Goal: Task Accomplishment & Management: Manage account settings

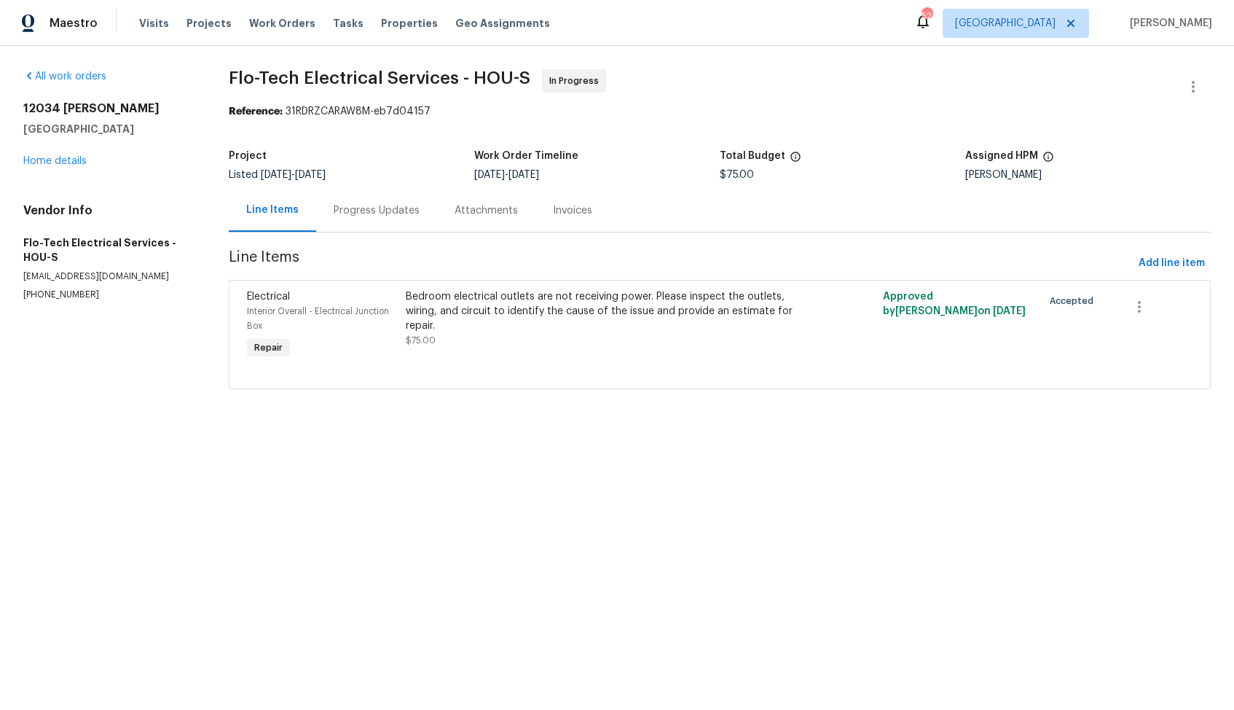
click at [374, 219] on div "Progress Updates" at bounding box center [376, 210] width 121 height 43
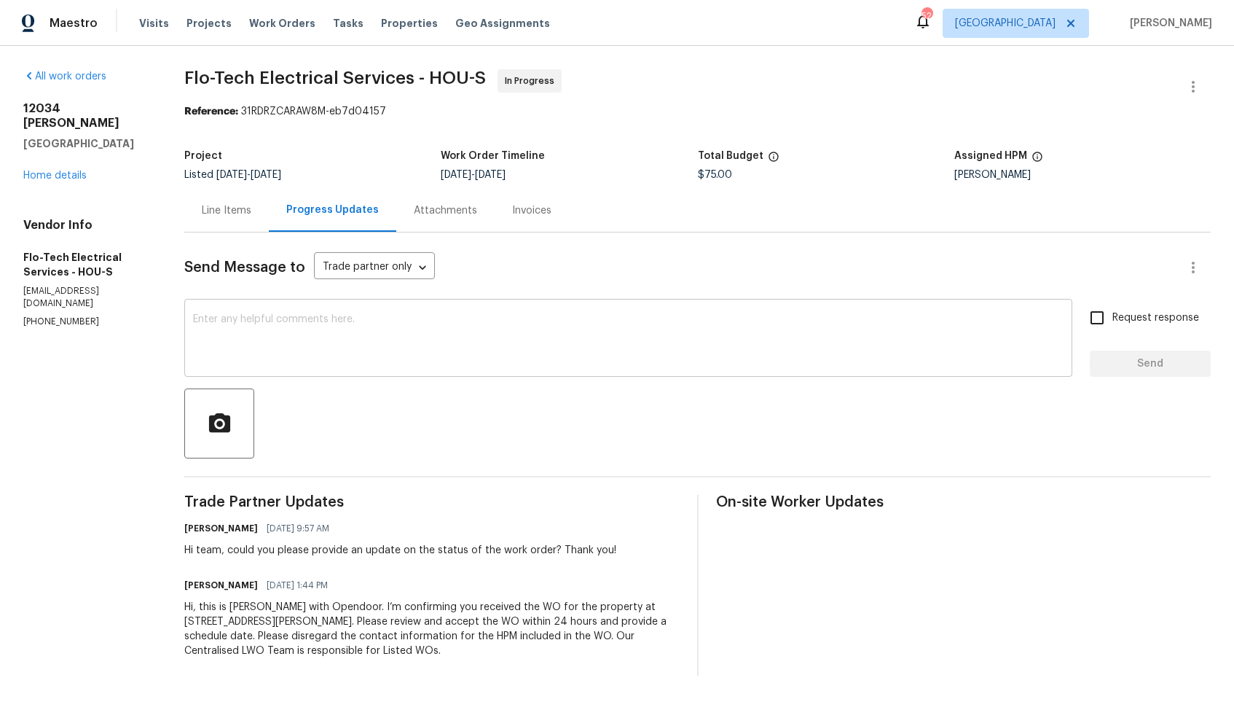
click at [368, 354] on textarea at bounding box center [628, 339] width 871 height 51
click at [263, 549] on div "Hi team, could you please provide an update on the status of the work order? Th…" at bounding box center [400, 550] width 432 height 15
copy div "Hi team, could you please provide an update on the status of the work order? Th…"
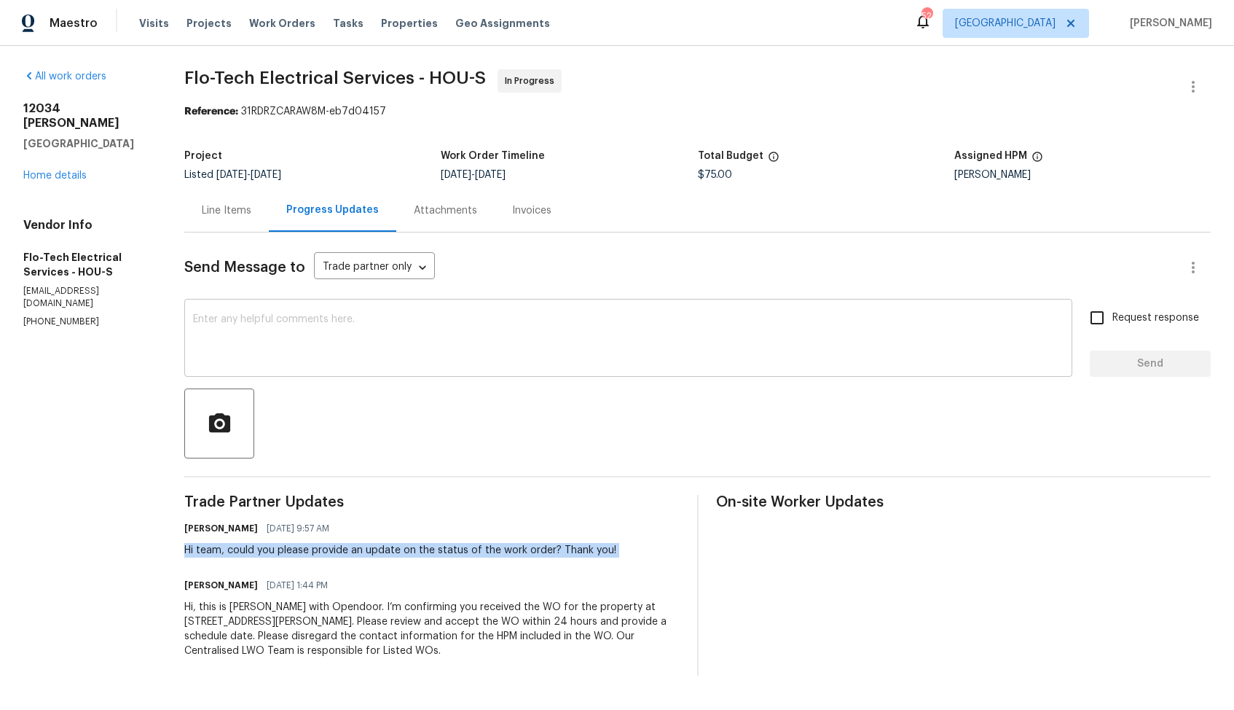
click at [522, 331] on textarea at bounding box center [628, 339] width 871 height 51
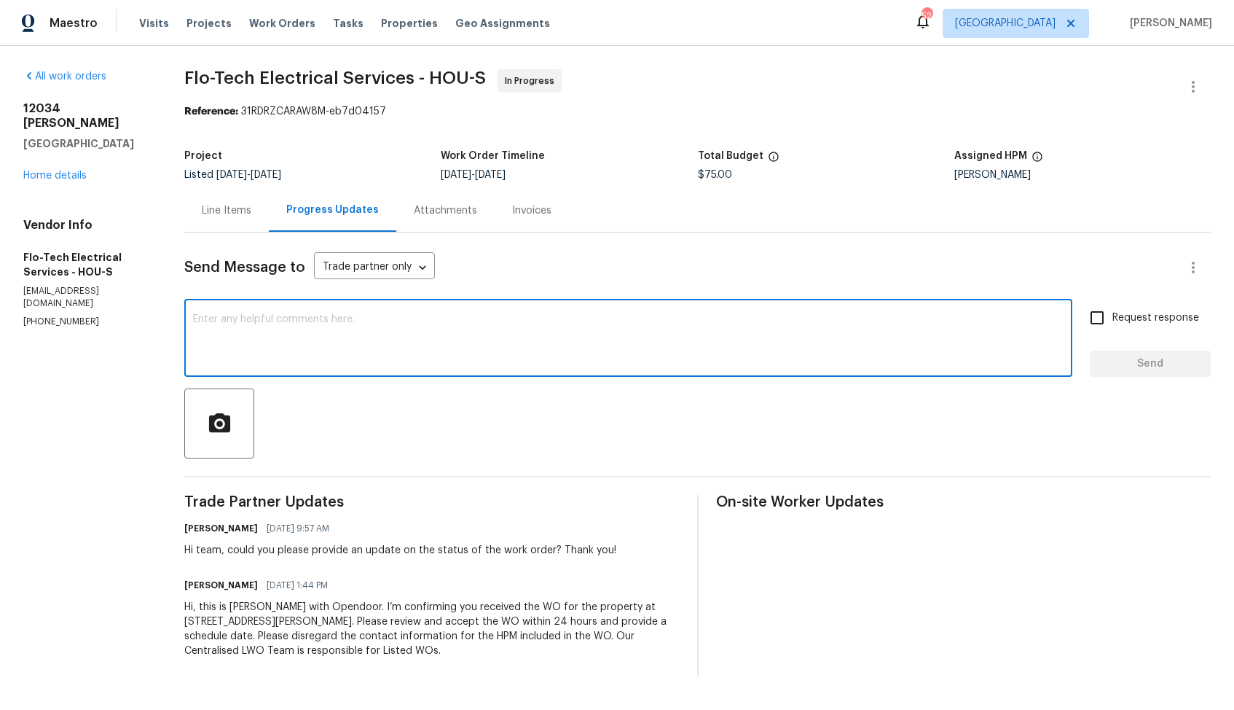
paste textarea "Hi team, Just following up — could you please provide an update on the status o…"
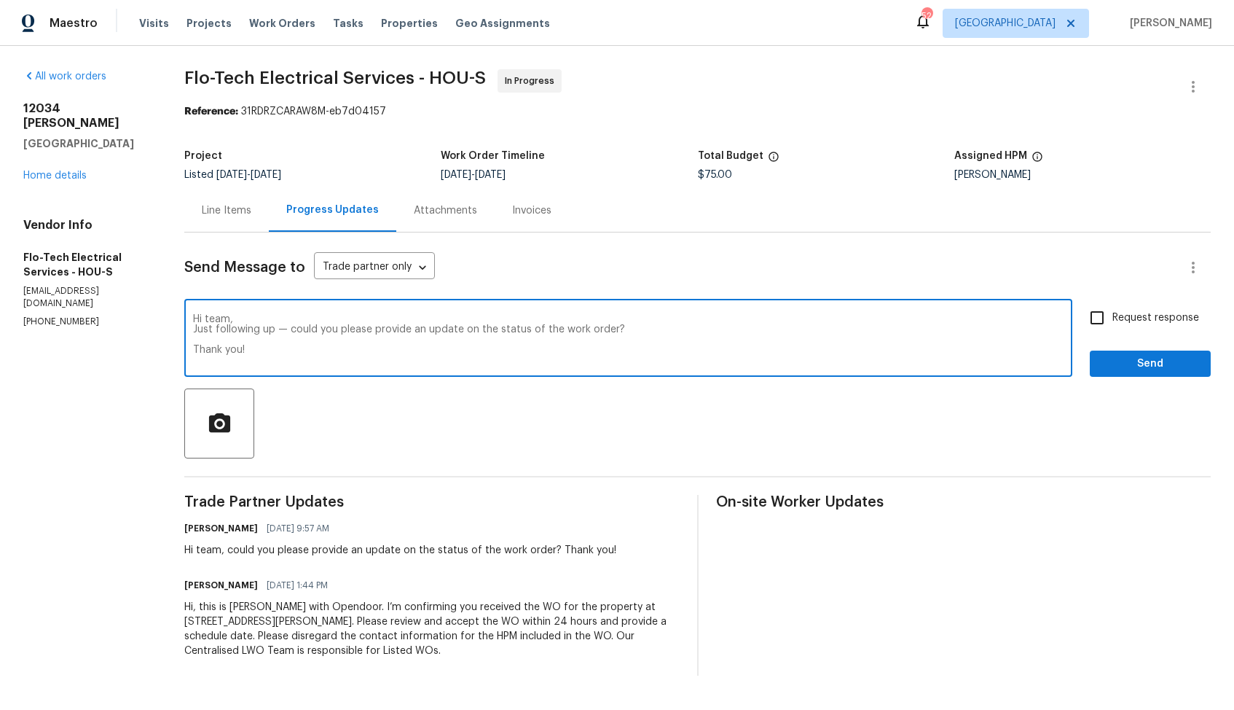
type textarea "Hi team, Just following up — could you please provide an update on the status o…"
click at [1100, 318] on input "Request response" at bounding box center [1097, 317] width 31 height 31
checkbox input "true"
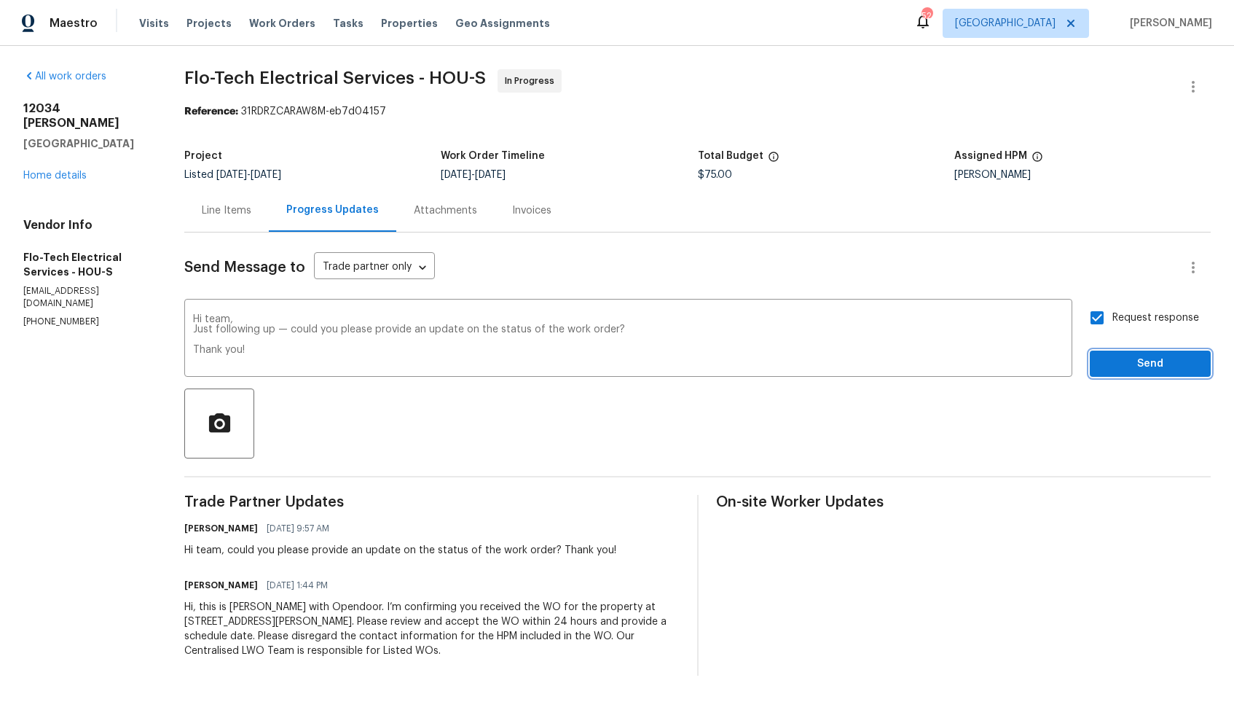
click at [1125, 370] on span "Send" at bounding box center [1151, 364] width 98 height 18
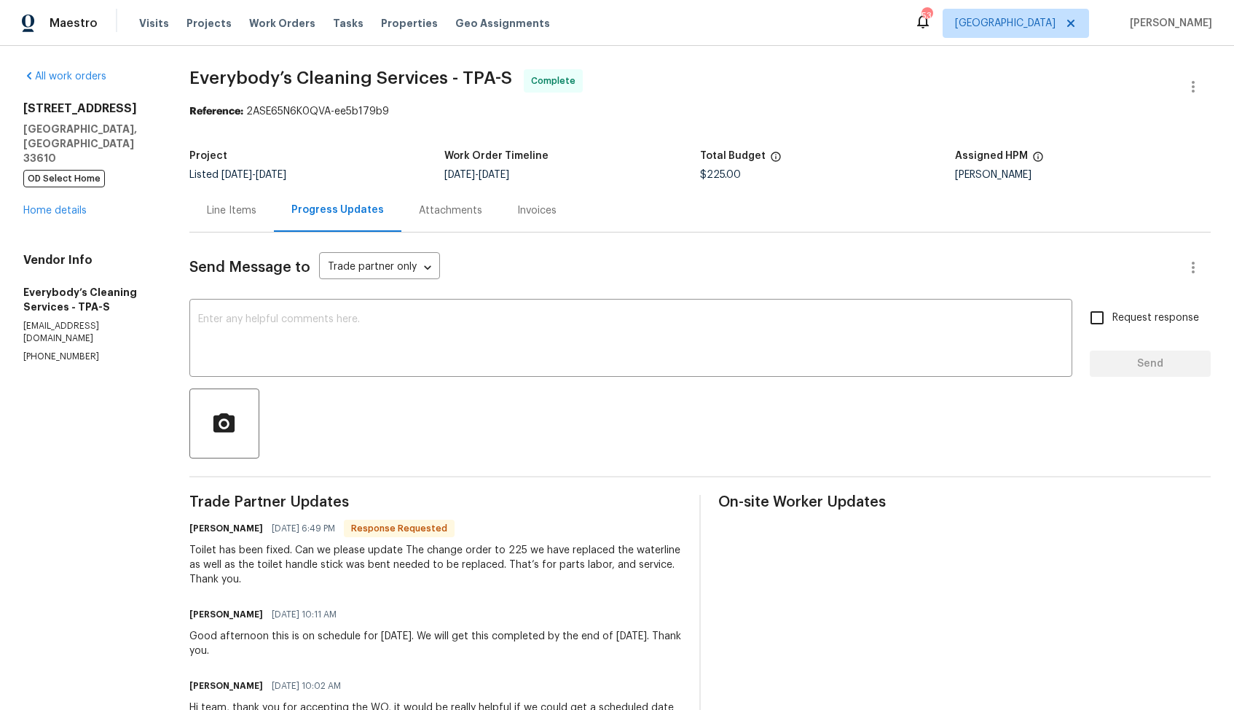
click at [256, 209] on div "Line Items" at bounding box center [232, 210] width 50 height 15
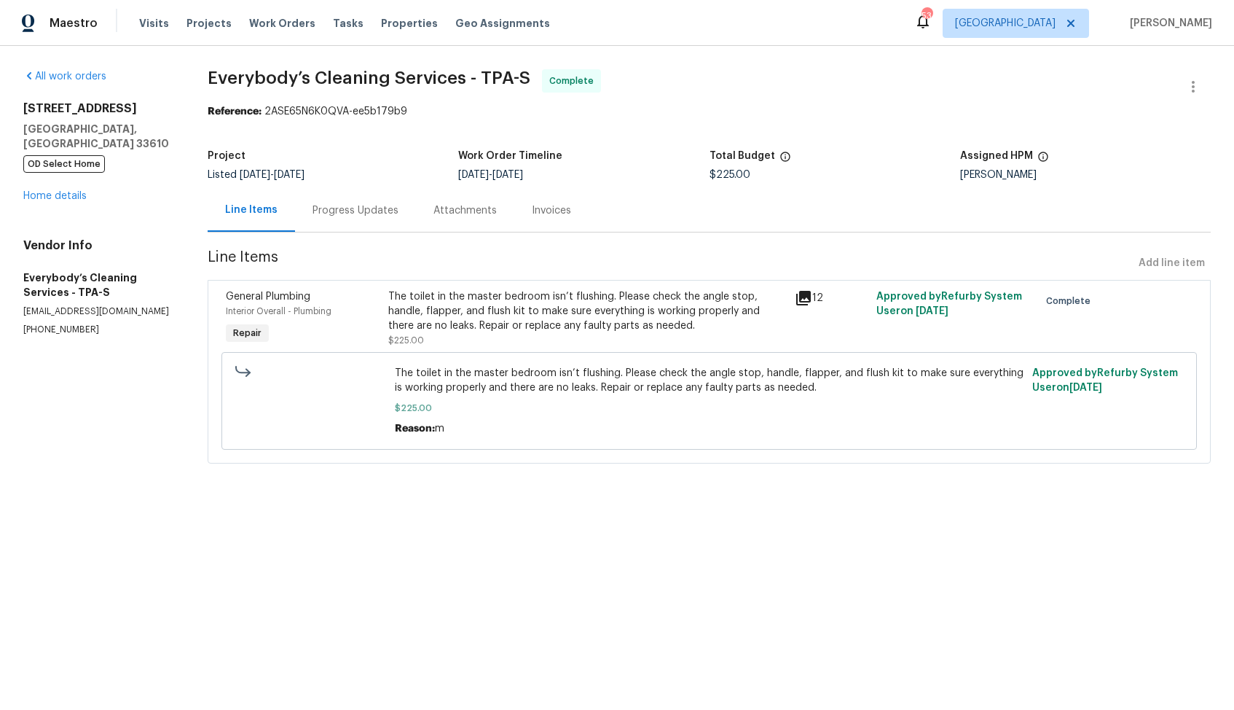
click at [376, 211] on div "Progress Updates" at bounding box center [356, 210] width 86 height 15
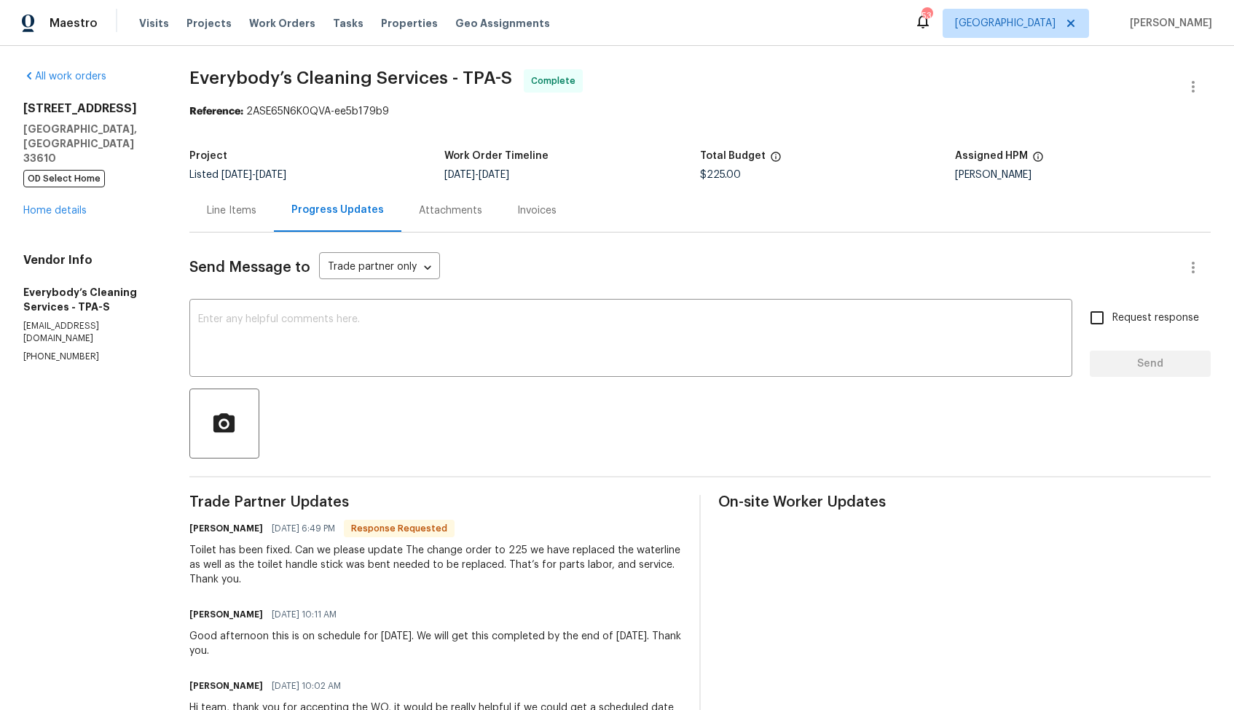
click at [251, 208] on div "Line Items" at bounding box center [232, 210] width 50 height 15
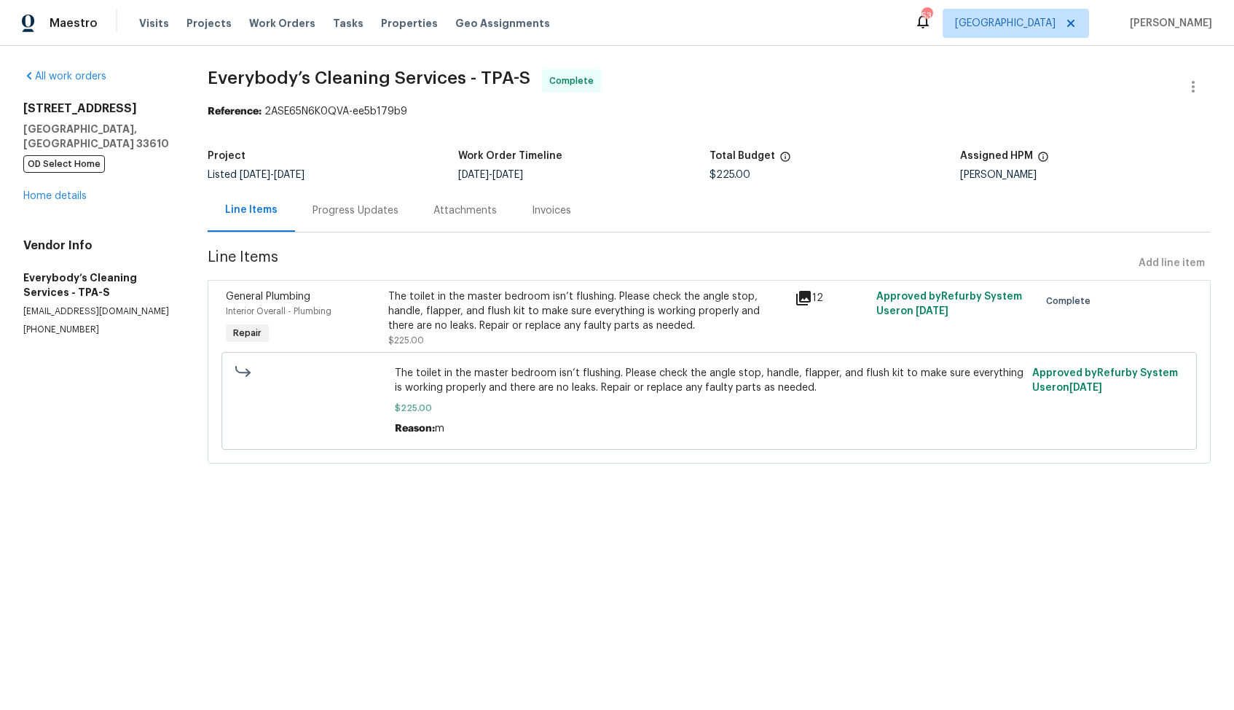
click at [346, 227] on div "Progress Updates" at bounding box center [355, 210] width 121 height 43
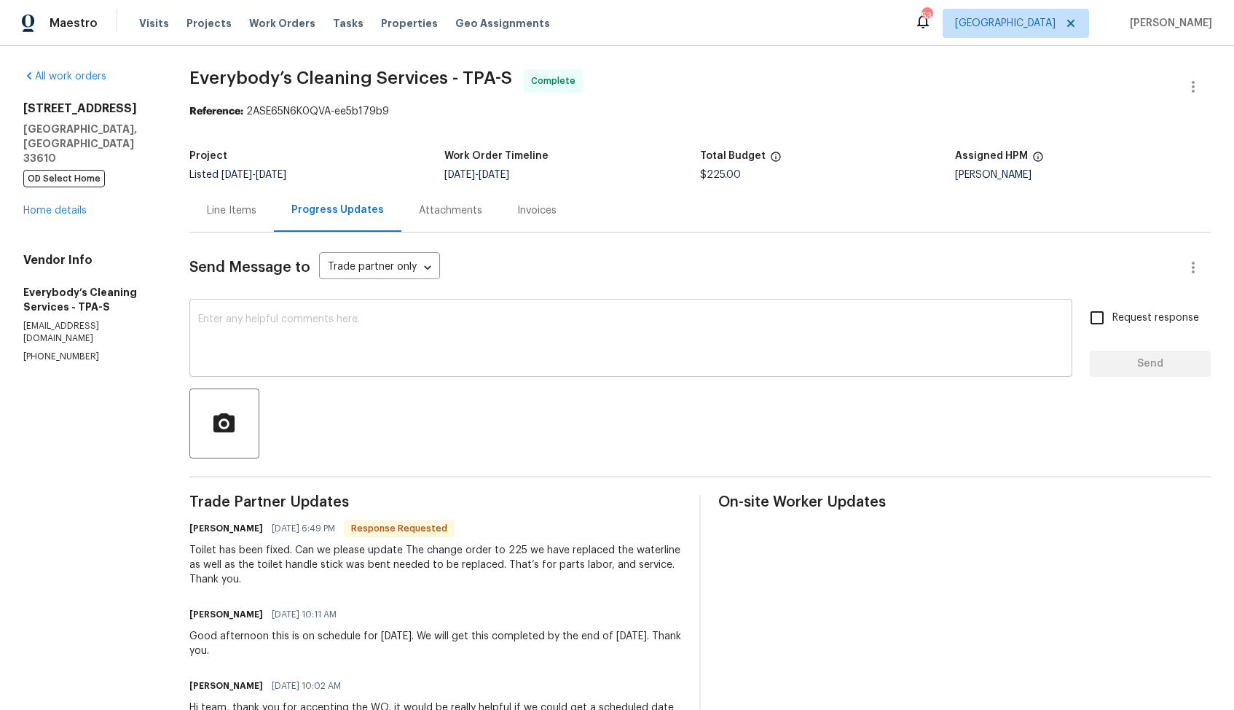
click at [514, 353] on textarea at bounding box center [631, 339] width 866 height 51
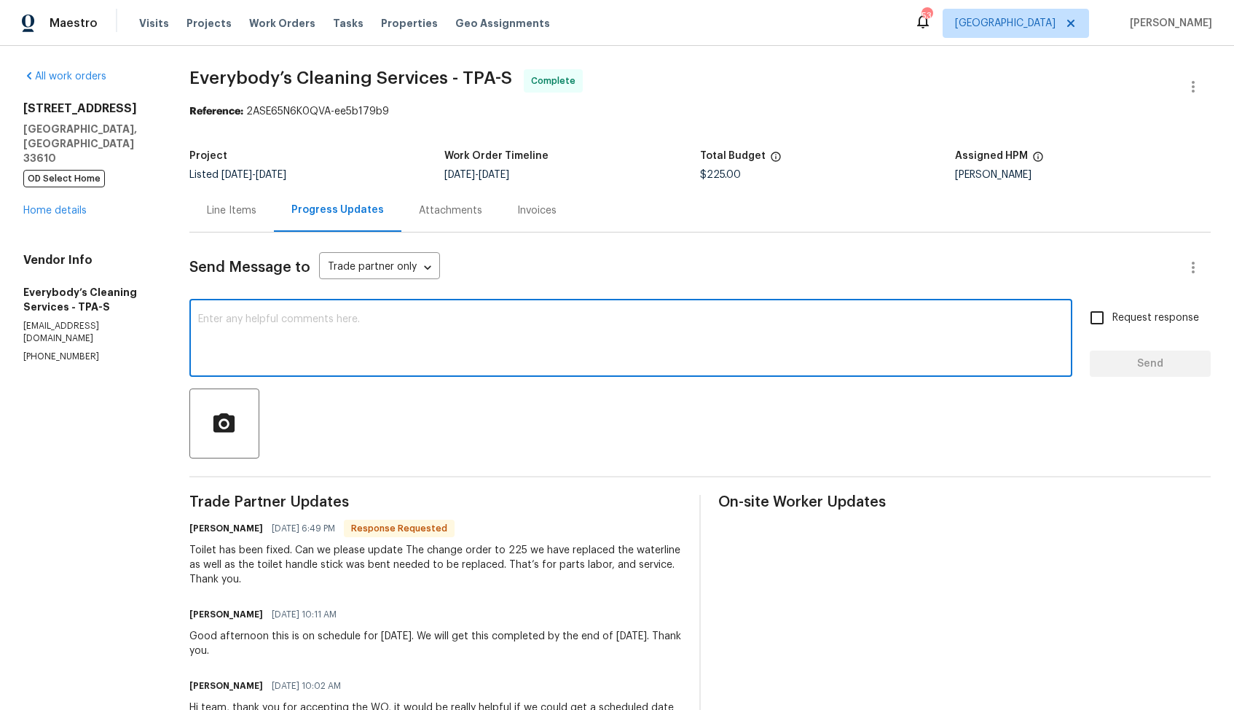
click at [238, 532] on h6 "Angelina Tompkins" at bounding box center [226, 528] width 74 height 15
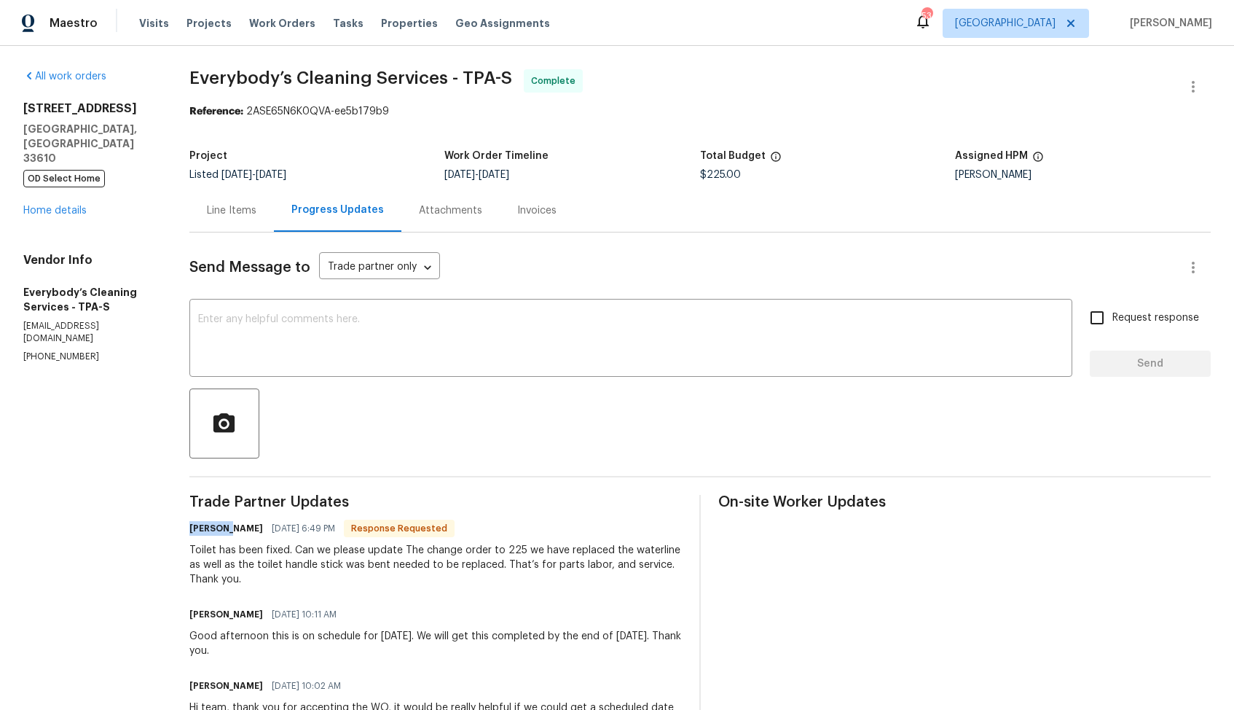
copy h6 "Angelina"
click at [453, 364] on textarea at bounding box center [631, 339] width 866 height 51
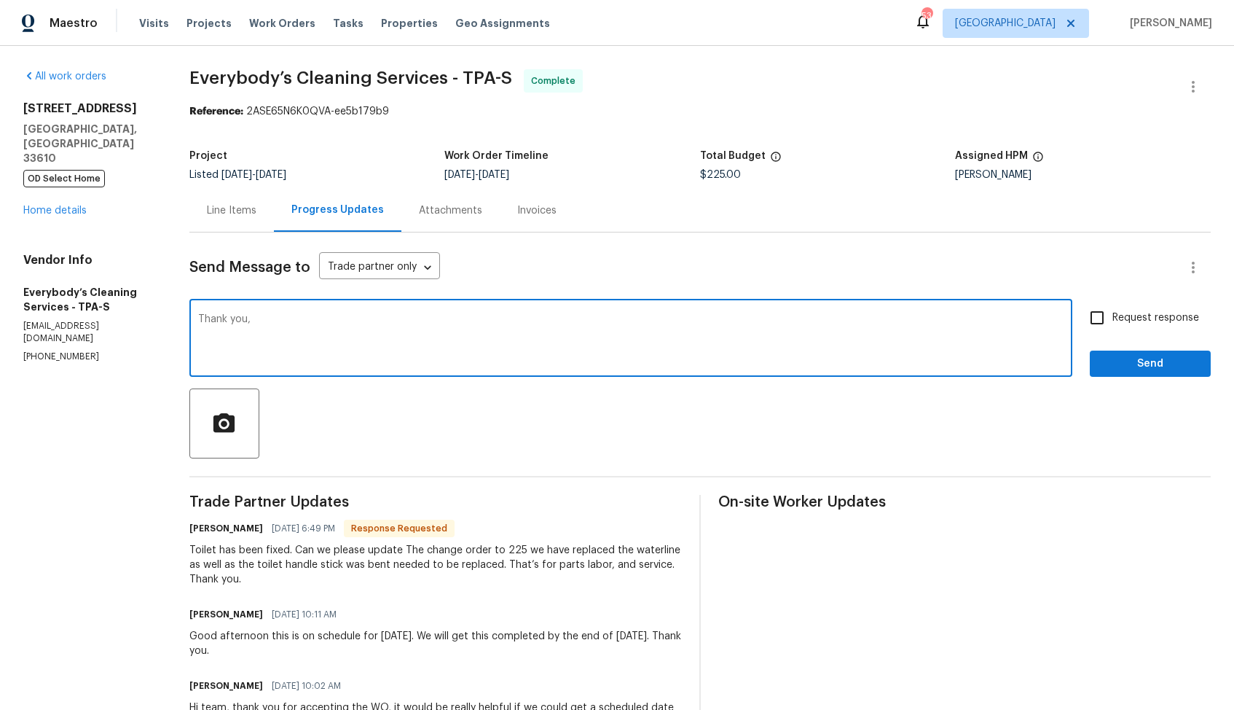
paste textarea "Angelina"
type textarea "Thank you, Angelina. WO is approved."
click at [1129, 359] on span "Send" at bounding box center [1151, 364] width 98 height 18
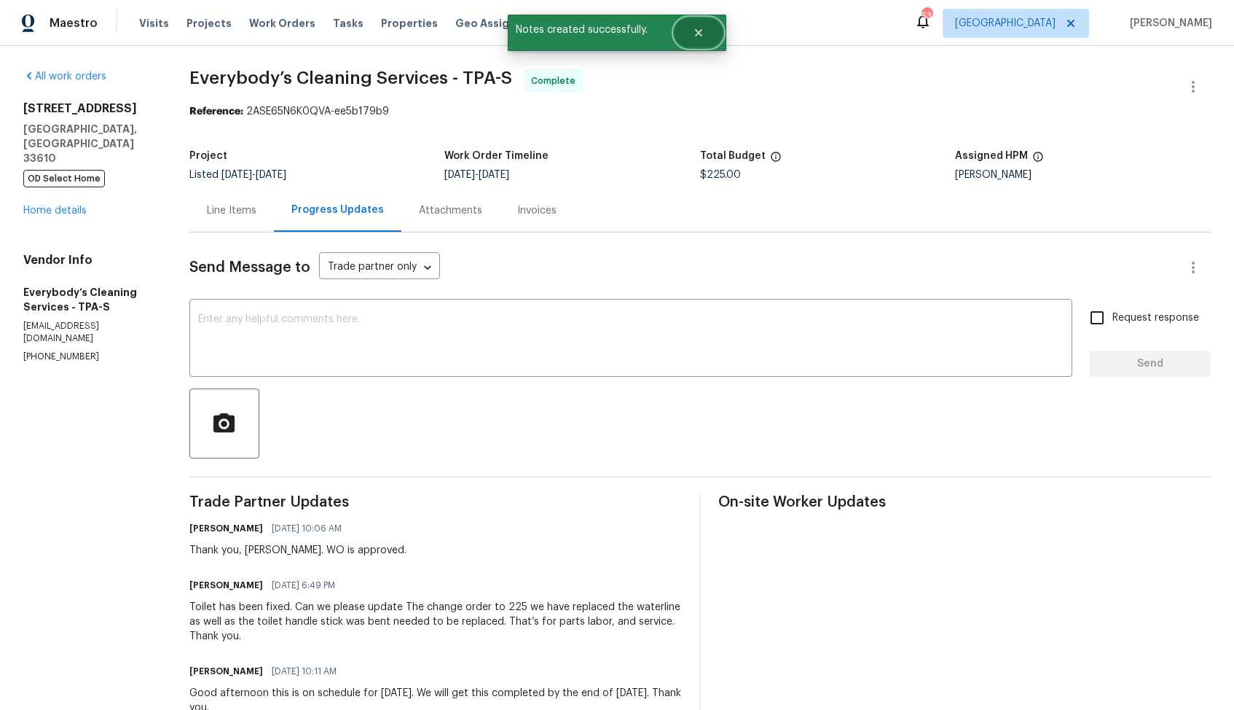
click at [703, 37] on icon "Close" at bounding box center [699, 33] width 12 height 12
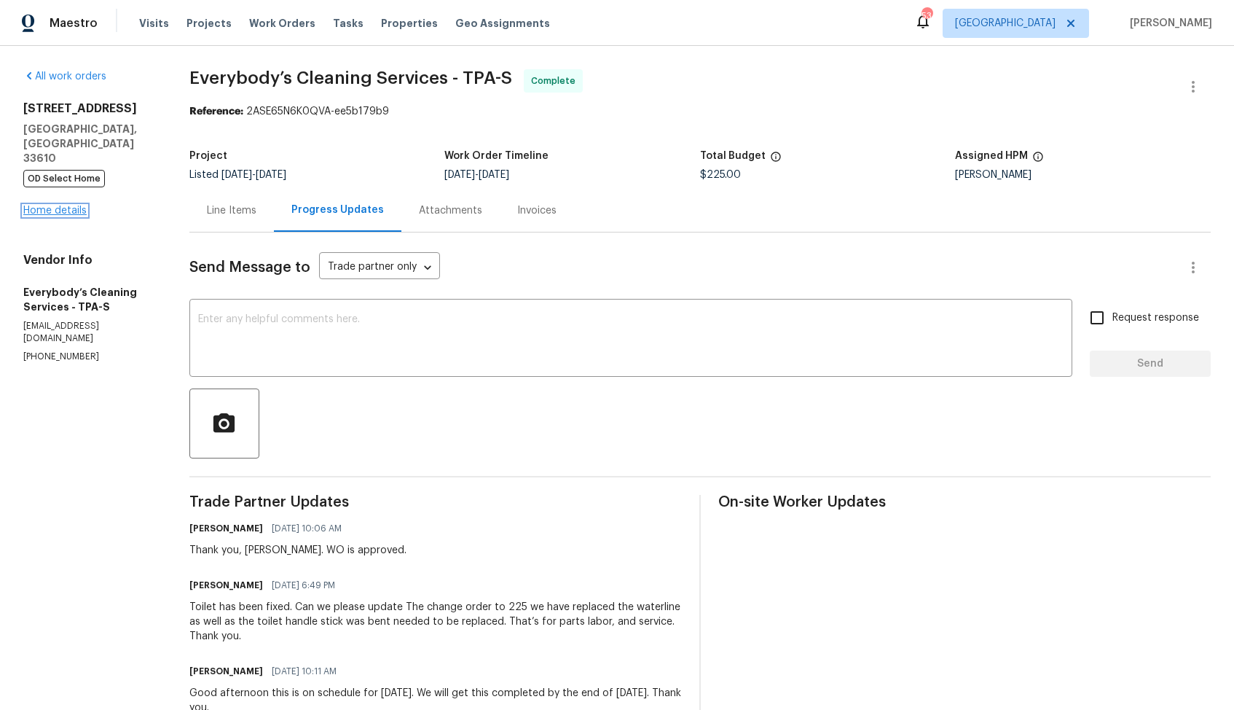
click at [55, 205] on link "Home details" at bounding box center [54, 210] width 63 height 10
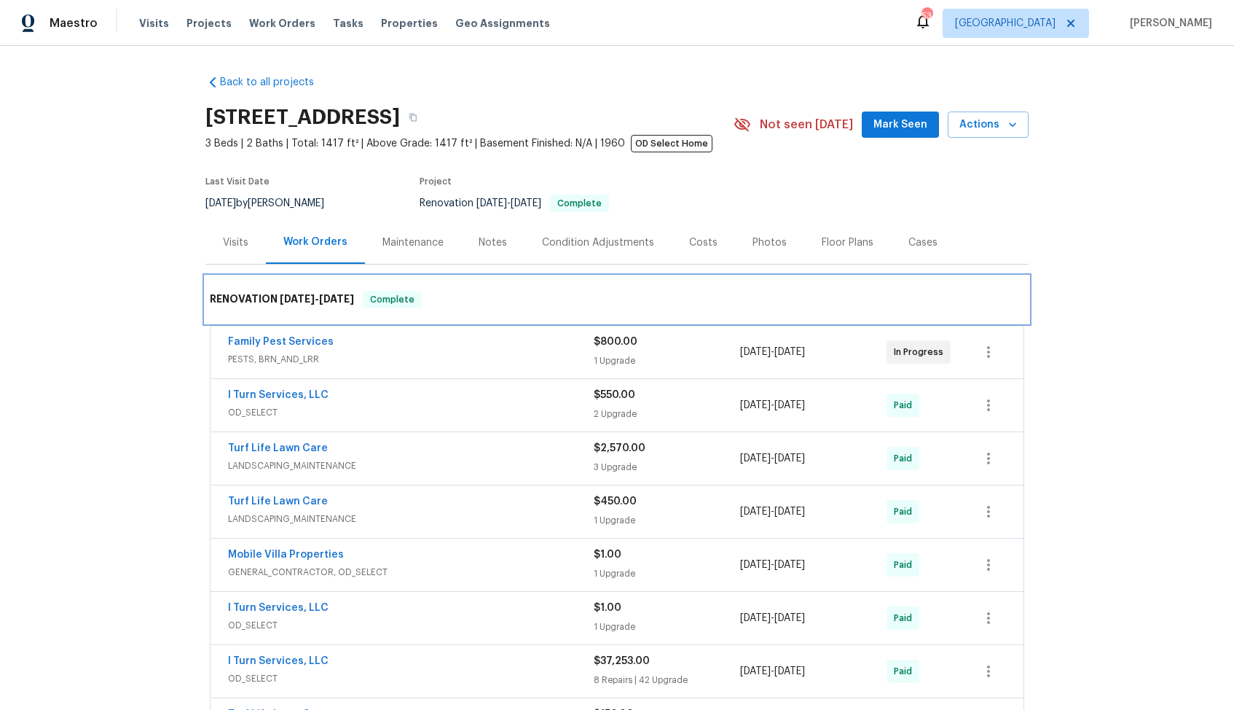
click at [265, 299] on h6 "RENOVATION 1/17/25 - 5/15/25" at bounding box center [282, 299] width 144 height 17
click at [371, 345] on div "Family Pest Services" at bounding box center [411, 342] width 366 height 17
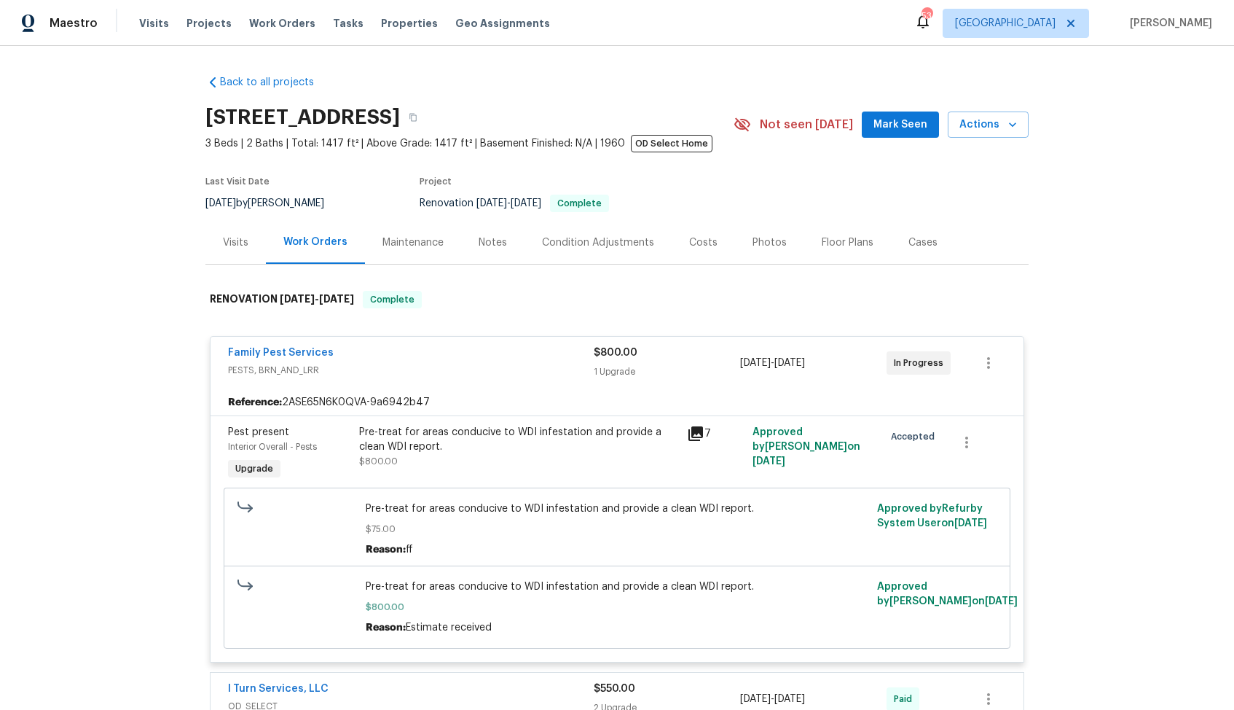
click at [362, 357] on div "Family Pest Services" at bounding box center [411, 353] width 366 height 17
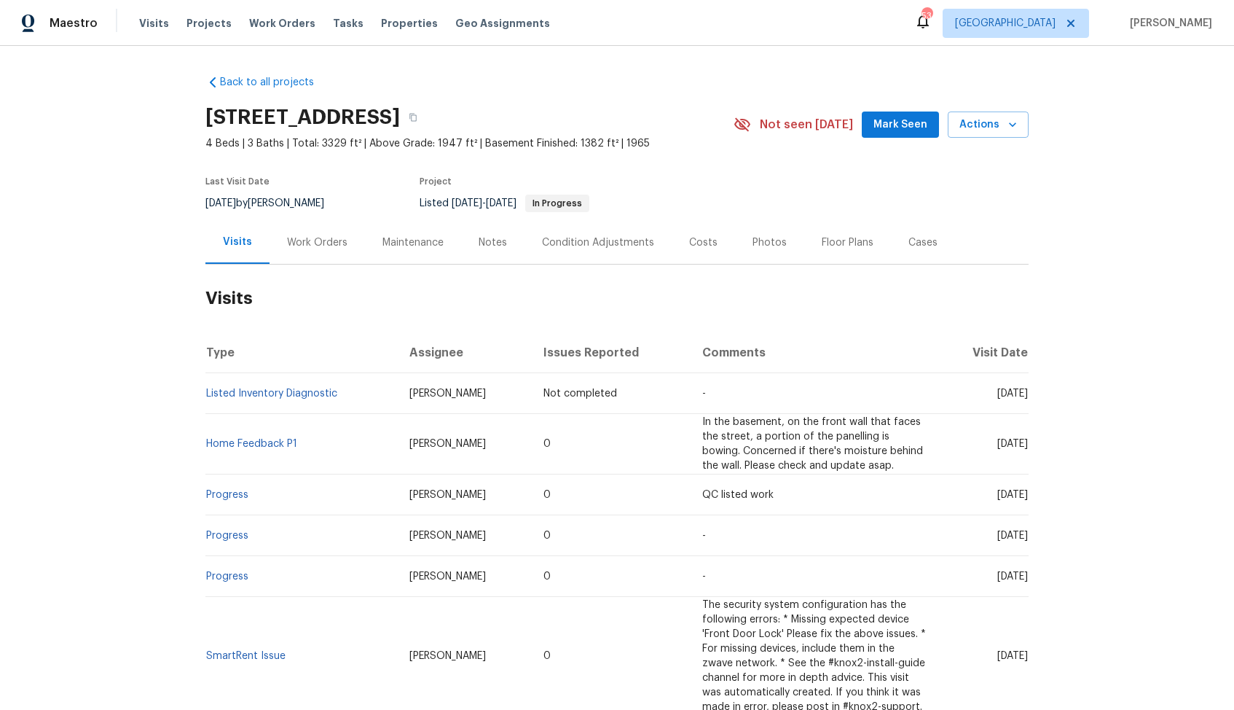
click at [333, 240] on div "Work Orders" at bounding box center [317, 242] width 60 height 15
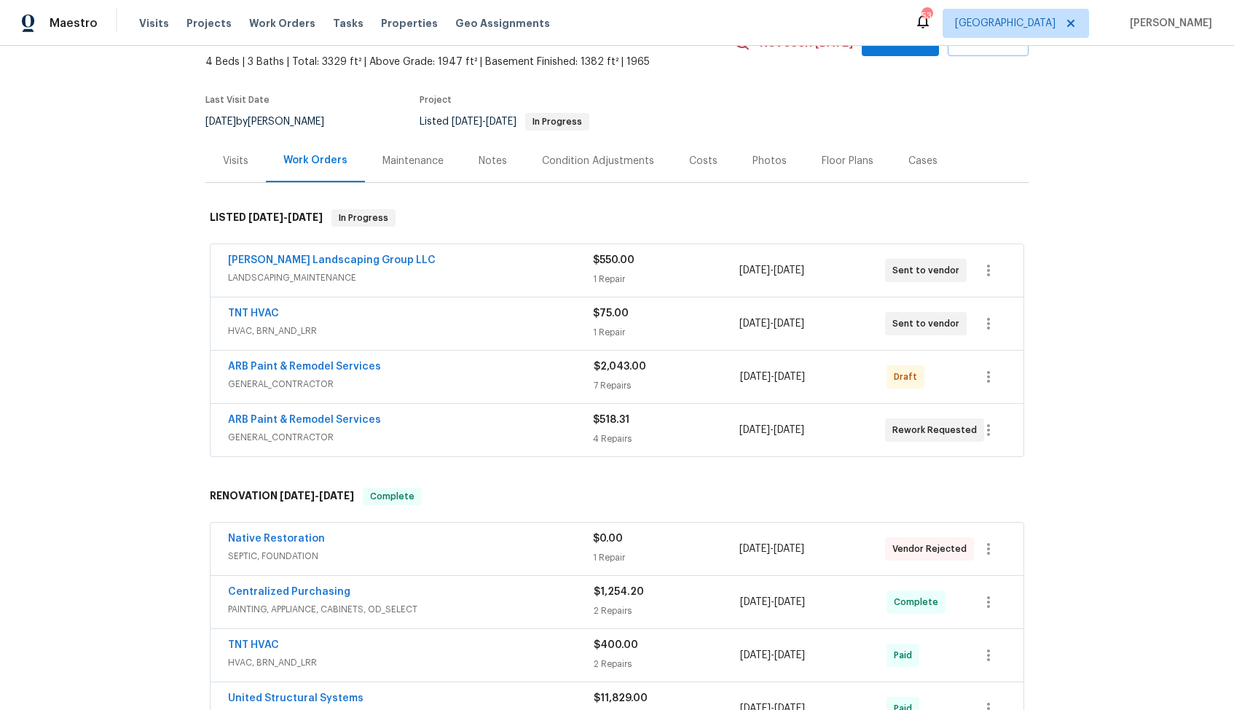
scroll to position [79, 0]
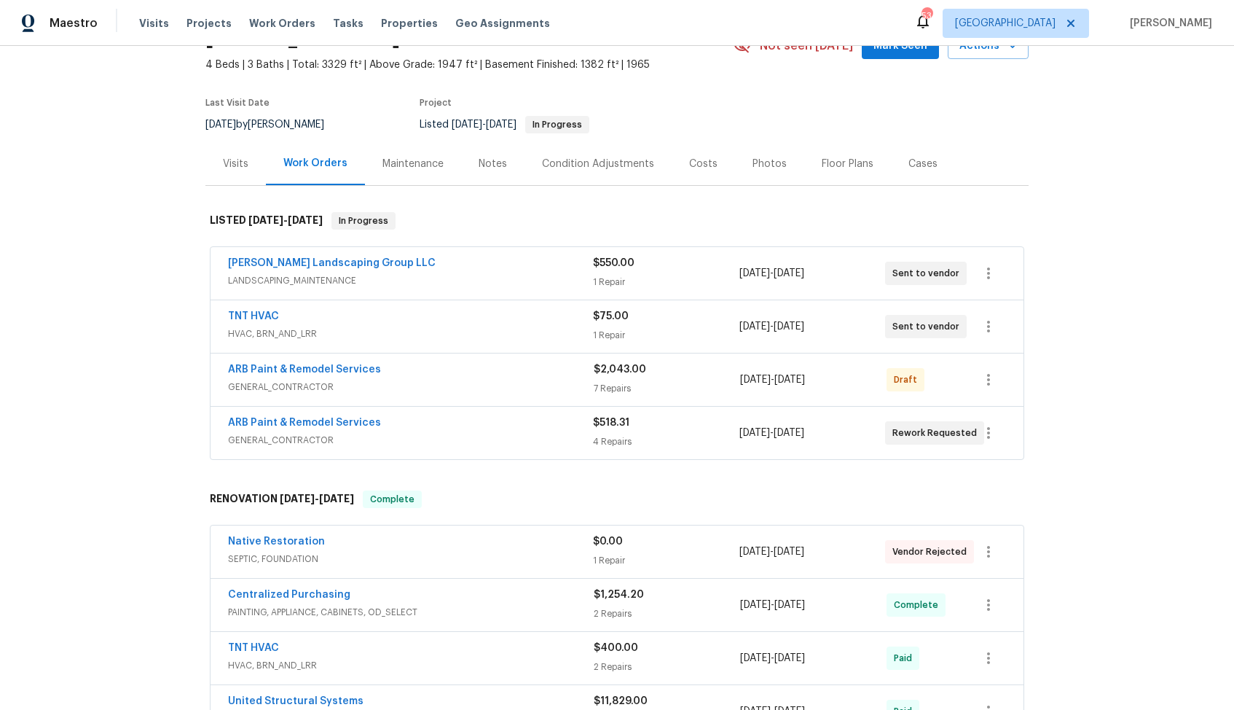
click at [356, 323] on div "TNT HVAC" at bounding box center [410, 317] width 365 height 17
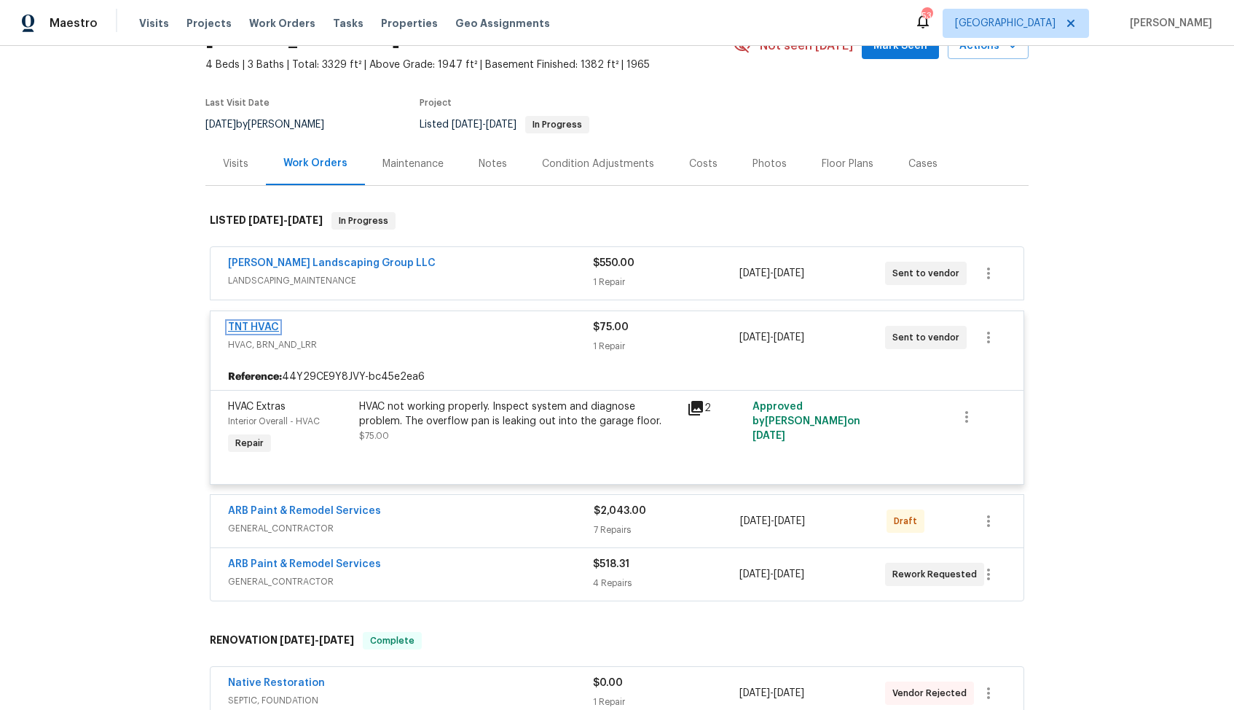
click at [255, 330] on link "TNT HVAC" at bounding box center [253, 327] width 51 height 10
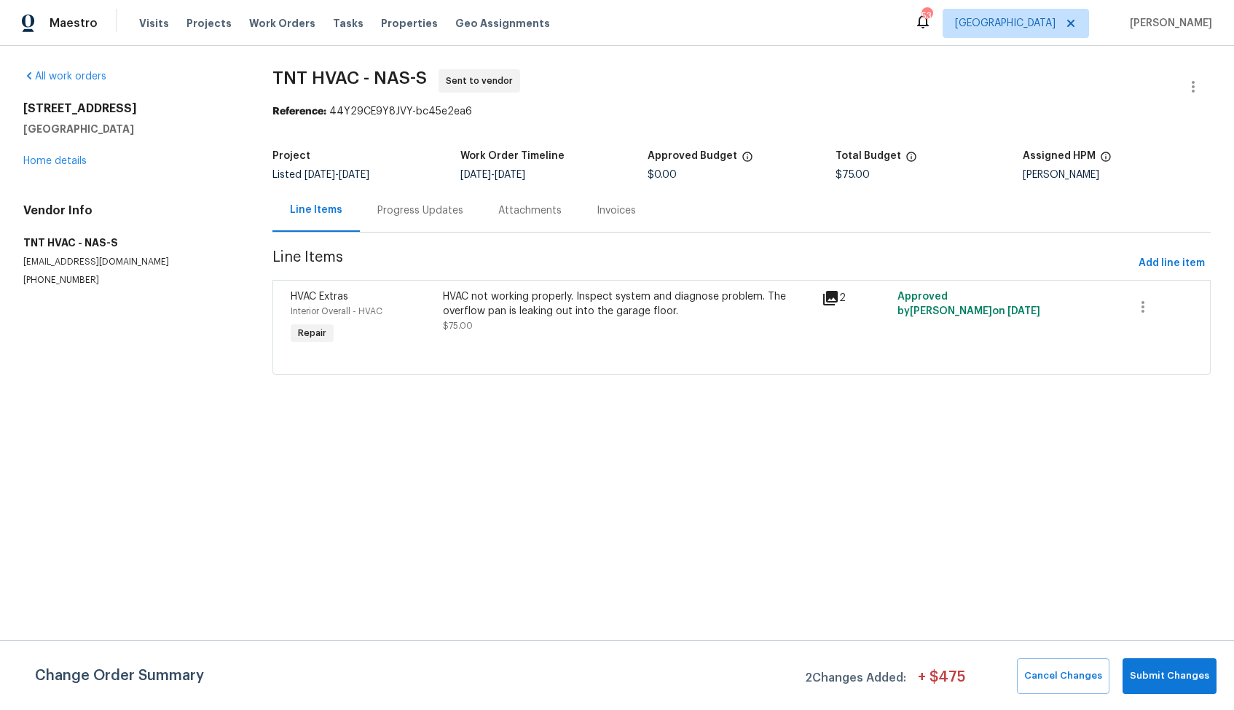
click at [431, 228] on div "Progress Updates" at bounding box center [420, 210] width 121 height 43
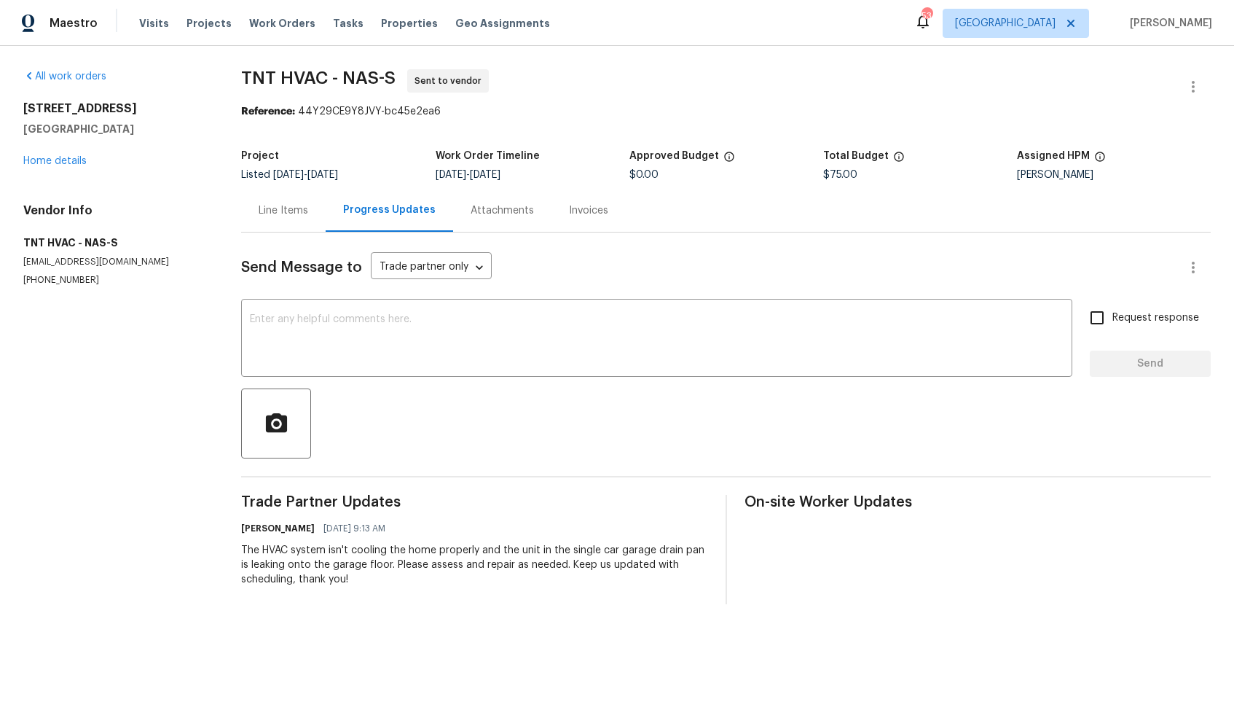
click at [268, 211] on div "Line Items" at bounding box center [284, 210] width 50 height 15
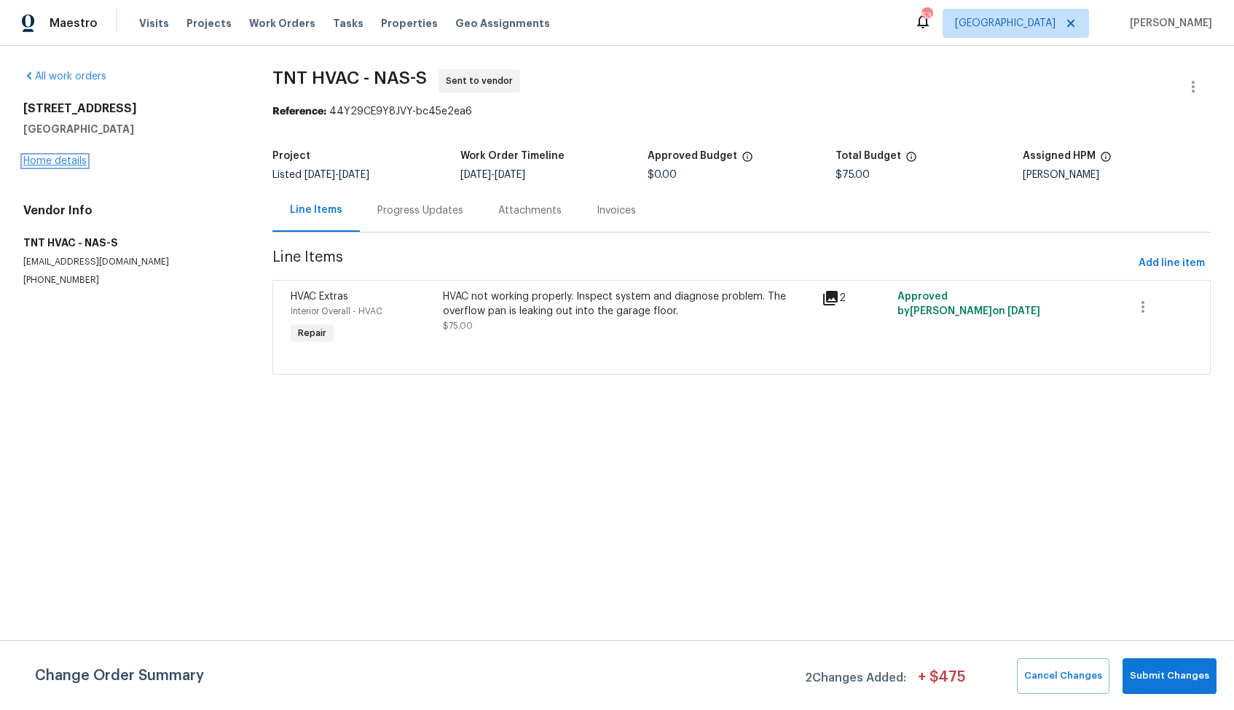
click at [50, 159] on link "Home details" at bounding box center [54, 161] width 63 height 10
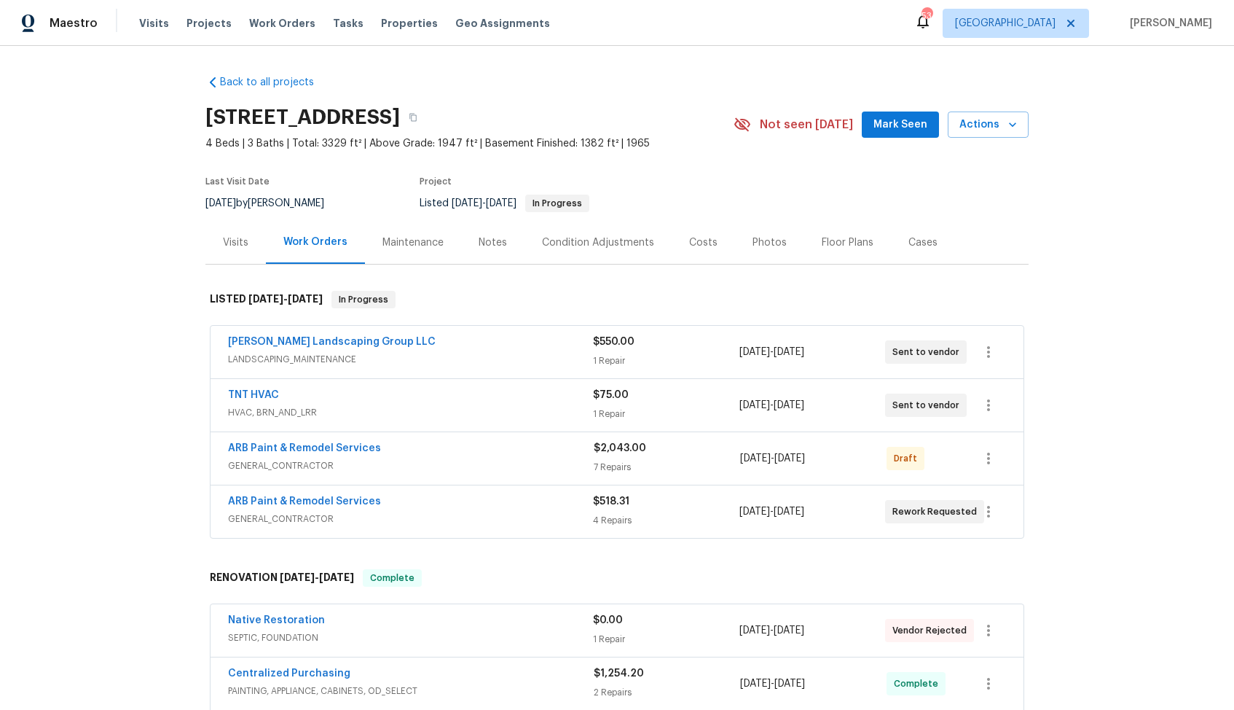
click at [477, 344] on div "Sandoval Landscaping Group LLC" at bounding box center [410, 342] width 365 height 17
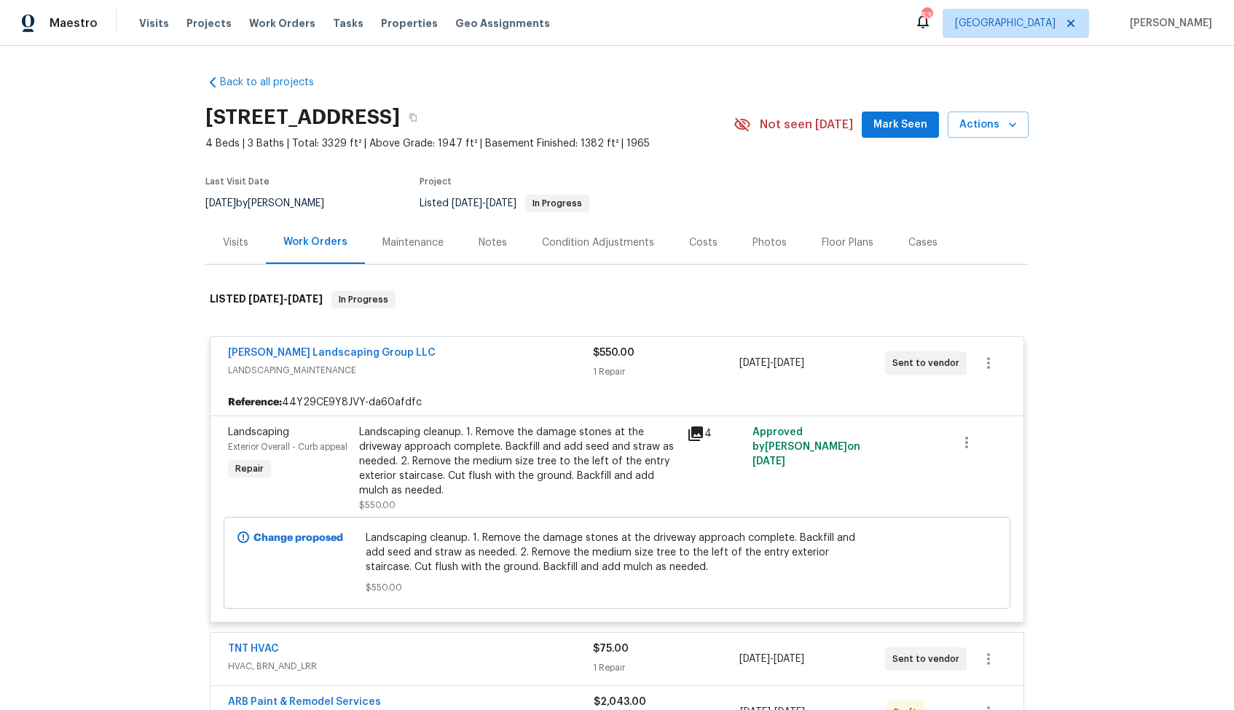
click at [465, 354] on div "Sandoval Landscaping Group LLC" at bounding box center [410, 353] width 365 height 17
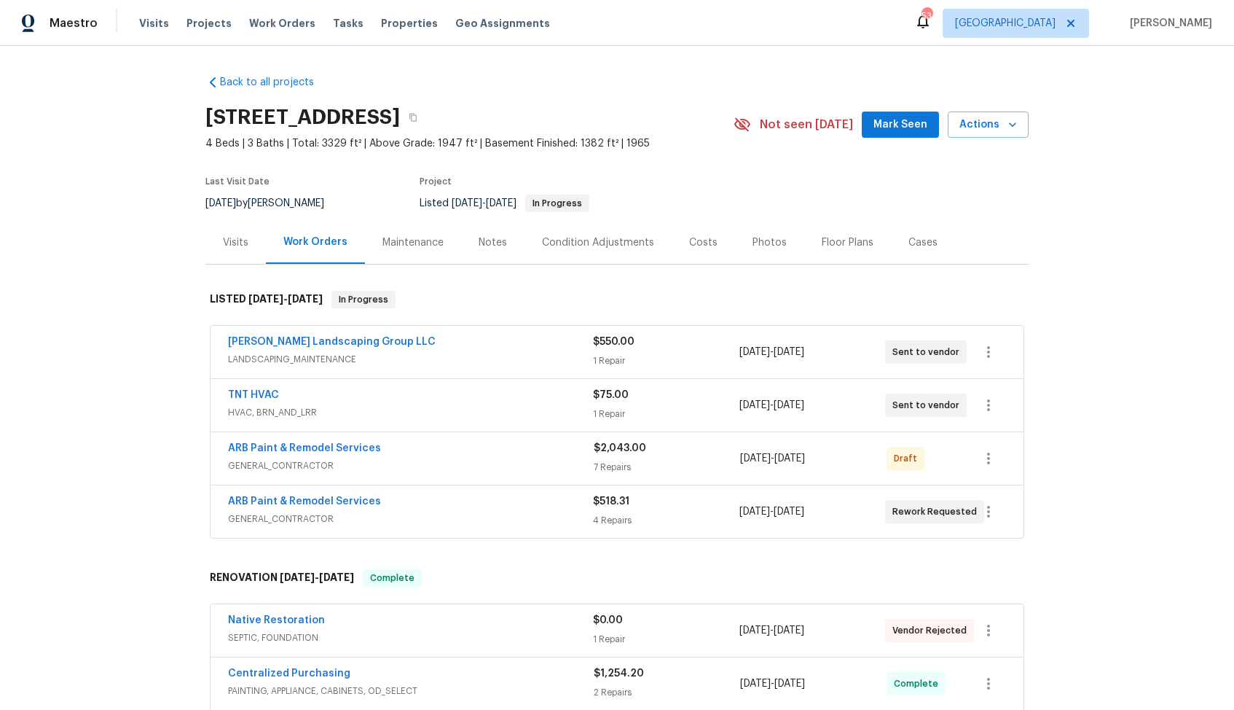
click at [447, 450] on div "ARB Paint & Remodel Services" at bounding box center [411, 449] width 366 height 17
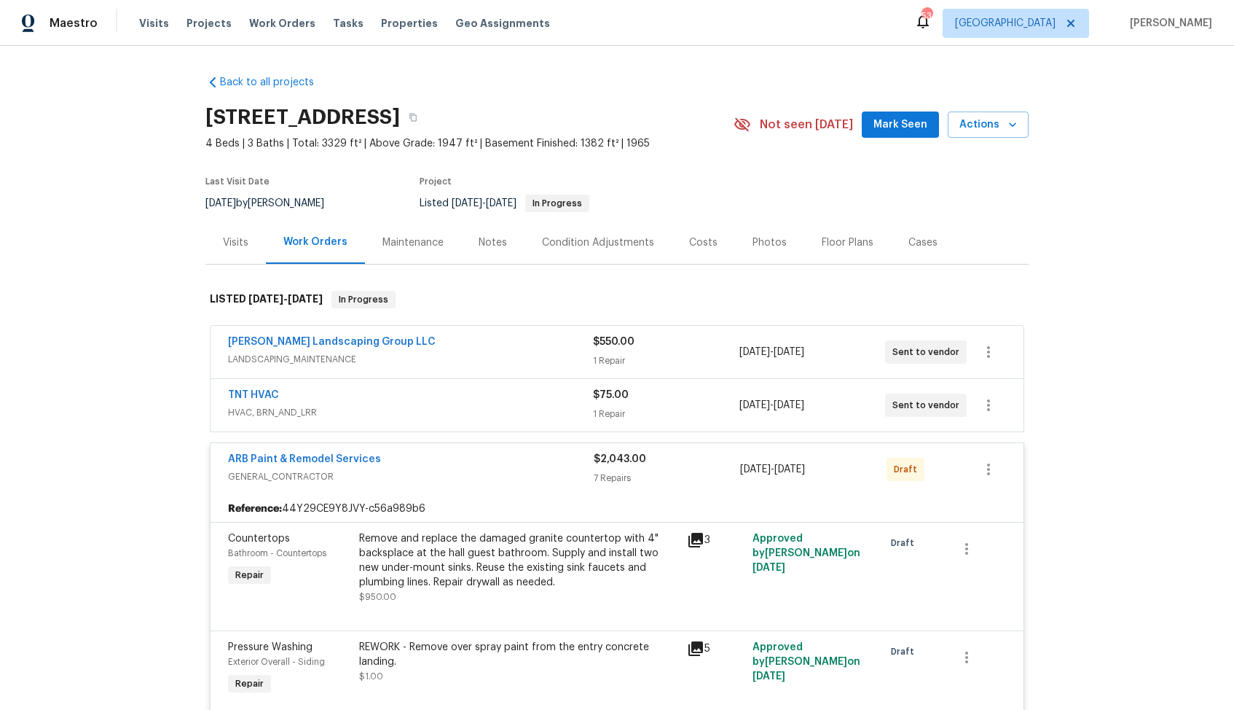
click at [415, 466] on div "ARB Paint & Remodel Services" at bounding box center [411, 460] width 366 height 17
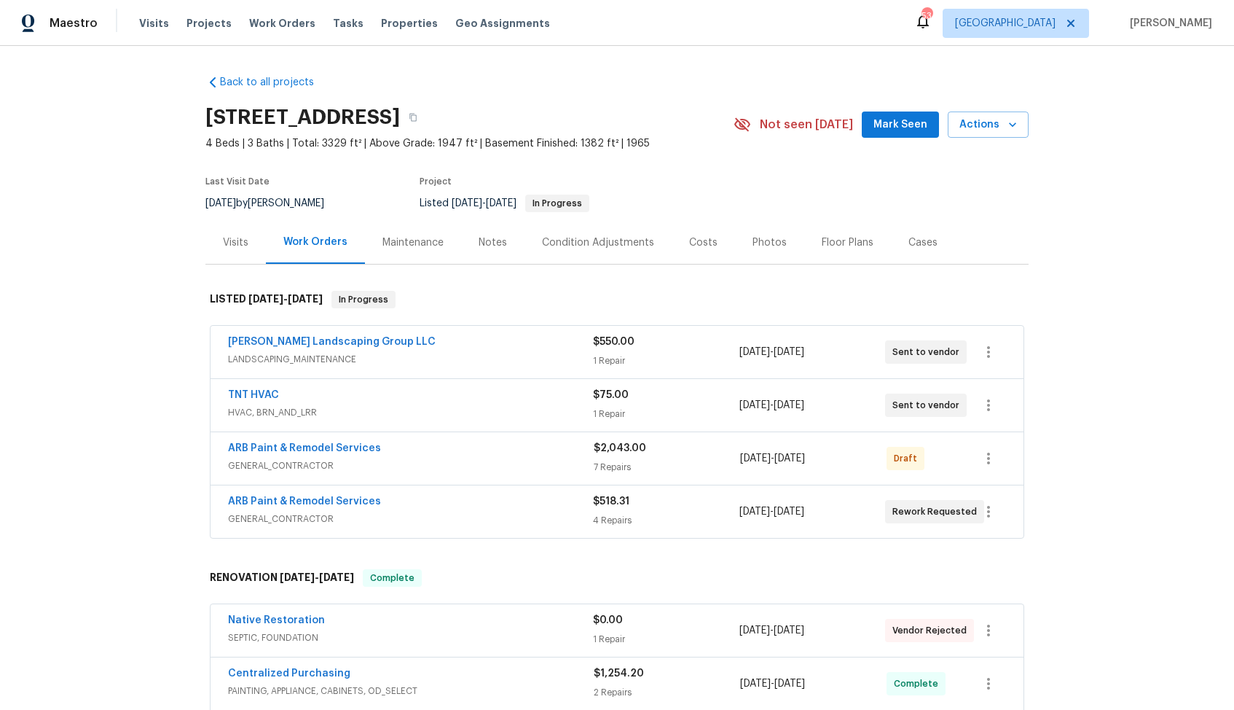
click at [410, 506] on div "ARB Paint & Remodel Services" at bounding box center [410, 502] width 365 height 17
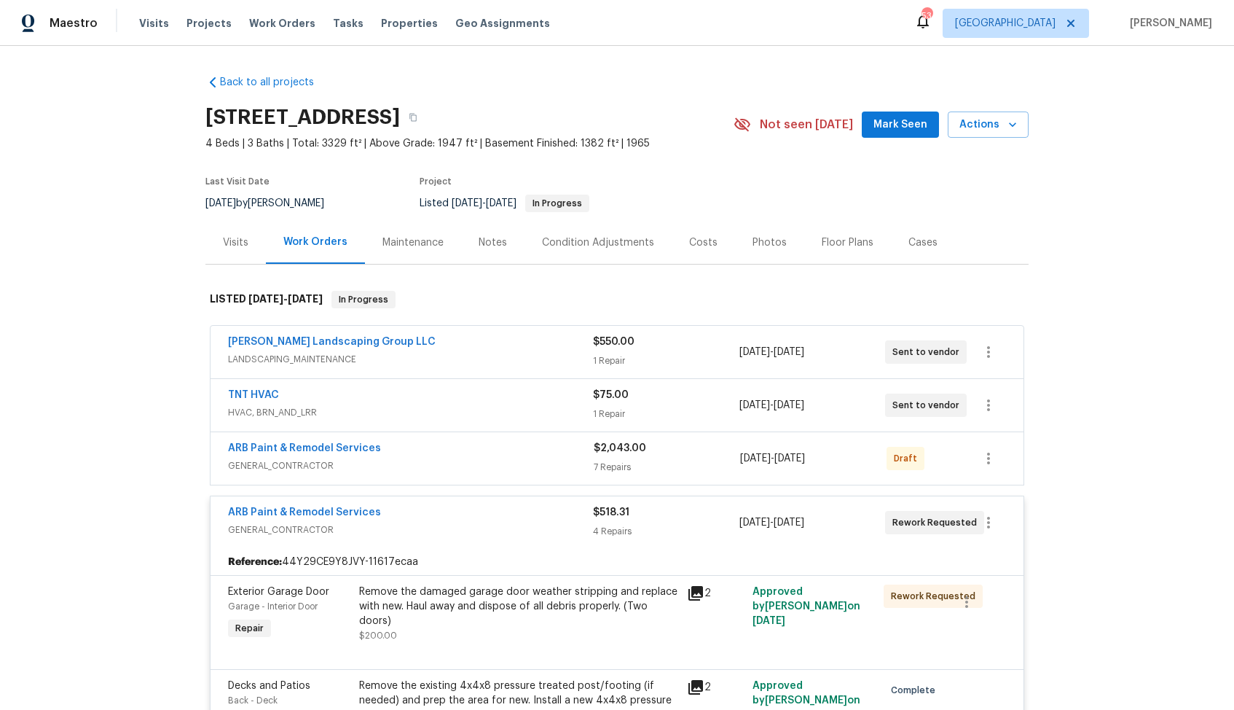
click at [416, 513] on div "ARB Paint & Remodel Services" at bounding box center [410, 513] width 365 height 17
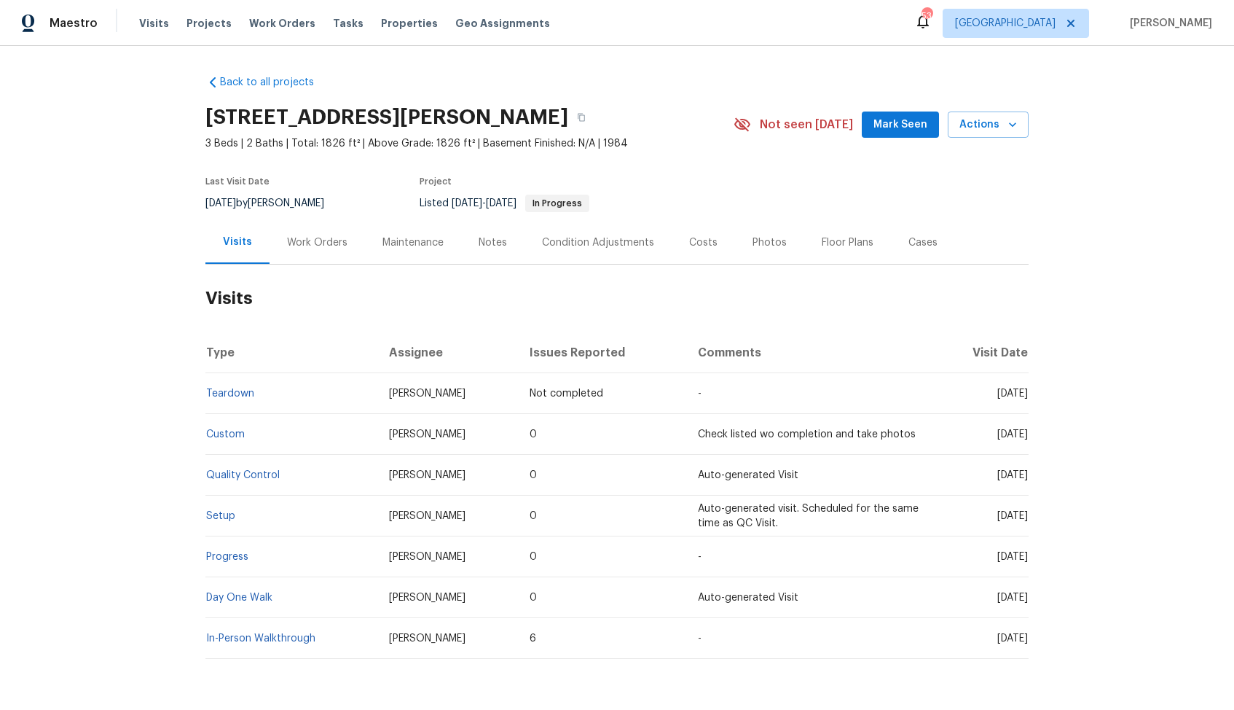
click at [308, 256] on div "Work Orders" at bounding box center [317, 242] width 95 height 43
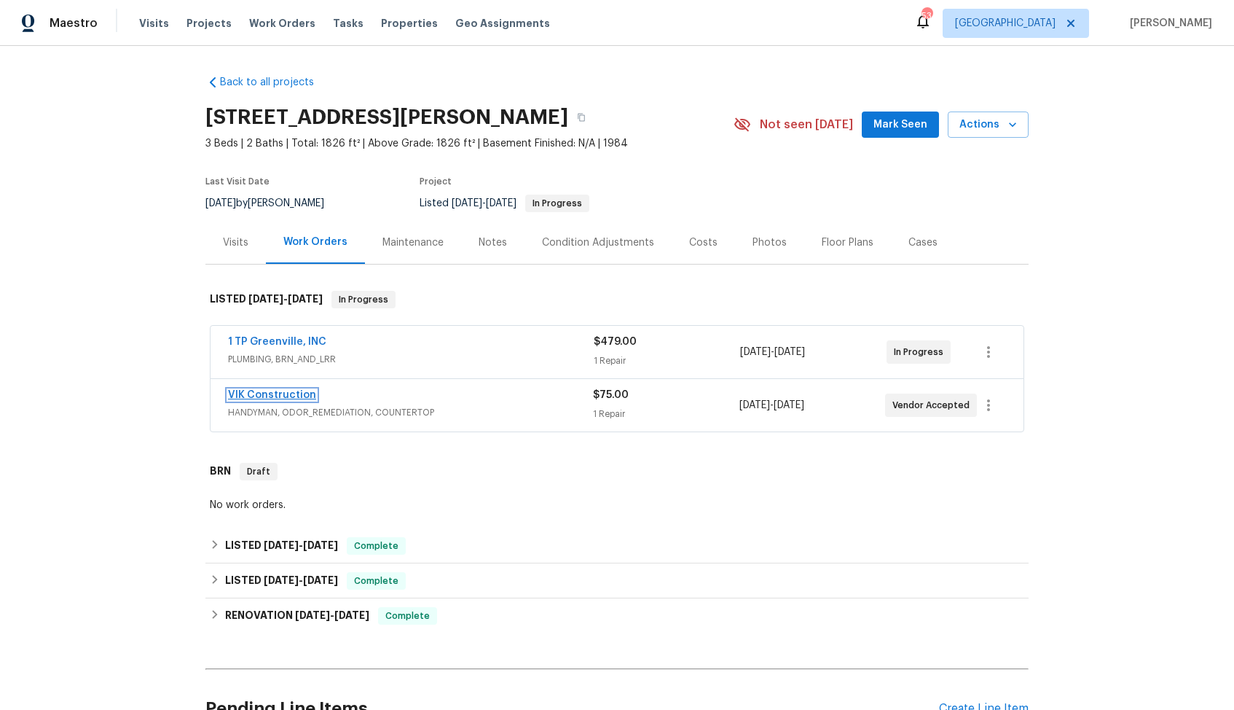
click at [279, 395] on link "VIK Construction" at bounding box center [272, 395] width 88 height 10
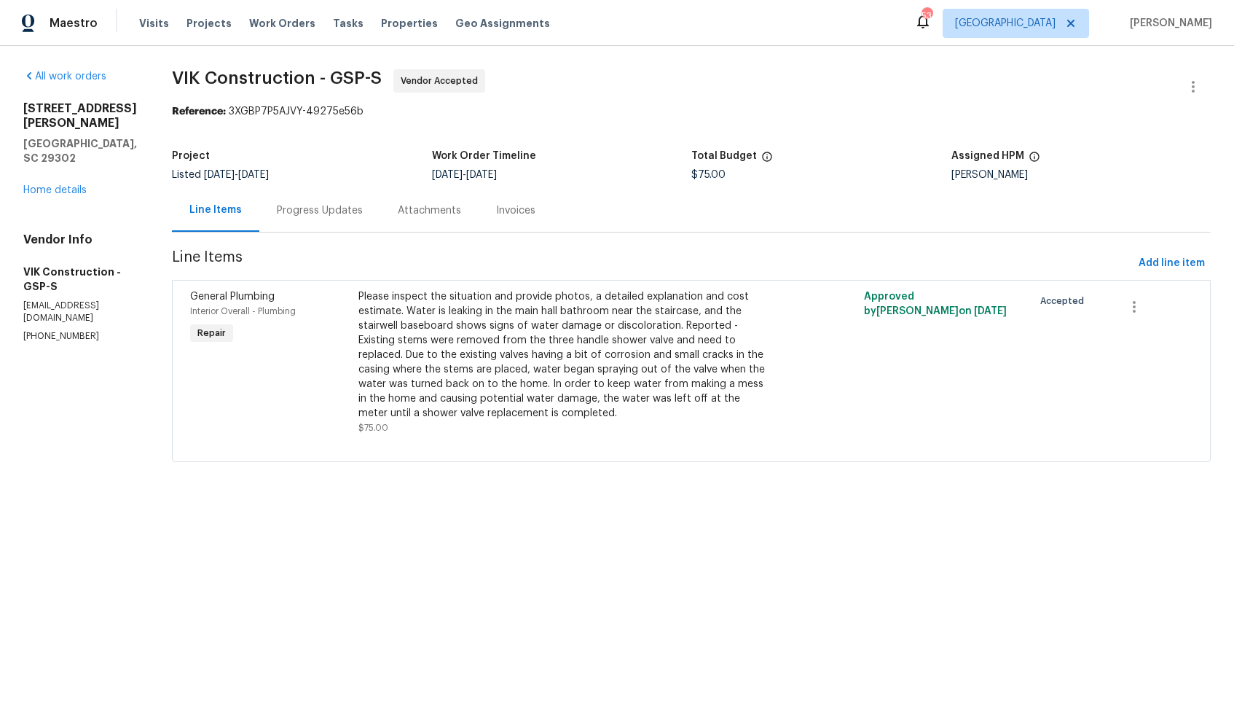
click at [349, 214] on div "Progress Updates" at bounding box center [320, 210] width 86 height 15
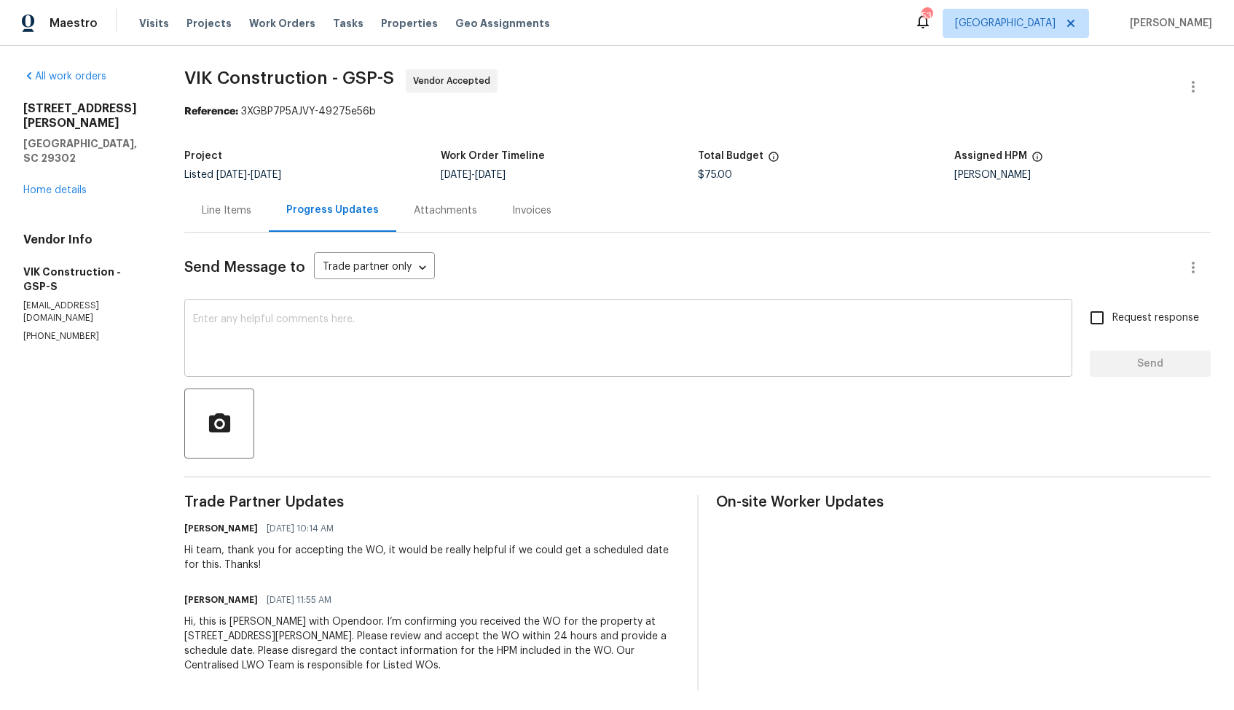
click at [430, 348] on textarea at bounding box center [628, 339] width 871 height 51
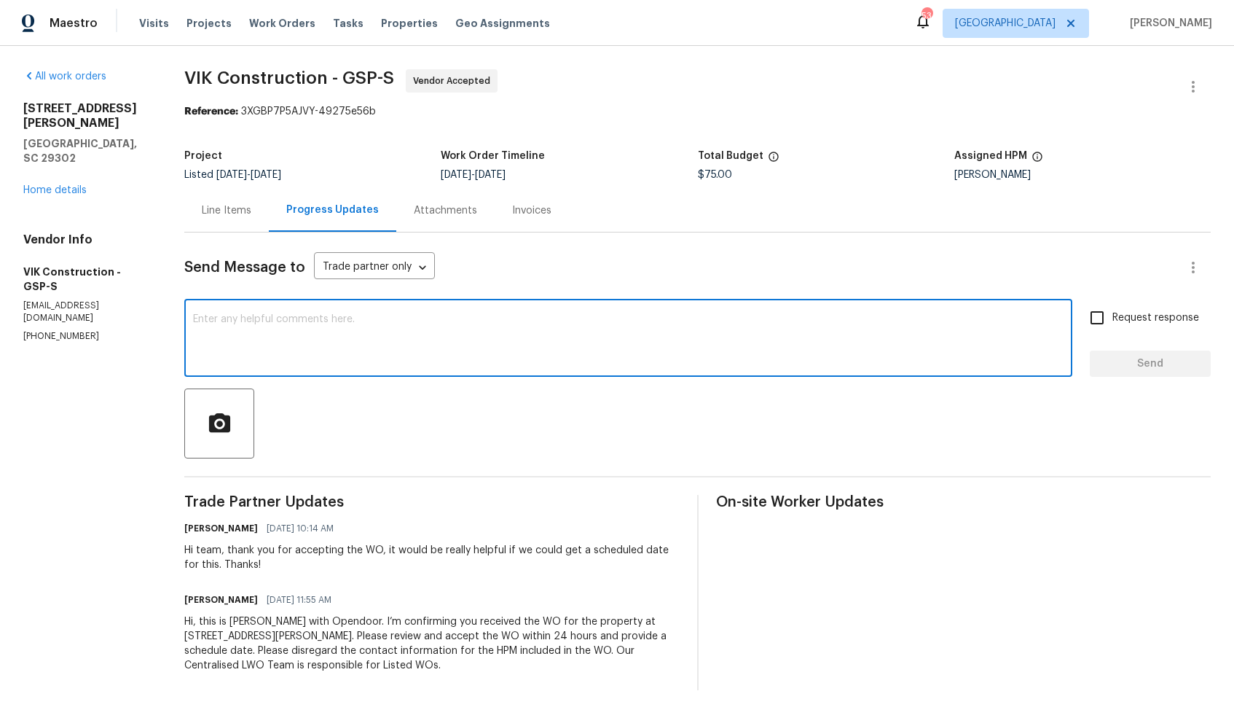
click at [222, 199] on div "Line Items" at bounding box center [226, 210] width 85 height 43
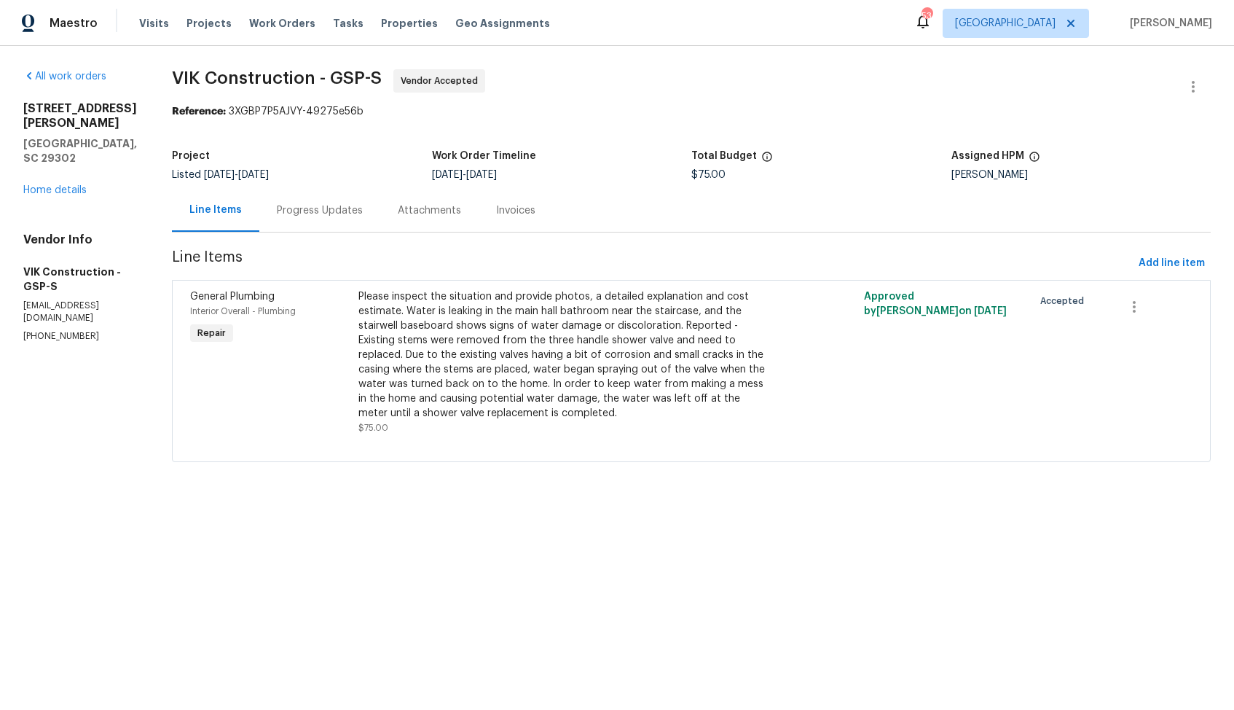
click at [347, 214] on div "Progress Updates" at bounding box center [320, 210] width 86 height 15
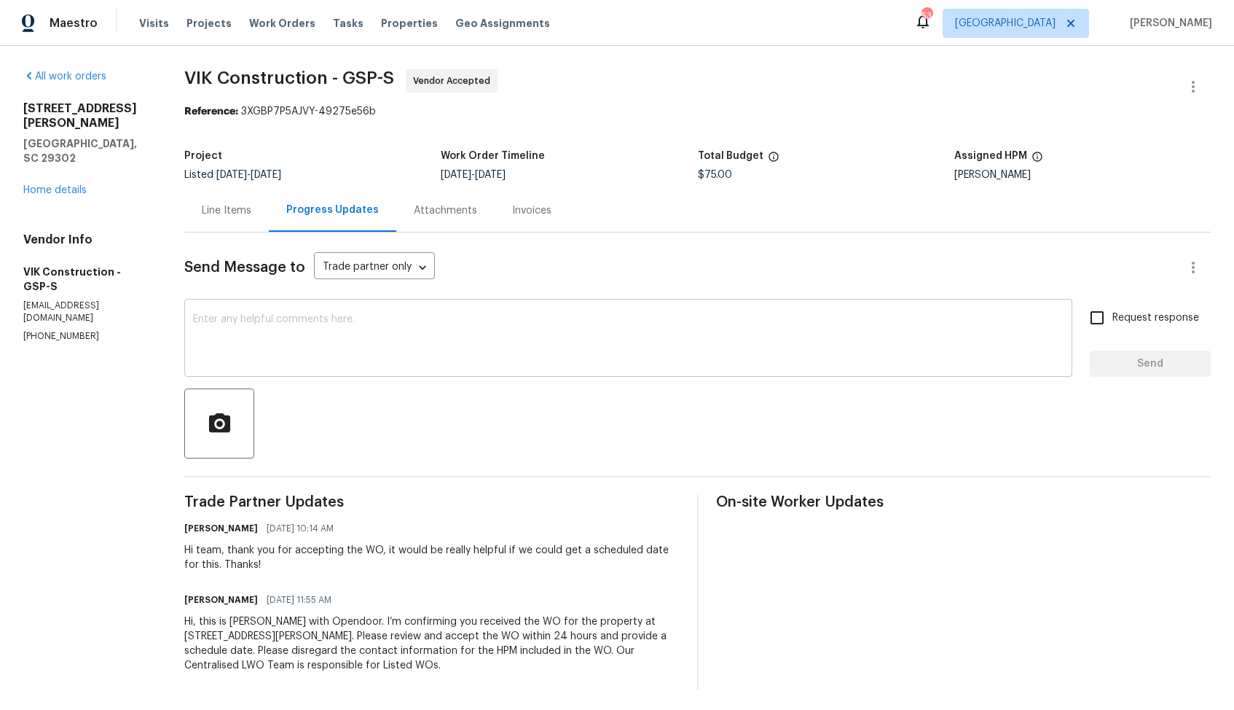
click at [399, 368] on div "x ​" at bounding box center [628, 339] width 888 height 74
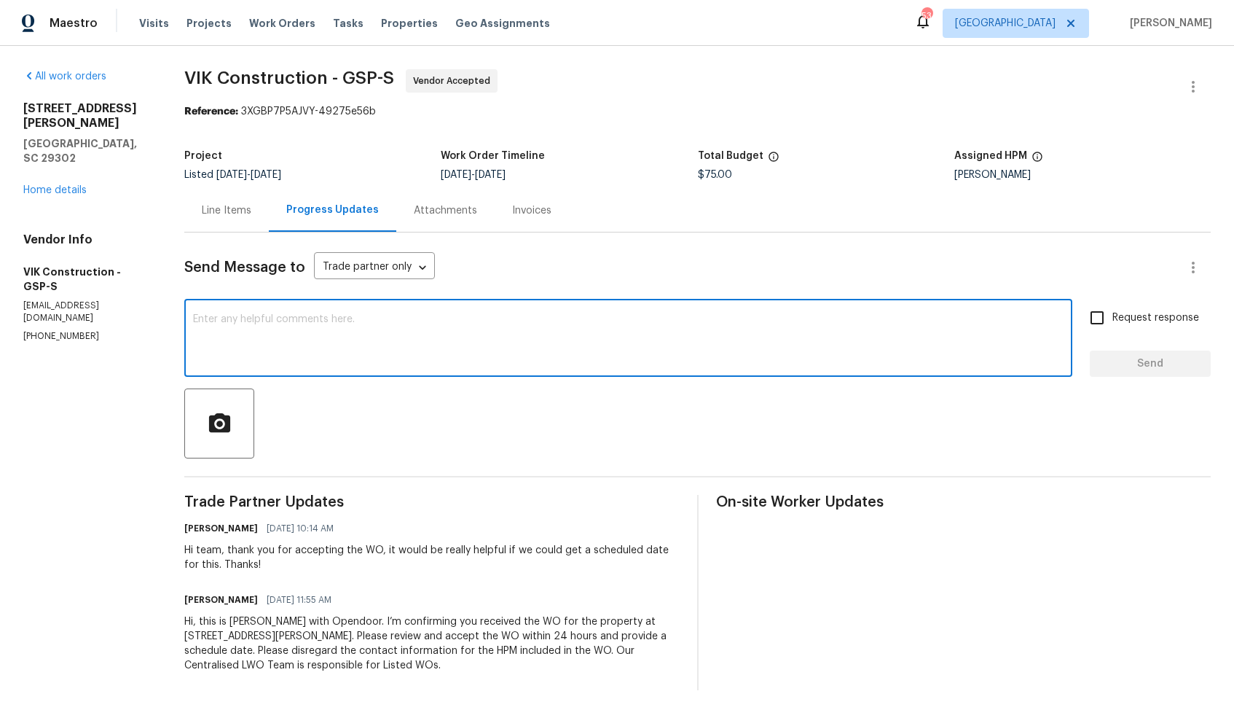
click at [649, 339] on textarea at bounding box center [628, 339] width 871 height 51
paste textarea "Could you please provide us with a scheduled date for the work order? Also, we'…"
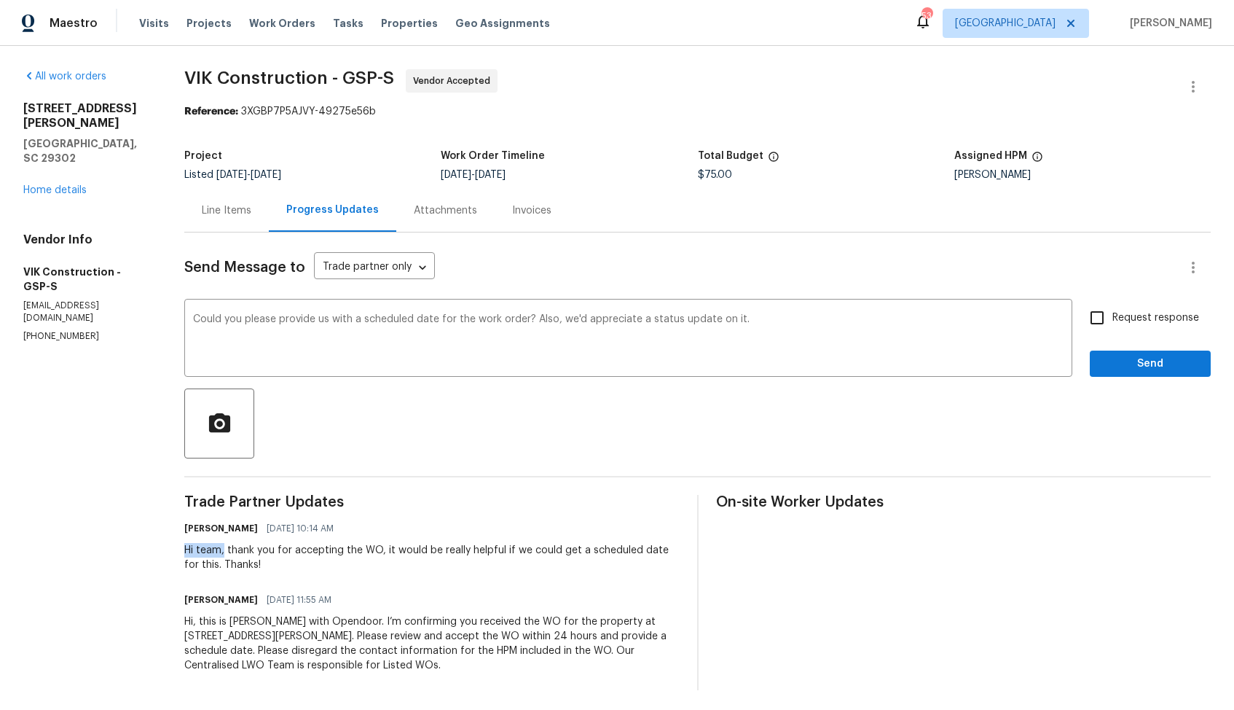
drag, startPoint x: 238, startPoint y: 554, endPoint x: 199, endPoint y: 552, distance: 39.4
click at [198, 553] on div "Hi team, thank you for accepting the WO, it would be really helpful if we could…" at bounding box center [431, 557] width 495 height 29
copy div "Hi team,"
click at [211, 318] on textarea "Could you please provide us with a scheduled date for the work order? Also, we'…" at bounding box center [628, 339] width 871 height 51
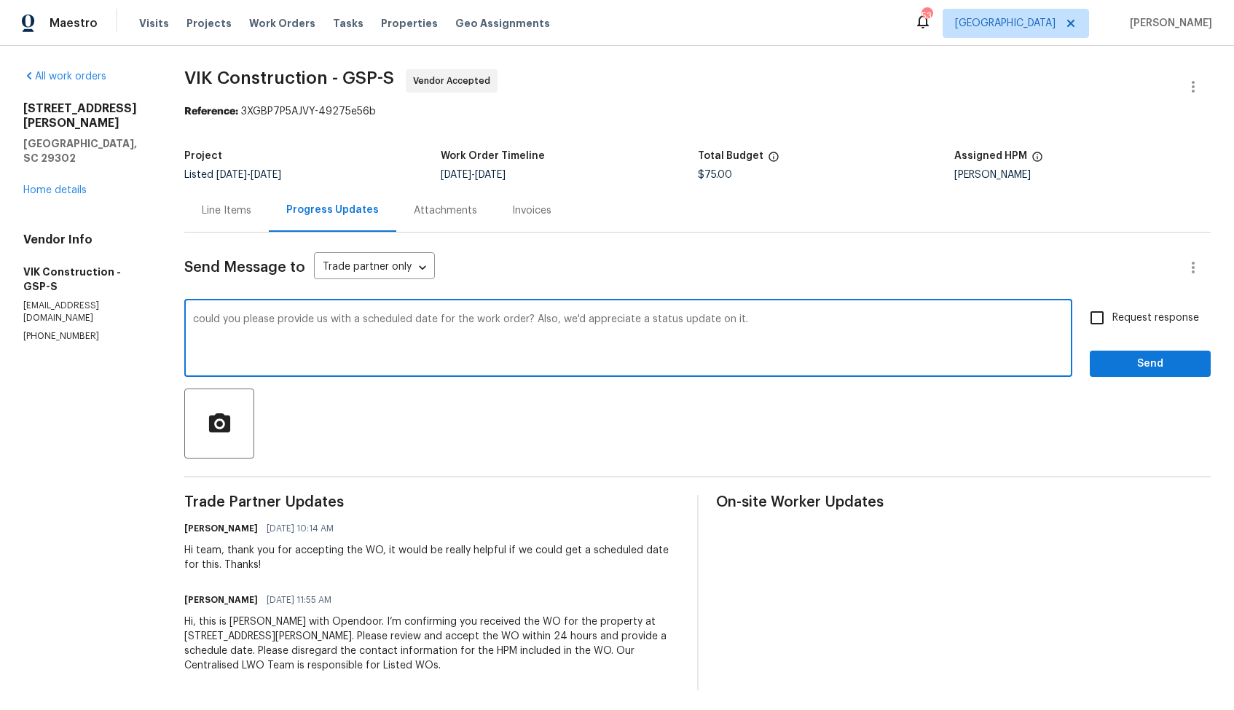
paste textarea "Hi team,"
click at [880, 320] on textarea "Hi team, could you please provide us with a scheduled date for the work order? …" at bounding box center [628, 339] width 871 height 51
type textarea "Hi team, could you please provide us with a scheduled date for the work order? …"
click at [1099, 321] on input "Request response" at bounding box center [1097, 317] width 31 height 31
checkbox input "true"
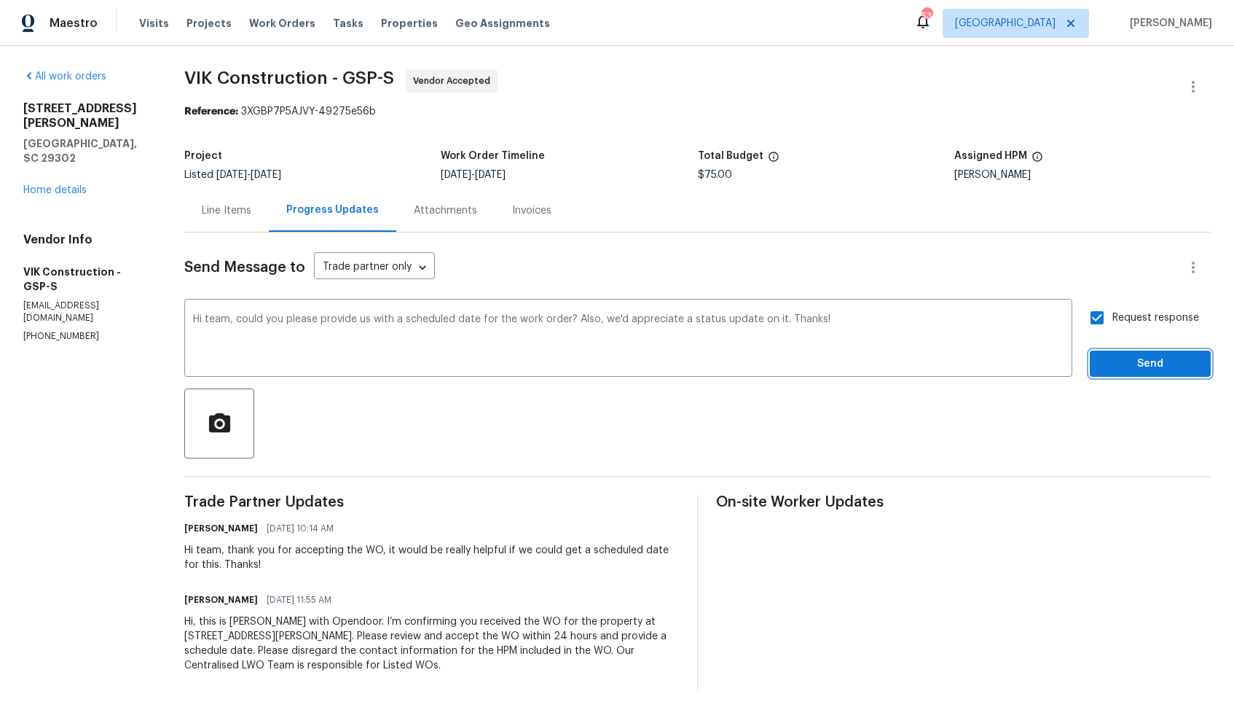
click at [1151, 364] on span "Send" at bounding box center [1151, 364] width 98 height 18
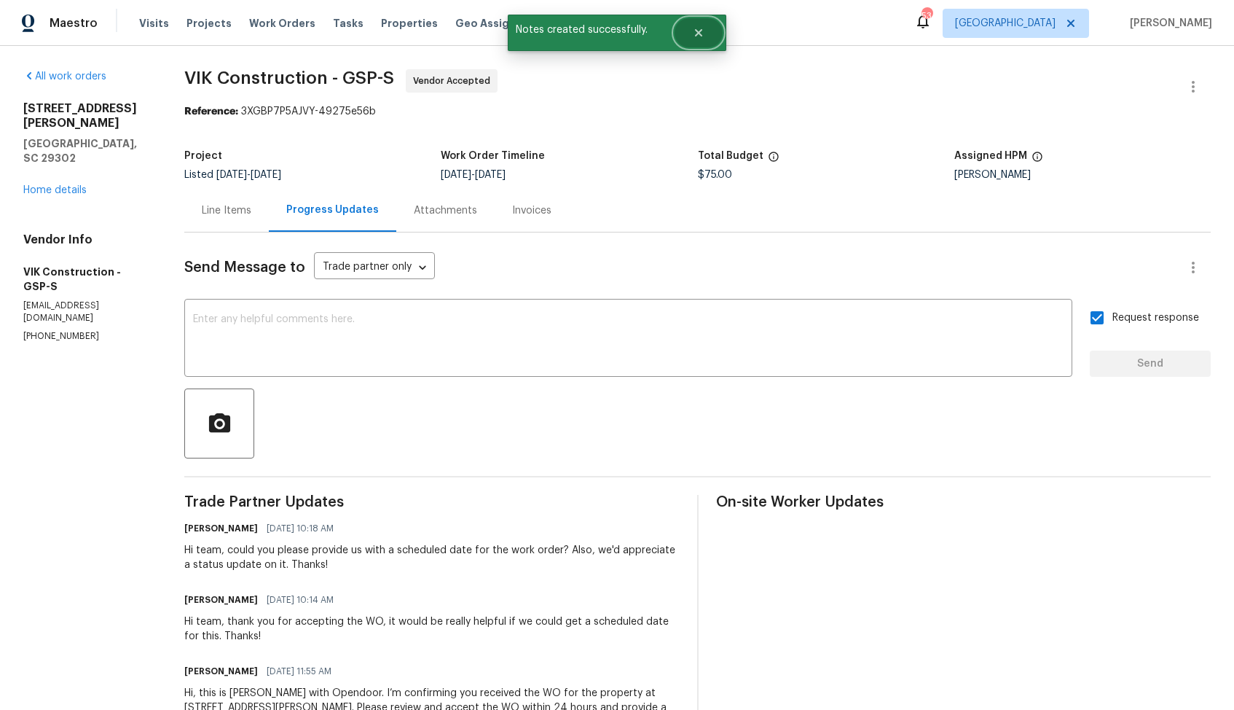
click at [702, 28] on icon "Close" at bounding box center [699, 33] width 12 height 12
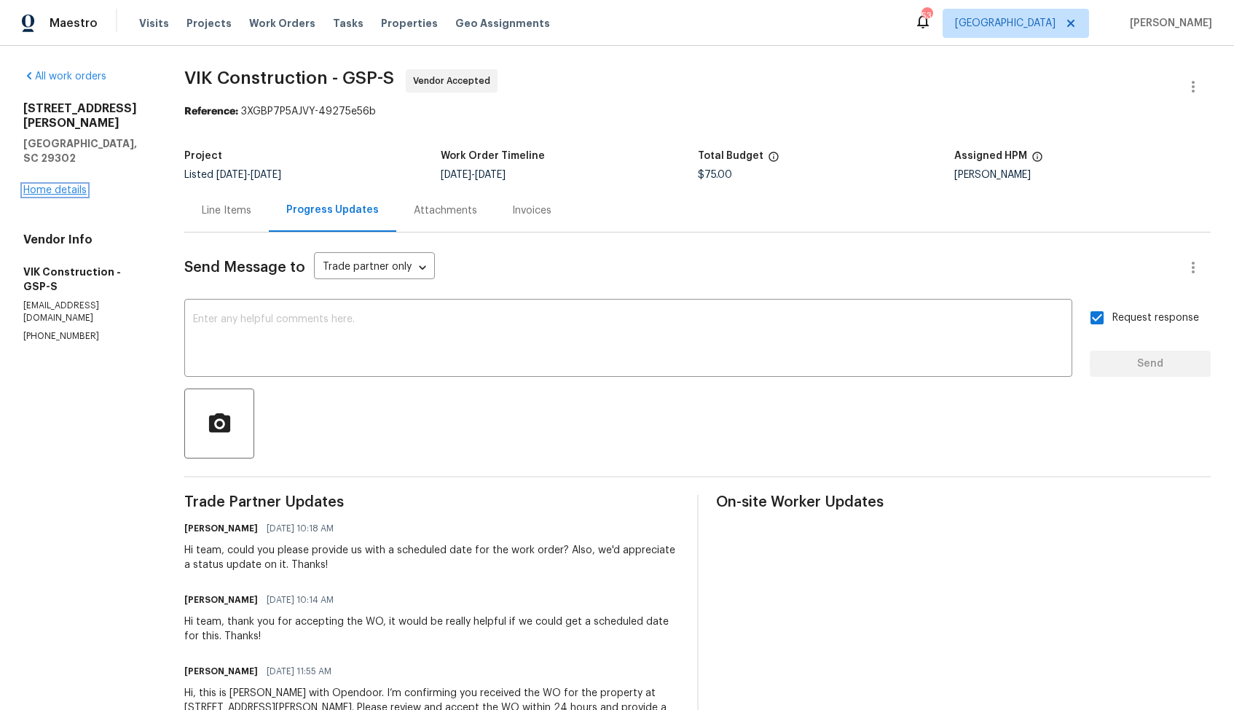
click at [74, 185] on link "Home details" at bounding box center [54, 190] width 63 height 10
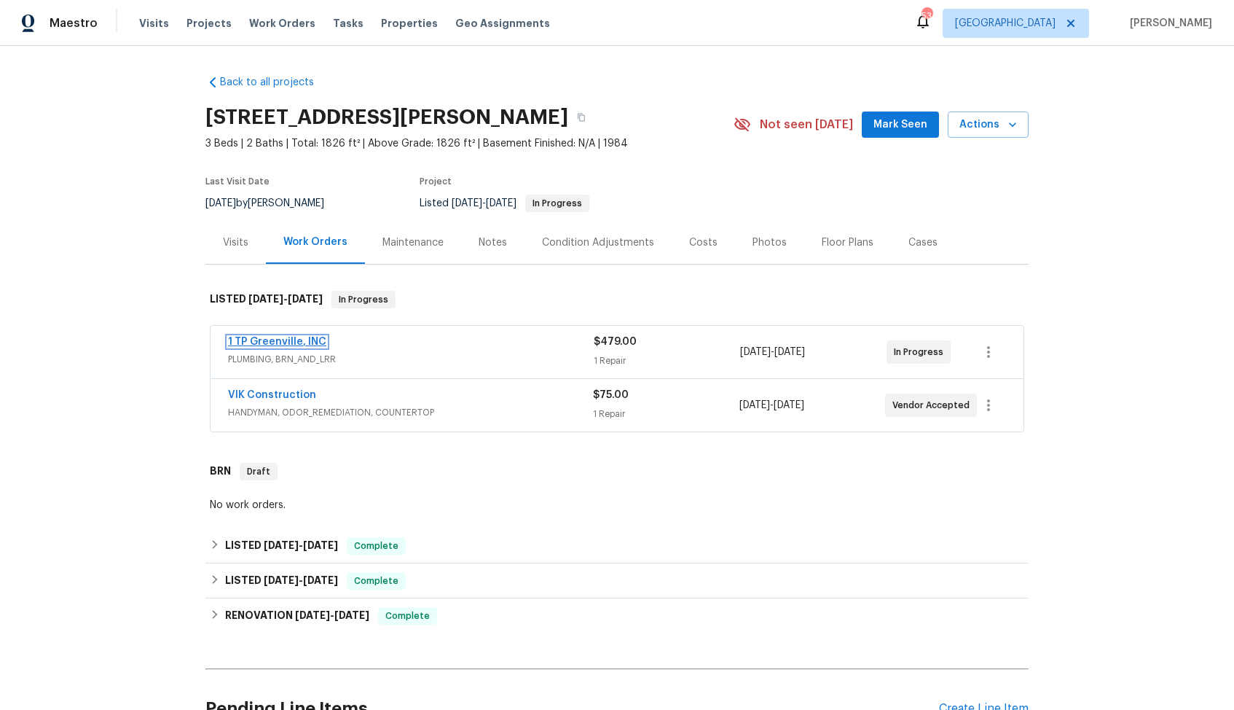
click at [285, 339] on link "1 TP Greenville, INC" at bounding box center [277, 342] width 98 height 10
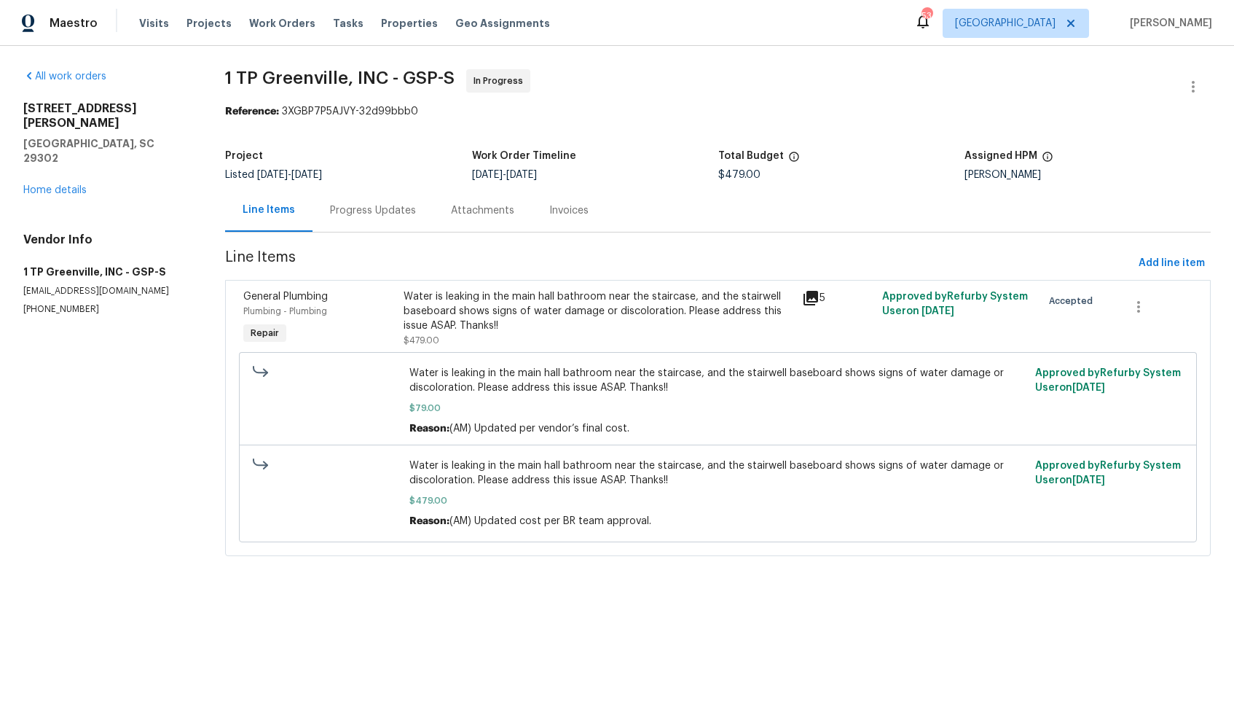
click at [383, 205] on div "Progress Updates" at bounding box center [373, 210] width 86 height 15
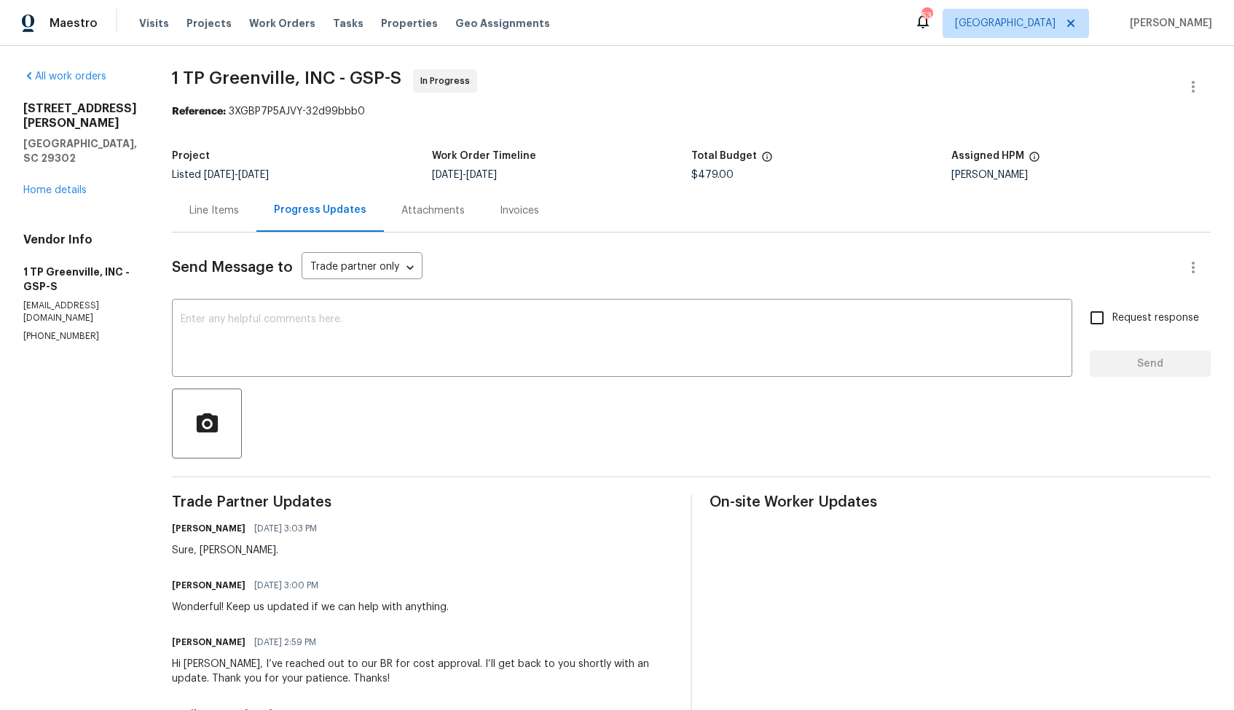
click at [61, 185] on link "Home details" at bounding box center [54, 190] width 63 height 10
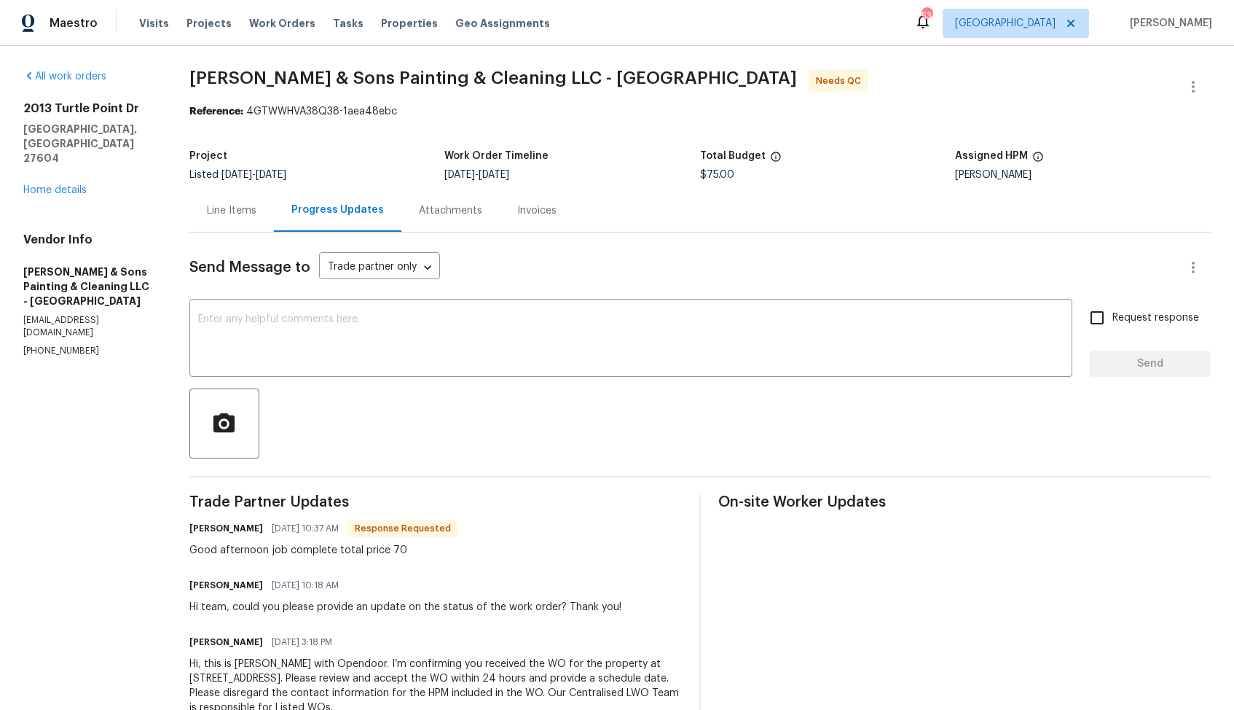
click at [232, 219] on div "Line Items" at bounding box center [231, 210] width 85 height 43
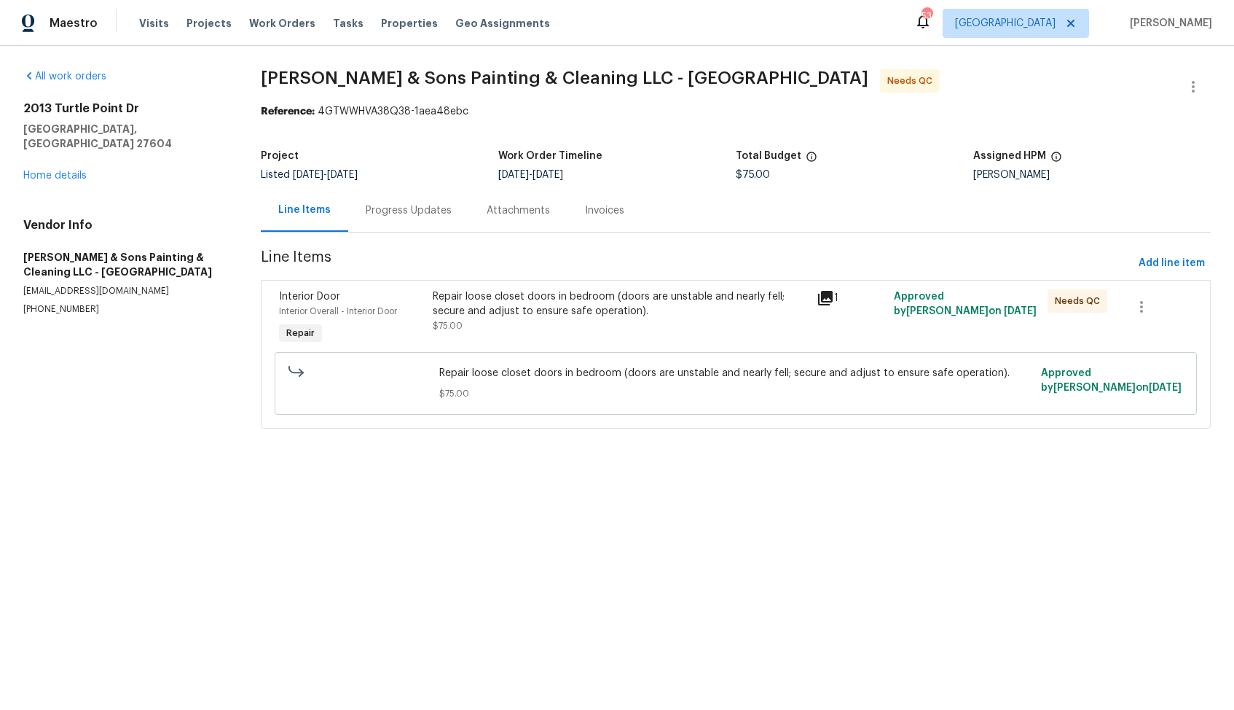
click at [543, 326] on div "Repair loose closet doors in bedroom (doors are unstable and nearly fell; secur…" at bounding box center [621, 311] width 376 height 44
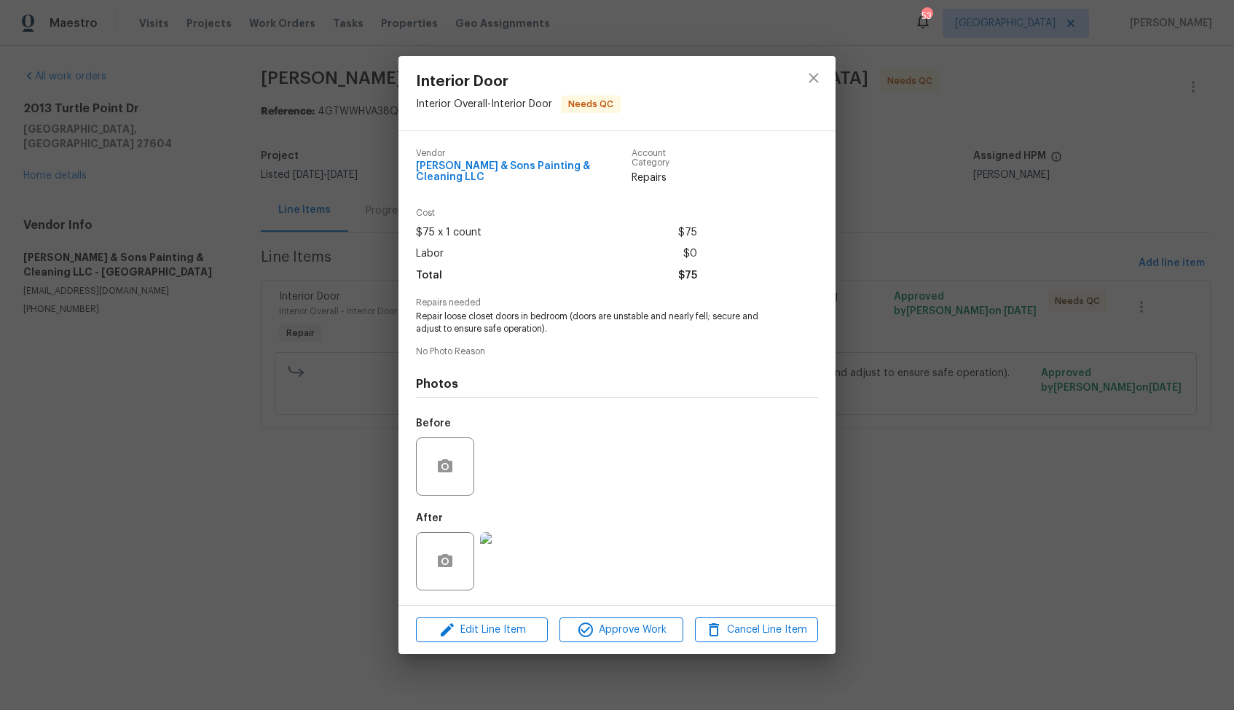
click at [524, 544] on img at bounding box center [509, 561] width 58 height 58
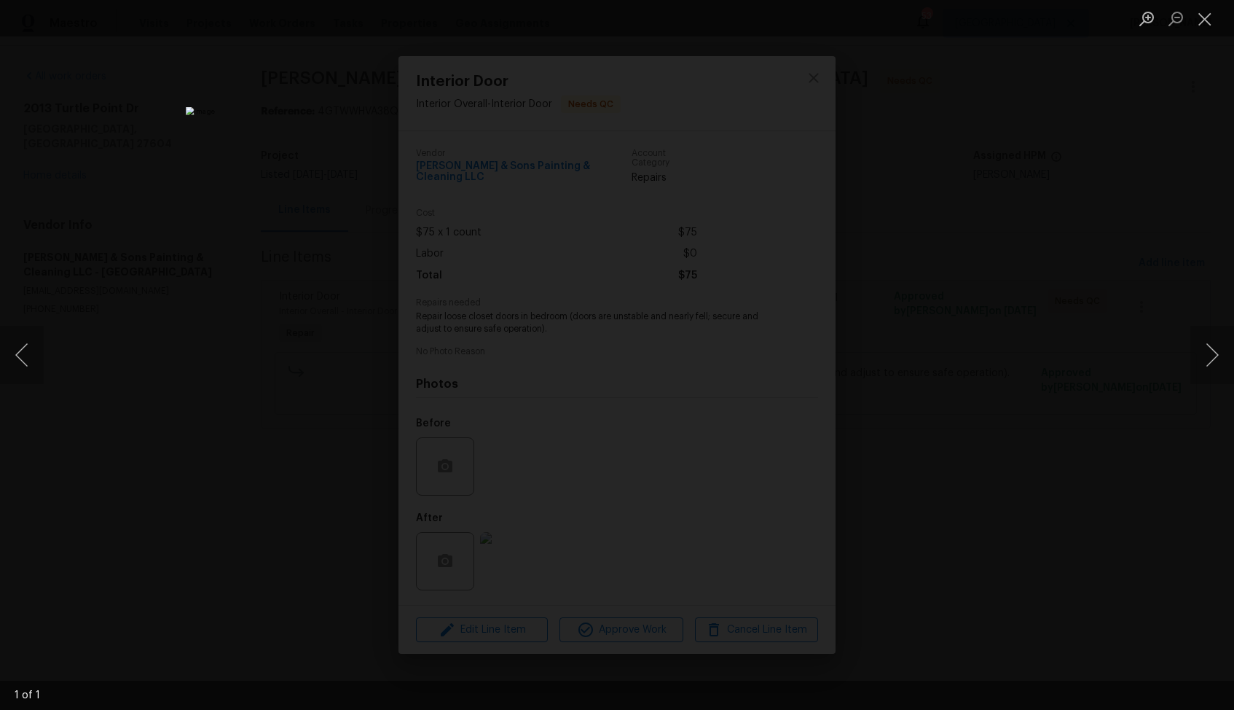
click at [184, 335] on div "Lightbox" at bounding box center [617, 355] width 1234 height 710
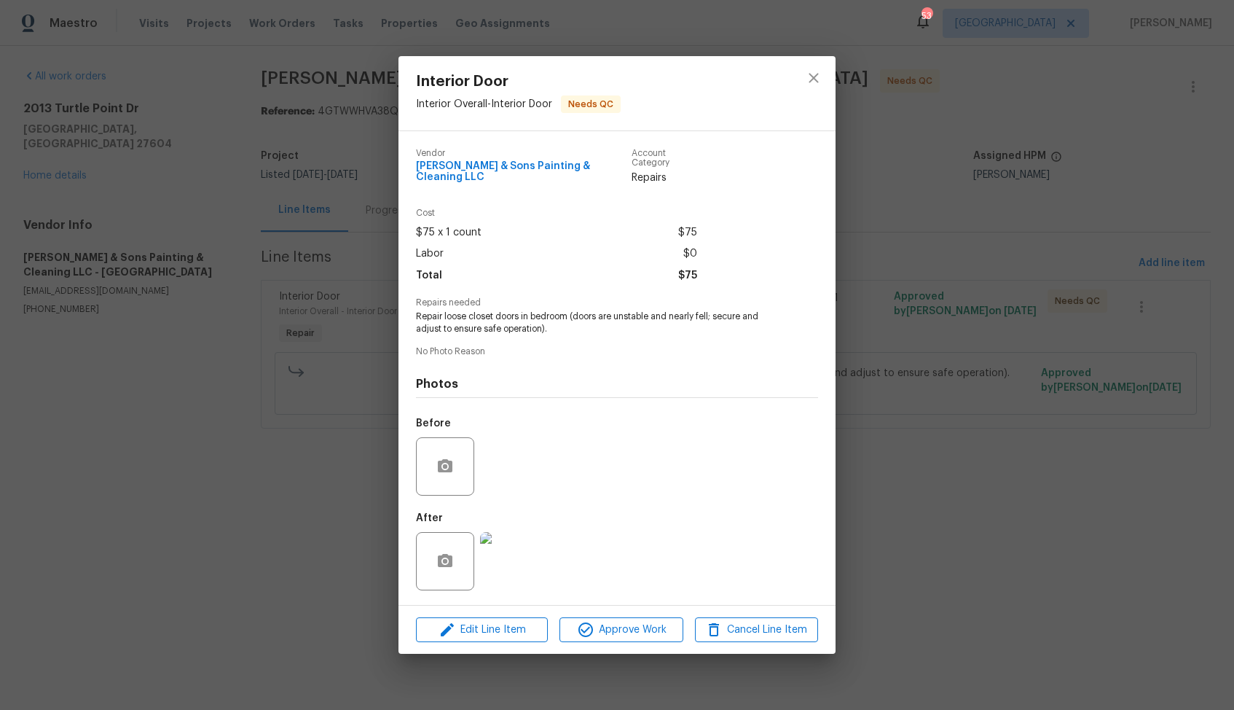
click at [271, 331] on div "Interior Door Interior Overall - Interior Door Needs QC Vendor Hodge & Sons Pai…" at bounding box center [617, 355] width 1234 height 710
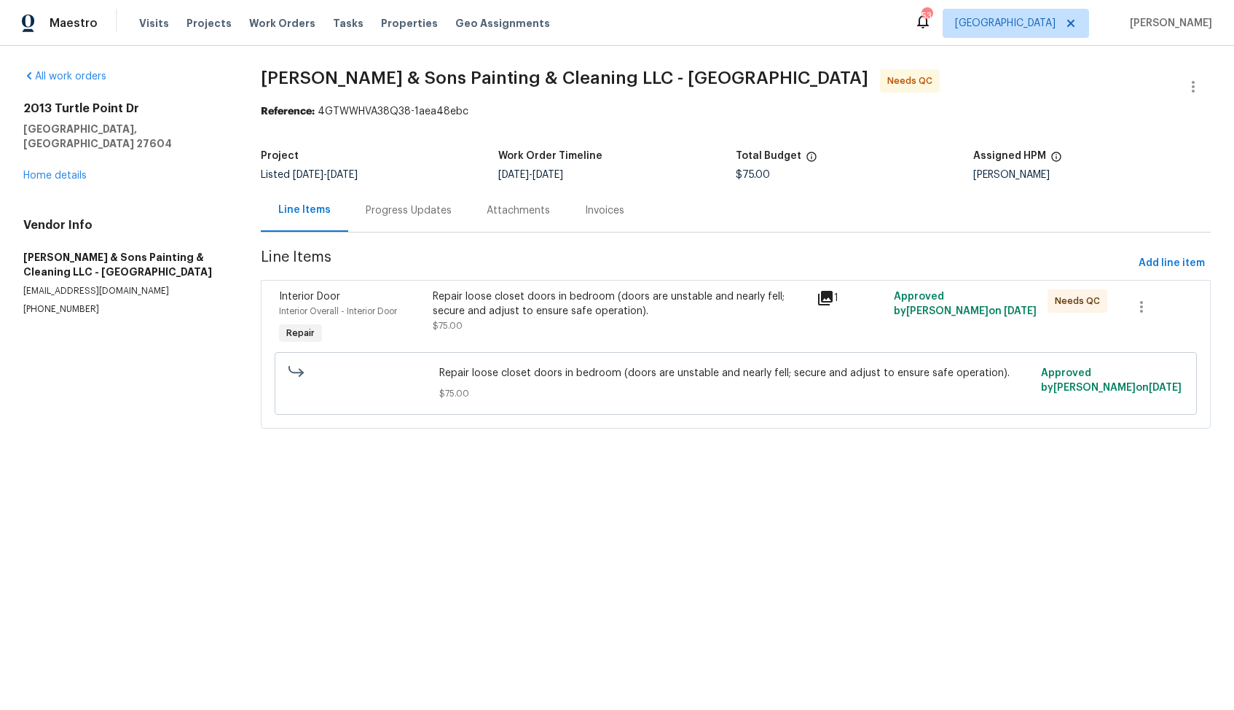
click at [430, 205] on div "Progress Updates" at bounding box center [409, 210] width 86 height 15
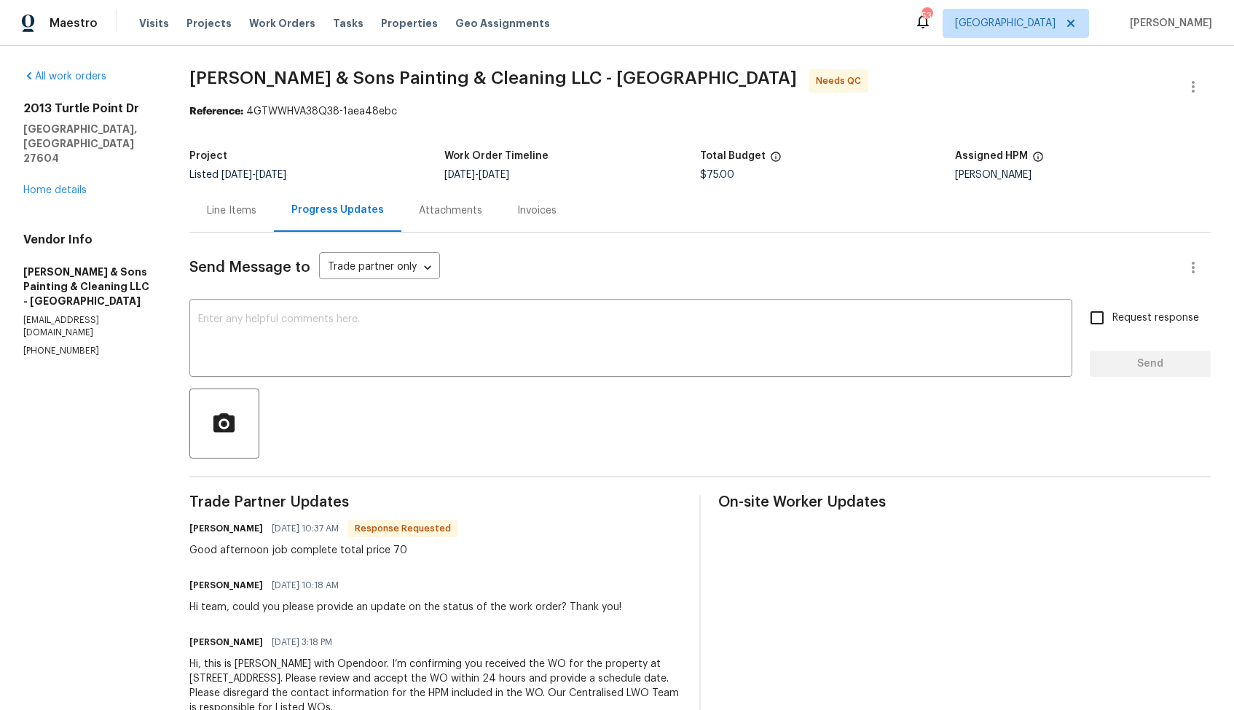
click at [230, 203] on div "Line Items" at bounding box center [232, 210] width 50 height 15
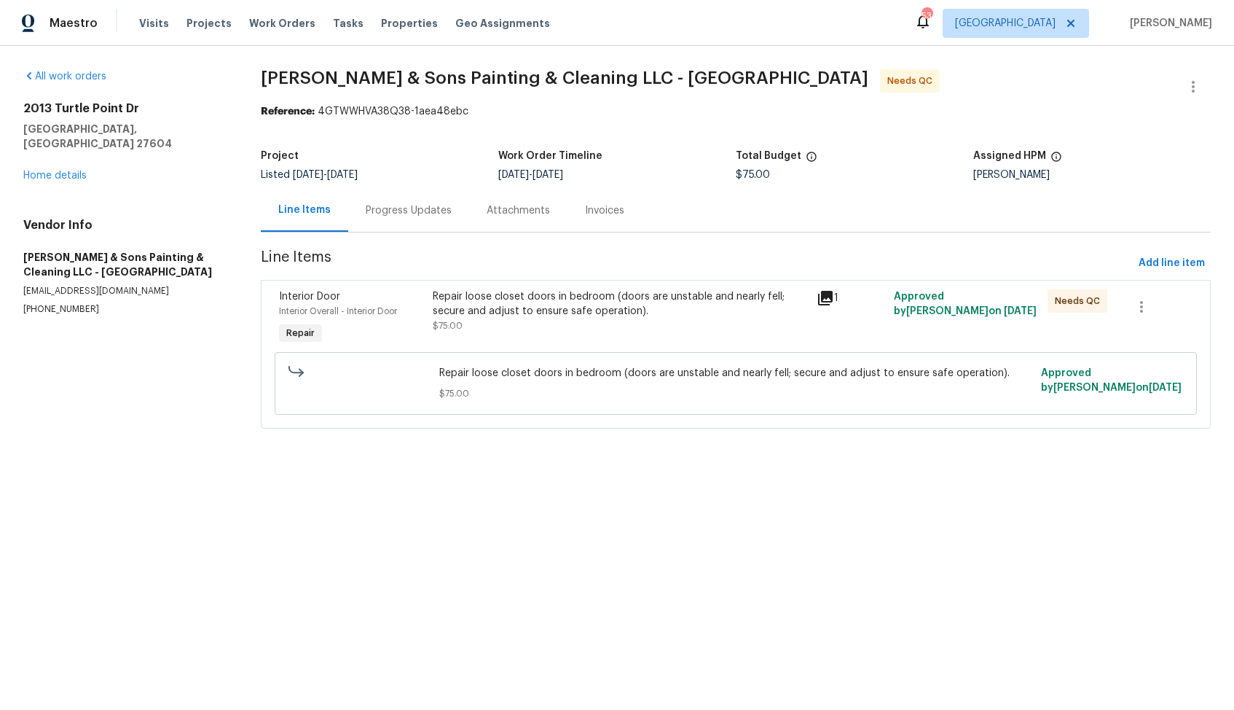
click at [503, 329] on div "Repair loose closet doors in bedroom (doors are unstable and nearly fell; secur…" at bounding box center [621, 311] width 376 height 44
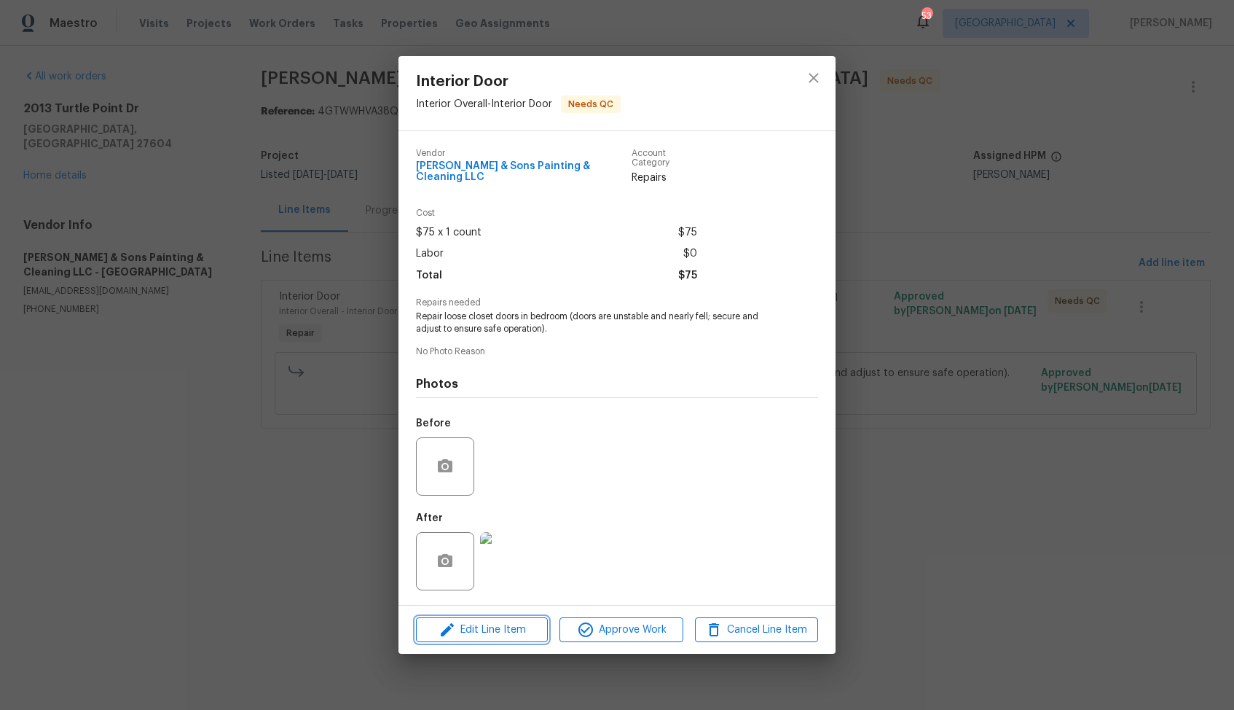
click at [469, 630] on span "Edit Line Item" at bounding box center [481, 630] width 123 height 18
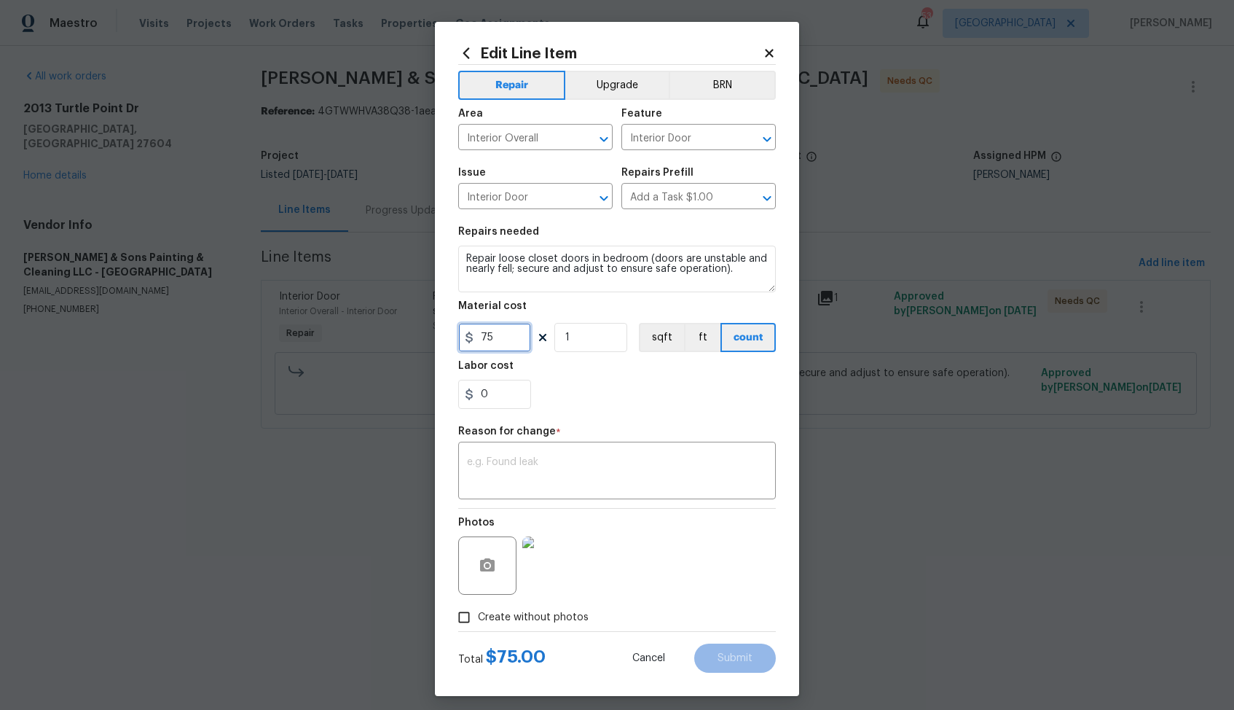
click at [506, 339] on input "75" at bounding box center [494, 337] width 73 height 29
type input "70"
click at [627, 486] on textarea at bounding box center [617, 472] width 300 height 31
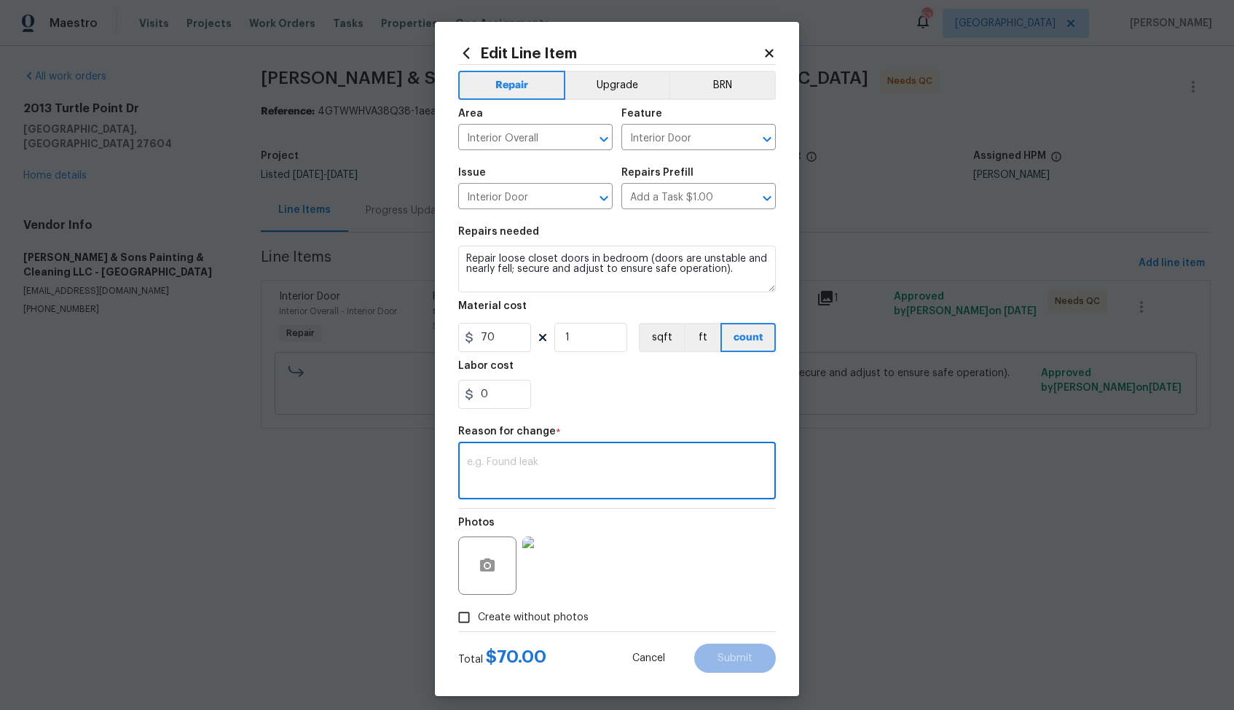
click at [566, 455] on div "x ​" at bounding box center [617, 472] width 318 height 54
paste textarea "(AM) Updated per vendor’s final cost."
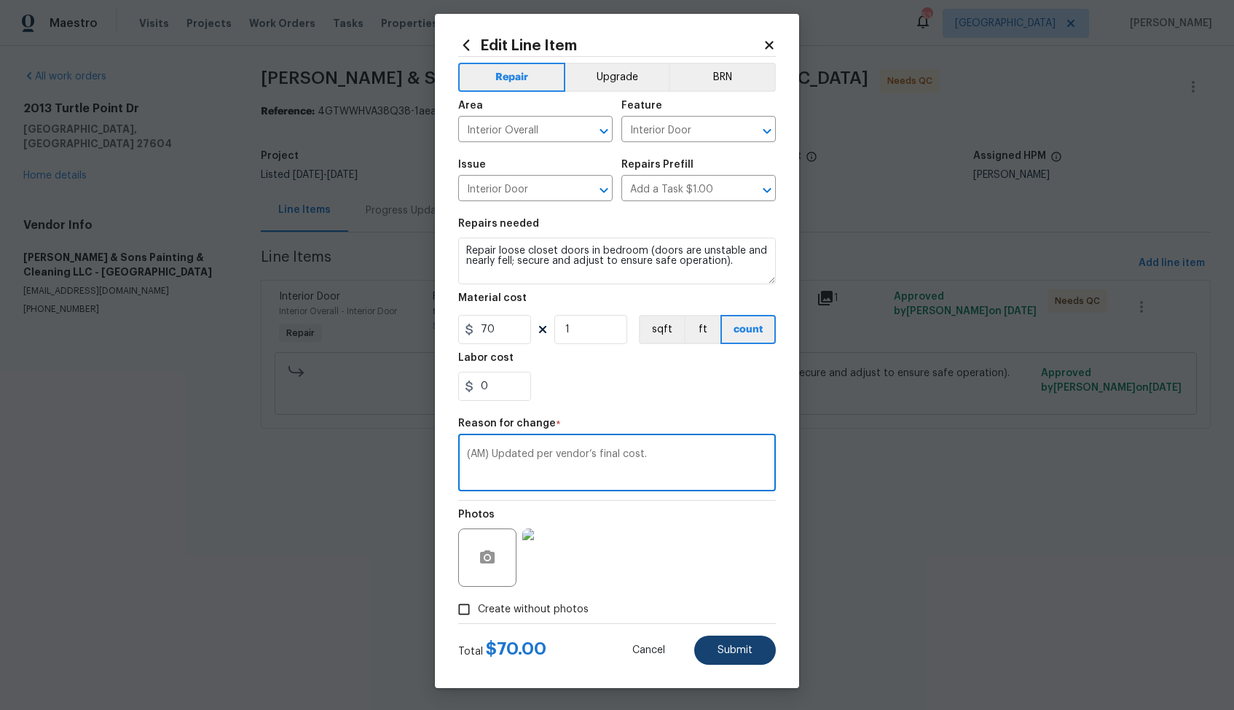
type textarea "(AM) Updated per vendor’s final cost."
click at [724, 652] on span "Submit" at bounding box center [735, 650] width 35 height 11
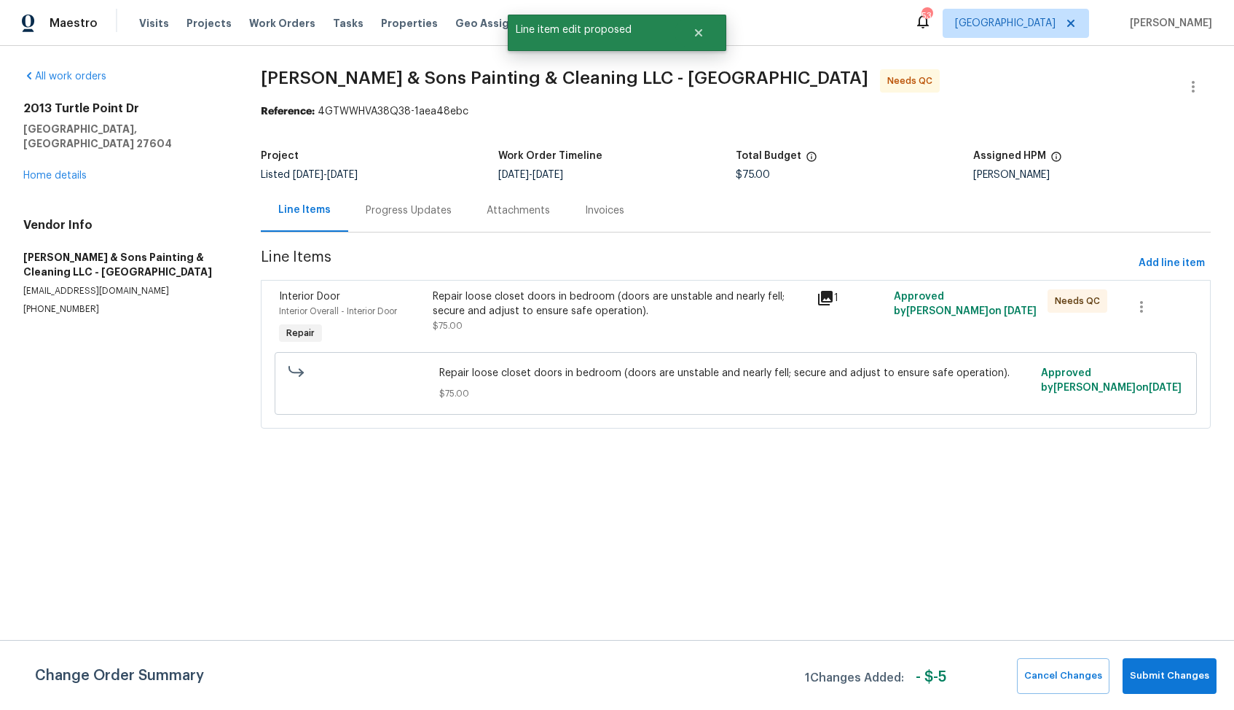
scroll to position [0, 0]
click at [1172, 662] on button "Submit Changes" at bounding box center [1170, 676] width 94 height 36
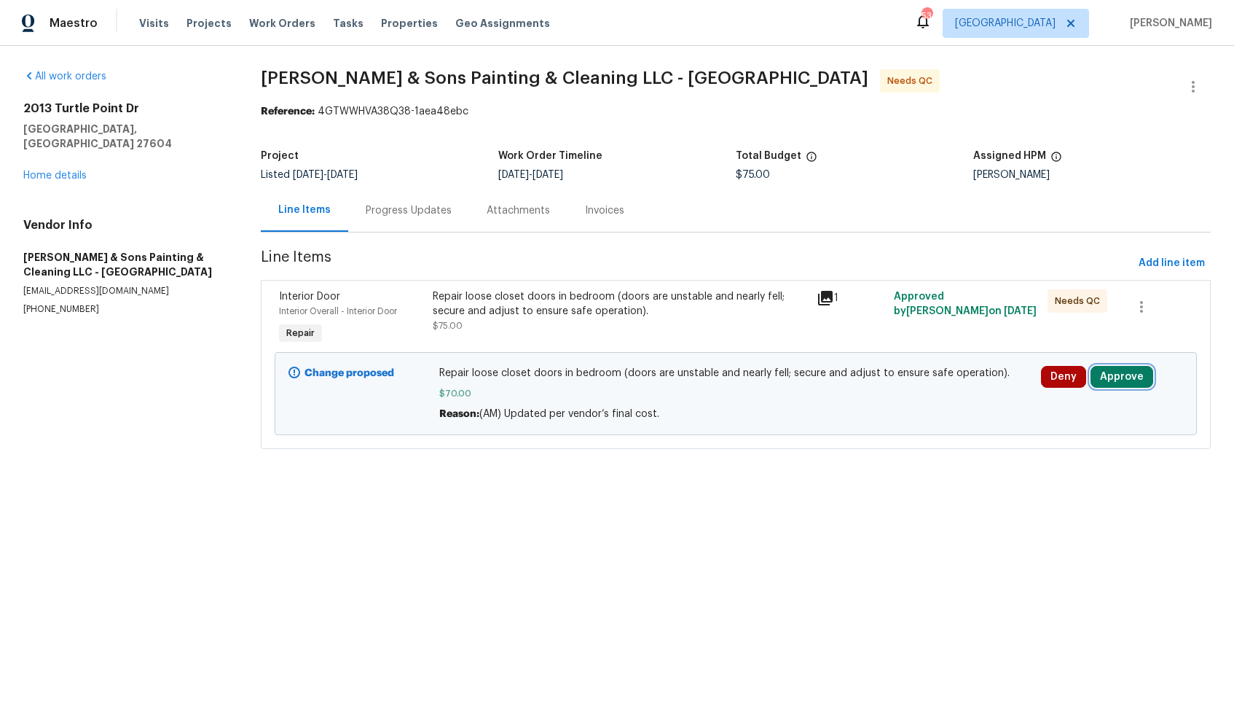
click at [1130, 378] on button "Approve" at bounding box center [1122, 377] width 63 height 22
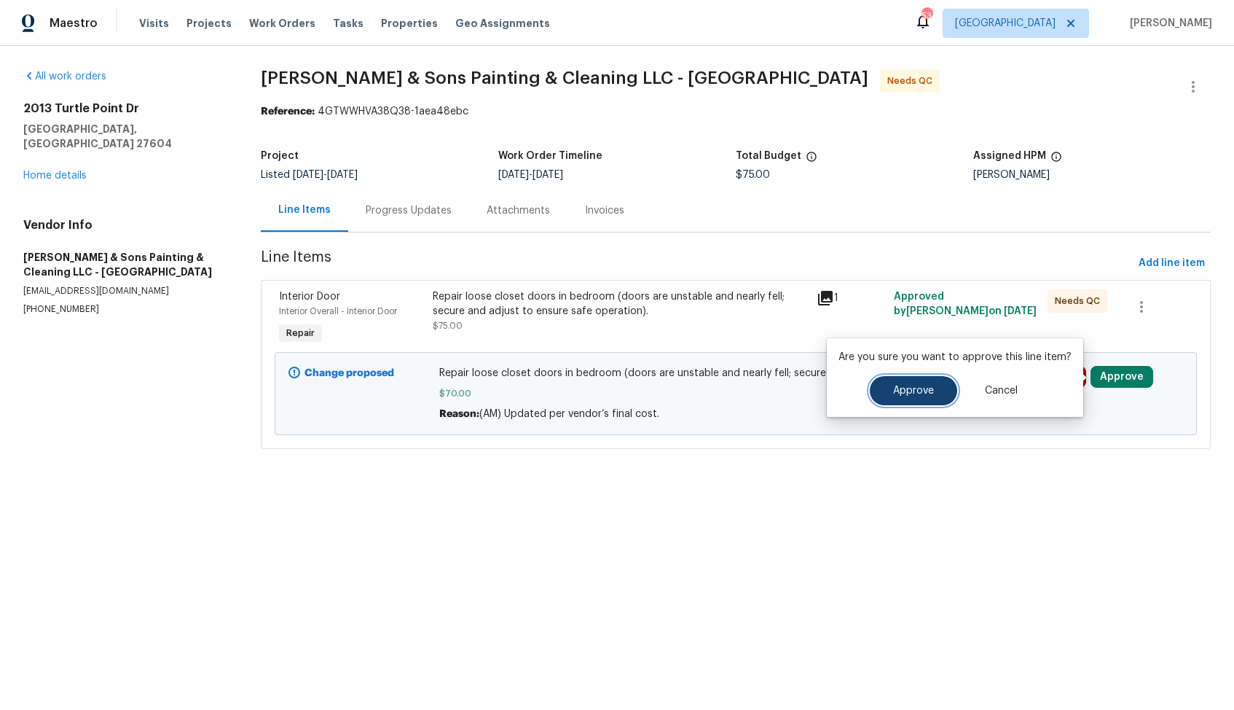
click at [932, 377] on button "Approve" at bounding box center [913, 390] width 87 height 29
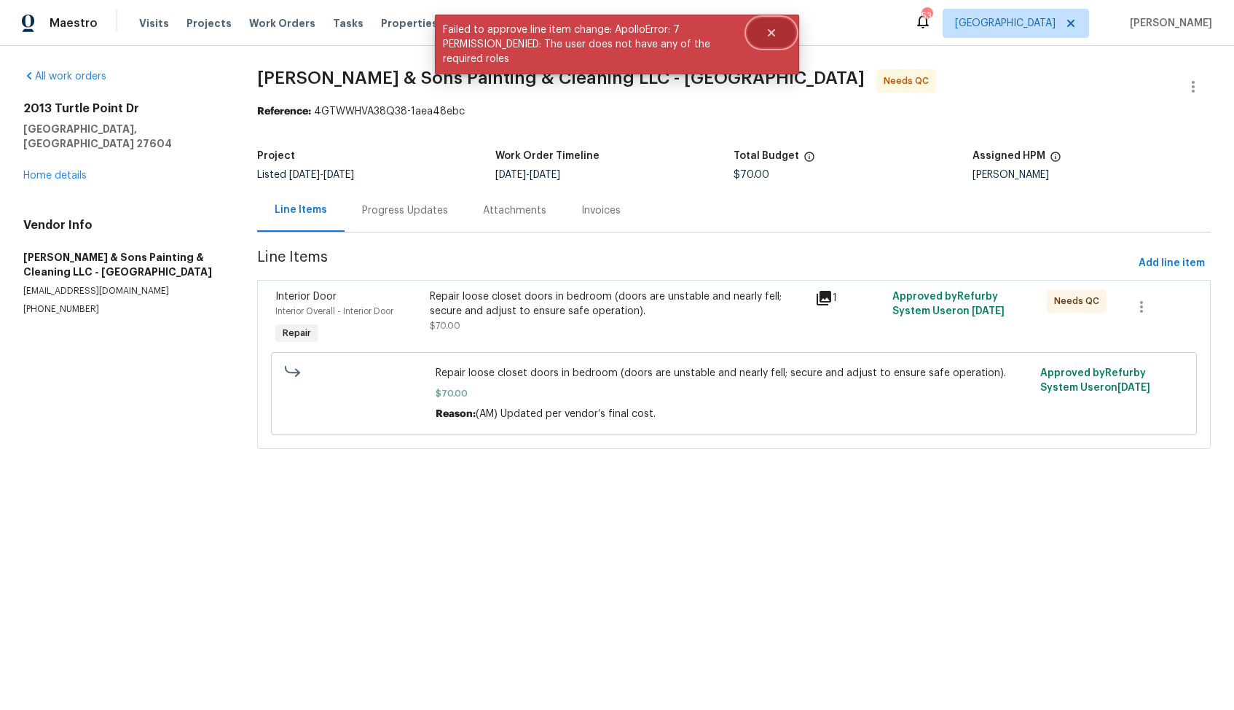
click at [780, 27] on button "Close" at bounding box center [772, 32] width 48 height 29
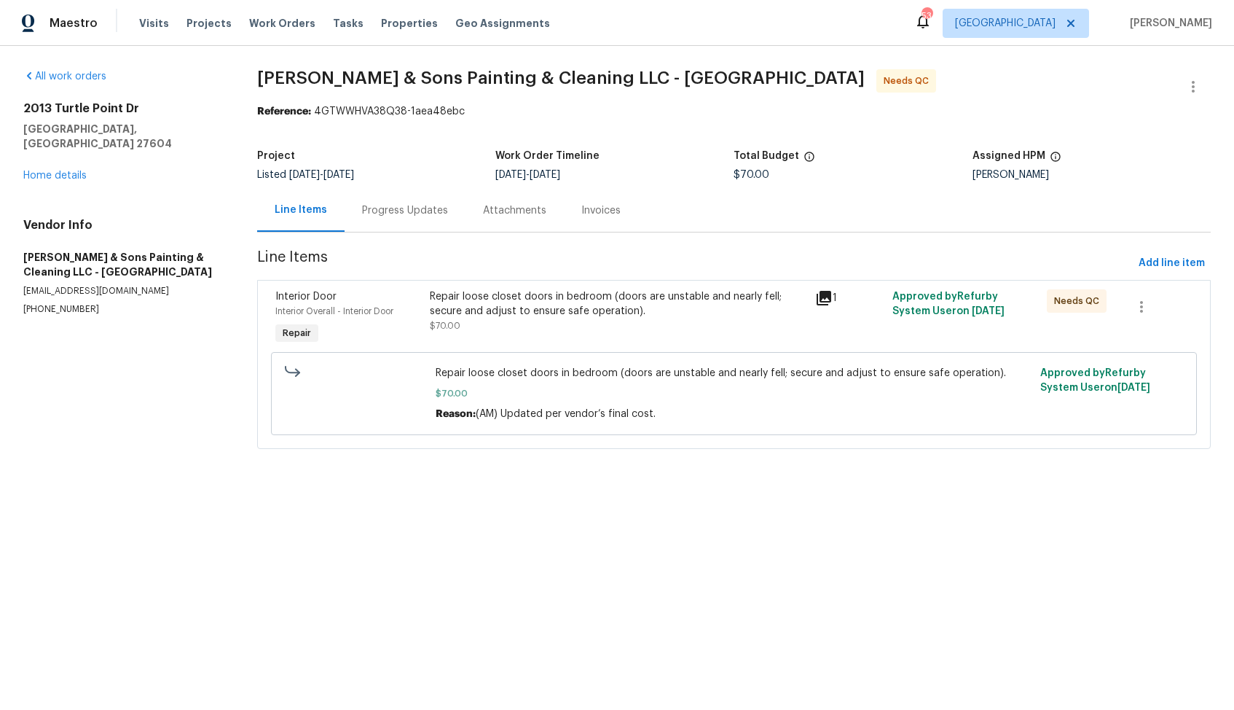
click at [401, 208] on div "Progress Updates" at bounding box center [405, 210] width 86 height 15
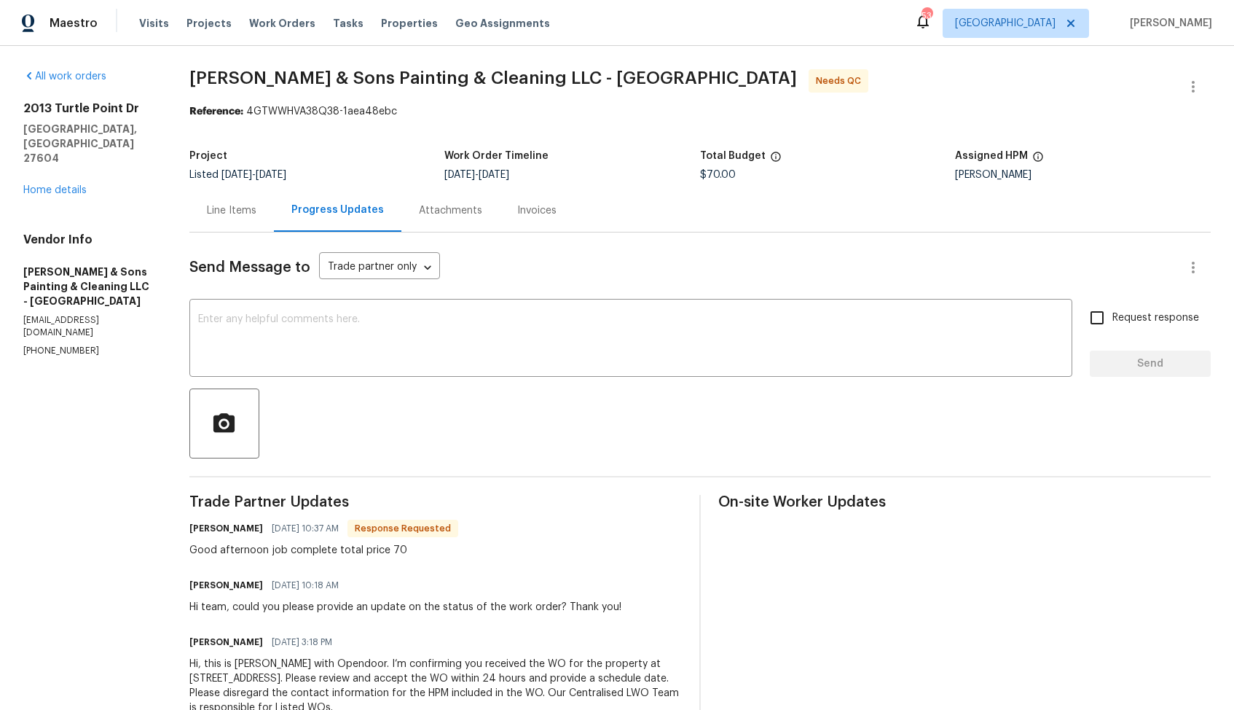
click at [208, 536] on h6 "Christopher Hodge" at bounding box center [226, 528] width 74 height 15
copy h6 "Christopher"
click at [456, 353] on textarea at bounding box center [631, 339] width 866 height 51
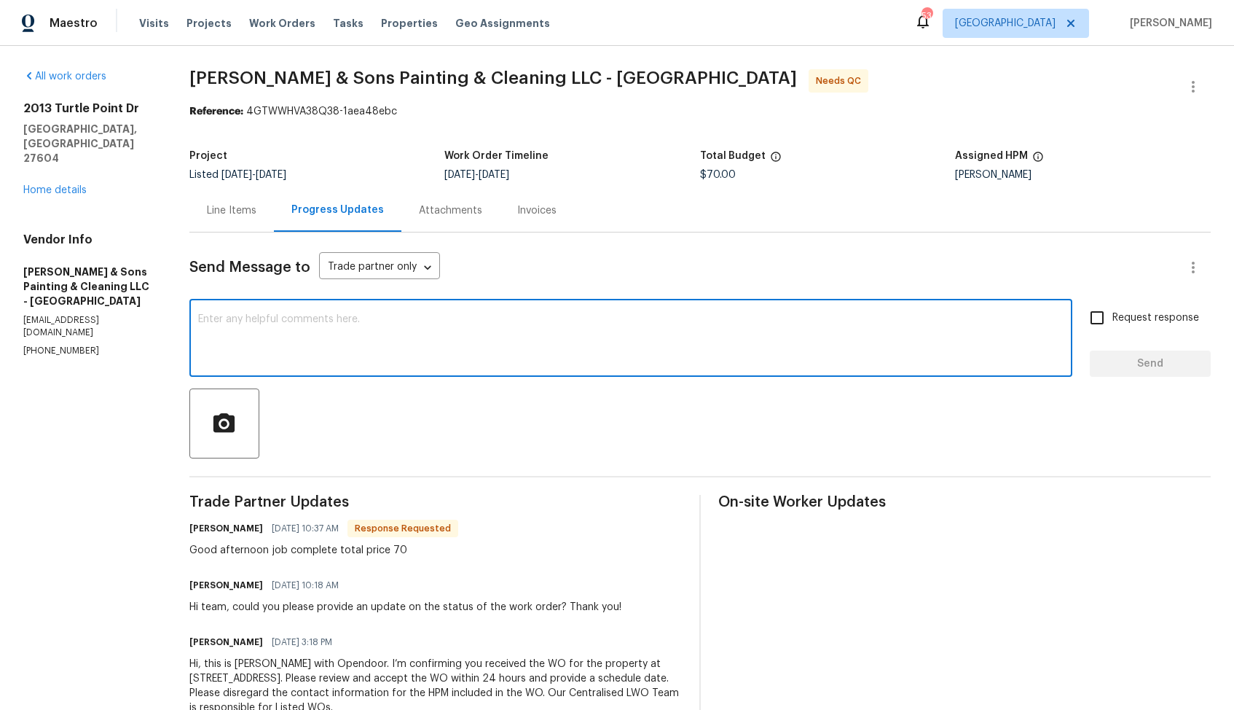
click at [525, 340] on textarea at bounding box center [631, 339] width 866 height 51
paste textarea "Christopher"
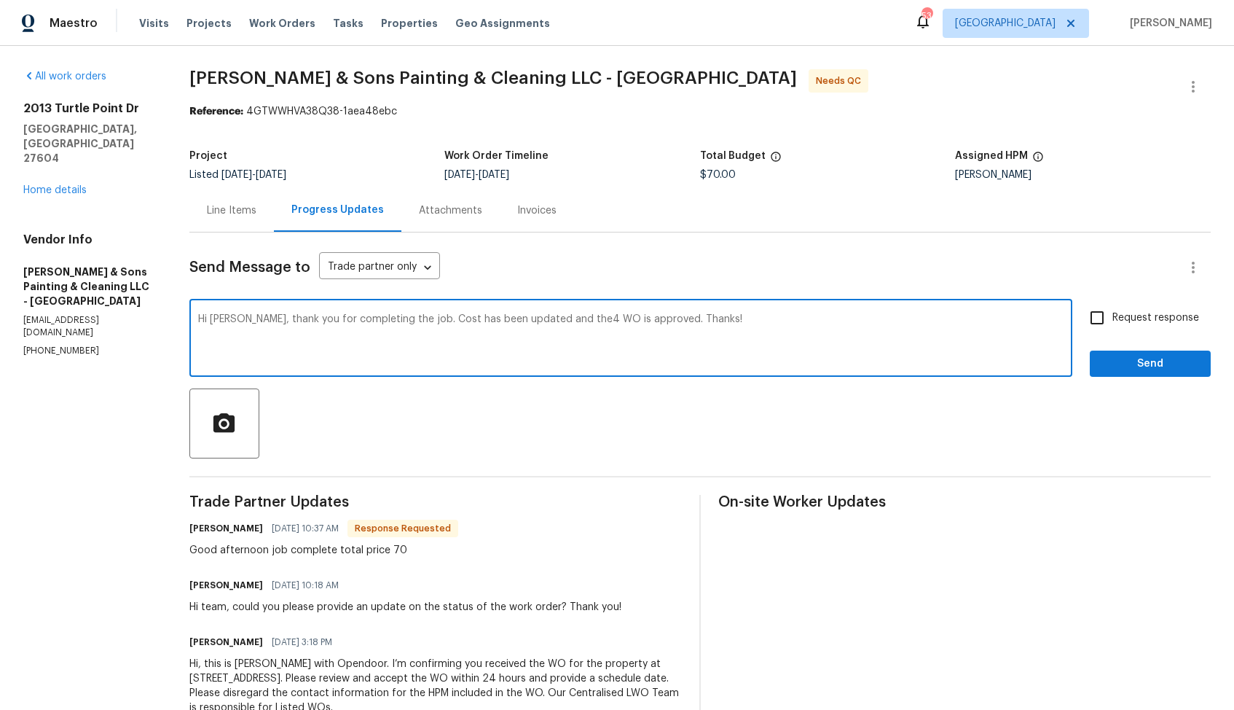
click at [589, 319] on textarea "Hi Christopher, thank you for completing the job. Cost has been updated and the…" at bounding box center [631, 339] width 866 height 51
click at [737, 317] on textarea "Hi Christopher, thank you for completing the job. Cost has been updated and the…" at bounding box center [631, 339] width 866 height 51
type textarea "Hi Christopher, thank you for completing the job. Cost has been updated and the…"
click at [1129, 362] on span "Send" at bounding box center [1151, 364] width 98 height 18
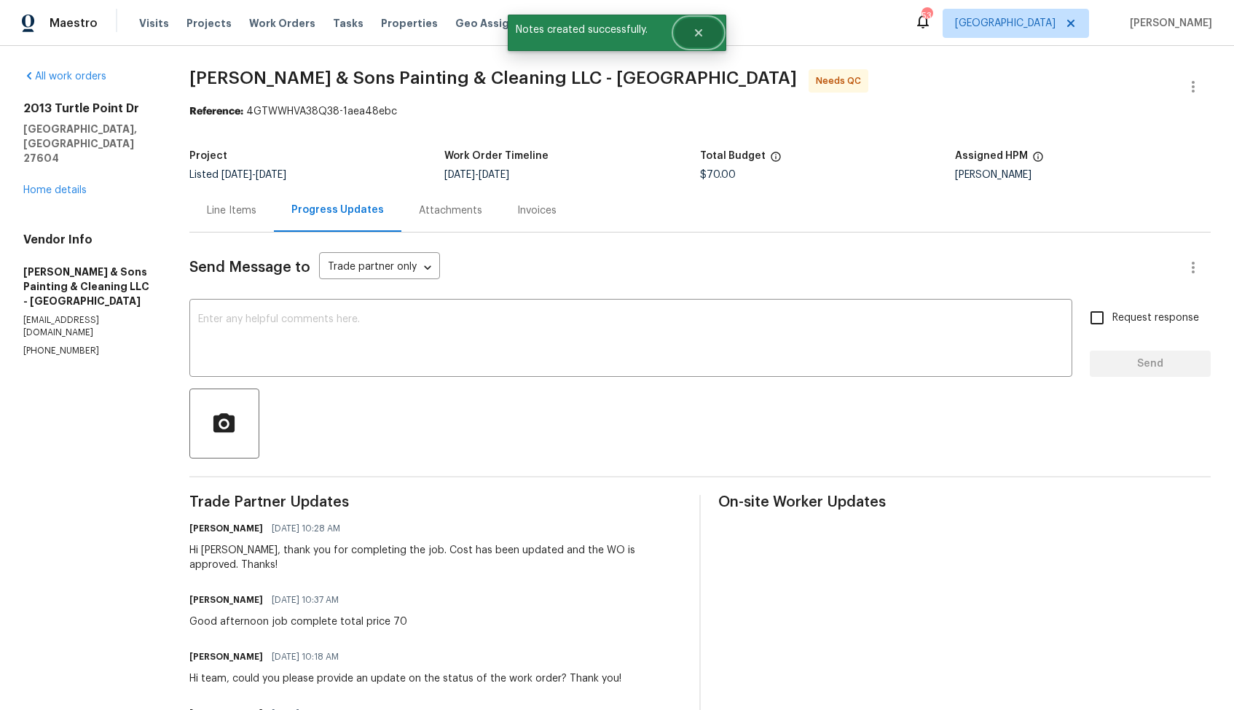
click at [720, 39] on button "Close" at bounding box center [699, 32] width 48 height 29
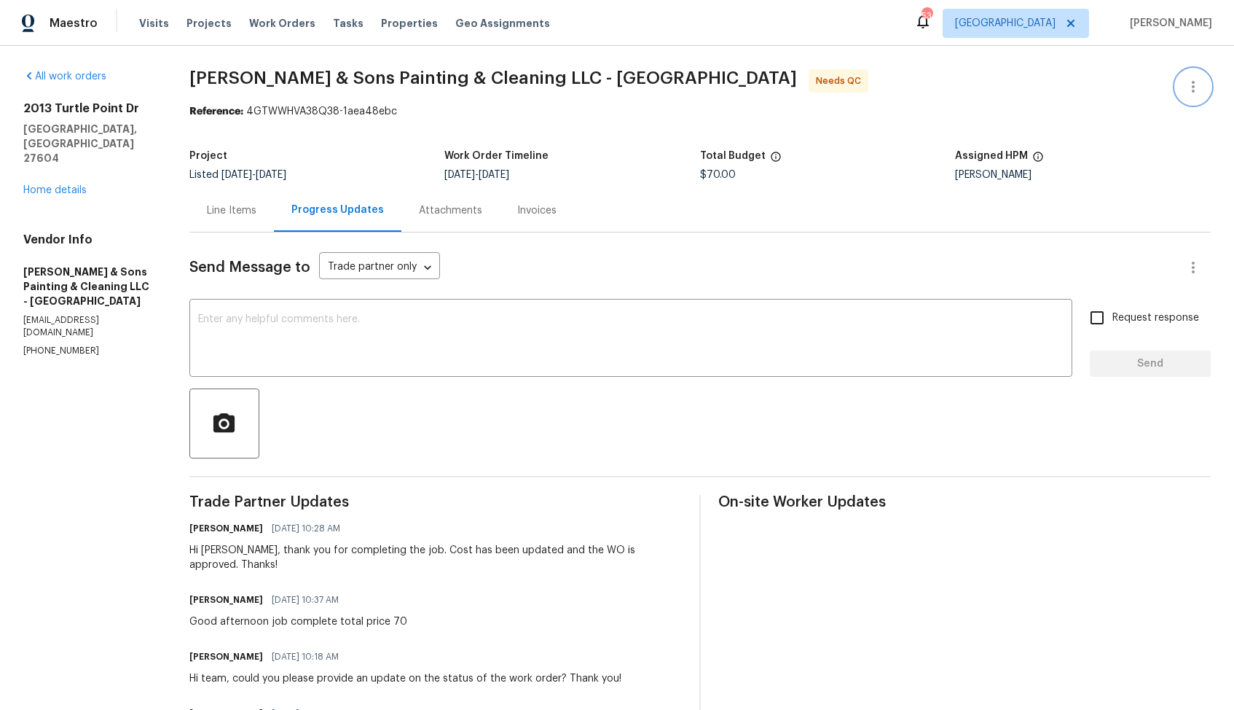
click at [1198, 92] on icon "button" at bounding box center [1193, 86] width 17 height 17
click at [1131, 95] on li "Edit" at bounding box center [1146, 87] width 157 height 24
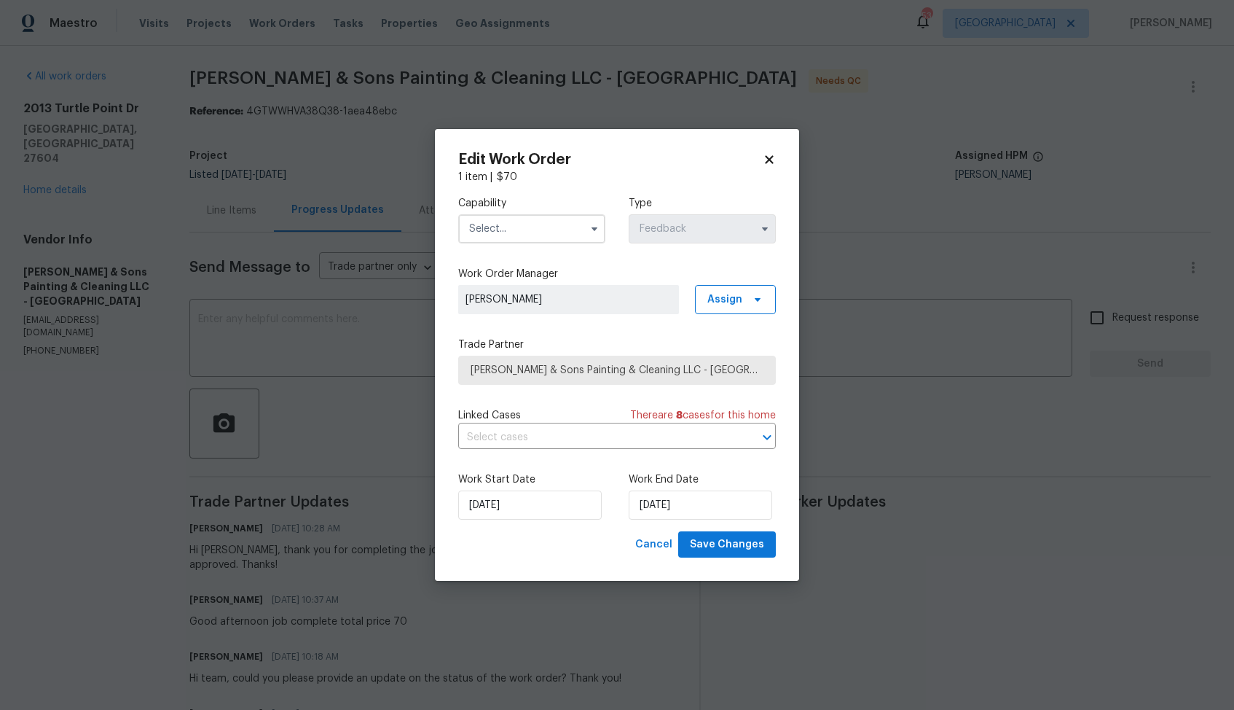
click at [575, 226] on input "text" at bounding box center [531, 228] width 147 height 29
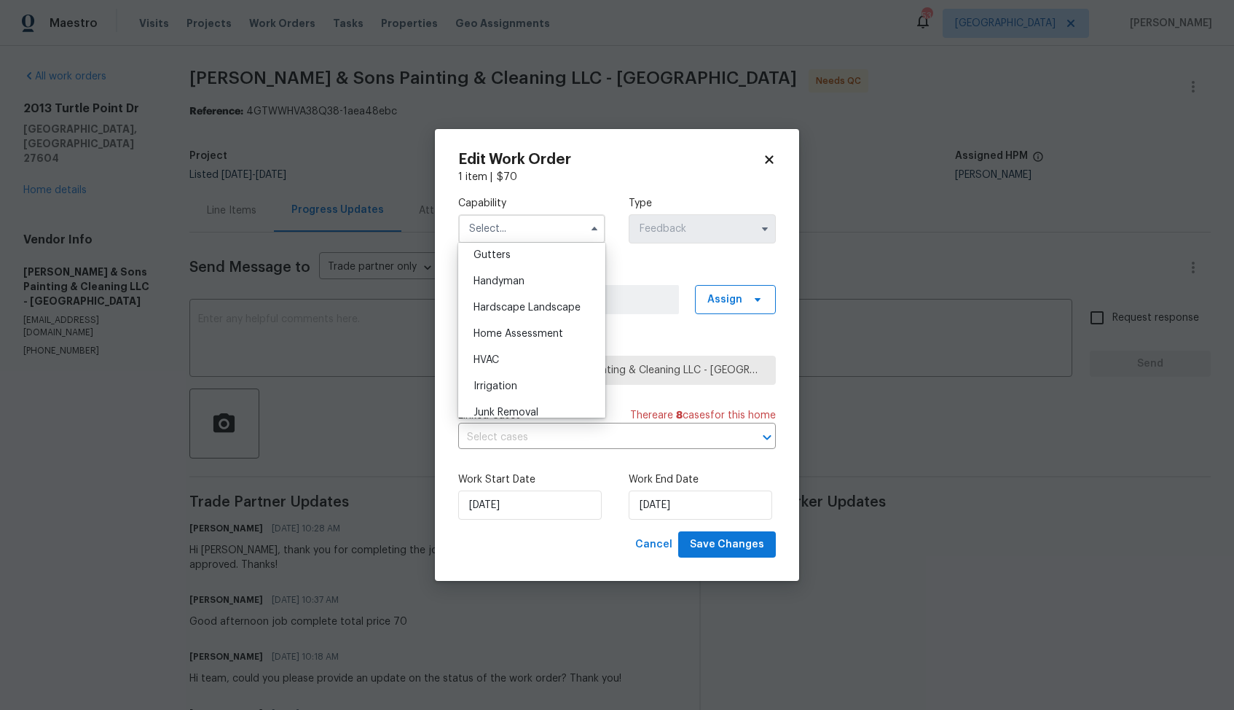
scroll to position [757, 0]
click at [533, 297] on div "Handyman" at bounding box center [532, 304] width 140 height 26
type input "Handyman"
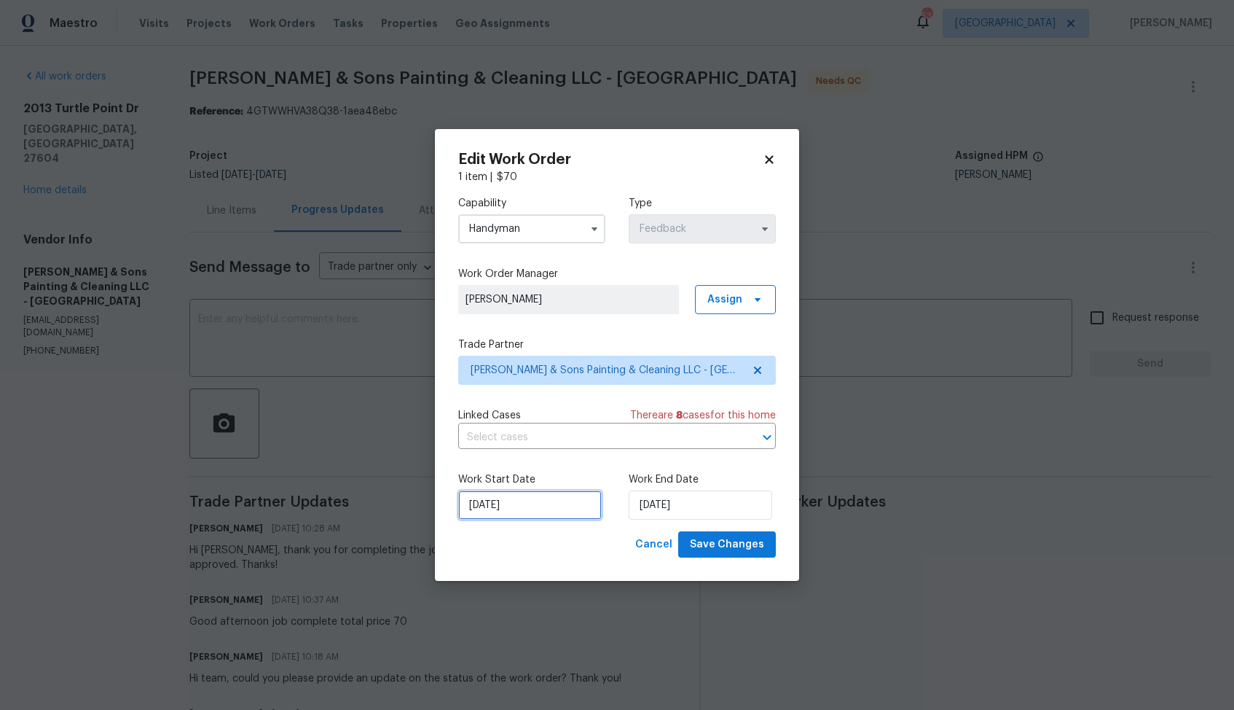
click at [563, 502] on input "18/08/2025" at bounding box center [530, 504] width 144 height 29
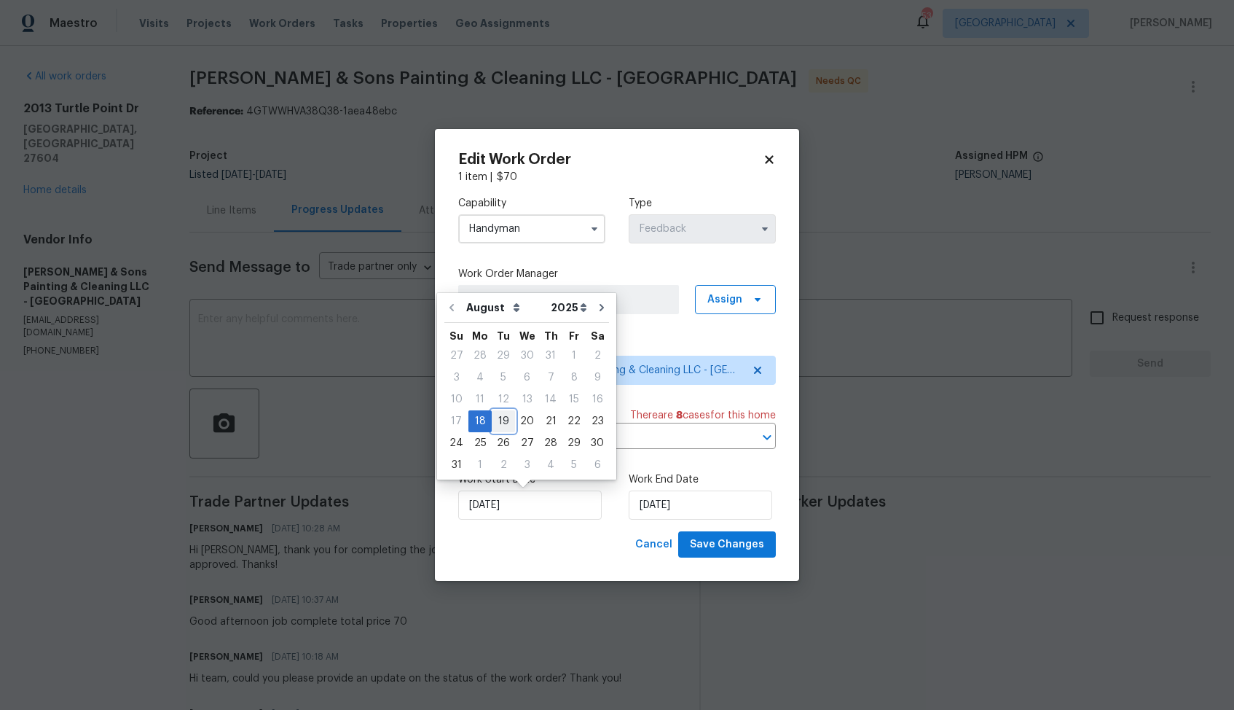
click at [505, 420] on div "19" at bounding box center [503, 421] width 23 height 20
type input "19/08/2025"
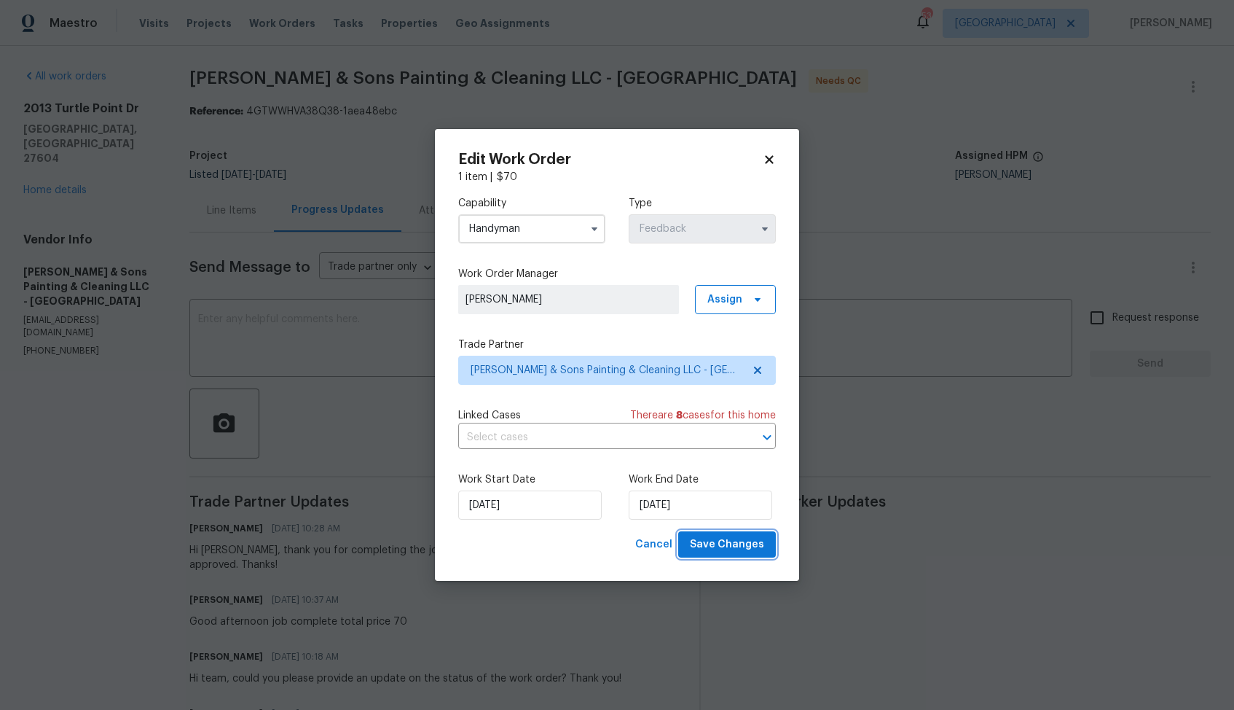
click at [717, 537] on span "Save Changes" at bounding box center [727, 545] width 74 height 18
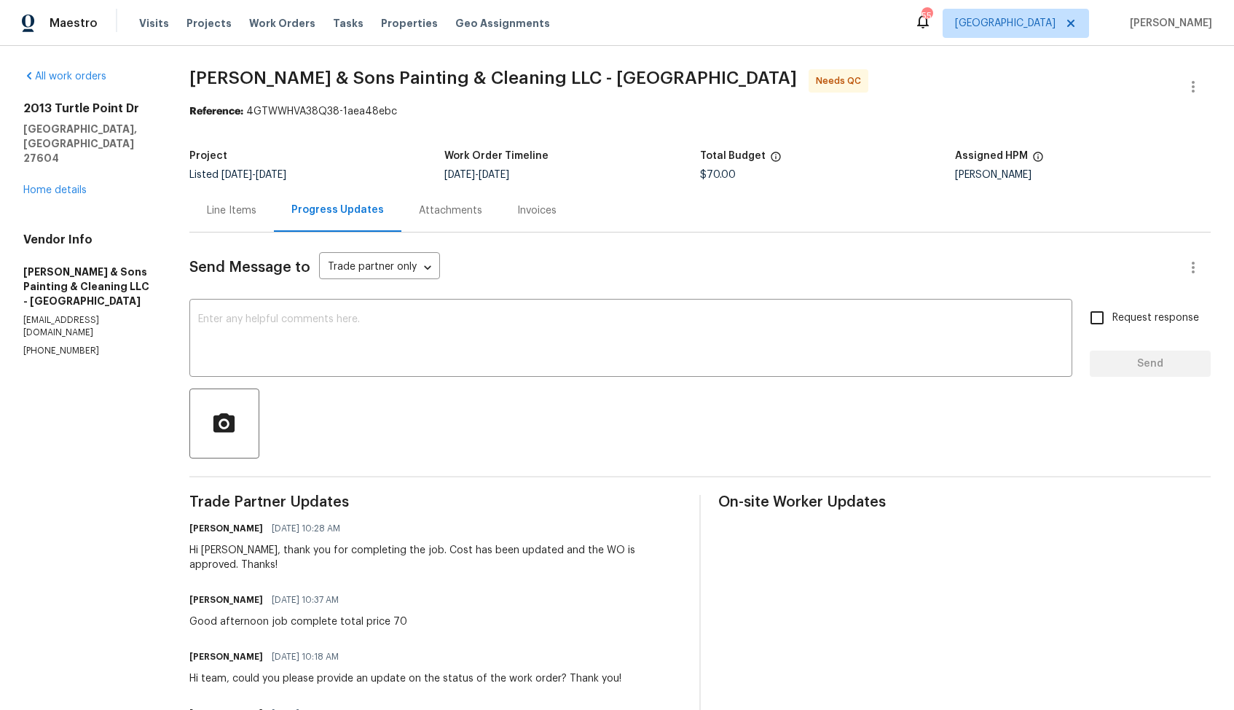
click at [232, 222] on div "Line Items" at bounding box center [231, 210] width 85 height 43
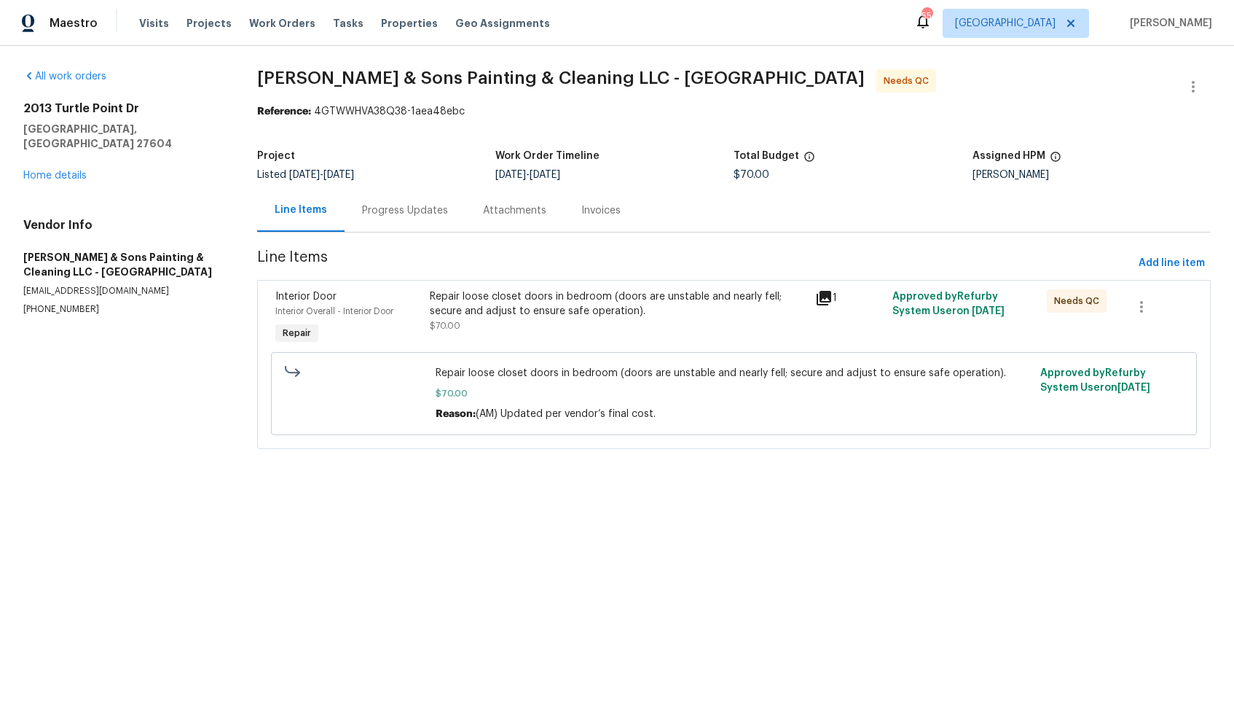
click at [432, 307] on div "Repair loose closet doors in bedroom (doors are unstable and nearly fell; secur…" at bounding box center [618, 303] width 377 height 29
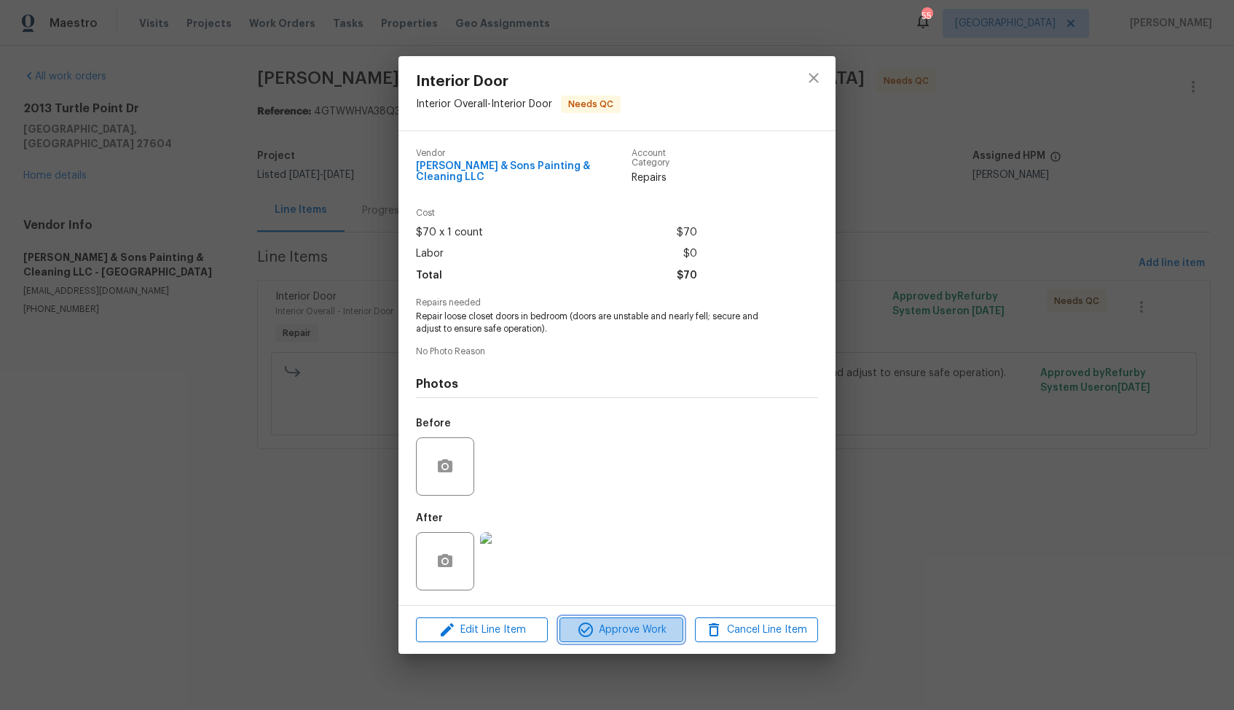
click at [628, 628] on span "Approve Work" at bounding box center [621, 630] width 114 height 18
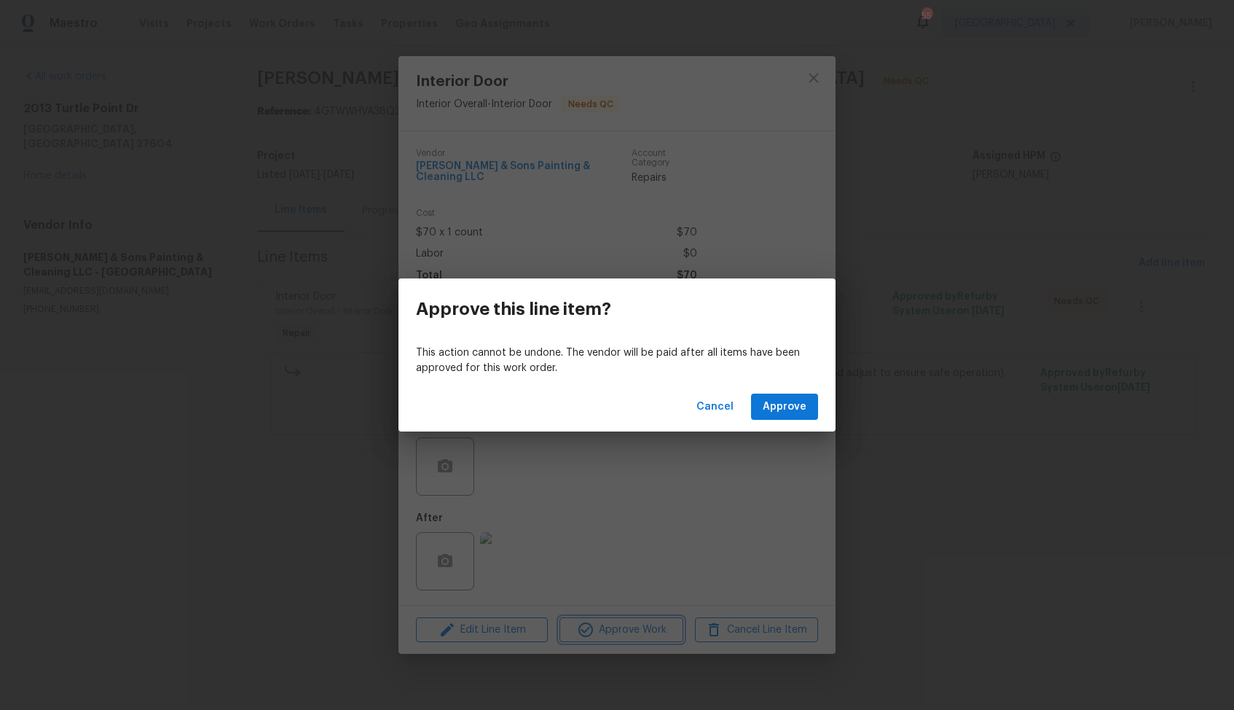
click at [720, 474] on div "Approve this line item? This action cannot be undone. The vendor will be paid a…" at bounding box center [617, 355] width 1234 height 710
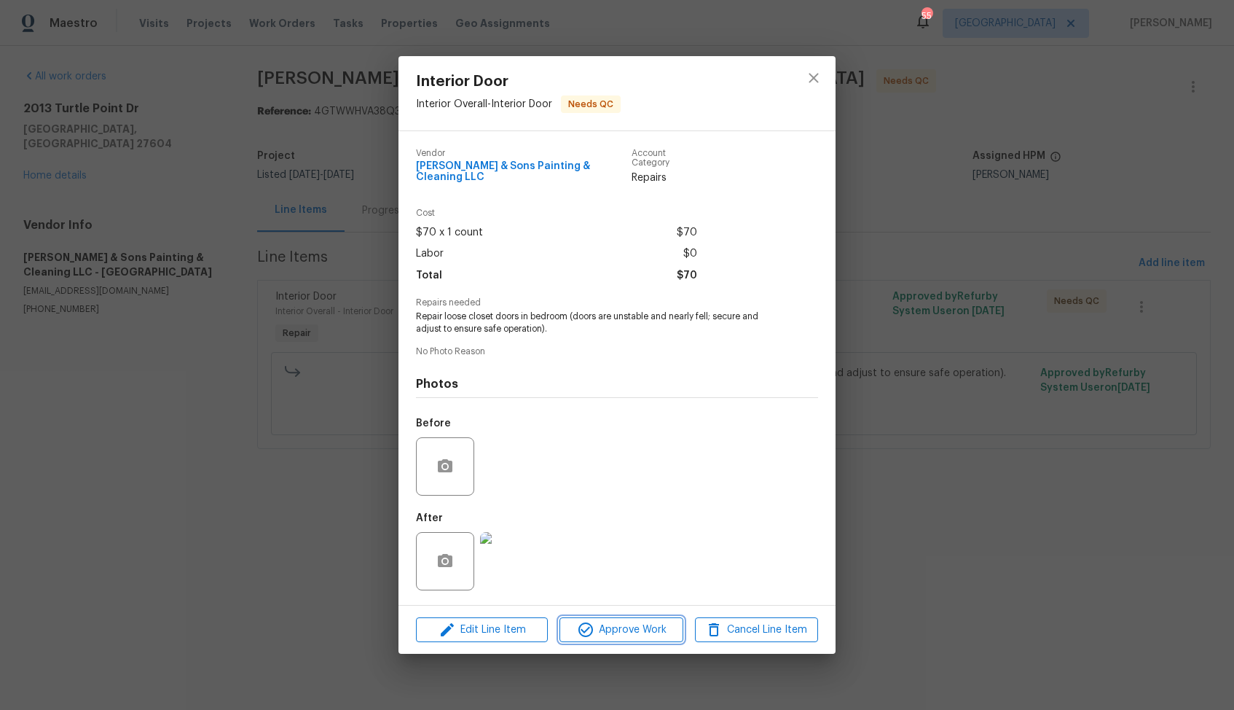
click at [612, 629] on span "Approve Work" at bounding box center [621, 630] width 114 height 18
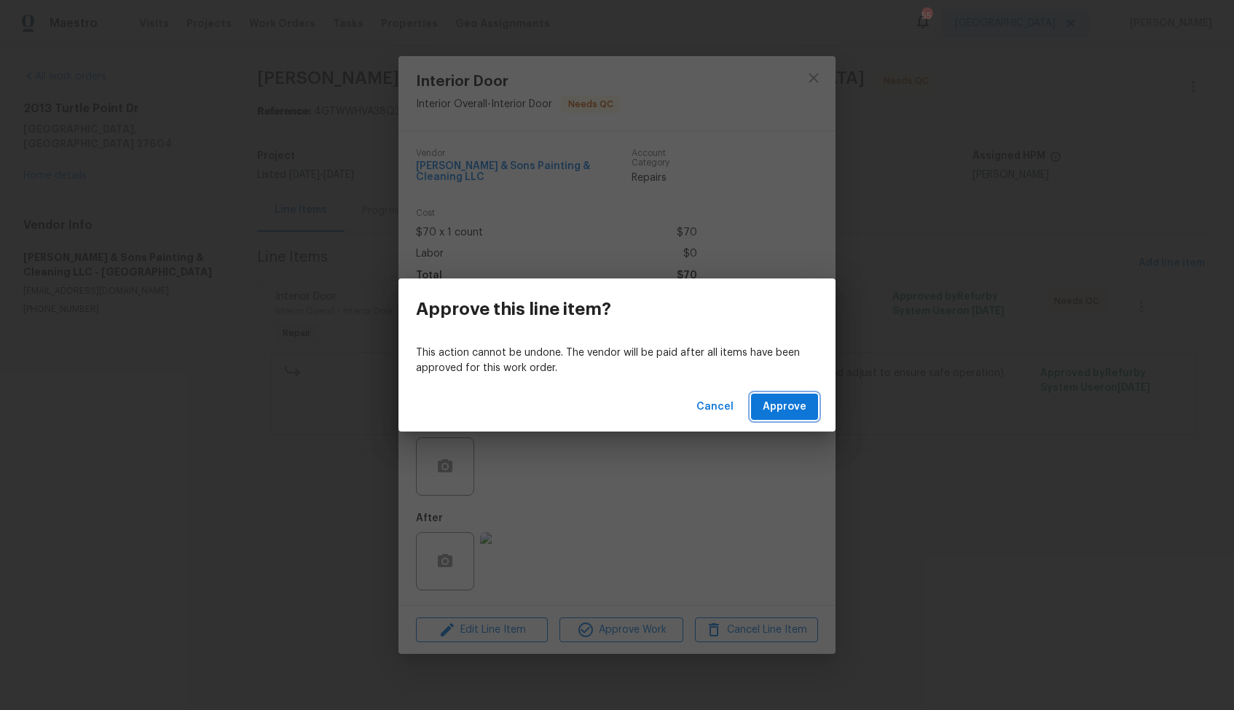
click at [796, 399] on span "Approve" at bounding box center [785, 407] width 44 height 18
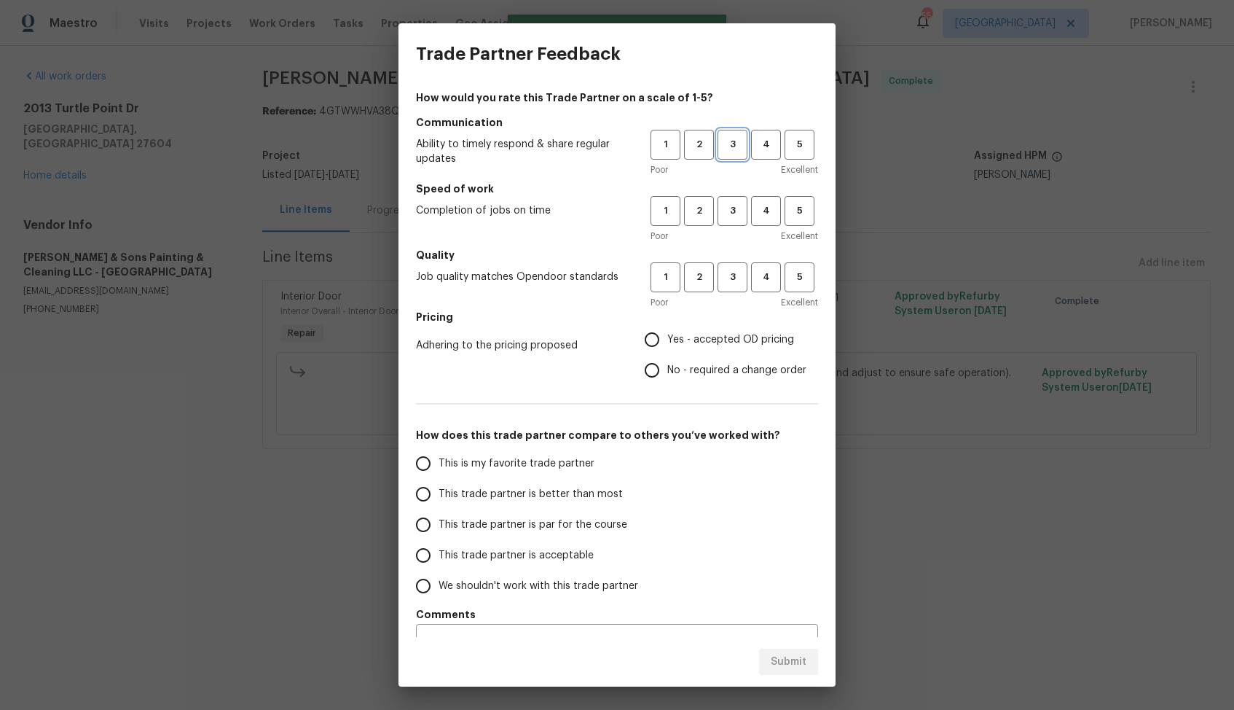
click at [726, 144] on span "3" at bounding box center [732, 144] width 27 height 17
click at [736, 214] on span "3" at bounding box center [732, 211] width 27 height 17
click at [733, 281] on span "3" at bounding box center [732, 277] width 27 height 17
click at [674, 329] on label "Yes - accepted OD pricing" at bounding box center [722, 339] width 170 height 31
click at [667, 329] on input "Yes - accepted OD pricing" at bounding box center [652, 339] width 31 height 31
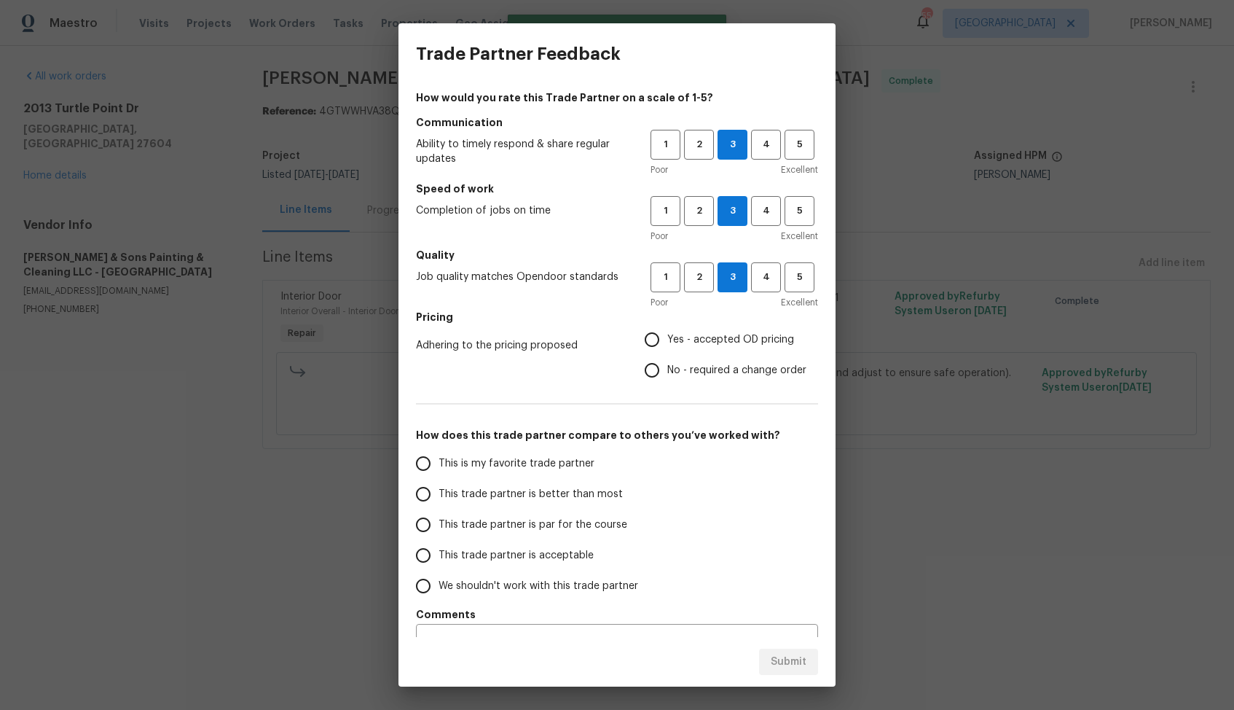
radio input "true"
click at [544, 492] on span "This trade partner is better than most" at bounding box center [531, 494] width 184 height 15
click at [439, 492] on input "This trade partner is better than most" at bounding box center [423, 494] width 31 height 31
radio input "false"
click at [656, 369] on input "No - required a change order" at bounding box center [652, 370] width 31 height 31
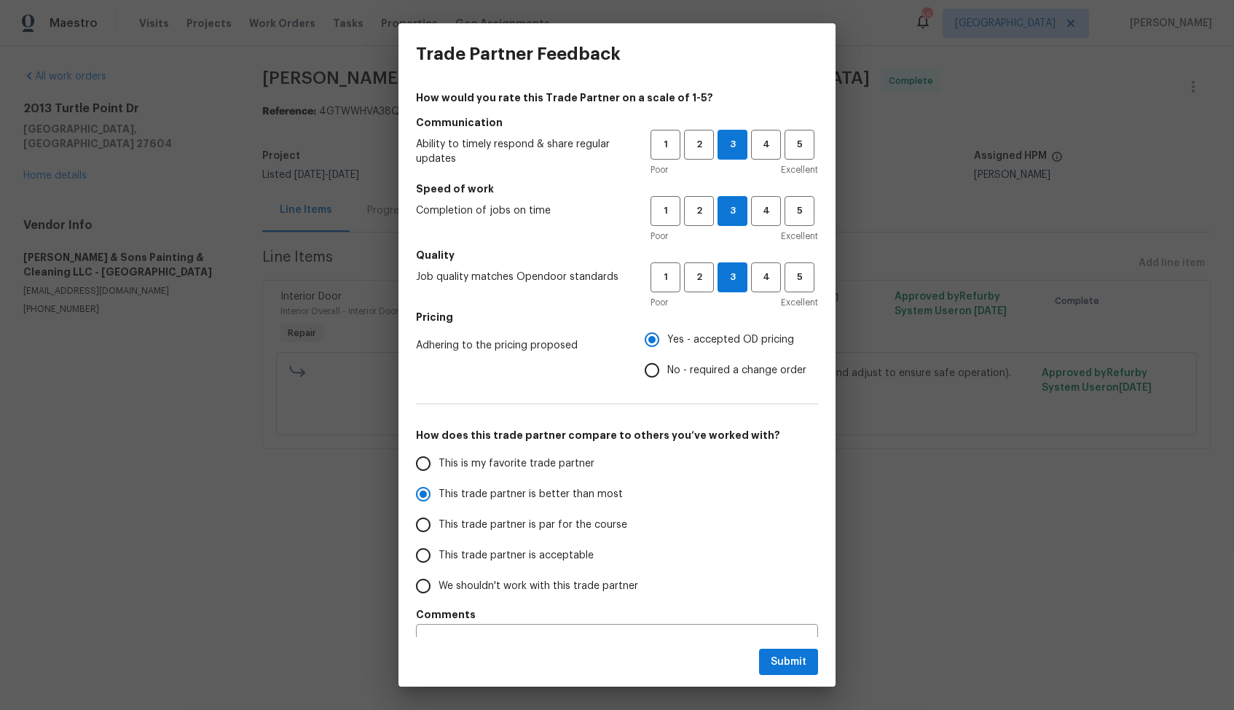
radio input "false"
radio input "true"
click at [789, 658] on span "Submit" at bounding box center [789, 662] width 36 height 18
radio input "false"
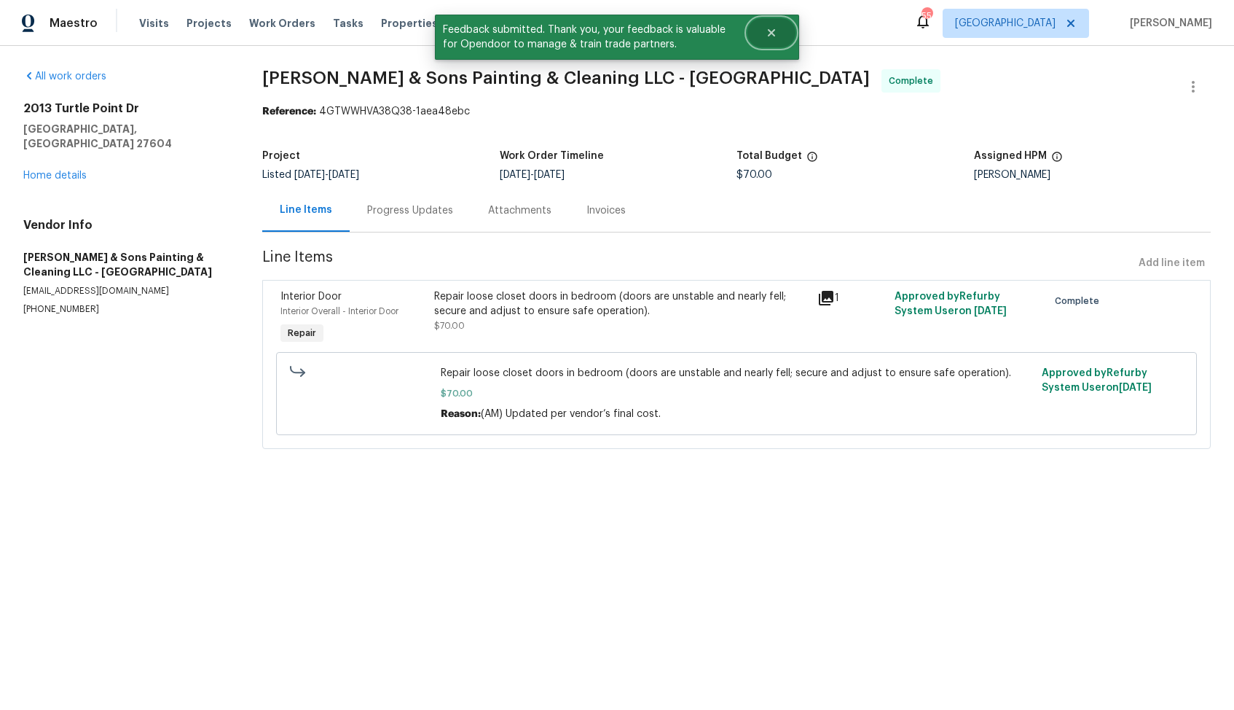
click at [778, 44] on button "Close" at bounding box center [772, 32] width 48 height 29
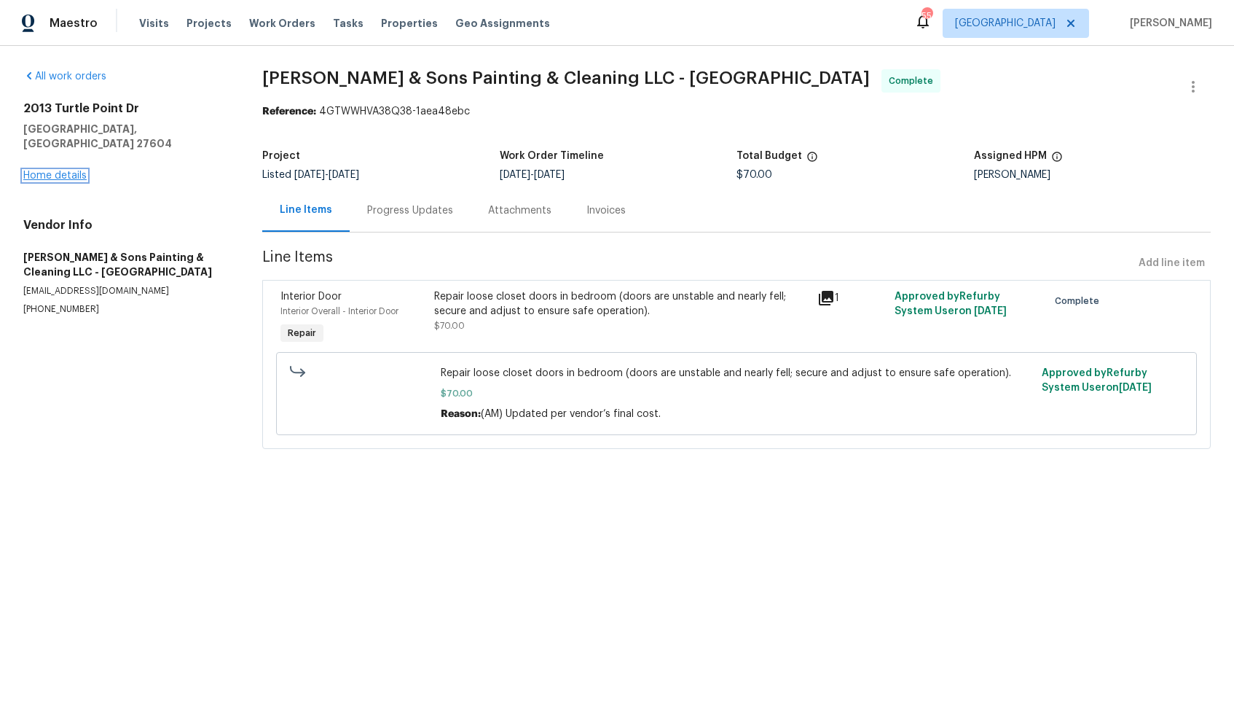
click at [62, 171] on link "Home details" at bounding box center [54, 176] width 63 height 10
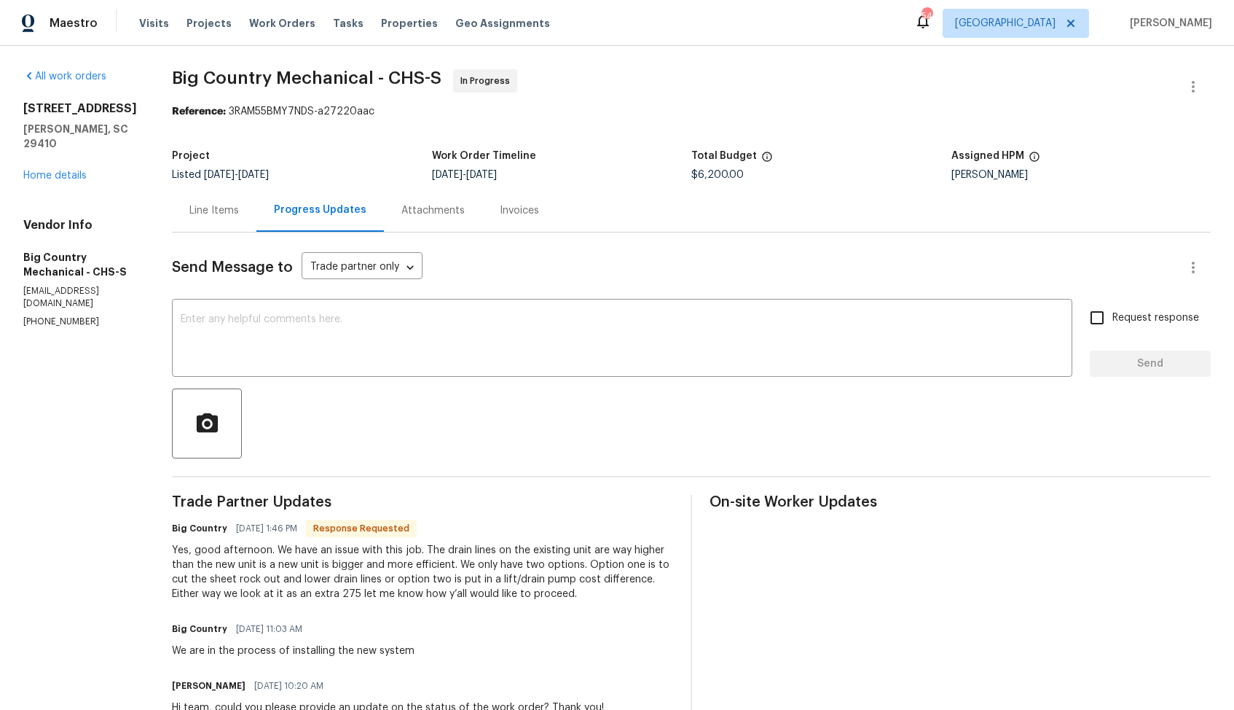
click at [509, 581] on div "Yes, good afternoon. We have an issue with this job. The drain lines on the exi…" at bounding box center [422, 572] width 501 height 58
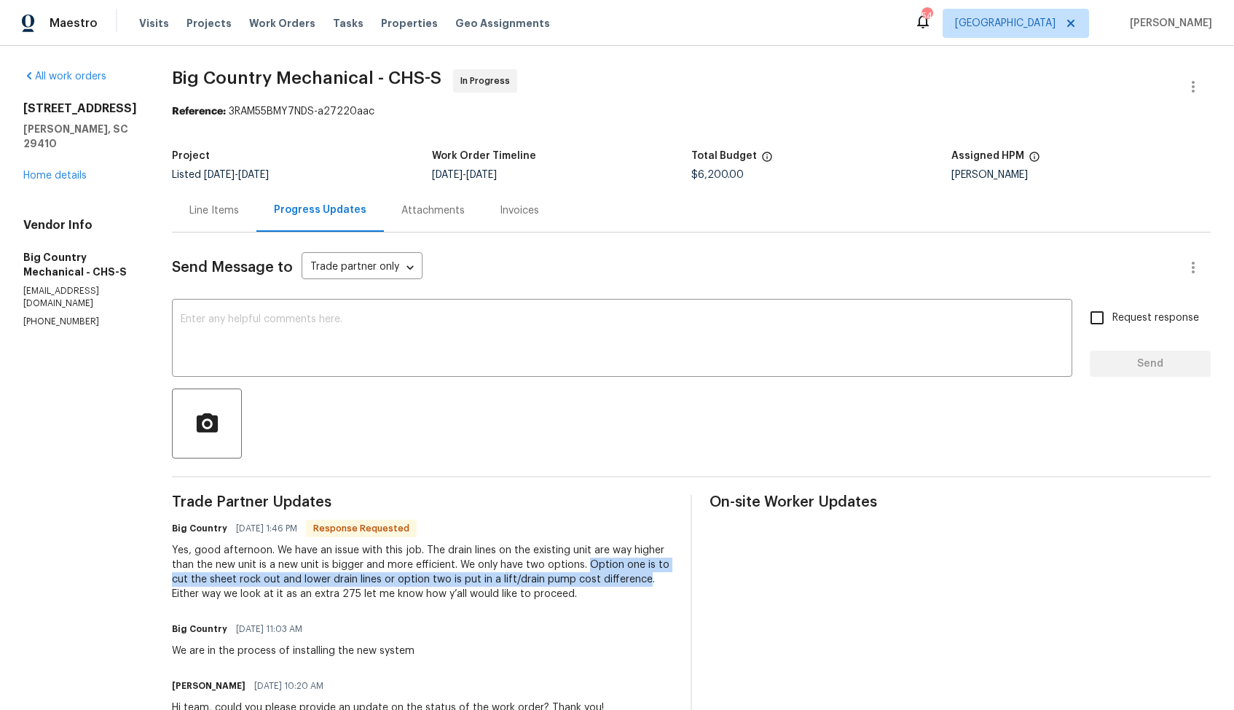
drag, startPoint x: 576, startPoint y: 566, endPoint x: 634, endPoint y: 586, distance: 60.8
click at [634, 586] on div "Yes, good afternoon. We have an issue with this job. The drain lines on the exi…" at bounding box center [422, 572] width 501 height 58
copy div "Option one is to cut the sheet rock out and lower drain lines or option two is …"
click at [313, 592] on div "Yes, good afternoon. We have an issue with this job. The drain lines on the exi…" at bounding box center [422, 572] width 501 height 58
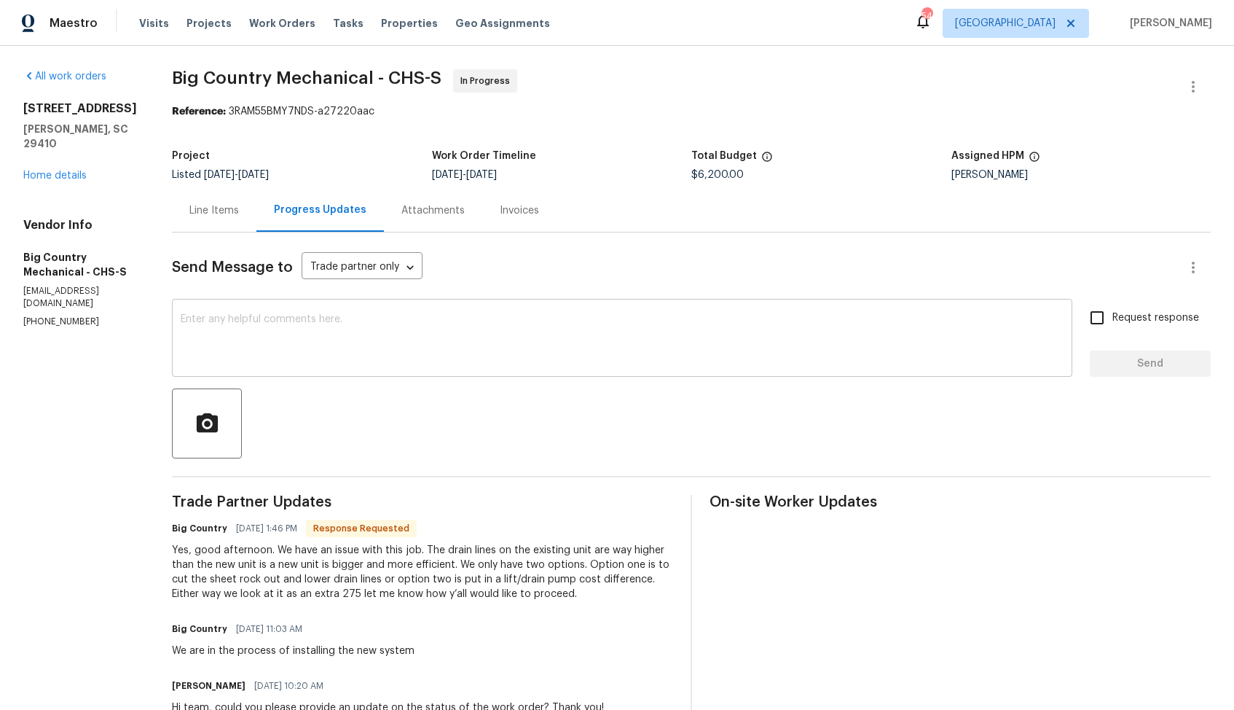
click at [308, 372] on div "x ​" at bounding box center [622, 339] width 901 height 74
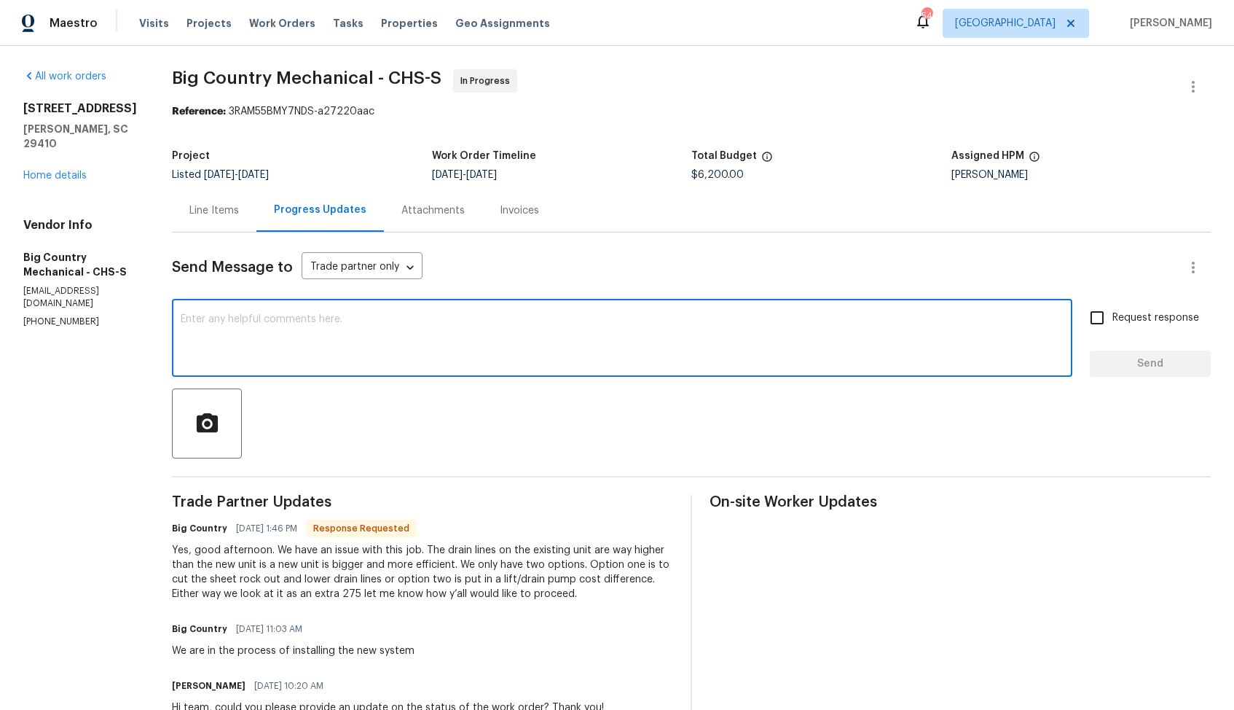
click at [395, 346] on textarea at bounding box center [622, 339] width 883 height 51
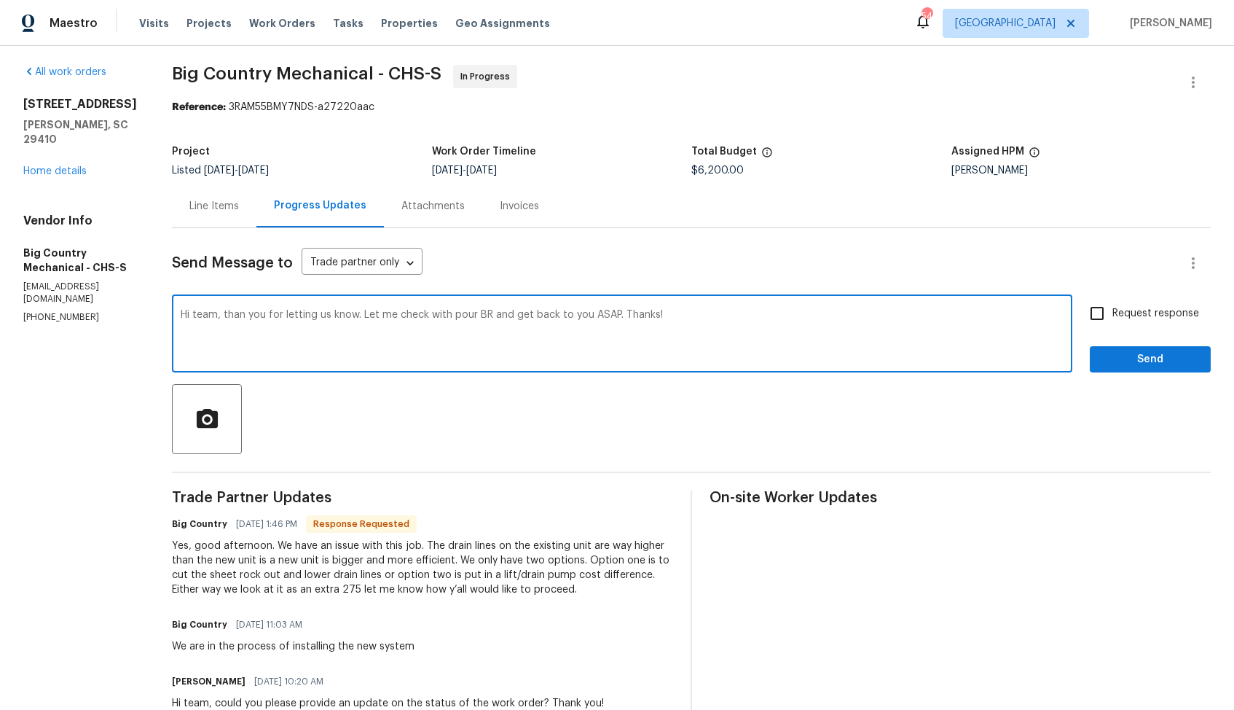
click at [235, 319] on textarea "Hi team, than you for letting us know. Let me check with pour BR and get back t…" at bounding box center [622, 335] width 883 height 51
click at [456, 315] on textarea "Hi team, thank you for letting us know. Let me check with pour BR and get back …" at bounding box center [622, 335] width 883 height 51
click at [593, 316] on textarea "Hi team, thank you for letting us know. Let me check with our BR and get back t…" at bounding box center [622, 335] width 883 height 51
click at [741, 317] on textarea "Hi team, thank you for letting us know. Let me check with our BR and get back t…" at bounding box center [622, 335] width 883 height 51
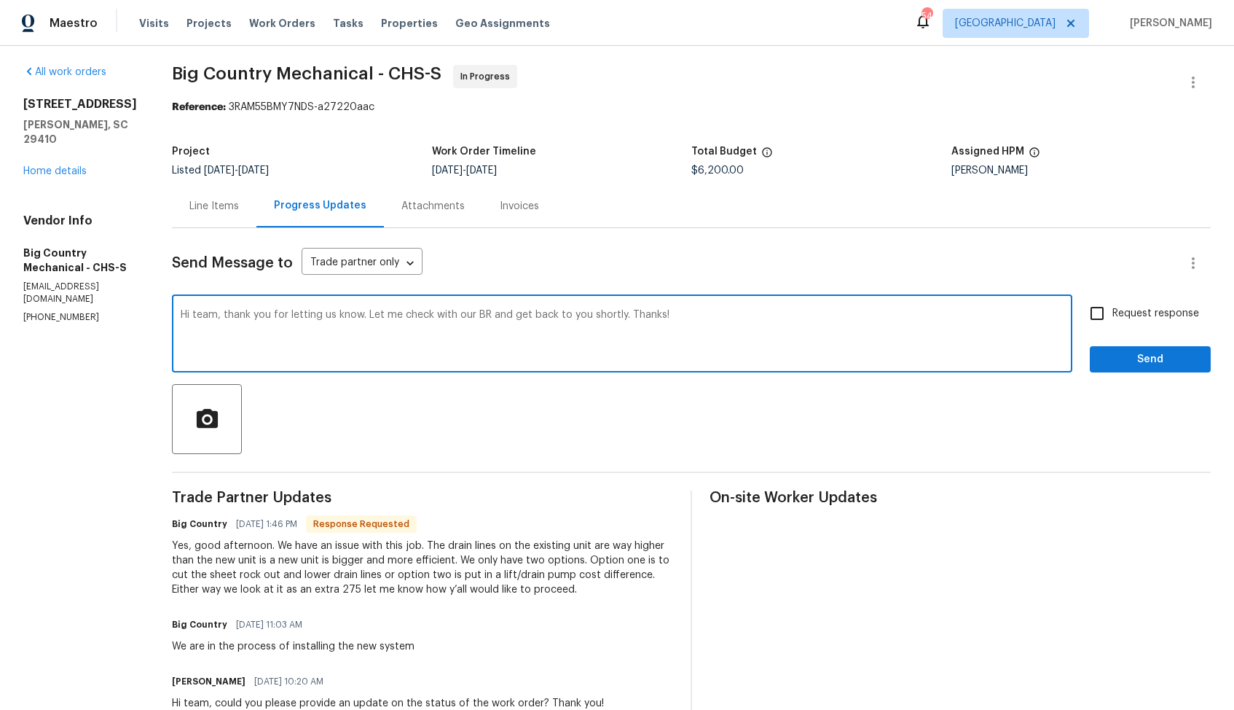
type textarea "Hi team, thank you for letting us know. Let me check with our BR and get back t…"
click at [1127, 364] on span "Send" at bounding box center [1151, 359] width 98 height 18
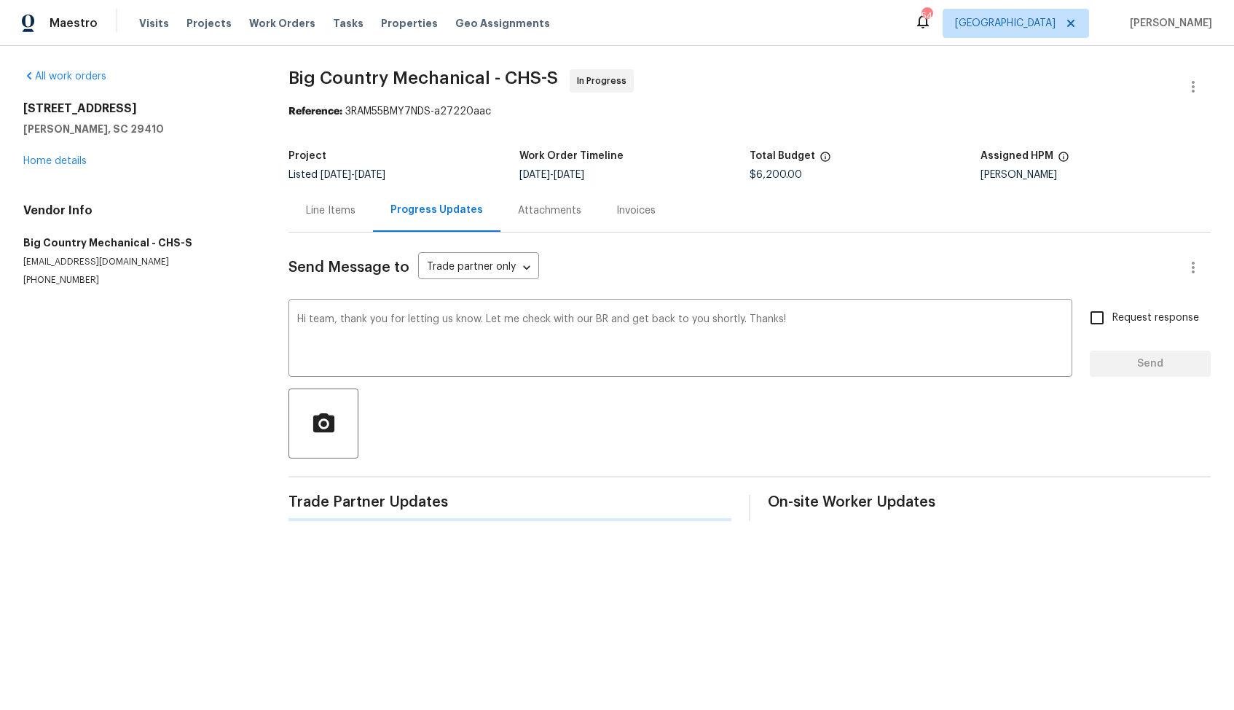
scroll to position [0, 0]
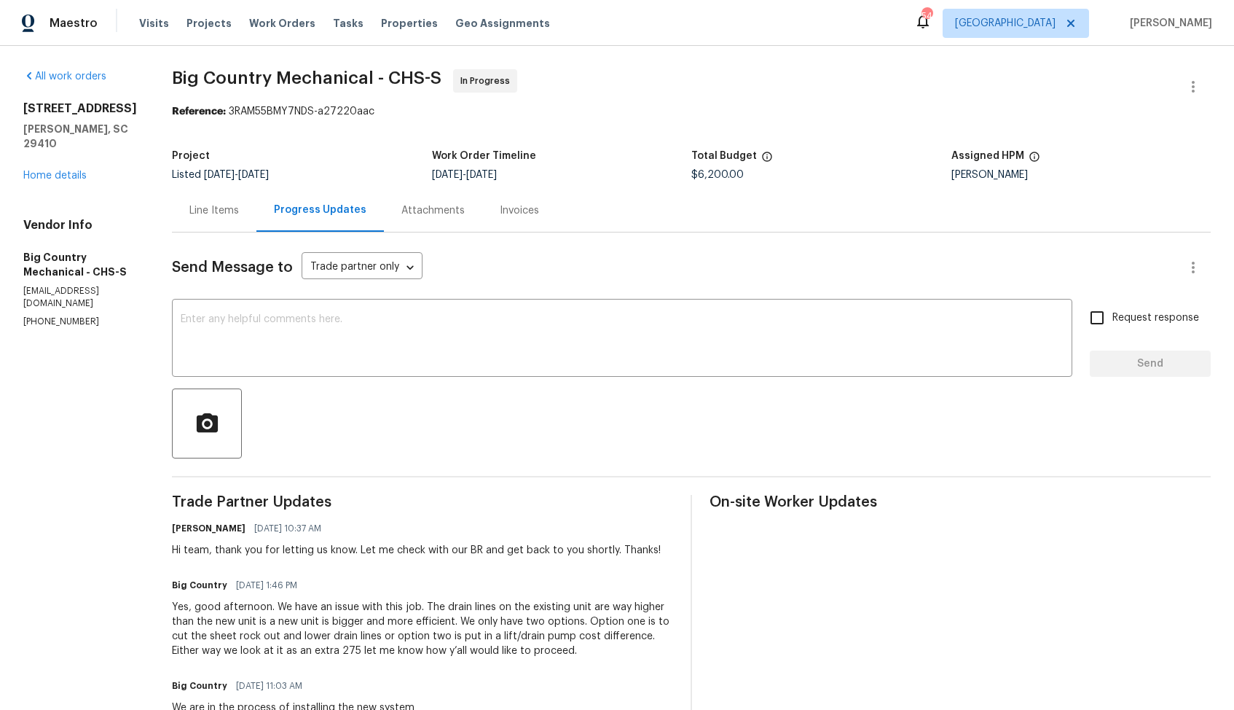
click at [204, 216] on div "Line Items" at bounding box center [214, 210] width 50 height 15
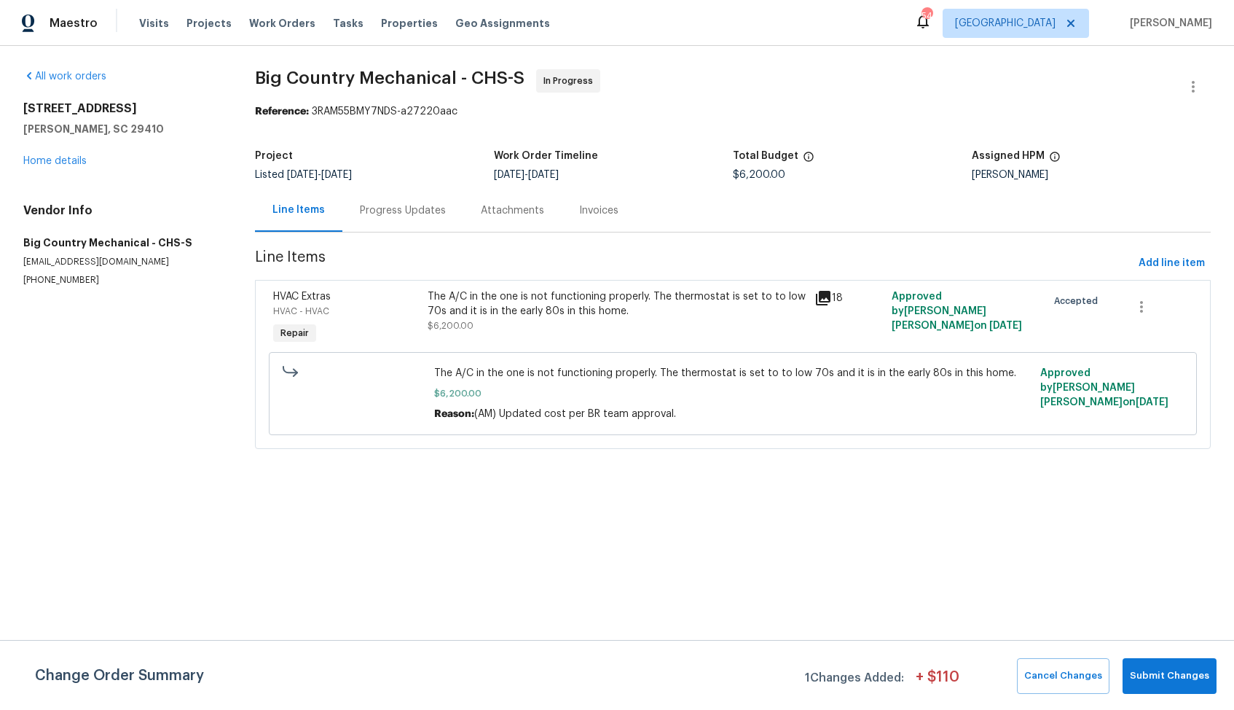
click at [515, 372] on span "The A/C in the one is not functioning properly. The thermostat is set to to low…" at bounding box center [733, 373] width 598 height 15
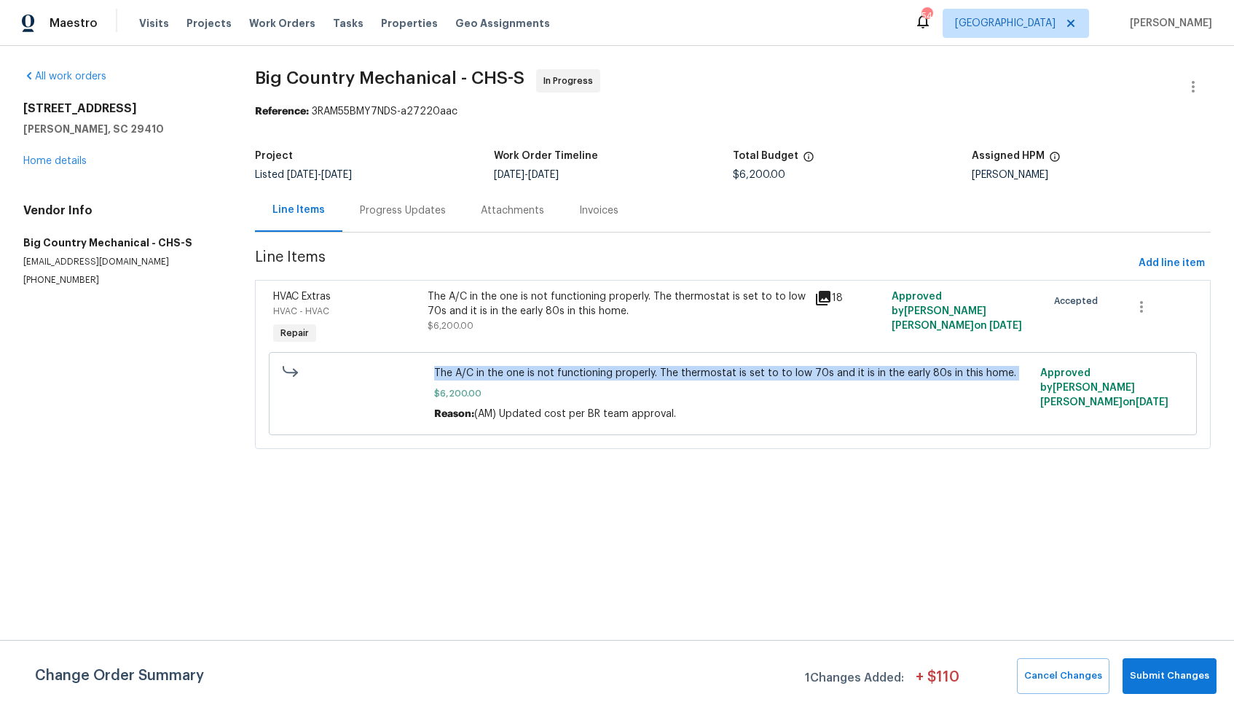
copy span "The A/C in the one is not functioning properly. The thermostat is set to to low…"
click at [428, 207] on div "Progress Updates" at bounding box center [403, 210] width 86 height 15
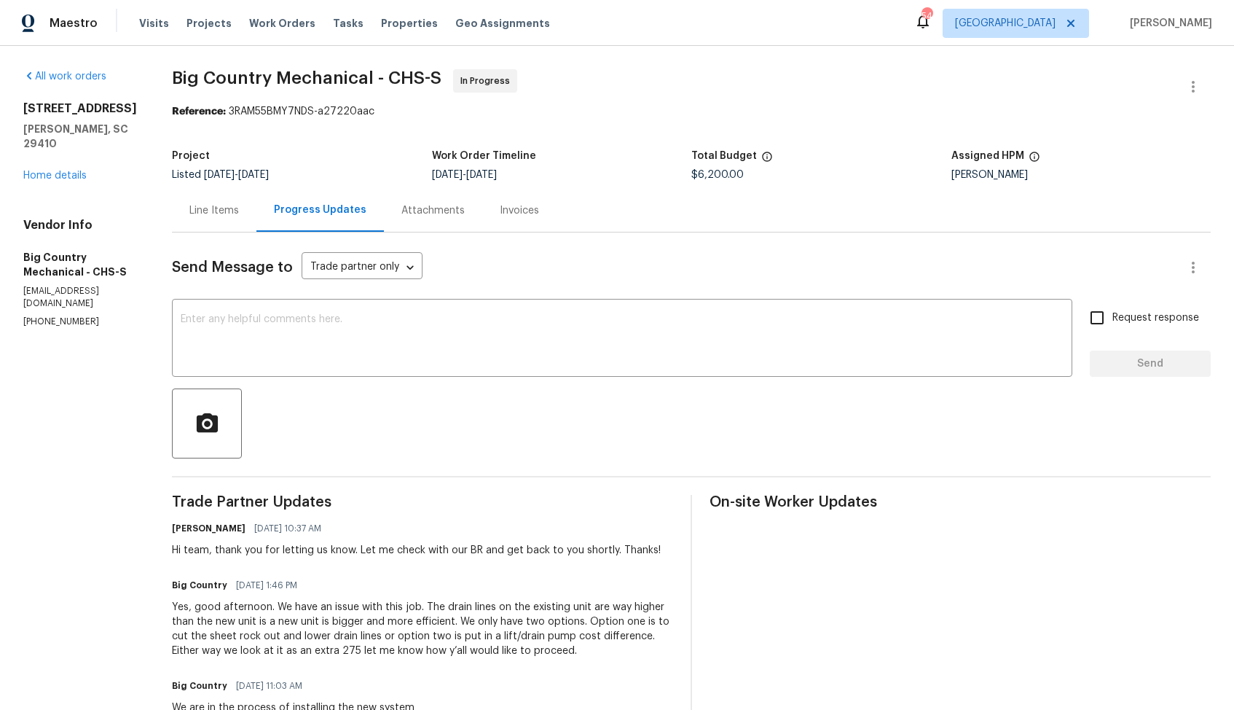
click at [202, 213] on div "Line Items" at bounding box center [214, 210] width 50 height 15
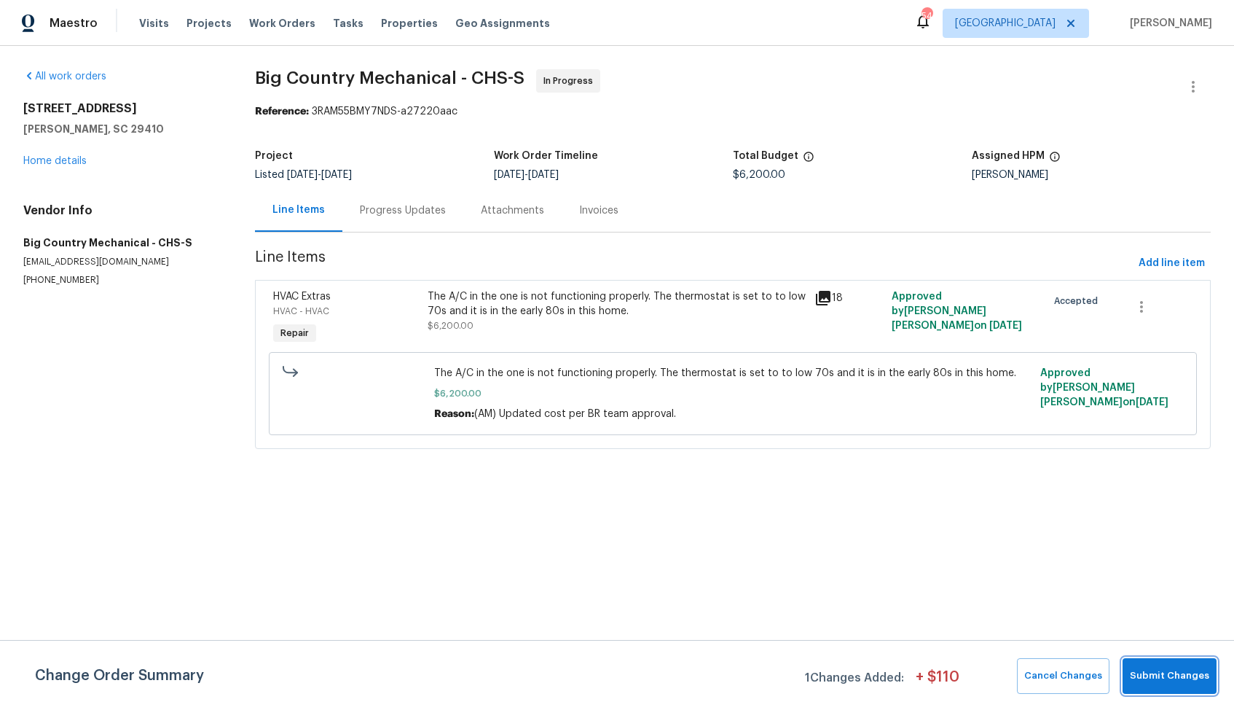
click at [1172, 690] on button "Submit Changes" at bounding box center [1170, 676] width 94 height 36
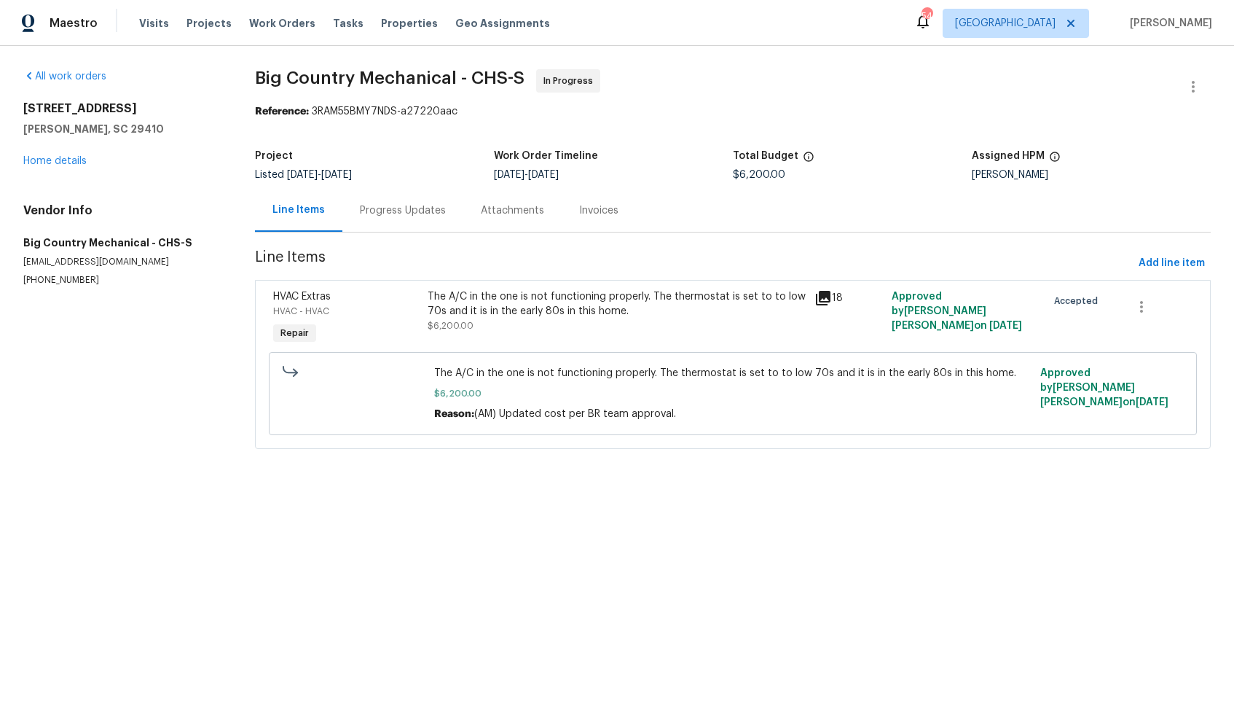
click at [377, 192] on div "Progress Updates" at bounding box center [402, 210] width 121 height 43
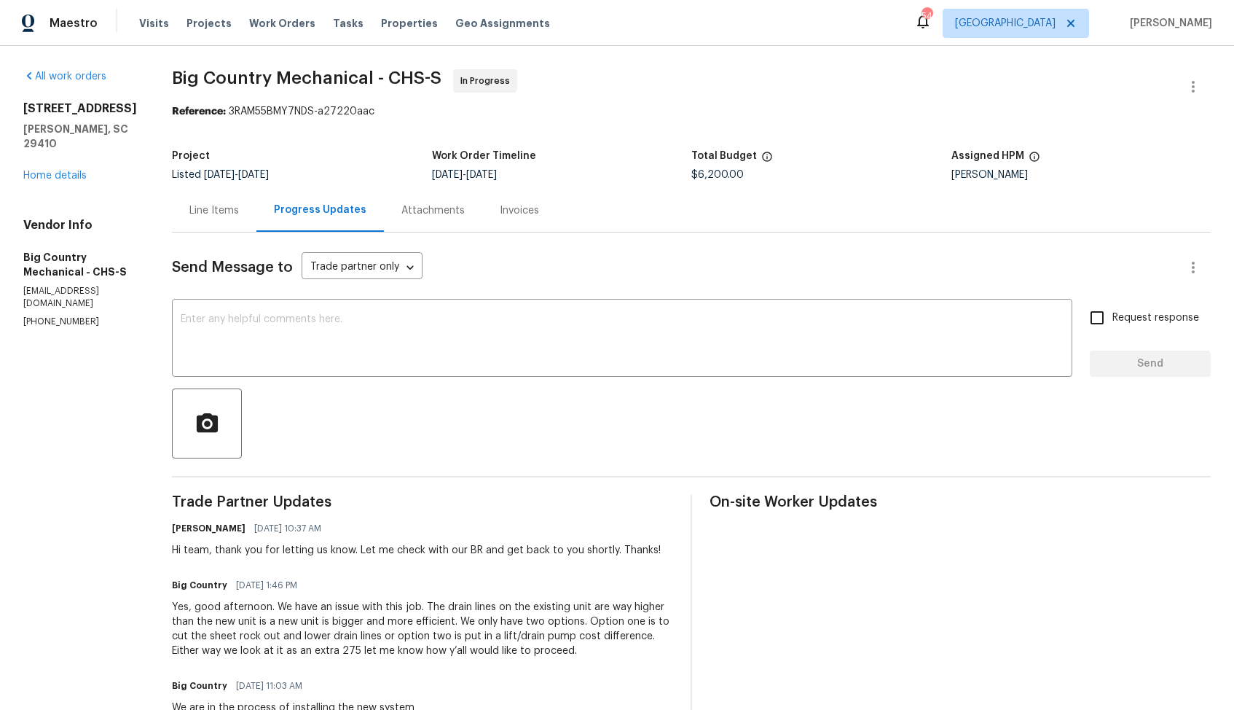
scroll to position [100, 0]
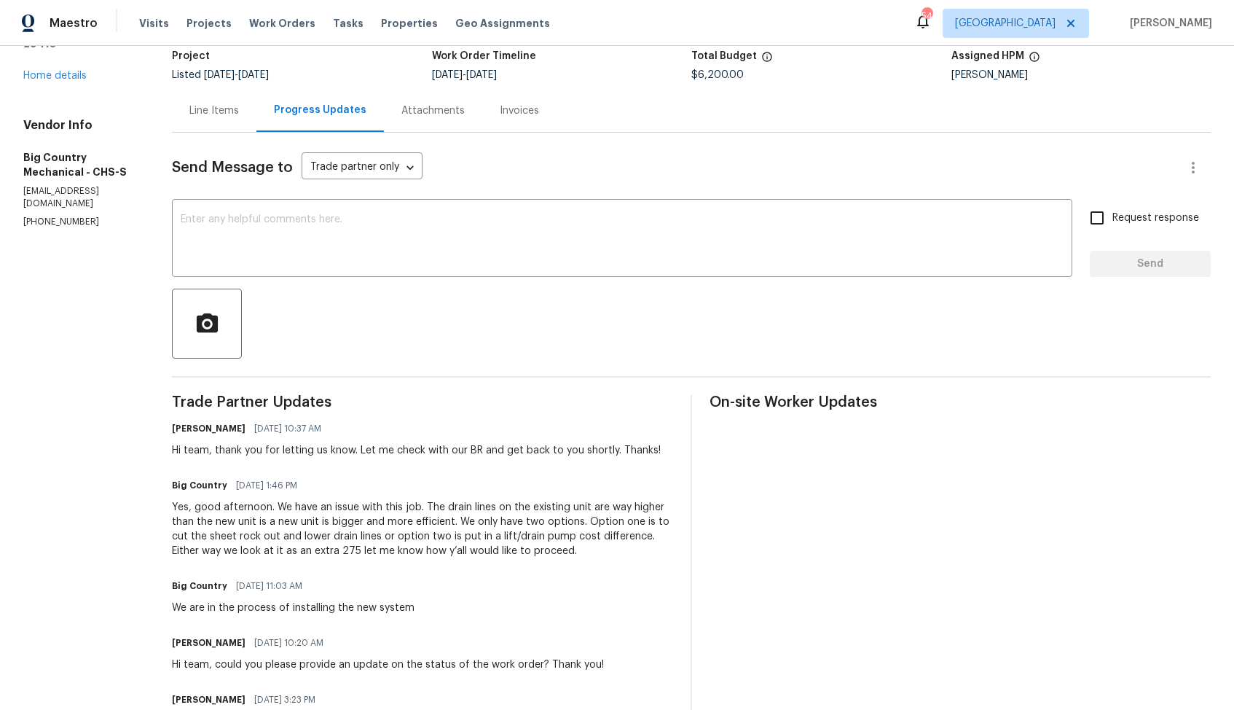
click at [318, 543] on div "Yes, good afternoon. We have an issue with this job. The drain lines on the exi…" at bounding box center [422, 529] width 501 height 58
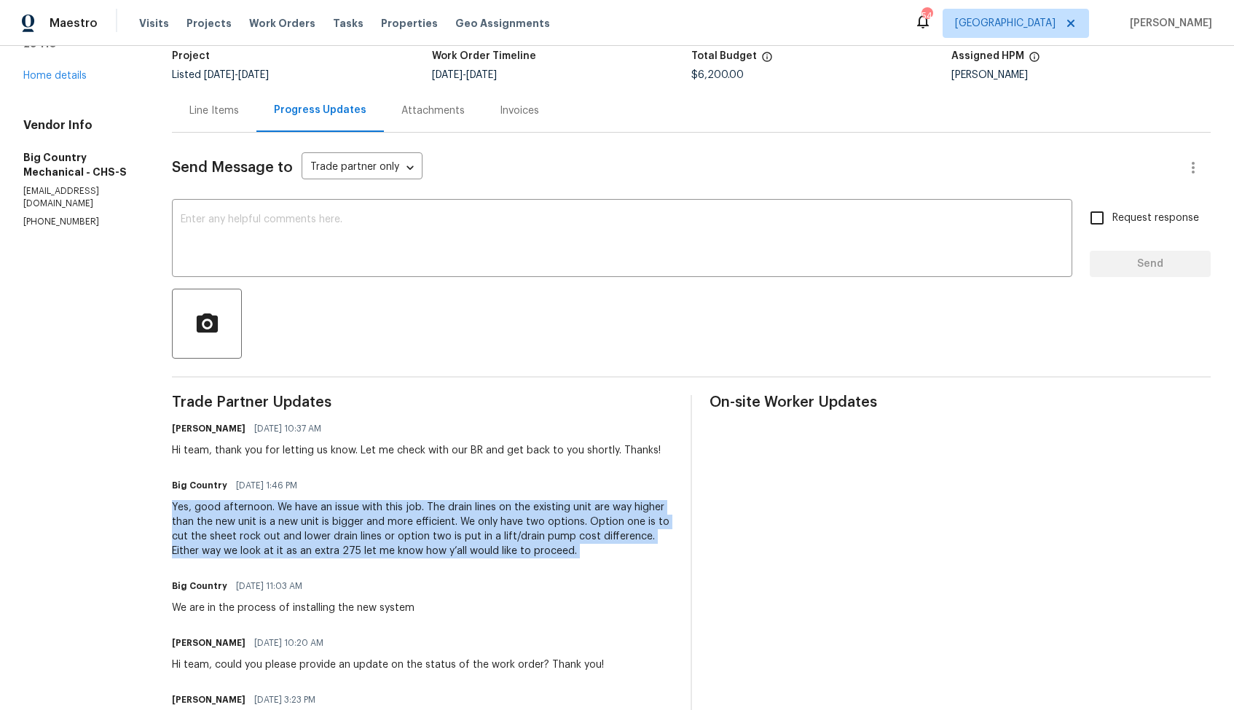
copy div "Yes, good afternoon. We have an issue with this job. The drain lines on the exi…"
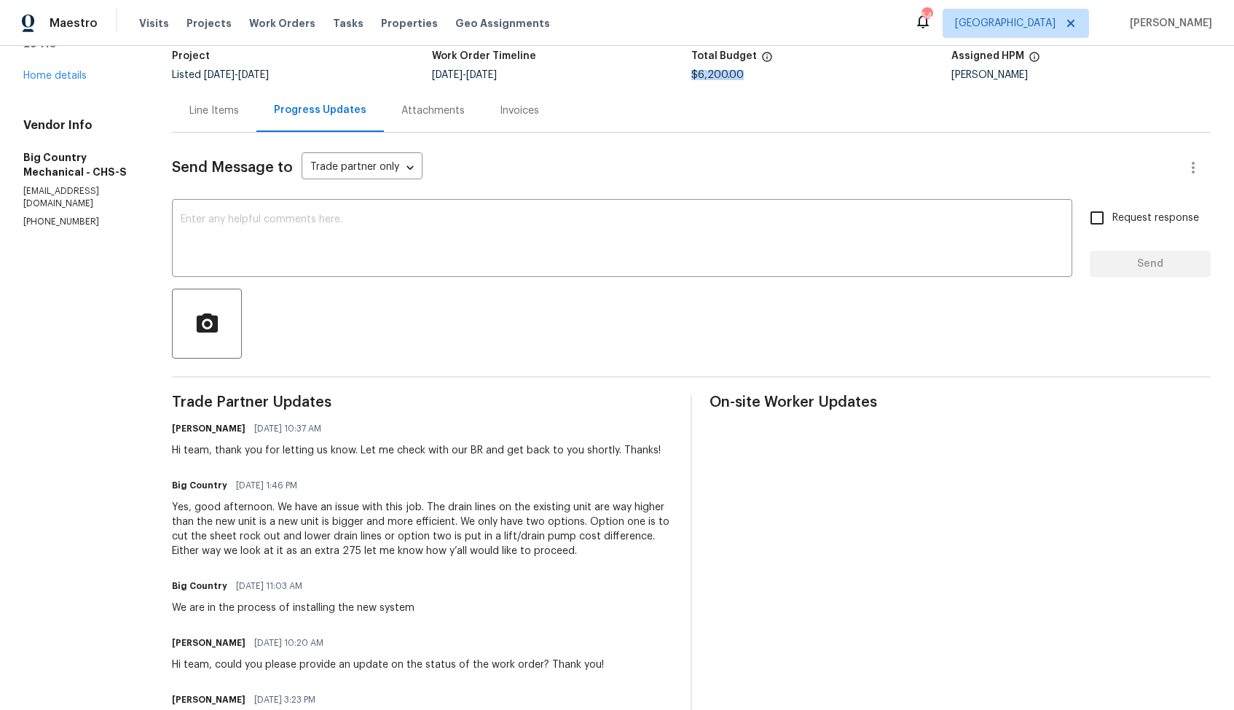
drag, startPoint x: 688, startPoint y: 74, endPoint x: 742, endPoint y: 76, distance: 53.9
click at [742, 76] on div "$6,200.00" at bounding box center [822, 75] width 260 height 10
copy span "$6,200.00"
click at [708, 119] on div "Line Items Progress Updates Attachments Invoices" at bounding box center [691, 111] width 1039 height 44
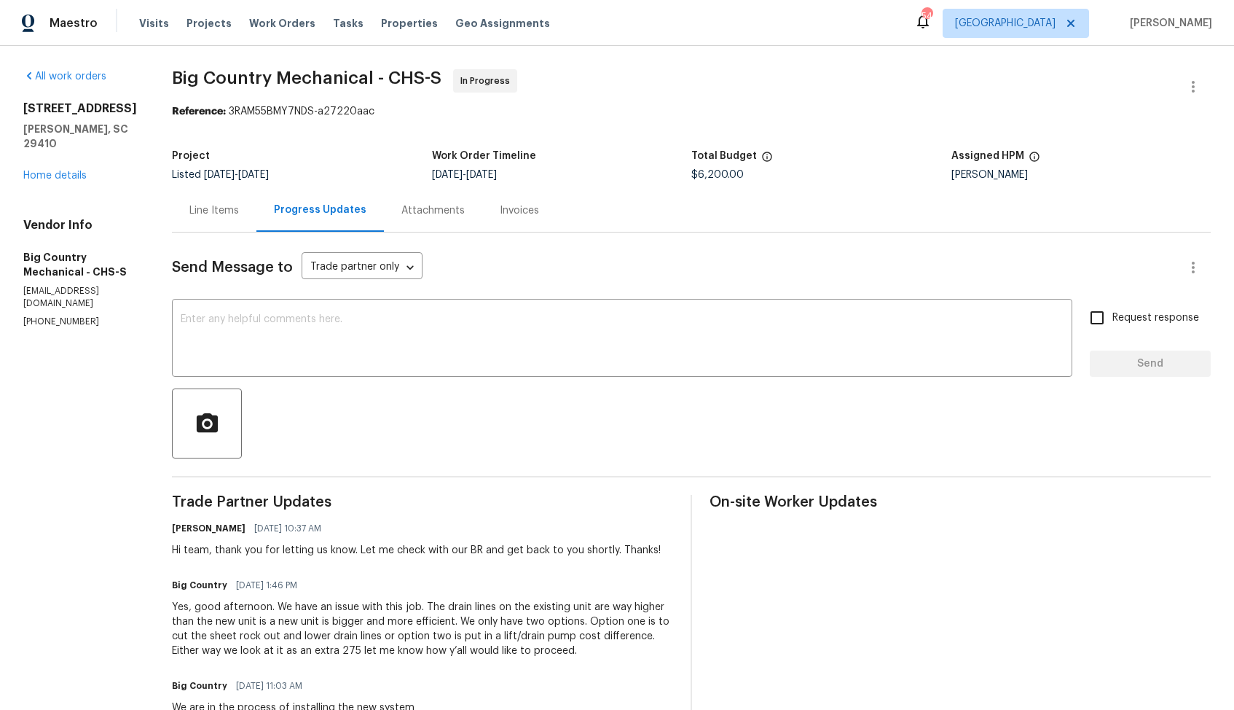
click at [718, 153] on h5 "Total Budget" at bounding box center [725, 156] width 66 height 10
click at [375, 646] on div "Yes, good afternoon. We have an issue with this job. The drain lines on the exi…" at bounding box center [422, 629] width 501 height 58
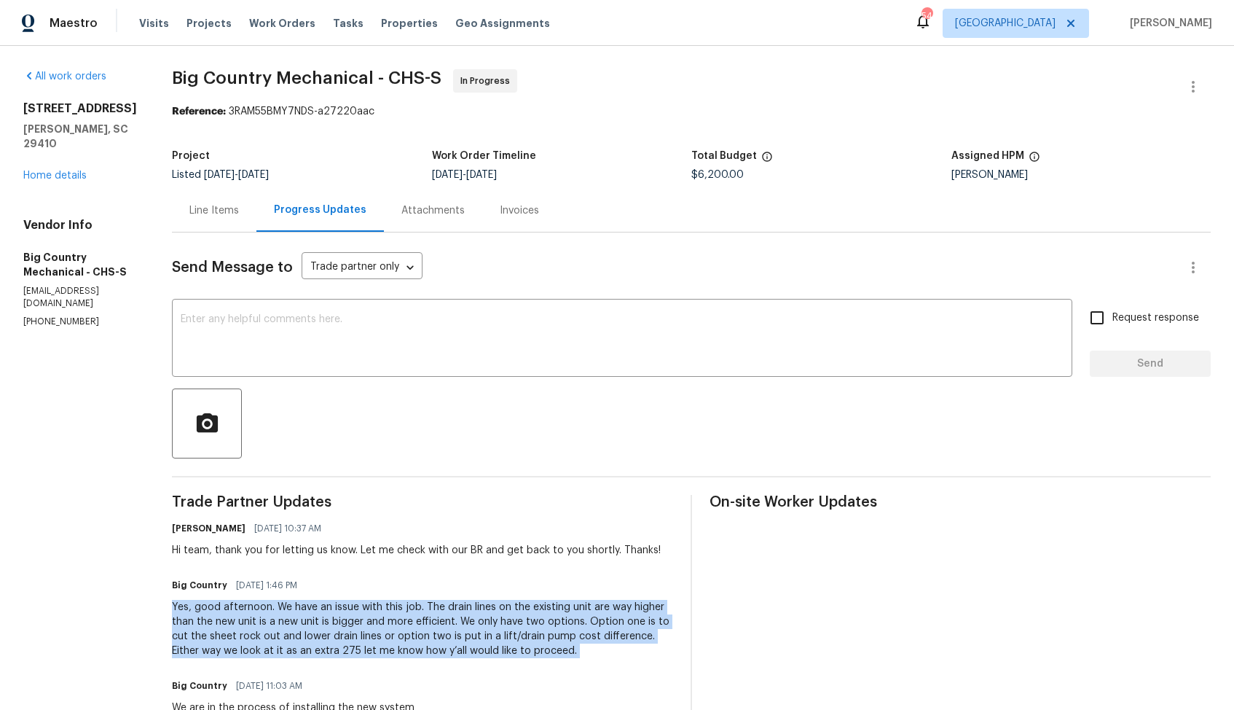
click at [297, 603] on div "Yes, good afternoon. We have an issue with this job. The drain lines on the exi…" at bounding box center [422, 629] width 501 height 58
drag, startPoint x: 268, startPoint y: 608, endPoint x: 590, endPoint y: 646, distance: 324.3
click at [590, 646] on div "Yes, good afternoon. We have an issue with this job. The drain lines on the exi…" at bounding box center [422, 629] width 501 height 58
copy div "We have an issue with this job. The drain lines on the existing unit are way hi…"
click at [922, 167] on div "Total Budget" at bounding box center [822, 160] width 260 height 19
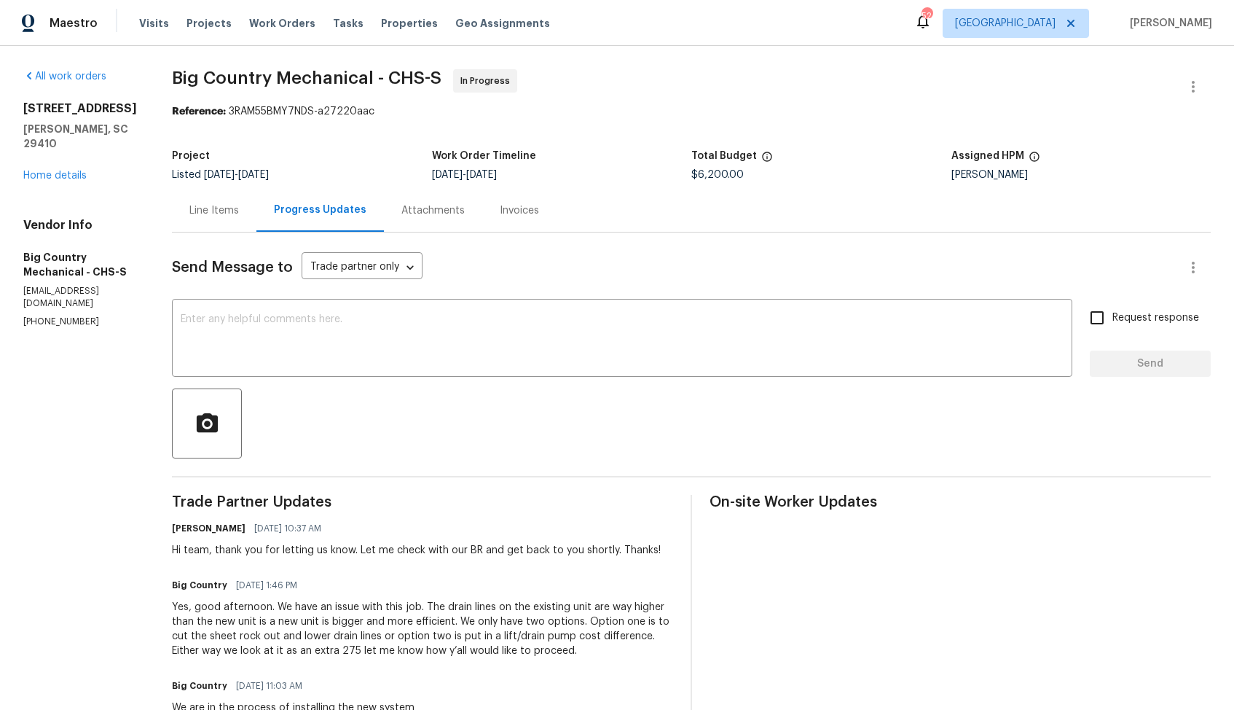
click at [657, 147] on div "Project Listed 7/15/2025 - 8/23/2025 Work Order Timeline 7/25/2025 - 7/28/2025 …" at bounding box center [691, 165] width 1039 height 47
click at [71, 176] on link "Home details" at bounding box center [54, 176] width 63 height 10
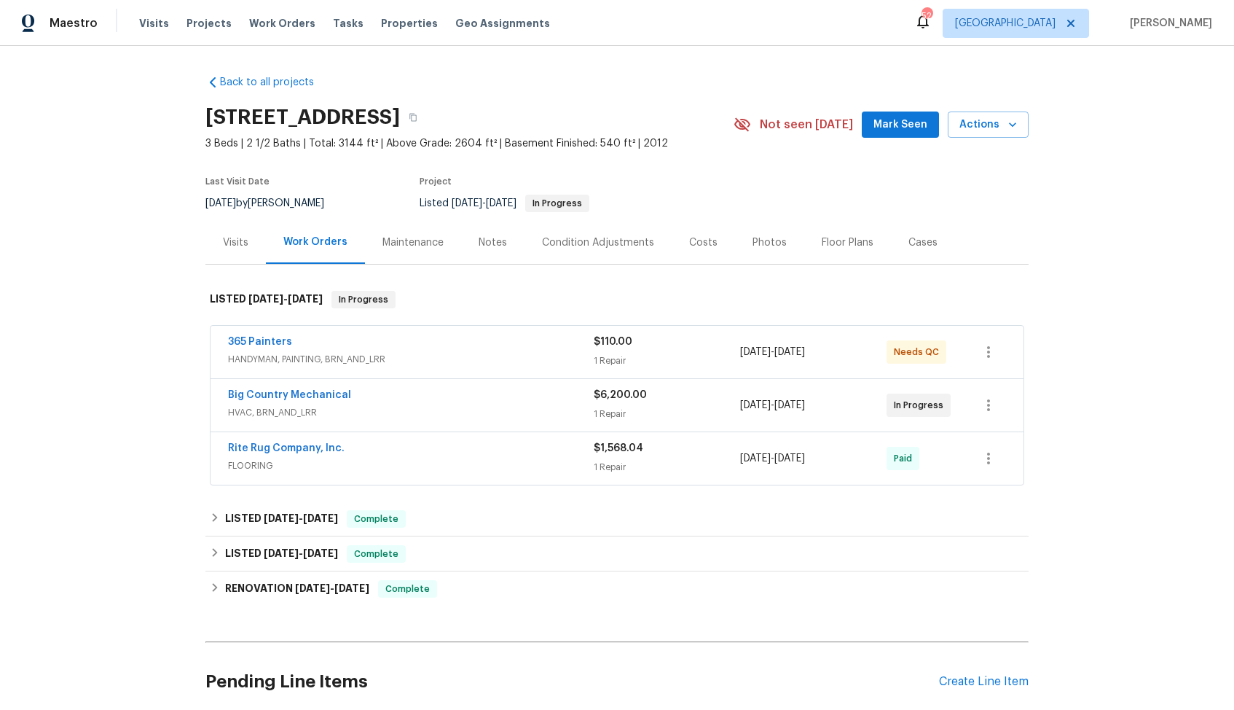
click at [347, 343] on div "365 Painters" at bounding box center [411, 342] width 366 height 17
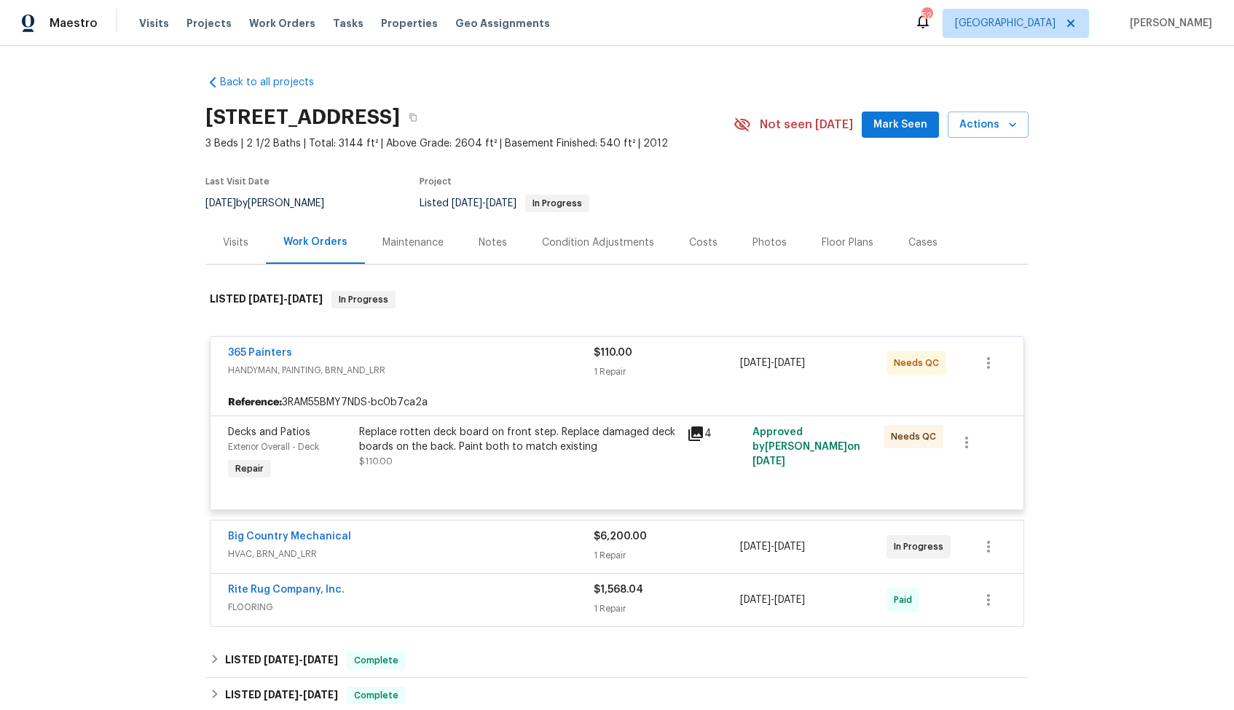
click at [410, 350] on div "365 Painters" at bounding box center [411, 353] width 366 height 17
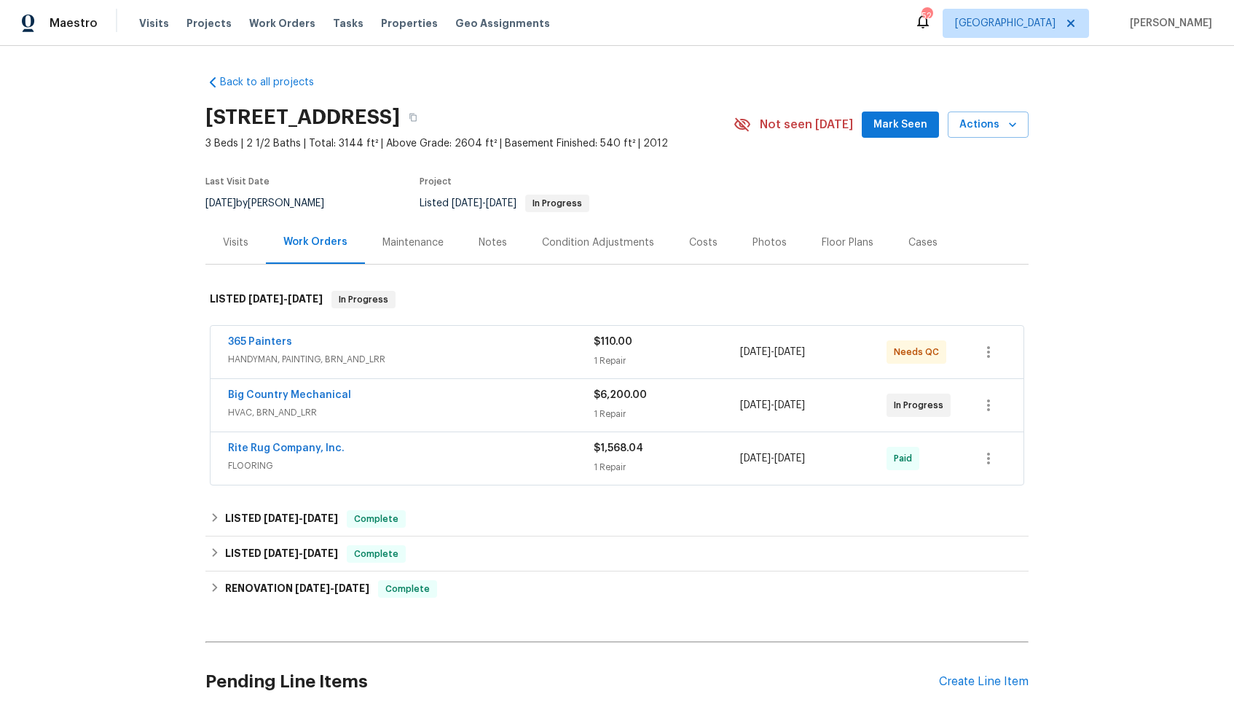
click at [397, 445] on div "Rite Rug Company, Inc." at bounding box center [411, 449] width 366 height 17
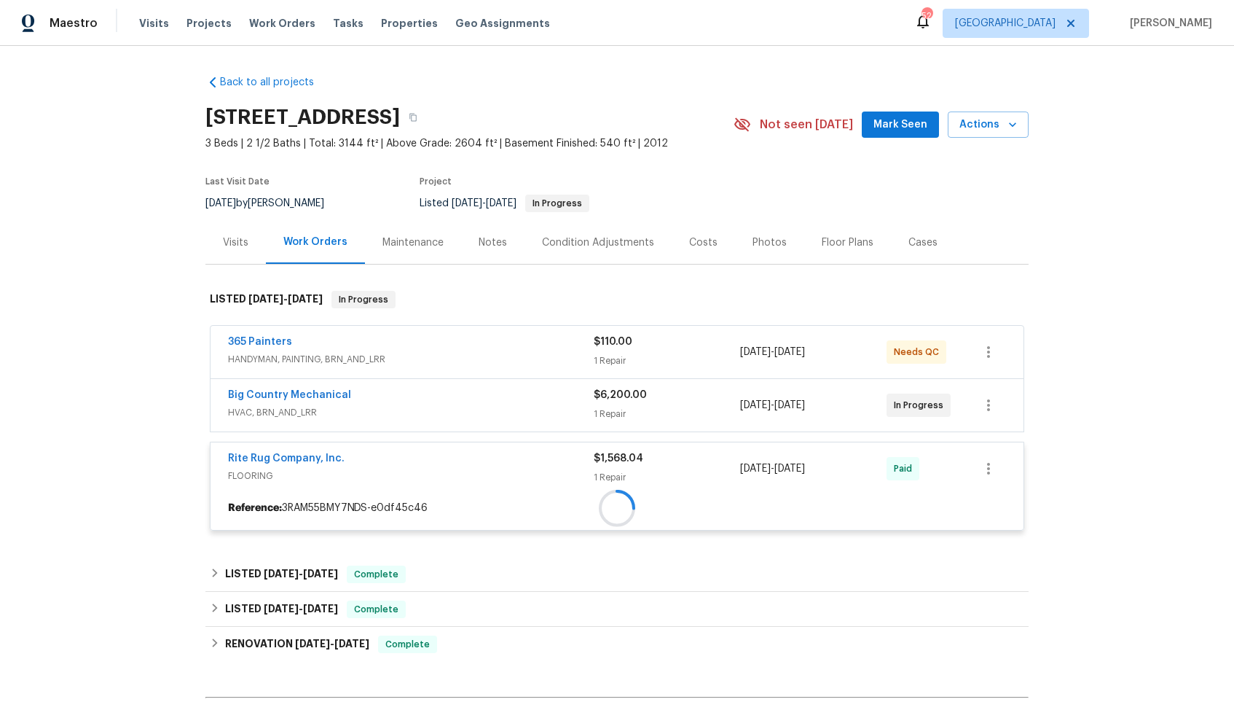
click at [397, 495] on div at bounding box center [617, 508] width 813 height 27
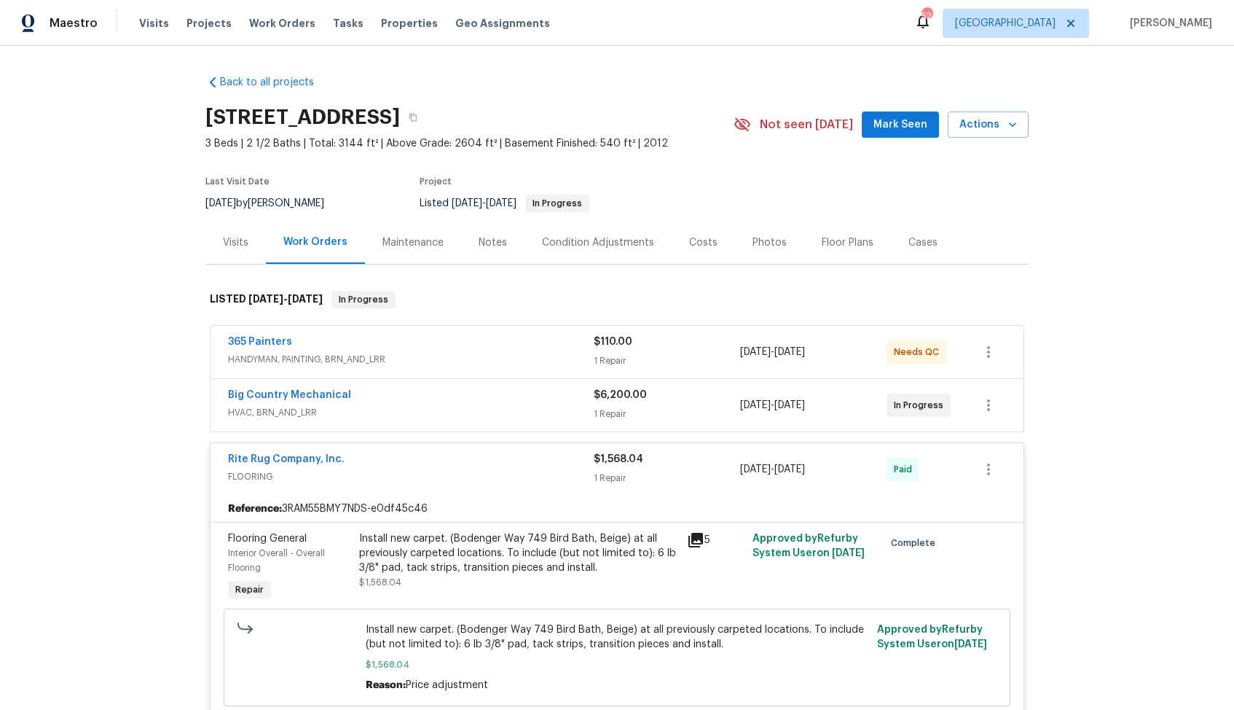
click at [384, 455] on div "Rite Rug Company, Inc." at bounding box center [411, 460] width 366 height 17
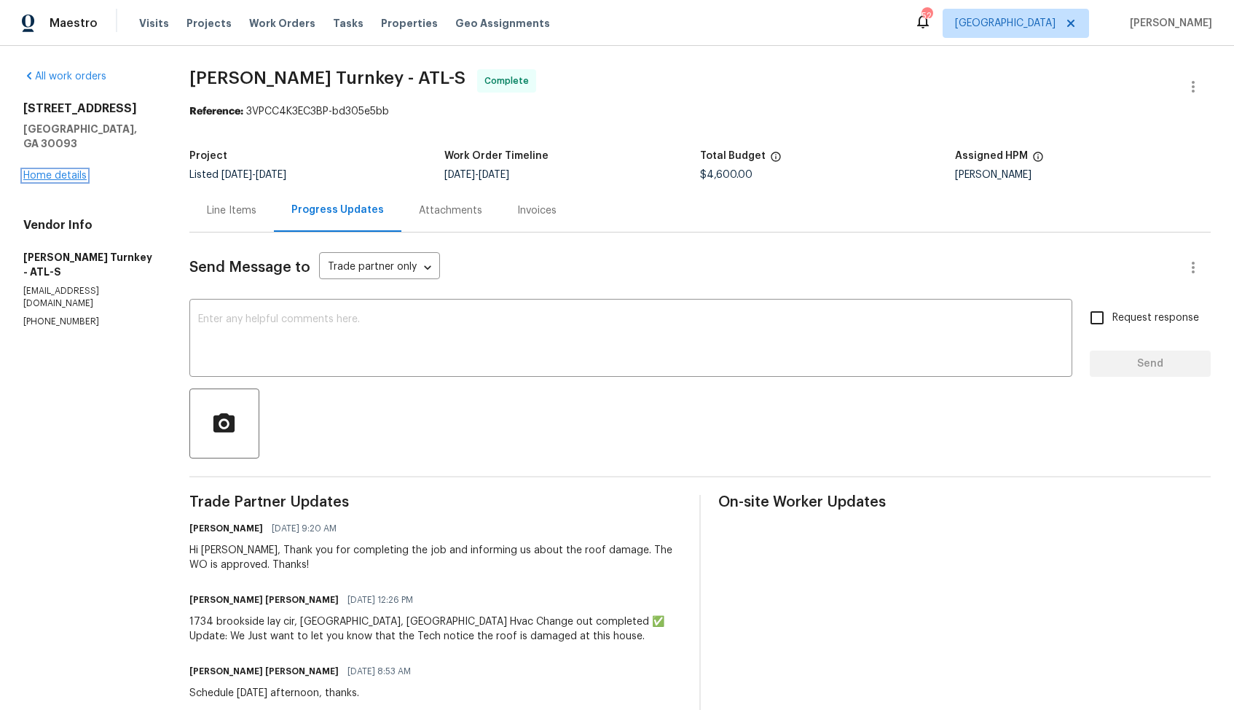
click at [59, 171] on link "Home details" at bounding box center [54, 176] width 63 height 10
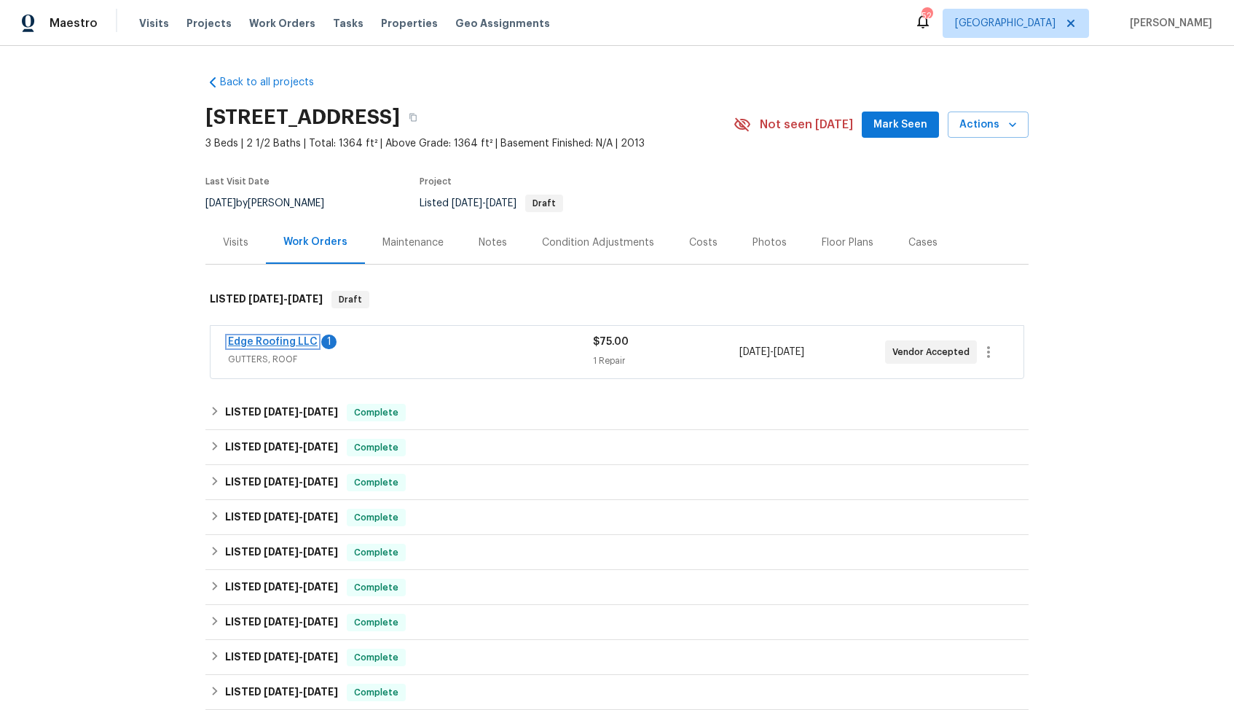
click at [270, 342] on link "Edge Roofing LLC" at bounding box center [273, 342] width 90 height 10
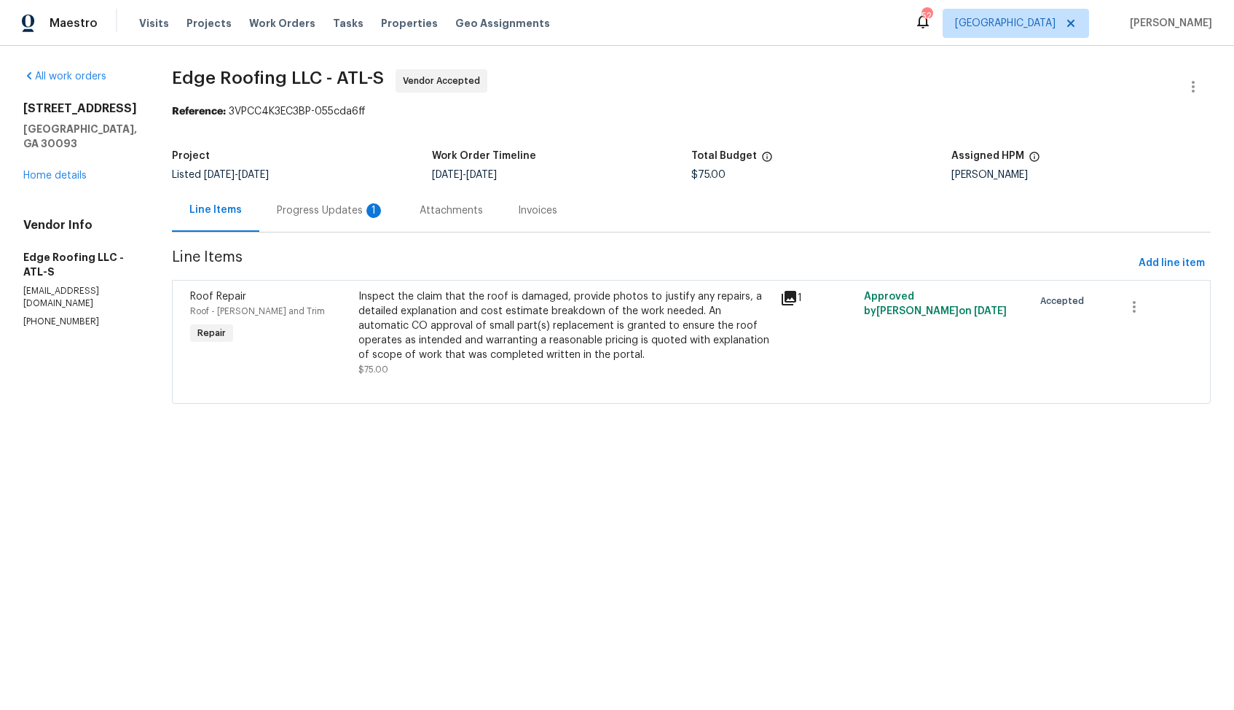
click at [321, 214] on div "Progress Updates 1" at bounding box center [331, 210] width 108 height 15
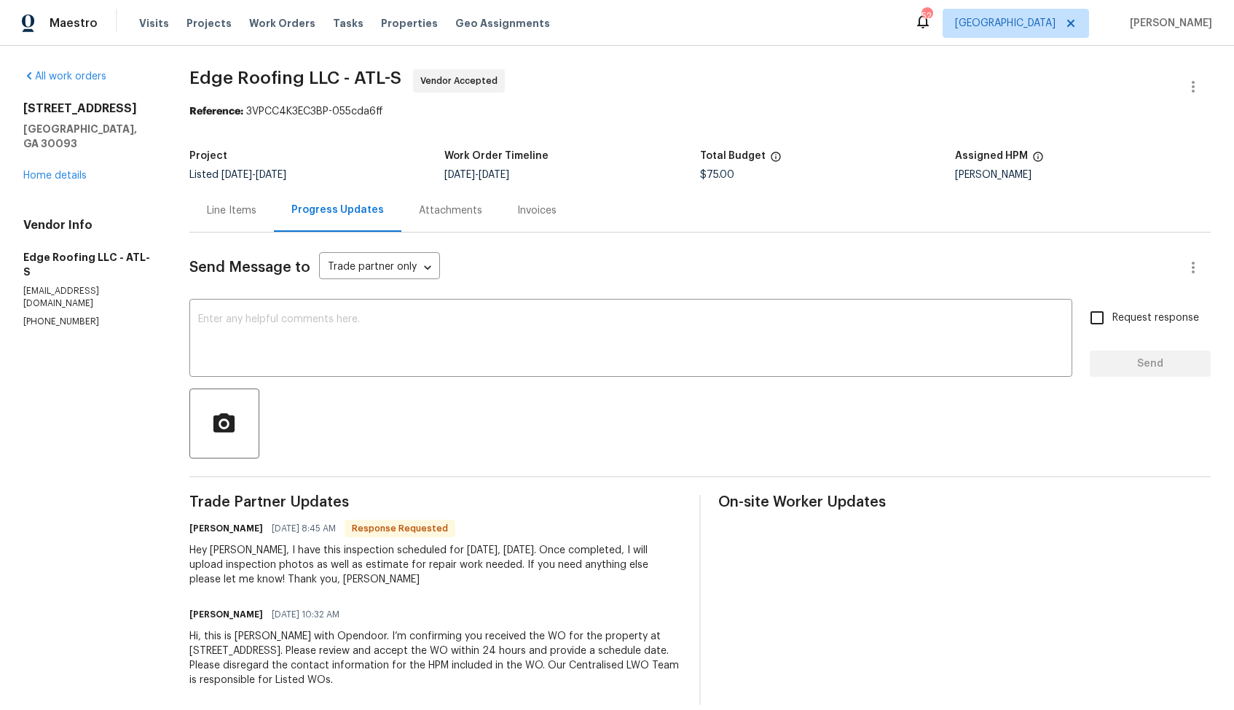
click at [197, 528] on h6 "Cody Clickner" at bounding box center [226, 528] width 74 height 15
copy h6 "Cody"
click at [443, 373] on div "x ​" at bounding box center [630, 339] width 883 height 74
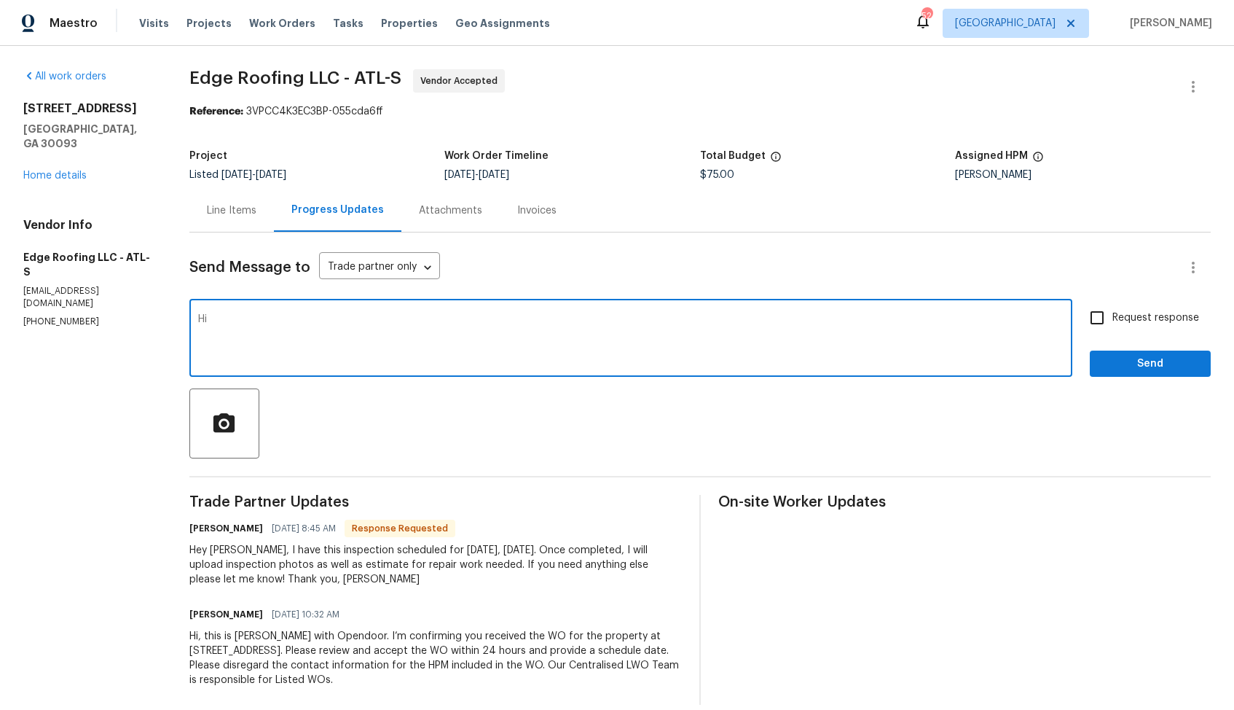
paste textarea "Cody"
type textarea "Hi Cody, thank you for the confirmation. Kindly keep me posted. Thanks!"
click at [1104, 321] on input "Request response" at bounding box center [1097, 317] width 31 height 31
checkbox input "true"
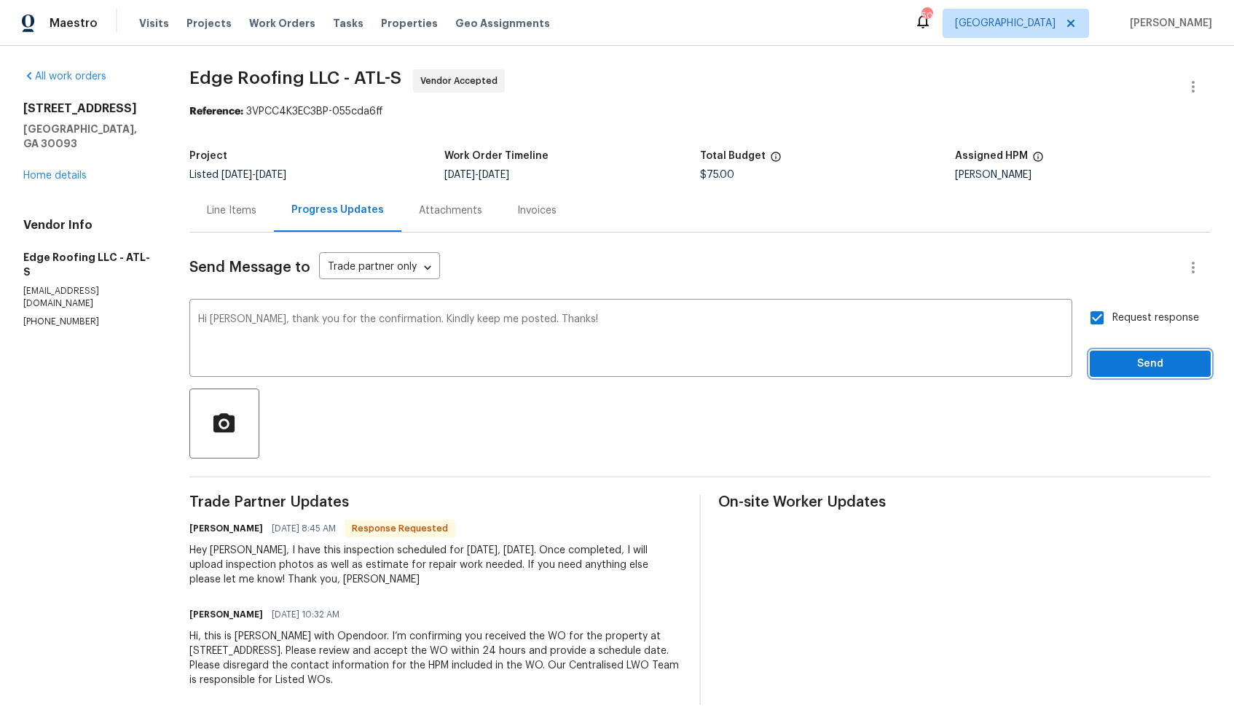
click at [1121, 361] on span "Send" at bounding box center [1151, 364] width 98 height 18
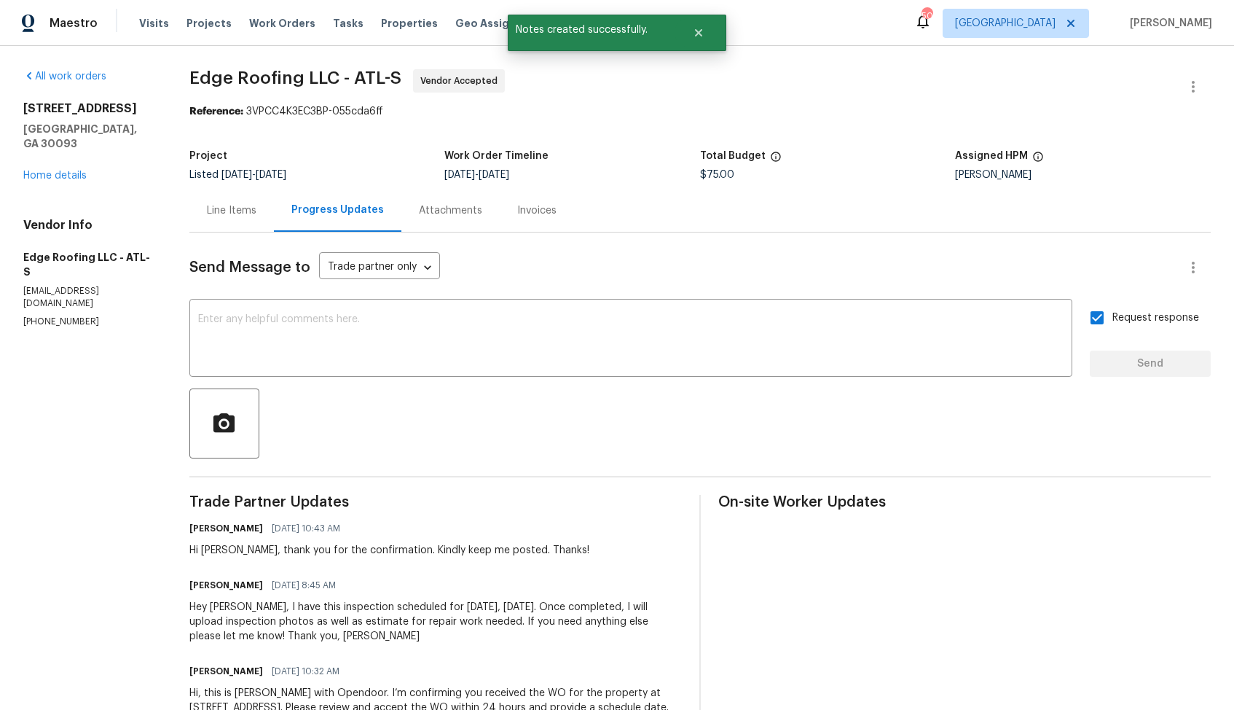
click at [273, 630] on div "Hey Arvind, I have this inspection scheduled for tomorrow, Thursday 8/21. Once …" at bounding box center [435, 622] width 493 height 44
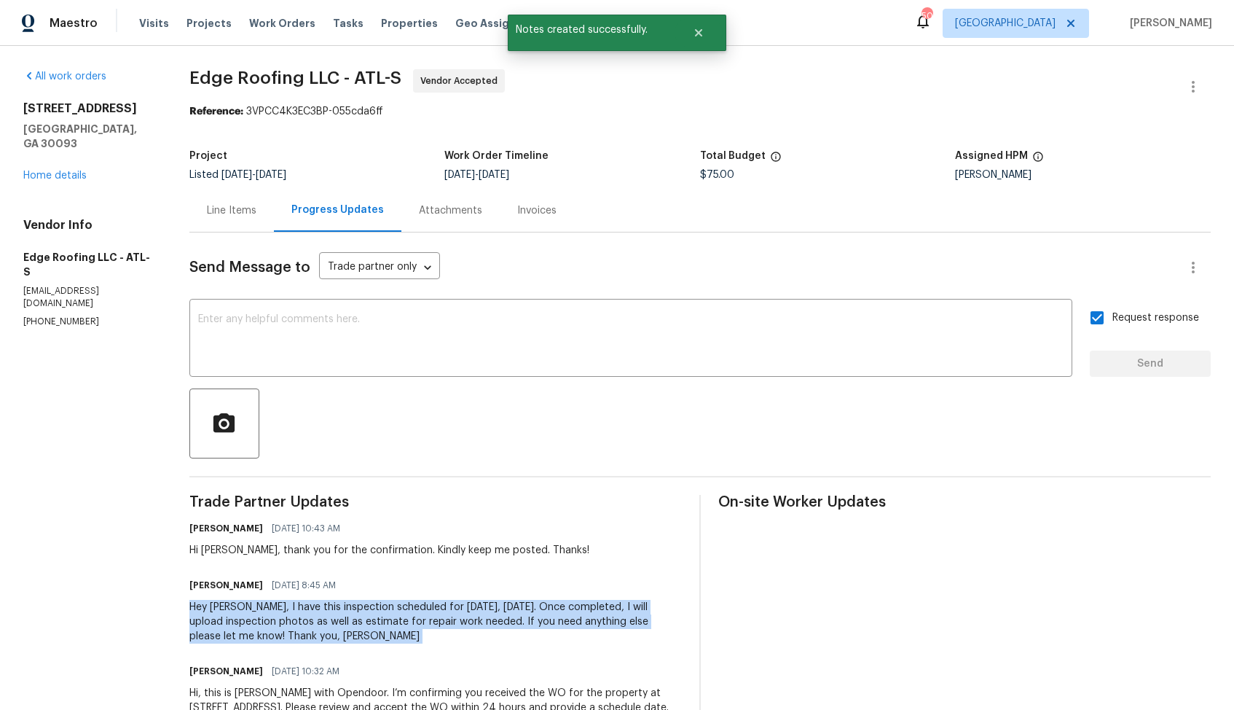
copy div "Hey Arvind, I have this inspection scheduled for tomorrow, Thursday 8/21. Once …"
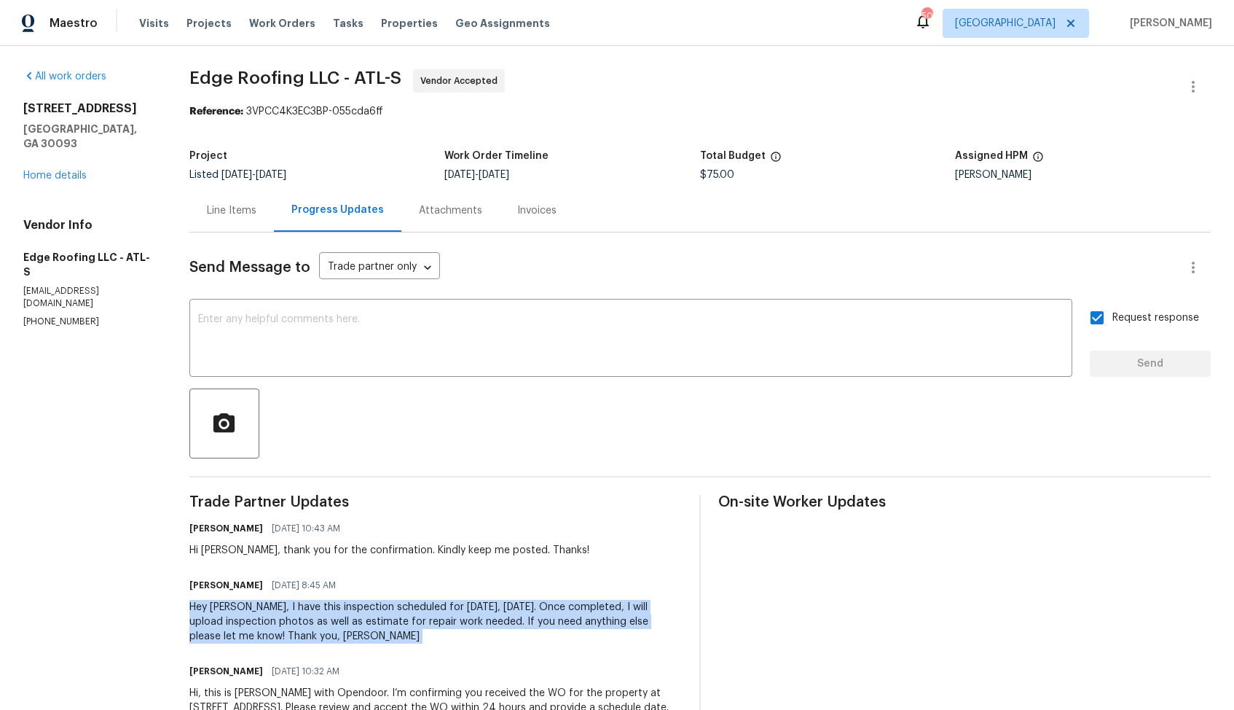
click at [132, 180] on div "All work orders 1734 Brookside Lay Cir Norcross, GA 30093 Home details Vendor I…" at bounding box center [88, 198] width 131 height 259
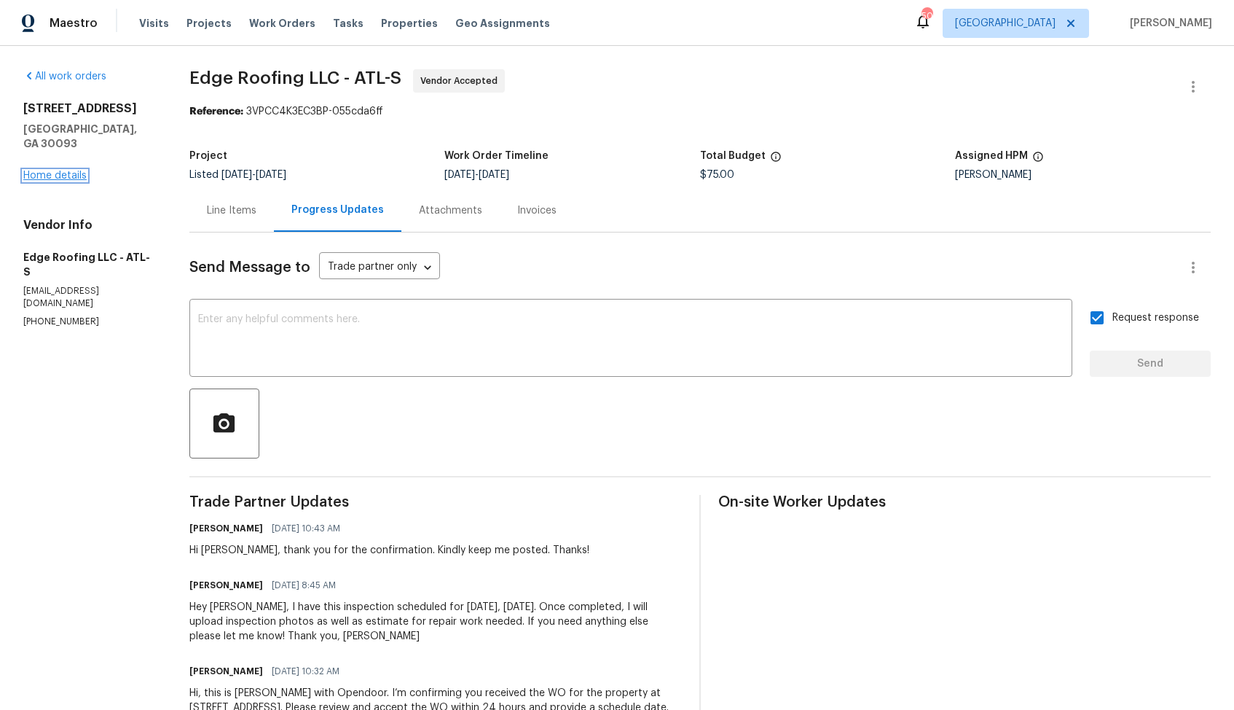
click at [59, 171] on link "Home details" at bounding box center [54, 176] width 63 height 10
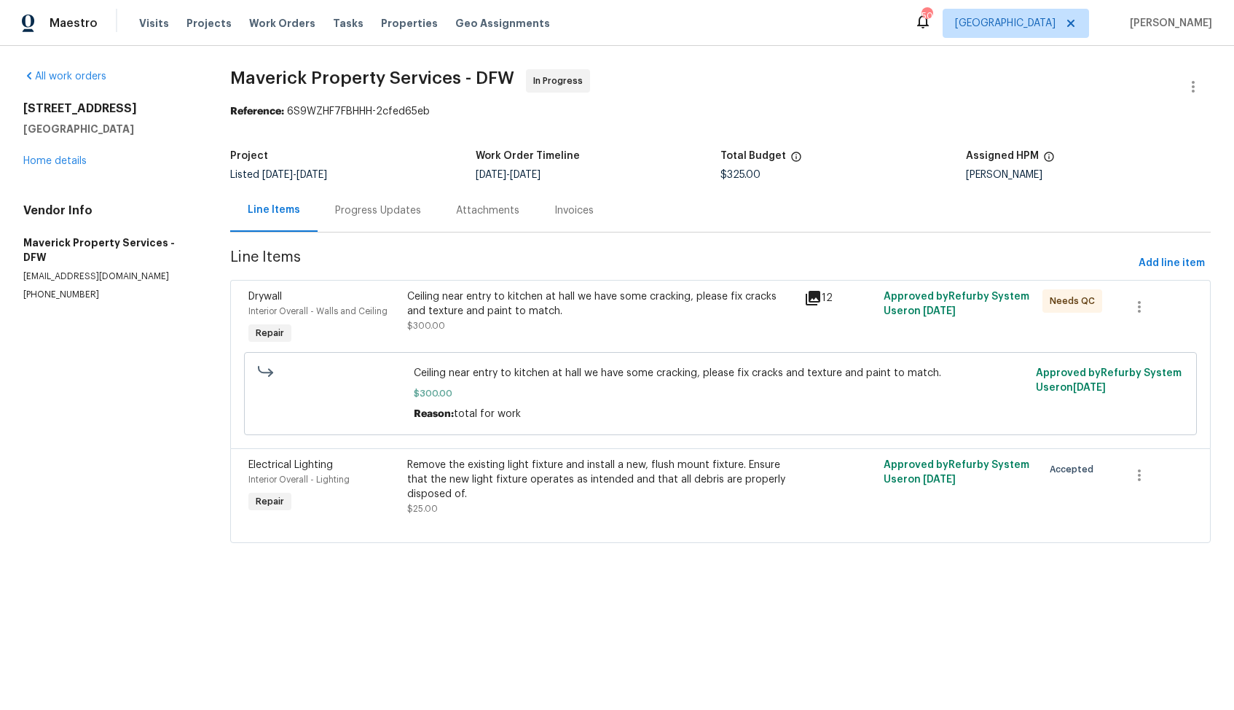
click at [383, 214] on div "Progress Updates" at bounding box center [378, 210] width 86 height 15
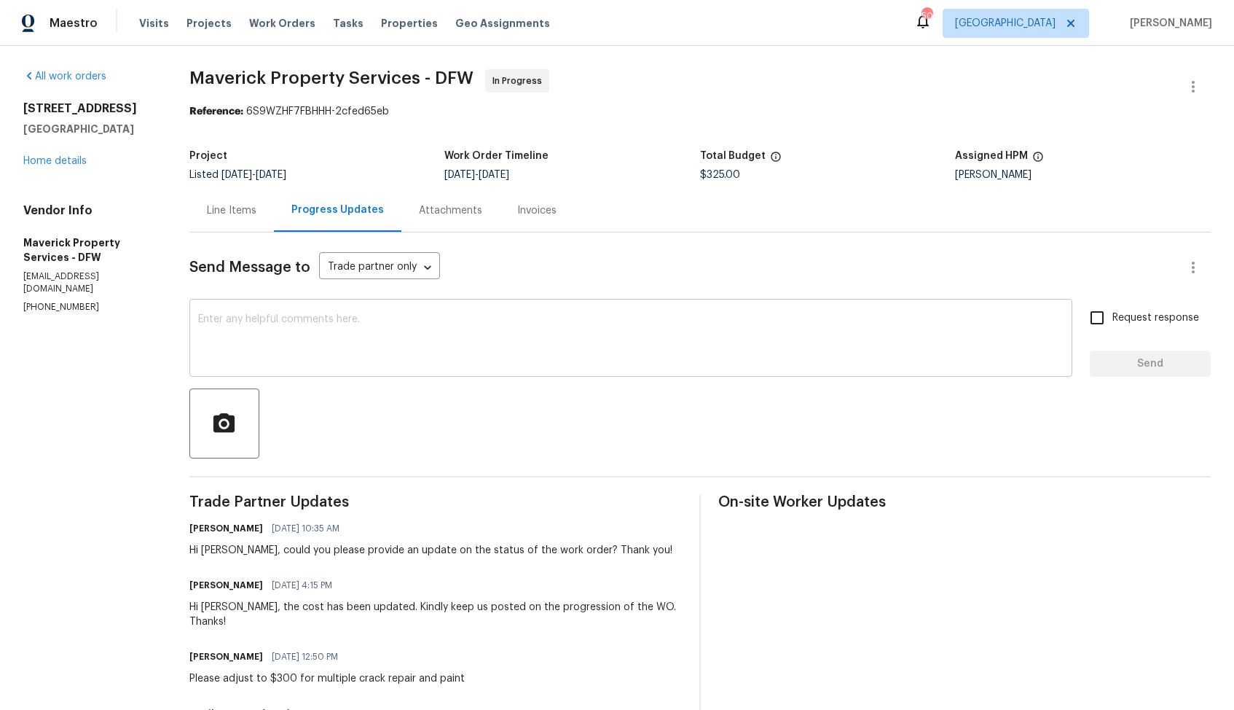
click at [485, 344] on textarea at bounding box center [631, 339] width 866 height 51
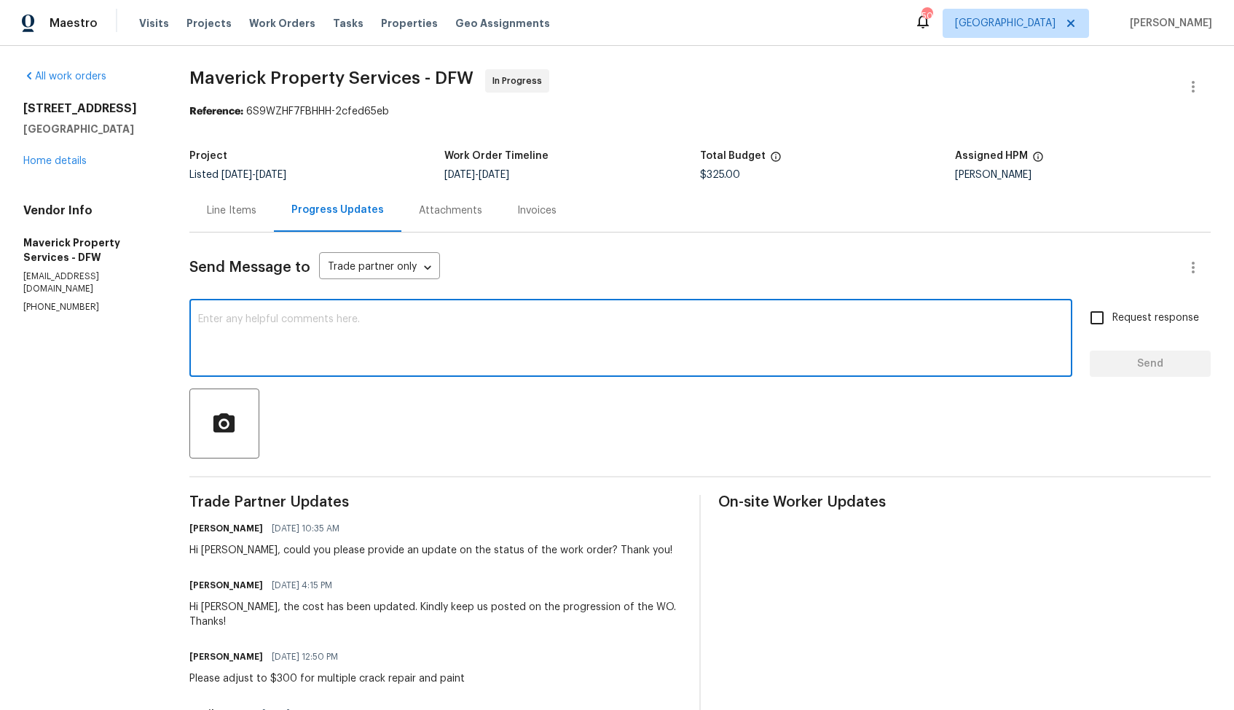
click at [53, 301] on p "[PHONE_NUMBER]" at bounding box center [88, 307] width 131 height 12
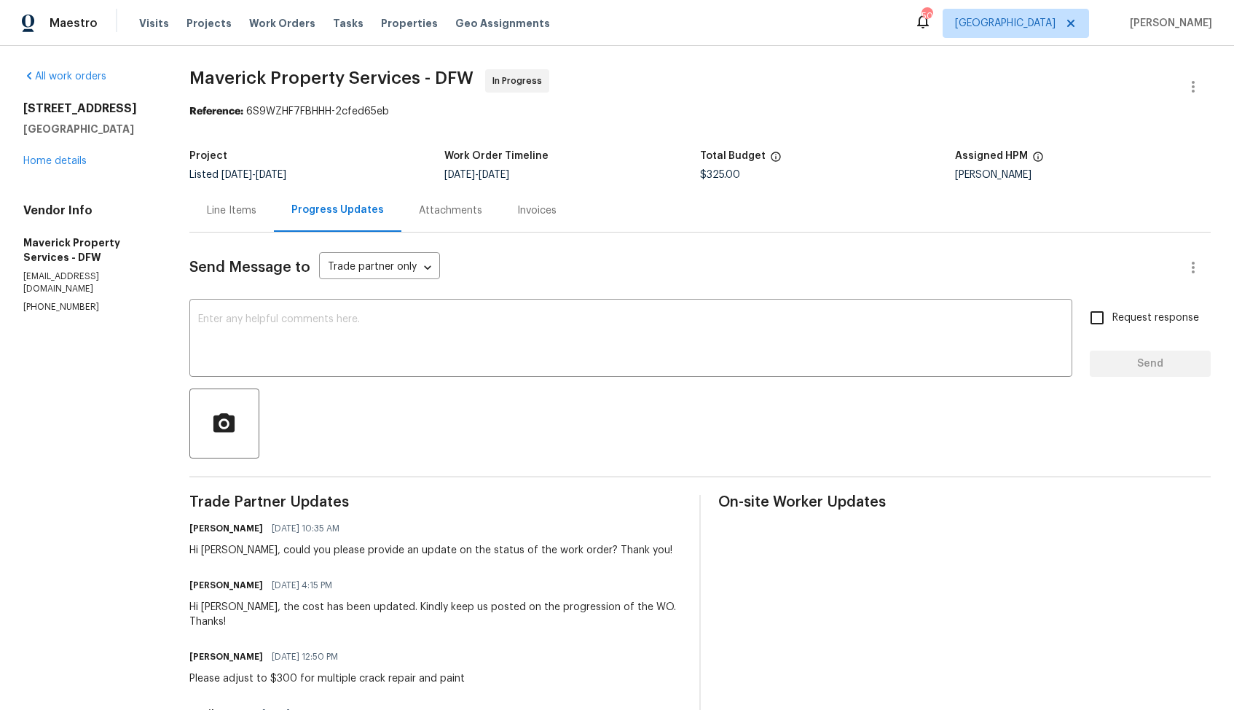
click at [53, 301] on p "[PHONE_NUMBER]" at bounding box center [88, 307] width 131 height 12
copy p "[PHONE_NUMBER]"
click at [340, 521] on span "[DATE] 10:35 AM" at bounding box center [306, 528] width 68 height 15
drag, startPoint x: 234, startPoint y: 552, endPoint x: 656, endPoint y: 561, distance: 422.0
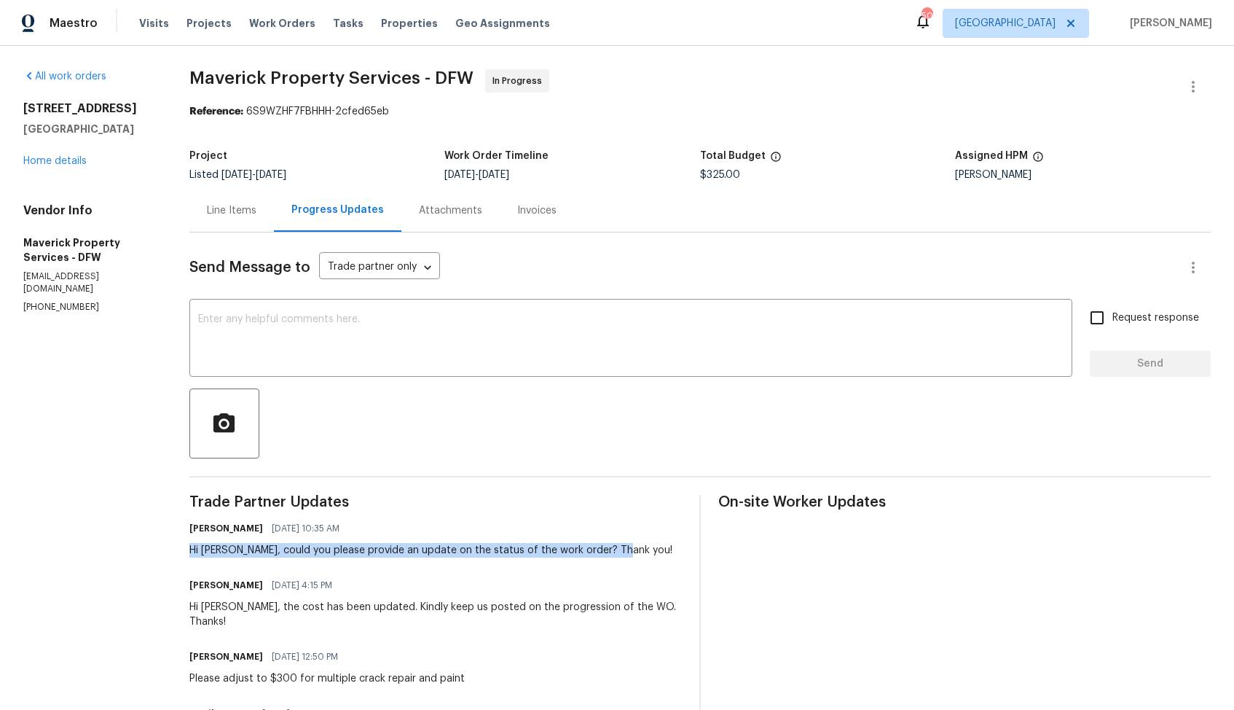
click at [656, 561] on div "Trade Partner Updates [PERSON_NAME] M [DATE] 10:35 AM Hi [PERSON_NAME], could y…" at bounding box center [435, 685] width 493 height 380
copy div "Hi [PERSON_NAME], could you please provide an update on the status of the work …"
click at [393, 473] on div "Send Message to Trade partner only Trade partner only ​ x ​ Request response Se…" at bounding box center [700, 553] width 1022 height 643
click at [753, 328] on textarea at bounding box center [631, 339] width 866 height 51
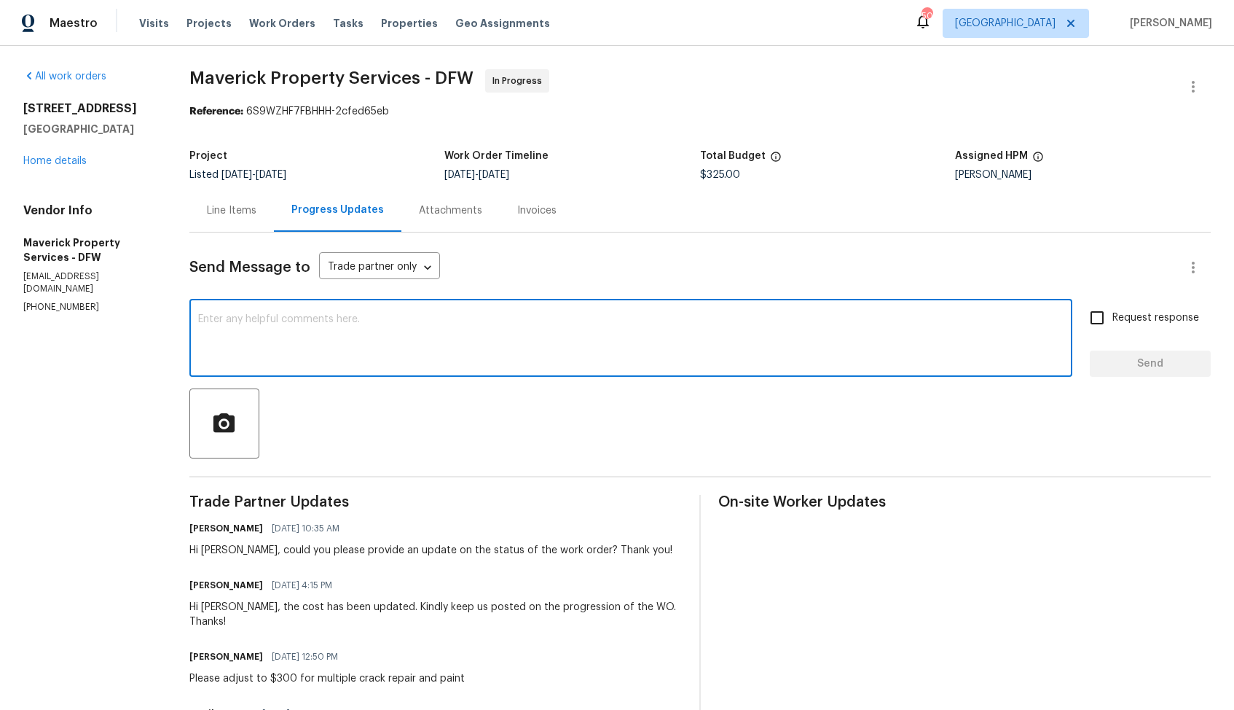
click at [753, 328] on textarea at bounding box center [631, 339] width 866 height 51
paste textarea "We've sent you a text to get an update on the work order. Could you please get …"
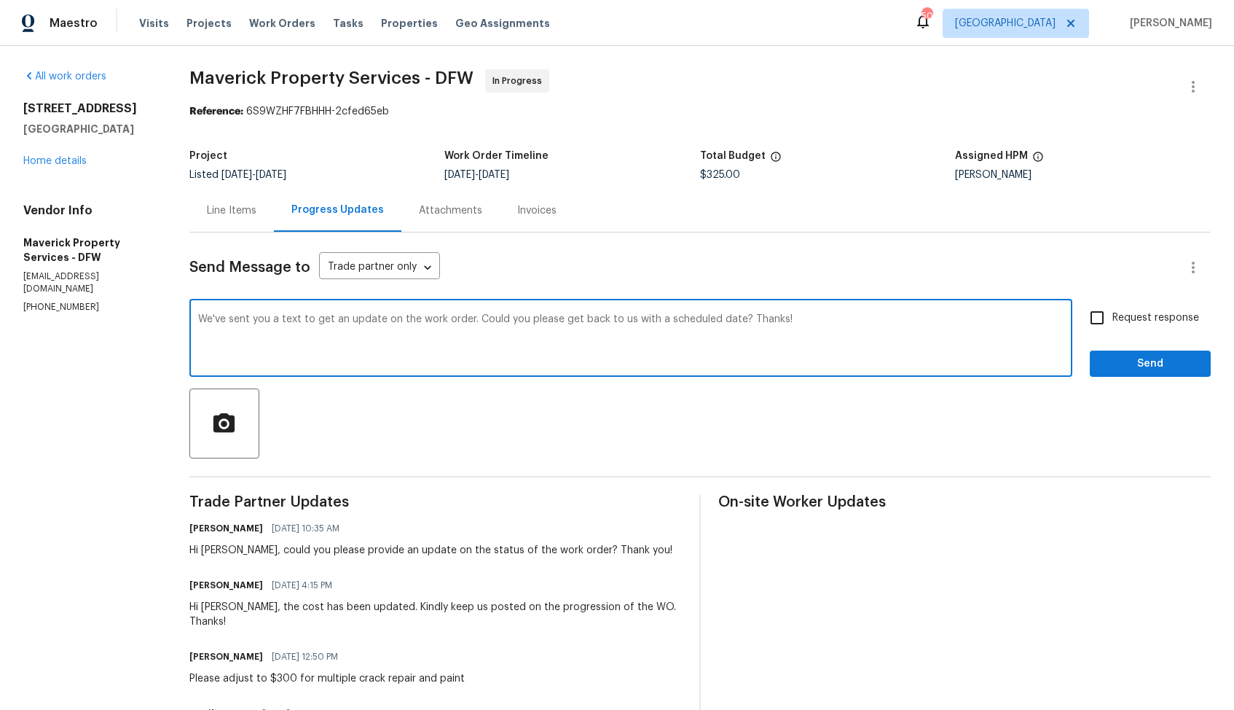
click at [258, 551] on div "Hi [PERSON_NAME], could you please provide an update on the status of the work …" at bounding box center [430, 550] width 483 height 15
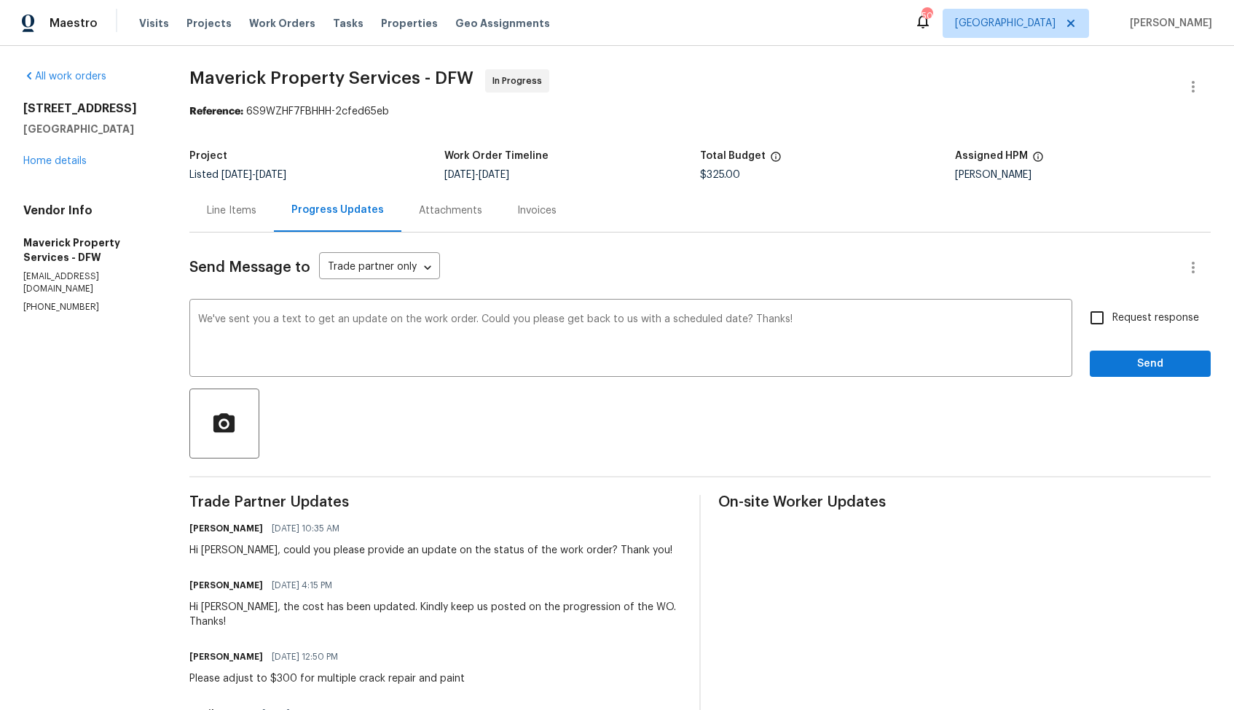
click at [258, 551] on div "Hi [PERSON_NAME], could you please provide an update on the status of the work …" at bounding box center [430, 550] width 483 height 15
copy div "[PERSON_NAME]"
click at [242, 318] on textarea "We've sent you a text to get an update on the work order. Could you please get …" at bounding box center [631, 339] width 866 height 51
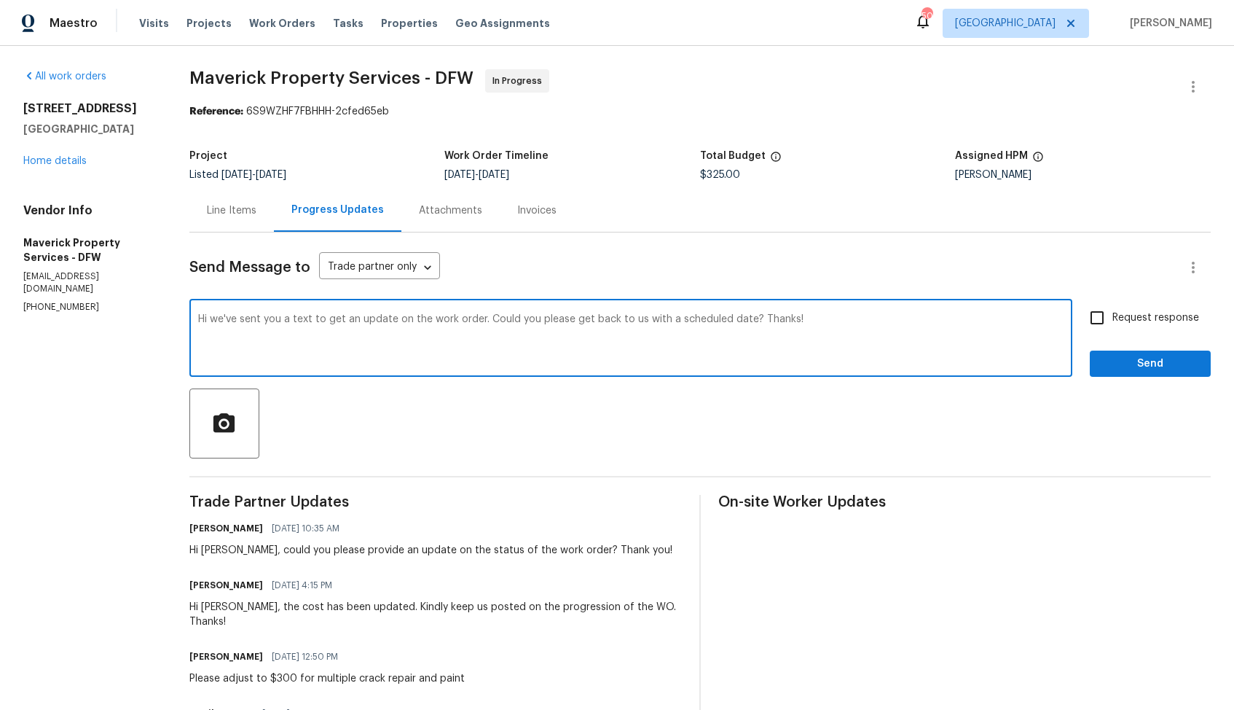
paste textarea "[PERSON_NAME]"
drag, startPoint x: 733, startPoint y: 321, endPoint x: 788, endPoint y: 318, distance: 54.8
click at [788, 318] on textarea "Hi Jerry, I've sent you a text to get an update on the work order. Could you pl…" at bounding box center [631, 339] width 866 height 51
type textarea "Hi Jerry, I've sent you a text to get an update on the work order. Could you pl…"
click at [1096, 324] on input "Request response" at bounding box center [1097, 317] width 31 height 31
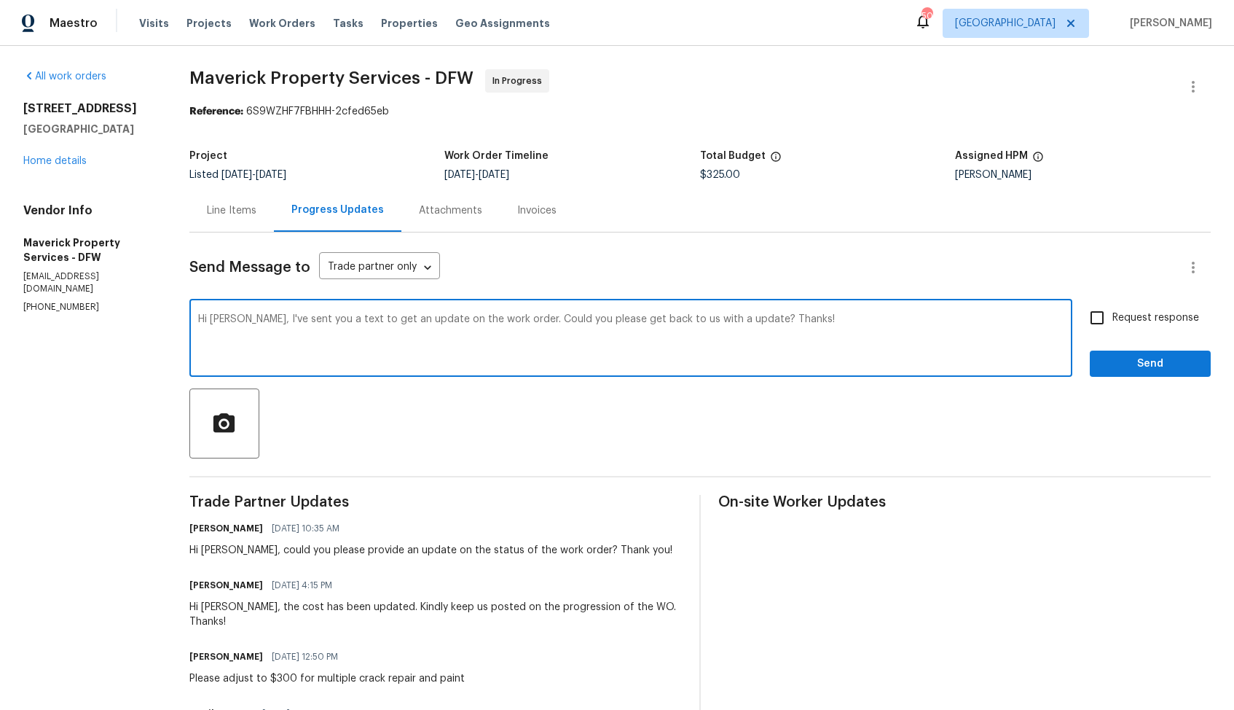
checkbox input "true"
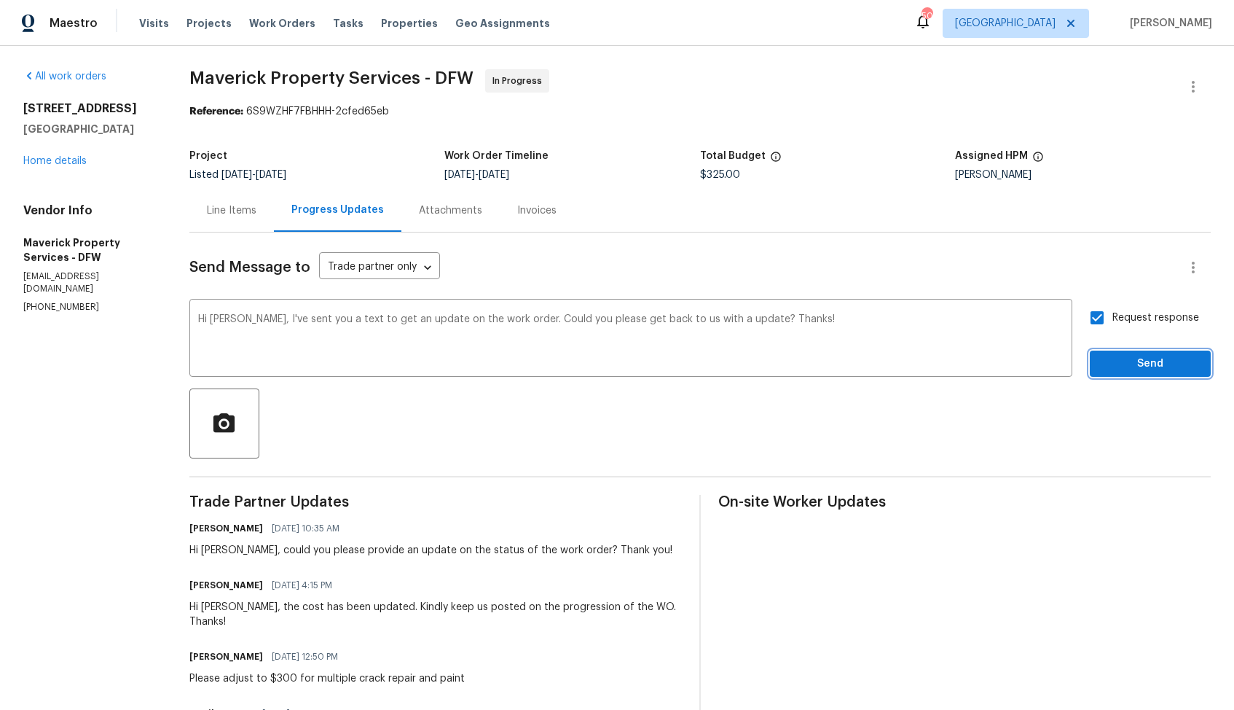
click at [1124, 364] on span "Send" at bounding box center [1151, 364] width 98 height 18
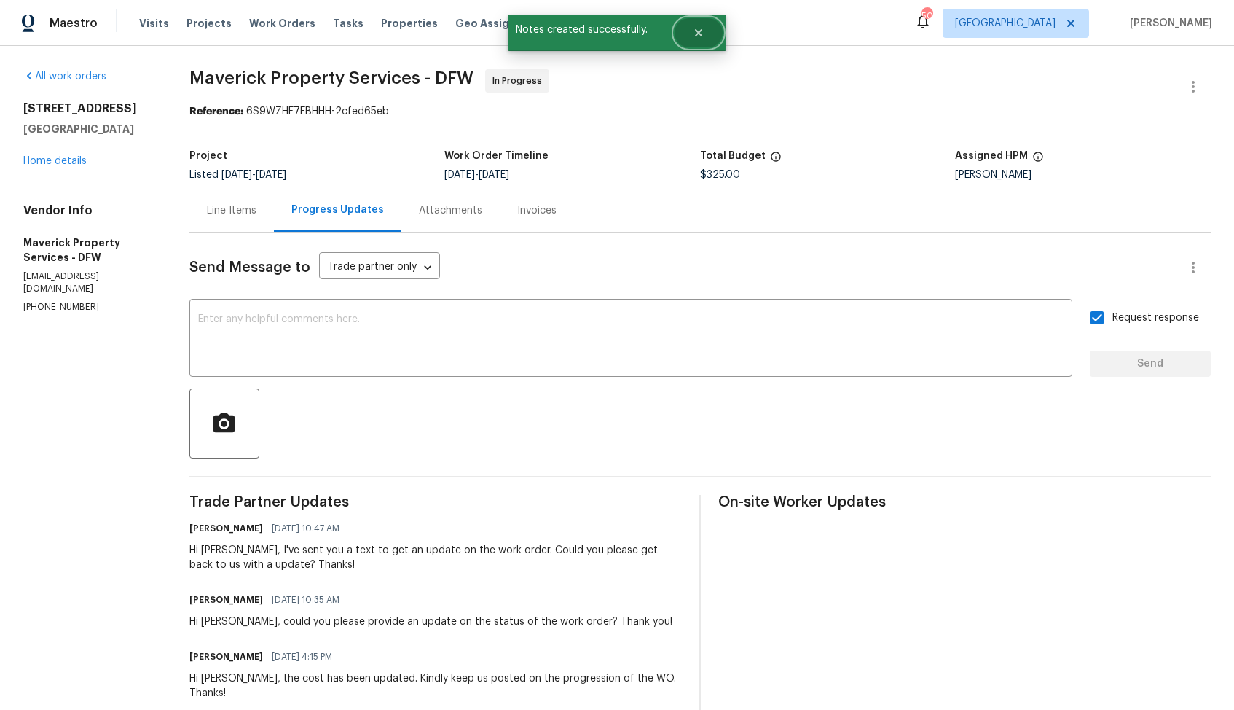
click at [695, 31] on icon "Close" at bounding box center [699, 33] width 12 height 12
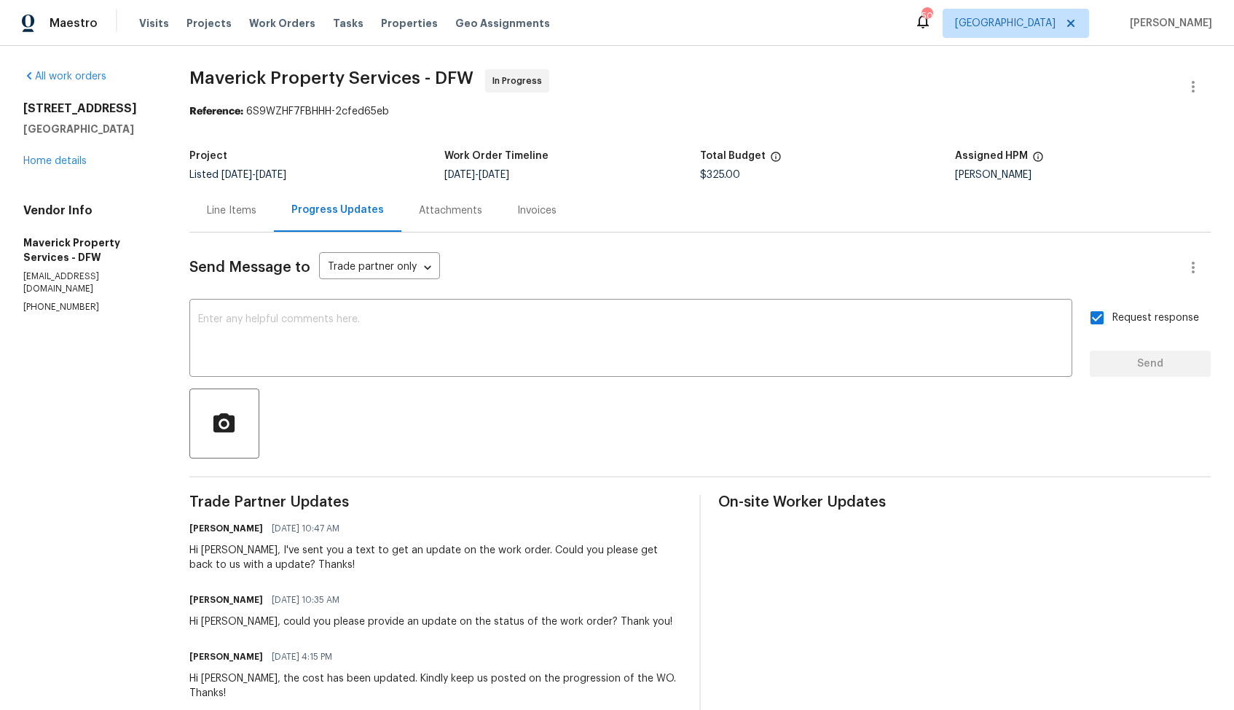
click at [256, 213] on div "Line Items" at bounding box center [232, 210] width 50 height 15
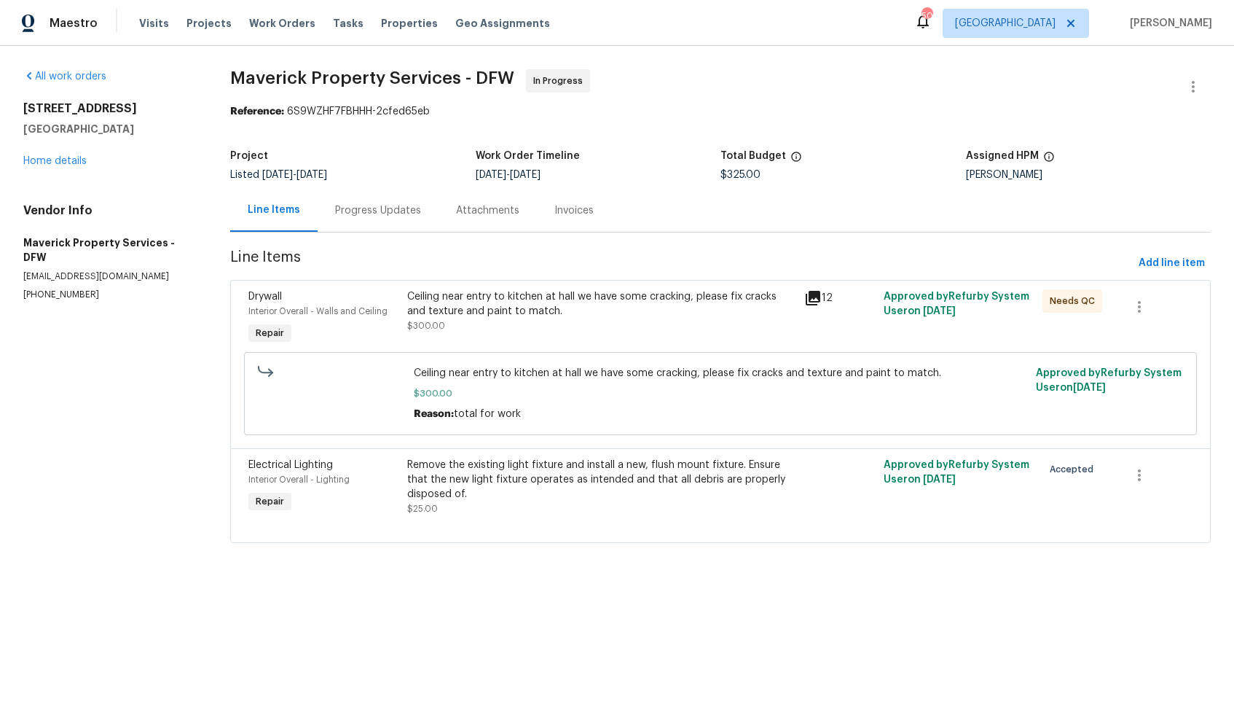
click at [504, 305] on div "Ceiling near entry to kitchen at hall we have some cracking, please fix cracks …" at bounding box center [601, 303] width 388 height 29
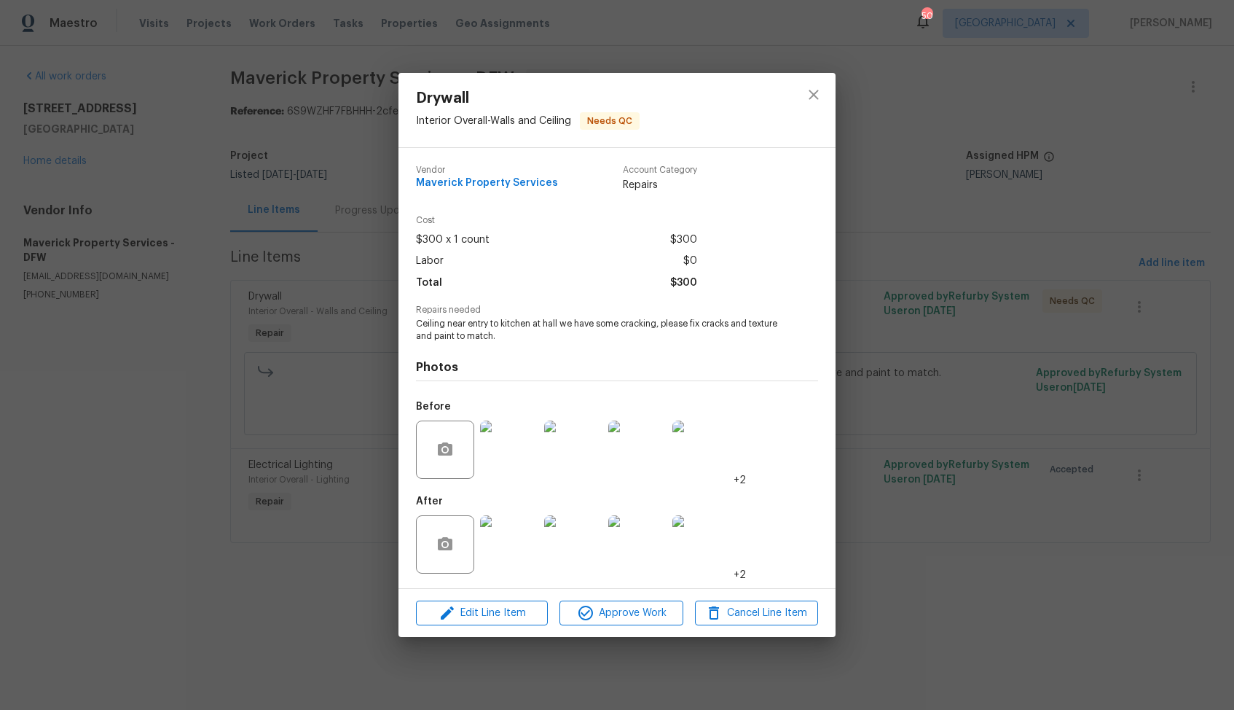
click at [323, 506] on div "Drywall Interior Overall - Walls and Ceiling Needs QC Vendor Maverick Property …" at bounding box center [617, 355] width 1234 height 710
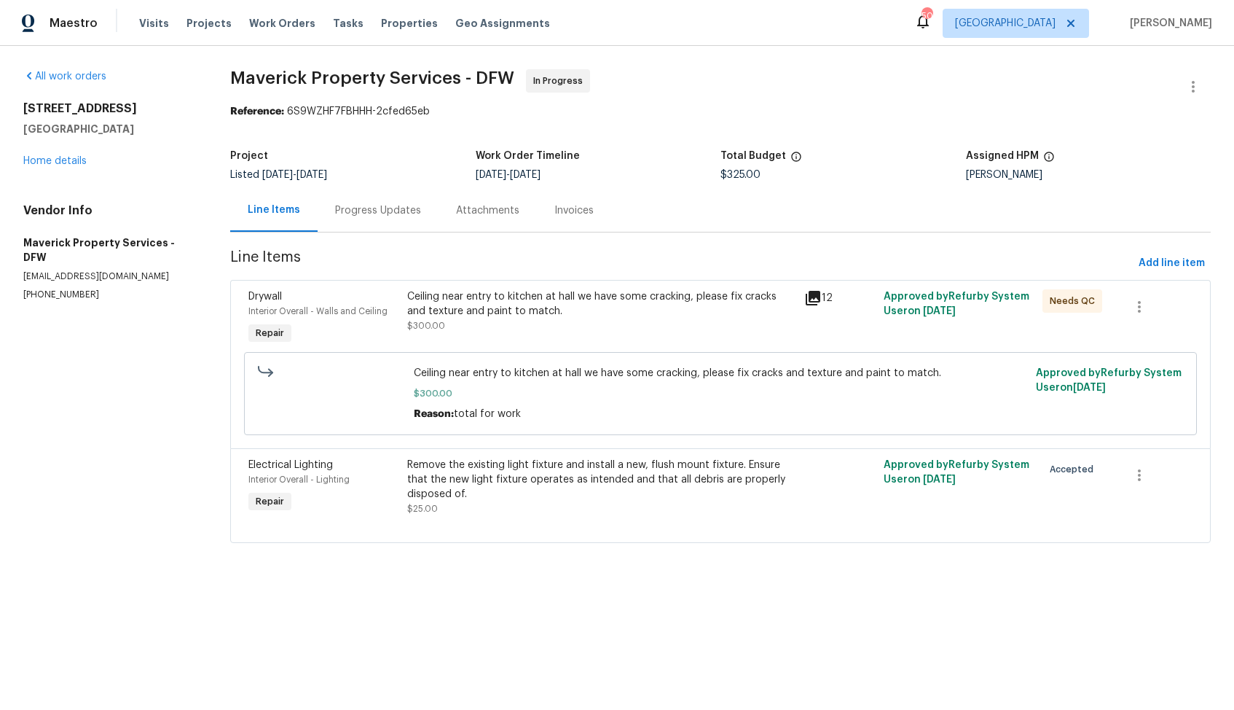
click at [634, 313] on div "Ceiling near entry to kitchen at hall we have some cracking, please fix cracks …" at bounding box center [601, 303] width 388 height 29
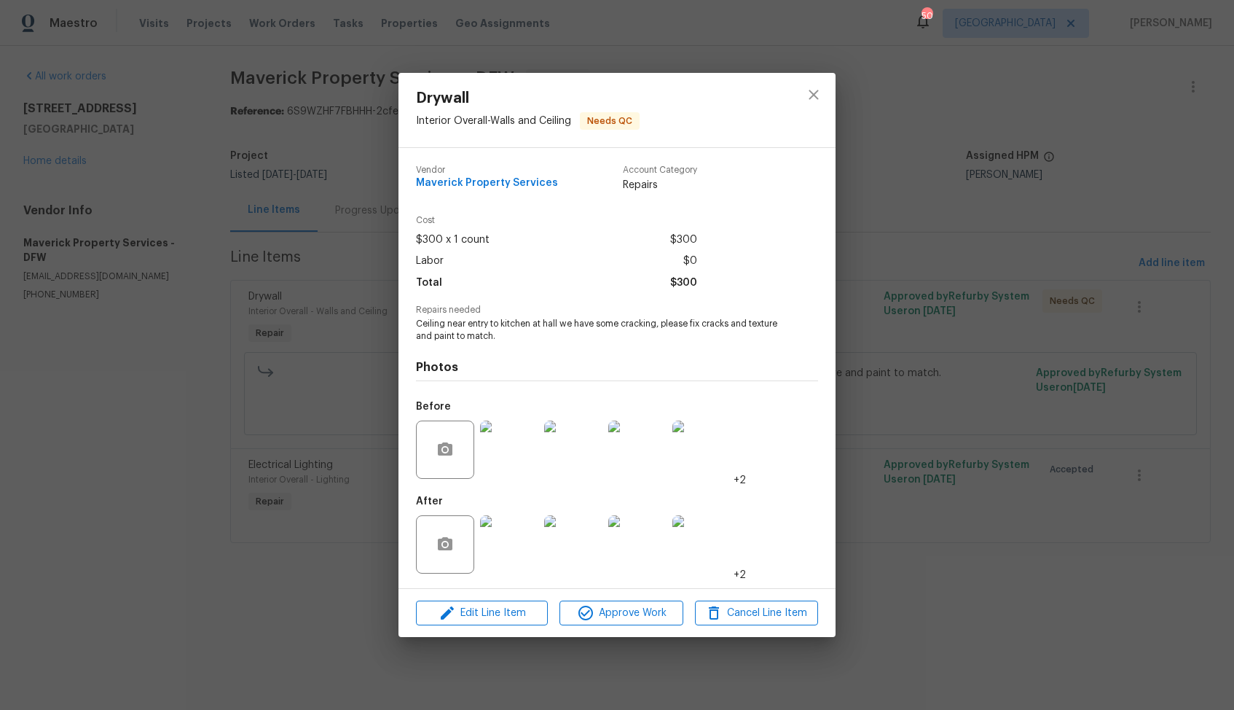
click at [511, 538] on img at bounding box center [509, 544] width 58 height 58
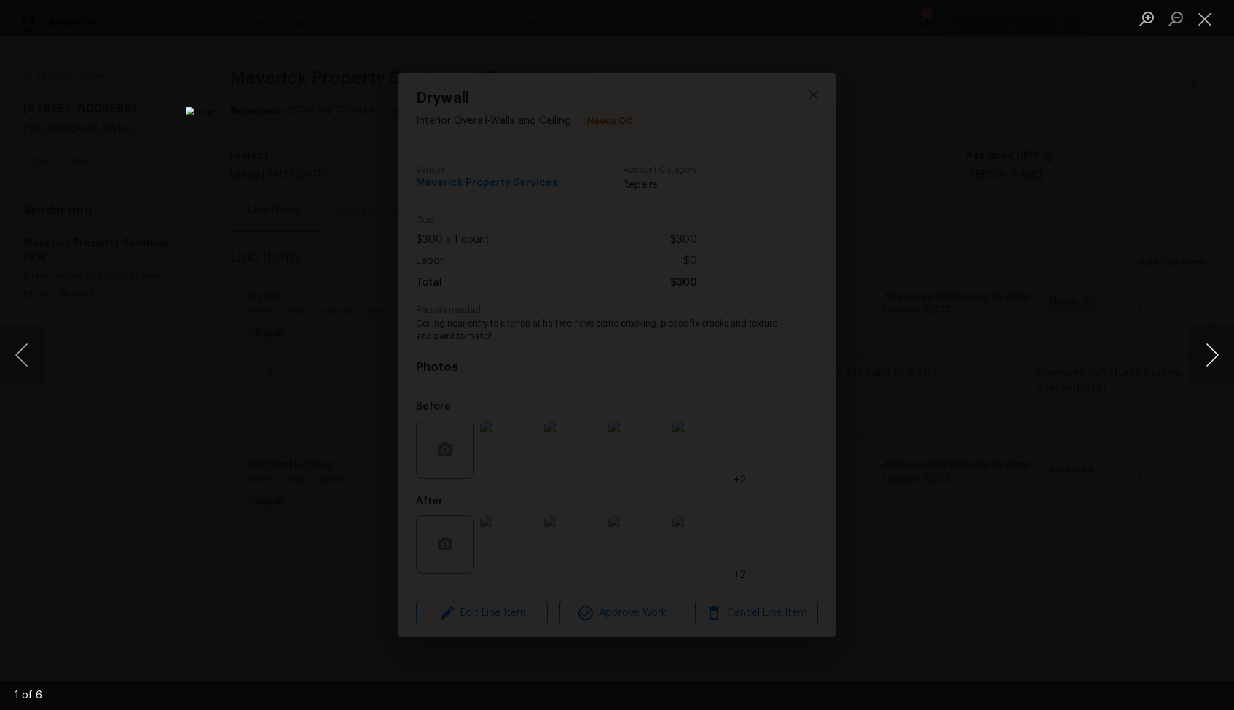
click at [1203, 362] on button "Next image" at bounding box center [1213, 355] width 44 height 58
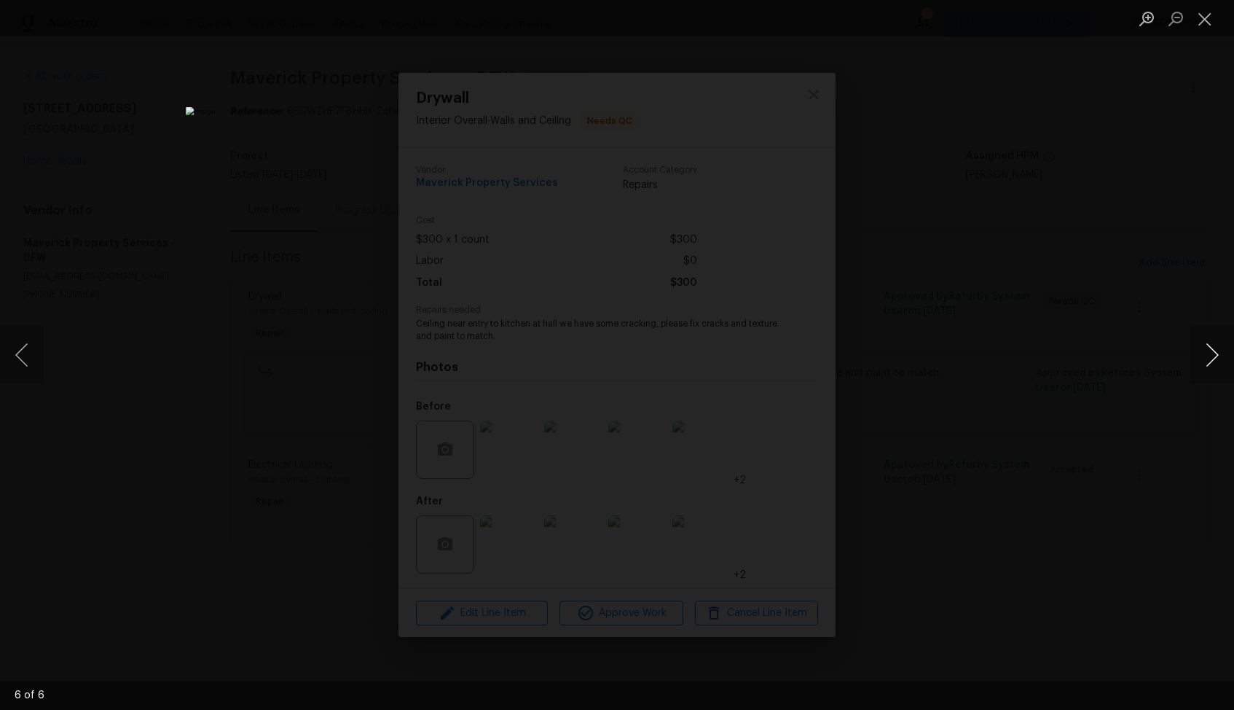
click at [1203, 362] on button "Next image" at bounding box center [1213, 355] width 44 height 58
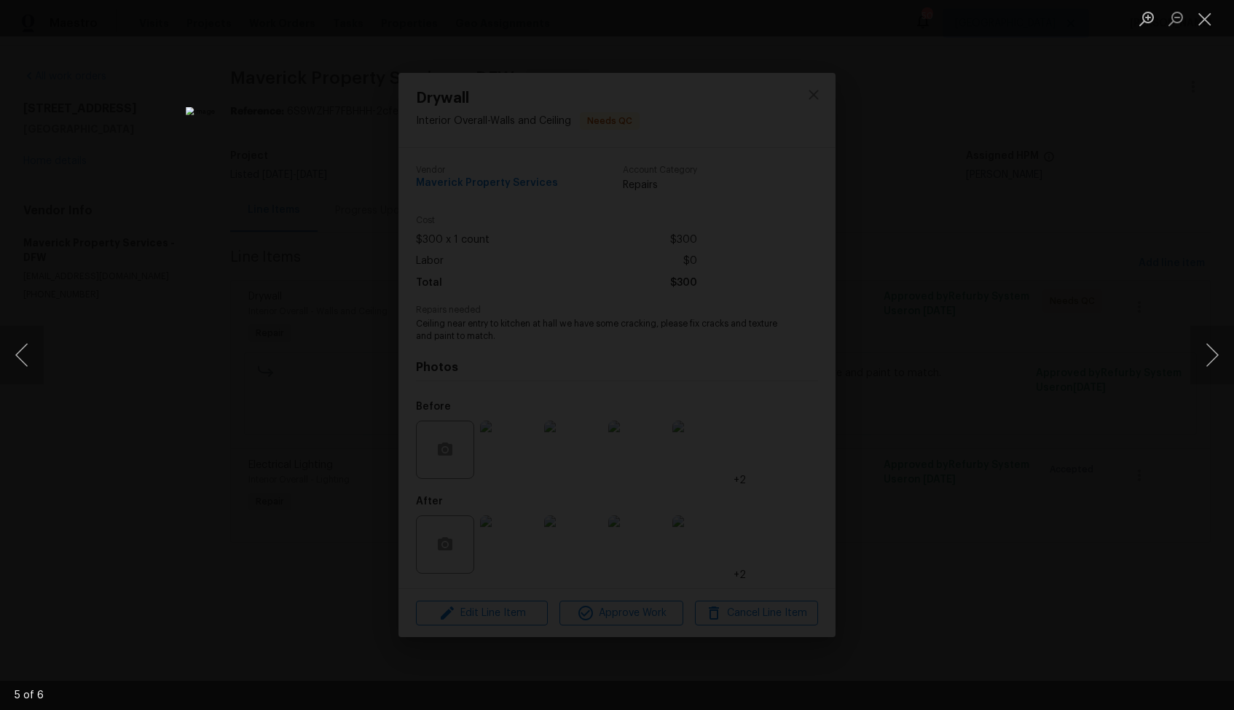
click at [1061, 401] on div "Lightbox" at bounding box center [617, 355] width 1234 height 710
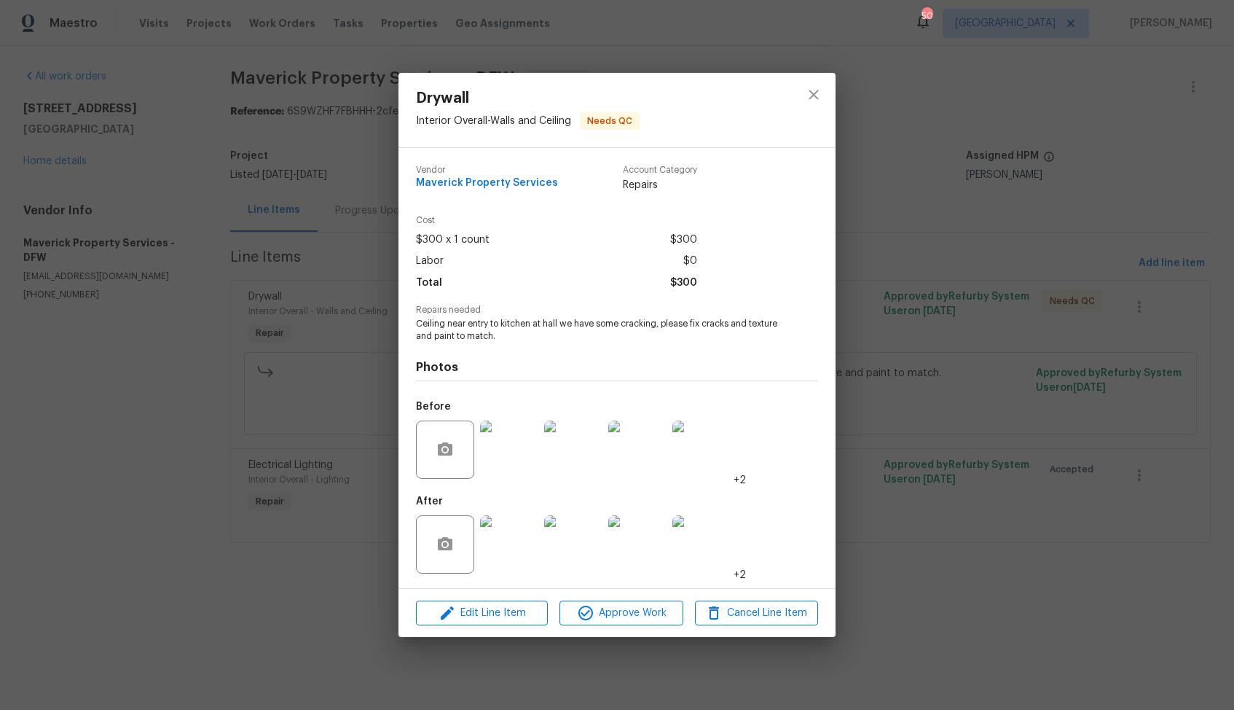
click at [974, 445] on div "Drywall Interior Overall - Walls and Ceiling Needs QC Vendor Maverick Property …" at bounding box center [617, 355] width 1234 height 710
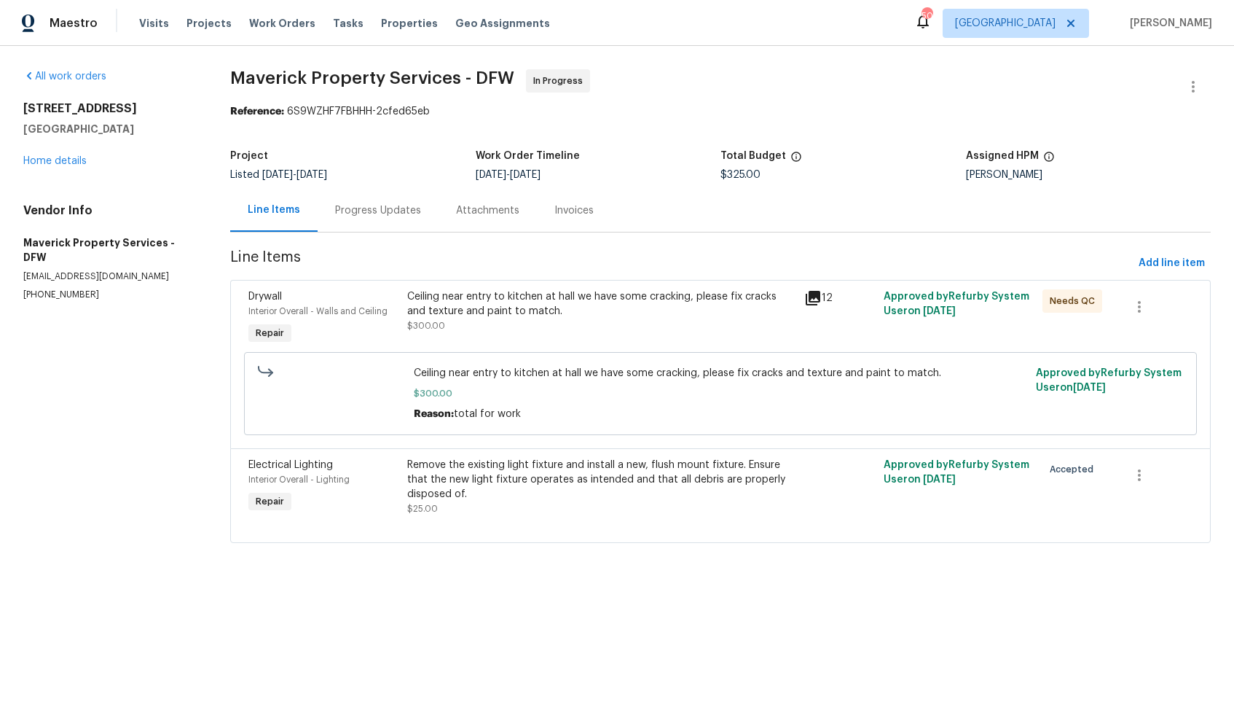
click at [579, 324] on div "Ceiling near entry to kitchen at hall we have some cracking, please fix cracks …" at bounding box center [601, 311] width 388 height 44
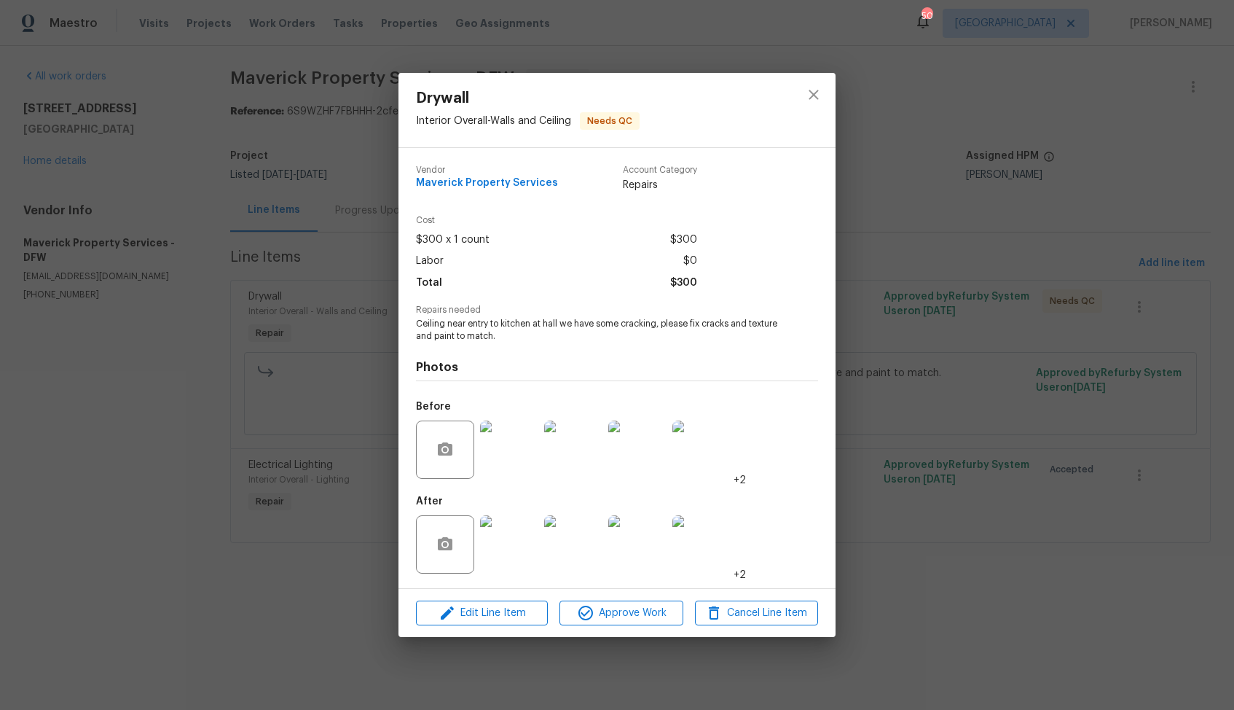
click at [514, 523] on img at bounding box center [509, 544] width 58 height 58
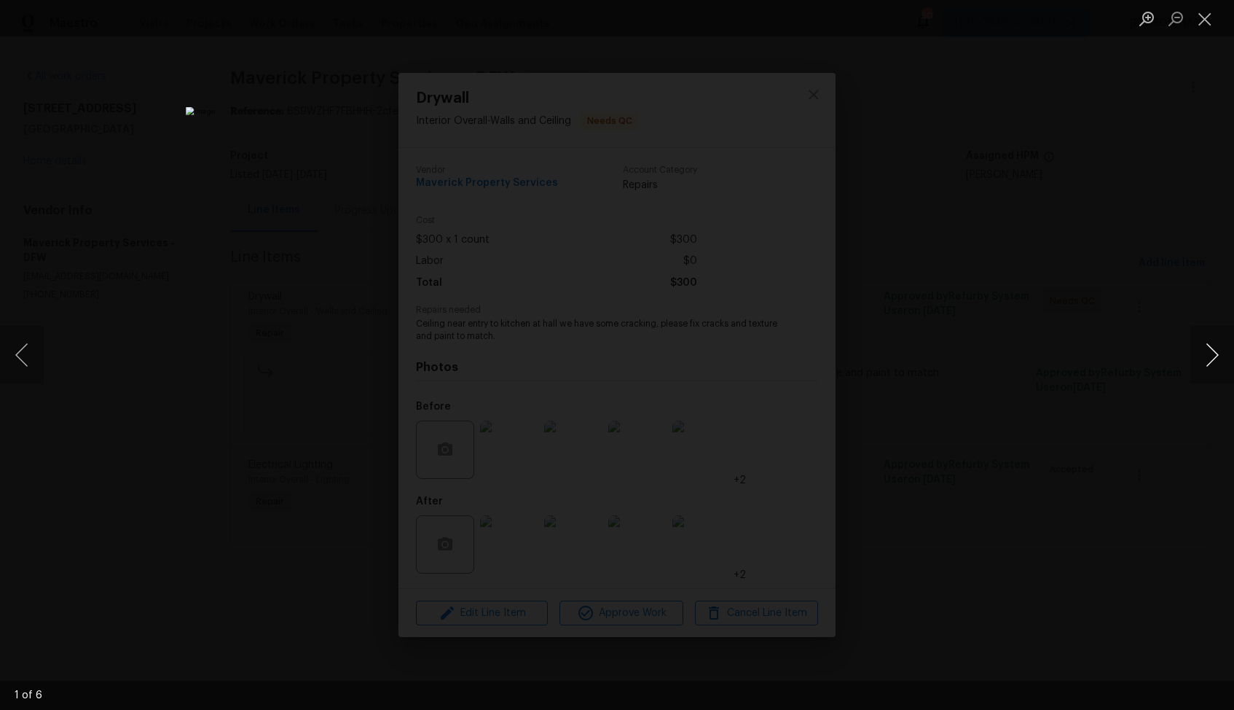
click at [1205, 360] on button "Next image" at bounding box center [1213, 355] width 44 height 58
click at [1069, 310] on div "Lightbox" at bounding box center [617, 355] width 1234 height 710
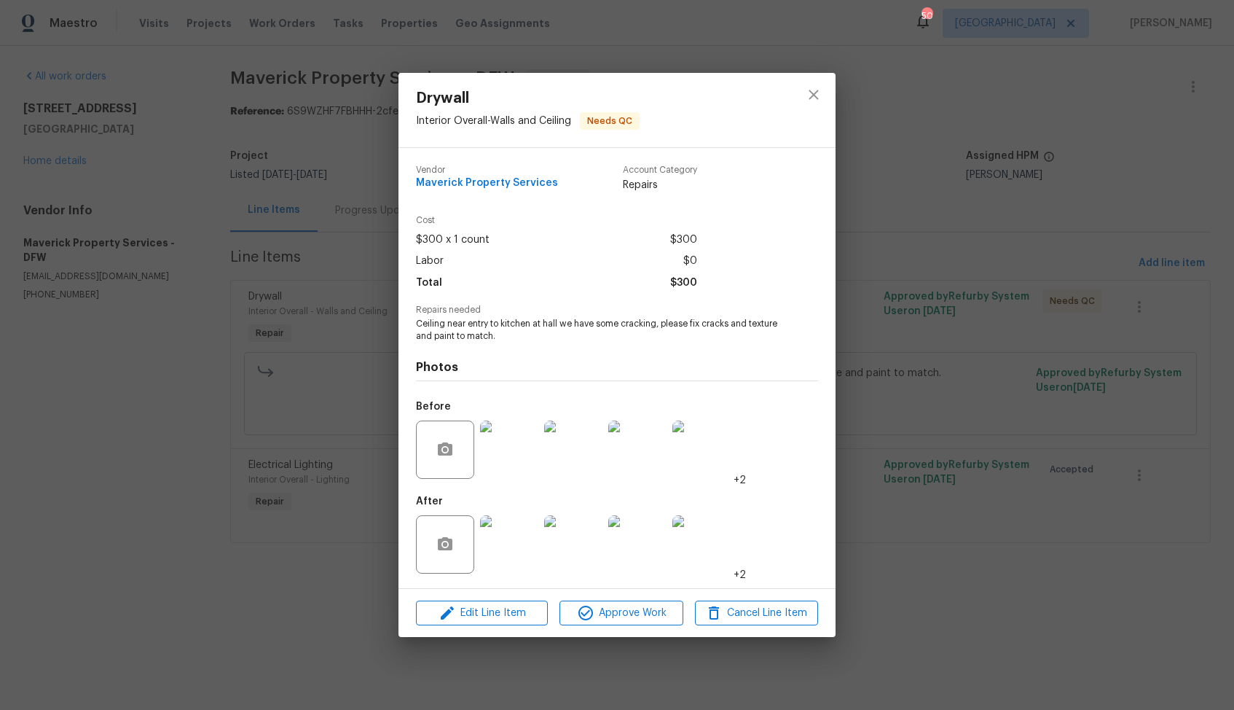
click at [530, 442] on img at bounding box center [509, 449] width 58 height 58
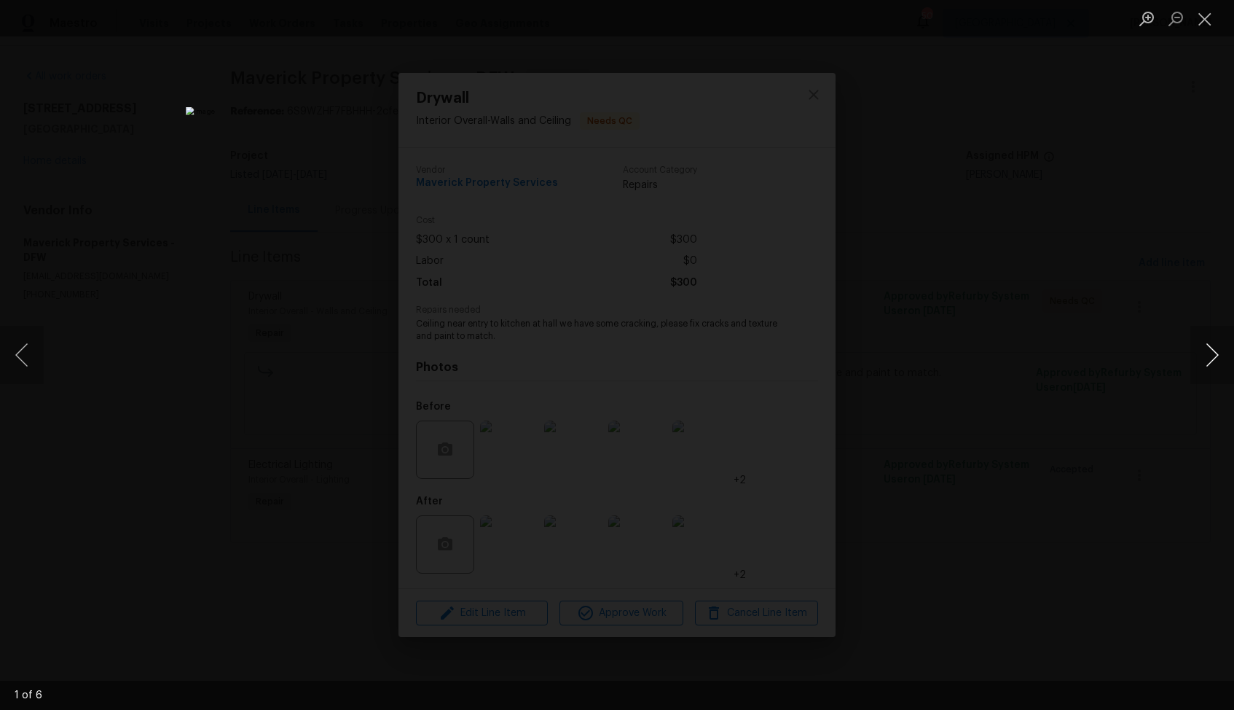
click at [1204, 364] on button "Next image" at bounding box center [1213, 355] width 44 height 58
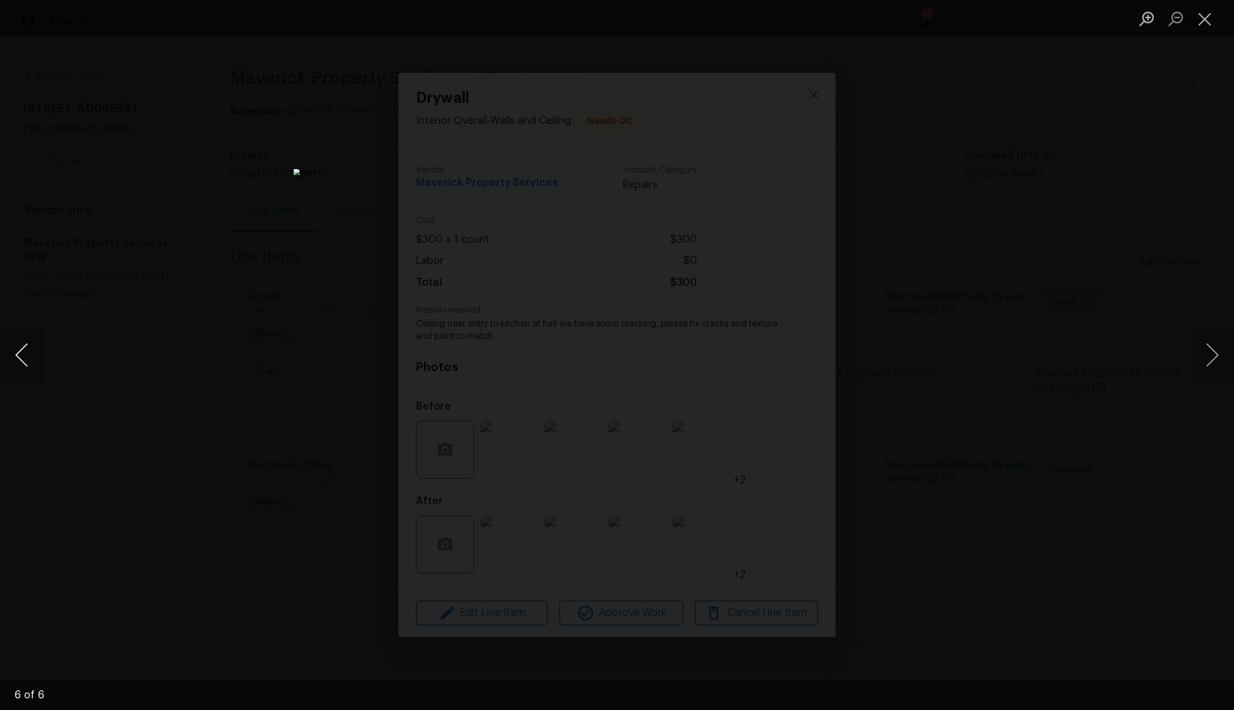
click at [20, 361] on button "Previous image" at bounding box center [22, 355] width 44 height 58
click at [1202, 348] on button "Next image" at bounding box center [1213, 355] width 44 height 58
click at [1068, 342] on div "Lightbox" at bounding box center [617, 355] width 1234 height 710
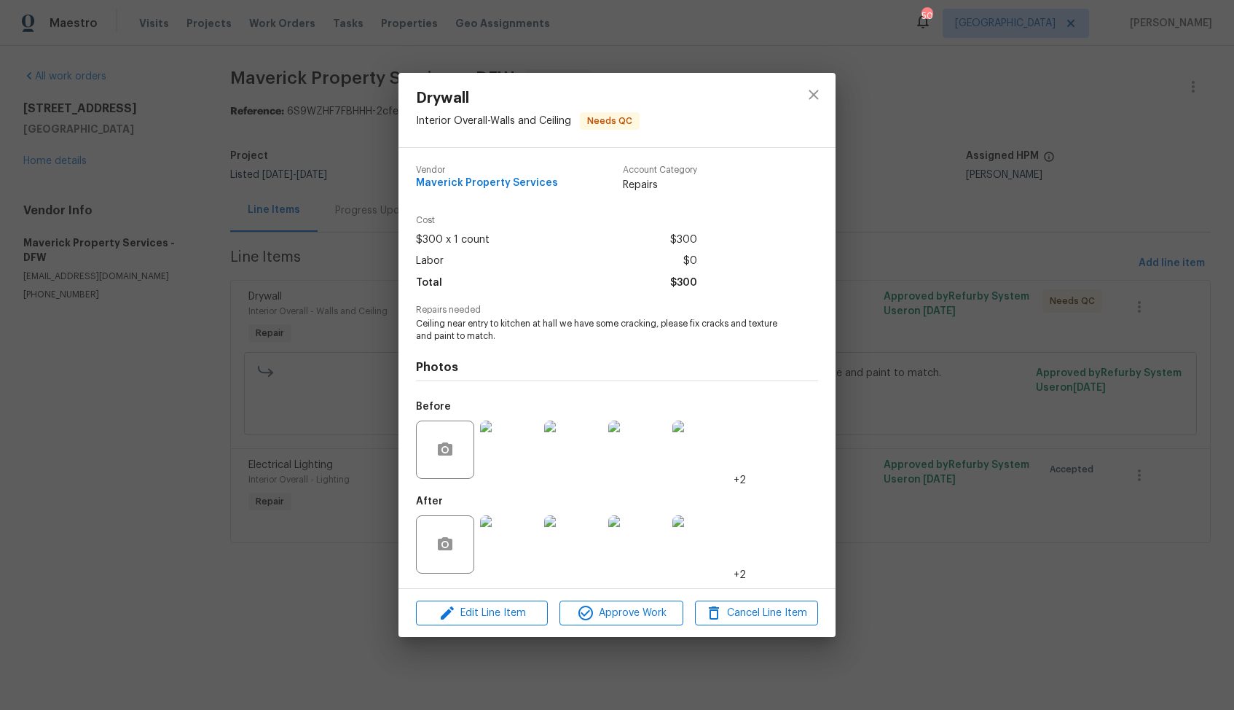
click at [694, 537] on img at bounding box center [702, 544] width 58 height 58
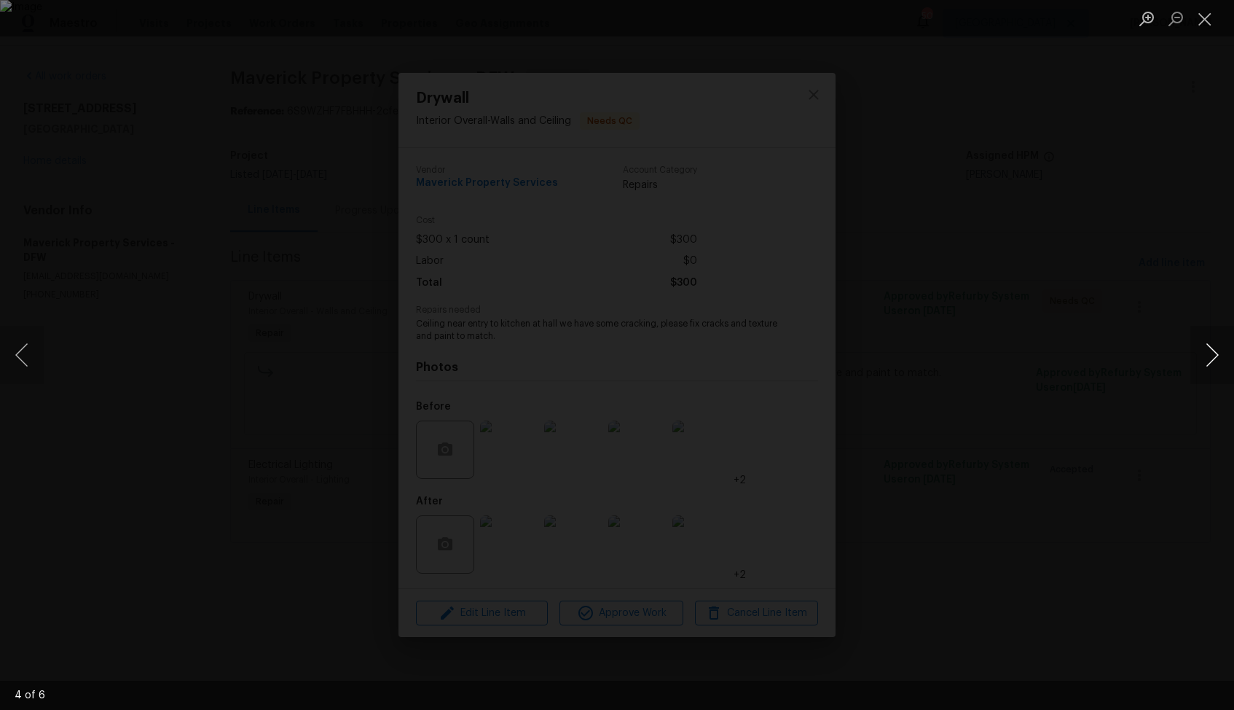
click at [1209, 355] on button "Next image" at bounding box center [1213, 355] width 44 height 58
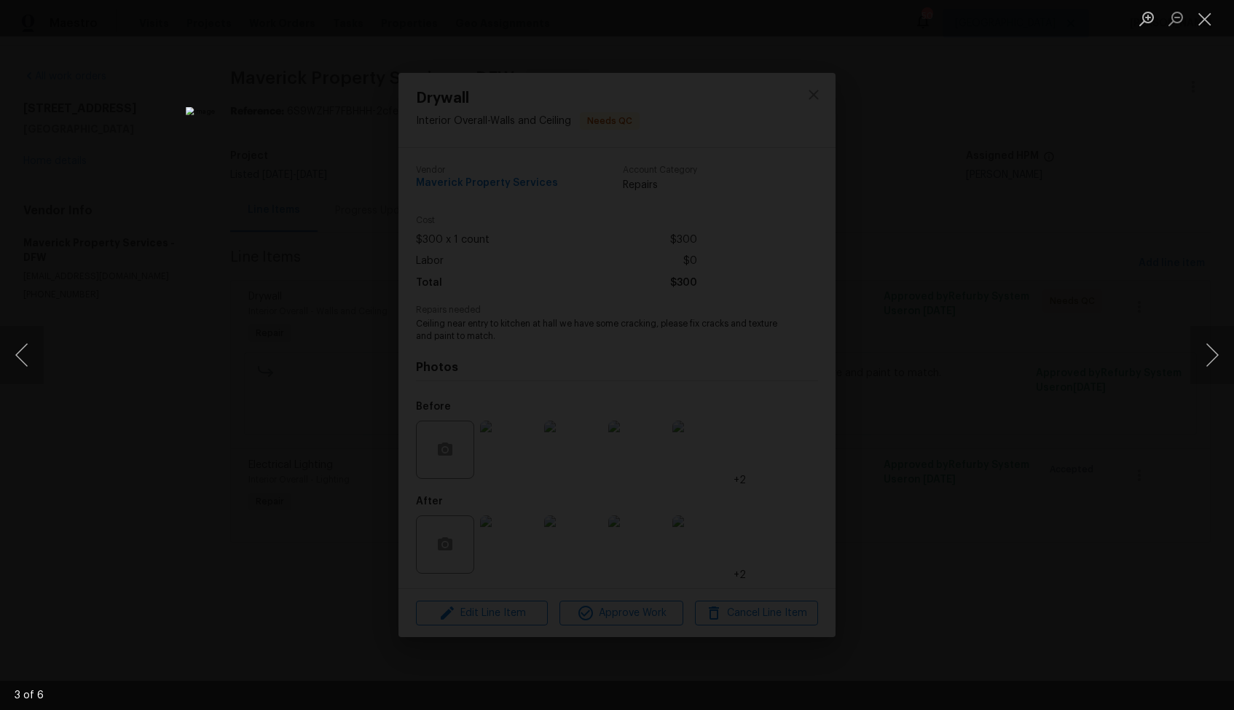
click at [1078, 370] on div "Lightbox" at bounding box center [617, 355] width 1234 height 710
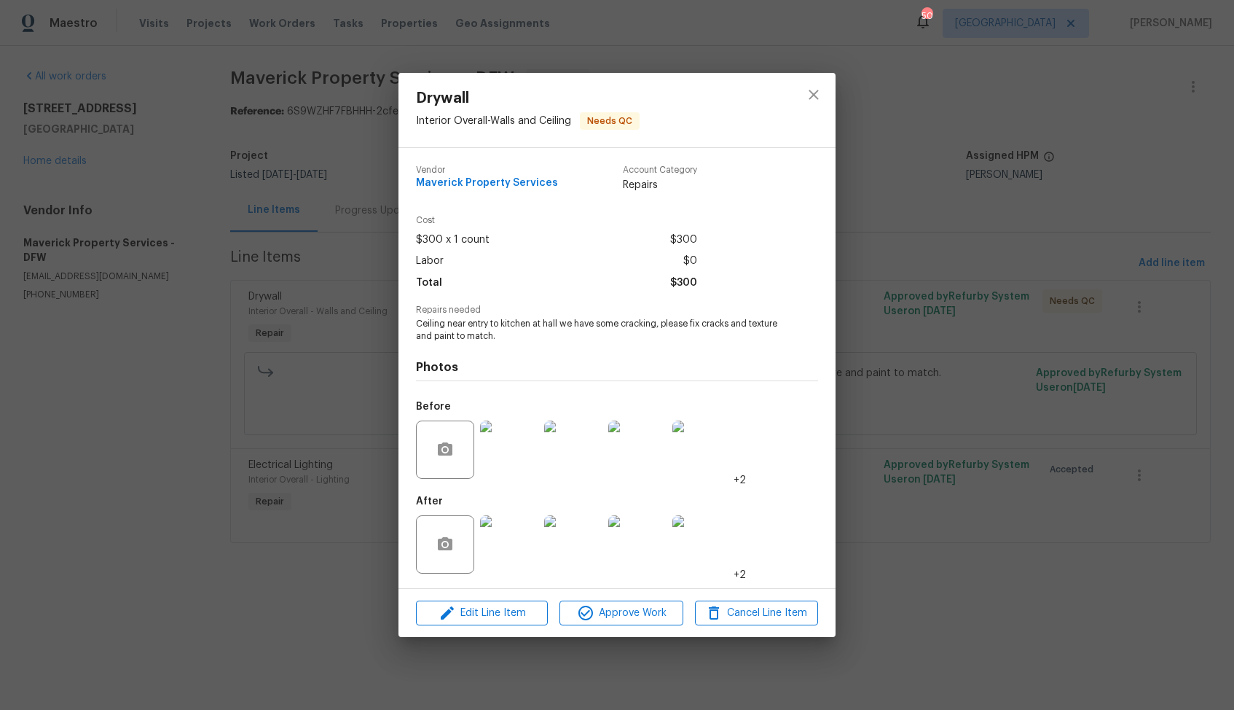
click at [1078, 370] on div "Drywall Interior Overall - Walls and Ceiling Needs QC Vendor Maverick Property …" at bounding box center [617, 355] width 1234 height 710
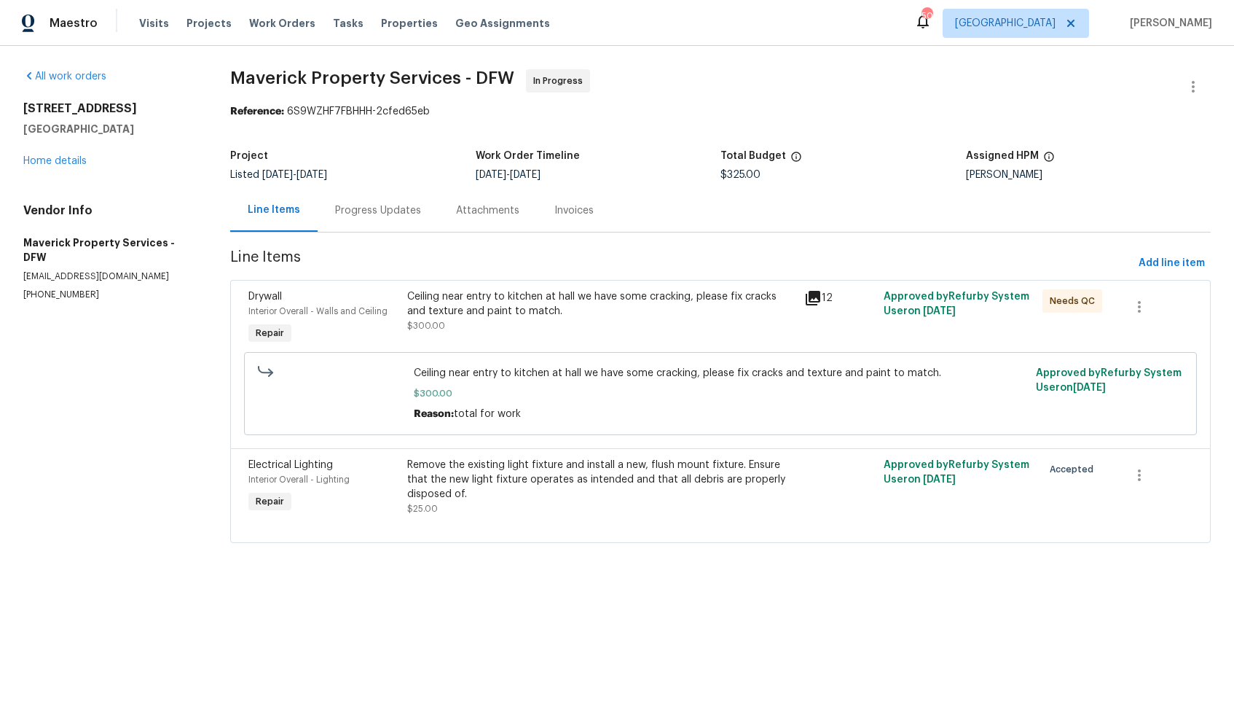
click at [352, 211] on div "Progress Updates" at bounding box center [378, 210] width 86 height 15
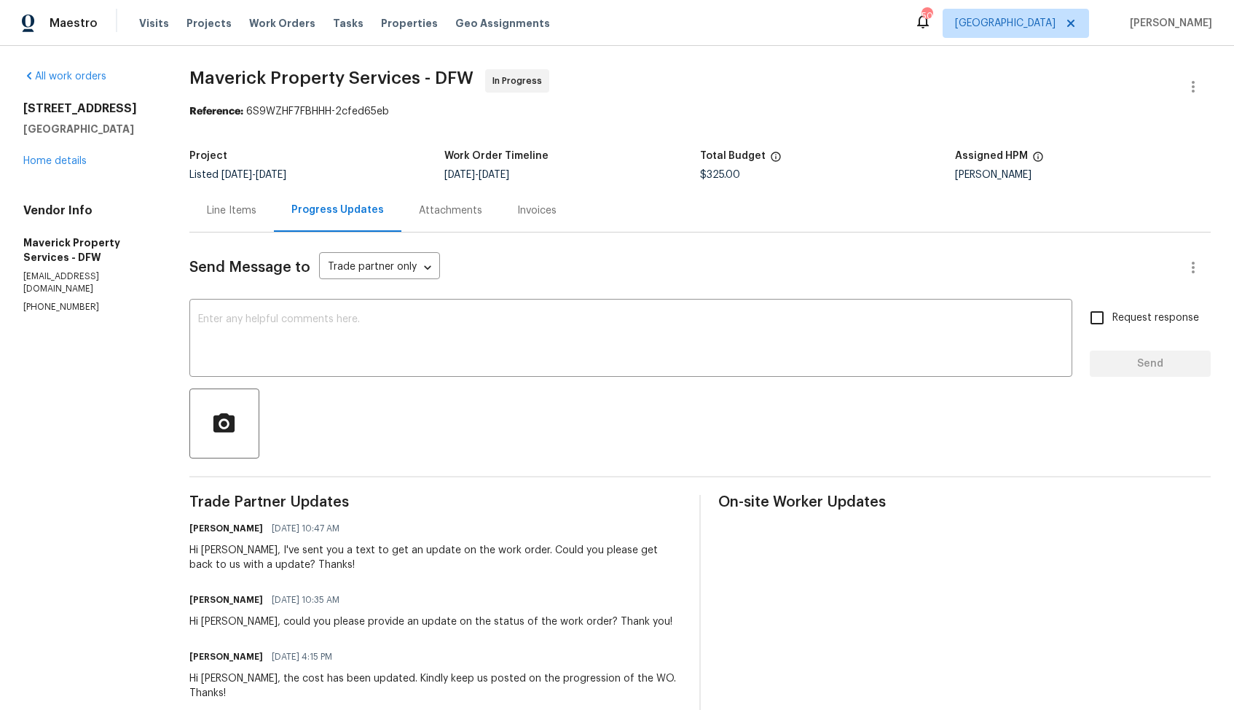
click at [274, 222] on div "Line Items" at bounding box center [231, 210] width 85 height 43
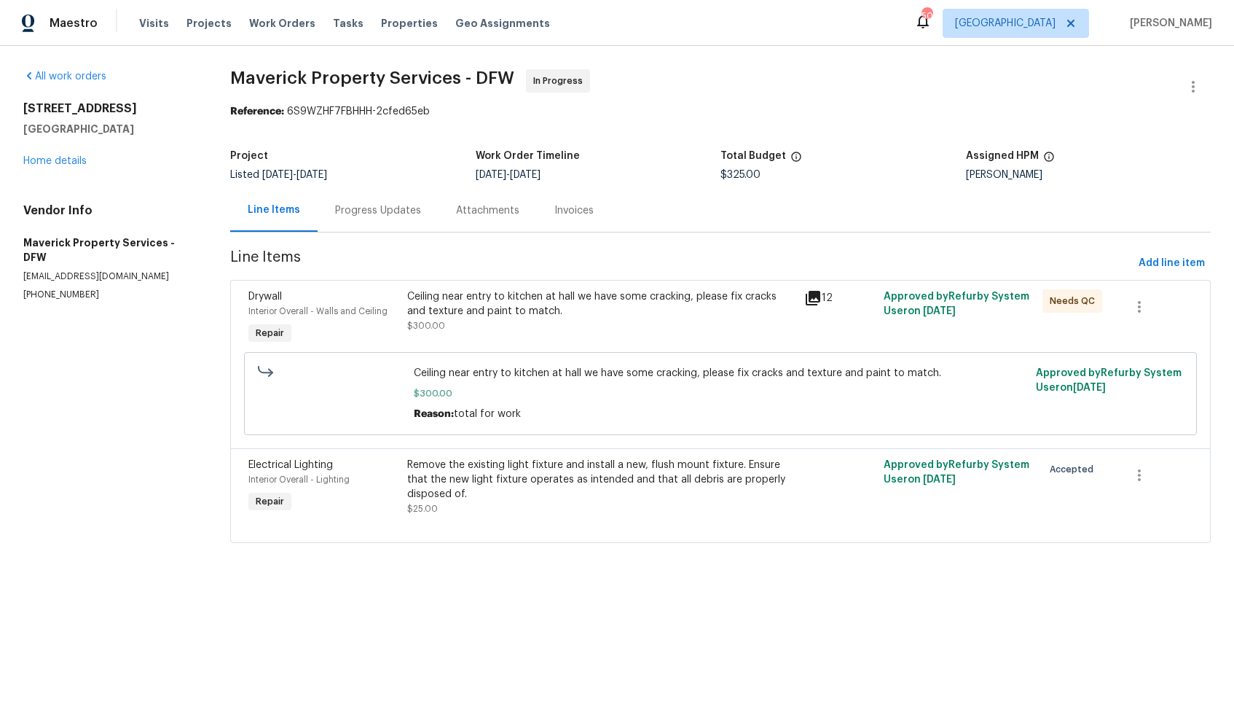
click at [822, 295] on icon at bounding box center [812, 297] width 17 height 17
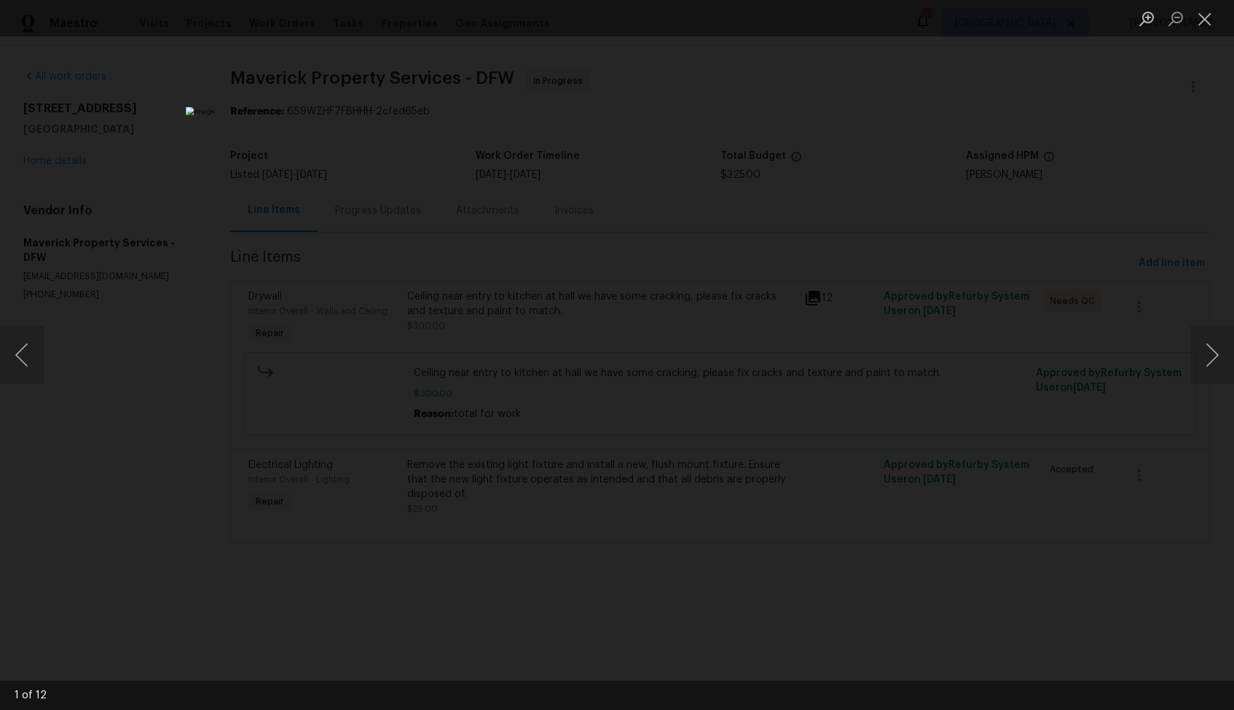
click at [289, 322] on div "Lightbox" at bounding box center [617, 355] width 1234 height 710
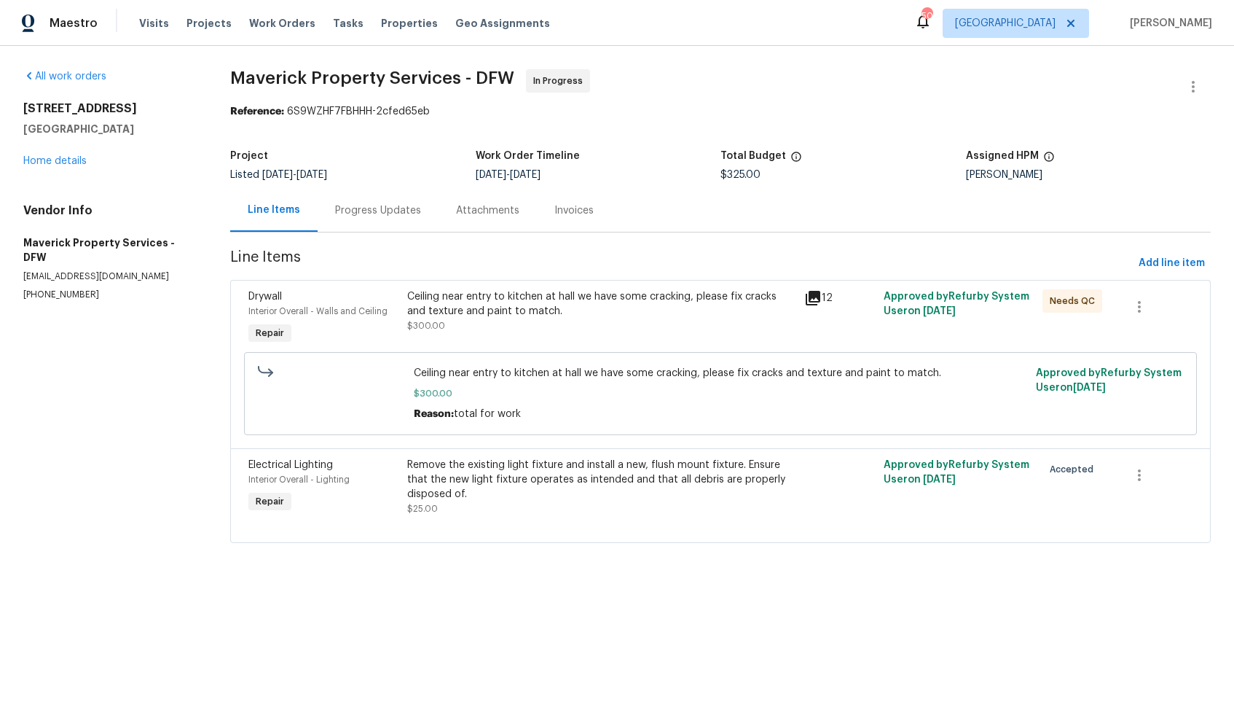
click at [484, 294] on div "Ceiling near entry to kitchen at hall we have some cracking, please fix cracks …" at bounding box center [601, 303] width 388 height 29
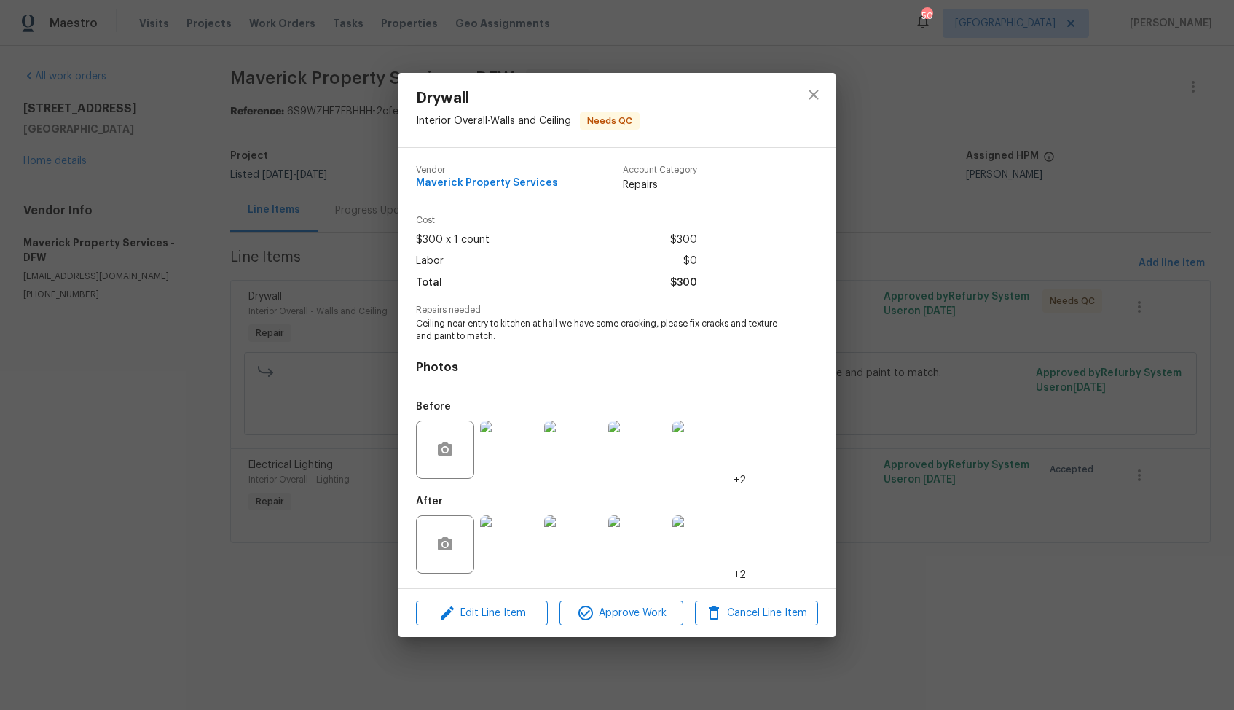
click at [642, 454] on img at bounding box center [637, 449] width 58 height 58
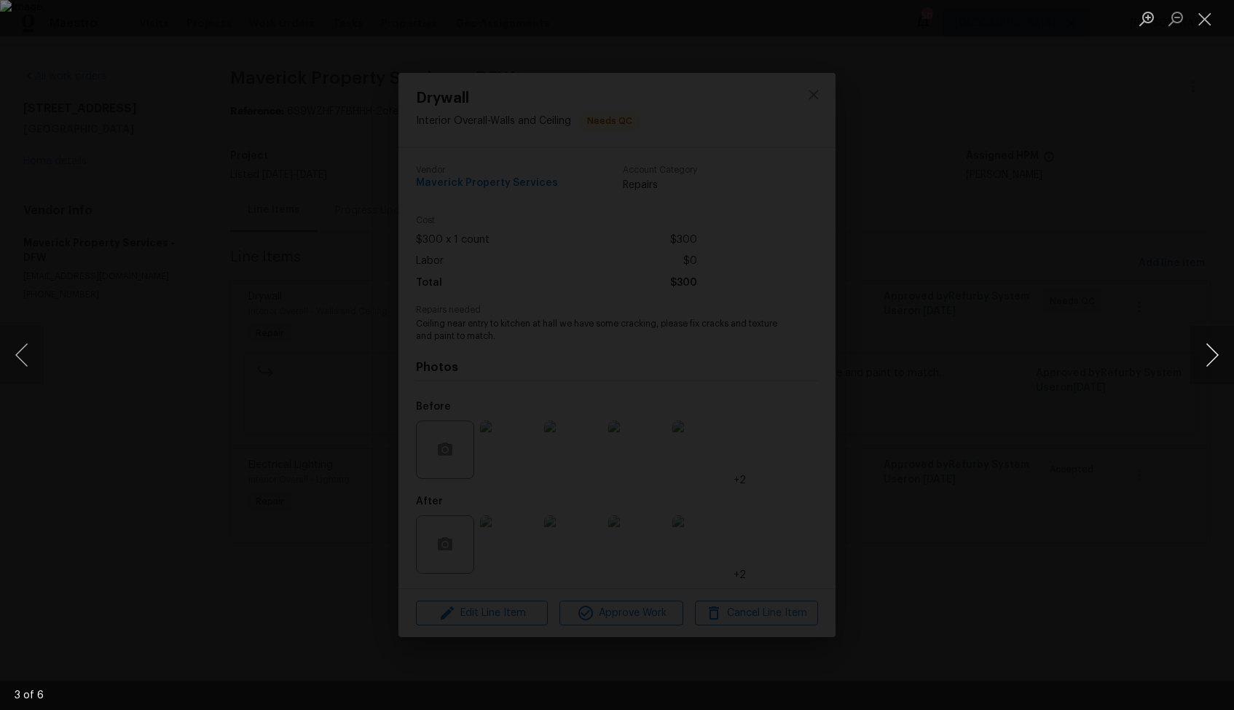
click at [1214, 351] on button "Next image" at bounding box center [1213, 355] width 44 height 58
click at [31, 364] on button "Previous image" at bounding box center [22, 355] width 44 height 58
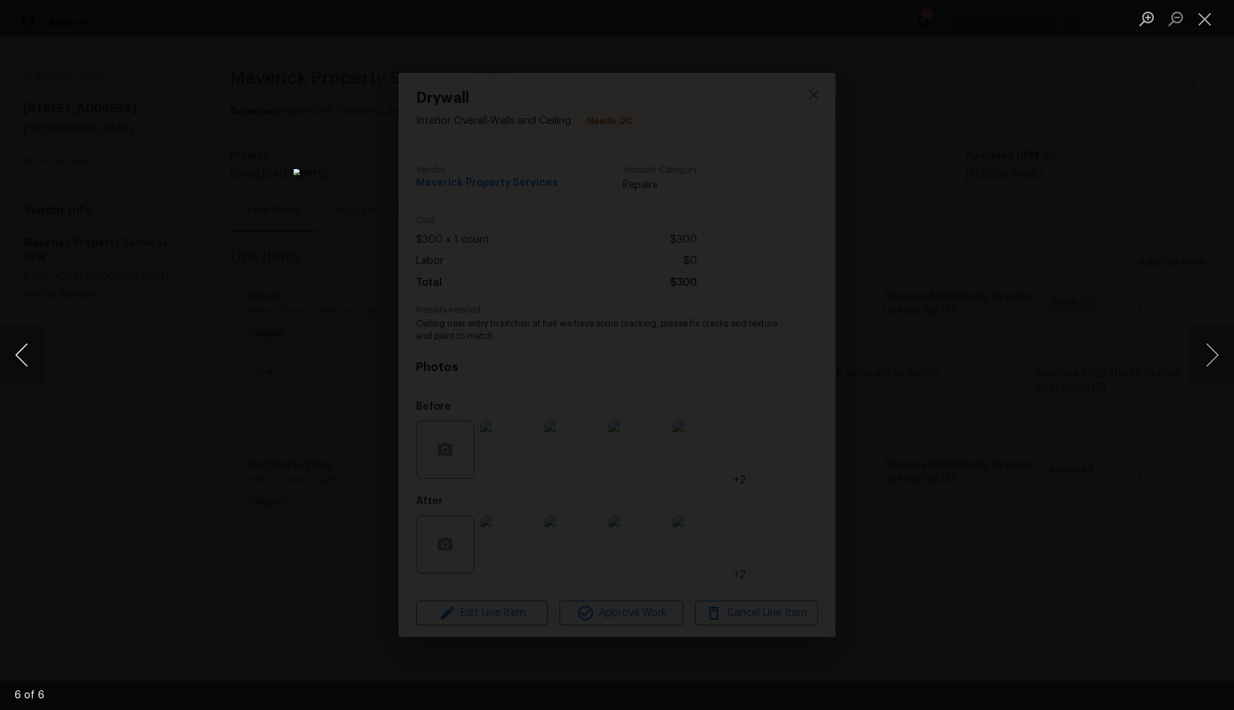
click at [31, 364] on button "Previous image" at bounding box center [22, 355] width 44 height 58
click at [1210, 342] on button "Next image" at bounding box center [1213, 355] width 44 height 58
click at [21, 356] on button "Previous image" at bounding box center [22, 355] width 44 height 58
click at [1213, 359] on button "Next image" at bounding box center [1213, 355] width 44 height 58
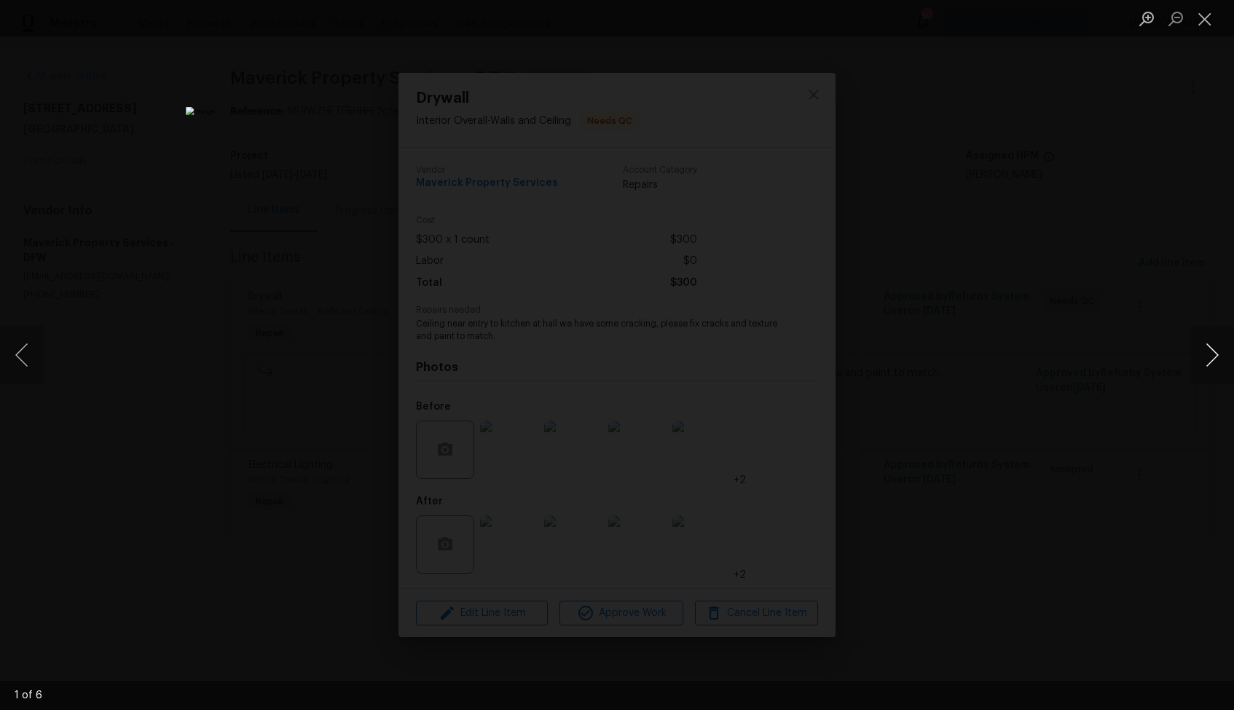
click at [1207, 356] on button "Next image" at bounding box center [1213, 355] width 44 height 58
click at [1112, 233] on div "Lightbox" at bounding box center [617, 355] width 1234 height 710
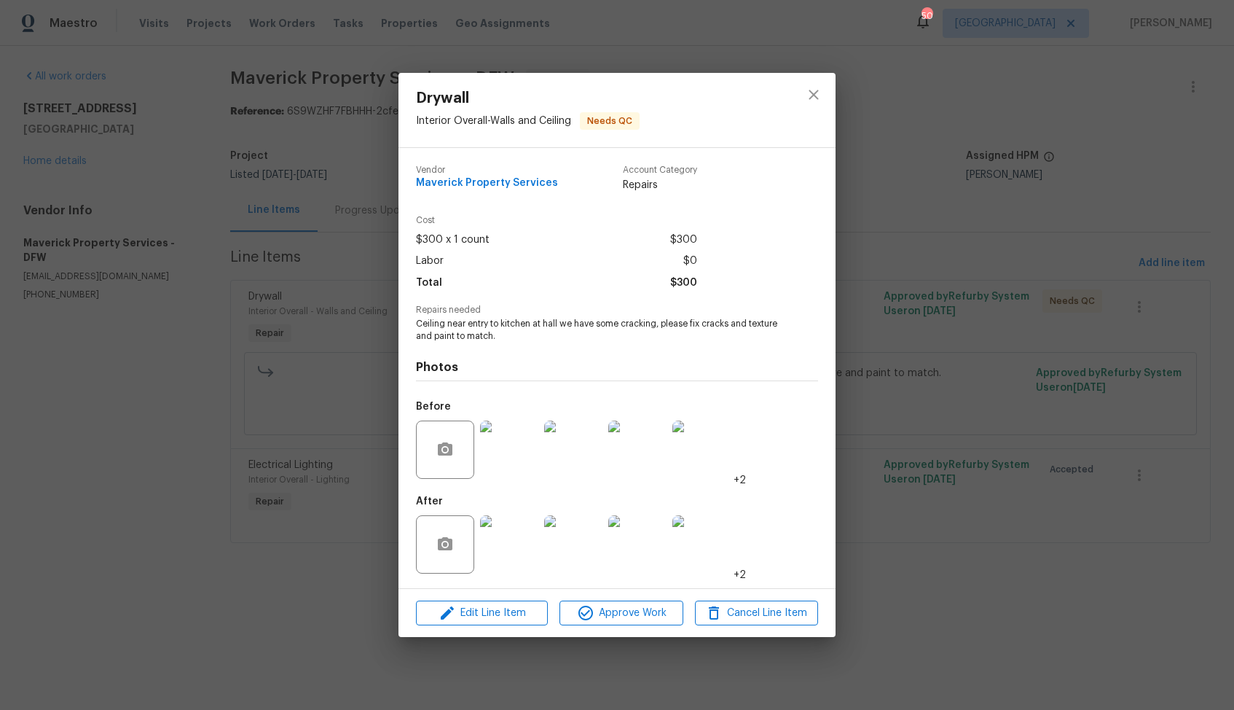
click at [704, 534] on img at bounding box center [702, 544] width 58 height 58
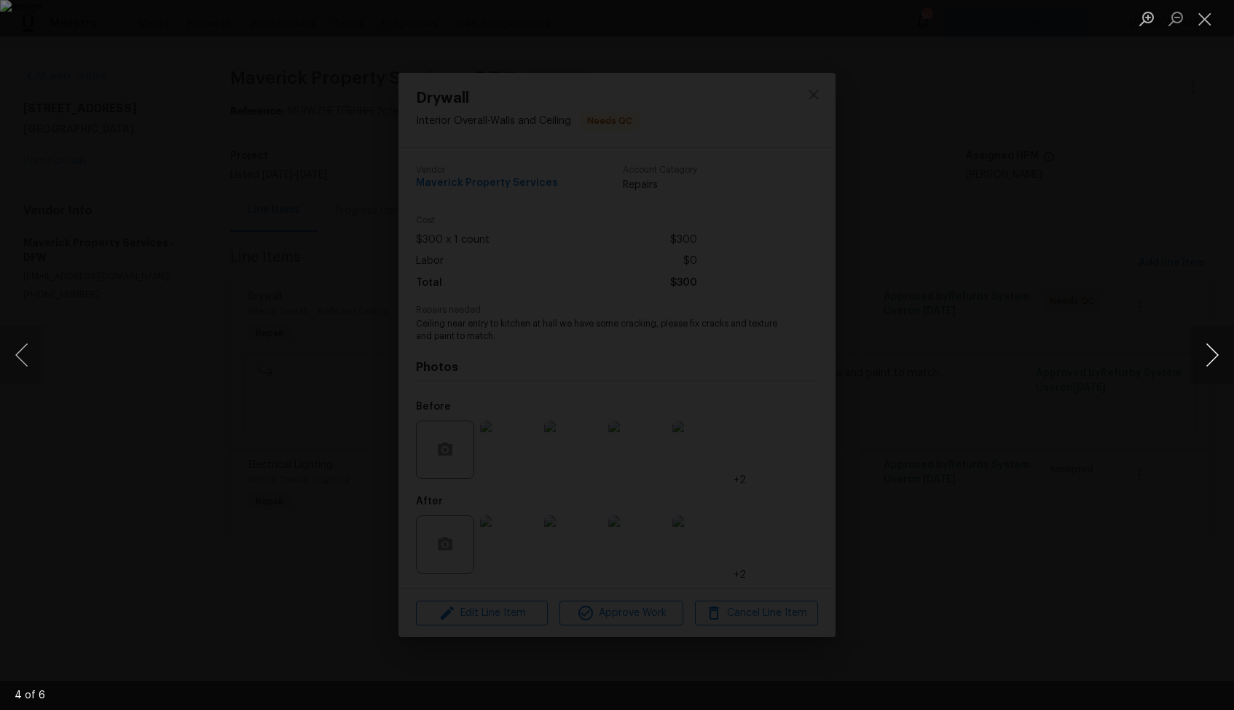
click at [1197, 367] on button "Next image" at bounding box center [1213, 355] width 44 height 58
click at [1211, 350] on button "Next image" at bounding box center [1213, 355] width 44 height 58
click at [710, 603] on img "Lightbox" at bounding box center [617, 355] width 863 height 496
click at [1220, 348] on button "Next image" at bounding box center [1213, 355] width 44 height 58
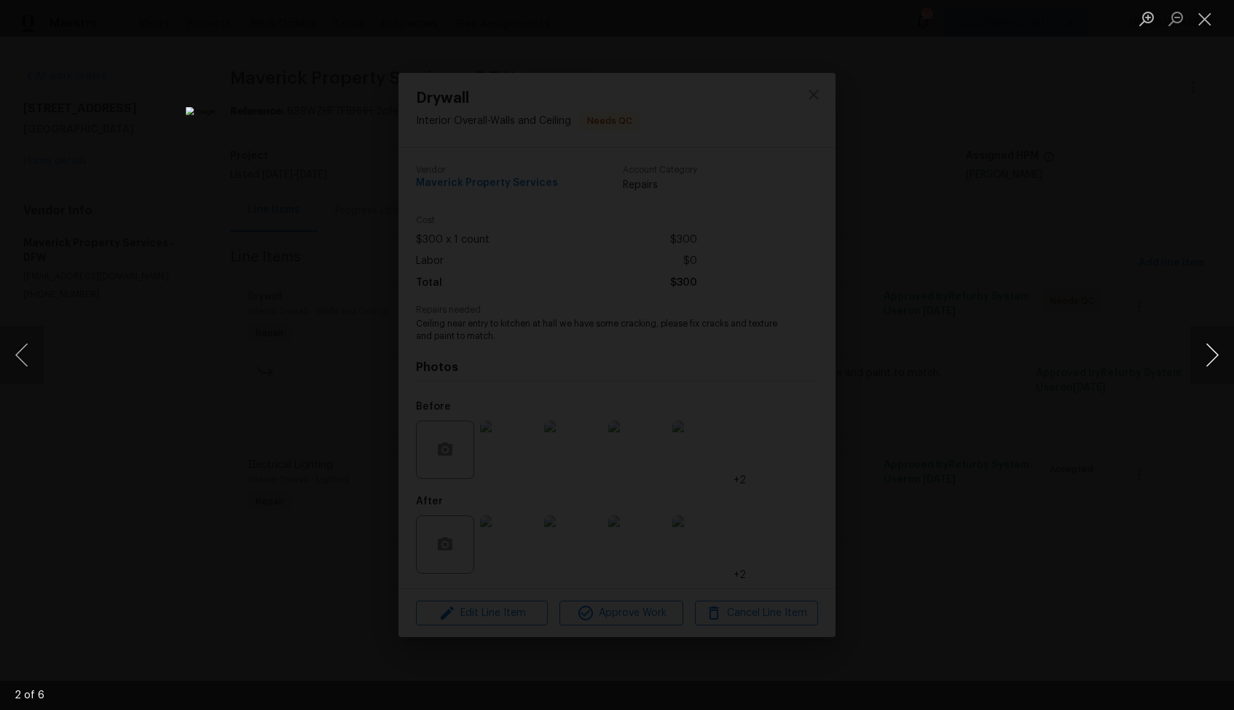
click at [1220, 348] on button "Next image" at bounding box center [1213, 355] width 44 height 58
click at [1086, 377] on div "Lightbox" at bounding box center [617, 355] width 1234 height 710
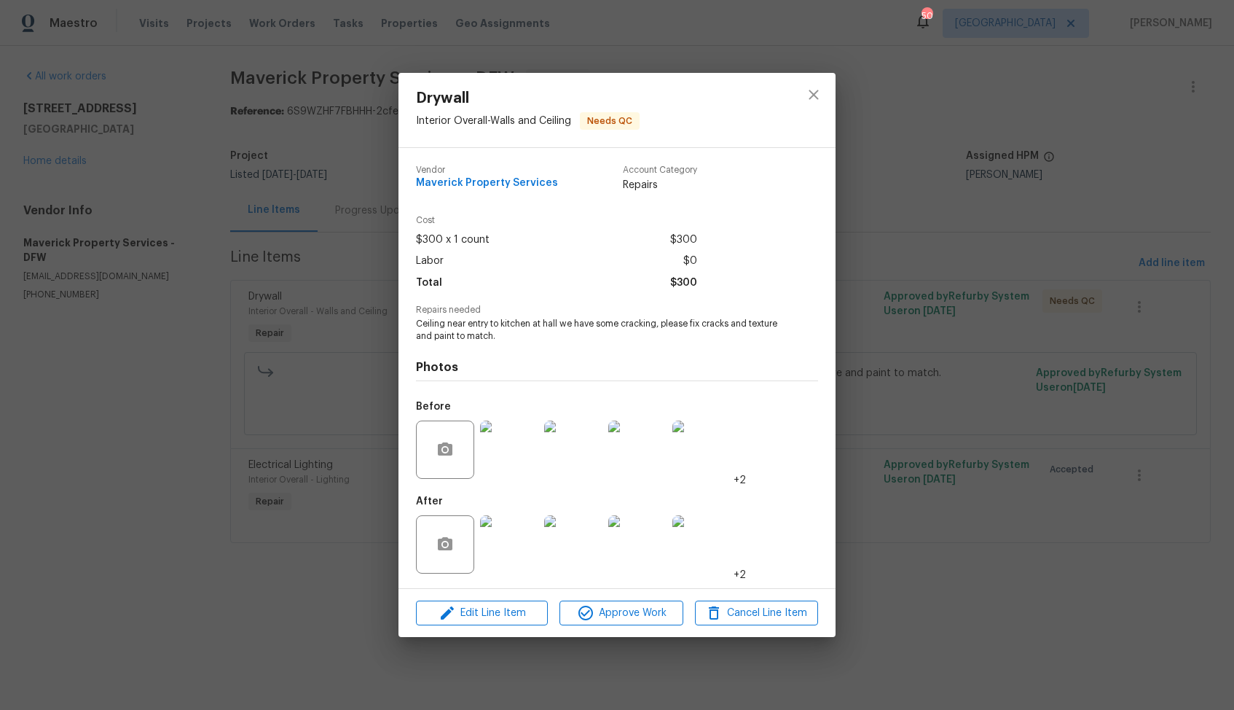
click at [1086, 377] on div "Drywall Interior Overall - Walls and Ceiling Needs QC Vendor Maverick Property …" at bounding box center [617, 355] width 1234 height 710
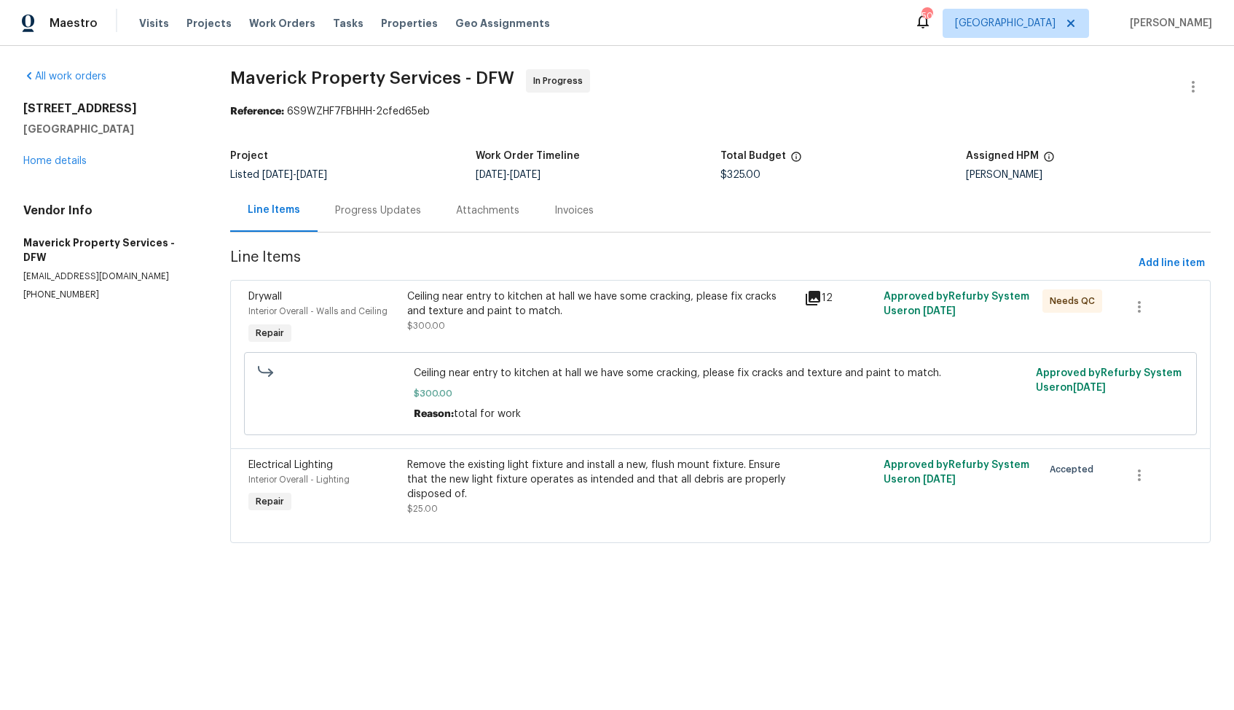
click at [380, 216] on div "Progress Updates" at bounding box center [378, 210] width 86 height 15
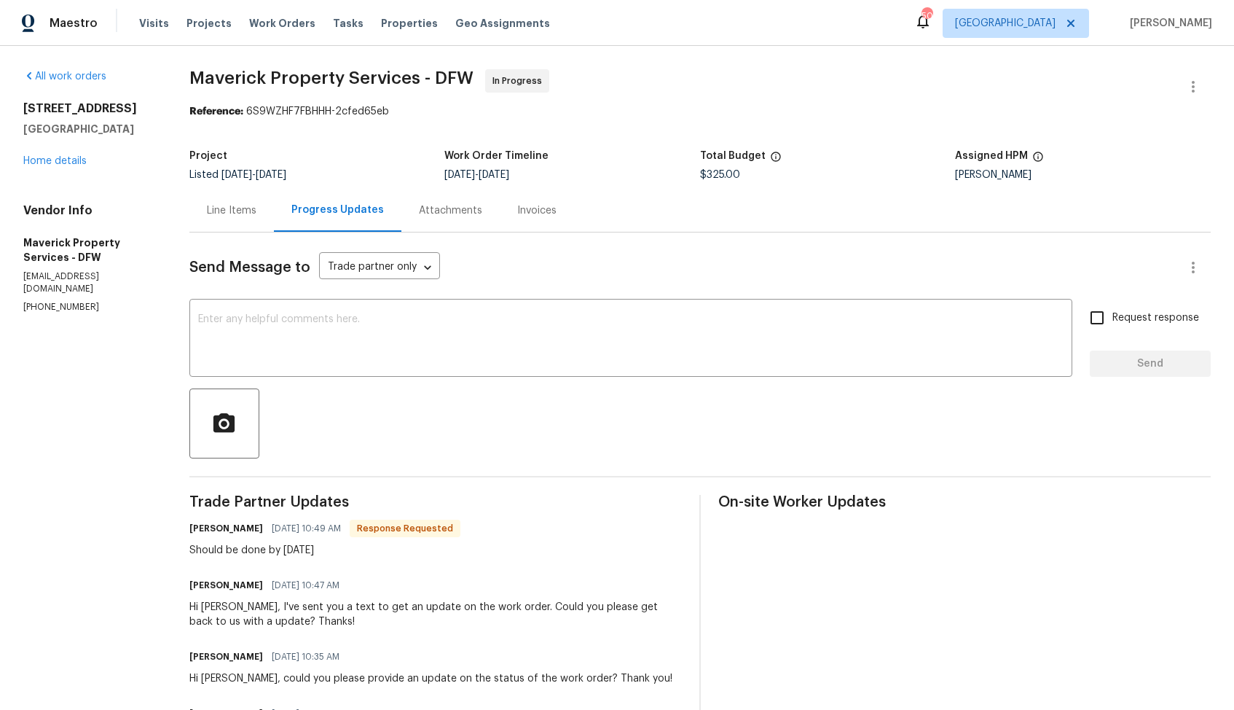
click at [256, 205] on div "Line Items" at bounding box center [232, 210] width 50 height 15
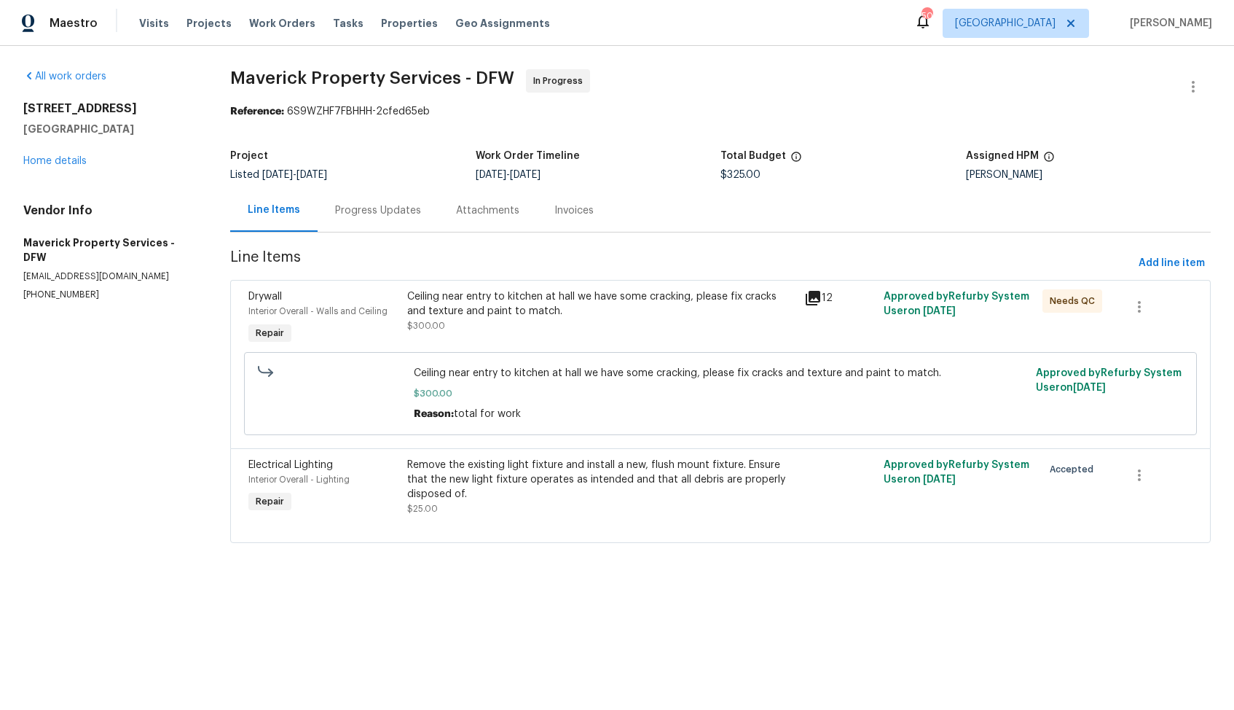
click at [379, 205] on div "Progress Updates" at bounding box center [378, 210] width 86 height 15
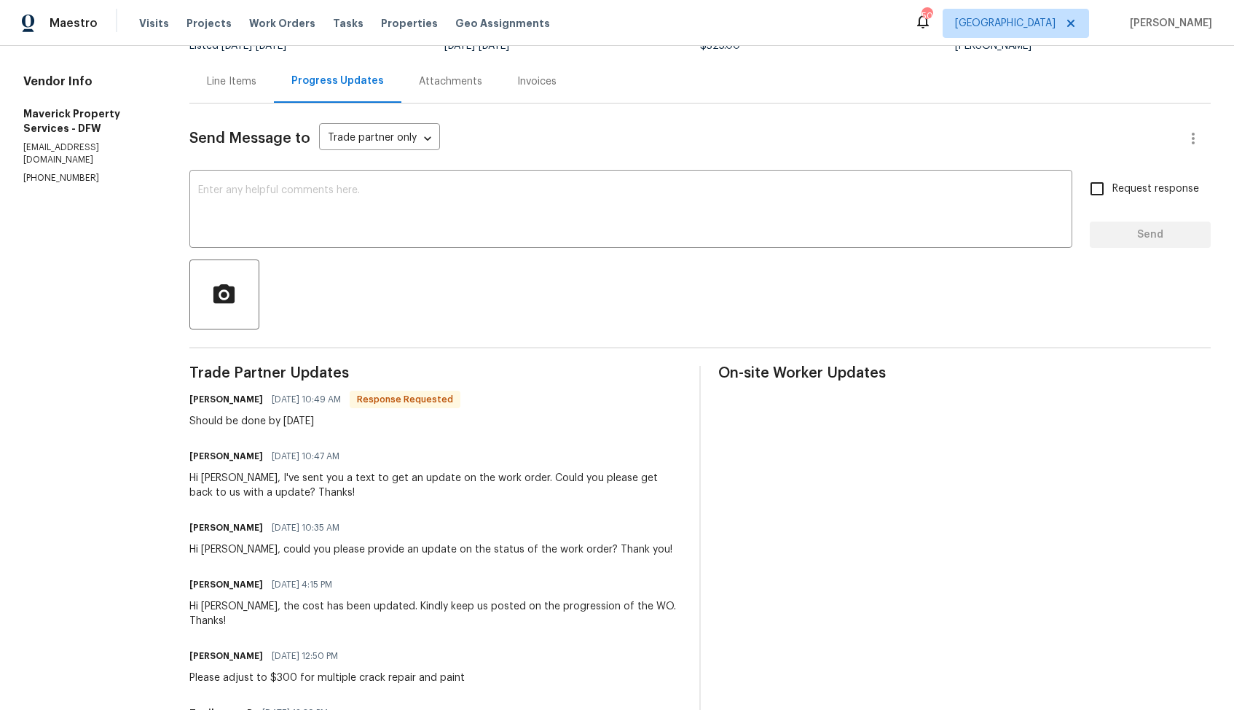
scroll to position [135, 0]
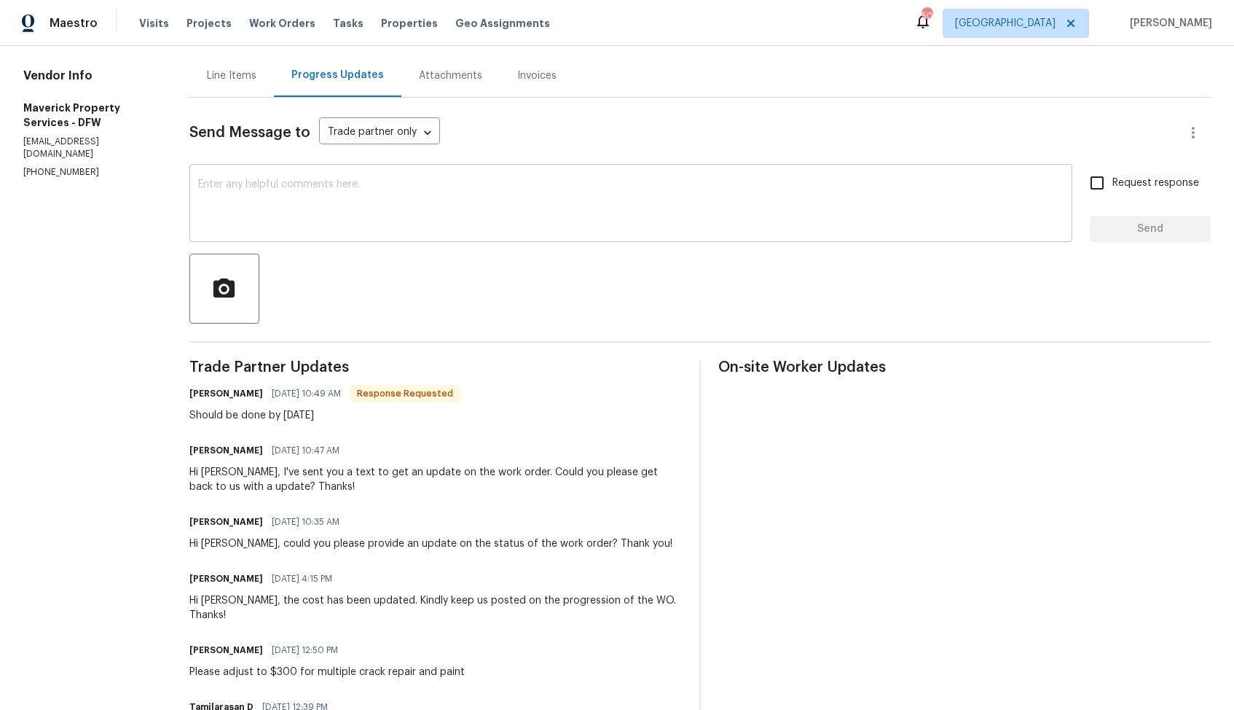
click at [488, 217] on textarea at bounding box center [631, 204] width 866 height 51
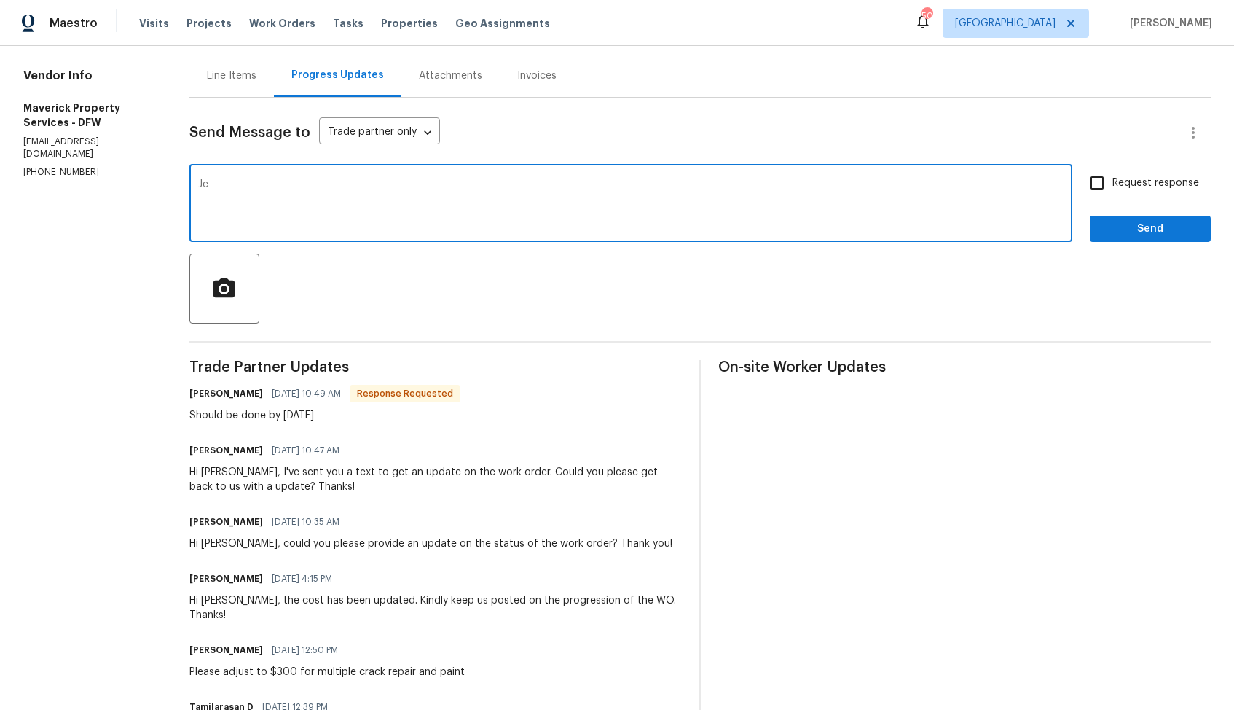
type textarea "J"
click at [433, 187] on textarea "Got it. Please let me know once the light is completed" at bounding box center [631, 204] width 866 height 51
click at [565, 179] on div "Got it. Please let me know once the light work is completed x ​" at bounding box center [630, 205] width 883 height 74
click at [553, 185] on textarea "Got it. Please let me know once the light work is completed" at bounding box center [631, 204] width 866 height 51
type textarea "Got it. Please let me know once the light work is completed. Thanks!"
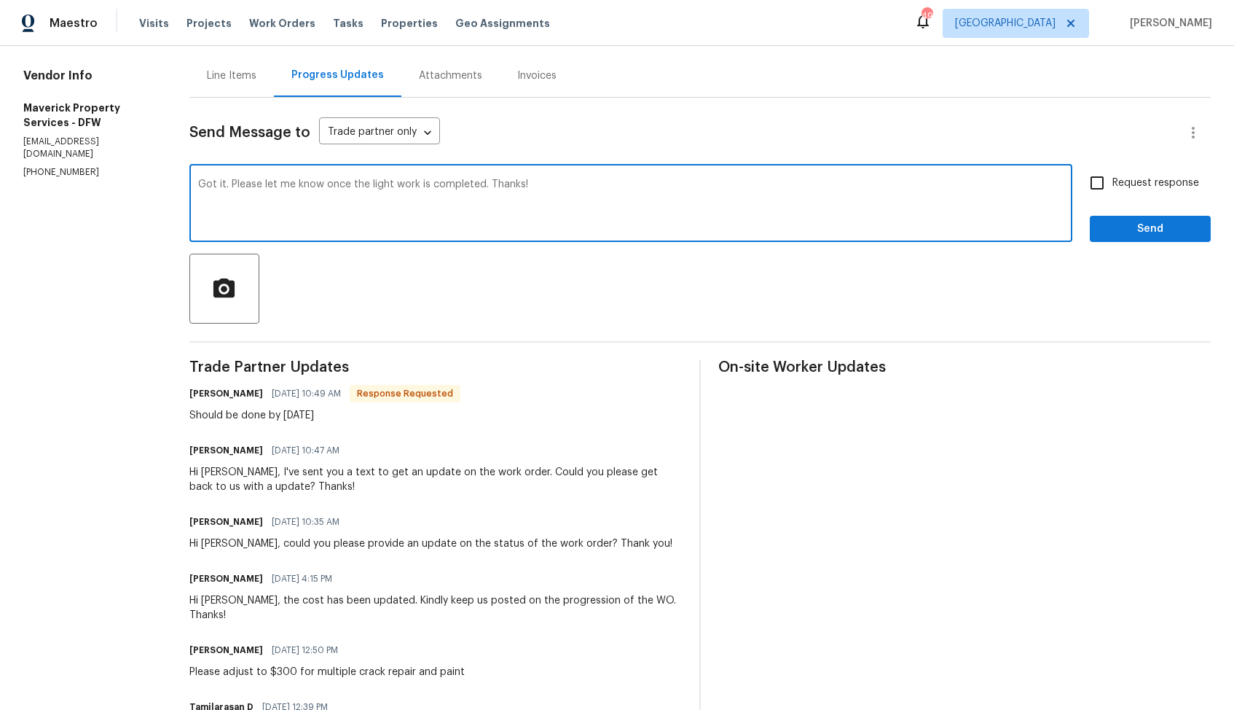
click at [1097, 190] on input "Request response" at bounding box center [1097, 183] width 31 height 31
checkbox input "true"
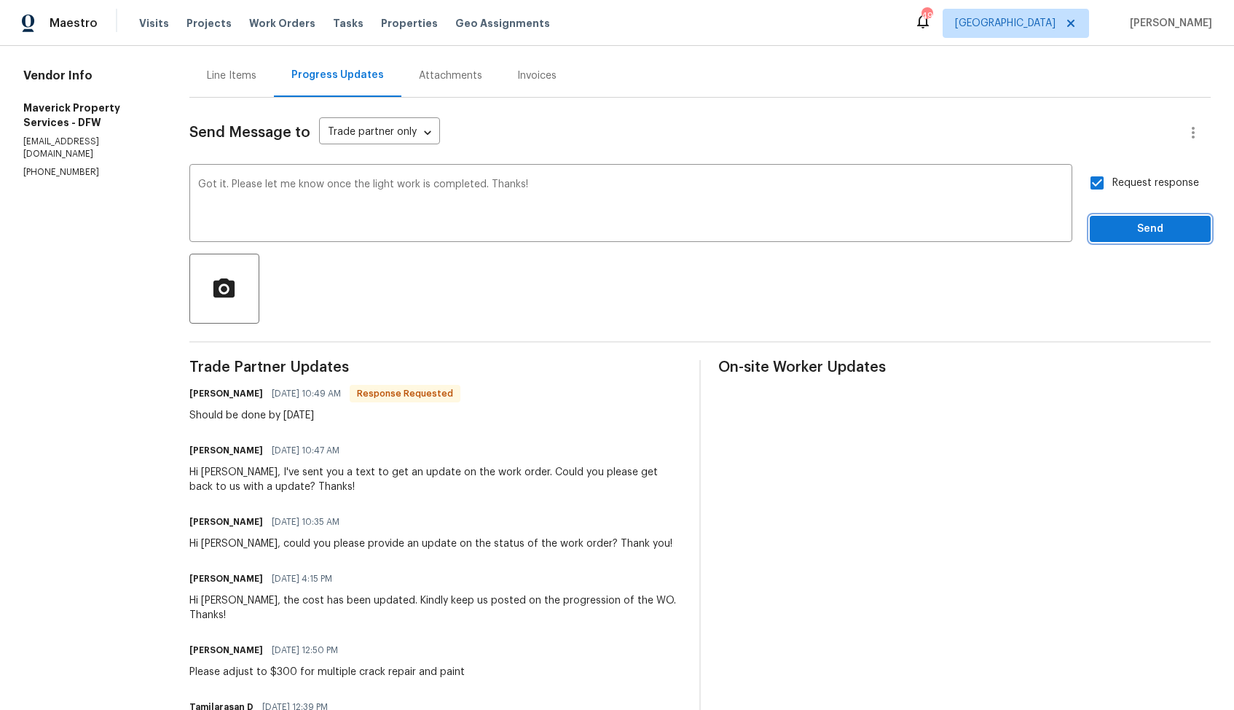
click at [1129, 225] on span "Send" at bounding box center [1151, 229] width 98 height 18
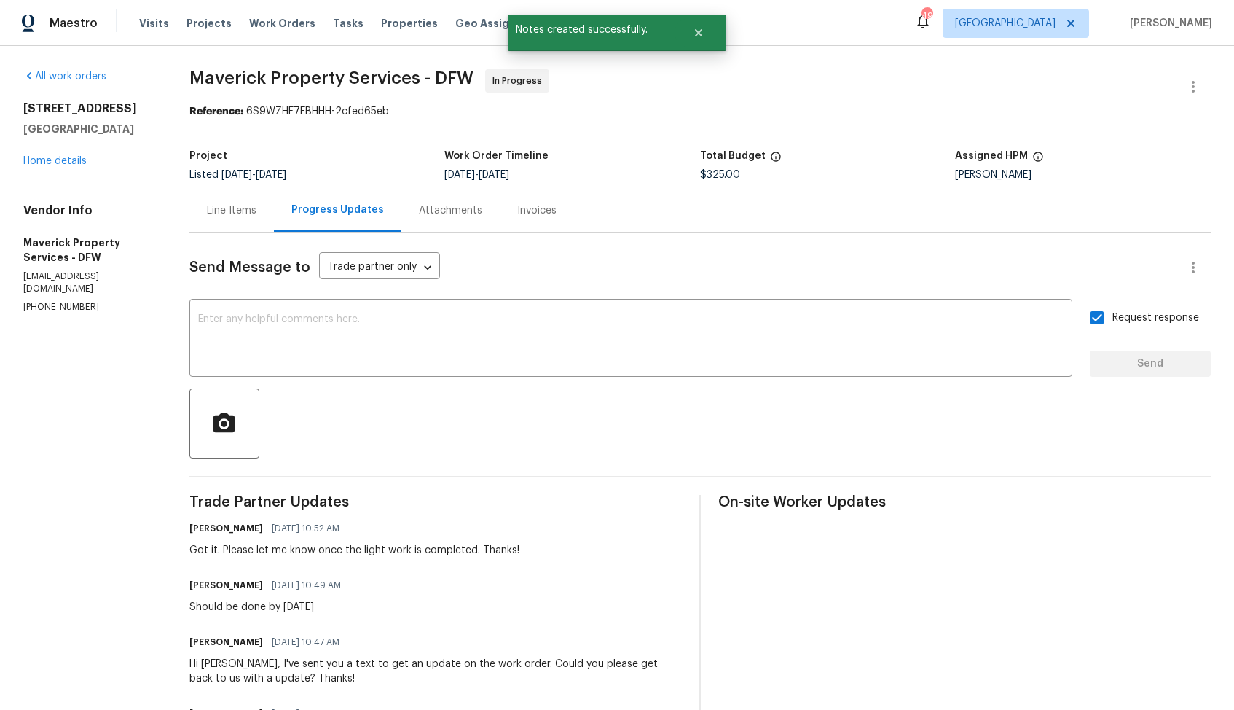
click at [312, 604] on div "Should be done by Friday" at bounding box center [269, 607] width 160 height 15
copy div "Should be done by Friday"
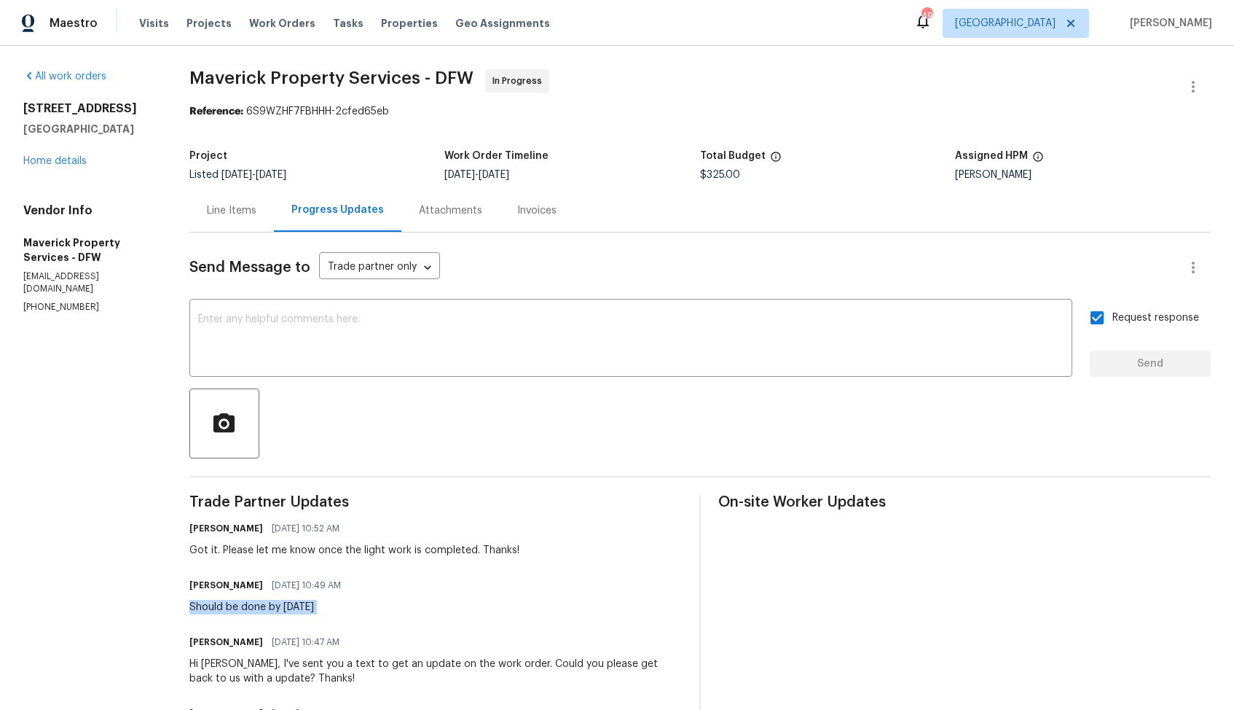
click at [120, 160] on div "12129 Angel Food Ln Fort Worth, TX 76244 Home details" at bounding box center [88, 134] width 131 height 67
click at [68, 159] on link "Home details" at bounding box center [54, 161] width 63 height 10
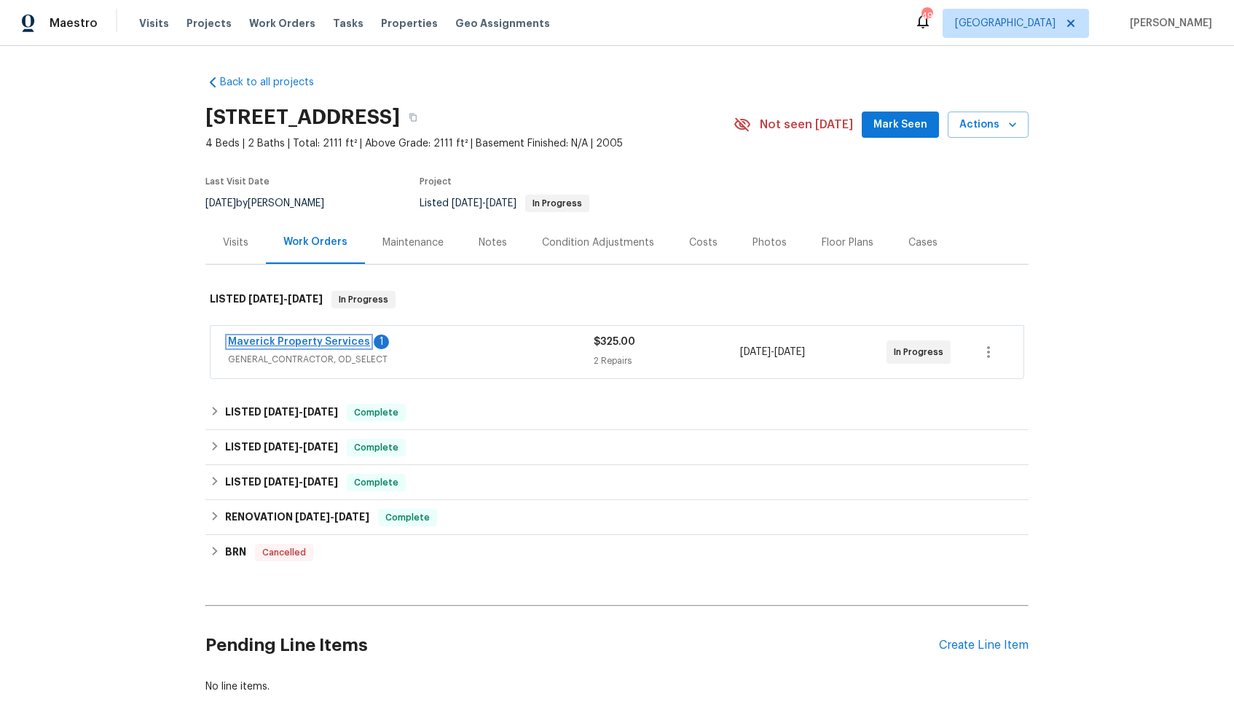
click at [321, 346] on link "Maverick Property Services" at bounding box center [299, 342] width 142 height 10
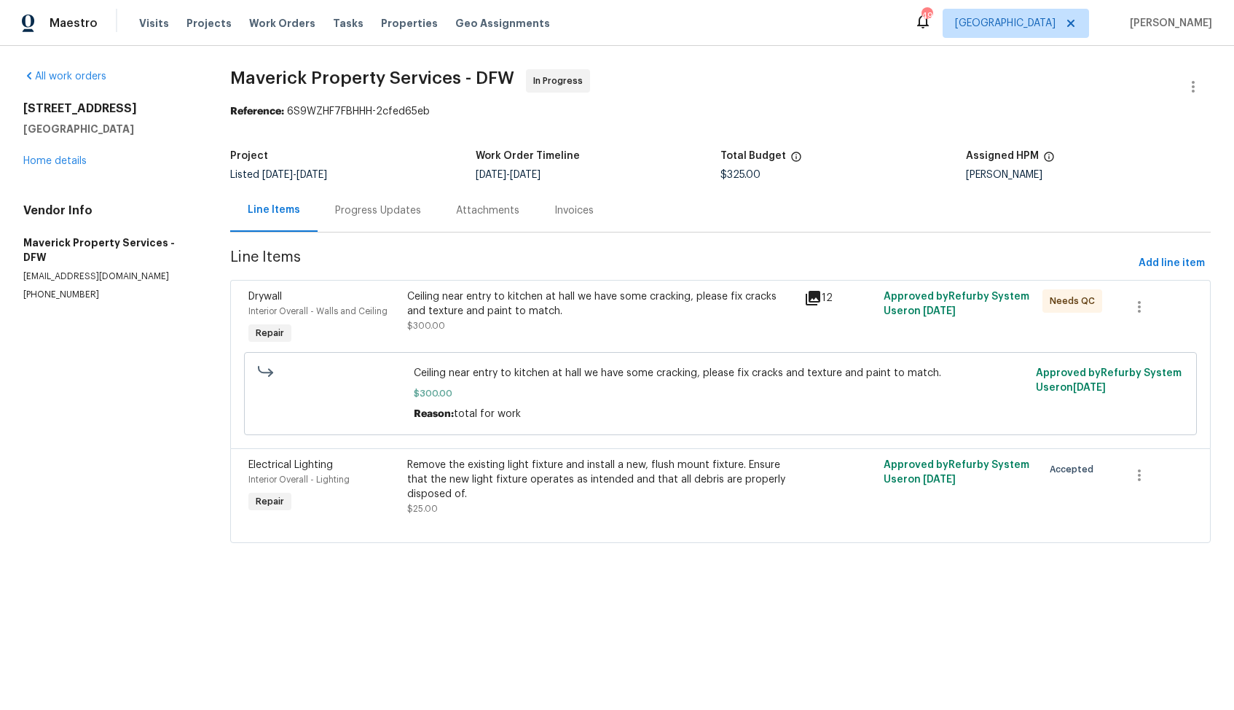
click at [391, 211] on div "Progress Updates" at bounding box center [378, 210] width 86 height 15
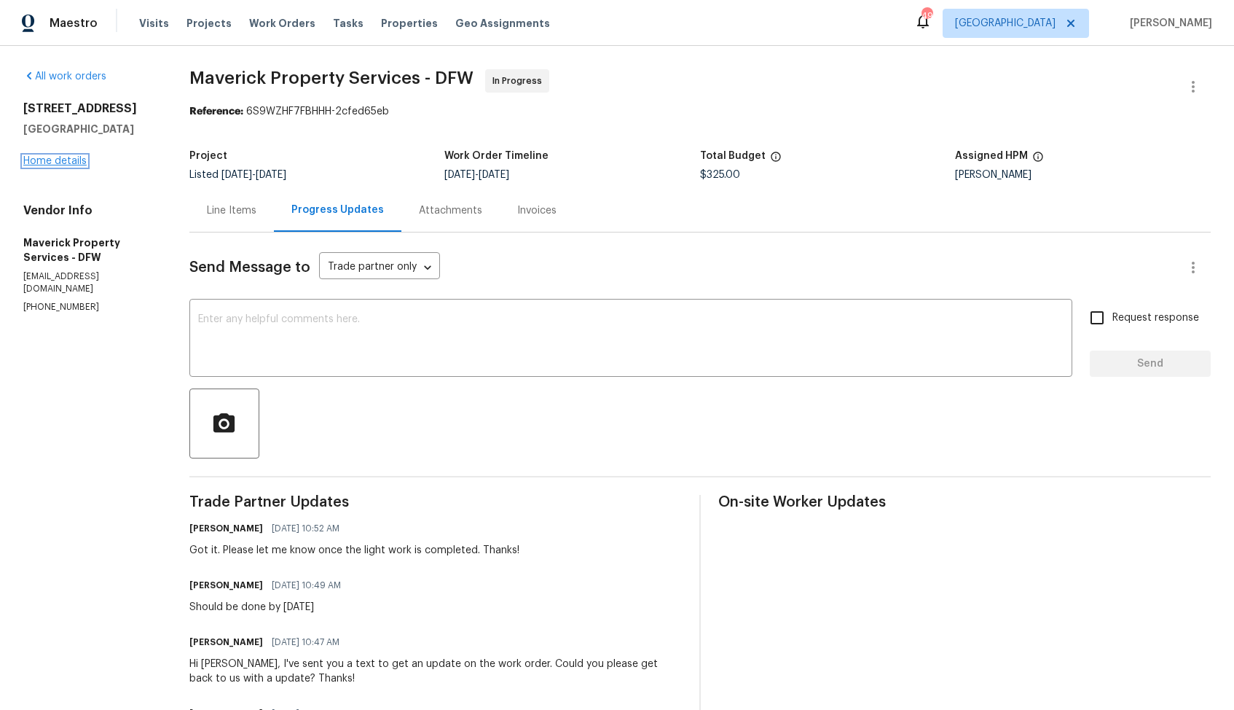
click at [60, 156] on link "Home details" at bounding box center [54, 161] width 63 height 10
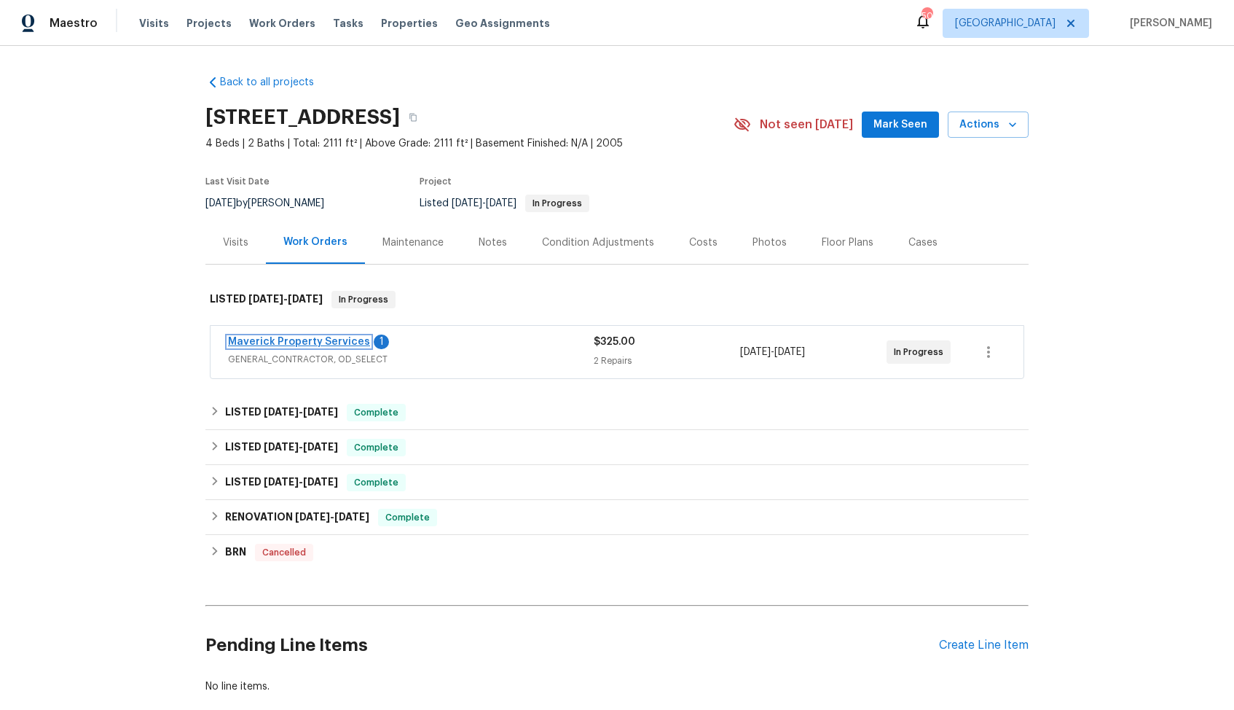
click at [321, 340] on link "Maverick Property Services" at bounding box center [299, 342] width 142 height 10
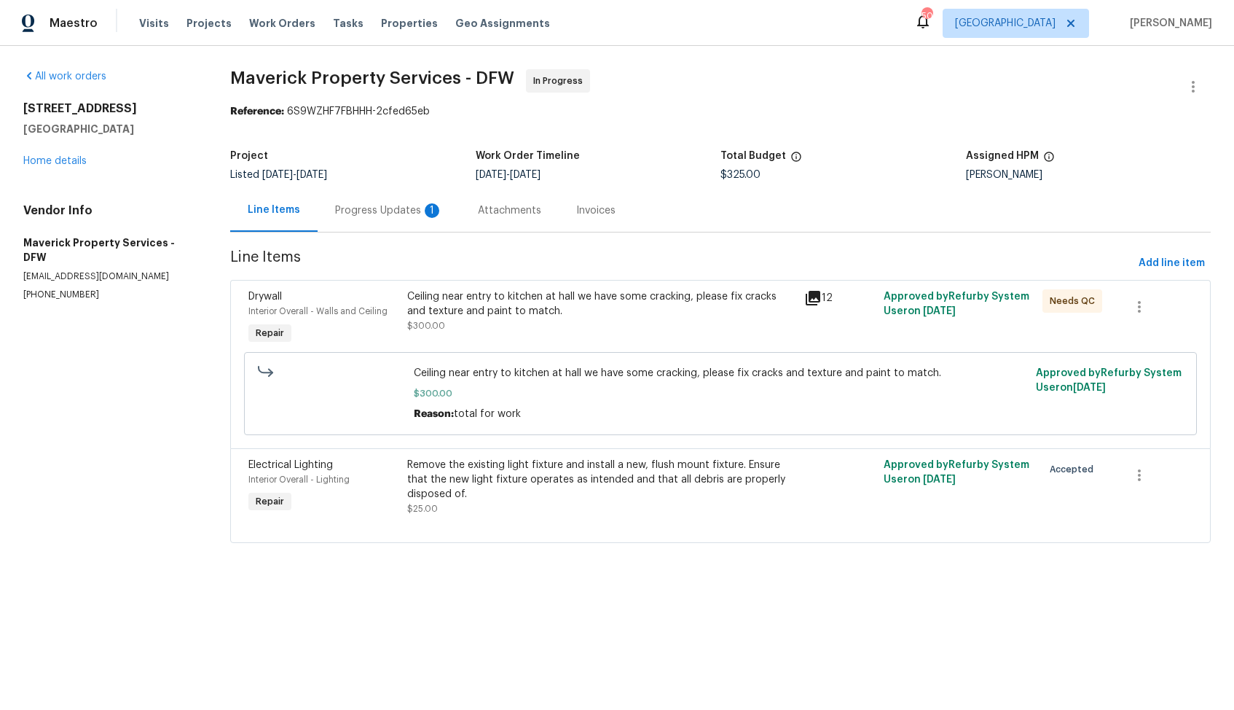
click at [400, 215] on div "Progress Updates 1" at bounding box center [389, 210] width 108 height 15
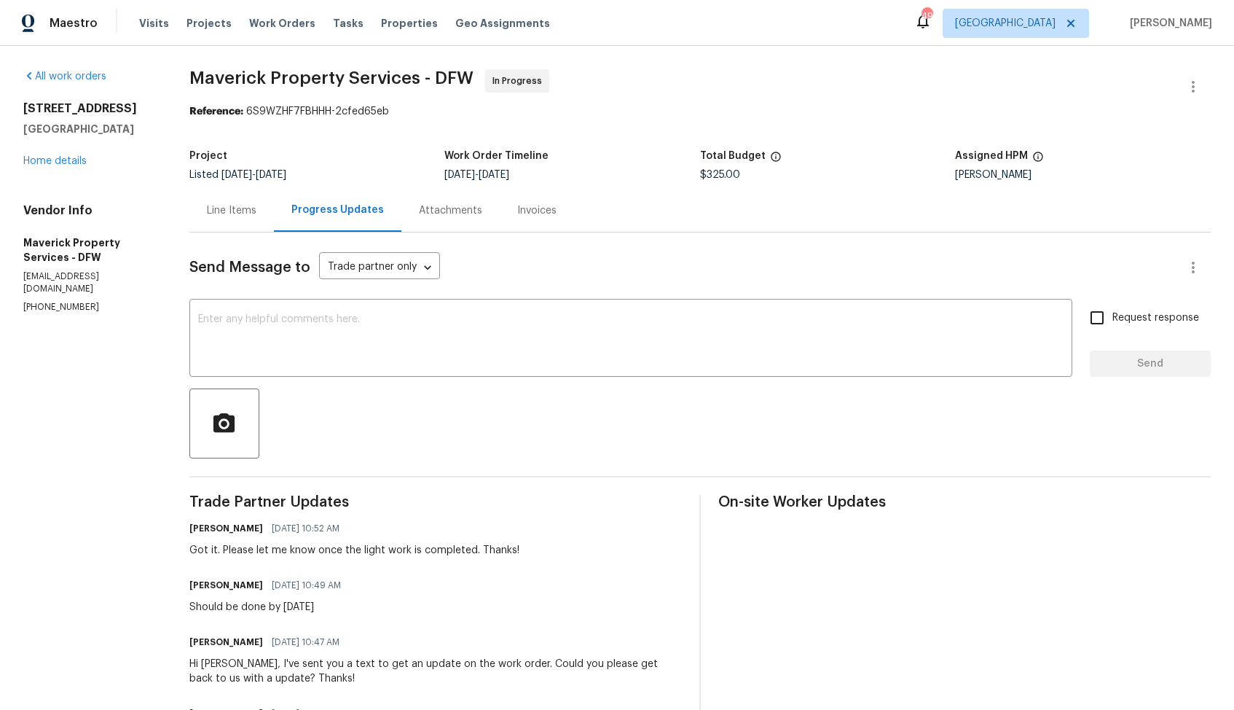
click at [256, 212] on div "Line Items" at bounding box center [232, 210] width 50 height 15
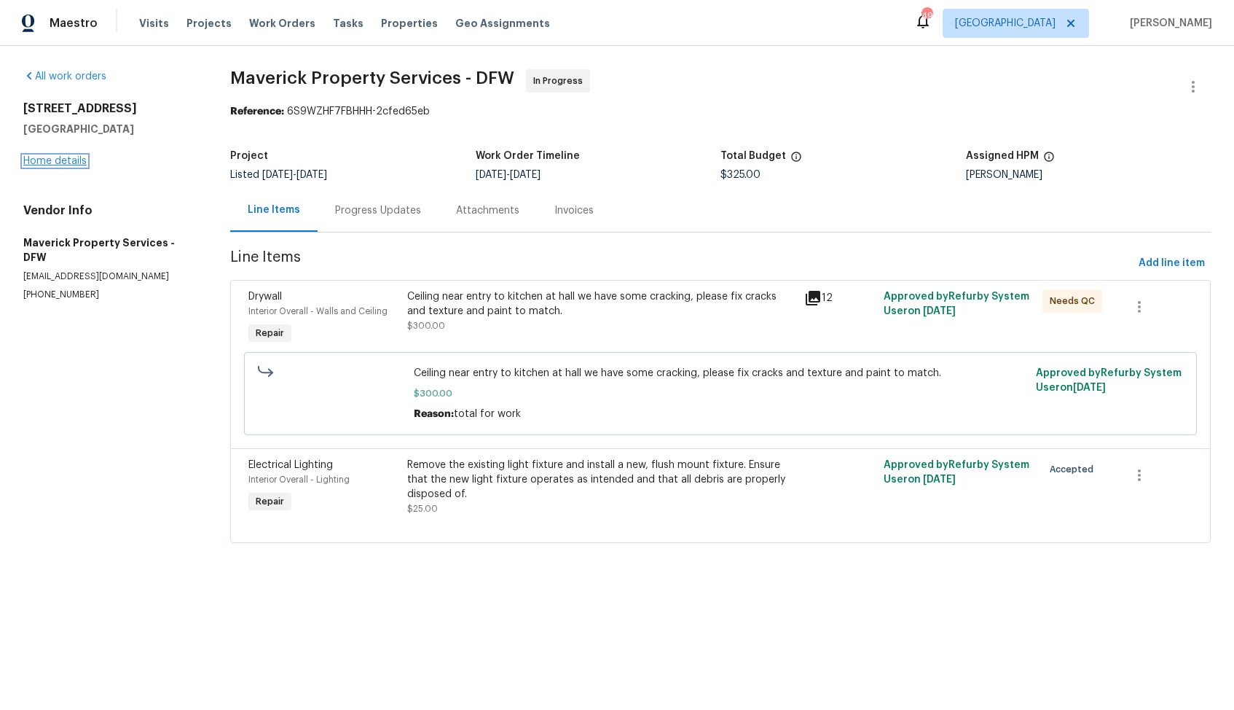
click at [61, 165] on link "Home details" at bounding box center [54, 161] width 63 height 10
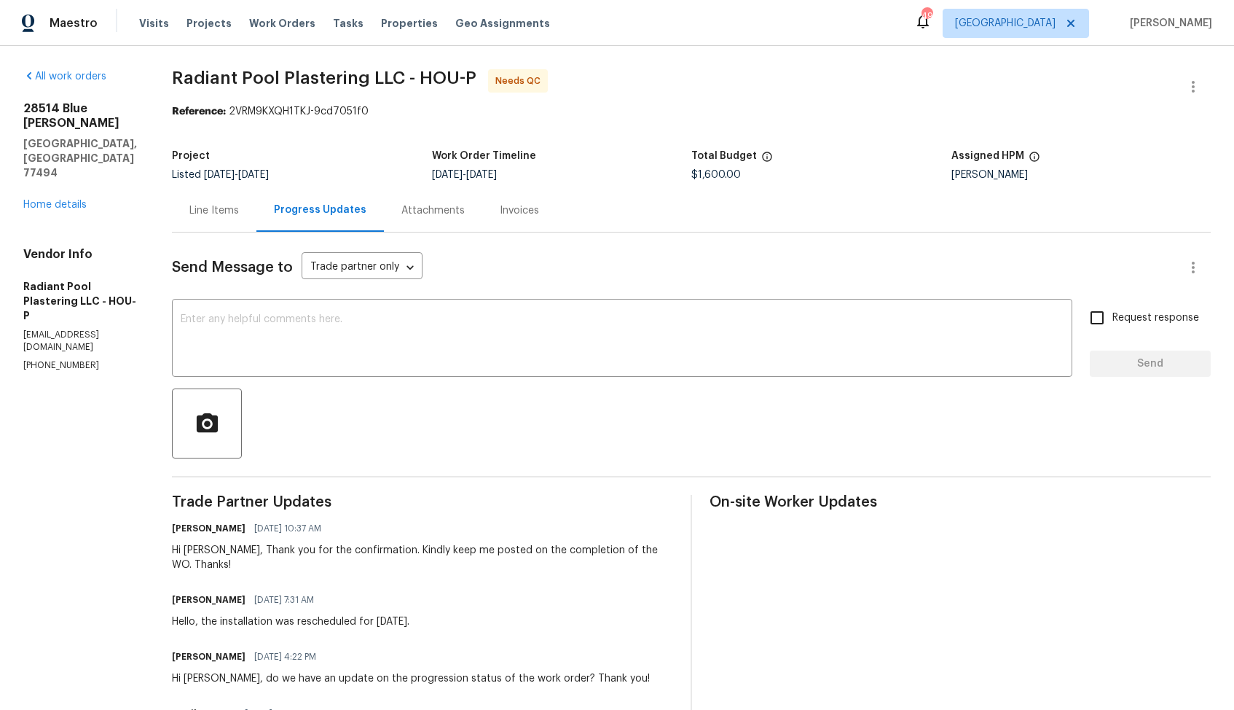
click at [244, 222] on div "Line Items" at bounding box center [214, 210] width 85 height 43
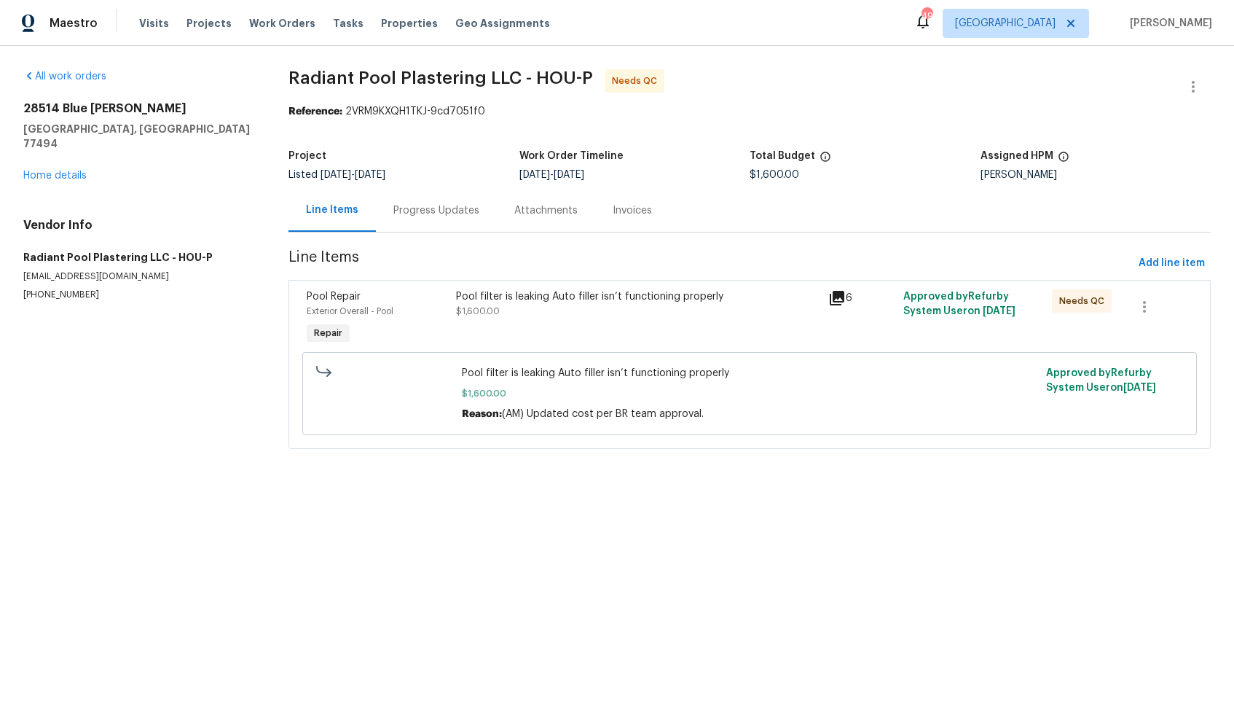
click at [571, 311] on div "Pool filter is leaking Auto filler isn’t functioning properly $1,600.00" at bounding box center [638, 303] width 364 height 29
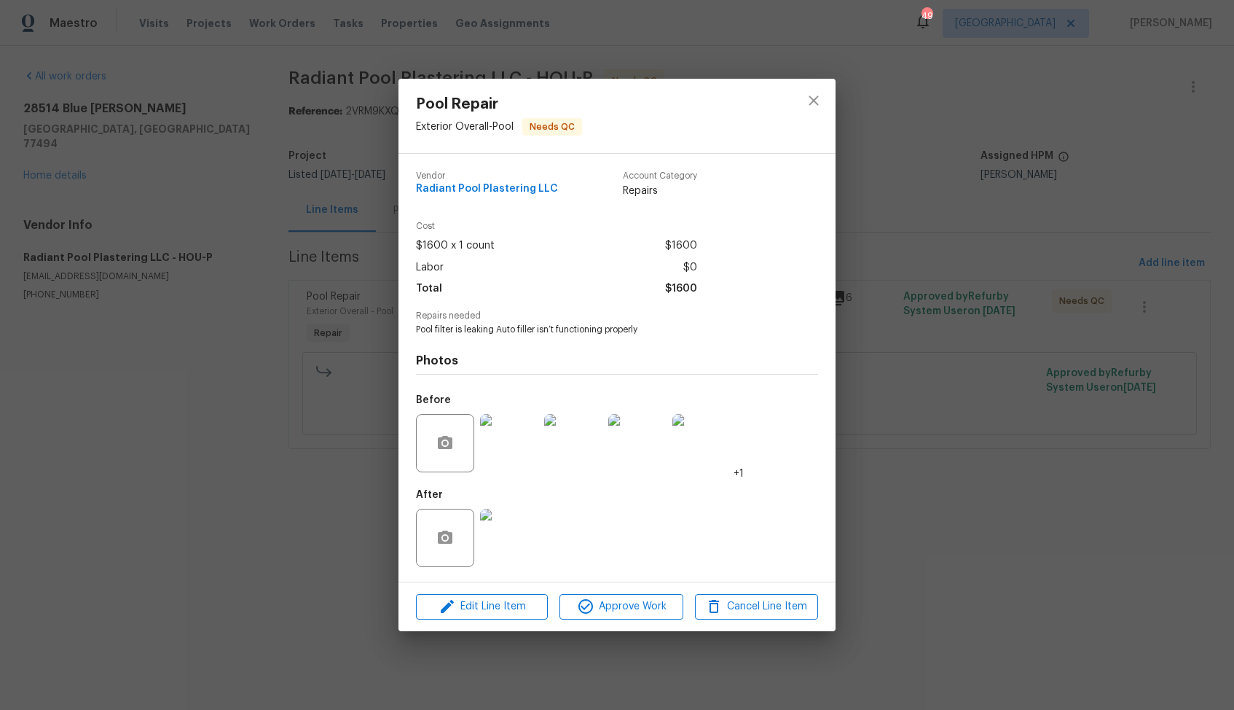
click at [322, 506] on div "Pool Repair Exterior Overall - Pool Needs QC Vendor Radiant Pool Plastering LLC…" at bounding box center [617, 355] width 1234 height 710
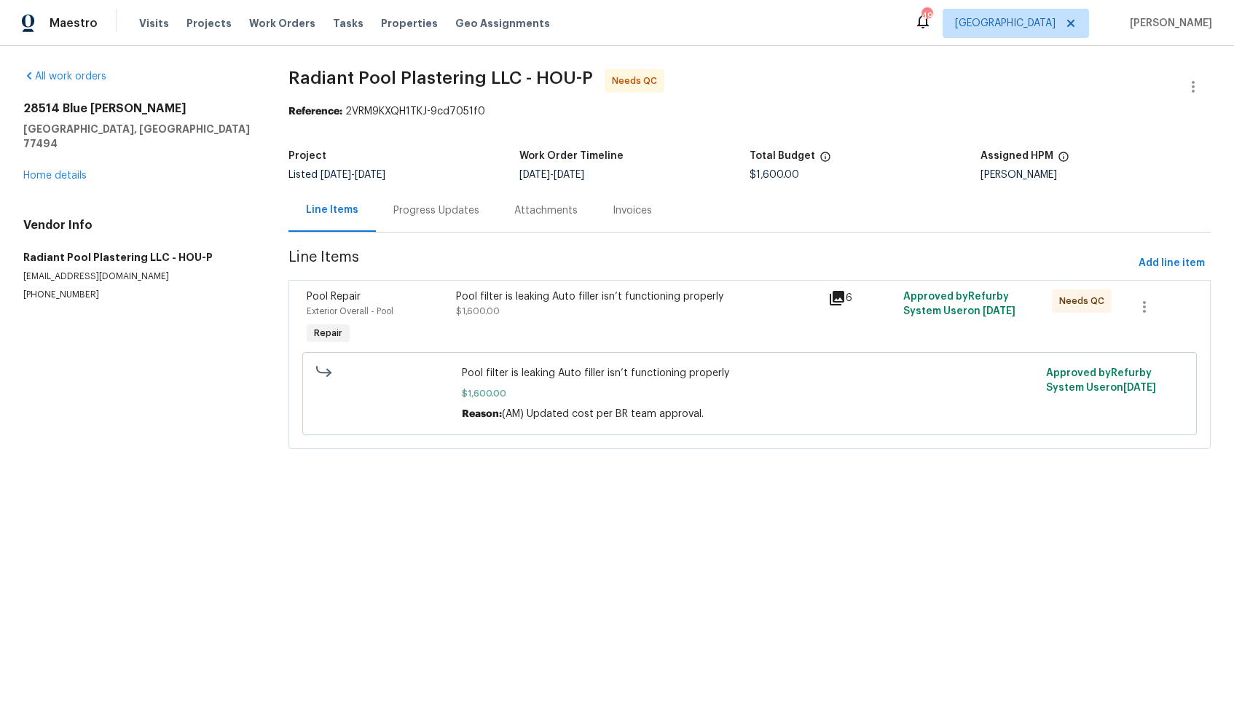
click at [573, 319] on div "Pool filter is leaking Auto filler isn’t functioning properly $1,600.00" at bounding box center [638, 318] width 373 height 67
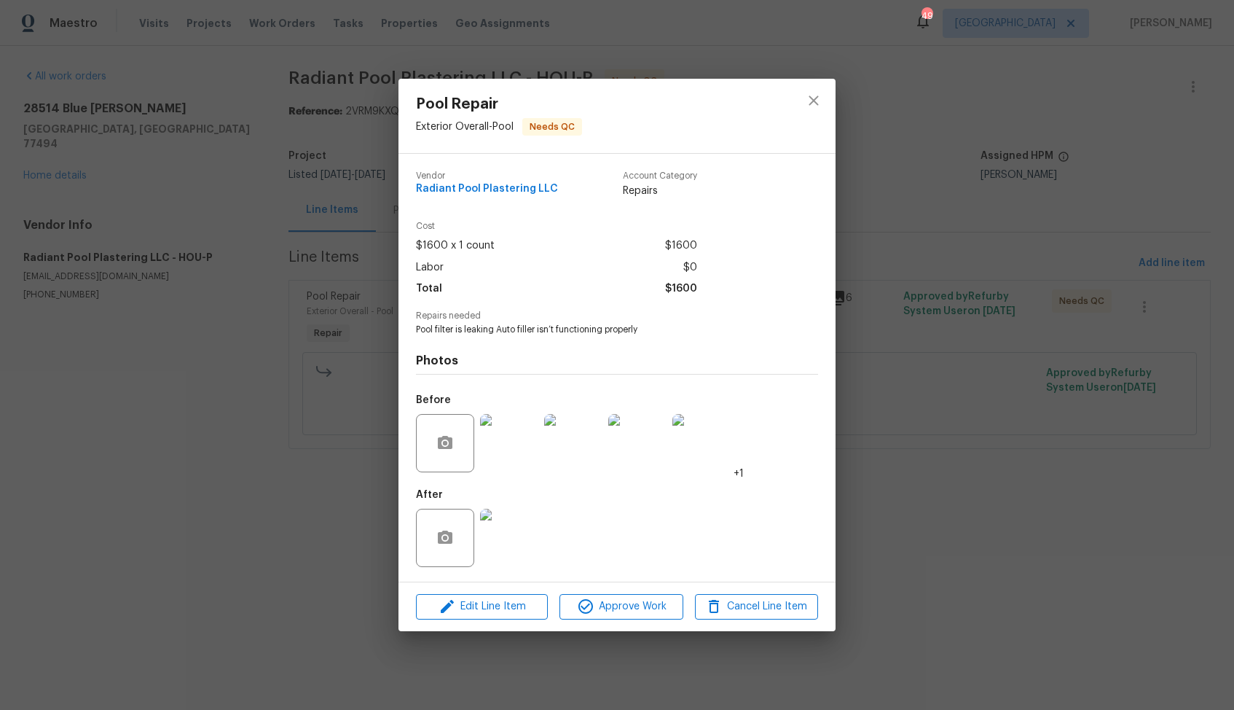
click at [519, 452] on img at bounding box center [509, 443] width 58 height 58
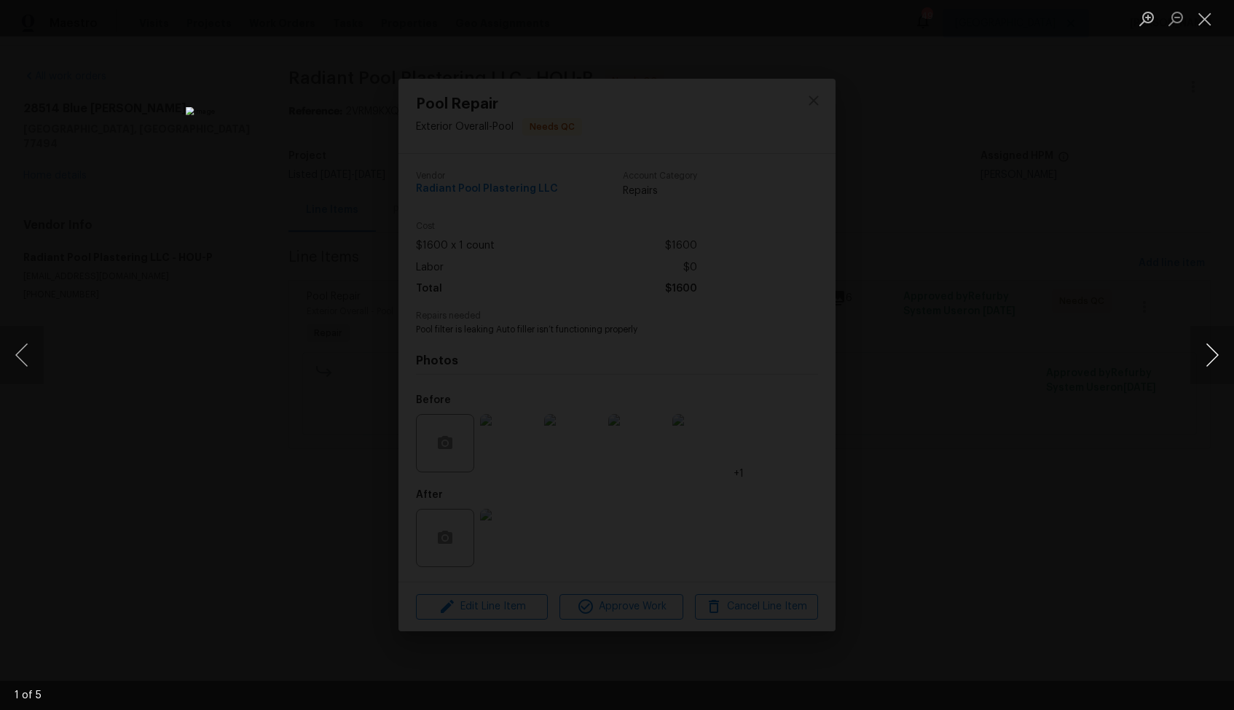
click at [1213, 364] on button "Next image" at bounding box center [1213, 355] width 44 height 58
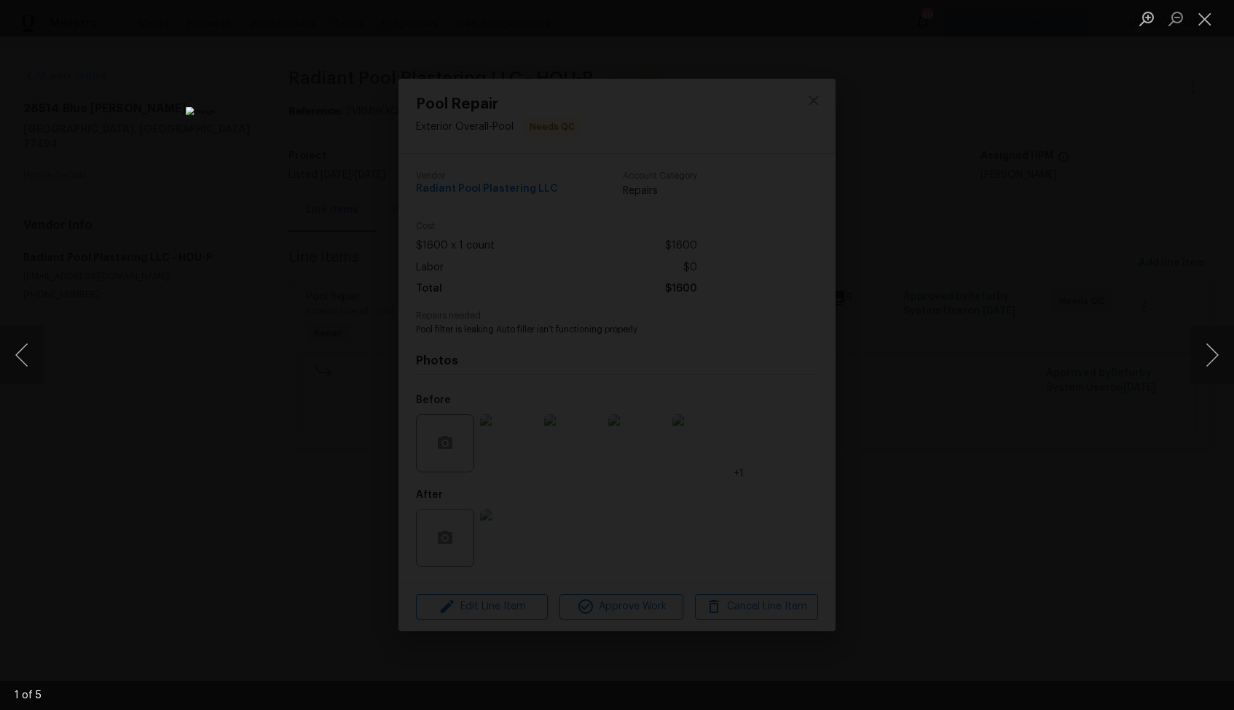
click at [1109, 397] on div "Lightbox" at bounding box center [617, 355] width 1234 height 710
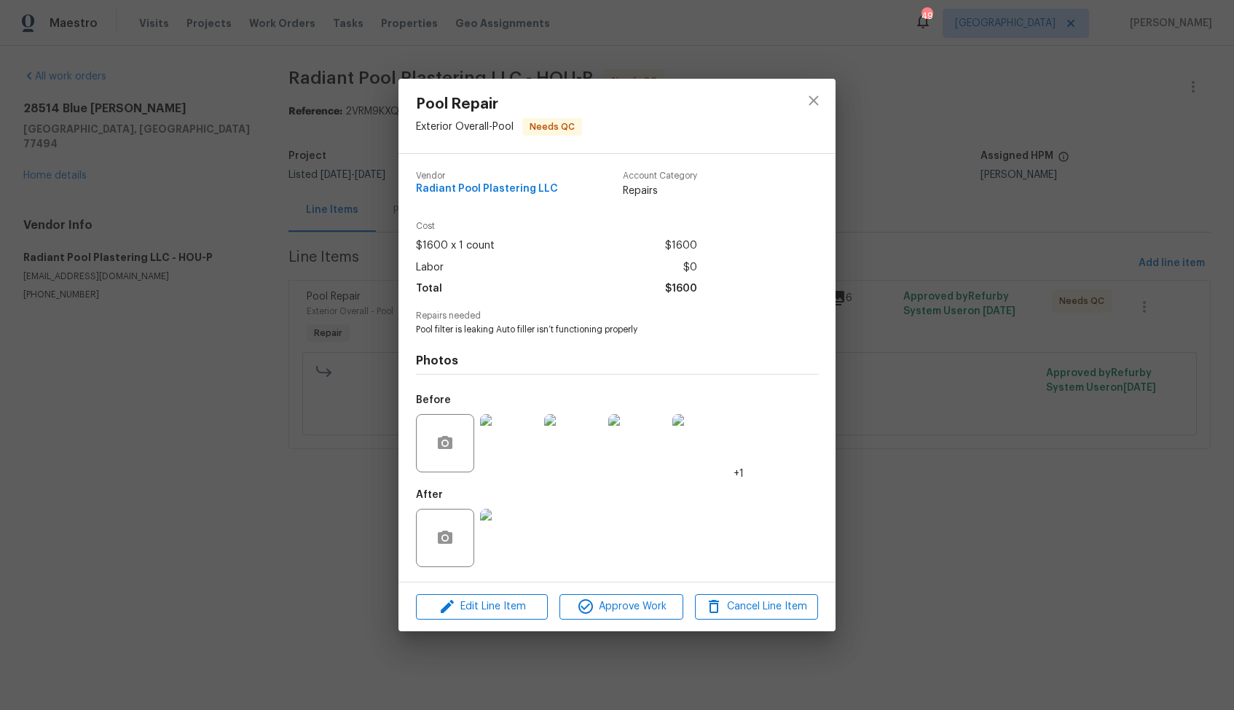
click at [531, 524] on img at bounding box center [509, 538] width 58 height 58
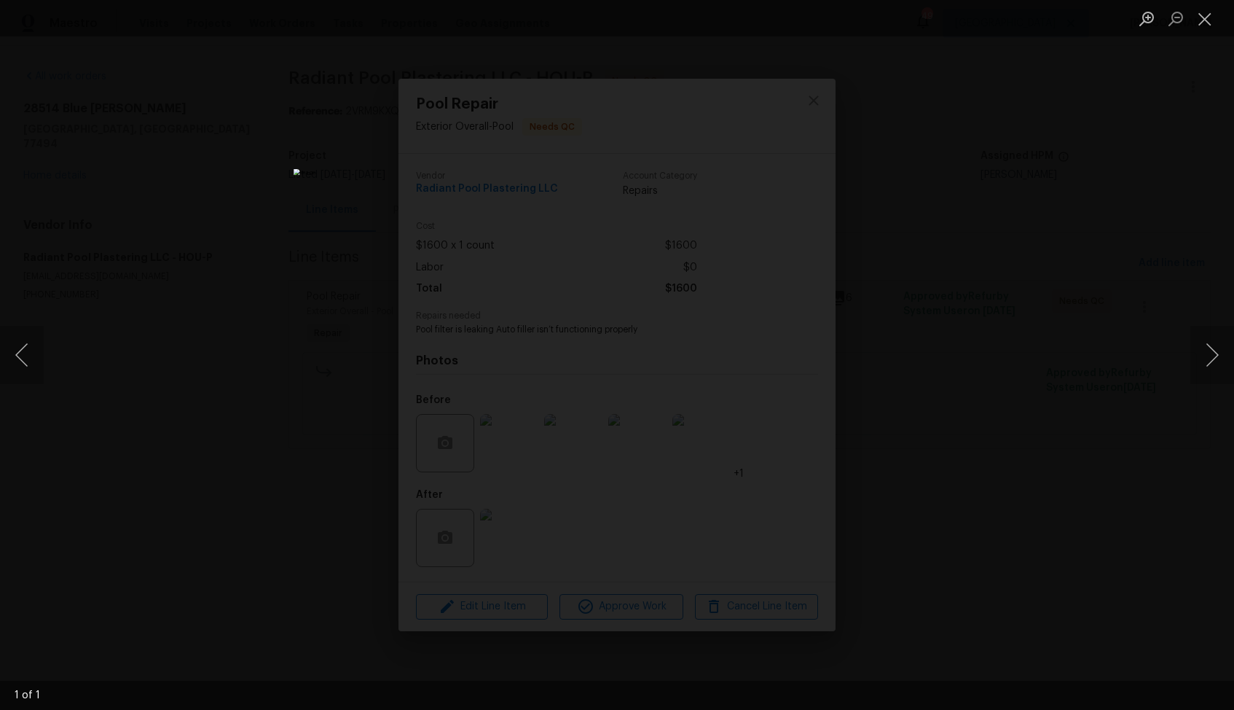
click at [1016, 340] on div "Lightbox" at bounding box center [617, 355] width 1234 height 710
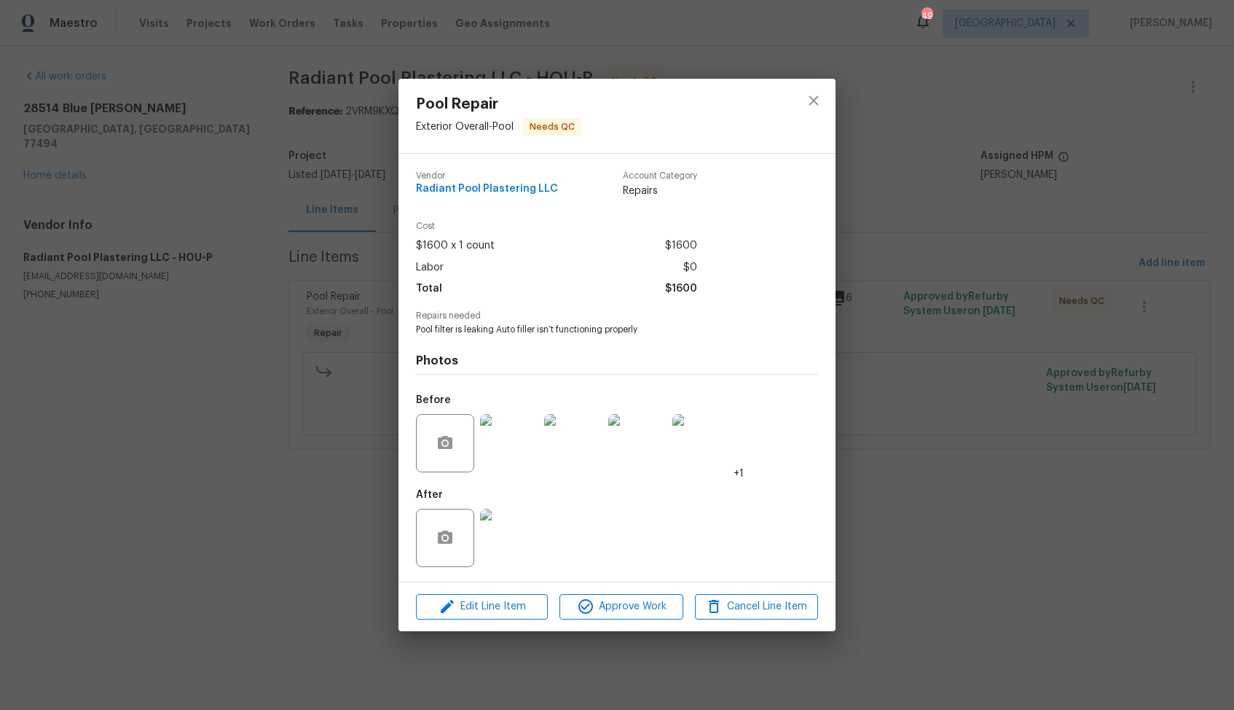
click at [522, 452] on img at bounding box center [509, 443] width 58 height 58
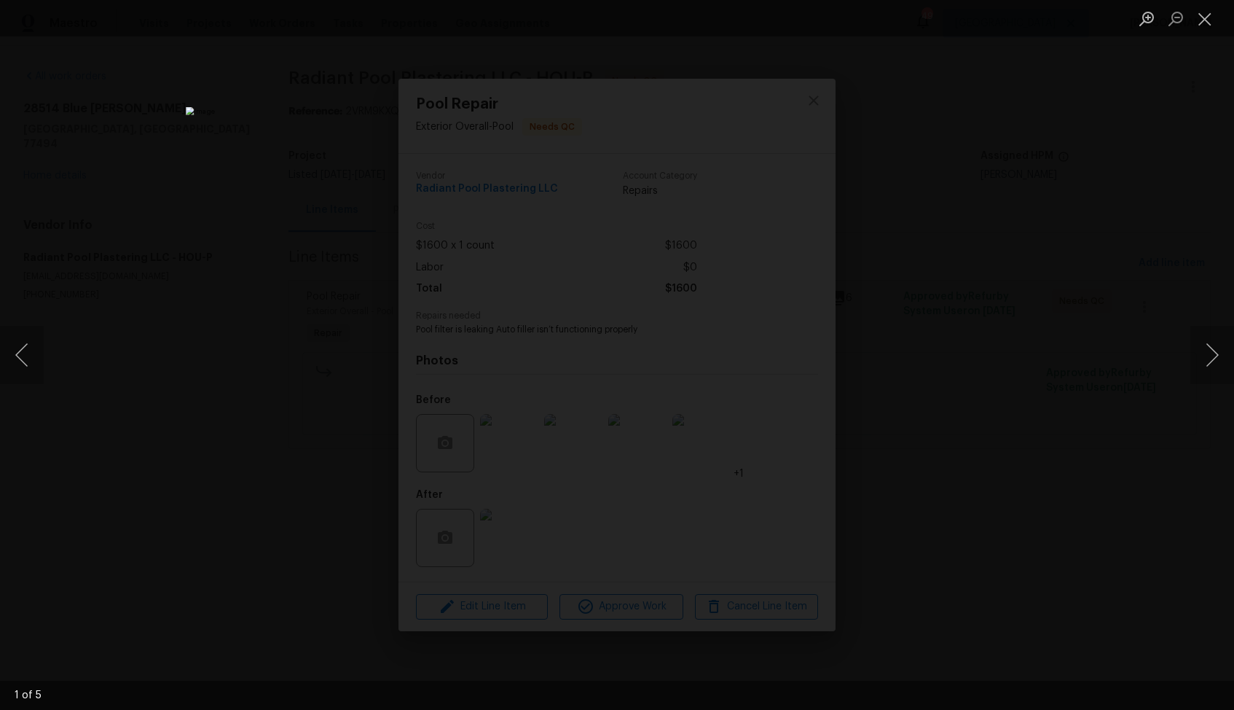
click at [1010, 310] on div "Lightbox" at bounding box center [617, 355] width 1234 height 710
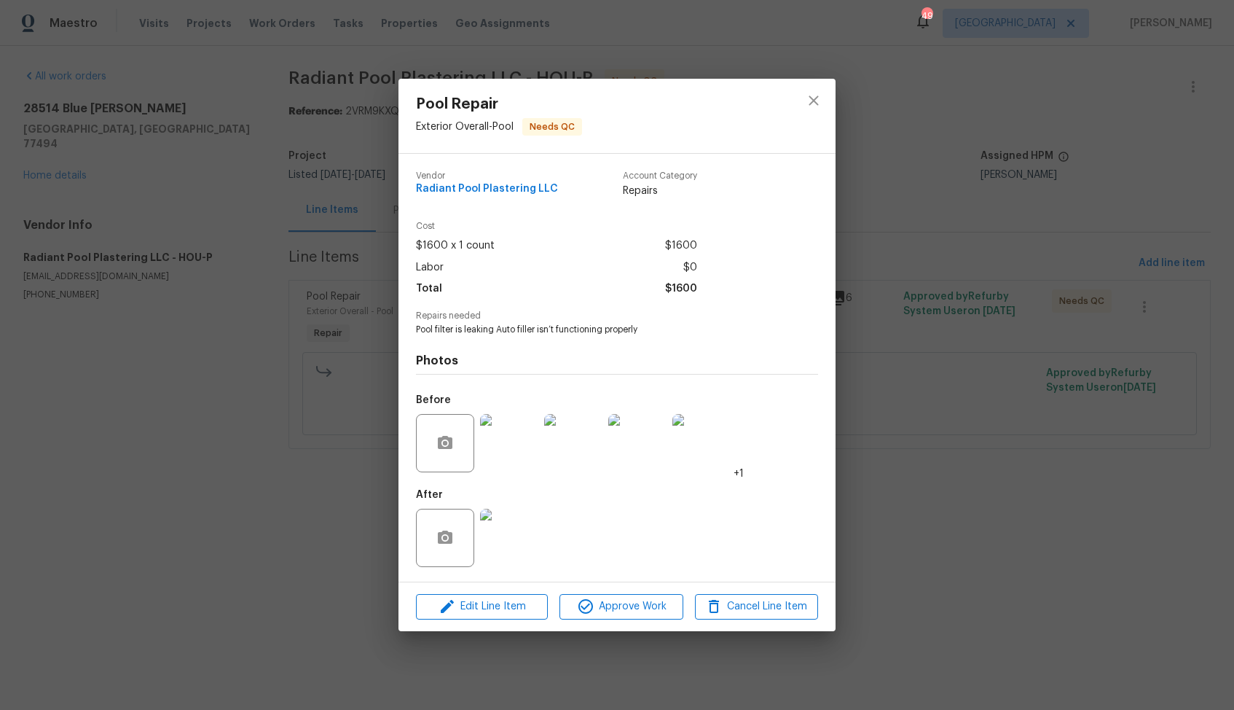
click at [941, 370] on div "Pool Repair Exterior Overall - Pool Needs QC Vendor Radiant Pool Plastering LLC…" at bounding box center [617, 355] width 1234 height 710
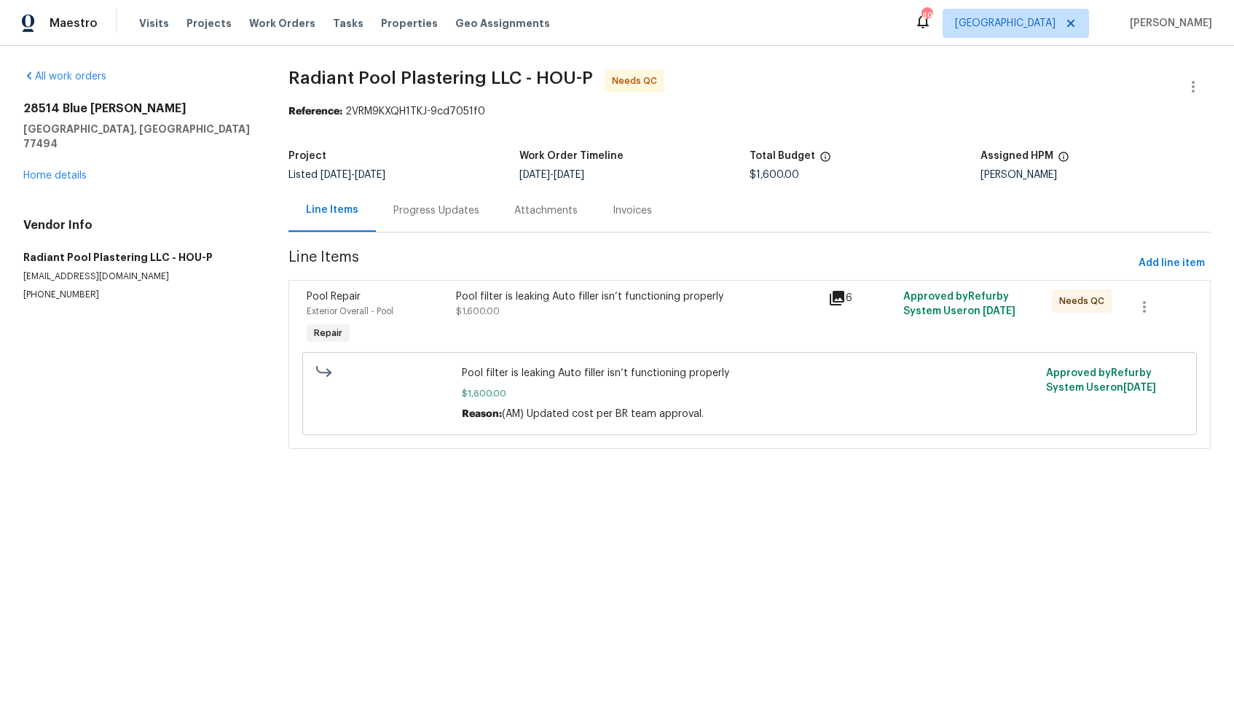
click at [417, 213] on div "Progress Updates" at bounding box center [436, 210] width 86 height 15
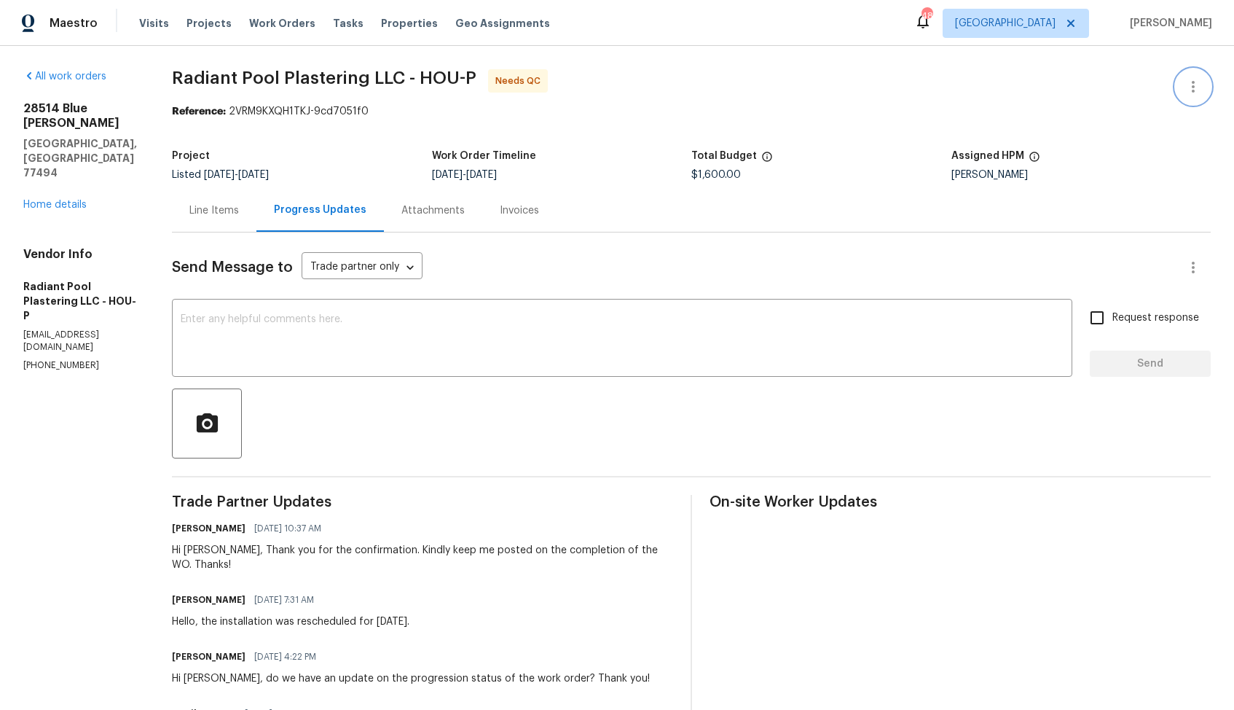
click at [1198, 85] on icon "button" at bounding box center [1193, 86] width 17 height 17
click at [1121, 86] on li "Edit" at bounding box center [1146, 87] width 157 height 24
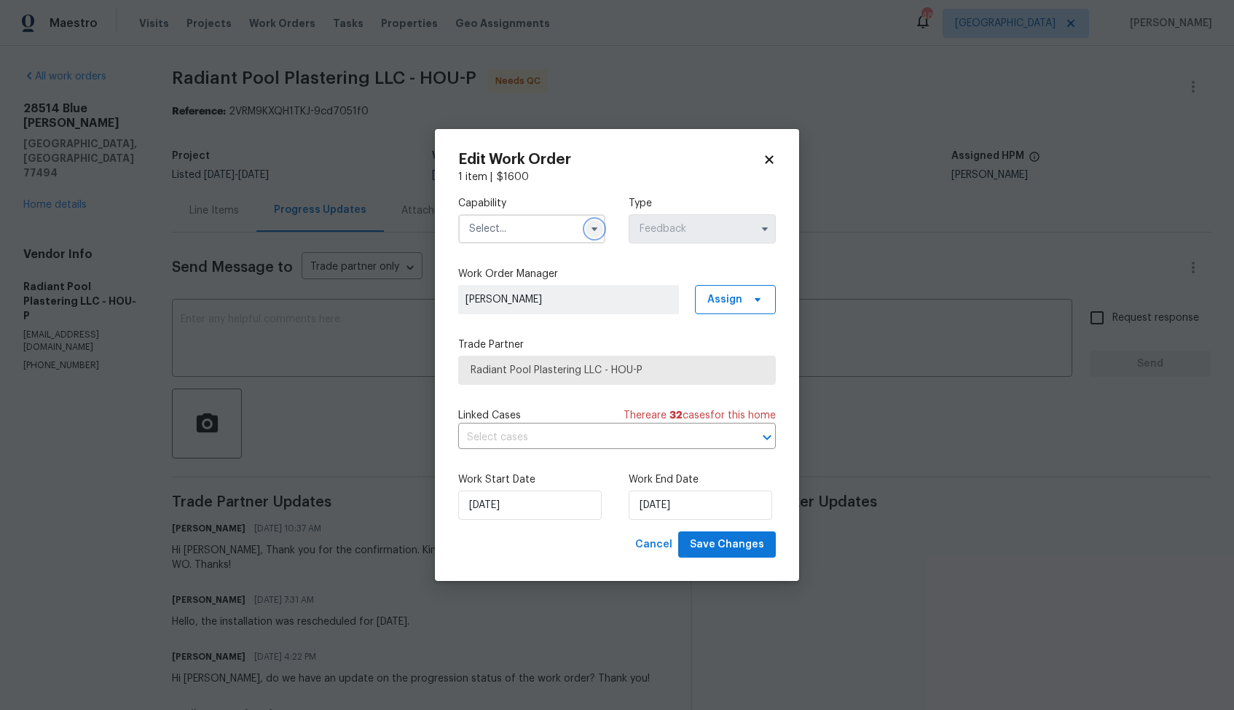
click at [592, 230] on icon "button" at bounding box center [595, 229] width 12 height 12
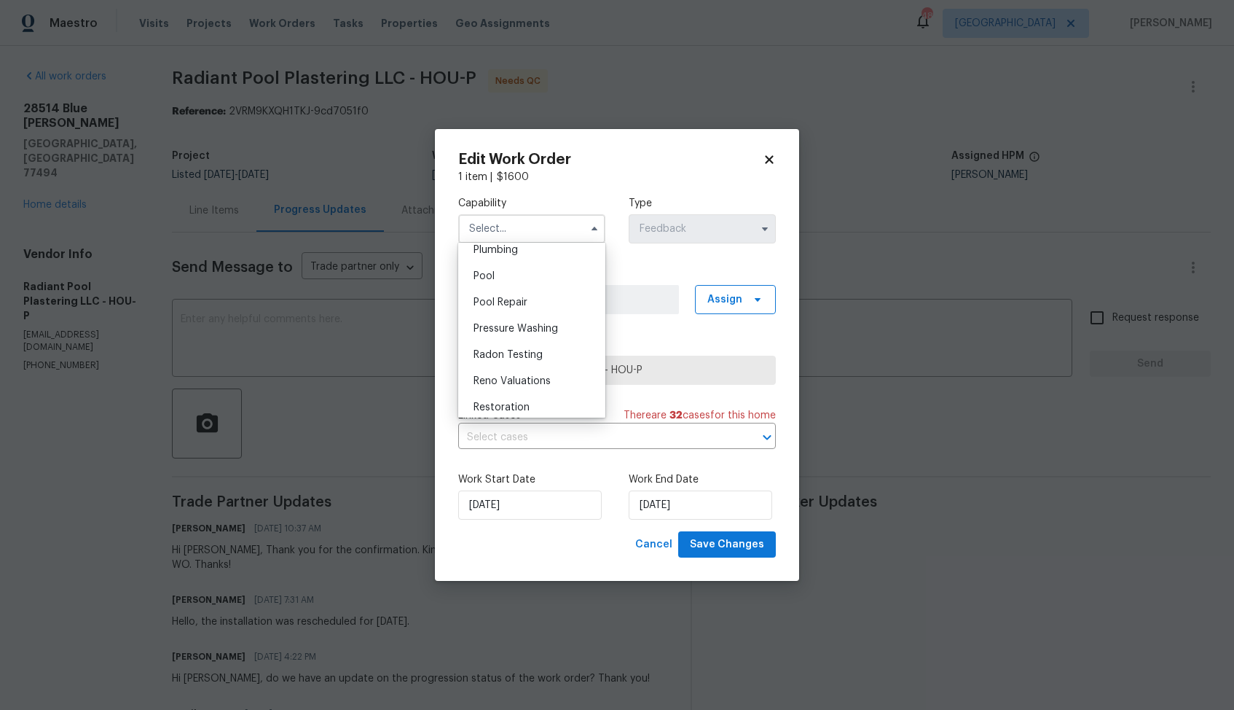
scroll to position [1314, 0]
click at [510, 282] on div "Pool" at bounding box center [532, 275] width 140 height 26
type input "Pool"
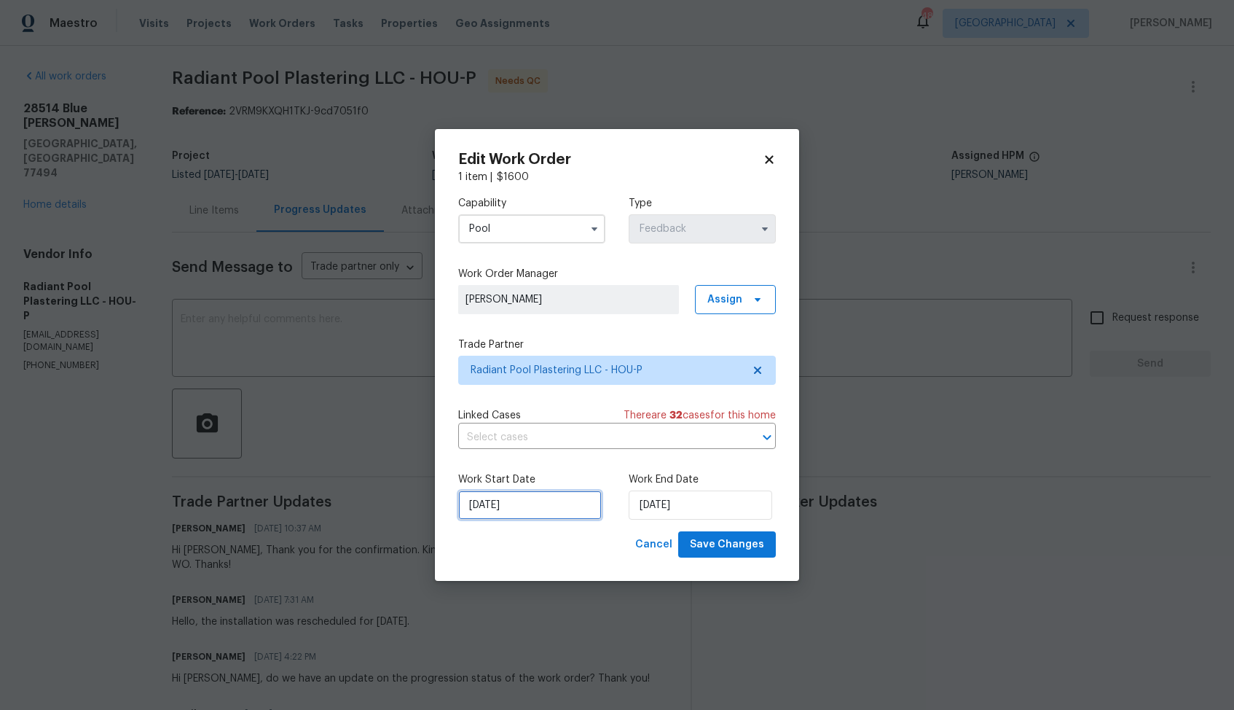
click at [568, 506] on input "11/08/2025" at bounding box center [530, 504] width 144 height 29
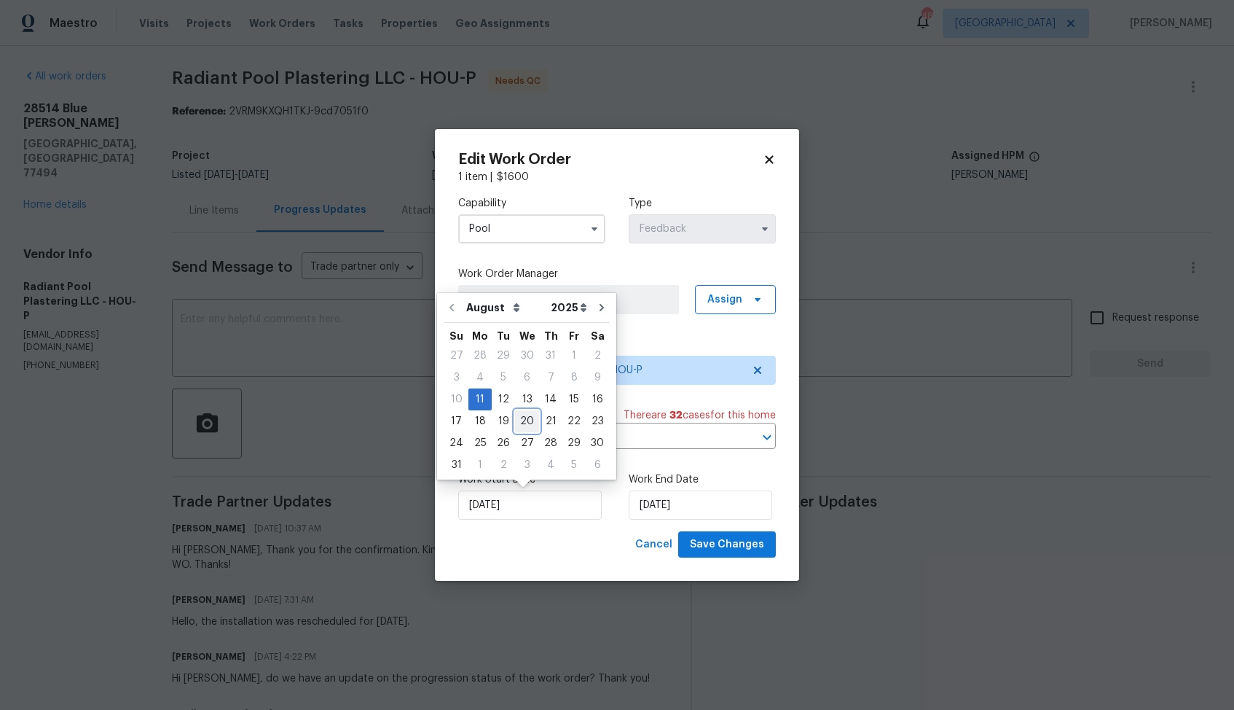
click at [525, 420] on div "20" at bounding box center [527, 421] width 24 height 20
type input "20/08/2025"
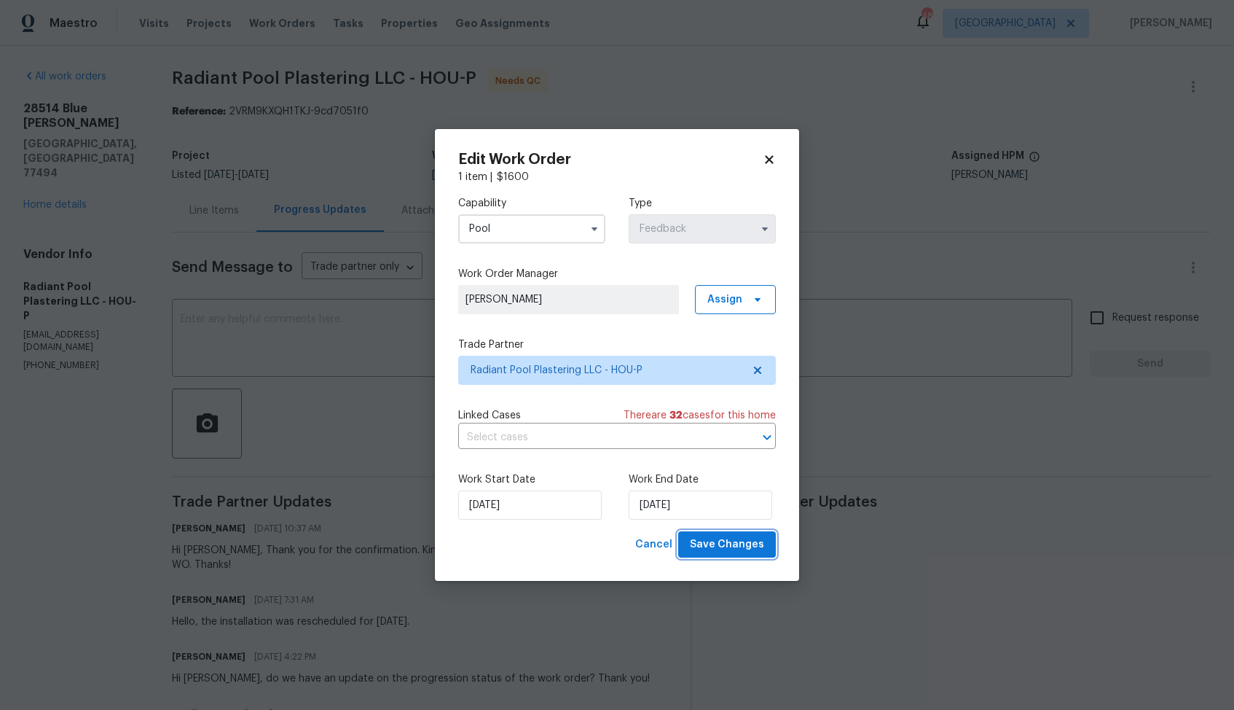
click at [723, 543] on span "Save Changes" at bounding box center [727, 545] width 74 height 18
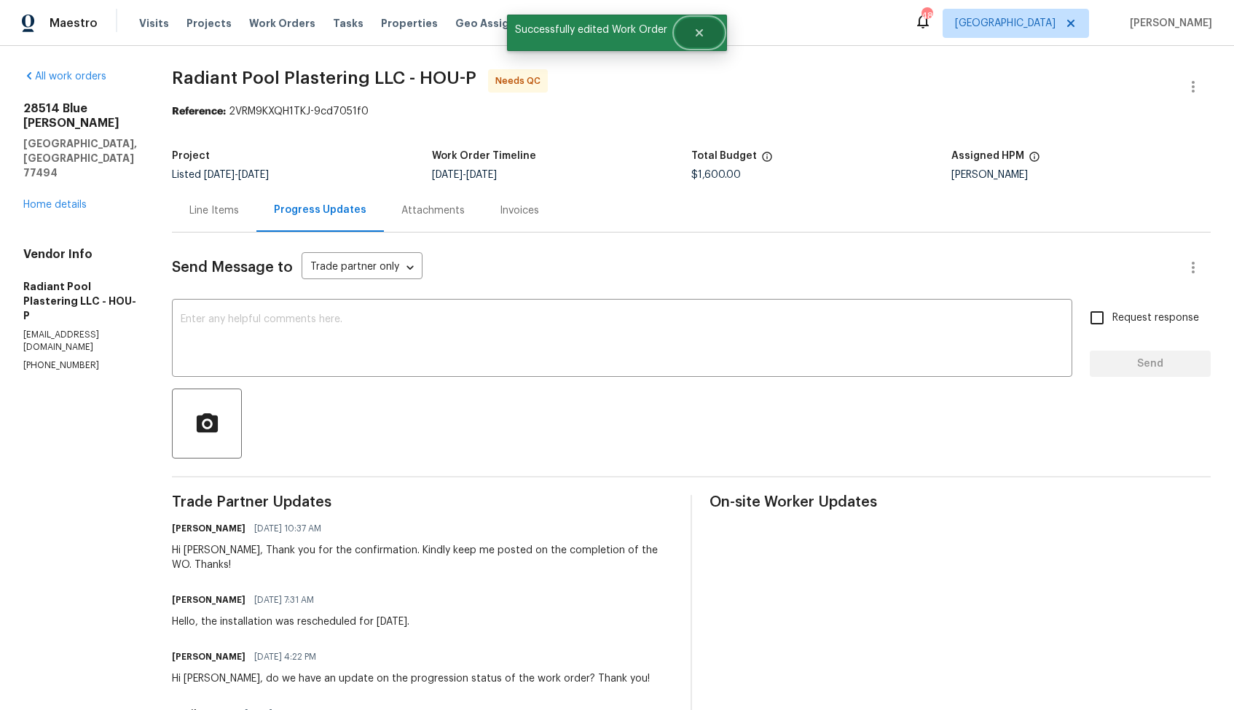
click at [704, 38] on icon "Close" at bounding box center [700, 33] width 12 height 12
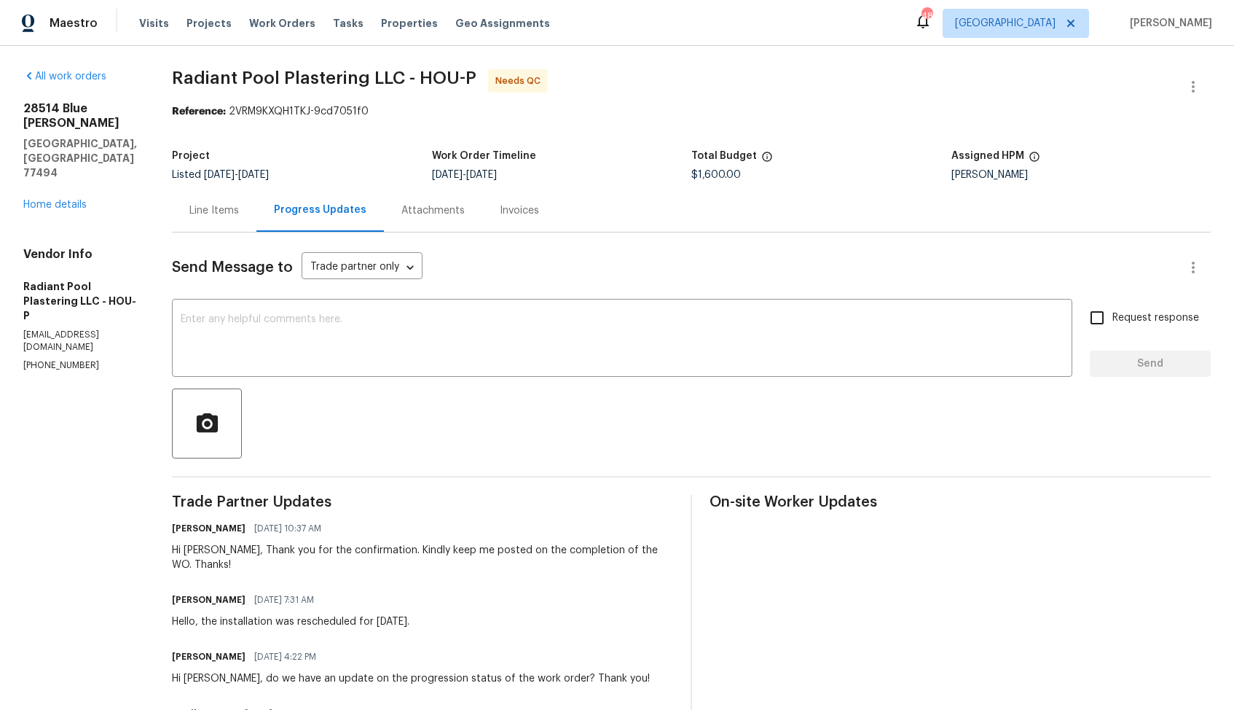
click at [222, 547] on div "Hi [PERSON_NAME], Thank you for the confirmation. Kindly keep me posted on the …" at bounding box center [422, 557] width 501 height 29
copy div "Marisal"
click at [443, 336] on textarea at bounding box center [622, 339] width 883 height 51
paste textarea "Marisal"
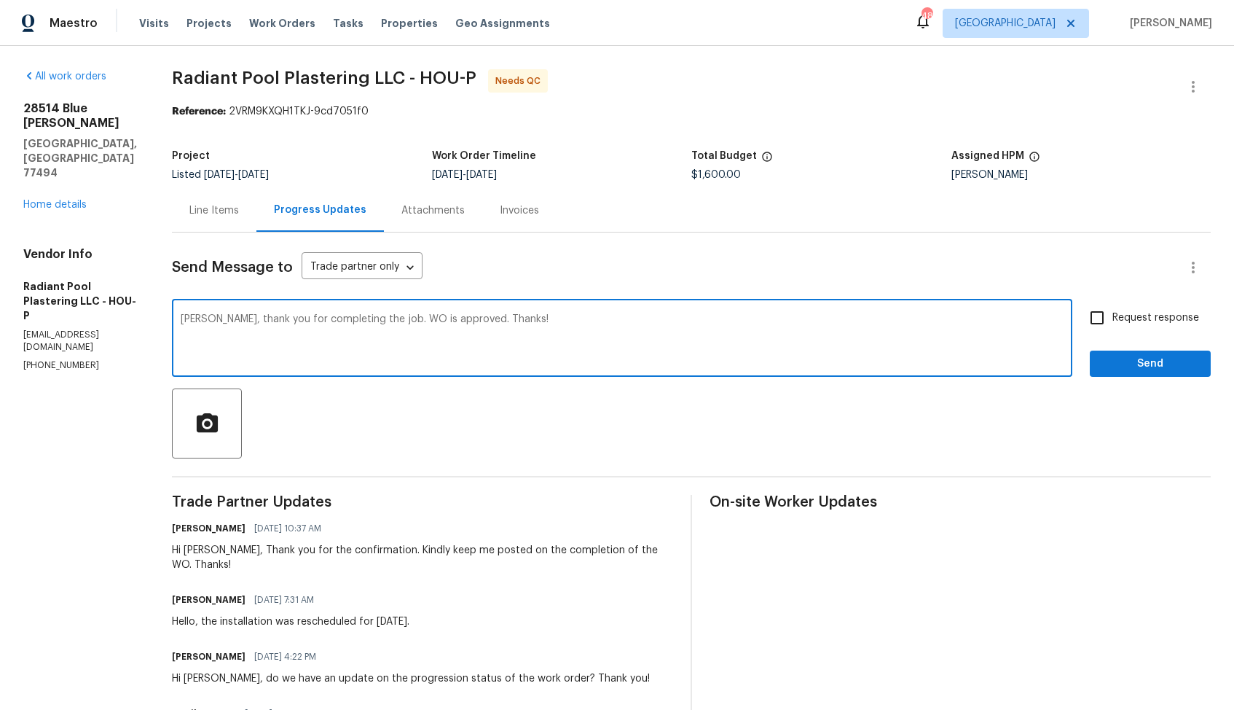
type textarea "Marisal, thank you for completing the job. WO is approved. Thanks!"
click at [1130, 365] on span "Send" at bounding box center [1151, 364] width 98 height 18
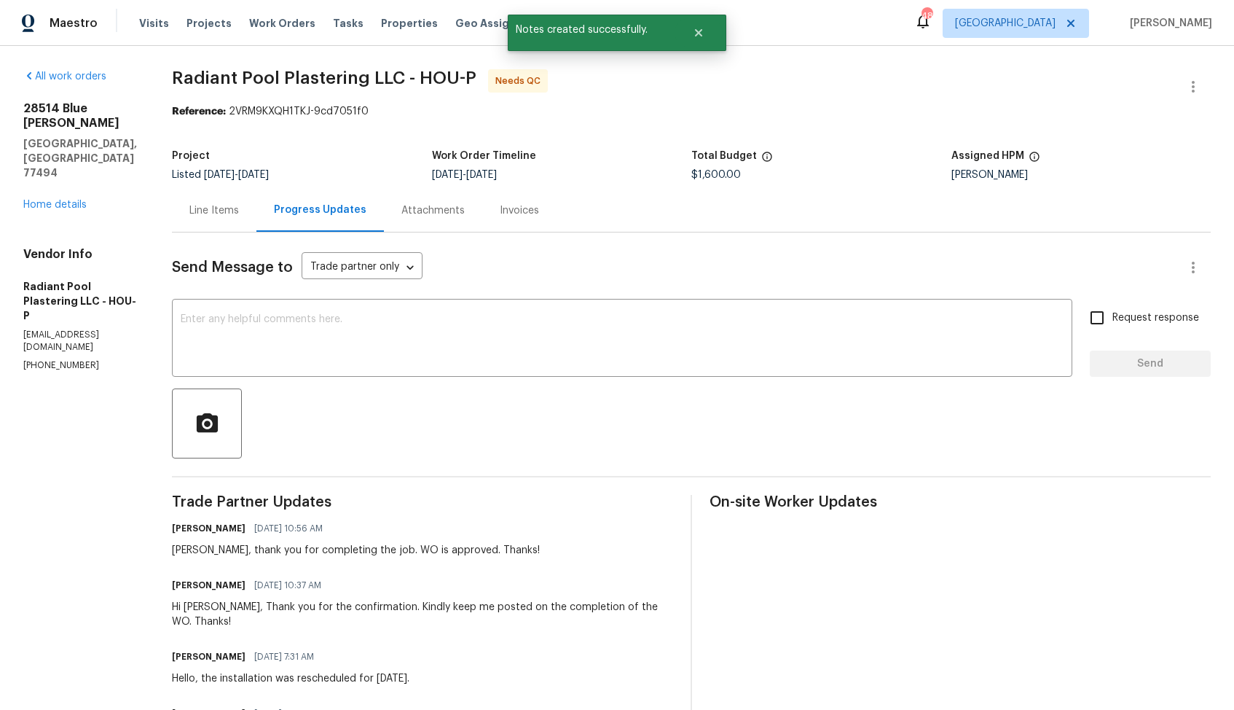
click at [239, 211] on div "Line Items" at bounding box center [214, 210] width 50 height 15
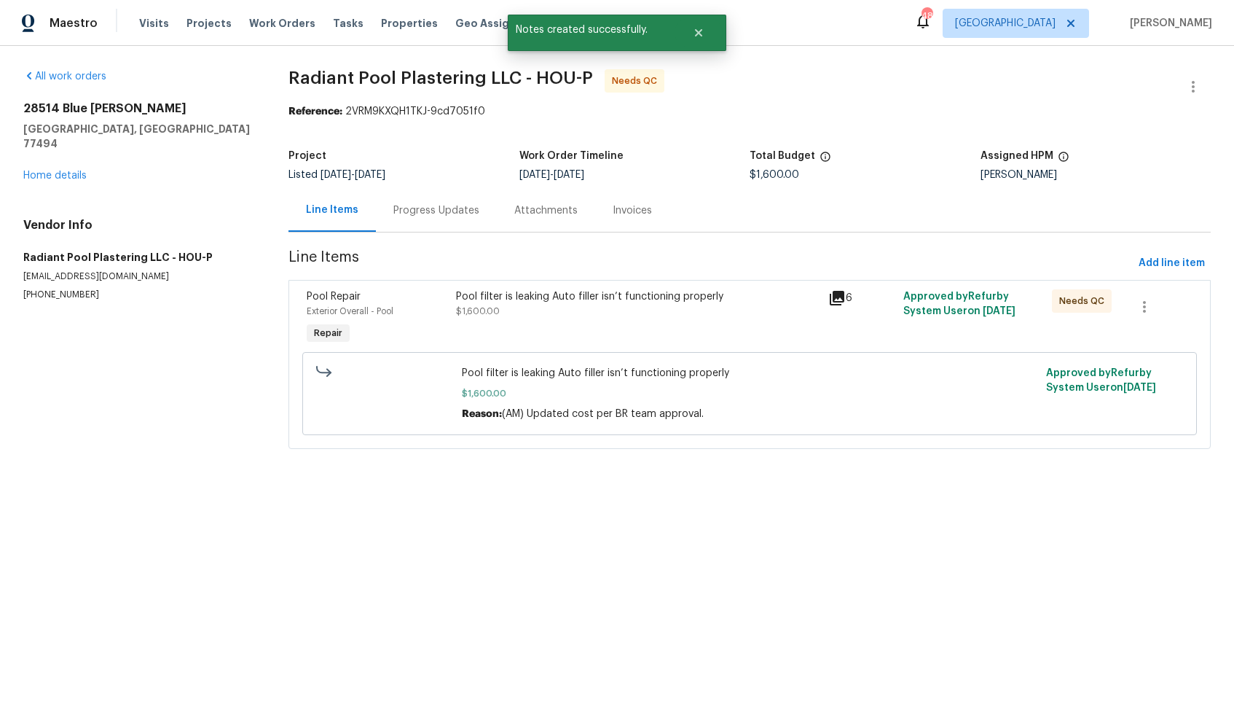
click at [557, 296] on div "Pool filter is leaking Auto filler isn’t functioning properly" at bounding box center [638, 296] width 364 height 15
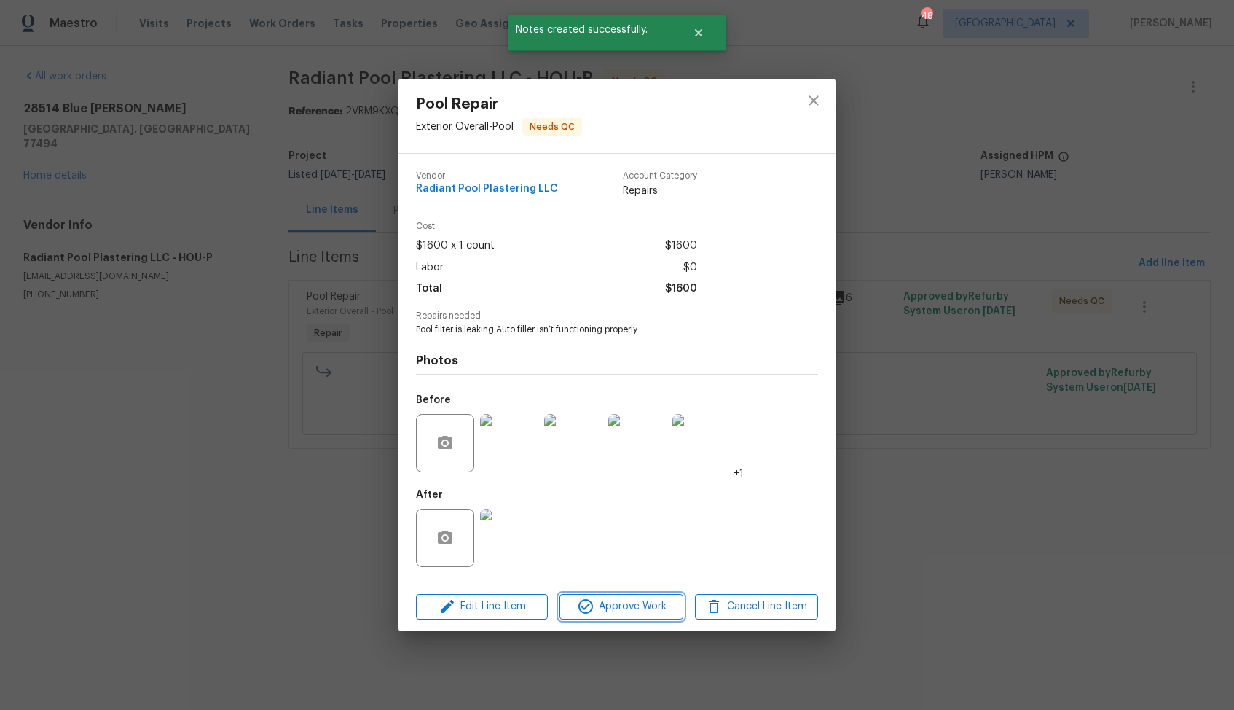
click at [619, 610] on span "Approve Work" at bounding box center [621, 607] width 114 height 18
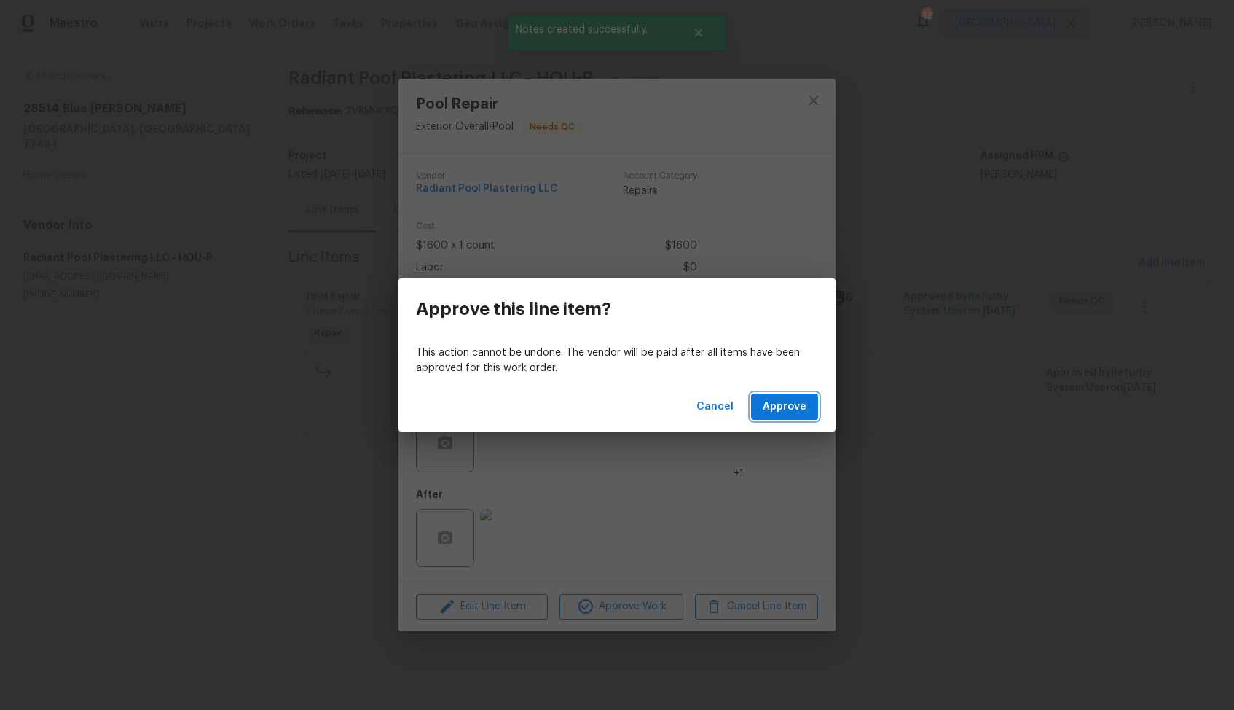
click at [779, 404] on span "Approve" at bounding box center [785, 407] width 44 height 18
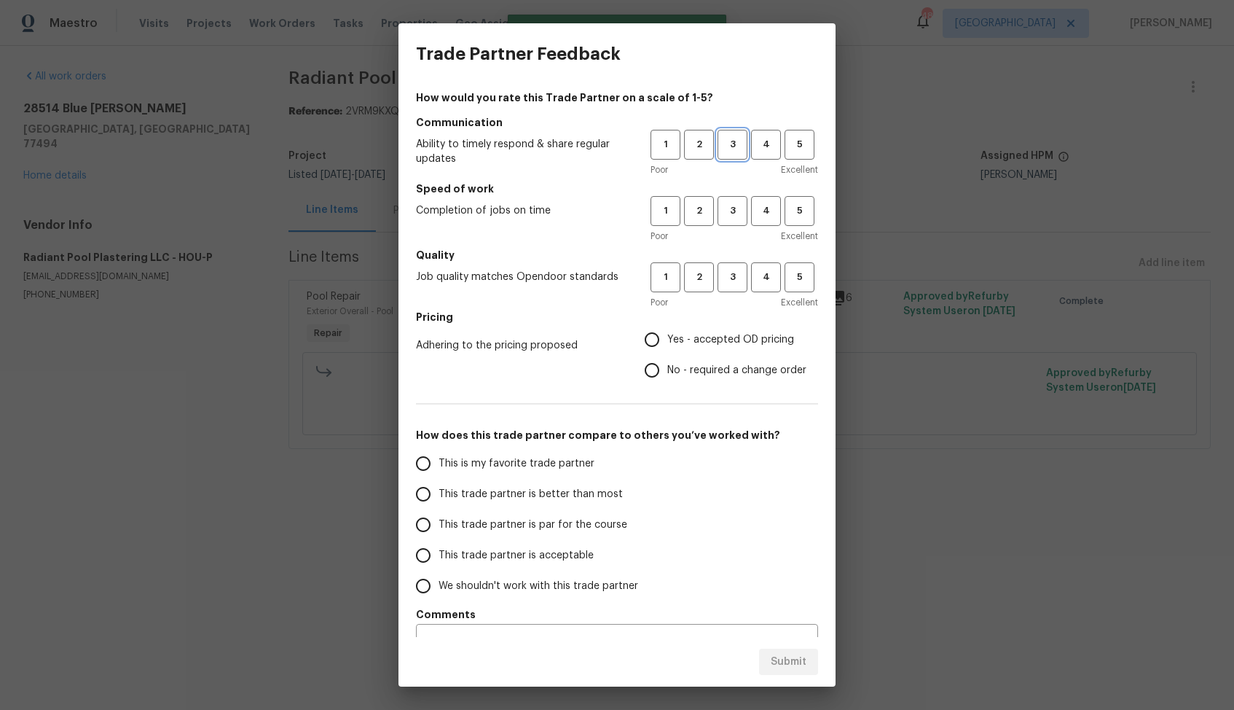
click at [740, 151] on span "3" at bounding box center [732, 144] width 27 height 17
click at [742, 219] on span "3" at bounding box center [732, 211] width 27 height 17
click at [739, 267] on button "3" at bounding box center [733, 277] width 30 height 30
click at [715, 320] on h5 "Pricing" at bounding box center [617, 317] width 402 height 15
click at [694, 375] on span "No - required a change order" at bounding box center [736, 370] width 139 height 15
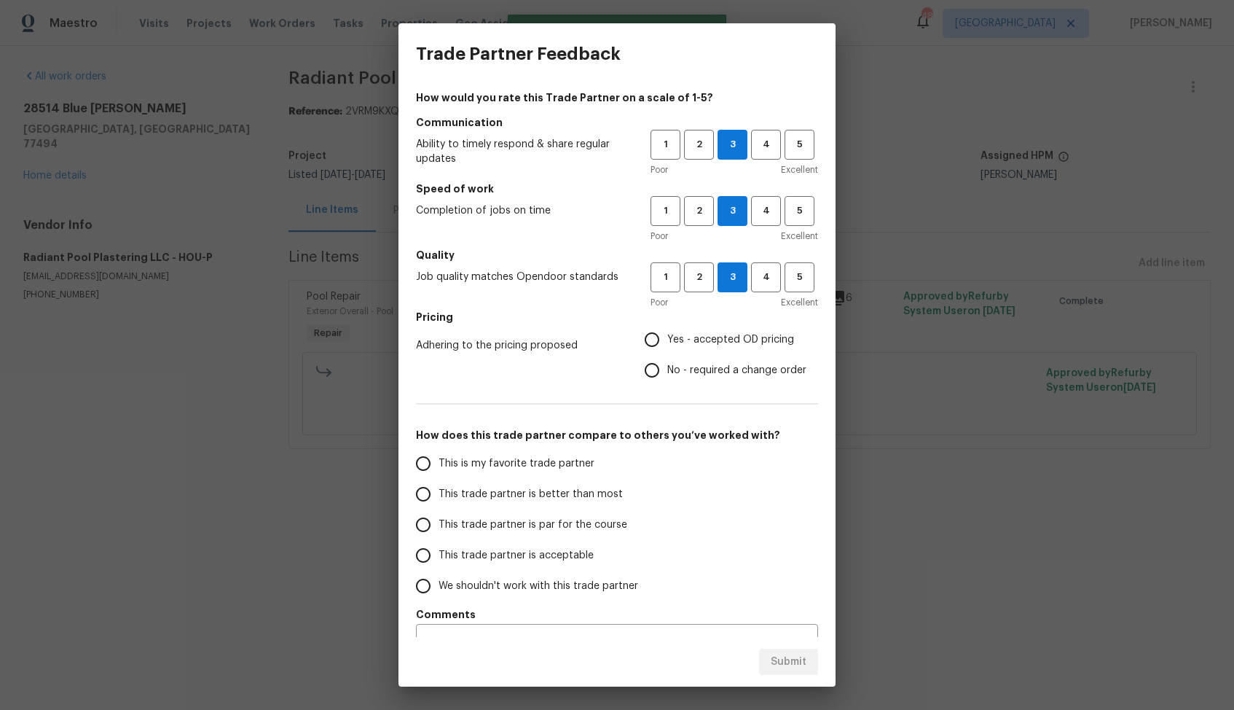
click at [667, 375] on input "No - required a change order" at bounding box center [652, 370] width 31 height 31
radio input "true"
click at [573, 485] on label "This trade partner is better than most" at bounding box center [523, 494] width 230 height 31
click at [439, 485] on input "This trade partner is better than most" at bounding box center [423, 494] width 31 height 31
click at [792, 659] on span "Submit" at bounding box center [789, 662] width 36 height 18
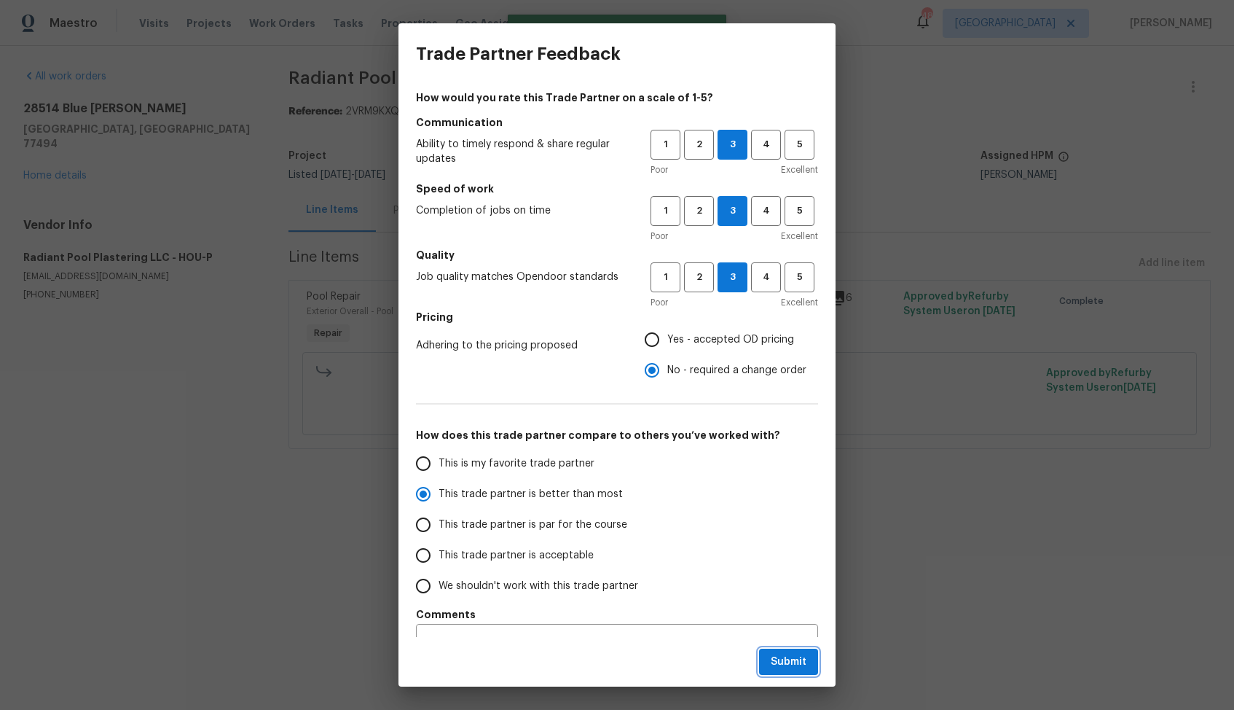
radio input "true"
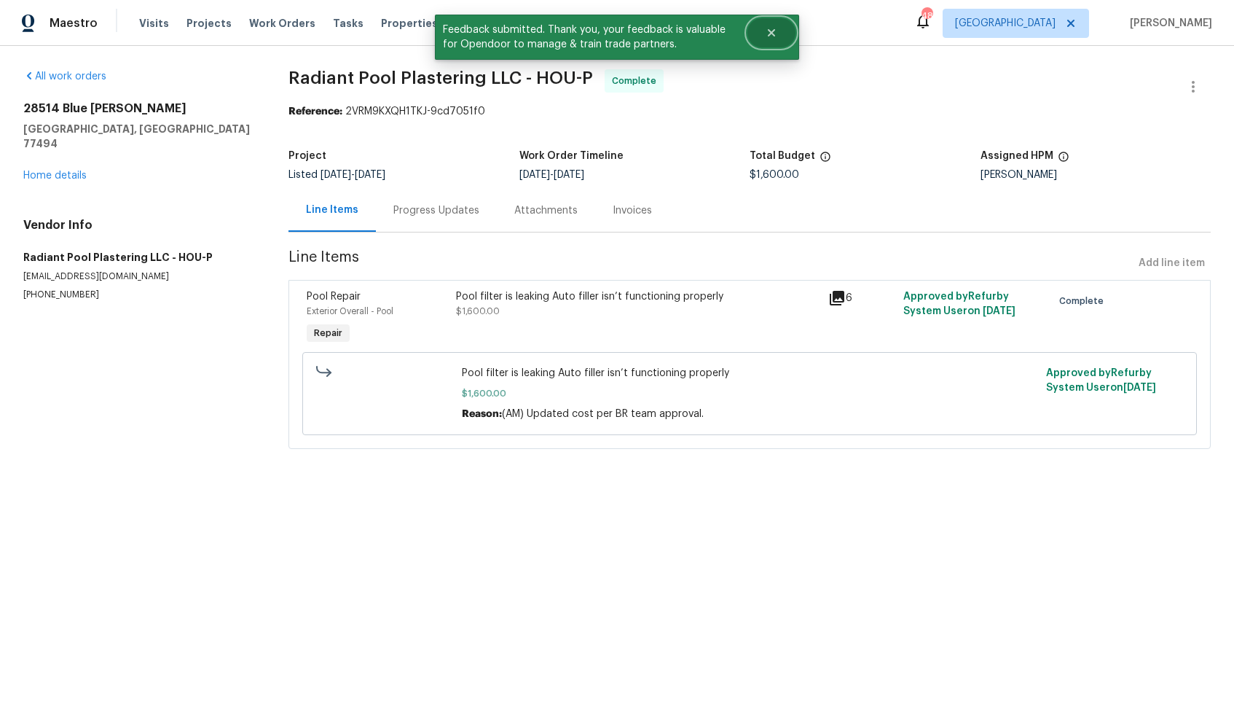
click at [782, 27] on button "Close" at bounding box center [772, 32] width 48 height 29
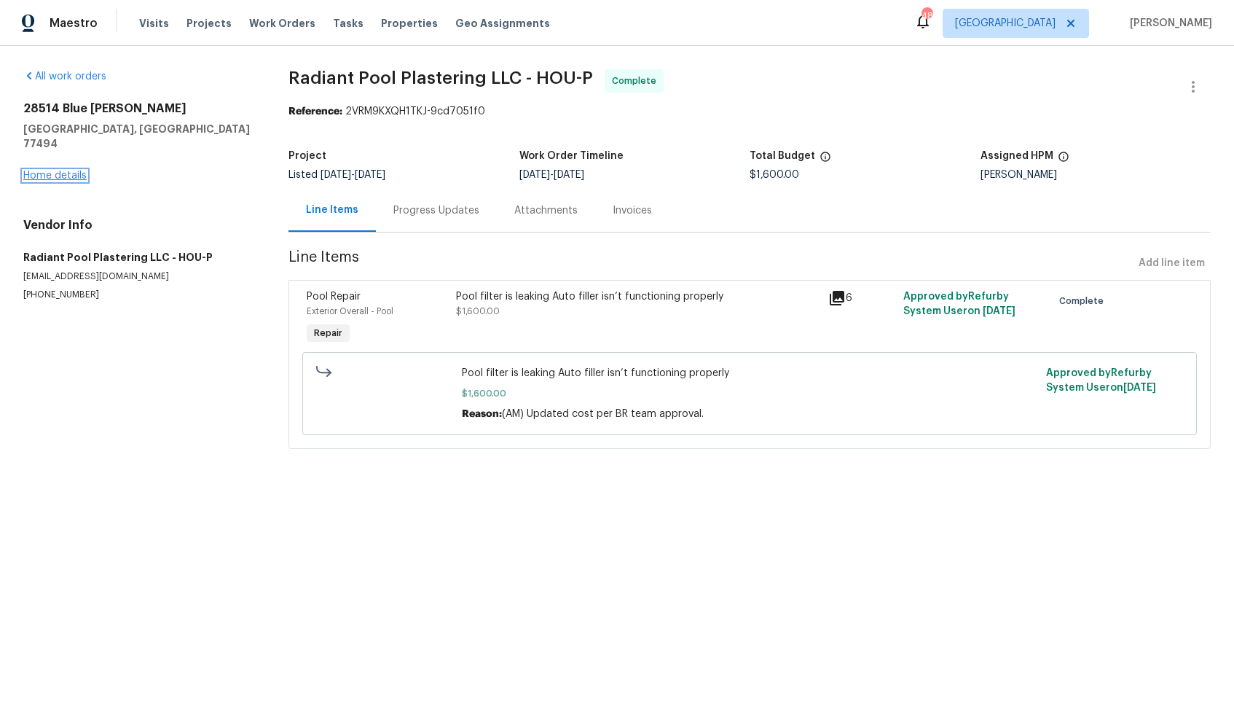
click at [61, 171] on link "Home details" at bounding box center [54, 176] width 63 height 10
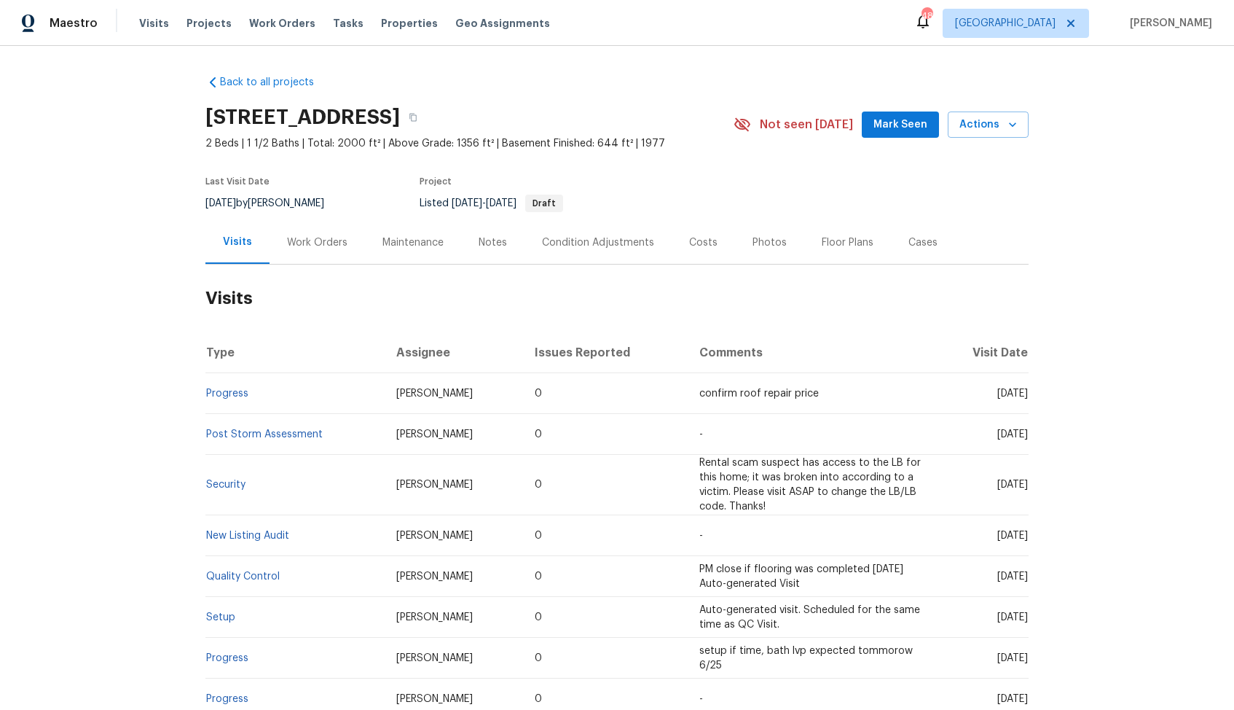
click at [312, 246] on div "Work Orders" at bounding box center [317, 242] width 60 height 15
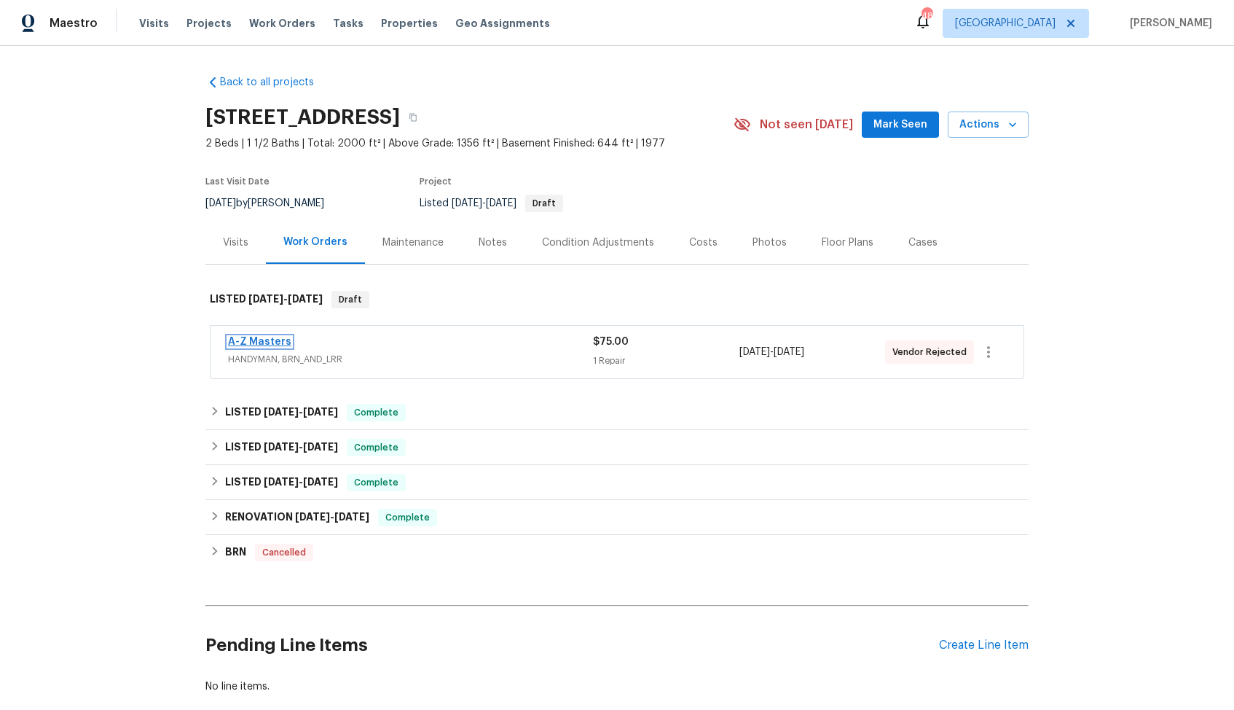
click at [265, 342] on link "A-Z Masters" at bounding box center [259, 342] width 63 height 10
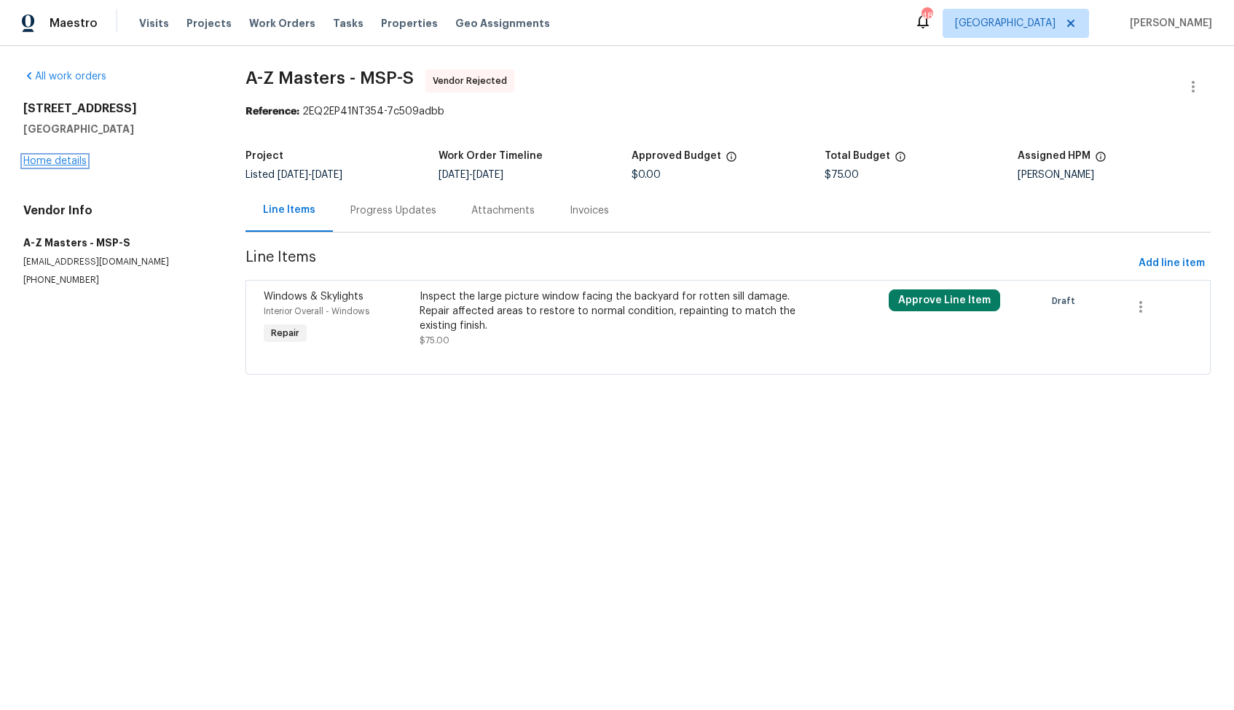
click at [56, 163] on link "Home details" at bounding box center [54, 161] width 63 height 10
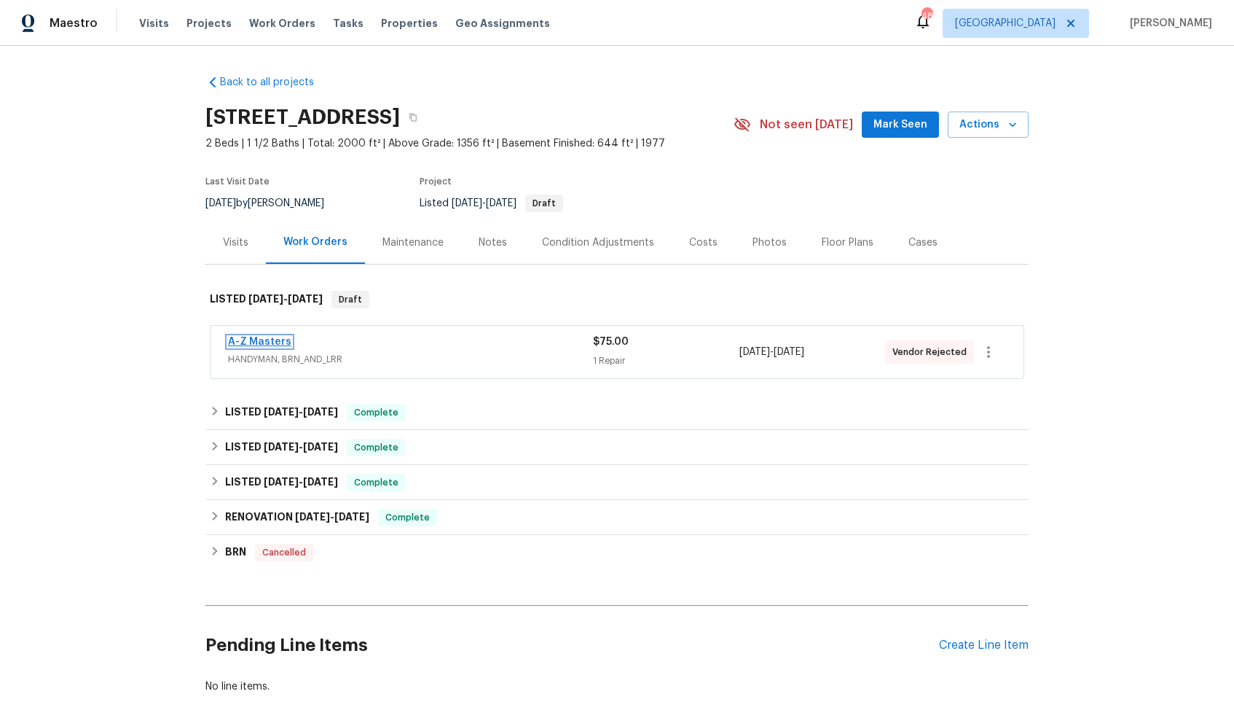
click at [261, 342] on link "A-Z Masters" at bounding box center [259, 342] width 63 height 10
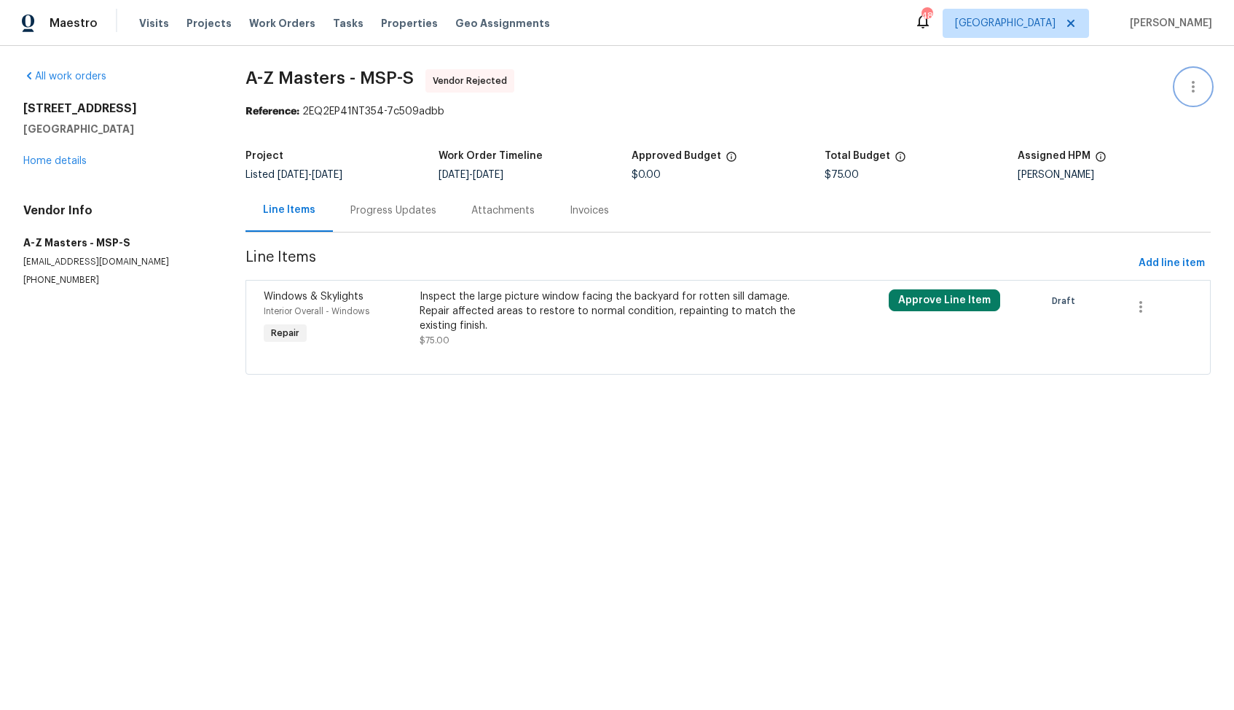
click at [1192, 90] on icon "button" at bounding box center [1193, 87] width 3 height 12
click at [1126, 90] on li "Edit" at bounding box center [1146, 87] width 157 height 24
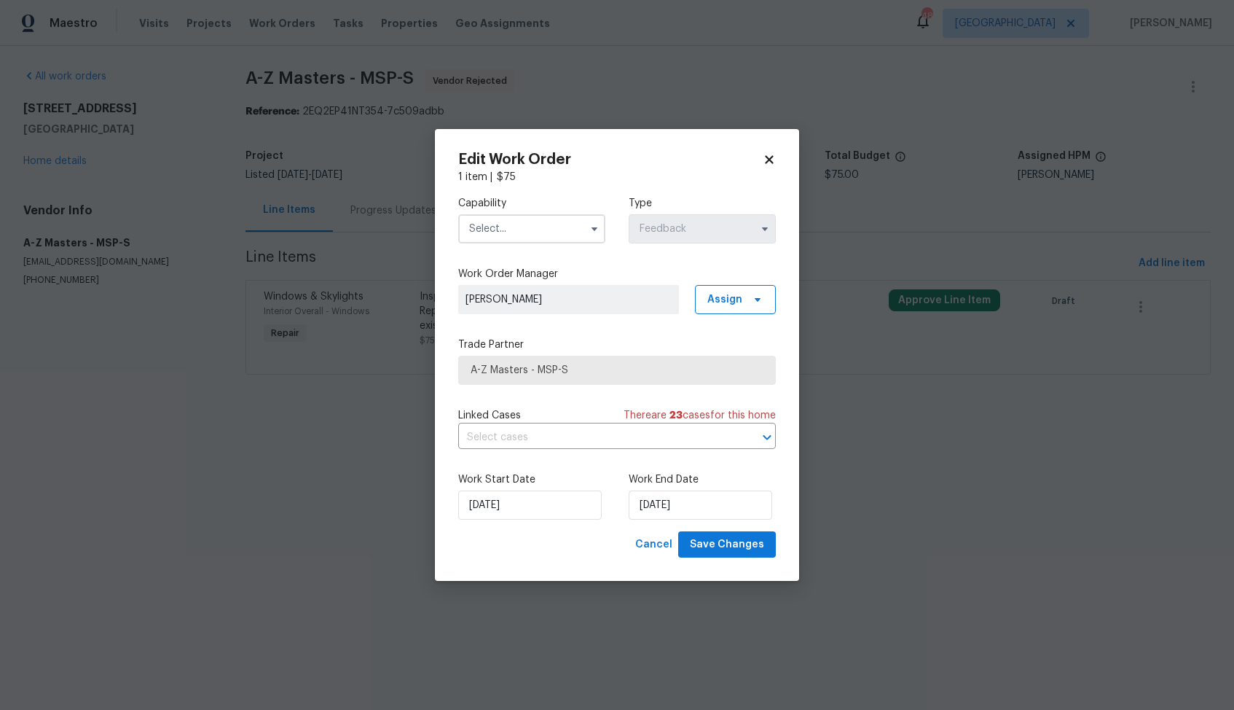
click at [513, 236] on input "text" at bounding box center [531, 228] width 147 height 29
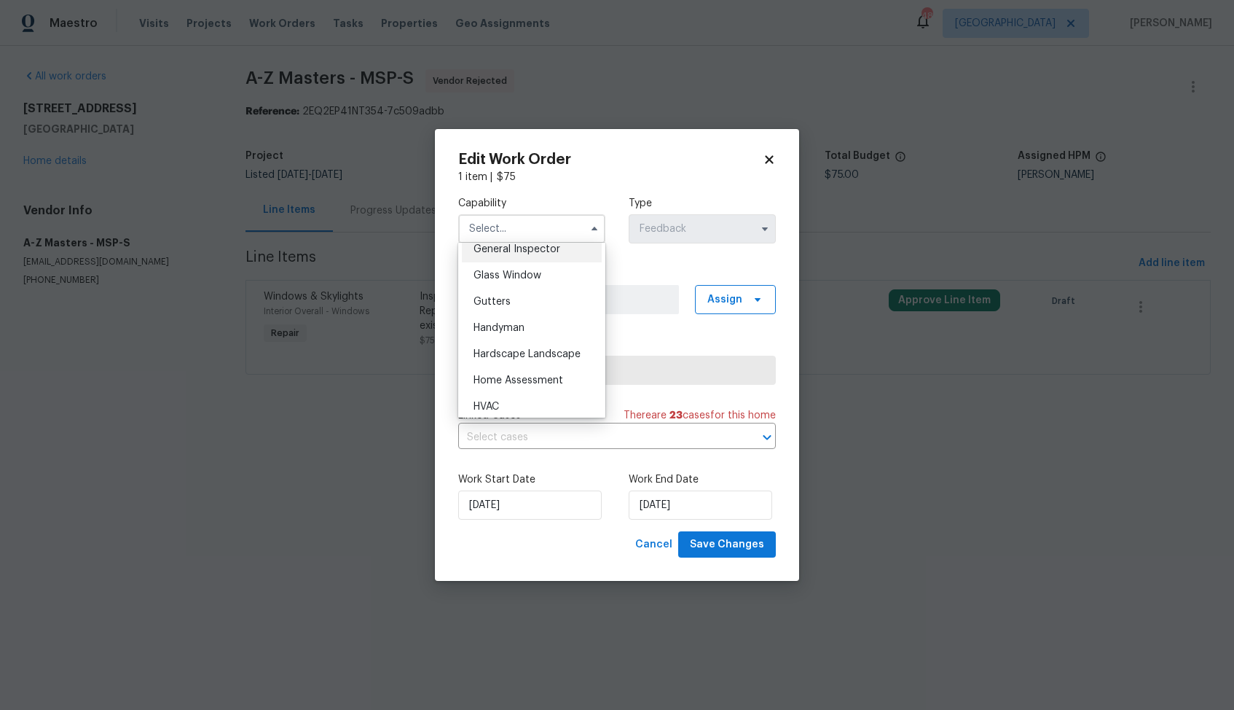
scroll to position [737, 0]
click at [516, 329] on div "Handyman" at bounding box center [532, 324] width 140 height 26
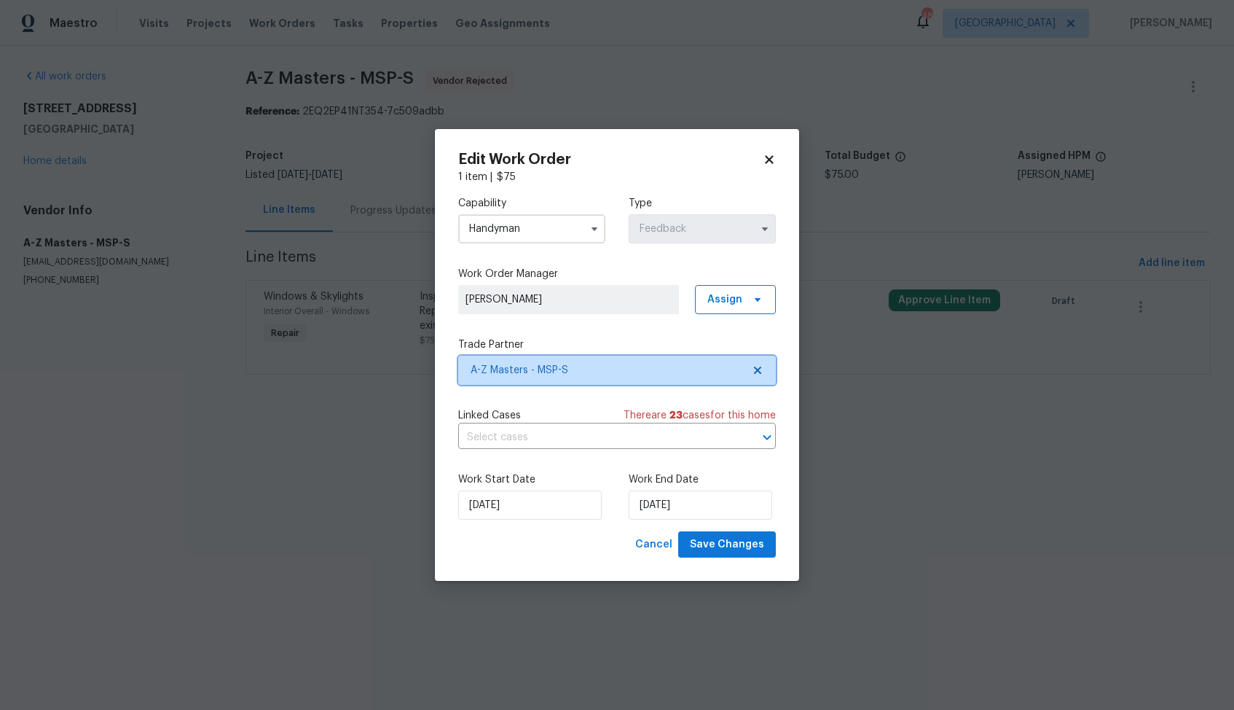
click at [560, 372] on span "A-Z Masters - MSP-S" at bounding box center [607, 370] width 272 height 15
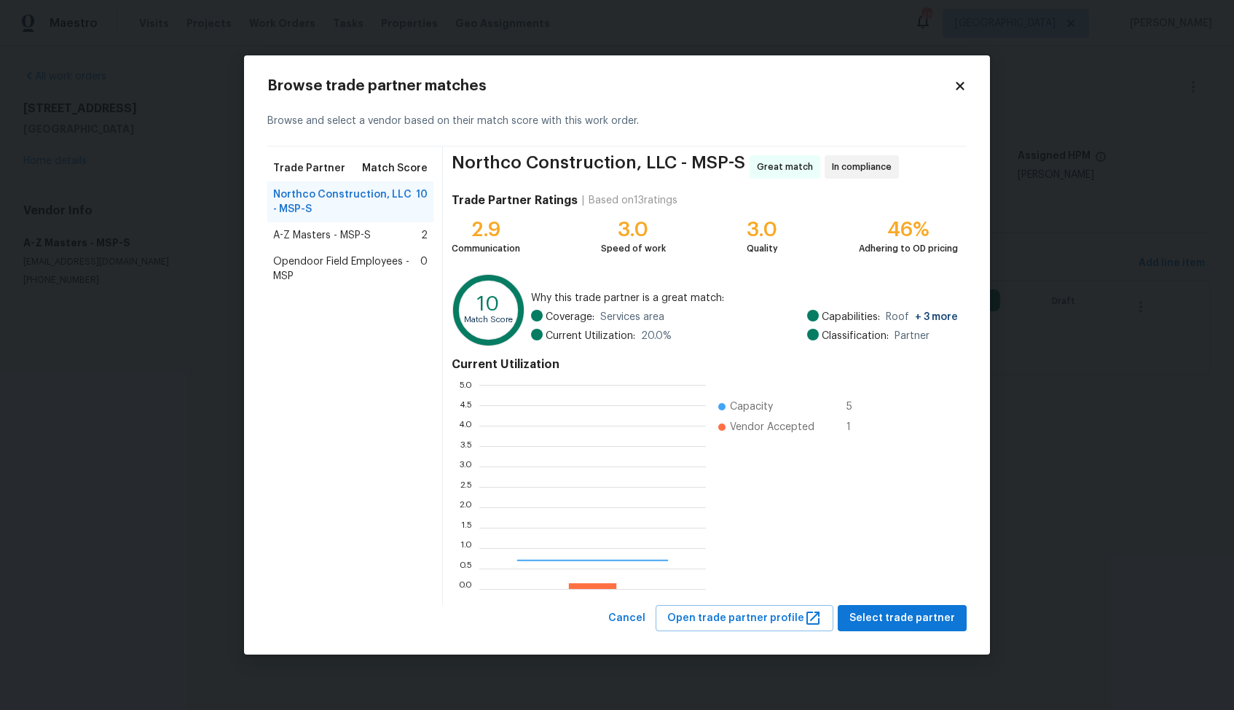
scroll to position [204, 227]
click at [329, 257] on span "Opendoor Field Employees - MSP" at bounding box center [346, 268] width 147 height 29
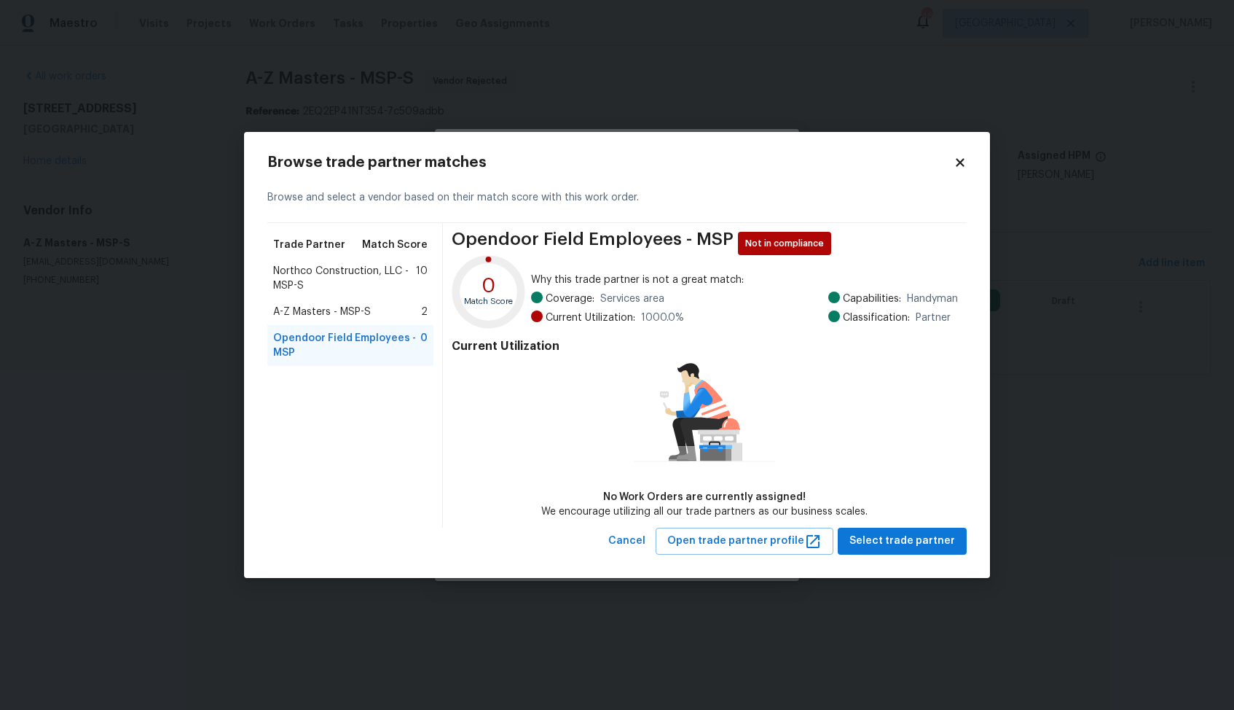
click at [310, 273] on span "Northco Construction, LLC - MSP-S" at bounding box center [344, 278] width 143 height 29
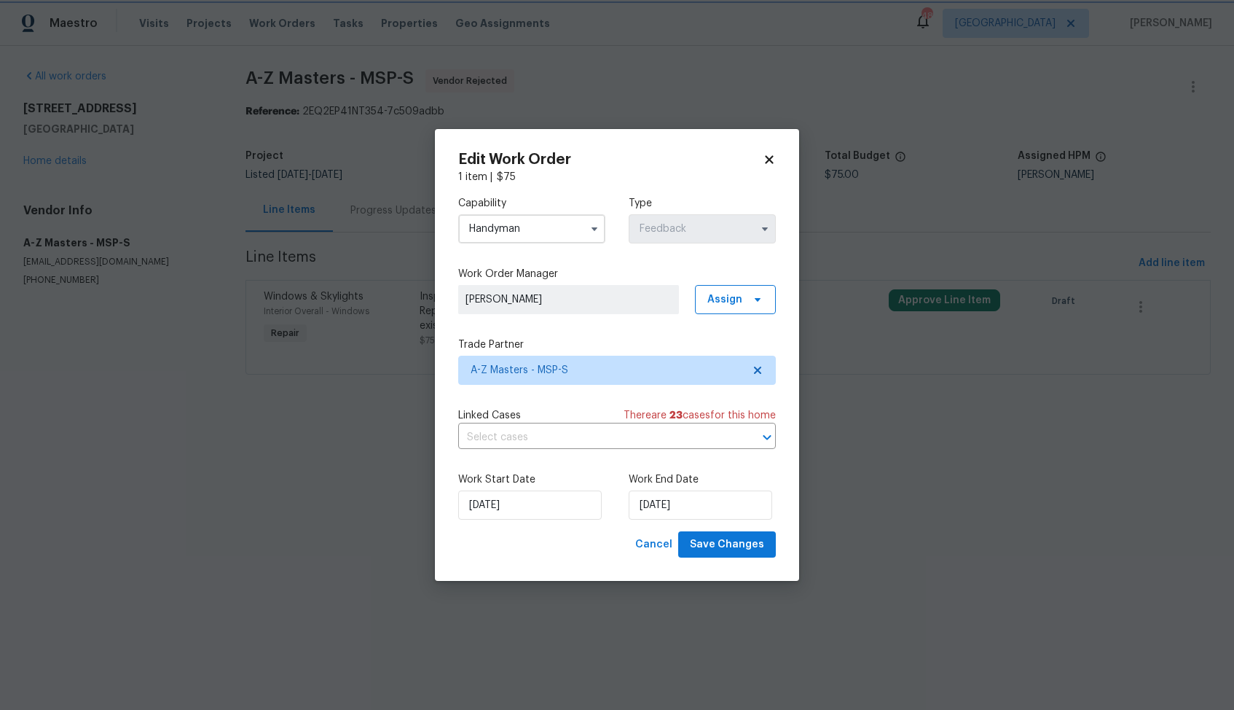
click at [207, 275] on body "Maestro Visits Projects Work Orders Tasks Properties Geo Assignments 48 Dallas …" at bounding box center [617, 207] width 1234 height 415
click at [570, 236] on input "Handyman" at bounding box center [531, 228] width 147 height 29
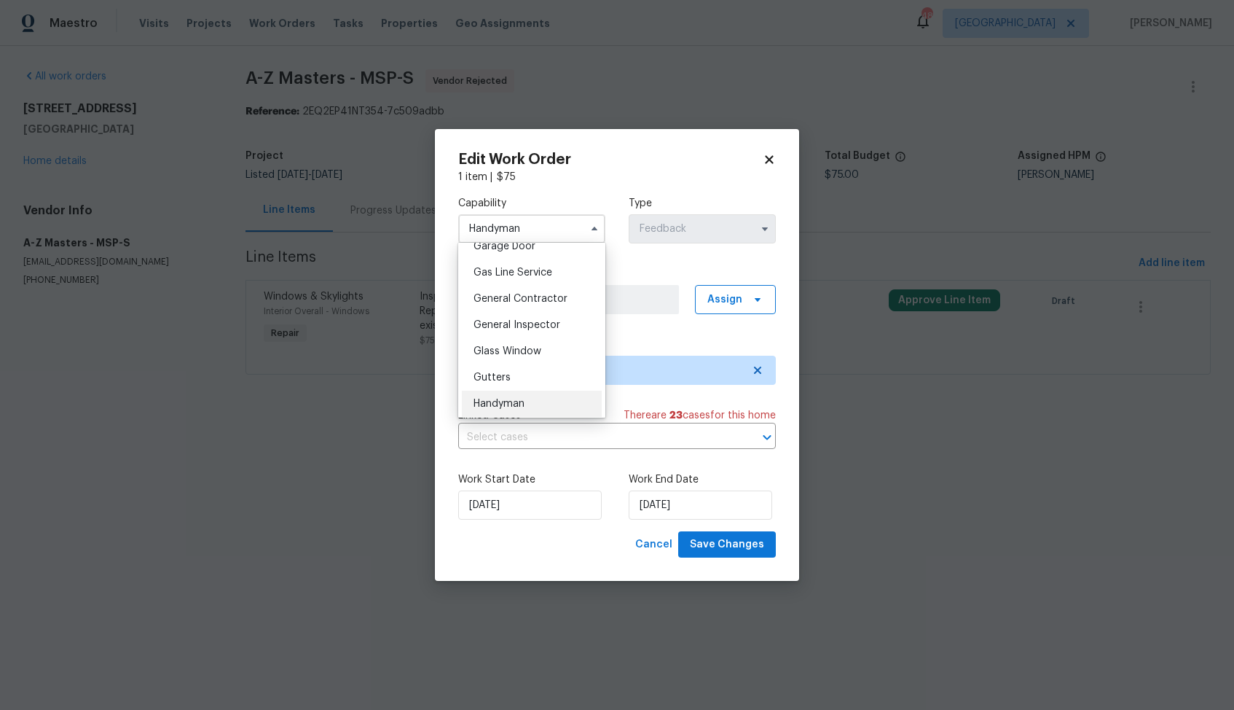
scroll to position [649, 0]
click at [540, 313] on div "General Contractor" at bounding box center [532, 307] width 140 height 26
type input "General Contractor"
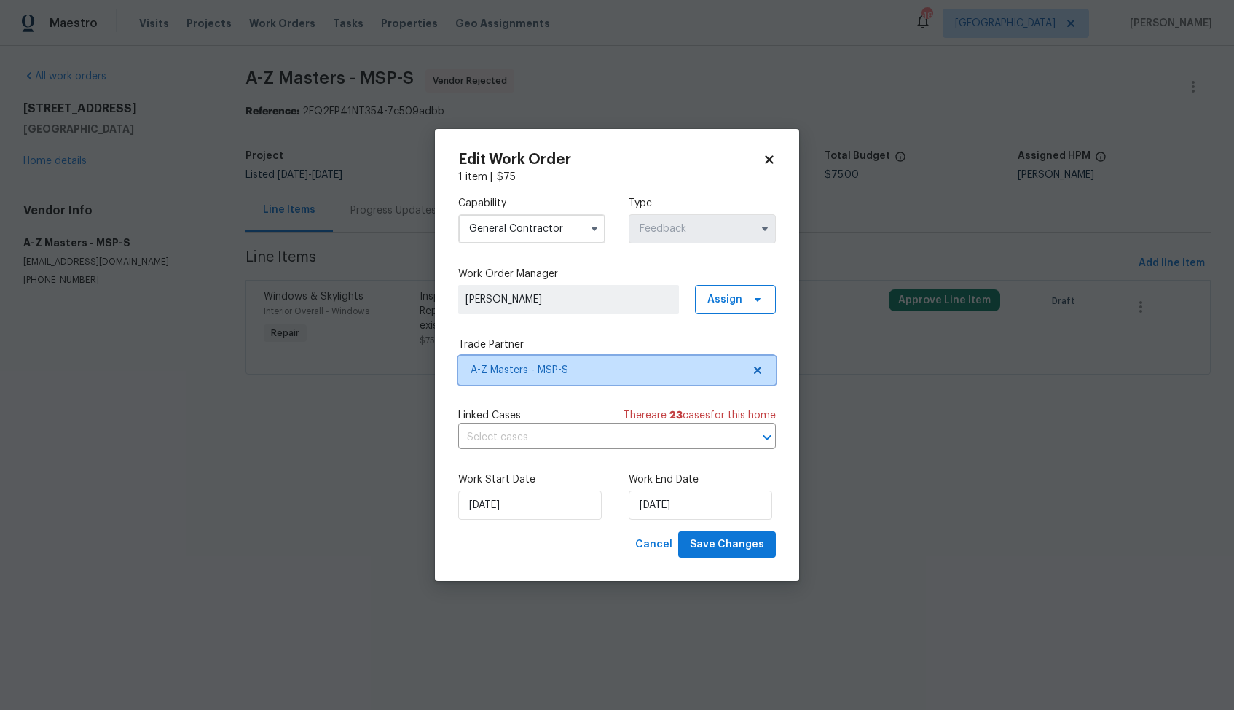
click at [577, 366] on span "A-Z Masters - MSP-S" at bounding box center [607, 370] width 272 height 15
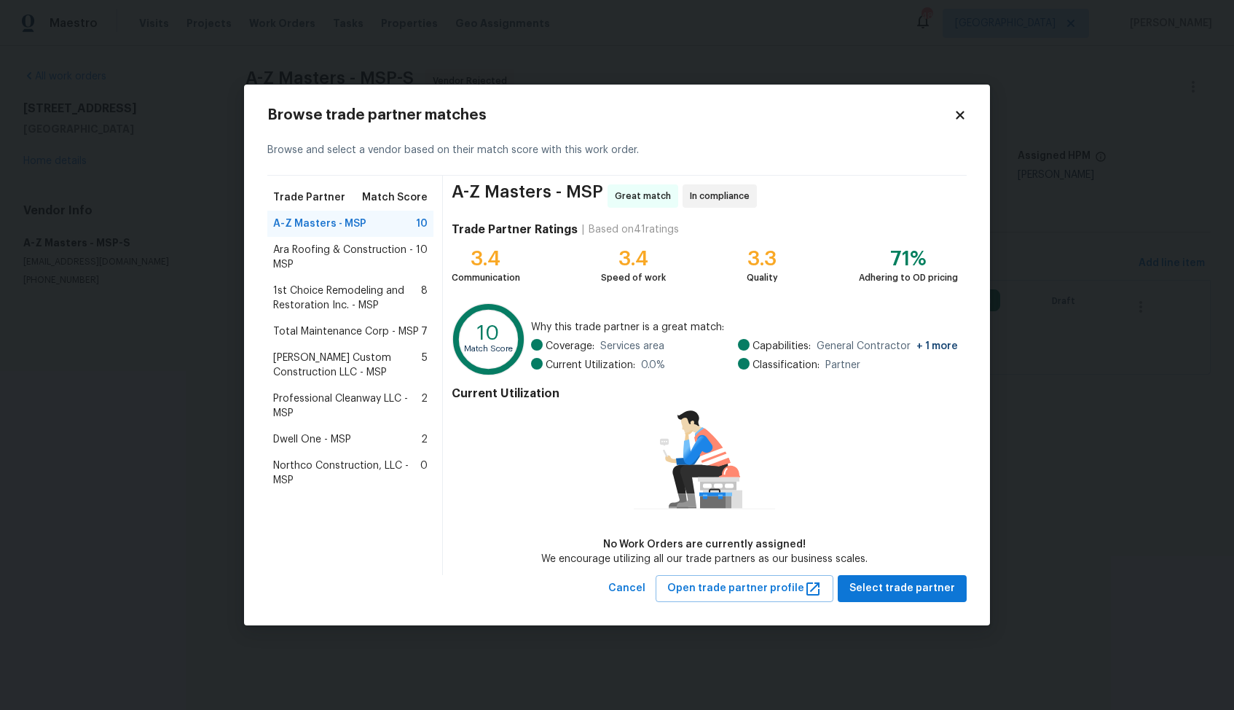
click at [335, 256] on span "Ara Roofing & Construction - MSP" at bounding box center [344, 257] width 143 height 29
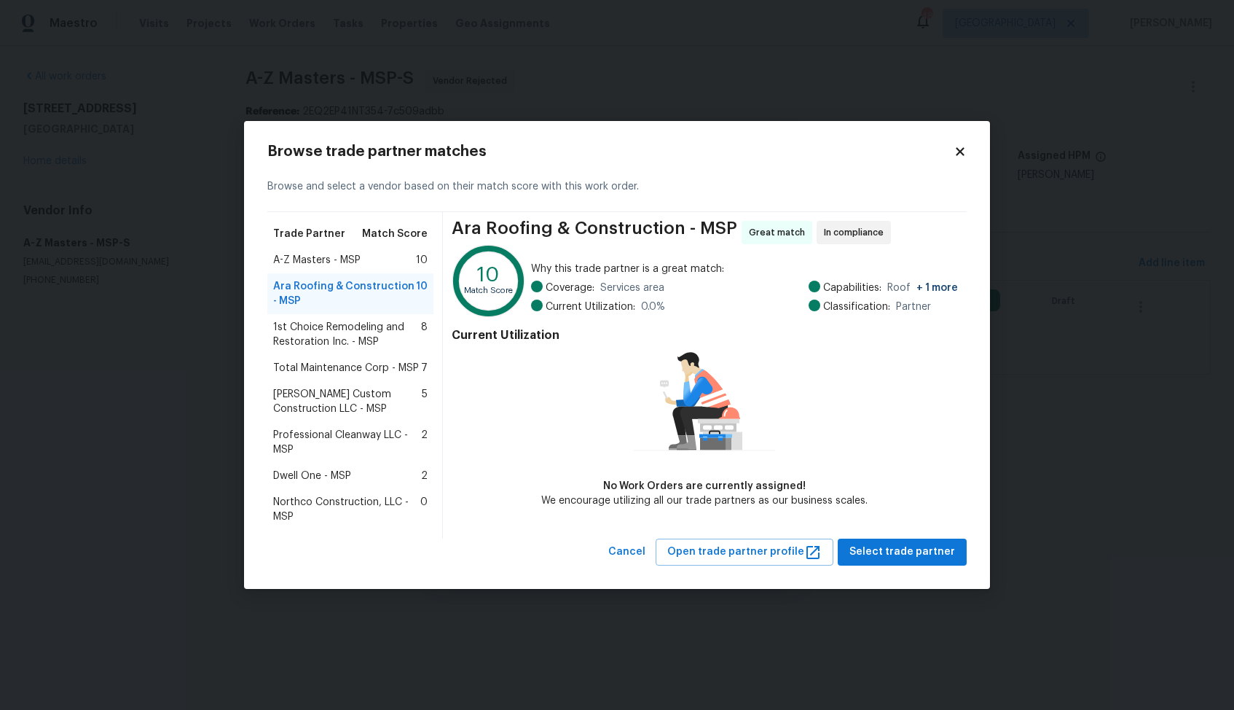
click at [331, 343] on span "1st Choice Remodeling and Restoration Inc. - MSP" at bounding box center [347, 334] width 148 height 29
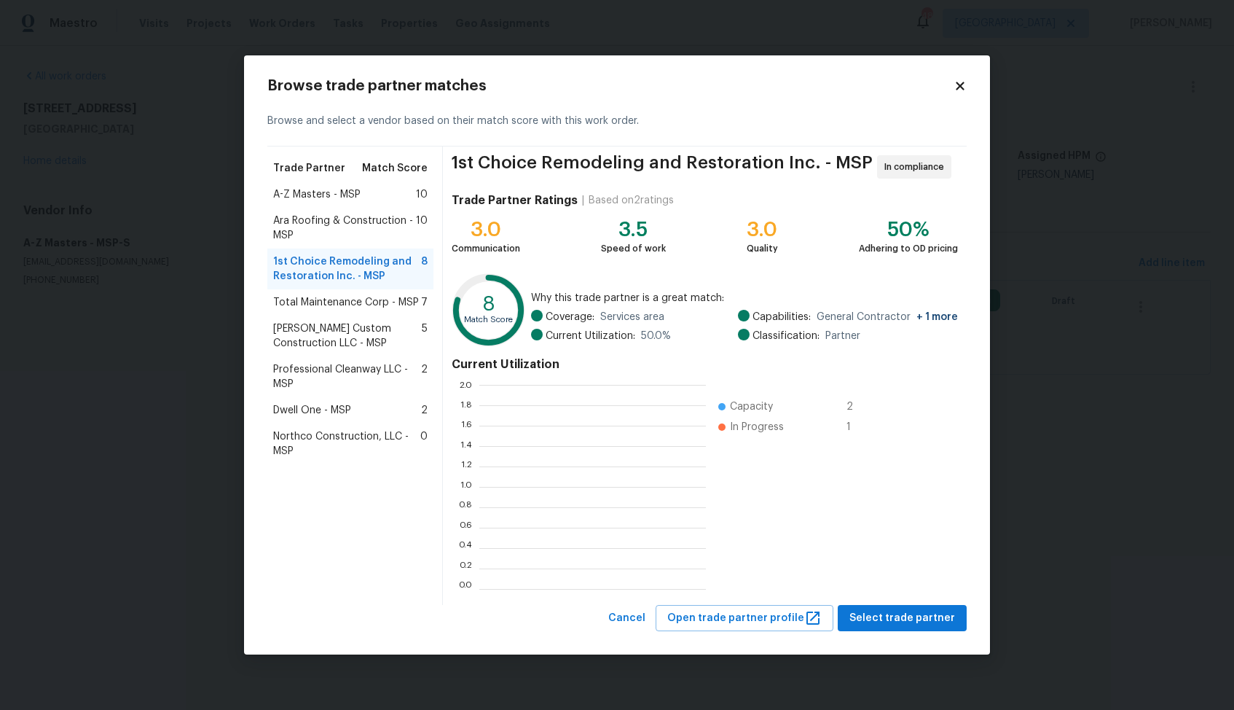
scroll to position [204, 227]
click at [289, 224] on span "Ara Roofing & Construction - MSP" at bounding box center [344, 228] width 143 height 29
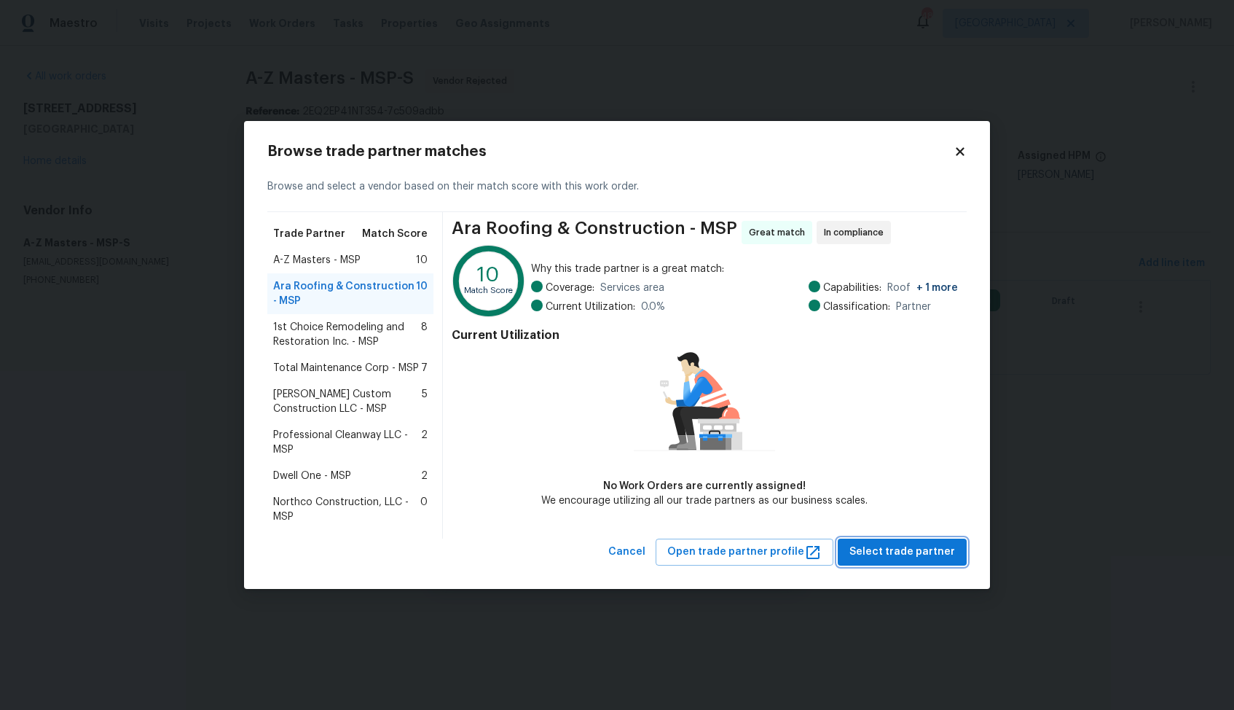
click at [905, 555] on span "Select trade partner" at bounding box center [903, 552] width 106 height 18
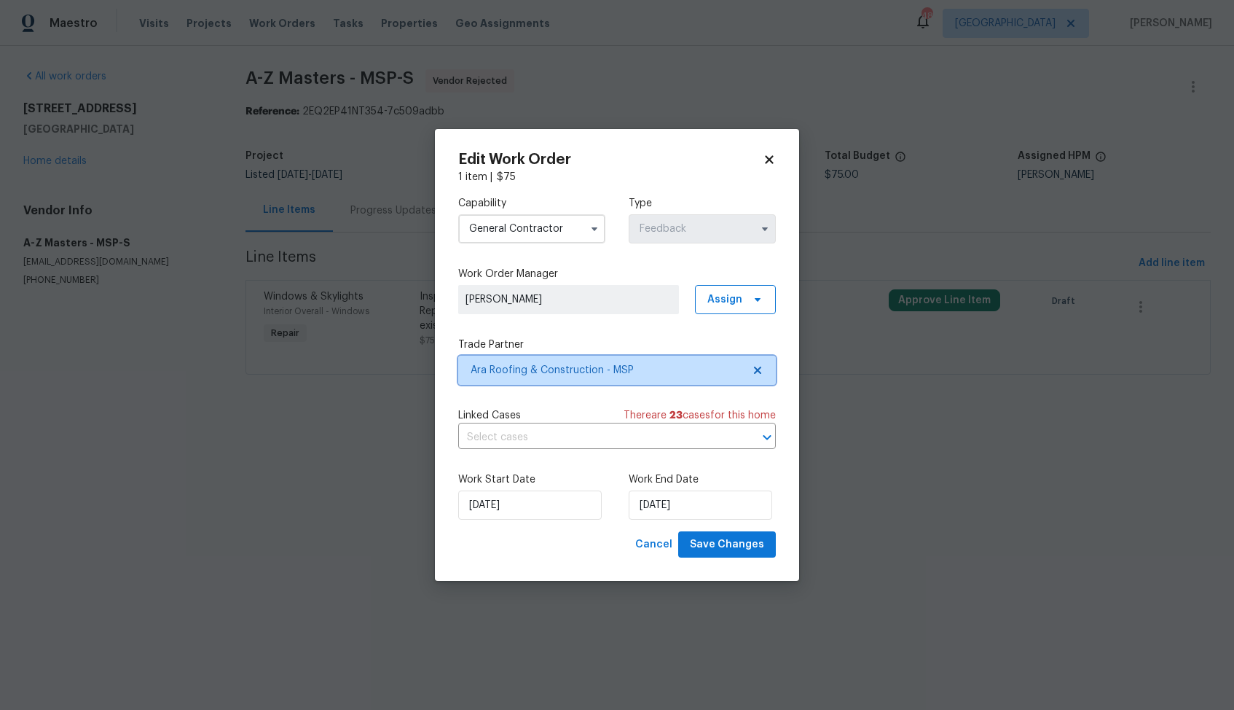
click at [612, 377] on span "Ara Roofing & Construction - MSP" at bounding box center [607, 370] width 272 height 15
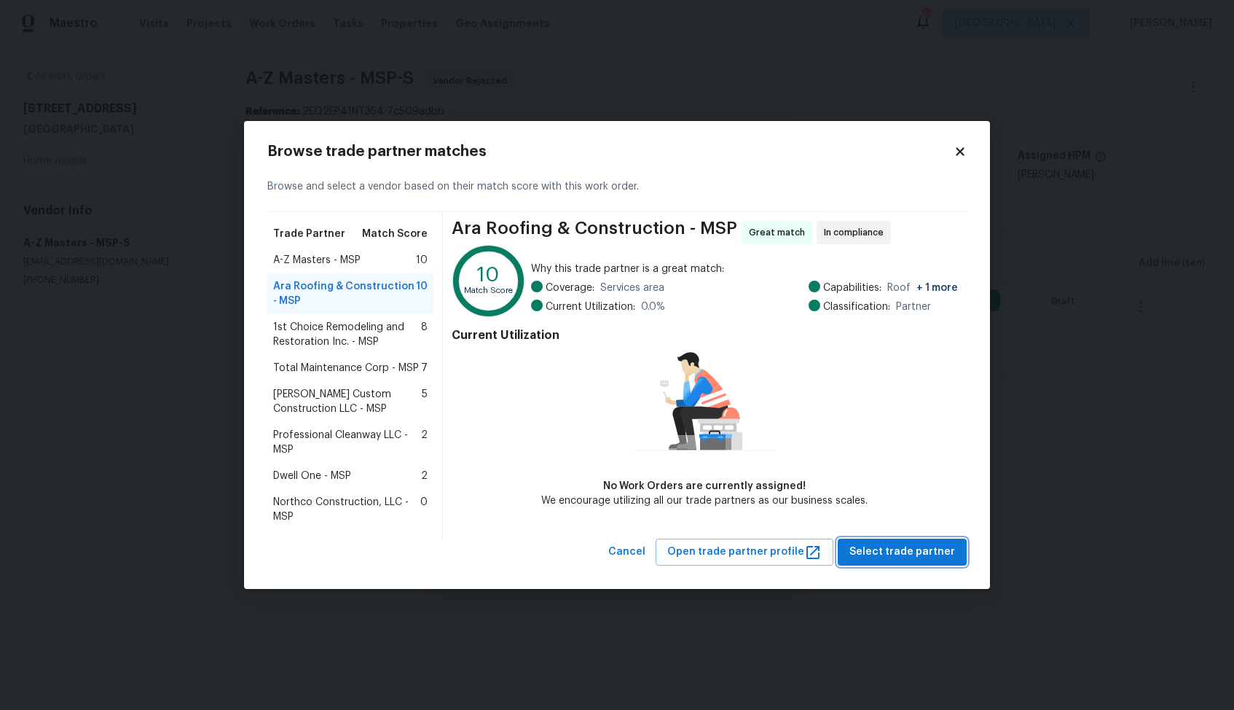
click at [885, 550] on span "Select trade partner" at bounding box center [903, 552] width 106 height 18
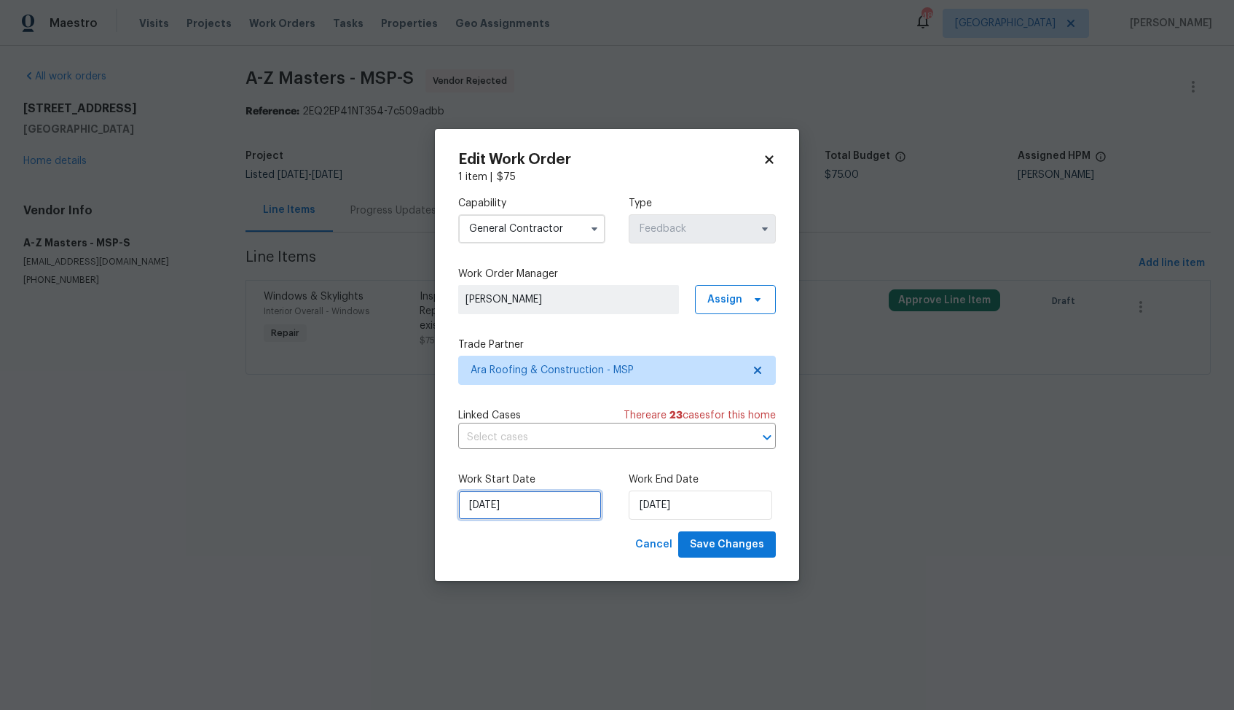
click at [553, 502] on input "19/08/2025" at bounding box center [530, 504] width 144 height 29
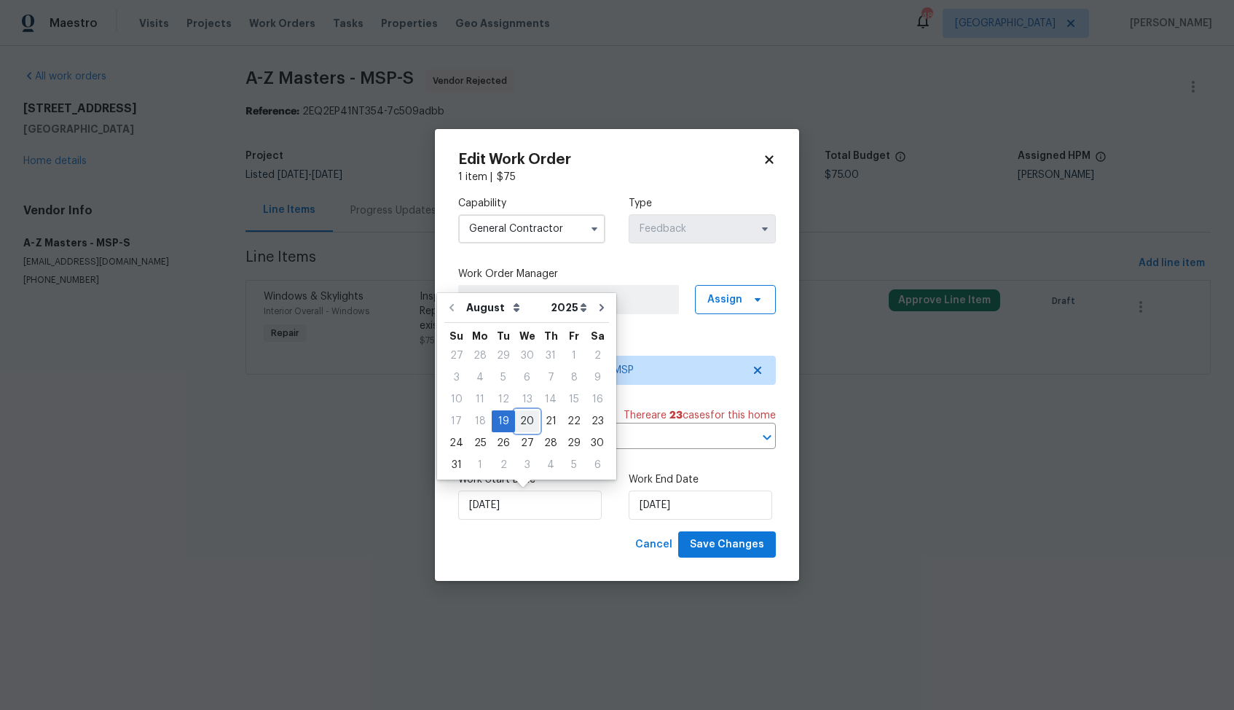
click at [519, 424] on div "20" at bounding box center [527, 421] width 24 height 20
type input "[DATE]"
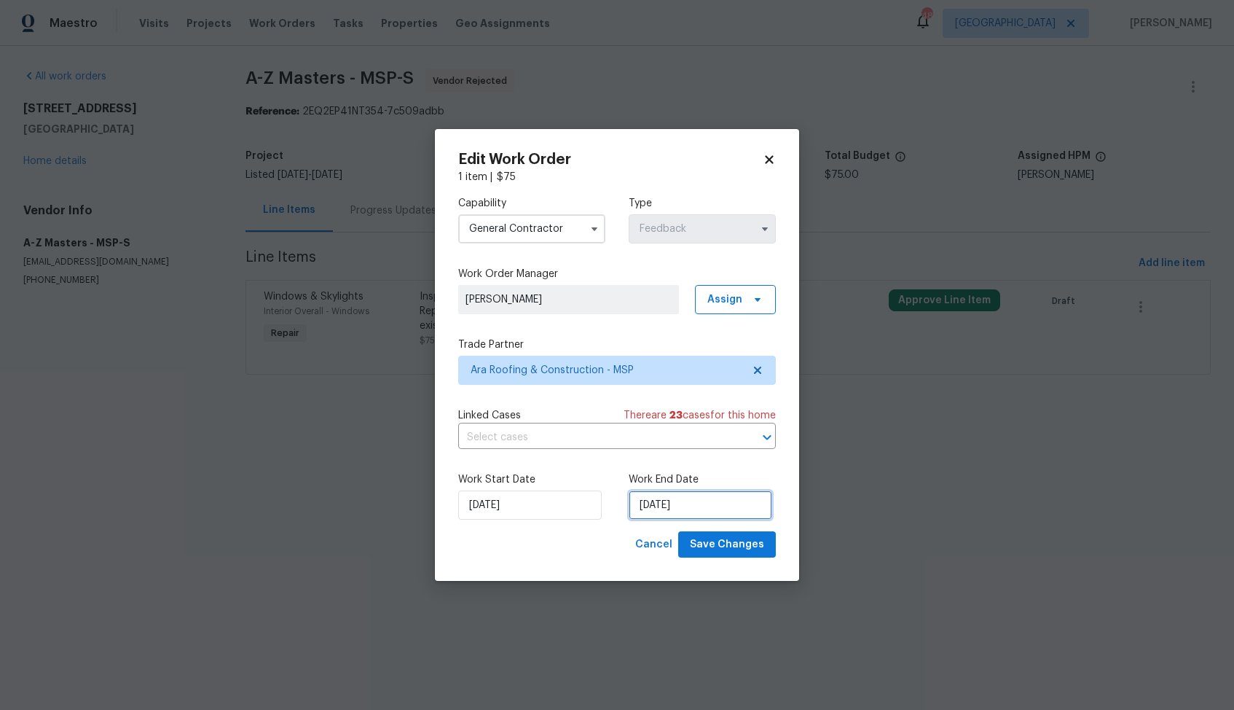
click at [724, 507] on input "21/08/2025" at bounding box center [701, 504] width 144 height 29
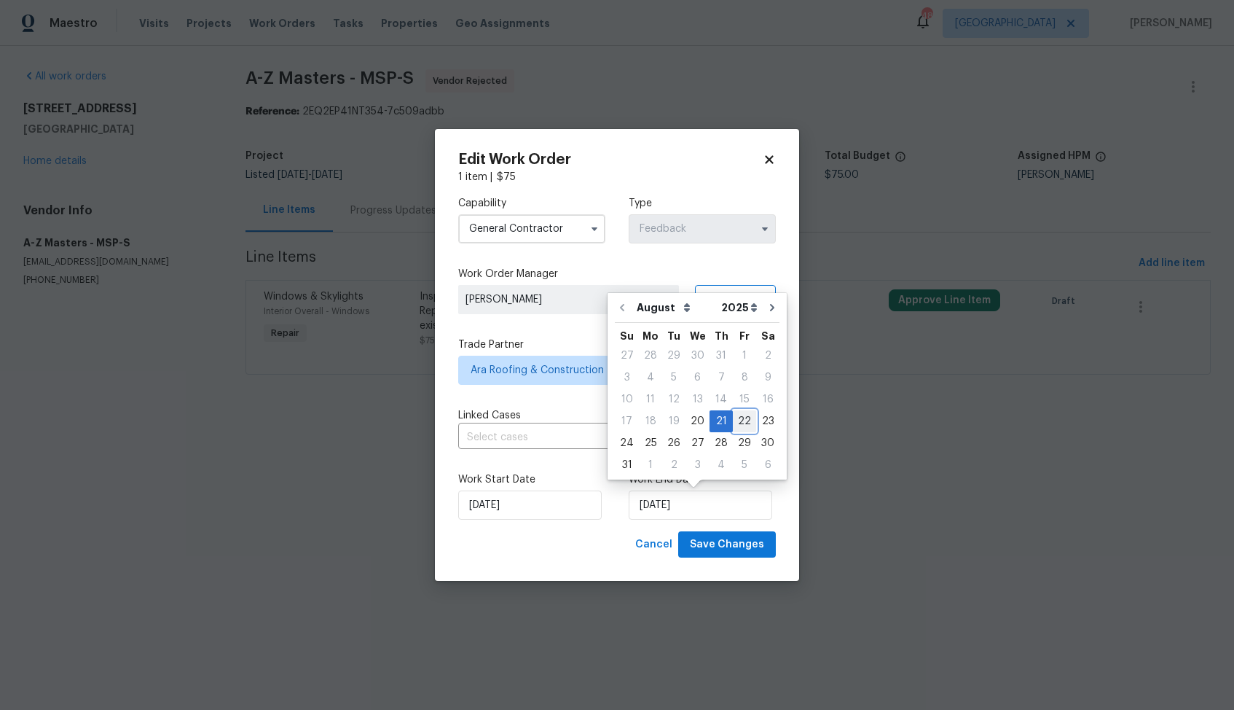
click at [743, 426] on div "22" at bounding box center [744, 421] width 23 height 20
type input "[DATE]"
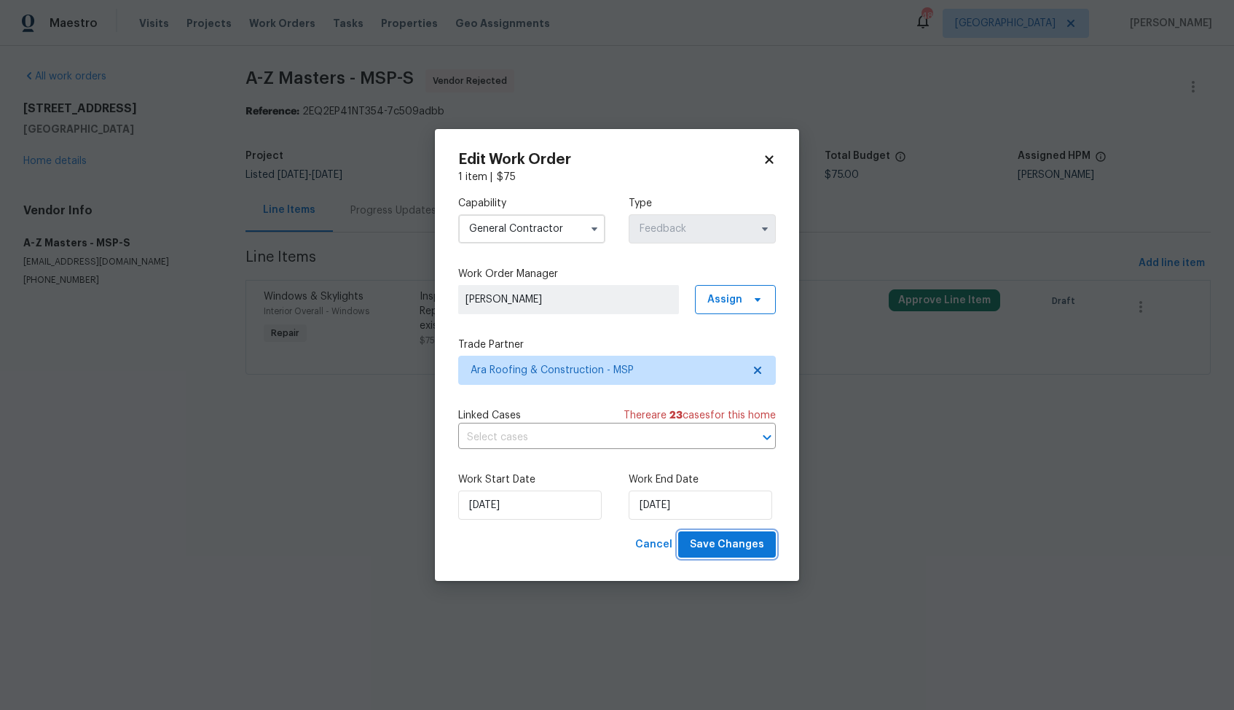
click at [715, 546] on span "Save Changes" at bounding box center [727, 545] width 74 height 18
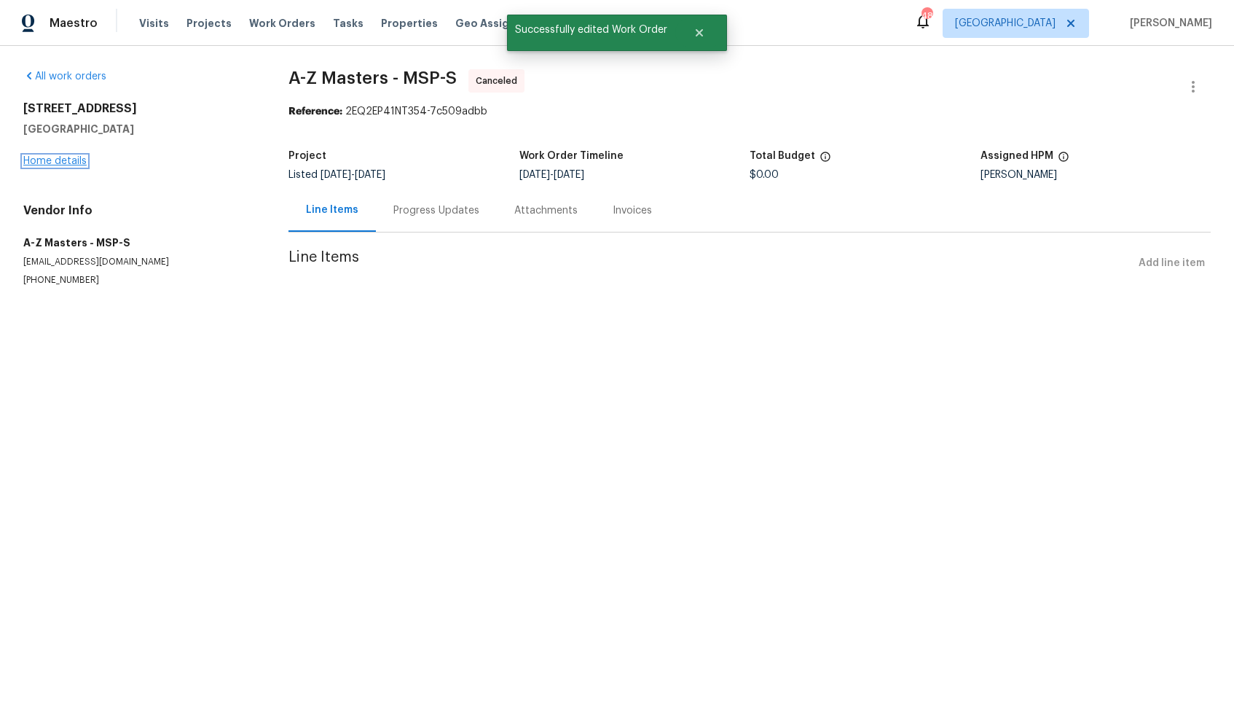
click at [68, 160] on link "Home details" at bounding box center [54, 161] width 63 height 10
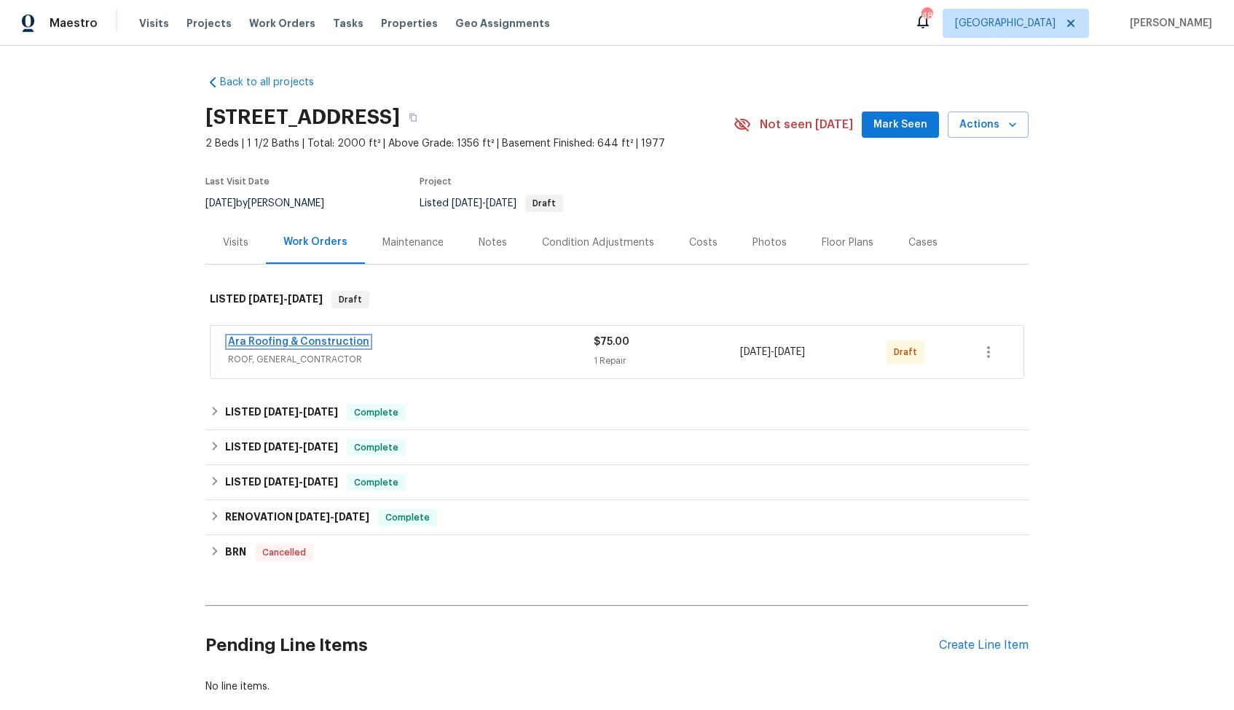
click at [308, 337] on link "Ara Roofing & Construction" at bounding box center [298, 342] width 141 height 10
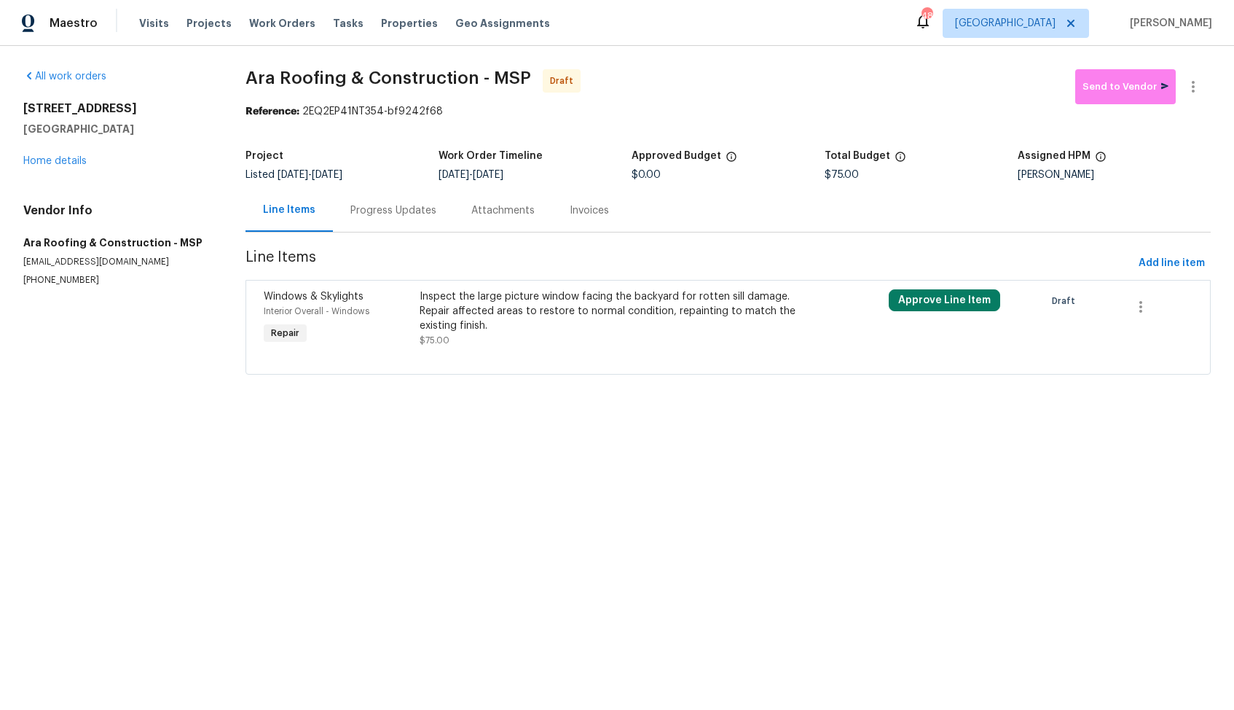
click at [495, 326] on div "Inspect the large picture window facing the backyard for rotten sill damage. Re…" at bounding box center [611, 311] width 382 height 44
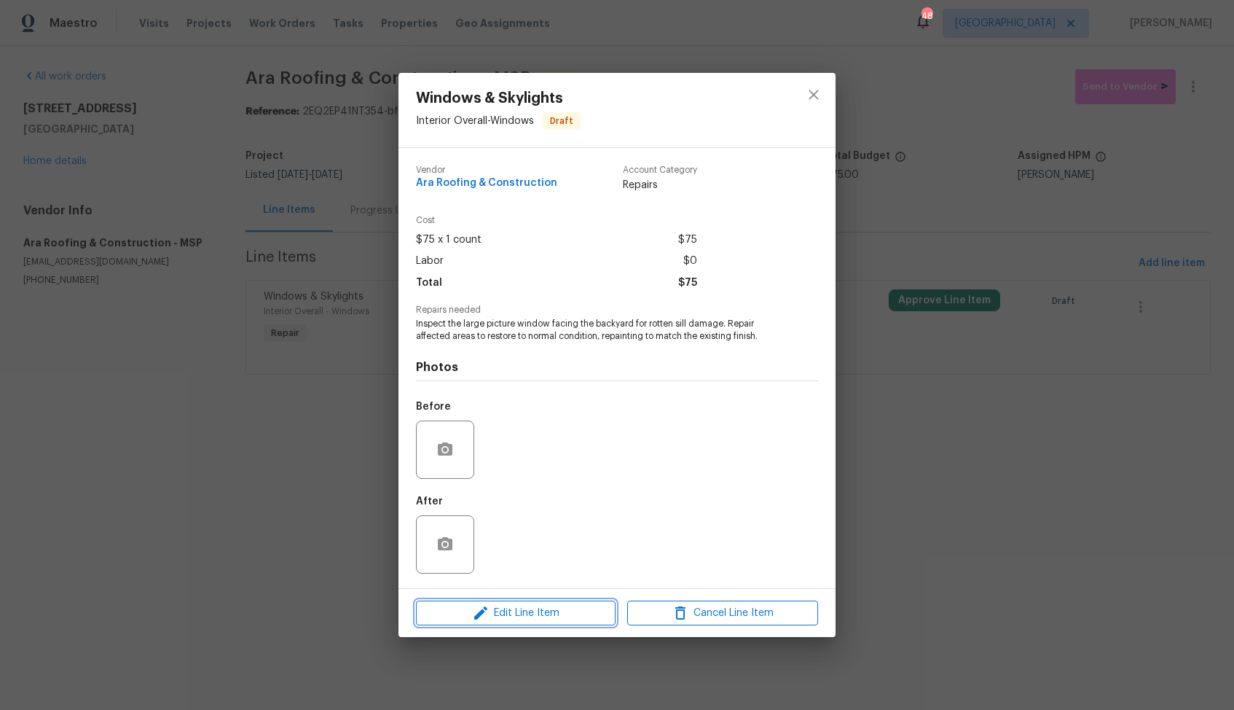
click at [485, 604] on icon "button" at bounding box center [480, 612] width 17 height 17
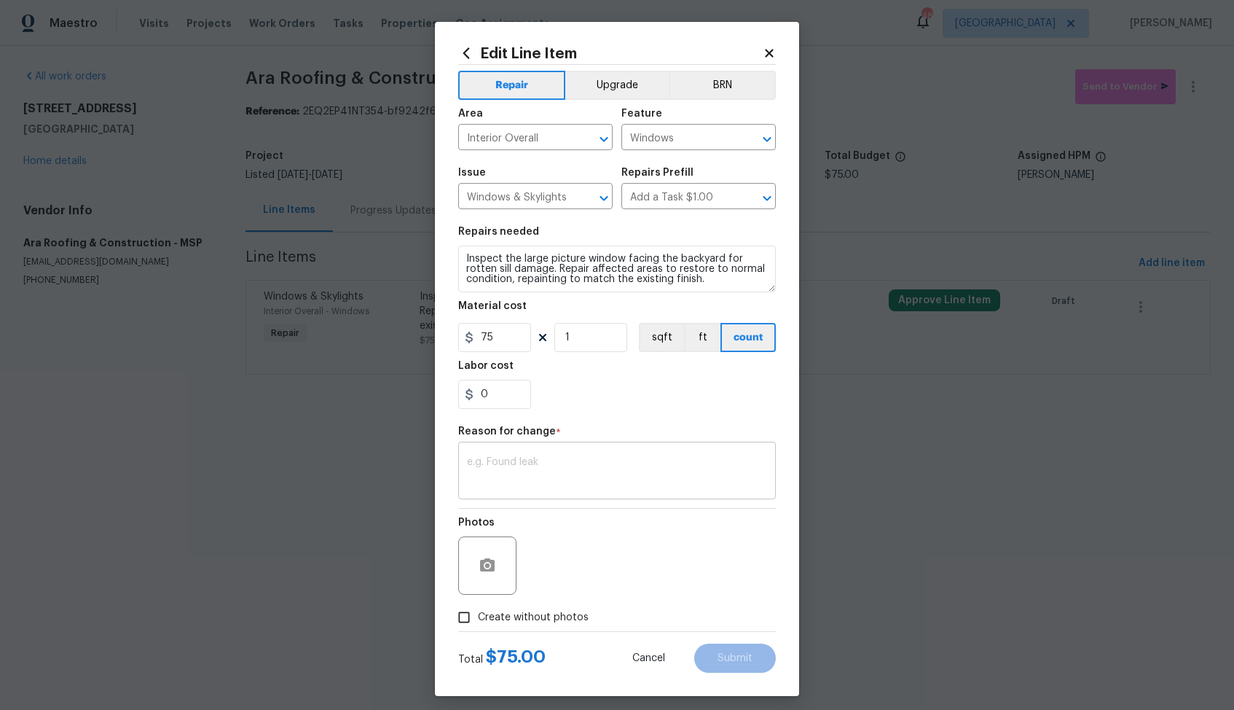
click at [555, 485] on textarea at bounding box center [617, 472] width 300 height 31
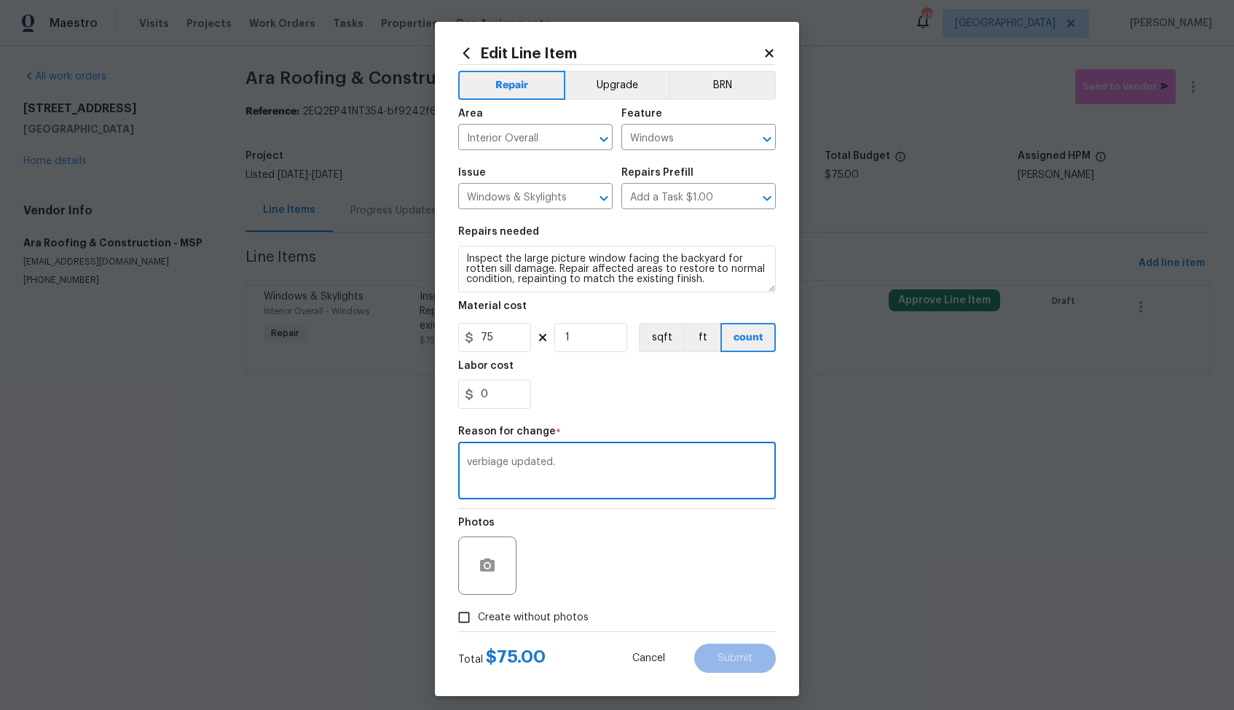
type textarea "verbiage updated."
click at [532, 620] on span "Create without photos" at bounding box center [533, 617] width 111 height 15
click at [478, 620] on input "Create without photos" at bounding box center [464, 617] width 28 height 28
checkbox input "true"
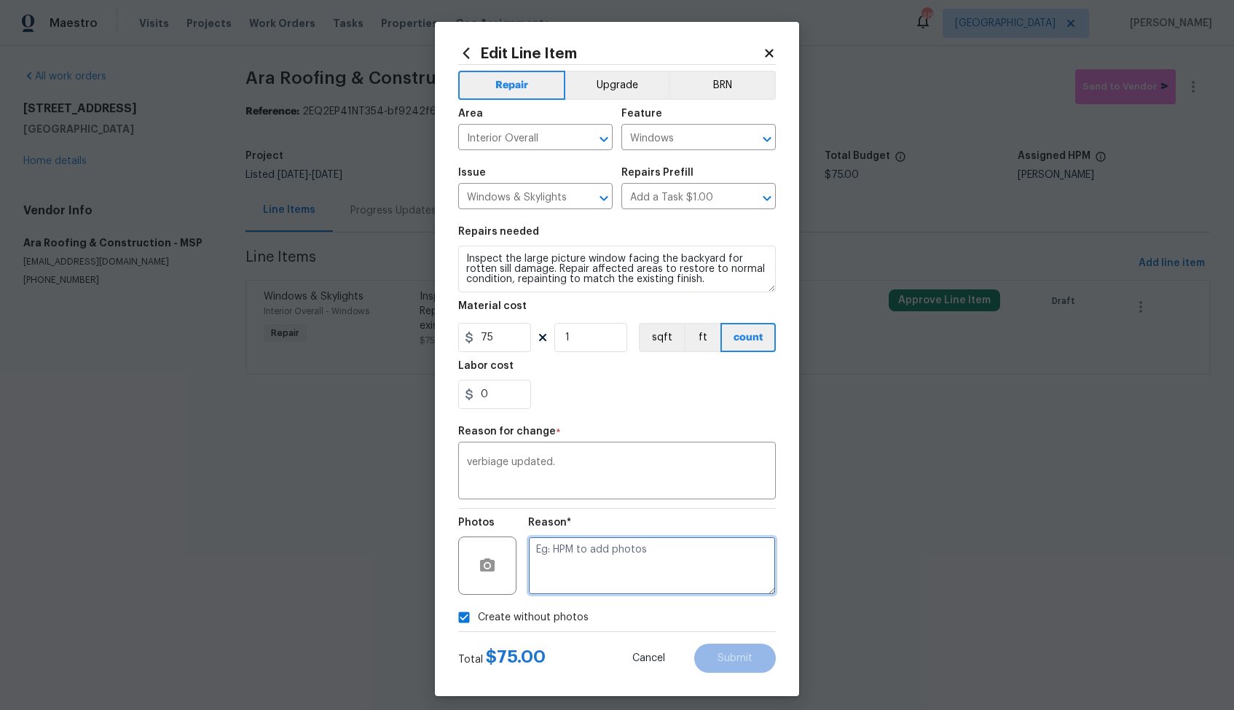
click at [635, 589] on textarea at bounding box center [652, 565] width 248 height 58
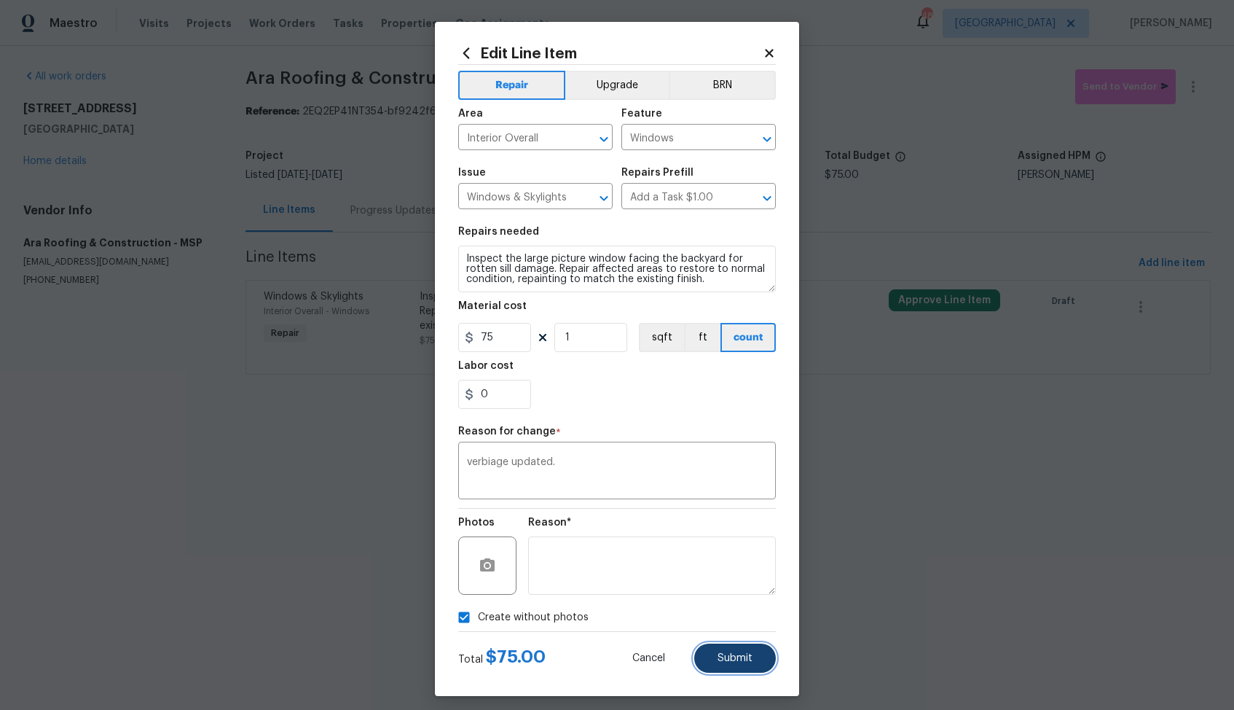
click at [713, 658] on button "Submit" at bounding box center [735, 657] width 82 height 29
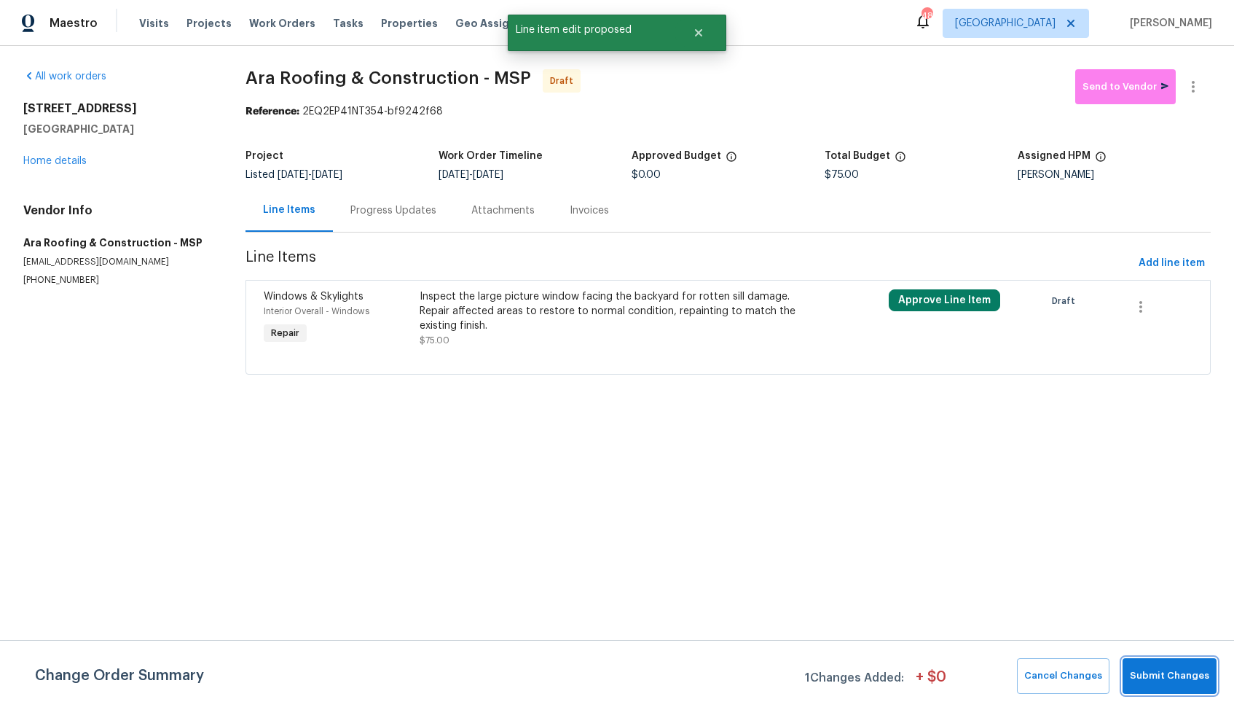
click at [1150, 684] on button "Submit Changes" at bounding box center [1170, 676] width 94 height 36
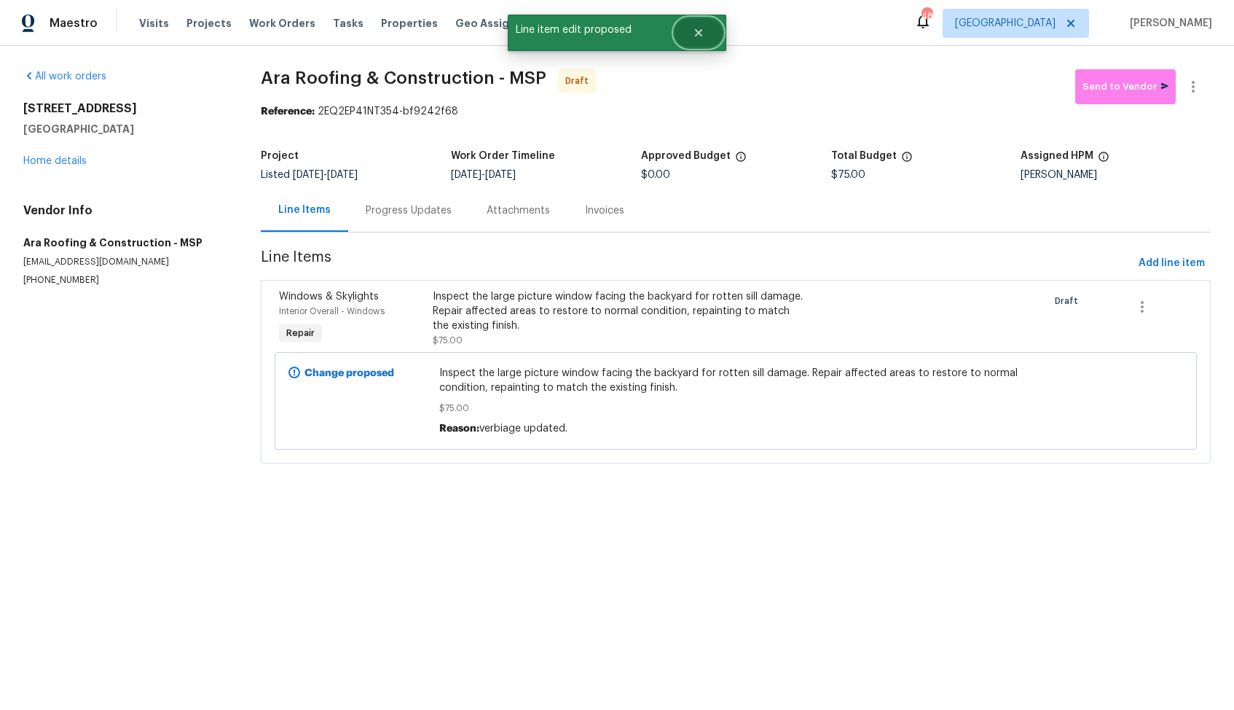
click at [704, 28] on icon "Close" at bounding box center [699, 33] width 12 height 12
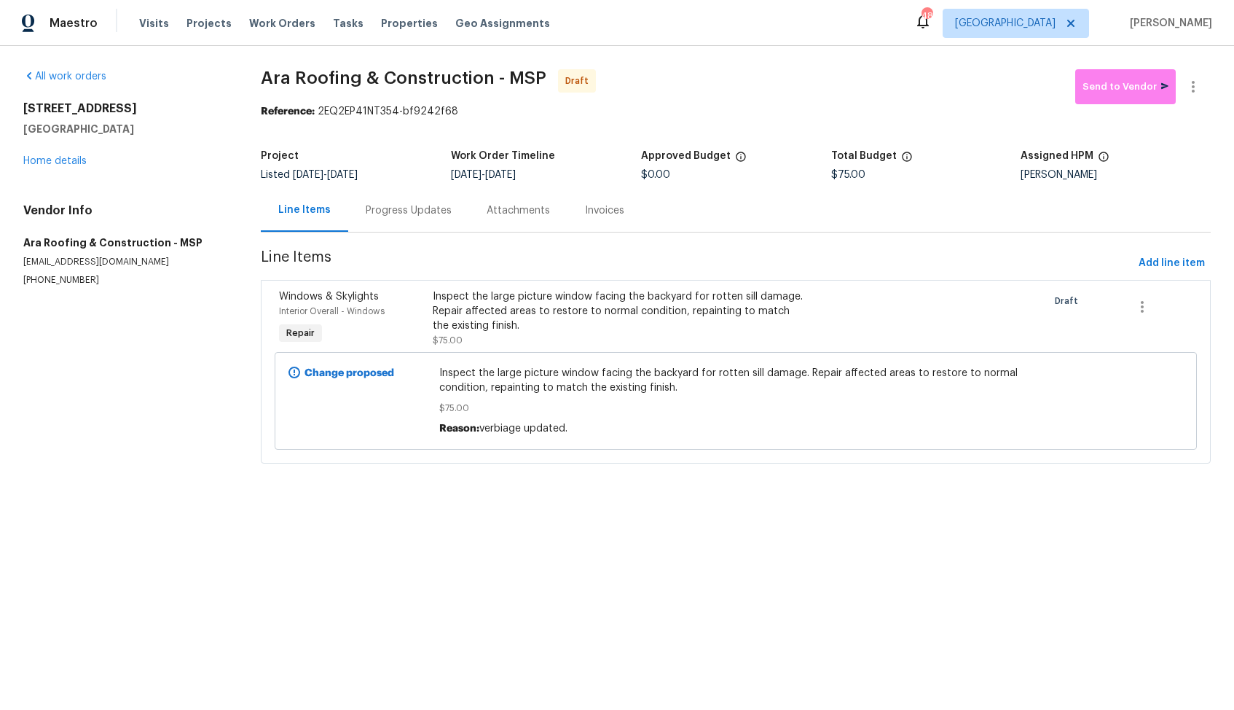
click at [408, 202] on div "Progress Updates" at bounding box center [408, 210] width 121 height 43
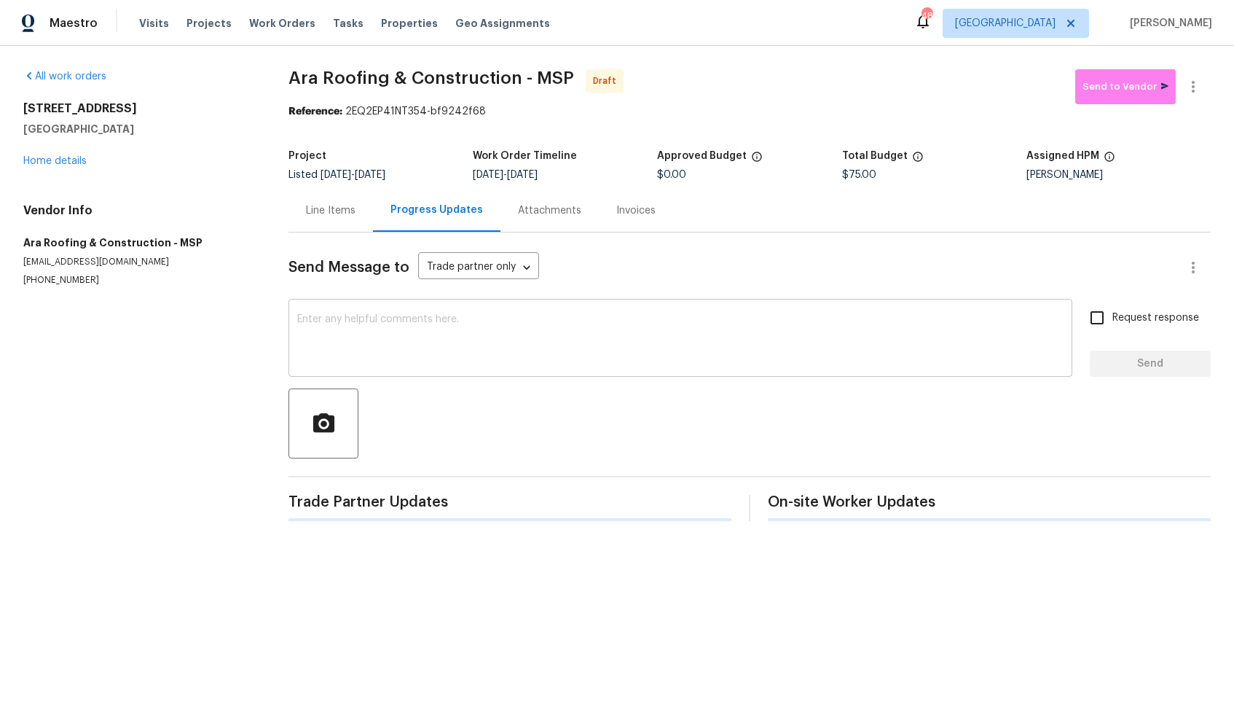
click at [500, 324] on textarea at bounding box center [680, 339] width 767 height 51
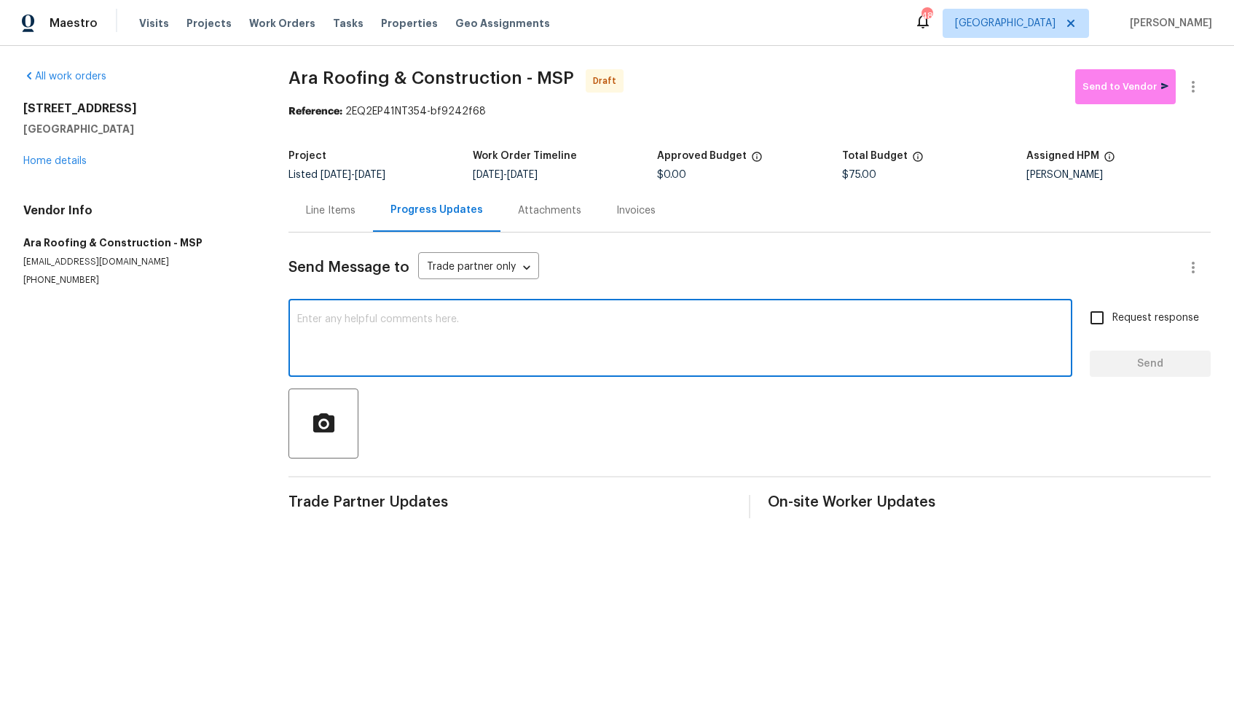
click at [714, 319] on textarea at bounding box center [680, 339] width 767 height 51
paste textarea "Hi, this is [PERSON_NAME] with Opendoor. I’m confirming you received the WO for…"
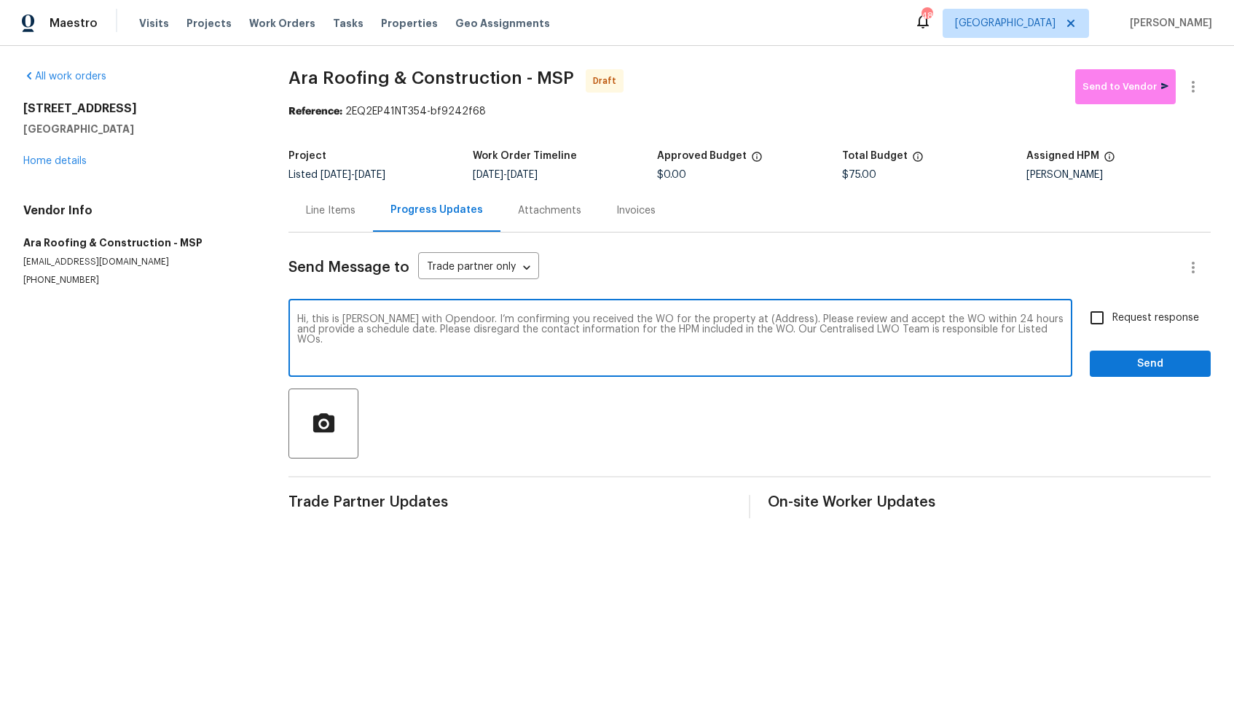
drag, startPoint x: 763, startPoint y: 318, endPoint x: 718, endPoint y: 316, distance: 44.5
click at [718, 316] on textarea "Hi, this is [PERSON_NAME] with Opendoor. I’m confirming you received the WO for…" at bounding box center [680, 339] width 767 height 51
paste textarea "13505 63rd Ave N, Maple Grove, MN 55311"
click at [793, 337] on textarea "Hi, this is Arvind with Opendoor. I’m confirming you received the WO for the pr…" at bounding box center [680, 339] width 767 height 51
type textarea "Hi, this is Arvind with Opendoor. I’m confirming you received the WO for the pr…"
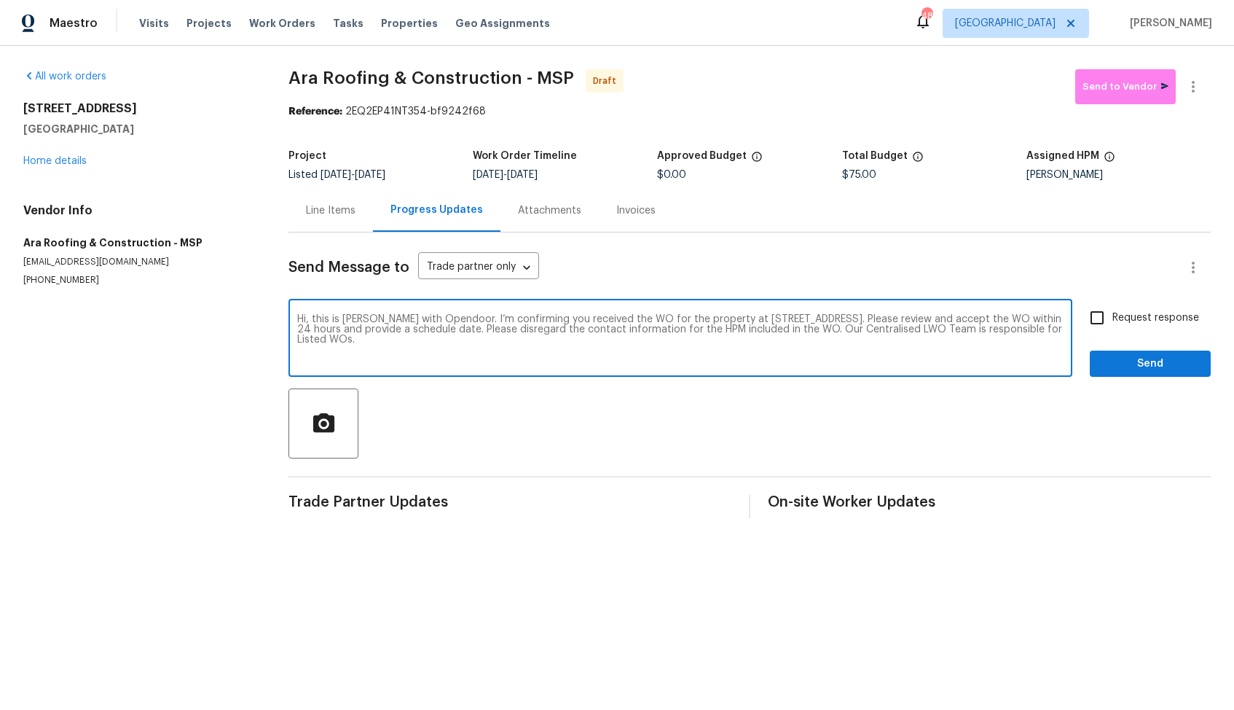
click at [1098, 323] on input "Request response" at bounding box center [1097, 317] width 31 height 31
checkbox input "true"
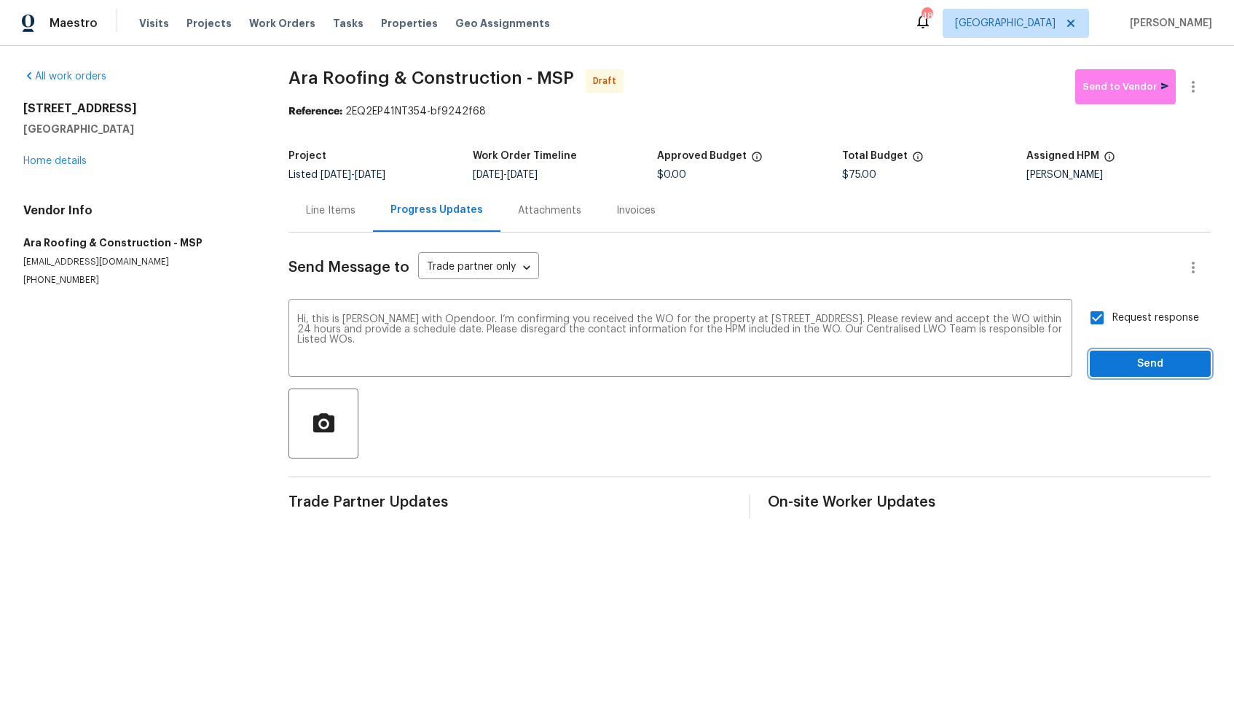
click at [1148, 362] on span "Send" at bounding box center [1151, 364] width 98 height 18
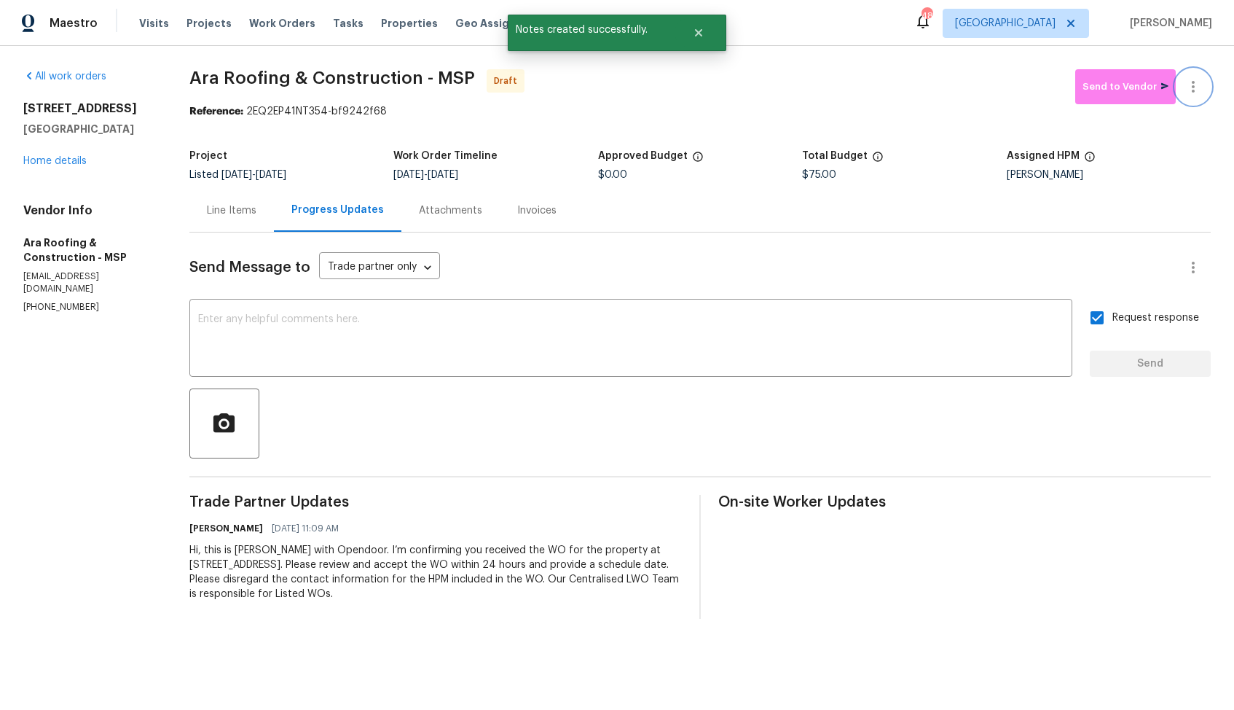
click at [1192, 90] on icon "button" at bounding box center [1193, 87] width 3 height 12
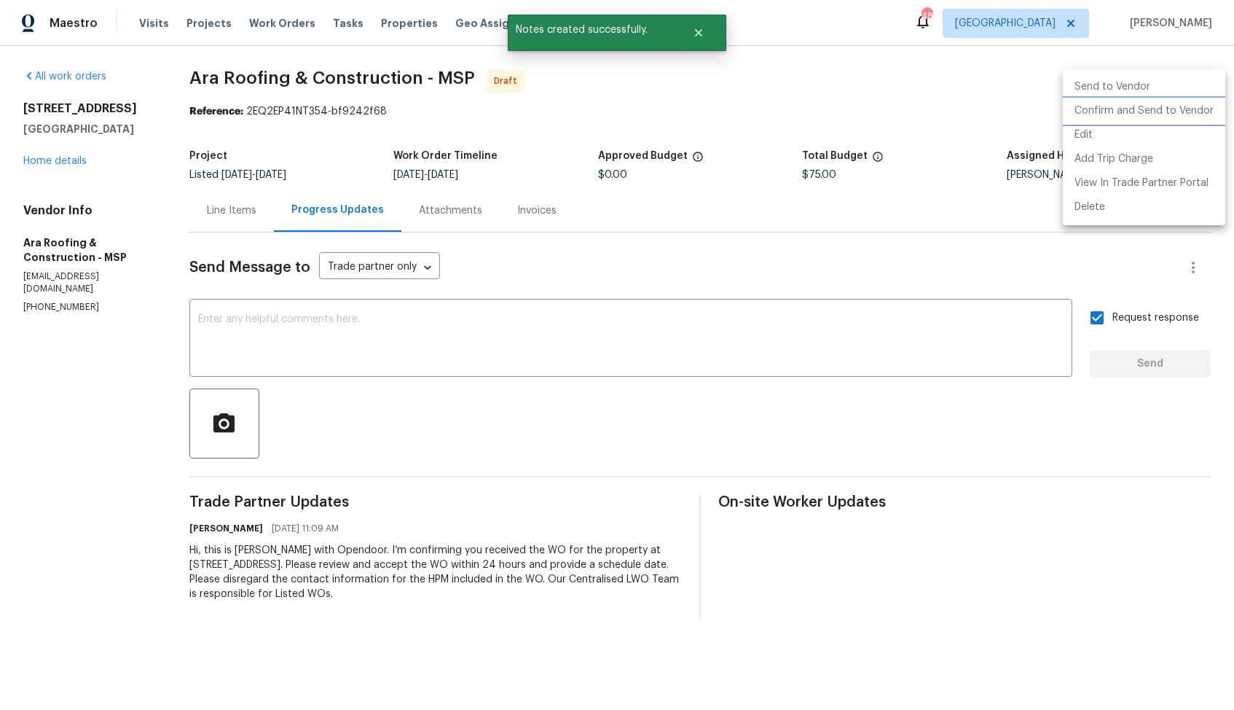
click at [1137, 109] on li "Confirm and Send to Vendor" at bounding box center [1144, 111] width 162 height 24
click at [678, 72] on div at bounding box center [617, 355] width 1234 height 710
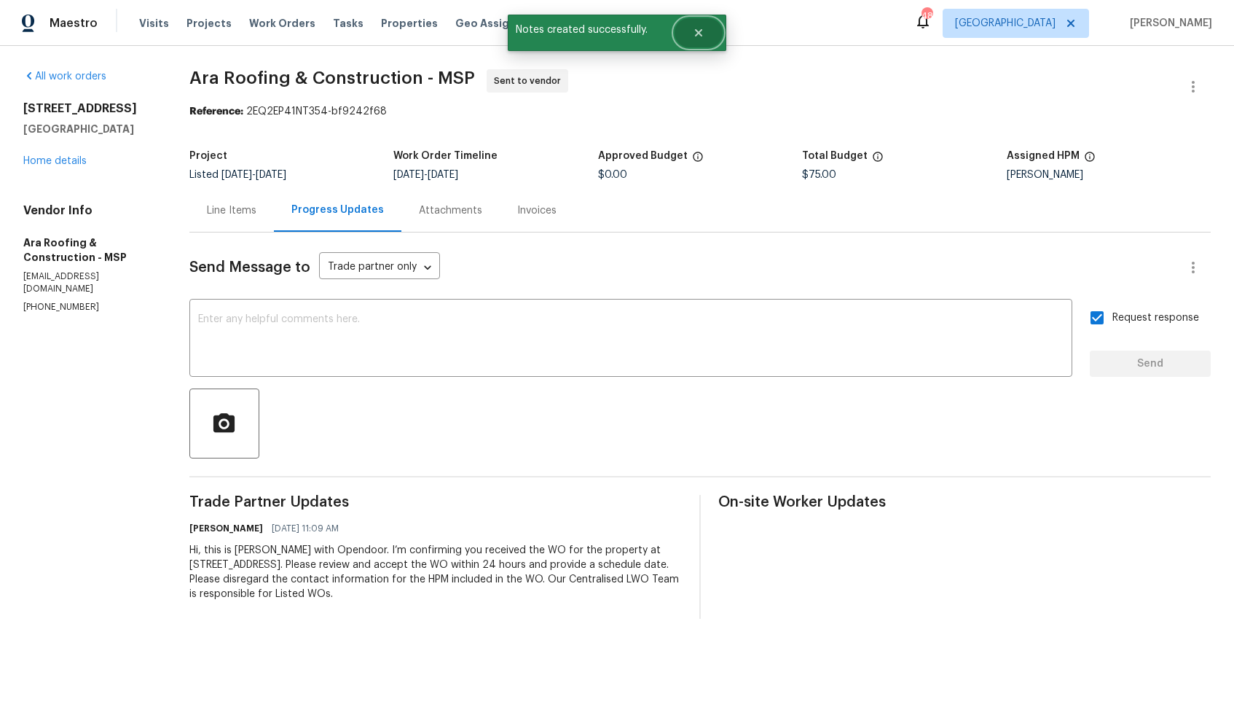
click at [696, 41] on button "Close" at bounding box center [699, 32] width 48 height 29
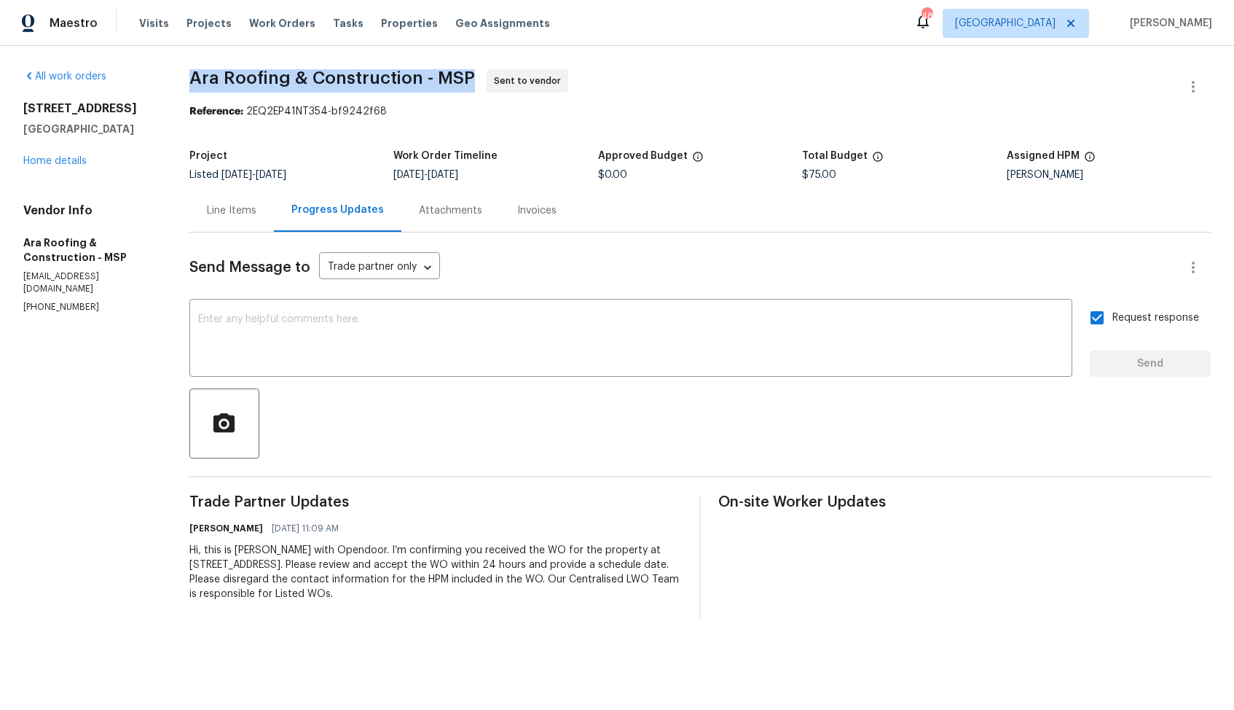
drag, startPoint x: 189, startPoint y: 77, endPoint x: 466, endPoint y: 77, distance: 276.9
click at [466, 77] on span "Ara Roofing & Construction - MSP" at bounding box center [332, 77] width 286 height 17
copy span "Ara Roofing & Construction - MSP"
click at [153, 143] on div "All work orders 13505 63rd Ave N Maple Grove, MN 55311 Home details Vendor Info…" at bounding box center [617, 344] width 1234 height 596
click at [80, 158] on link "Home details" at bounding box center [54, 161] width 63 height 10
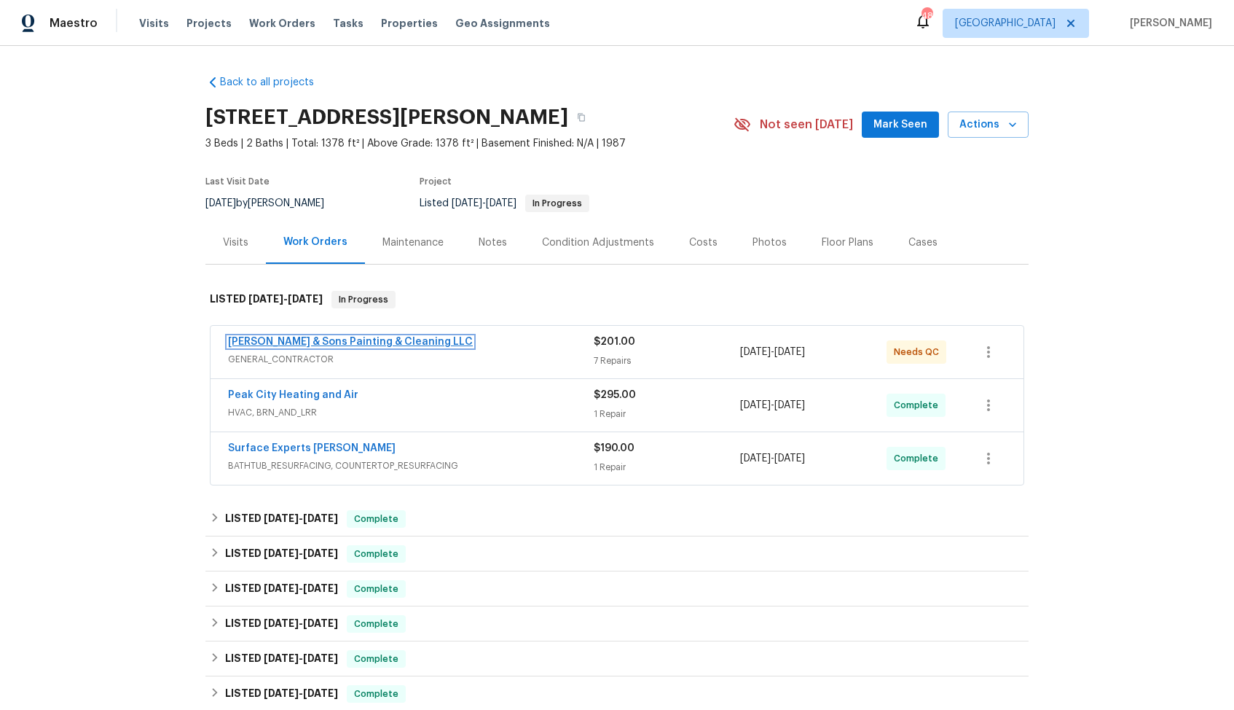
click at [278, 343] on link "[PERSON_NAME] & Sons Painting & Cleaning LLC" at bounding box center [350, 342] width 245 height 10
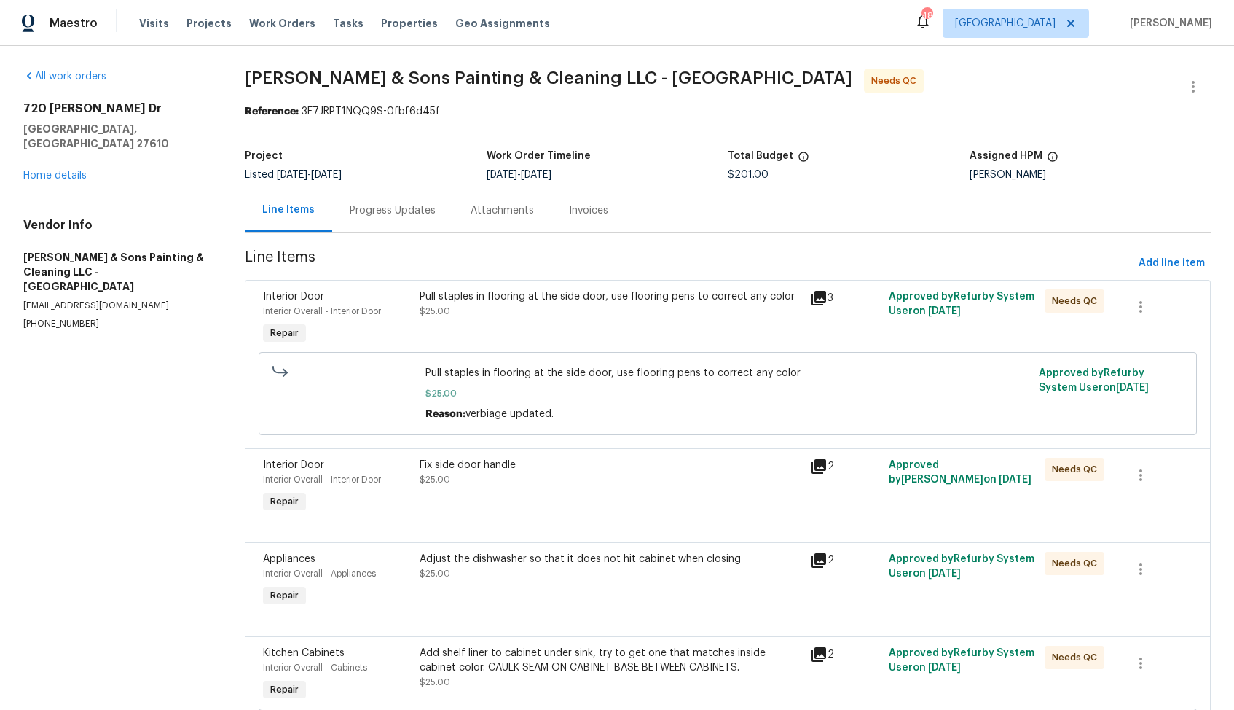
click at [388, 213] on div "Progress Updates" at bounding box center [393, 210] width 86 height 15
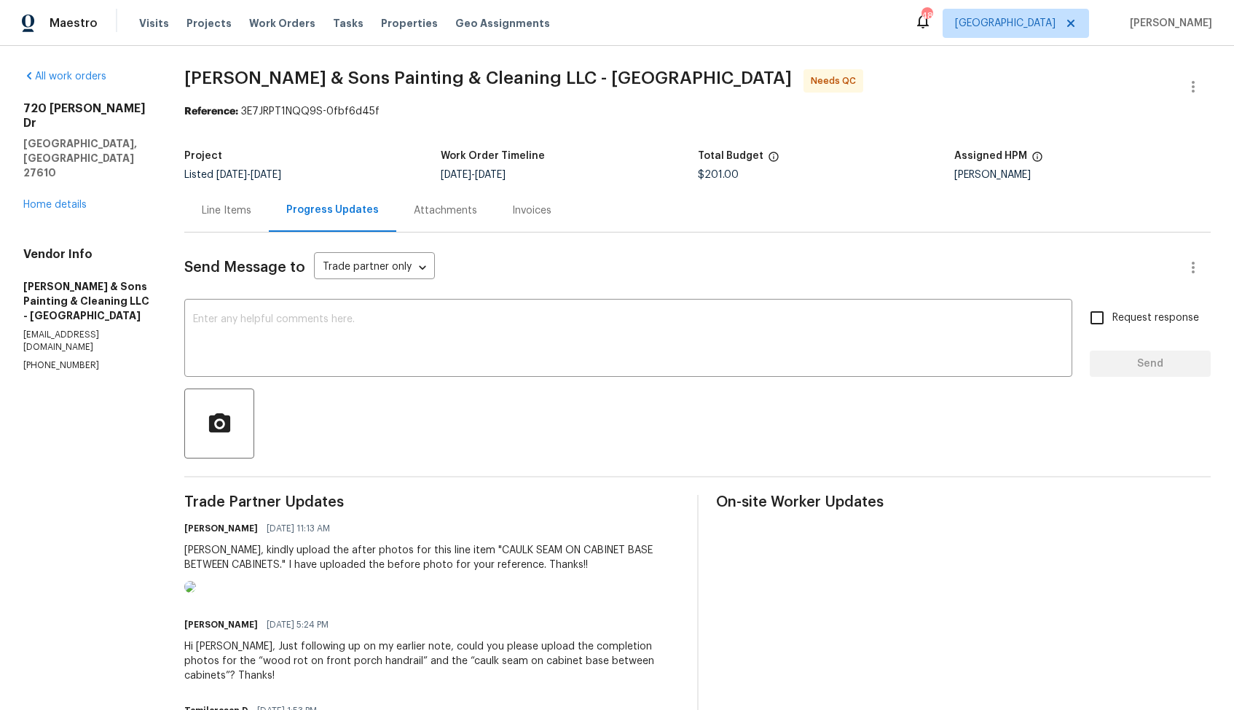
click at [232, 207] on div "Line Items" at bounding box center [227, 210] width 50 height 15
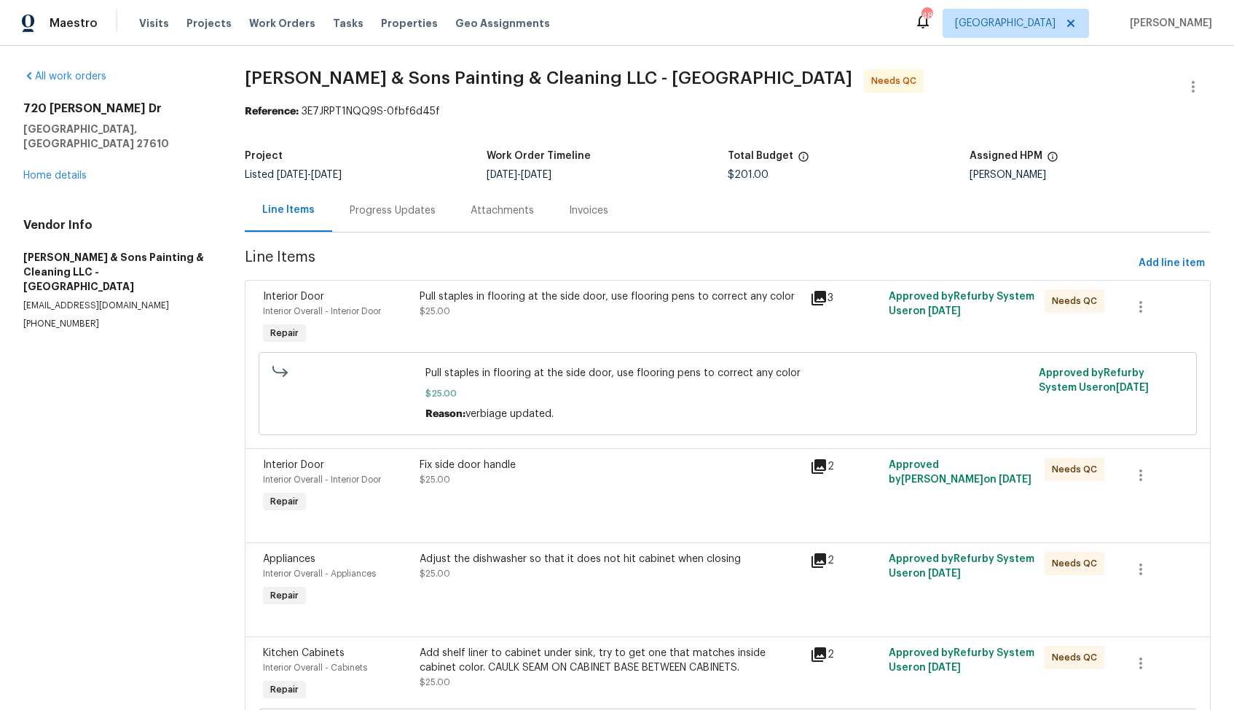
click at [62, 318] on p "[PHONE_NUMBER]" at bounding box center [116, 324] width 187 height 12
copy p "[PHONE_NUMBER]"
click at [398, 211] on div "Progress Updates" at bounding box center [393, 210] width 86 height 15
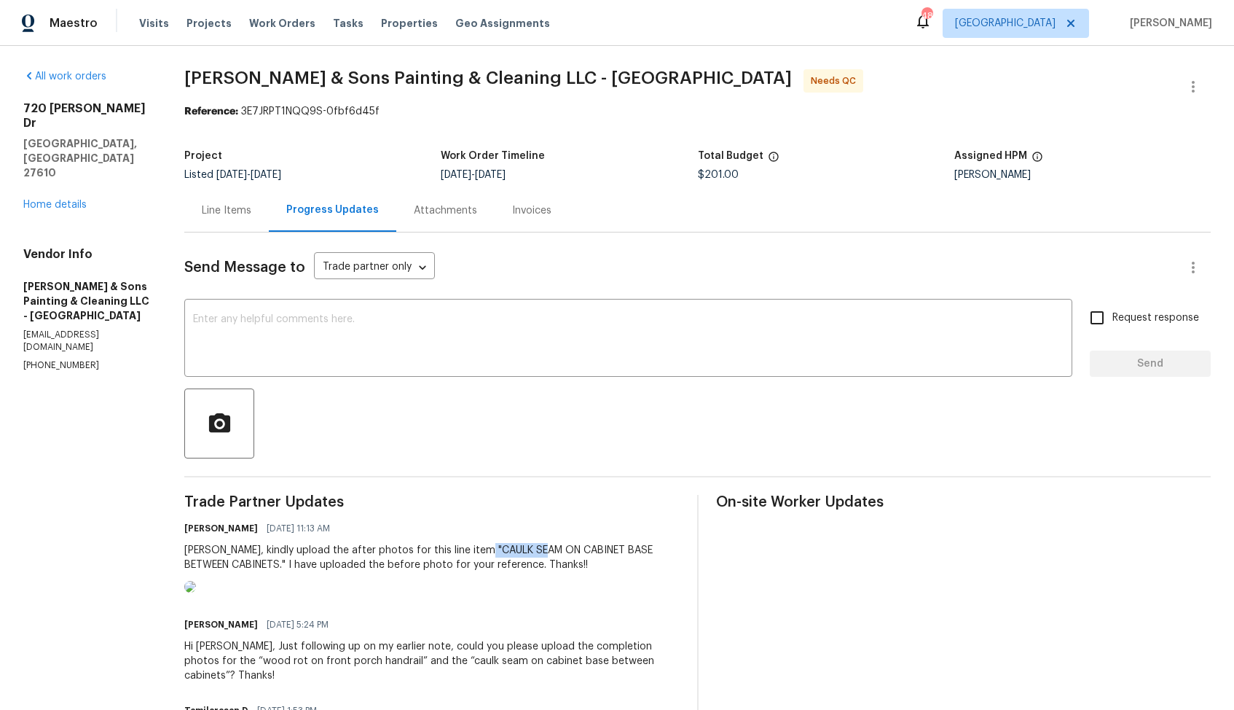
drag, startPoint x: 482, startPoint y: 548, endPoint x: 544, endPoint y: 551, distance: 62.0
click at [544, 551] on div "[PERSON_NAME], kindly upload the after photos for this line item "CAULK SEAM ON…" at bounding box center [431, 557] width 495 height 29
copy div "CAULK SEAM"
click at [504, 433] on div at bounding box center [697, 423] width 1027 height 70
click at [444, 319] on textarea at bounding box center [628, 339] width 871 height 51
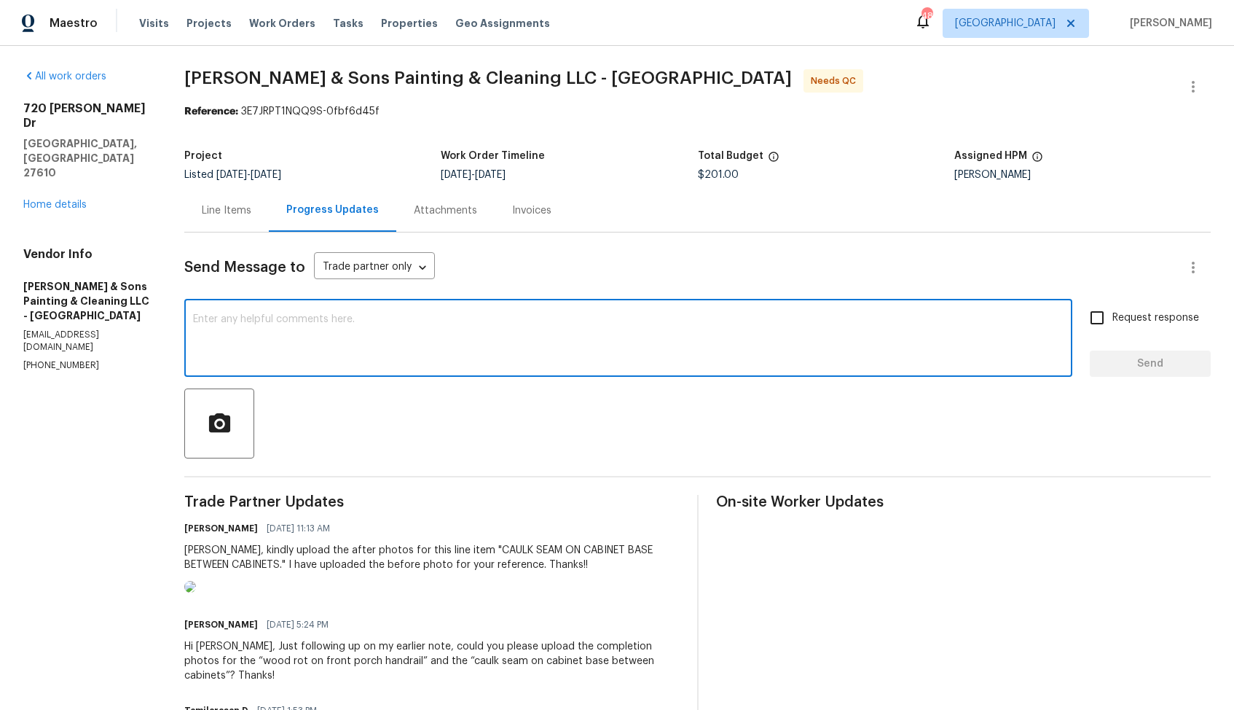
click at [525, 414] on div at bounding box center [697, 423] width 1027 height 70
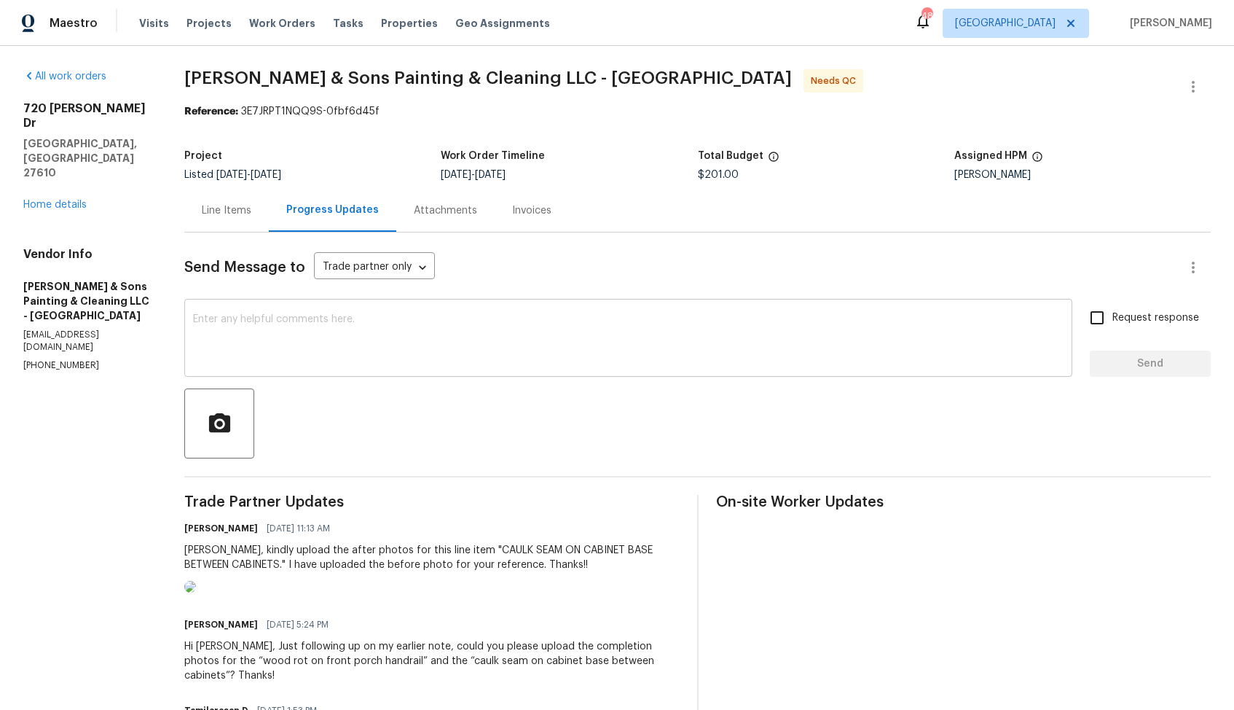
click at [414, 326] on textarea at bounding box center [628, 339] width 871 height 51
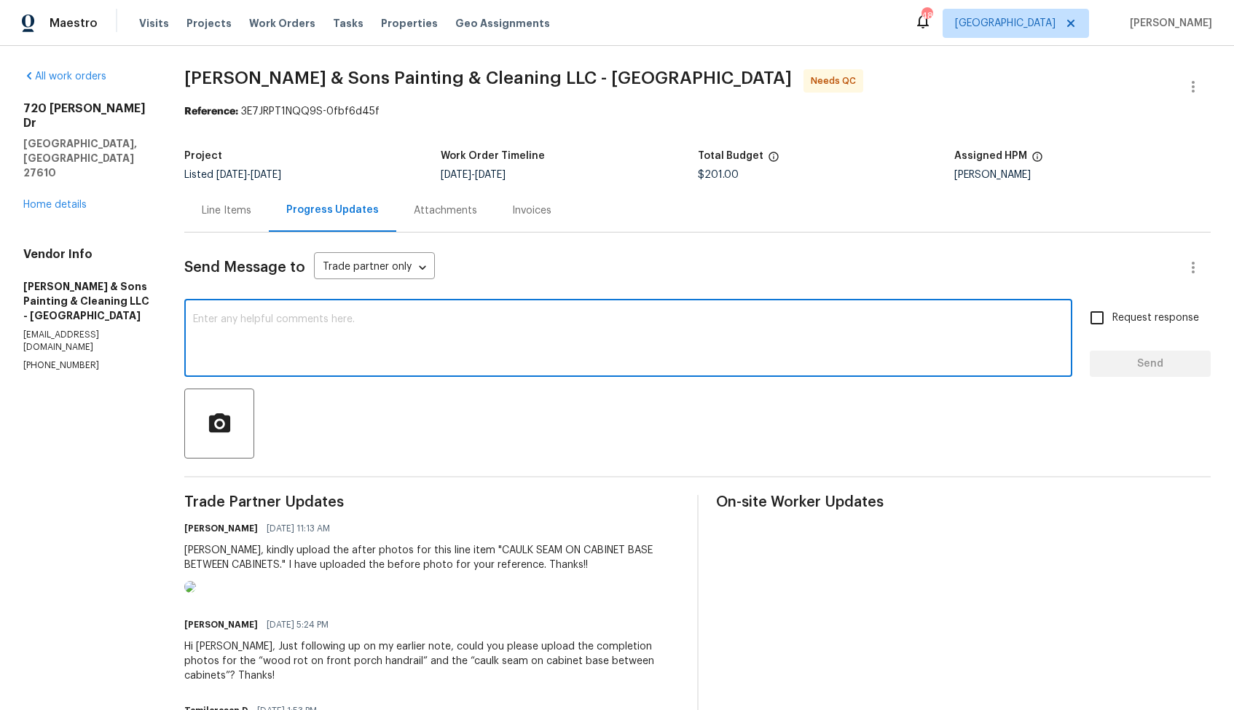
click at [375, 538] on div "Arvind Raj M 08/19/2025 11:13 AM" at bounding box center [431, 528] width 495 height 20
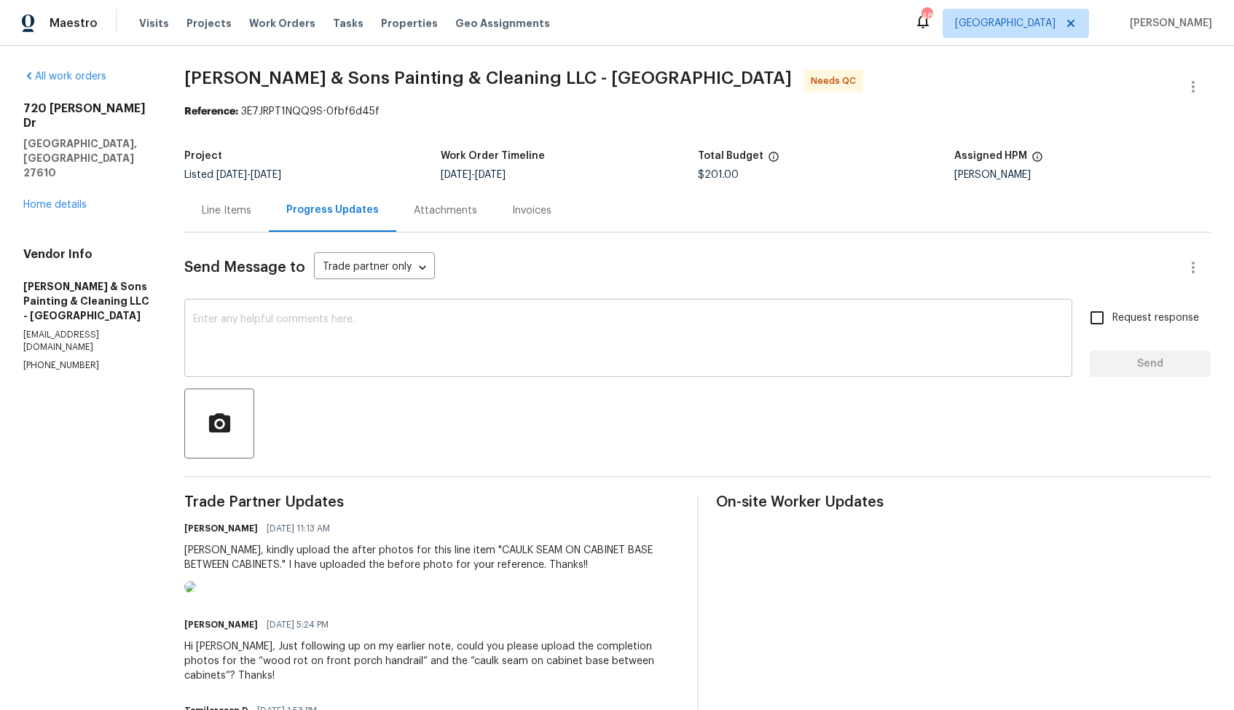
click at [595, 331] on textarea at bounding box center [628, 339] width 871 height 51
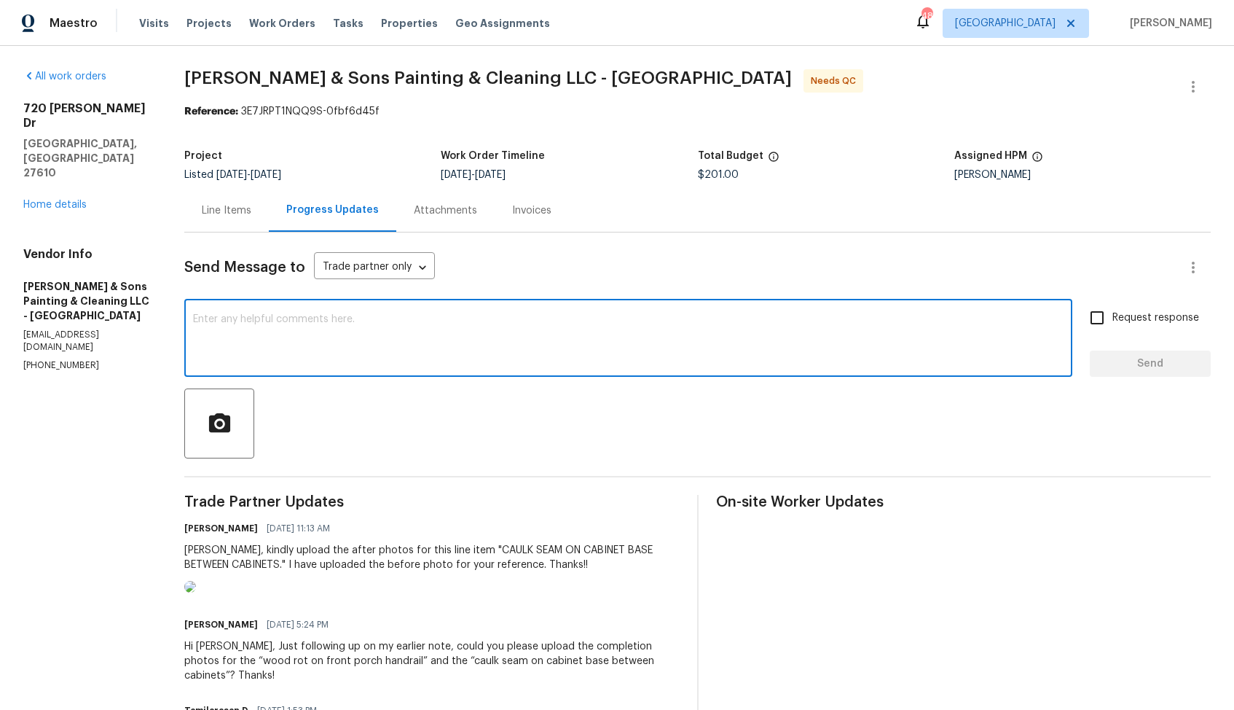
paste textarea "I attempted to contact TP () via RingCentral, but the call went to voicemail."
click at [224, 547] on div "Christopher, kindly upload the after photos for this line item "CAULK SEAM ON C…" at bounding box center [431, 557] width 495 height 29
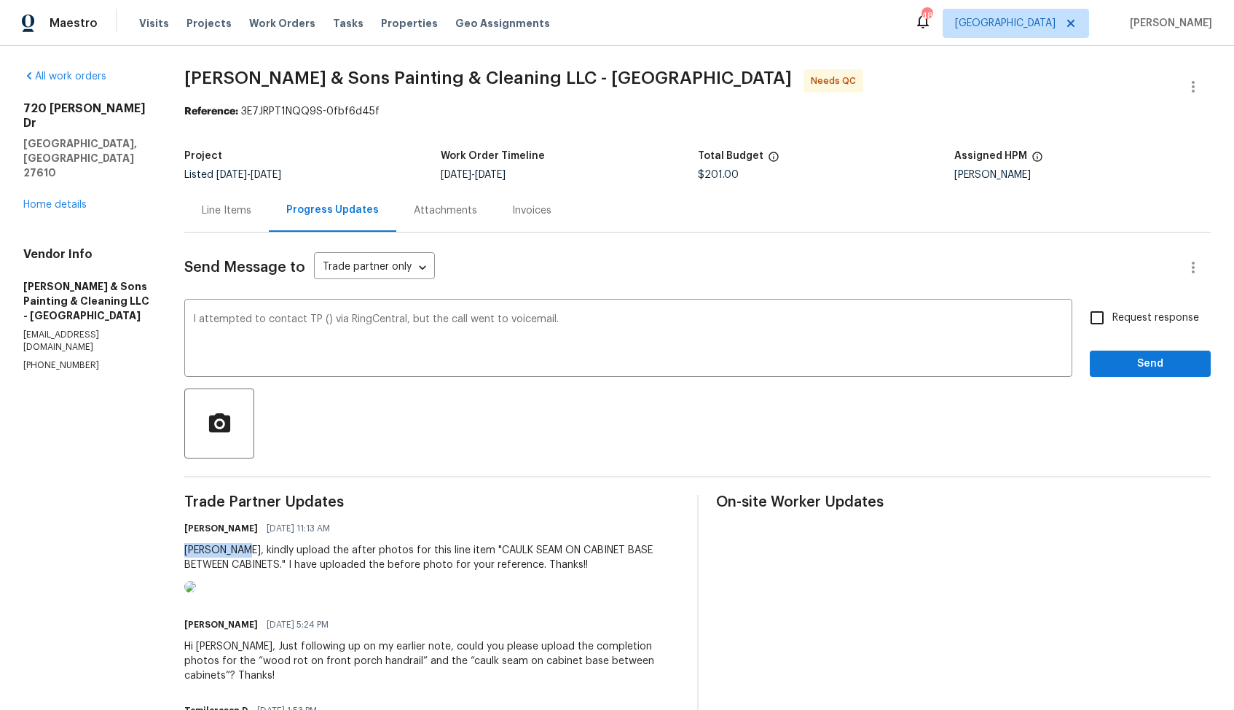
copy div "Christopher"
click at [197, 319] on div "I attempted to contact TP () via RingCentral, but the call went to voicemail. x…" at bounding box center [628, 339] width 888 height 74
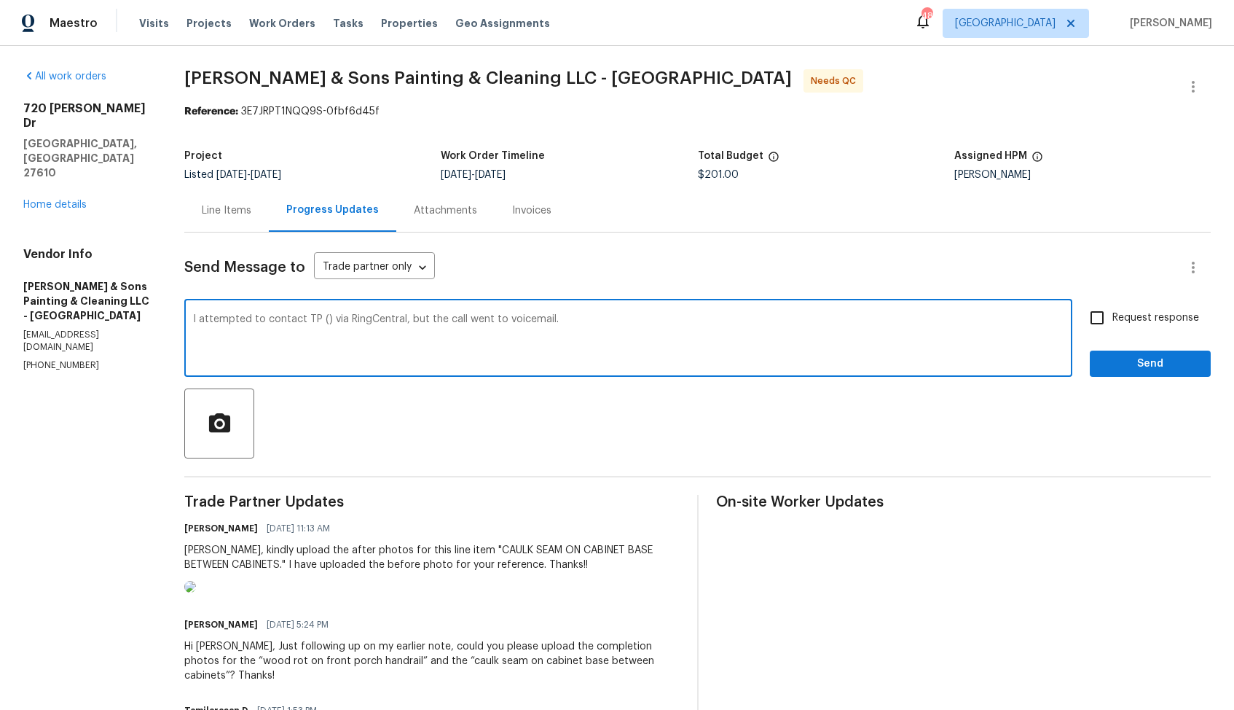
click at [197, 318] on div "I attempted to contact TP () via RingCentral, but the call went to voicemail. x…" at bounding box center [628, 339] width 888 height 74
click at [199, 322] on textarea "I attempted to contact TP () via RingCentral, but the call went to voicemail." at bounding box center [628, 339] width 871 height 51
paste textarea "Christopher"
drag, startPoint x: 372, startPoint y: 318, endPoint x: 468, endPoint y: 321, distance: 95.5
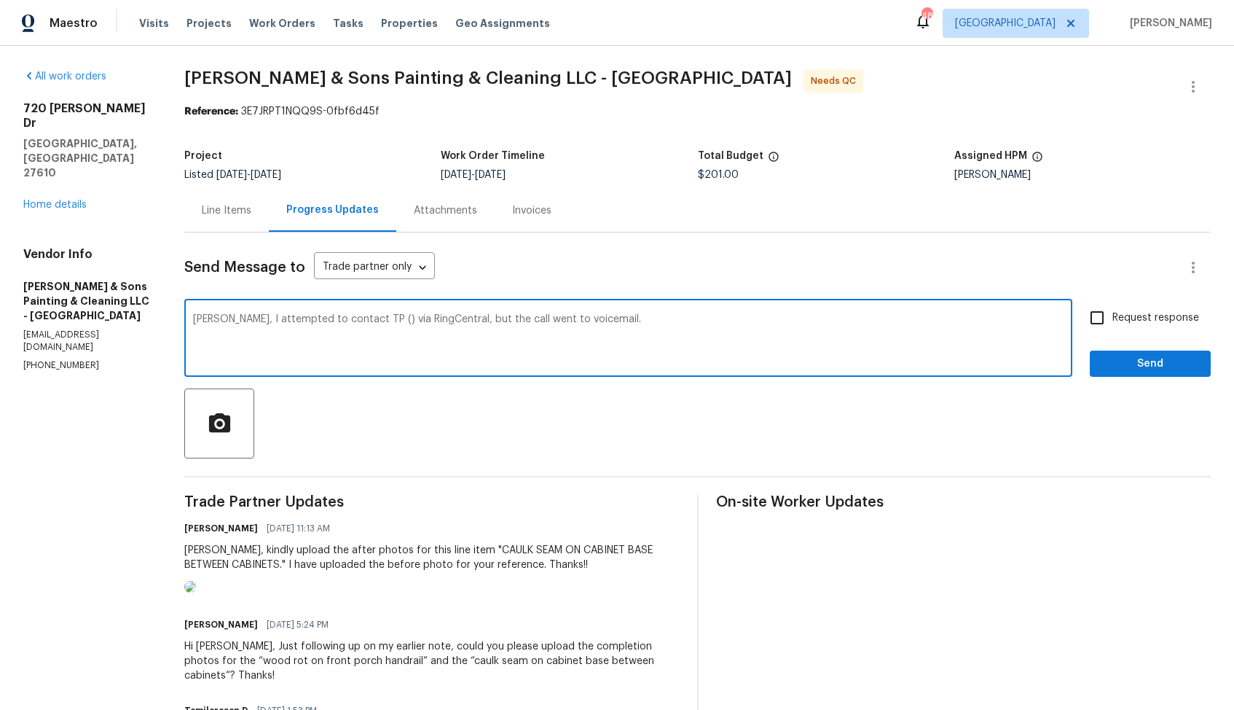
click at [468, 321] on textarea "Christopher, I attempted to contact TP () via RingCentral, but the call went to…" at bounding box center [628, 339] width 871 height 51
click at [568, 321] on textarea "Christopher, I attempted to contact you but the call went to voicemail." at bounding box center [628, 339] width 871 height 51
click at [675, 321] on textarea "Christopher, I attempted to contact you but the call went to voicemail. Could y…" at bounding box center [628, 339] width 871 height 51
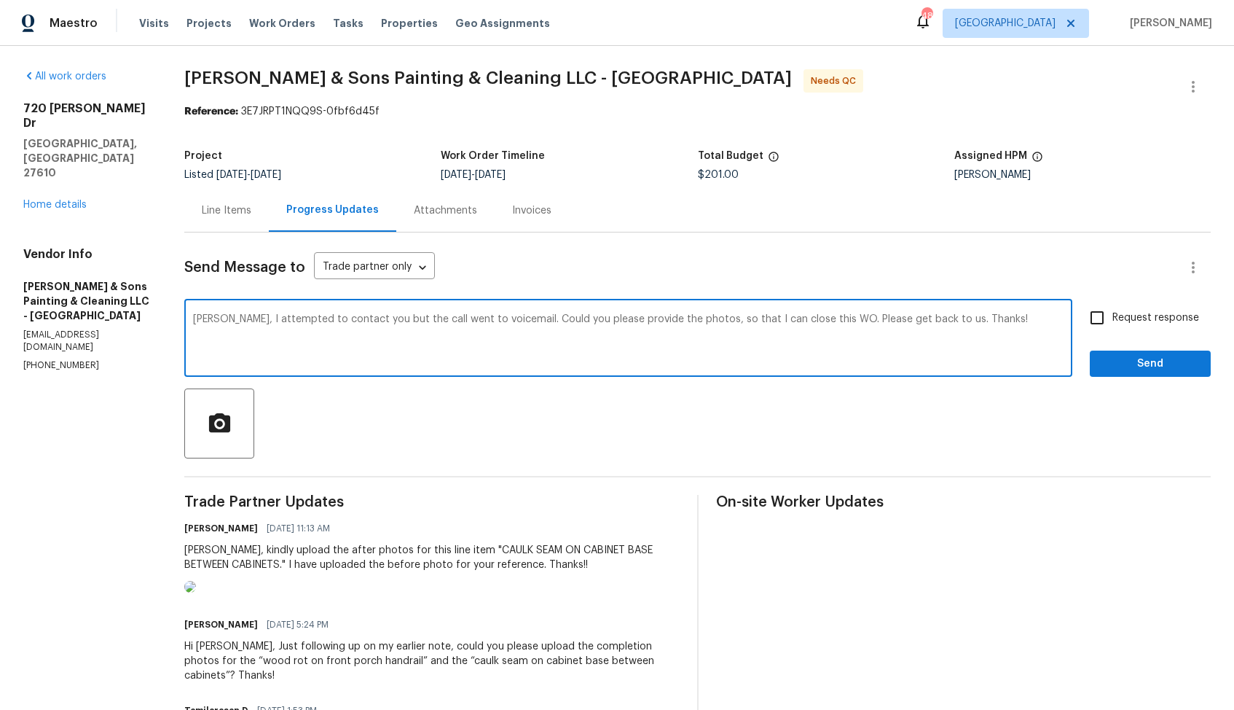
paste textarea "Hi Christopher, I attempted to contact you but the call went to voicemail. Coul…"
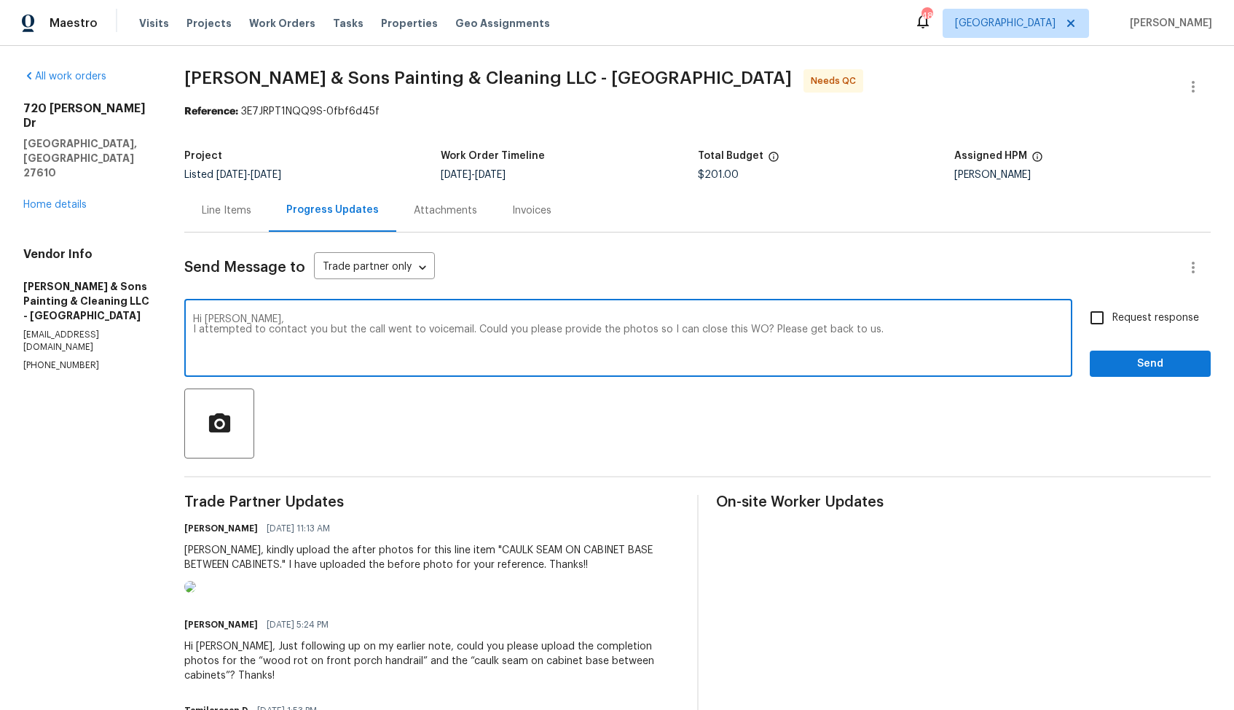
type textarea "Hi Christopher, I attempted to contact you but the call went to voicemail. Coul…"
click at [1098, 326] on input "Request response" at bounding box center [1097, 317] width 31 height 31
checkbox input "true"
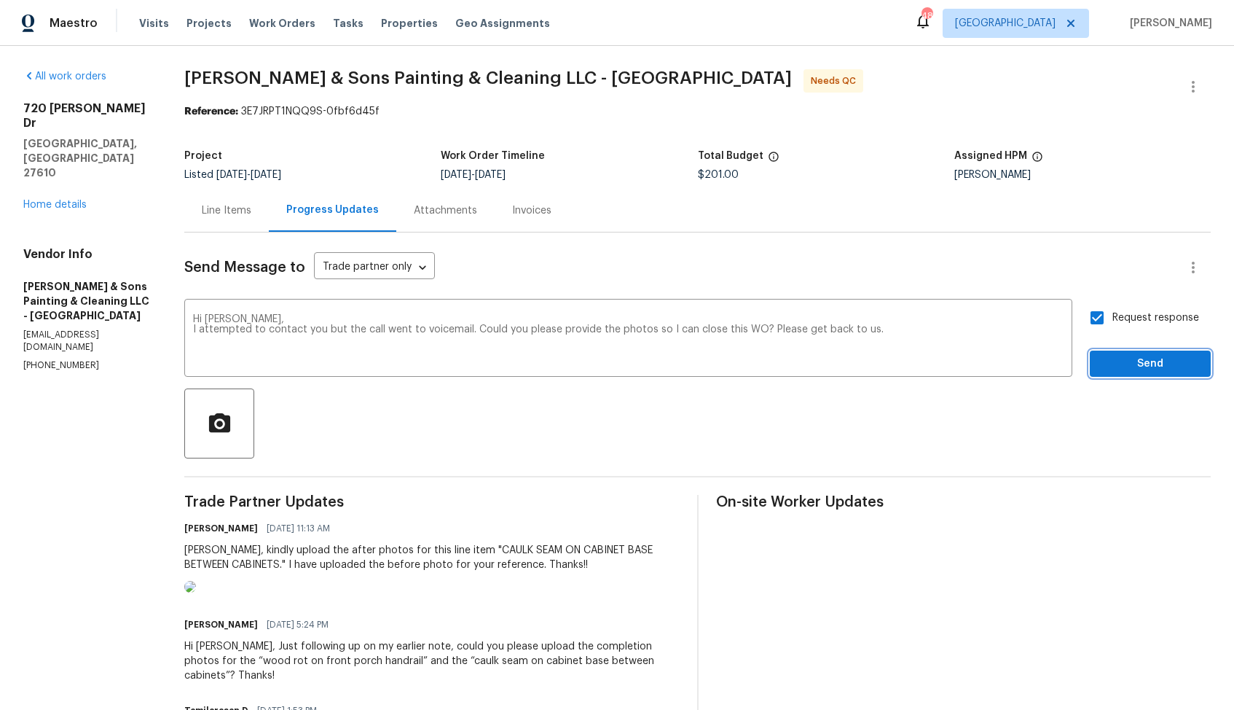
click at [1121, 371] on span "Send" at bounding box center [1151, 364] width 98 height 18
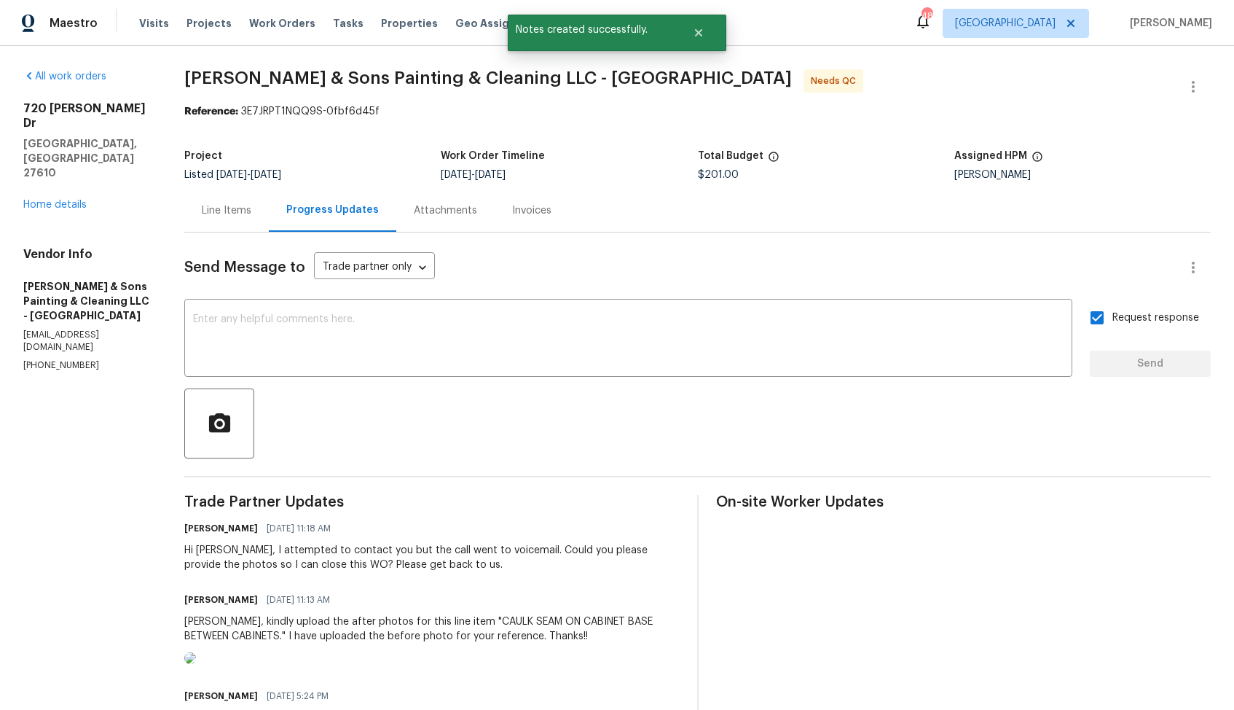
click at [221, 216] on div "Line Items" at bounding box center [227, 210] width 50 height 15
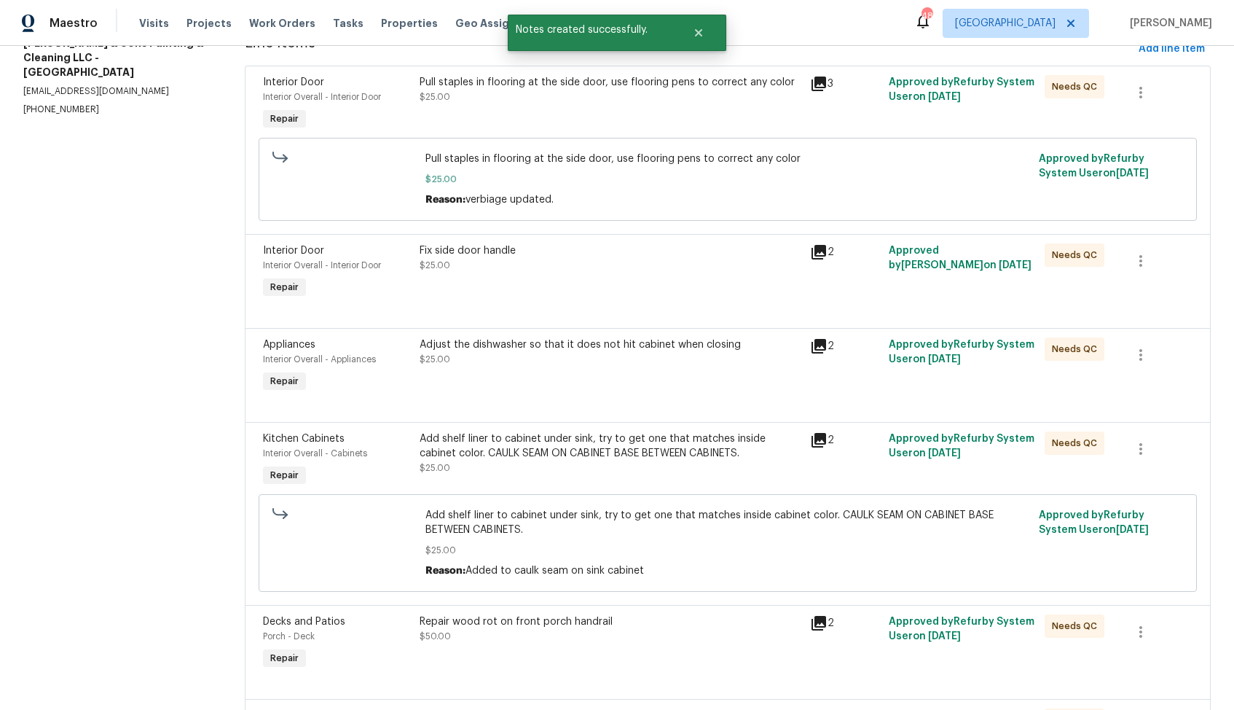
scroll to position [435, 0]
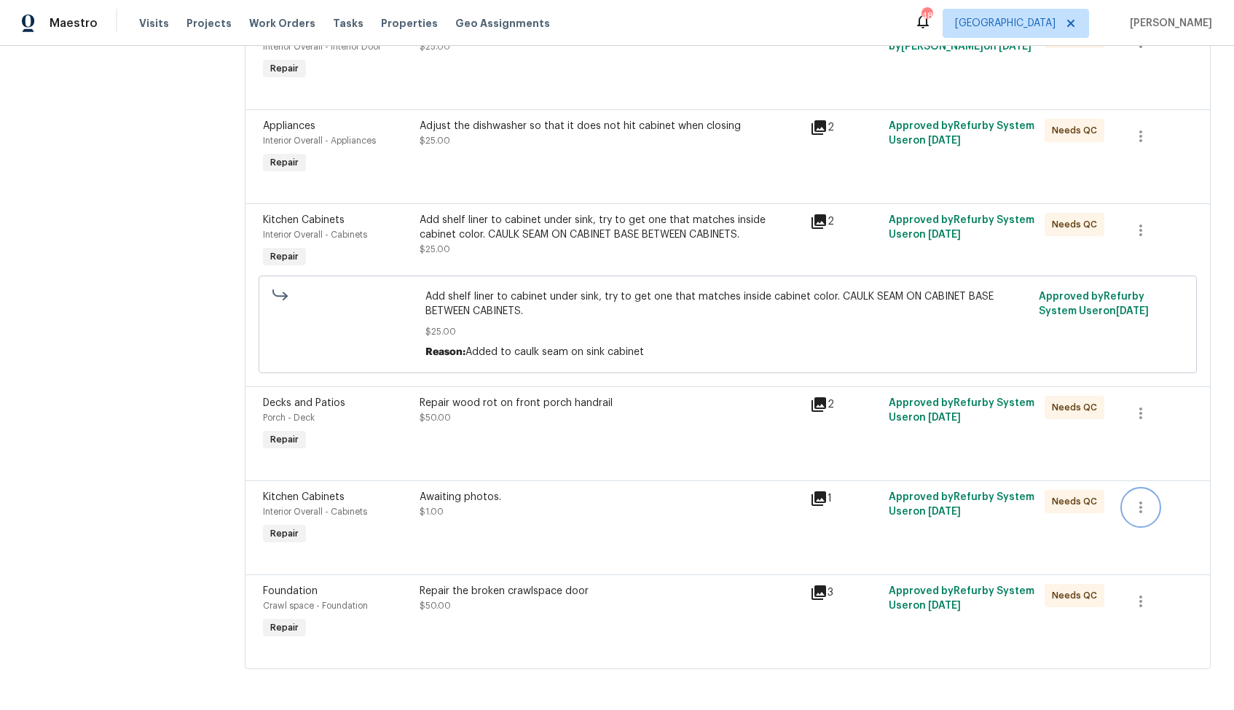
click at [1148, 509] on icon "button" at bounding box center [1140, 506] width 17 height 17
click at [1145, 509] on li "Cancel" at bounding box center [1152, 507] width 56 height 24
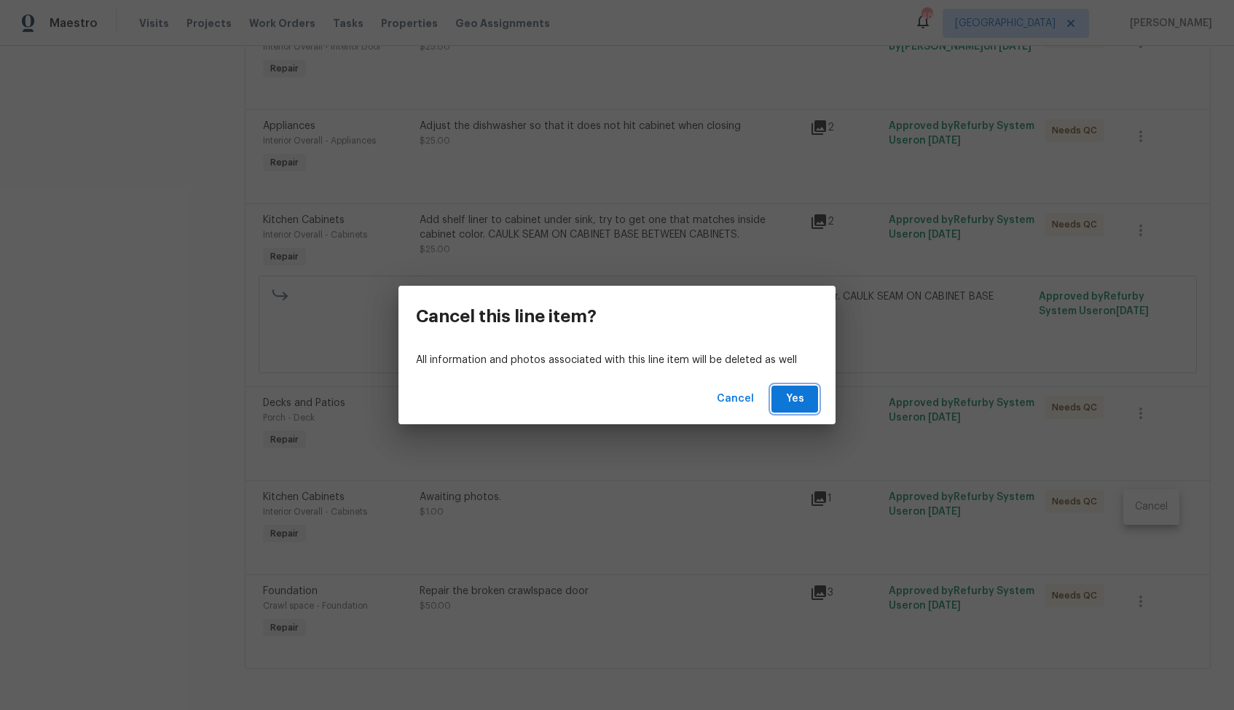
click at [802, 402] on span "Yes" at bounding box center [794, 399] width 23 height 18
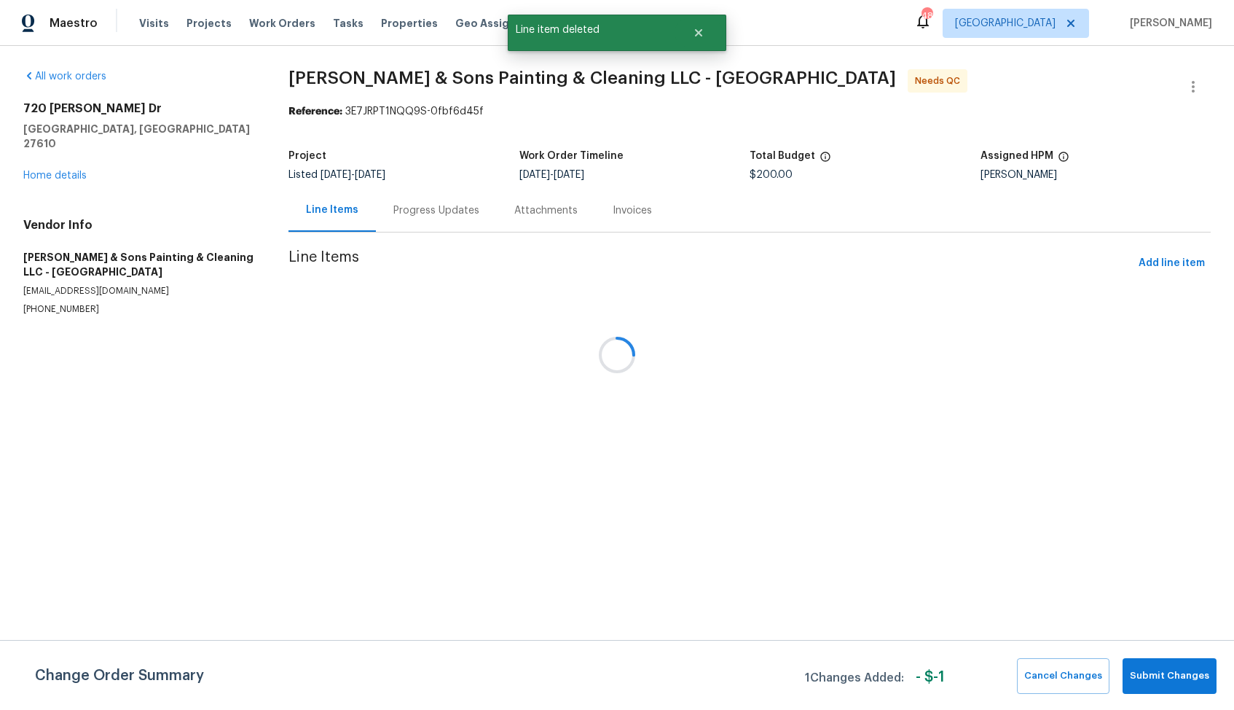
scroll to position [0, 0]
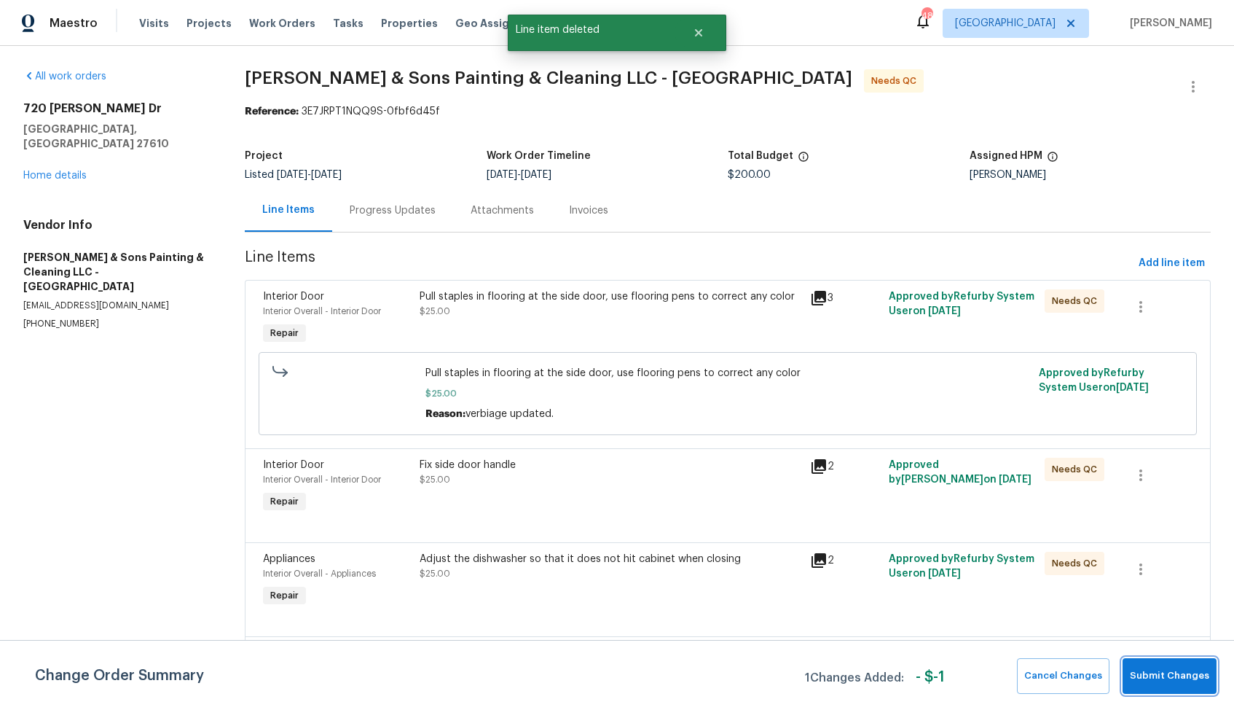
click at [1151, 668] on span "Submit Changes" at bounding box center [1169, 675] width 79 height 17
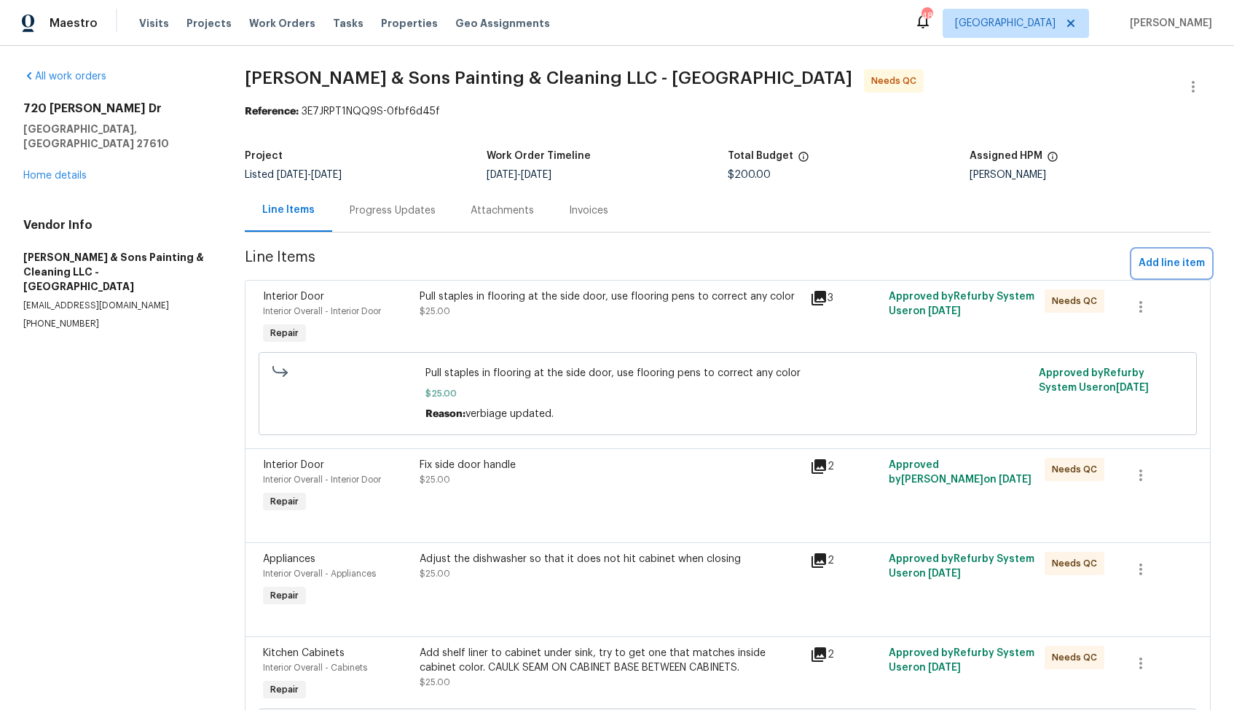
click at [1162, 267] on span "Add line item" at bounding box center [1172, 263] width 66 height 18
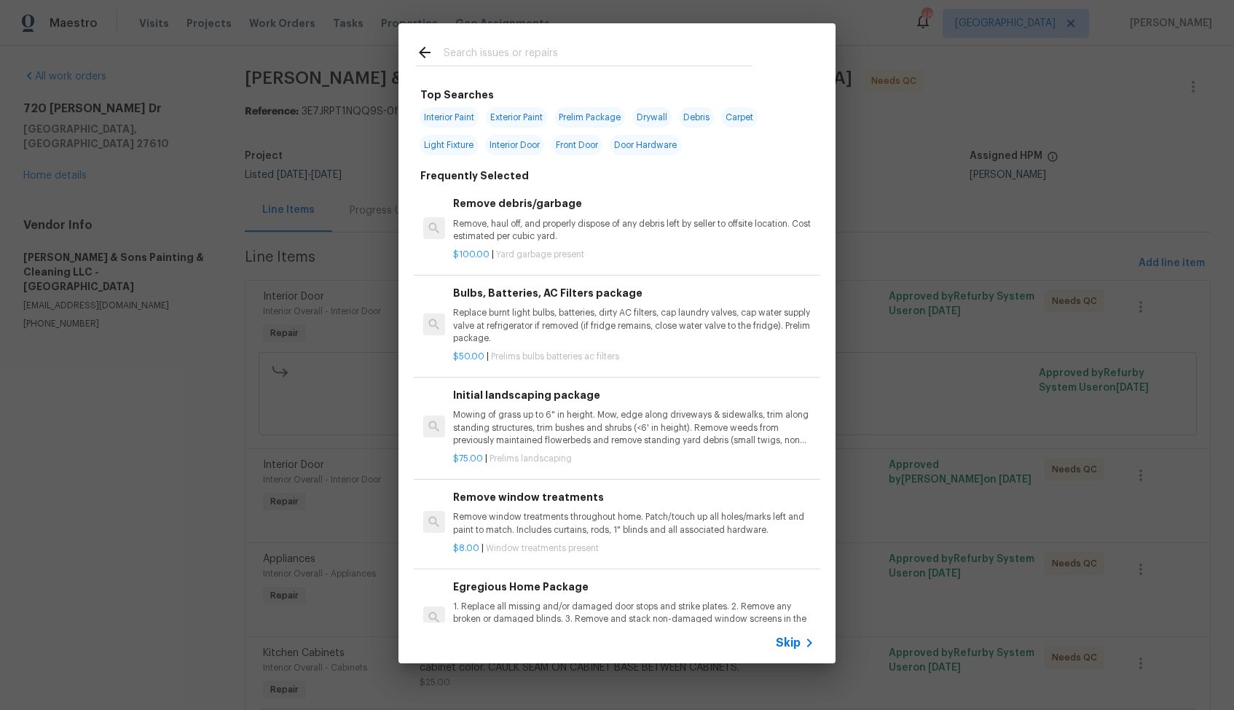
click at [542, 55] on input "text" at bounding box center [598, 55] width 309 height 22
type input "cabinet"
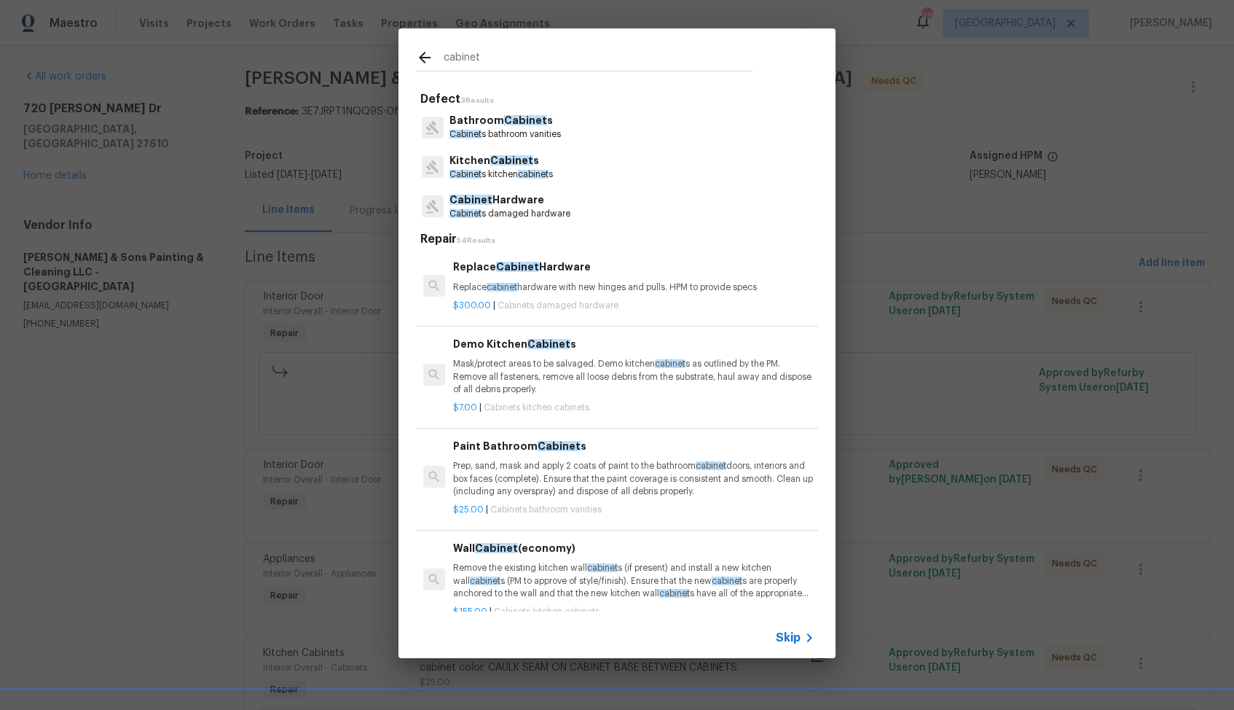
click at [504, 168] on p "Cabinet s kitchen cabinet s" at bounding box center [501, 174] width 103 height 12
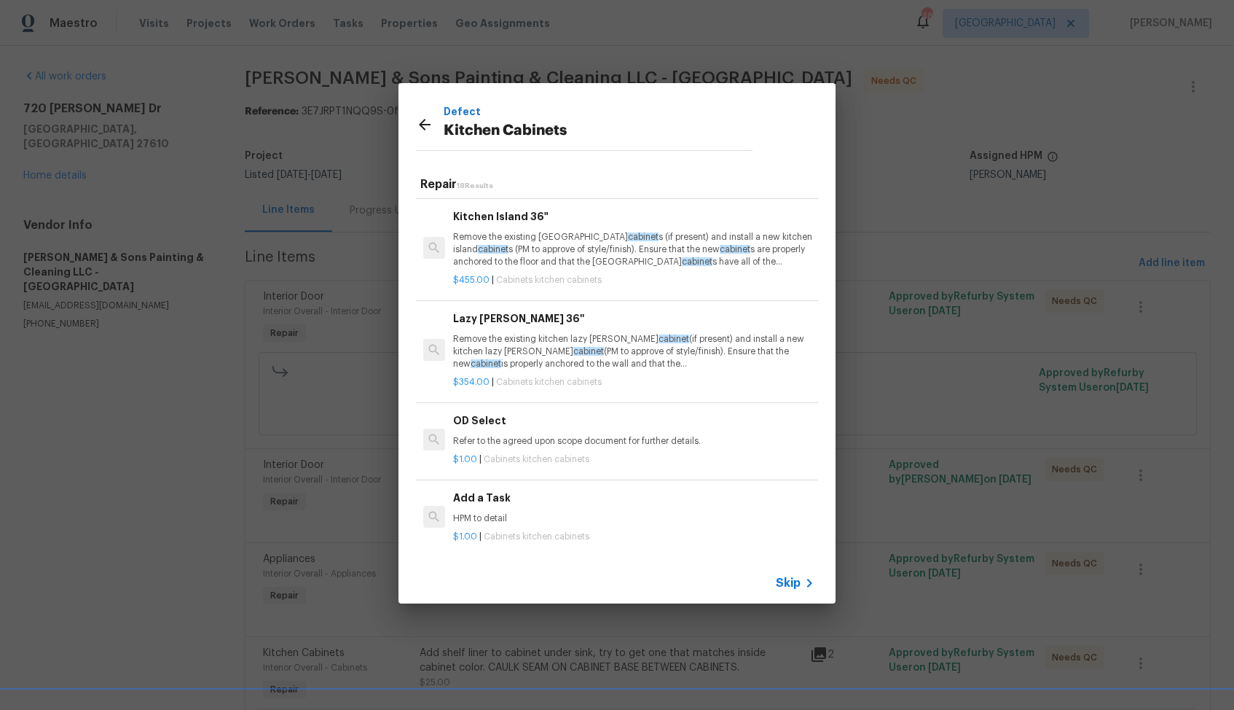
scroll to position [1412, 0]
click at [501, 508] on div "Add a Task HPM to detail" at bounding box center [633, 506] width 361 height 35
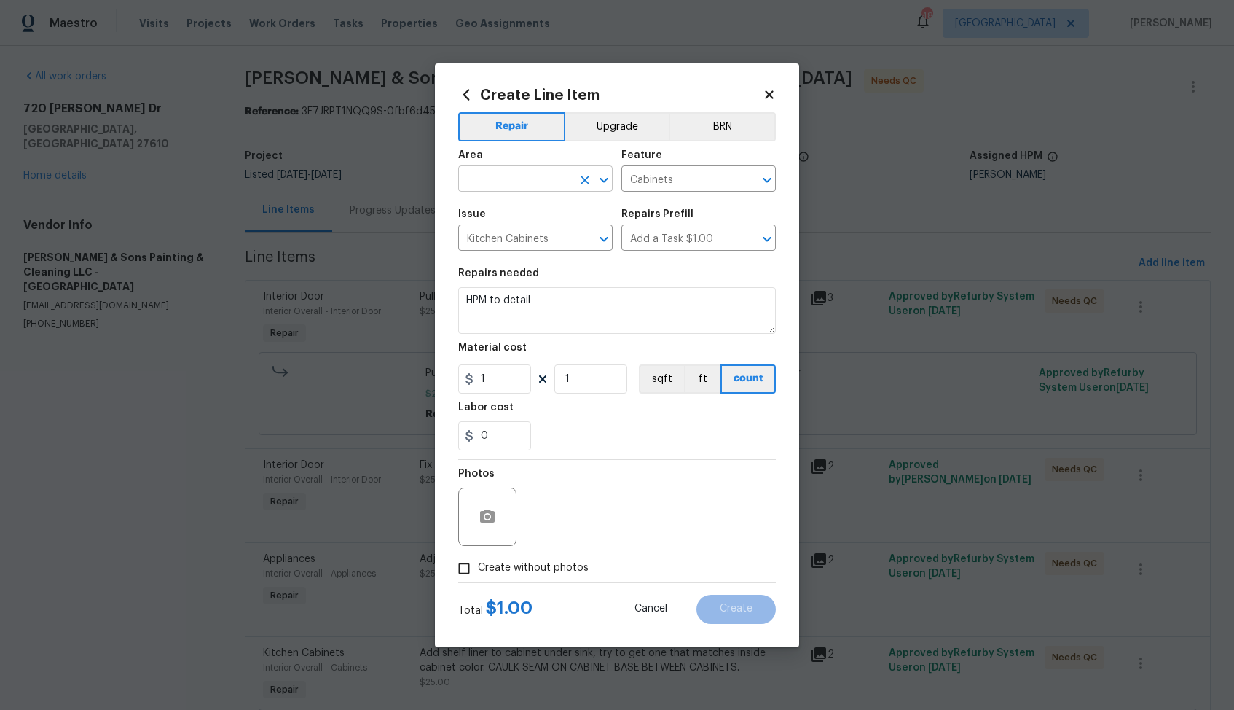
click at [521, 183] on input "text" at bounding box center [515, 180] width 114 height 23
click at [555, 235] on li "Interior Overall" at bounding box center [535, 236] width 154 height 24
type input "Interior Overall"
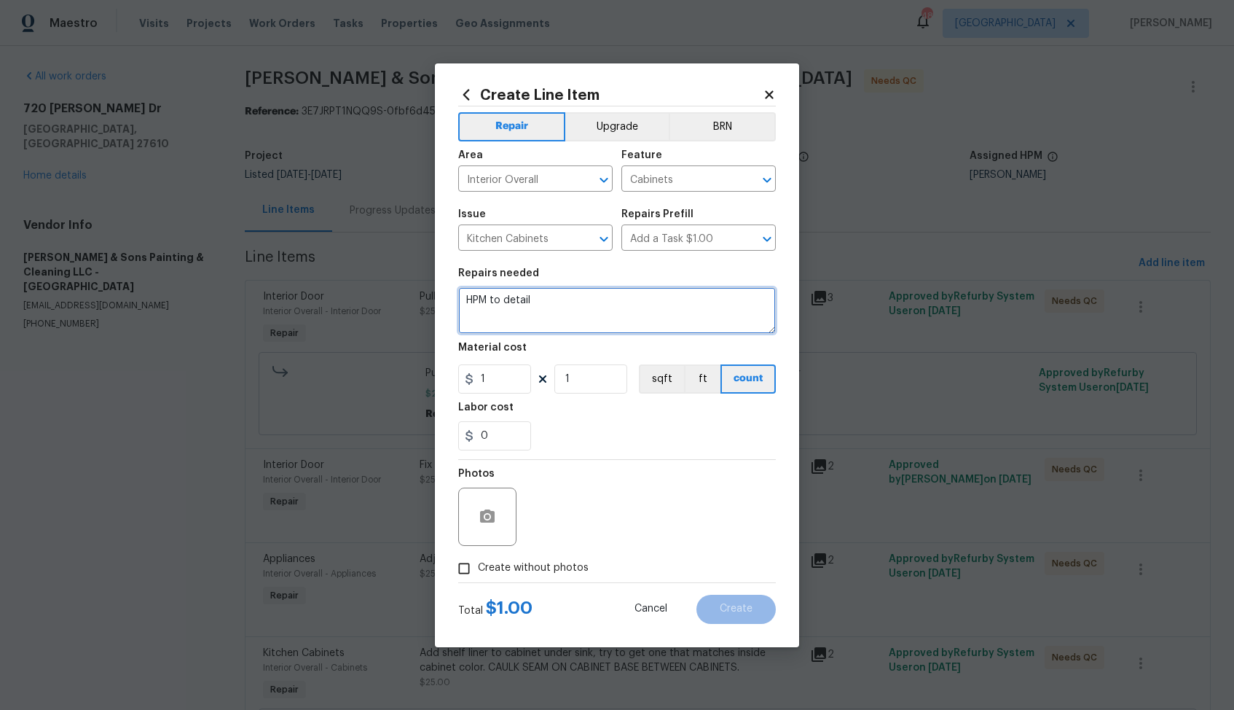
click at [565, 301] on textarea "HPM to detail" at bounding box center [617, 310] width 318 height 47
drag, startPoint x: 474, startPoint y: 302, endPoint x: 570, endPoint y: 302, distance: 96.2
click at [570, 302] on textarea "Awaiting photos." at bounding box center [617, 310] width 318 height 47
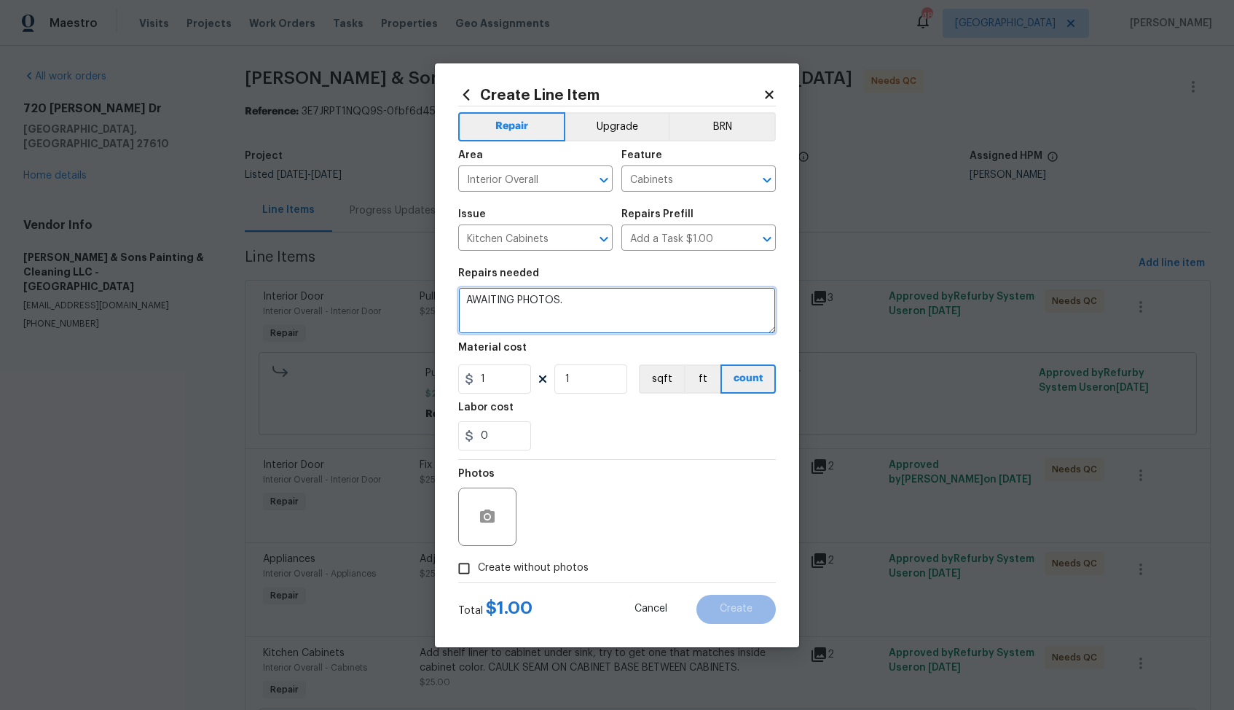
type textarea "AWAITING PHOTOS."
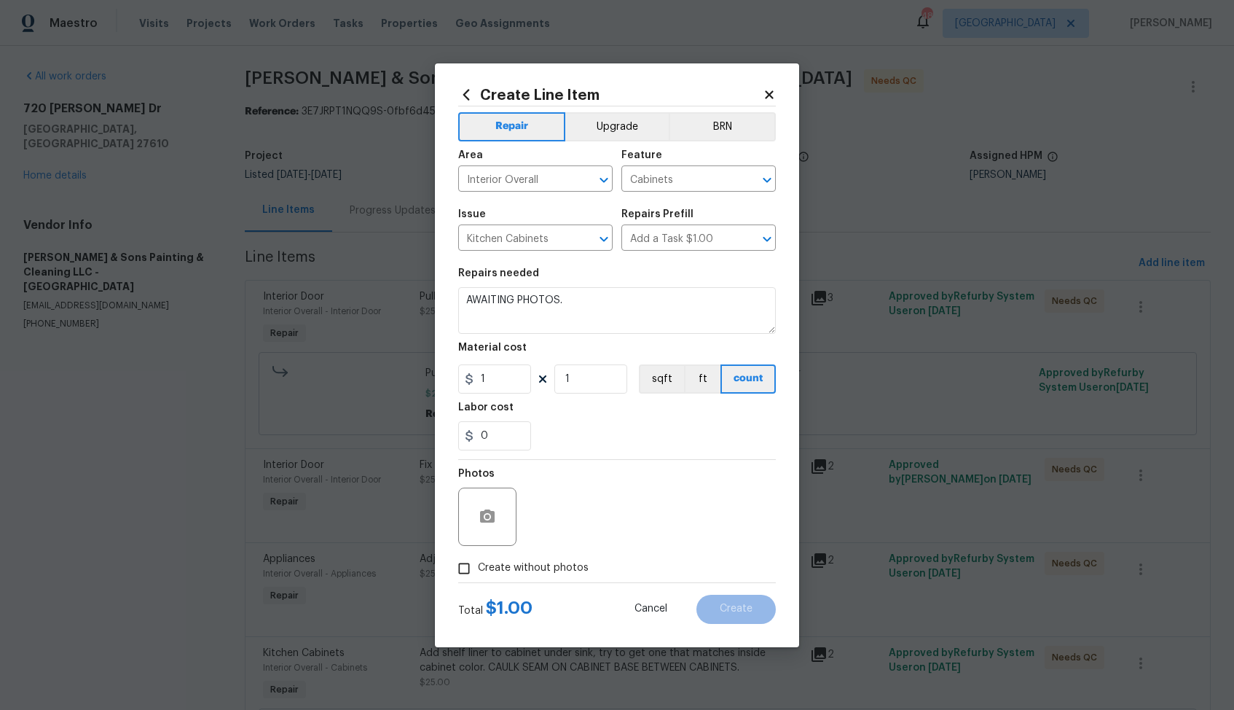
click at [538, 563] on span "Create without photos" at bounding box center [533, 567] width 111 height 15
click at [478, 563] on input "Create without photos" at bounding box center [464, 569] width 28 height 28
checkbox input "true"
click at [624, 528] on textarea at bounding box center [652, 516] width 248 height 58
click at [738, 608] on span "Create" at bounding box center [736, 608] width 33 height 11
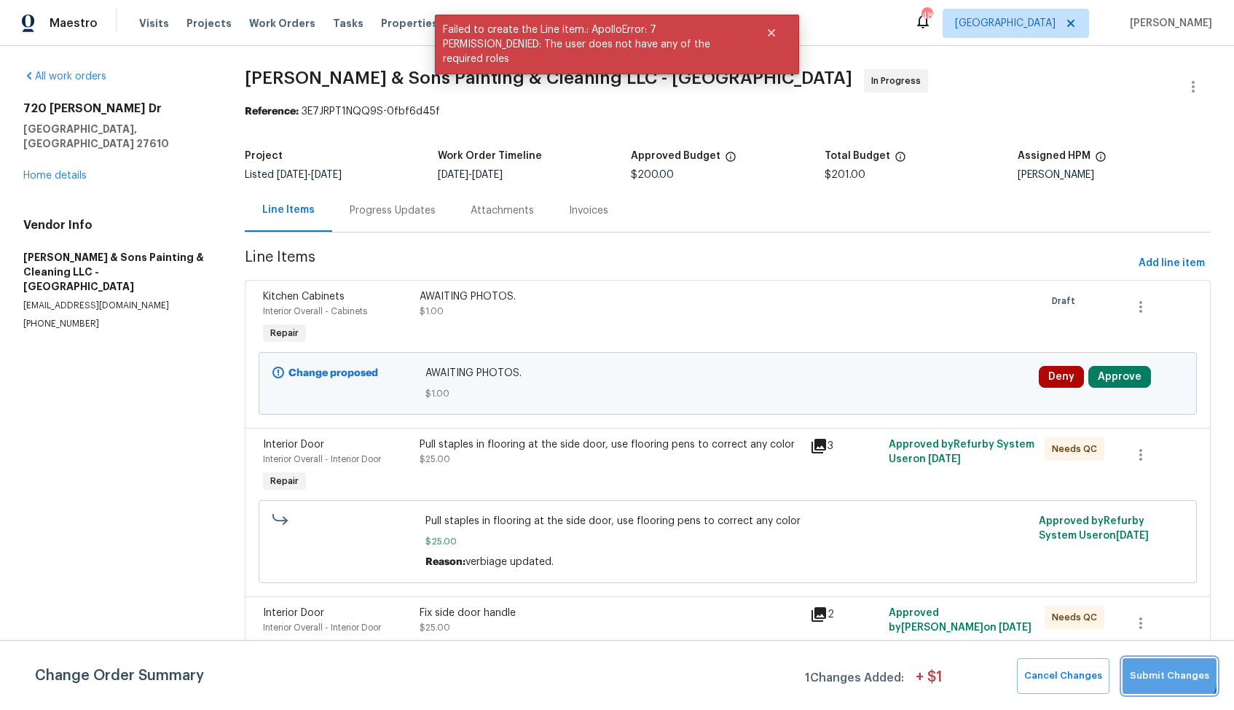
click at [1160, 670] on span "Submit Changes" at bounding box center [1169, 675] width 79 height 17
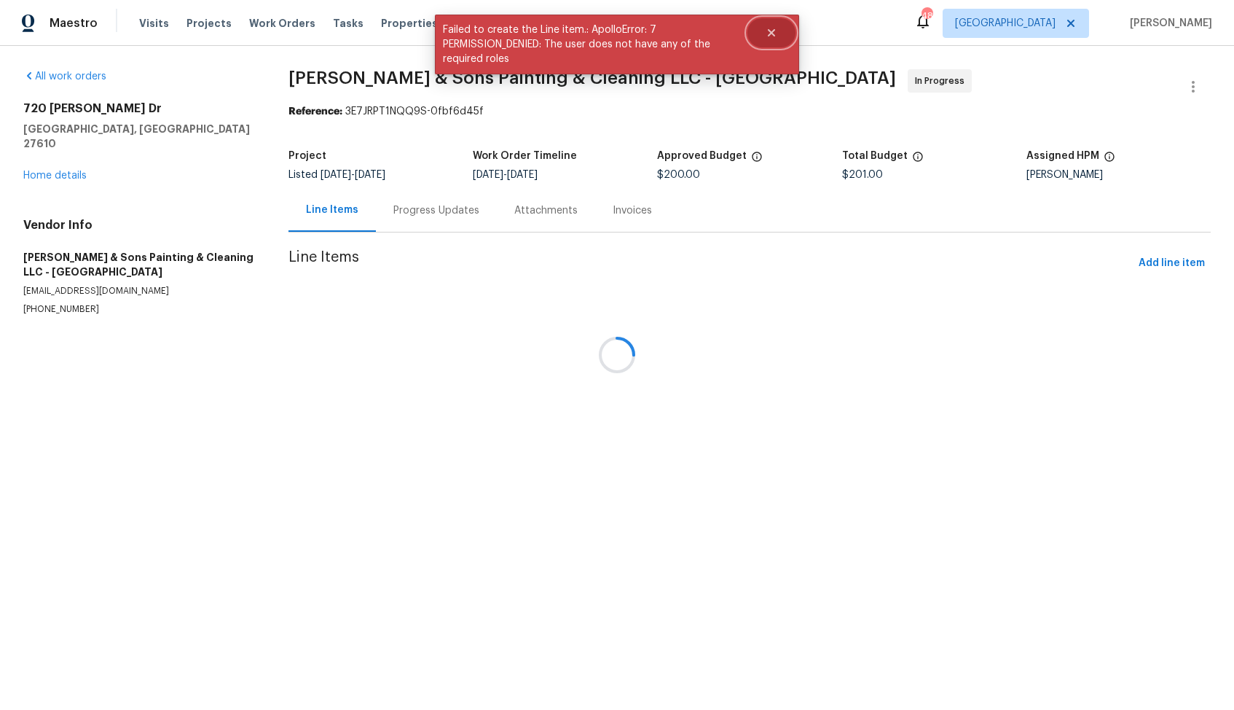
click at [782, 43] on button "Close" at bounding box center [772, 32] width 48 height 29
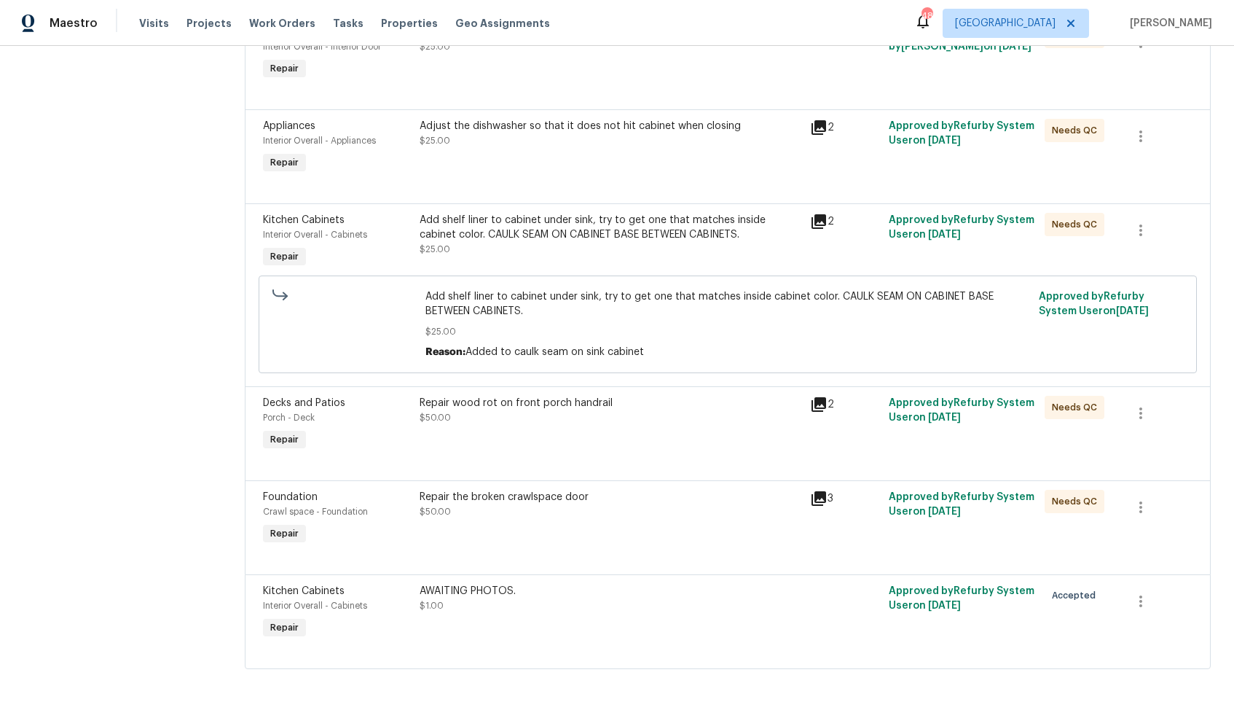
scroll to position [0, 0]
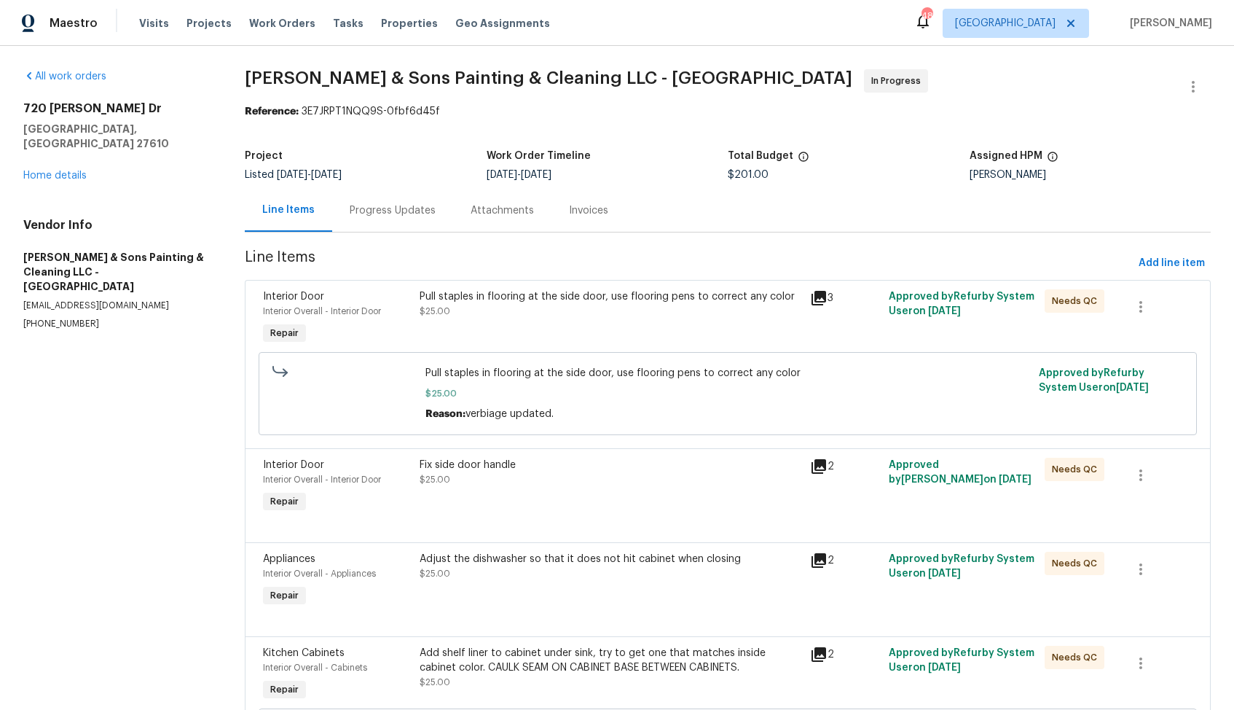
click at [399, 215] on div "Progress Updates" at bounding box center [393, 210] width 86 height 15
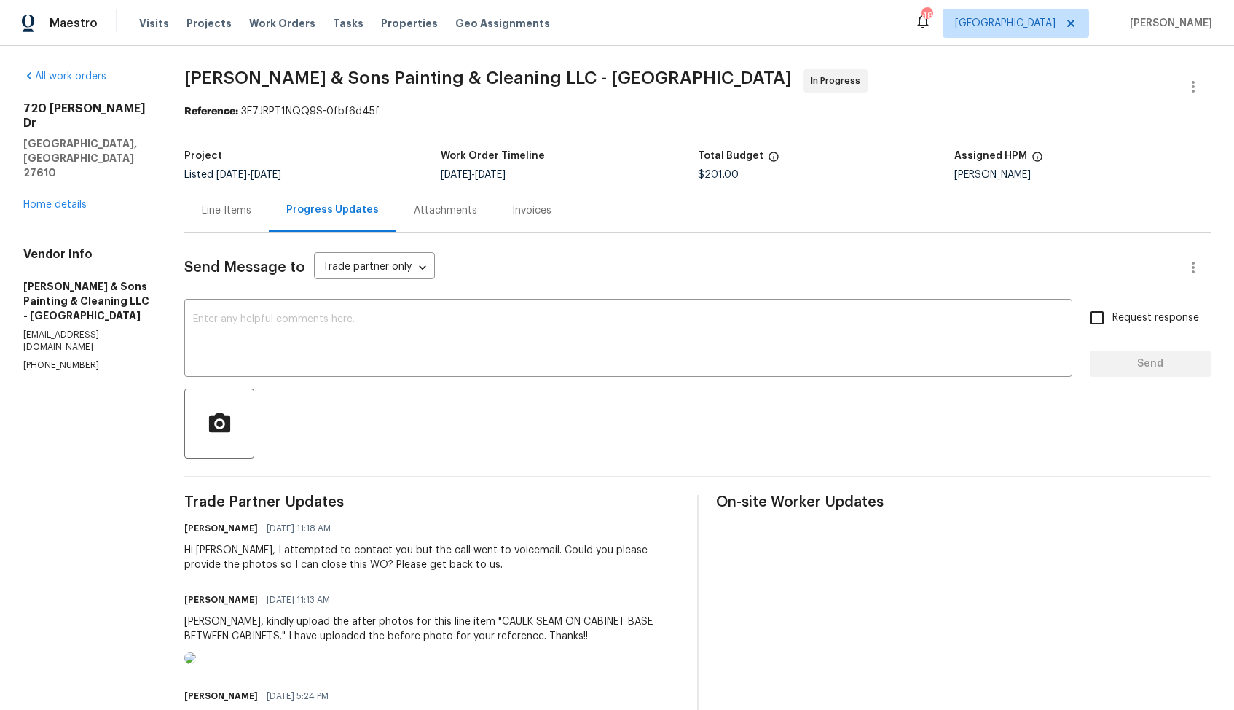
click at [232, 232] on div "Send Message to Trade partner only Trade partner only ​ x ​ Request response Se…" at bounding box center [697, 716] width 1027 height 968
click at [234, 219] on div "Line Items" at bounding box center [226, 210] width 85 height 43
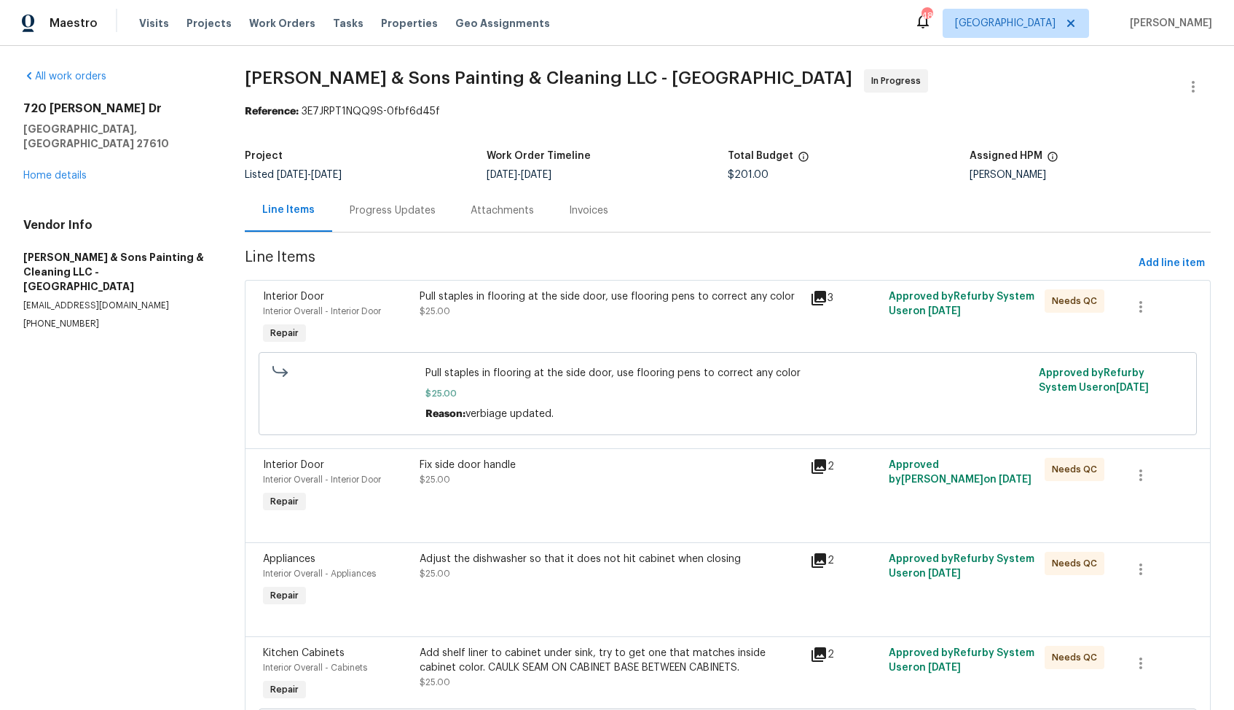
click at [391, 203] on div "Progress Updates" at bounding box center [392, 210] width 121 height 43
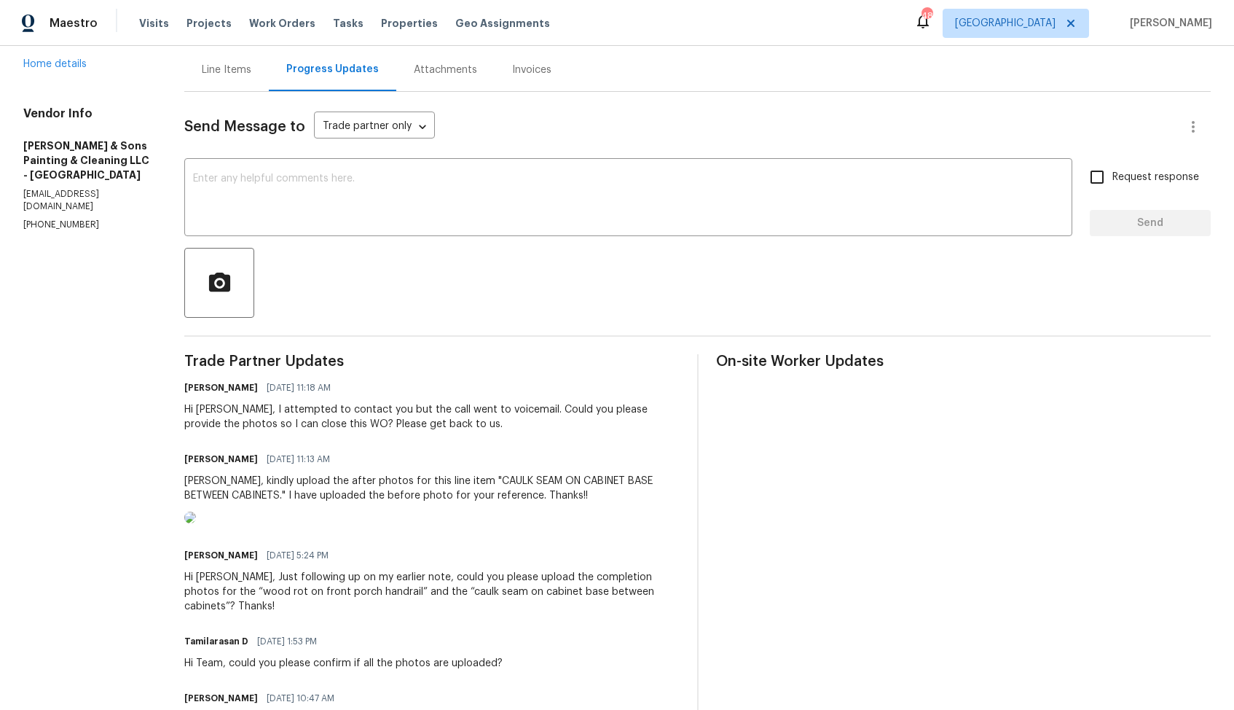
scroll to position [143, 0]
click at [333, 495] on div "Christopher, kindly upload the after photos for this line item "CAULK SEAM ON C…" at bounding box center [431, 485] width 495 height 29
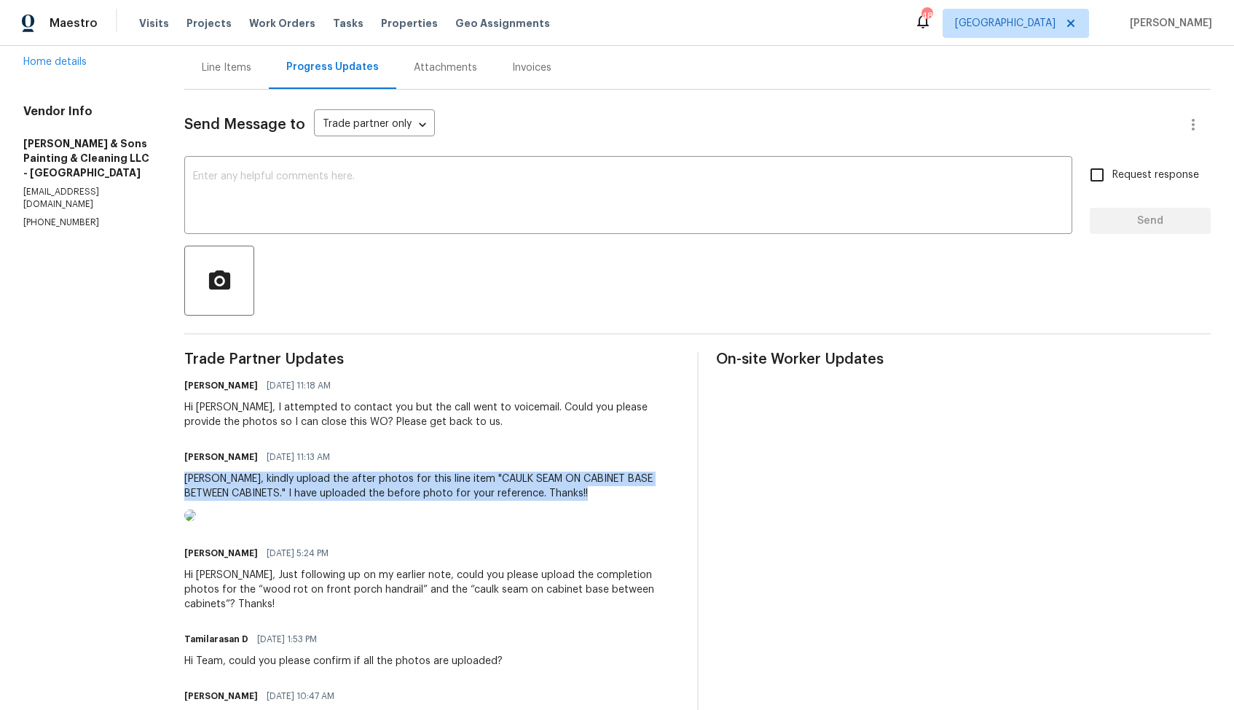
click at [333, 495] on div "Christopher, kindly upload the after photos for this line item "CAULK SEAM ON C…" at bounding box center [431, 485] width 495 height 29
copy div "Christopher, kindly upload the after photos for this line item "CAULK SEAM ON C…"
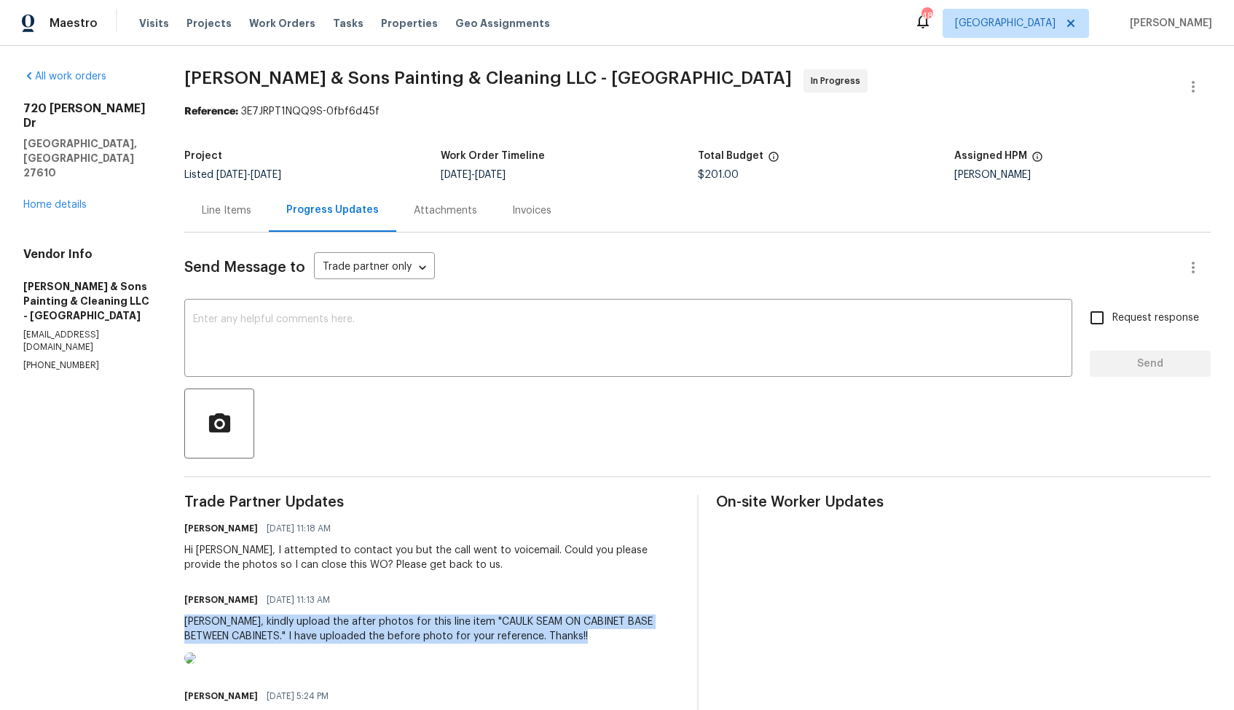
click at [196, 663] on img at bounding box center [190, 658] width 12 height 12
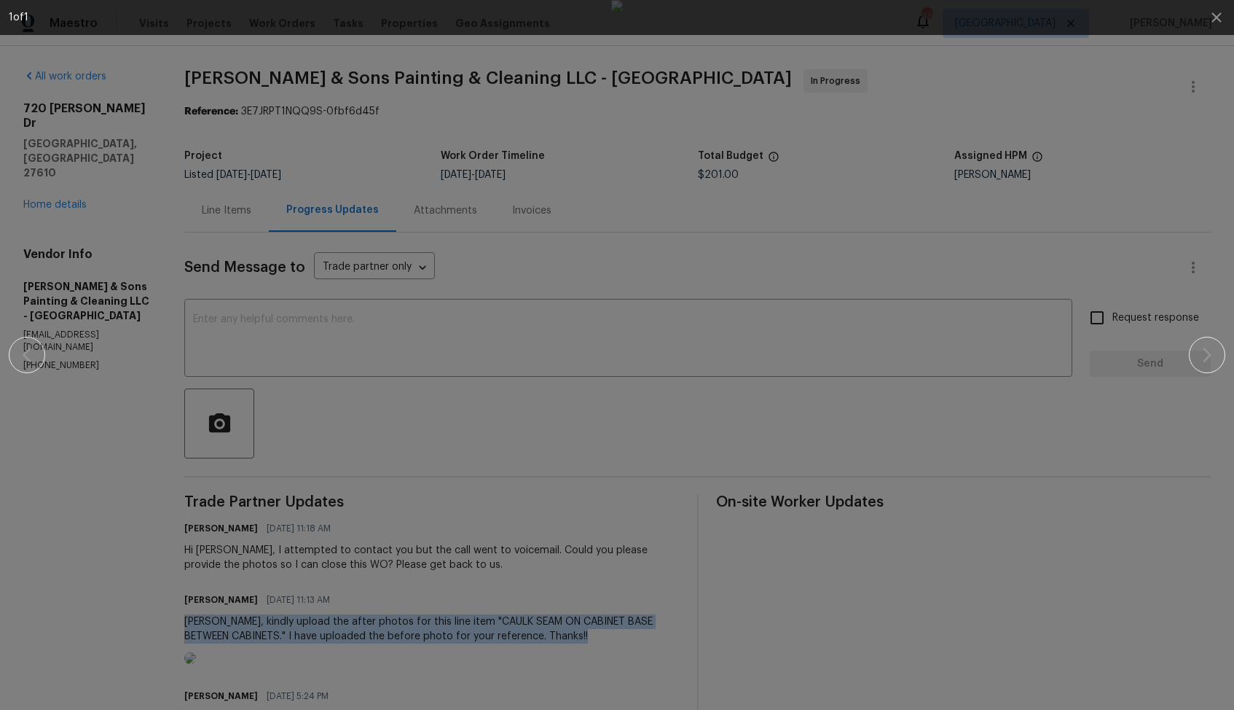
click at [931, 330] on div at bounding box center [617, 355] width 1109 height 710
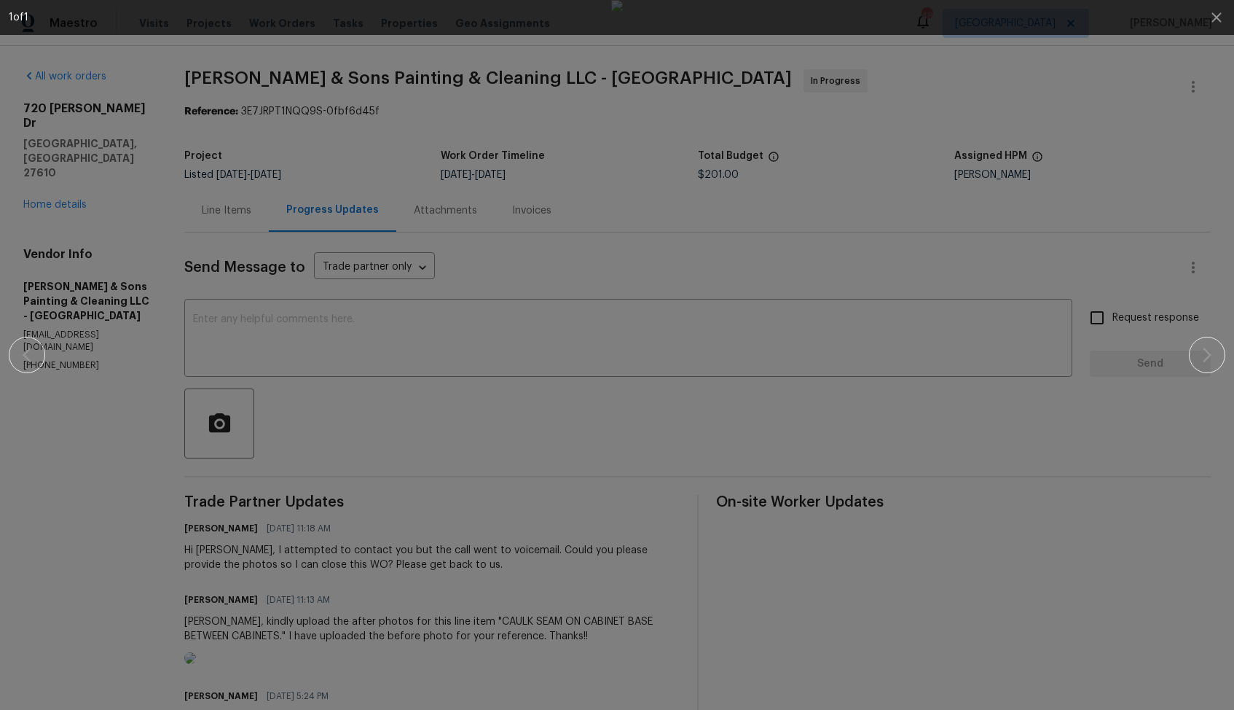
click at [931, 330] on div at bounding box center [617, 355] width 1109 height 710
click at [1041, 208] on div at bounding box center [617, 355] width 1109 height 710
click at [1216, 24] on icon "button" at bounding box center [1216, 17] width 17 height 17
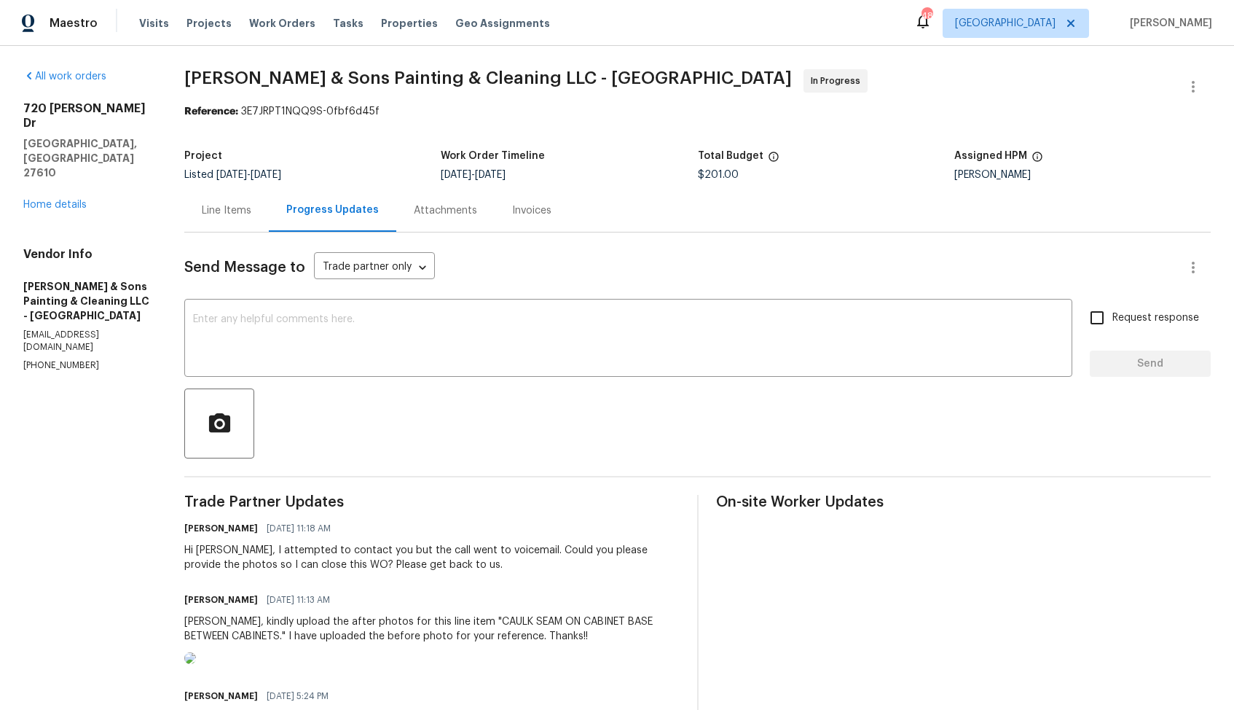
click at [217, 205] on div "Line Items" at bounding box center [227, 210] width 50 height 15
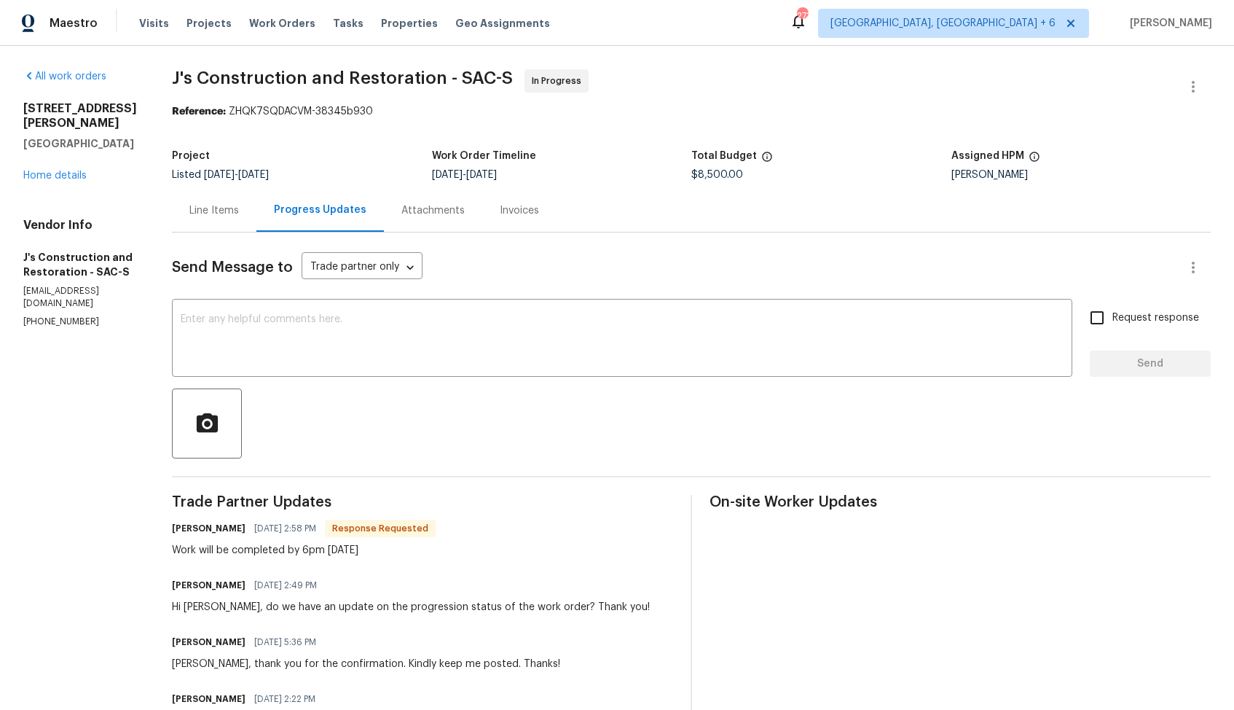
click at [239, 204] on div "Line Items" at bounding box center [214, 210] width 50 height 15
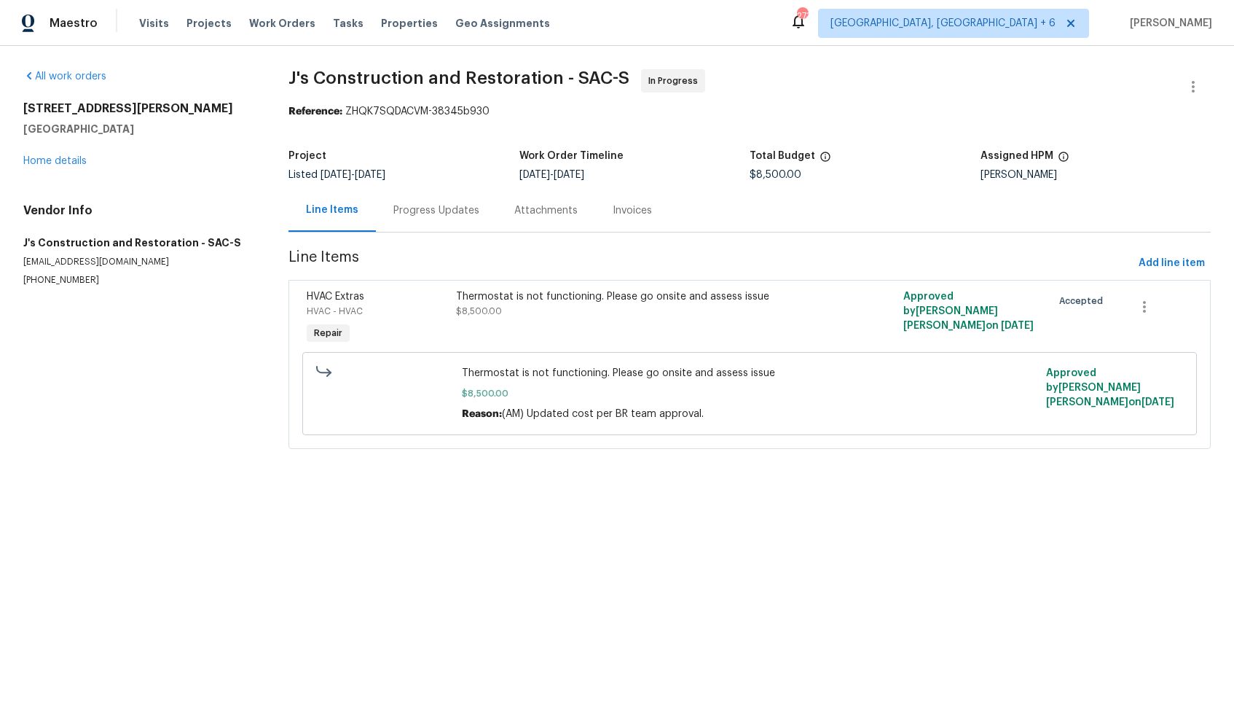
click at [434, 215] on div "Progress Updates" at bounding box center [436, 210] width 86 height 15
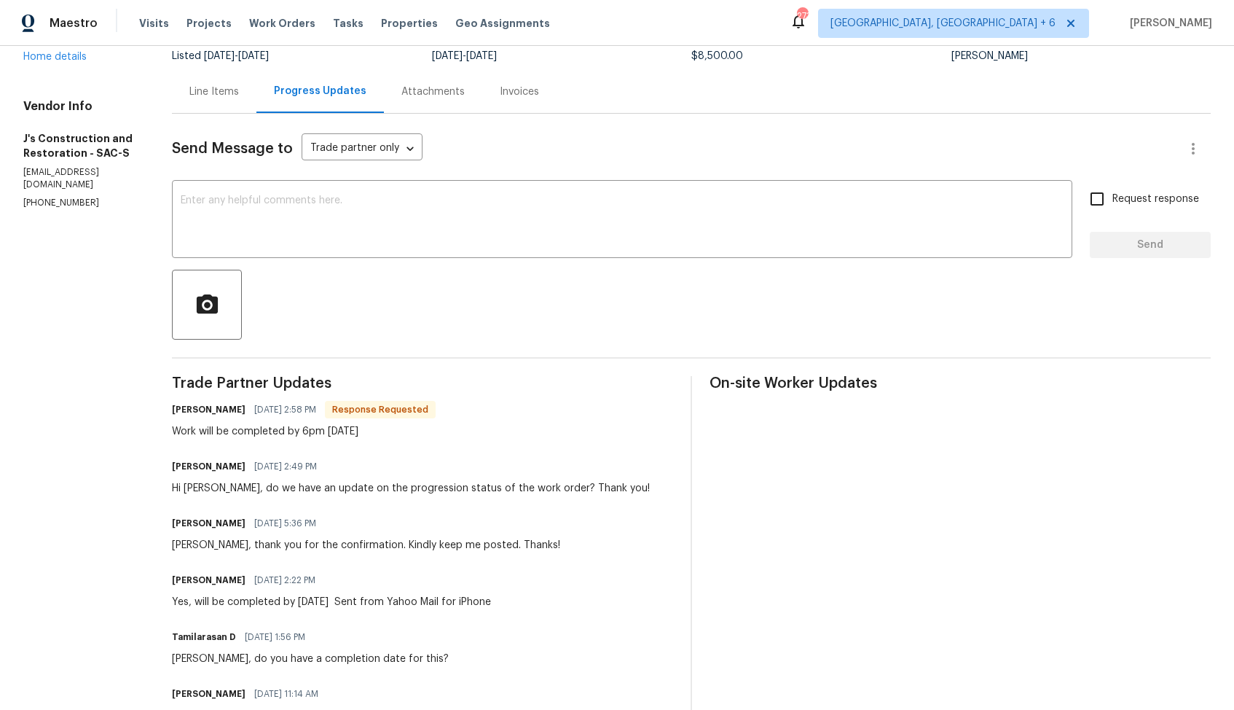
scroll to position [119, 0]
click at [205, 410] on h6 "[PERSON_NAME]" at bounding box center [209, 409] width 74 height 15
copy h6 "[PERSON_NAME]"
click at [537, 235] on textarea at bounding box center [622, 220] width 883 height 51
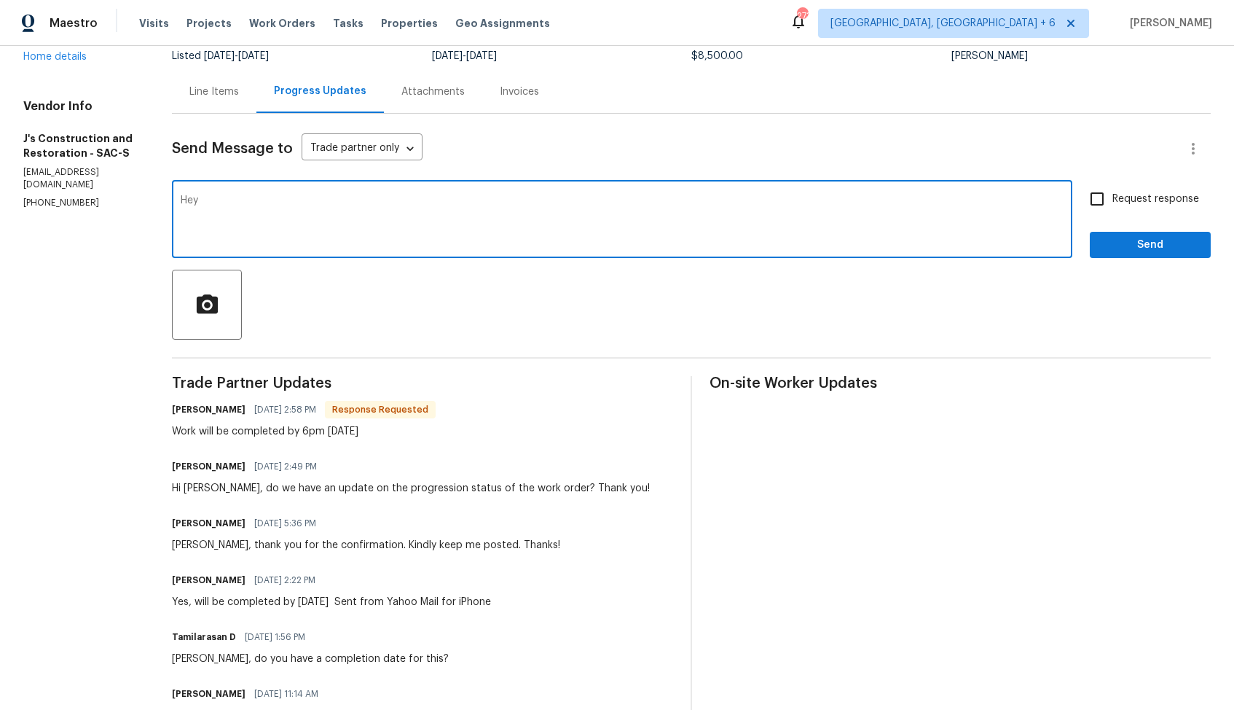
paste textarea "[PERSON_NAME]"
click at [447, 206] on textarea "Hey [PERSON_NAME], thank you for the update, could you please confirm if the jo…" at bounding box center [622, 220] width 883 height 51
paste textarea "Thank you for the update. Could you please confirm if the job has been complete…"
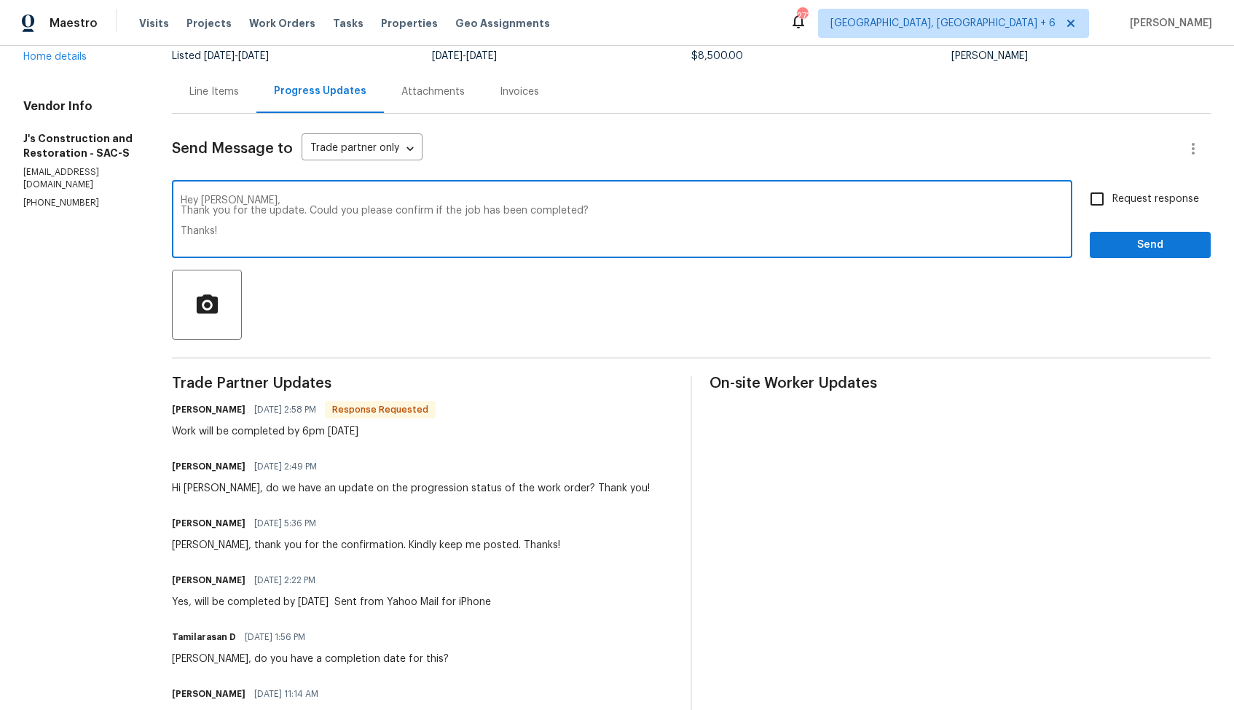
type textarea "Hey [PERSON_NAME], Thank you for the update. Could you please confirm if the jo…"
click at [1106, 200] on input "Request response" at bounding box center [1097, 199] width 31 height 31
checkbox input "true"
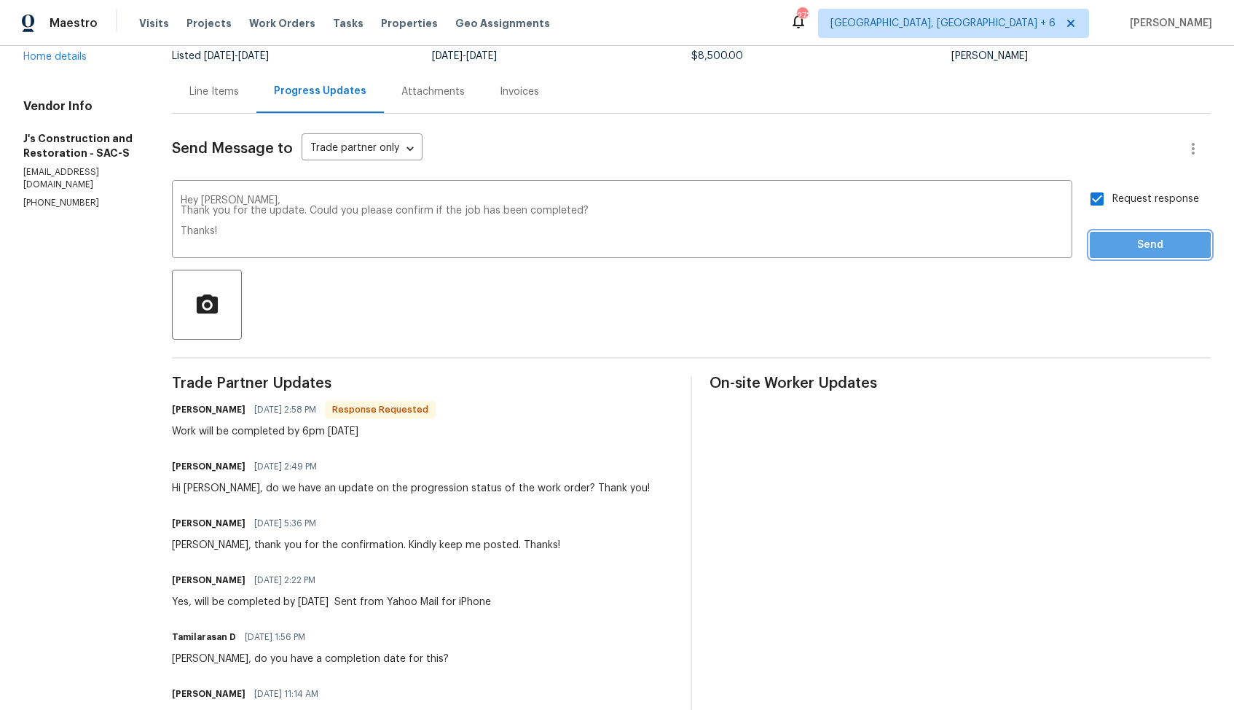
click at [1113, 246] on span "Send" at bounding box center [1151, 245] width 98 height 18
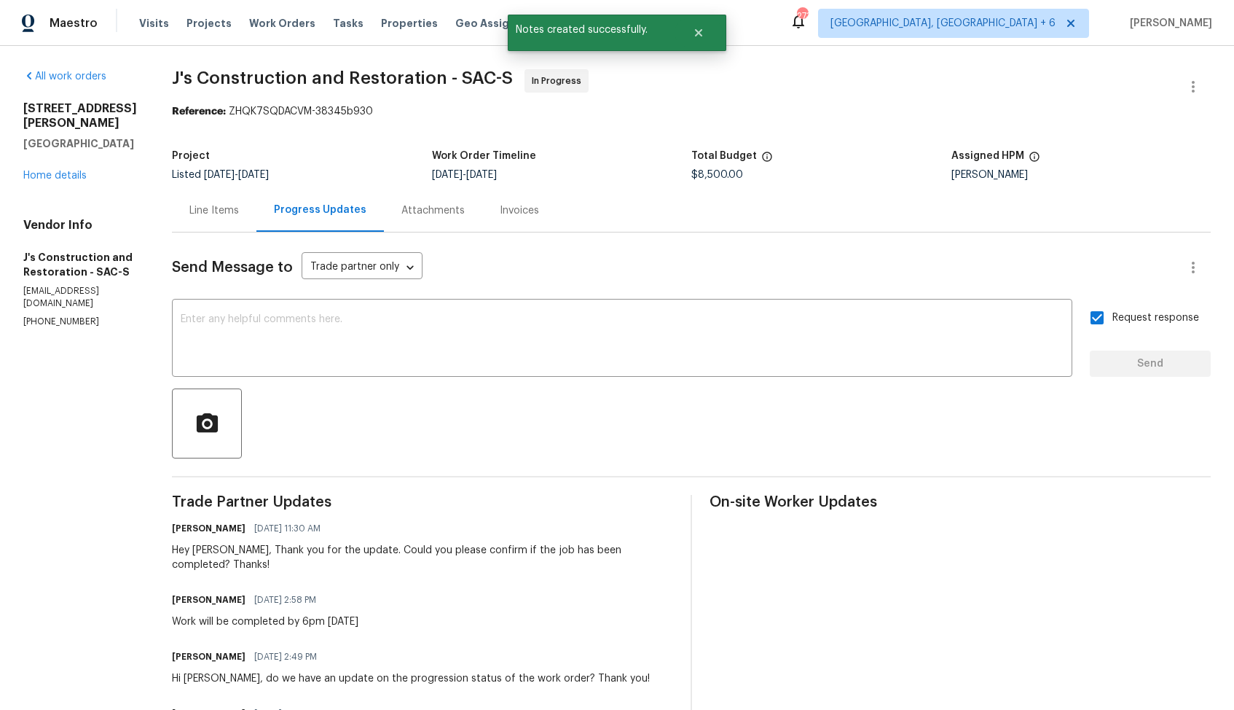
click at [232, 614] on div "Work will be completed by 6pm [DATE]" at bounding box center [265, 621] width 187 height 15
copy div "Work will be completed by 6pm [DATE]"
click at [708, 218] on div "Line Items Progress Updates Attachments Invoices" at bounding box center [691, 211] width 1039 height 44
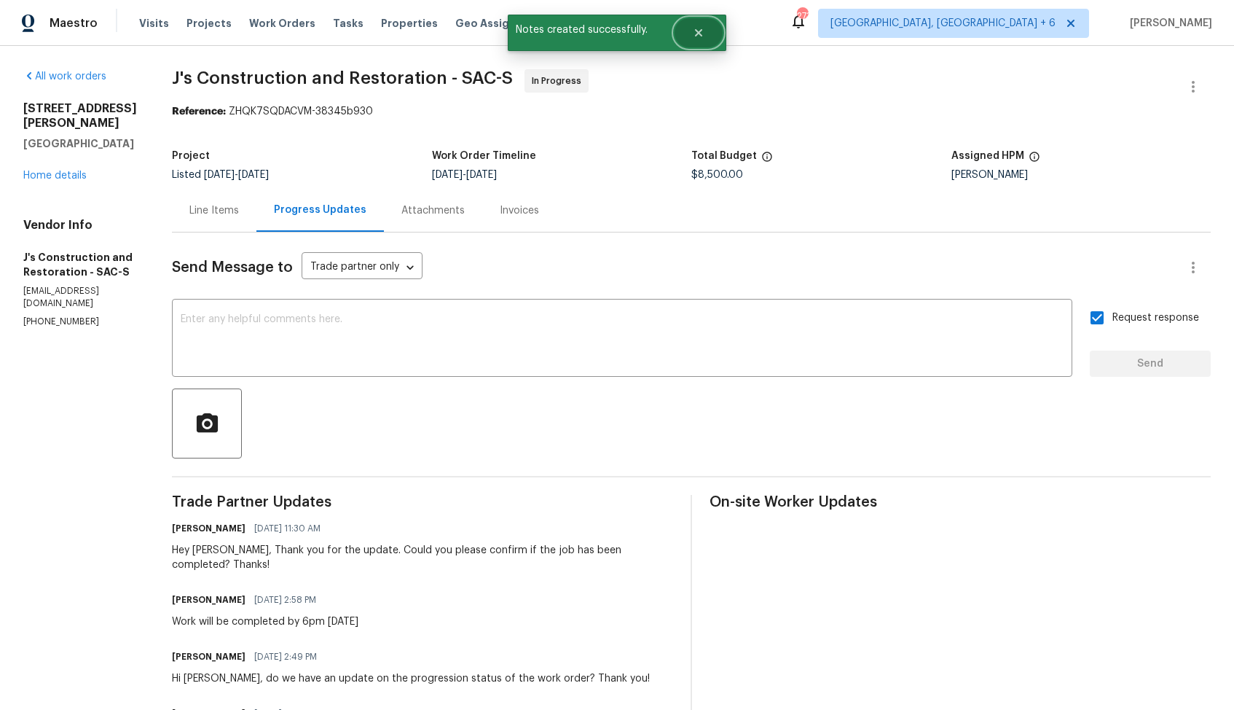
click at [705, 36] on button "Close" at bounding box center [699, 32] width 48 height 29
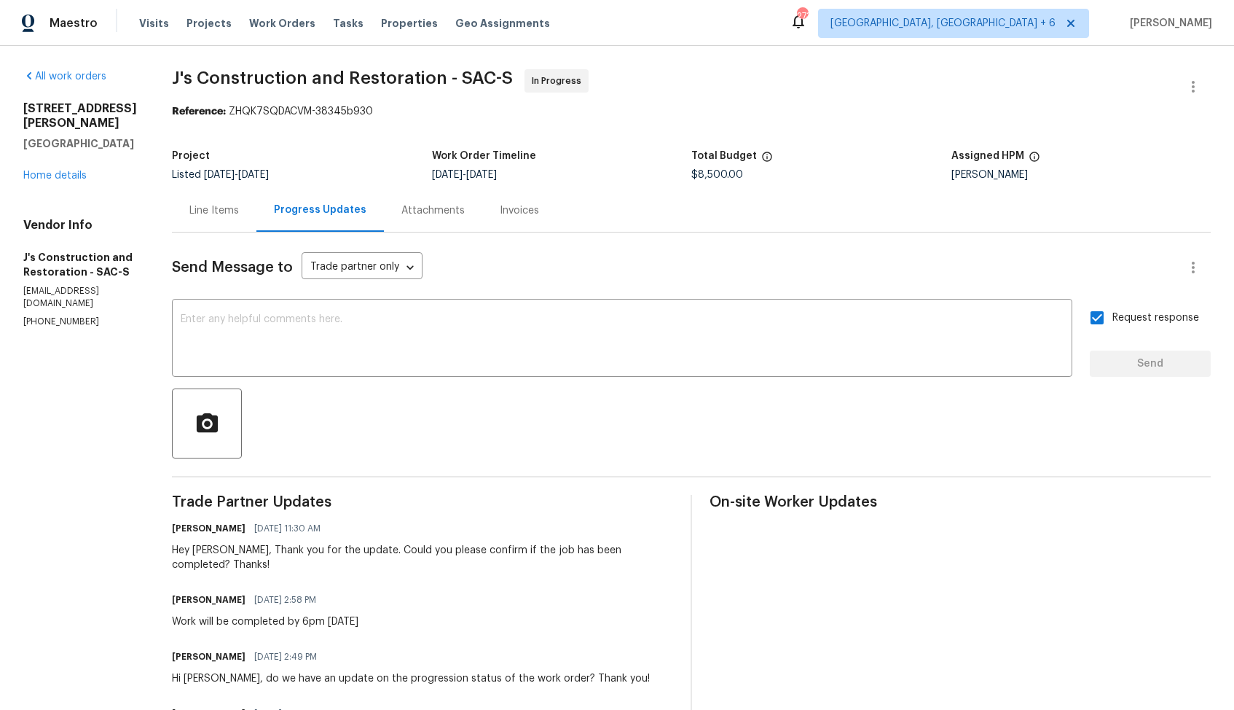
click at [105, 146] on div "[STREET_ADDRESS][PERSON_NAME] Home details" at bounding box center [80, 142] width 114 height 82
click at [60, 171] on link "Home details" at bounding box center [54, 176] width 63 height 10
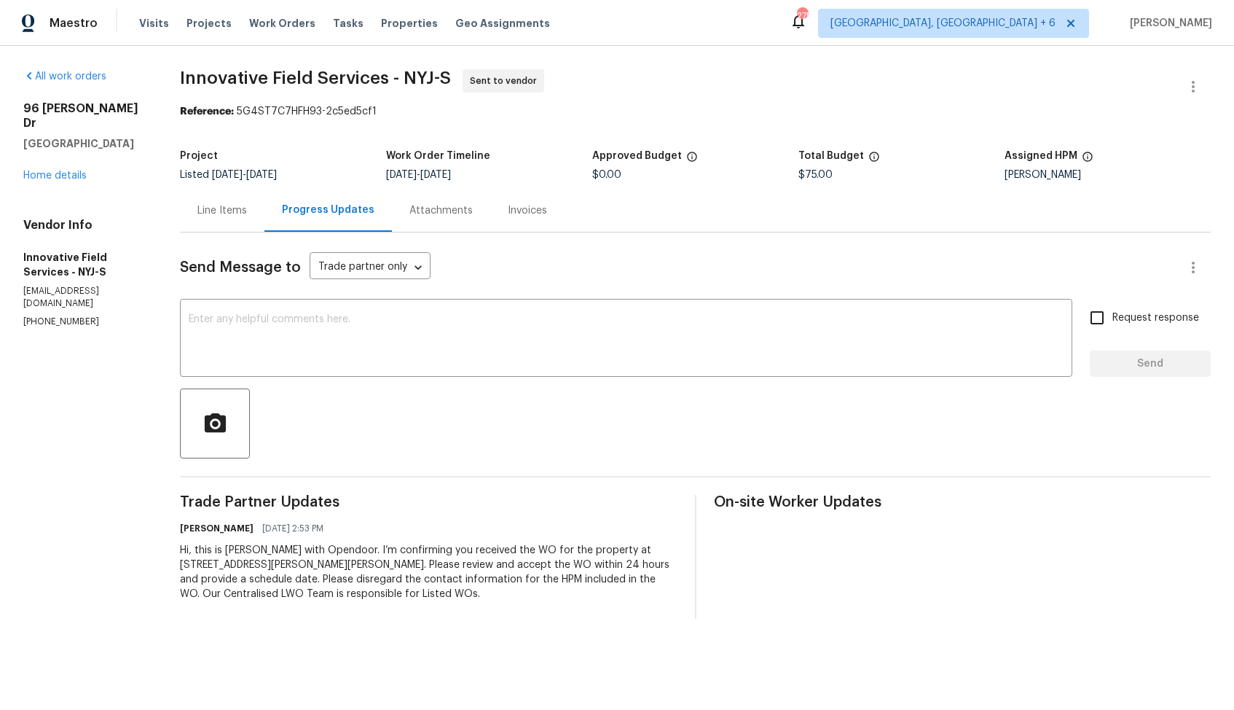
click at [216, 218] on div "Line Items" at bounding box center [222, 210] width 85 height 43
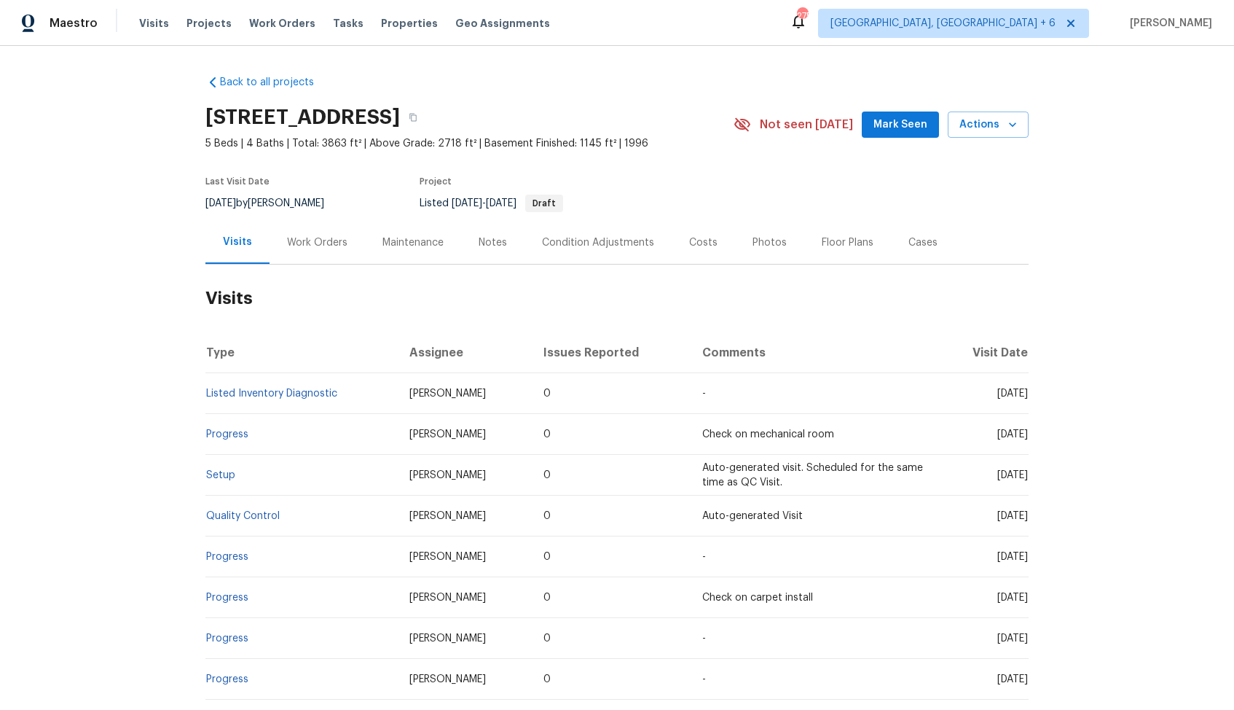
click at [325, 250] on div "Work Orders" at bounding box center [317, 242] width 95 height 43
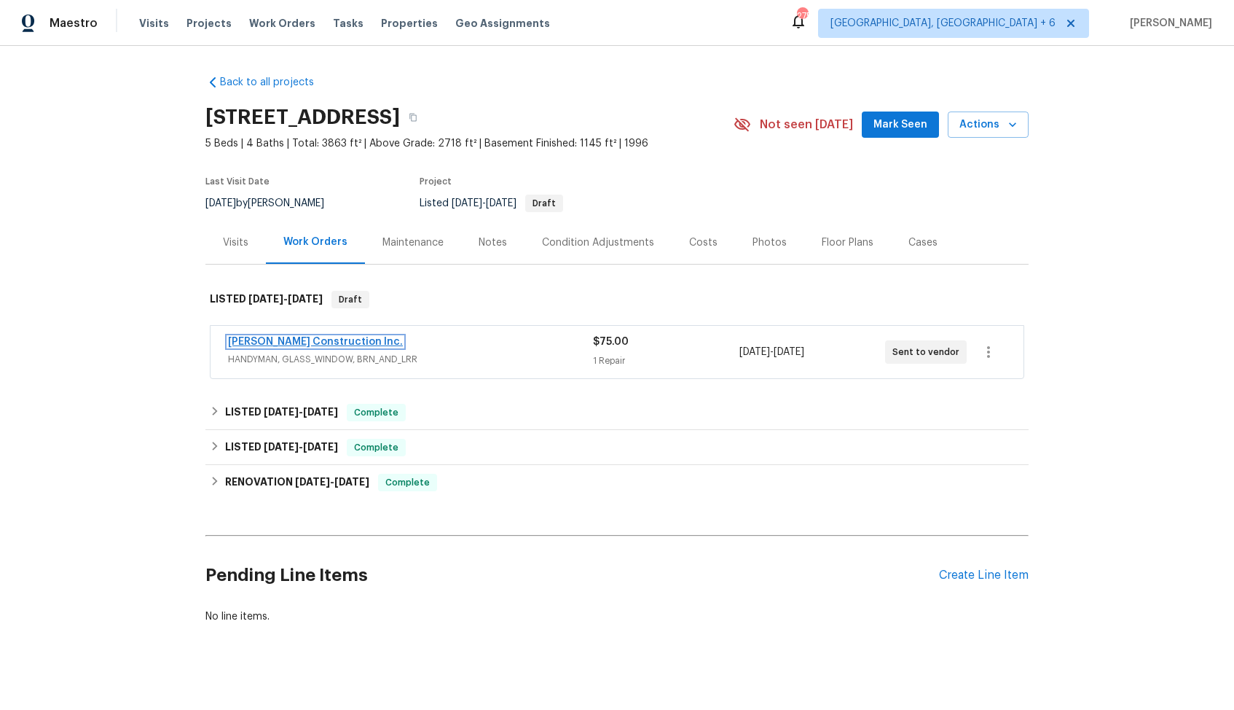
click at [272, 343] on link "[PERSON_NAME] Construction Inc." at bounding box center [315, 342] width 175 height 10
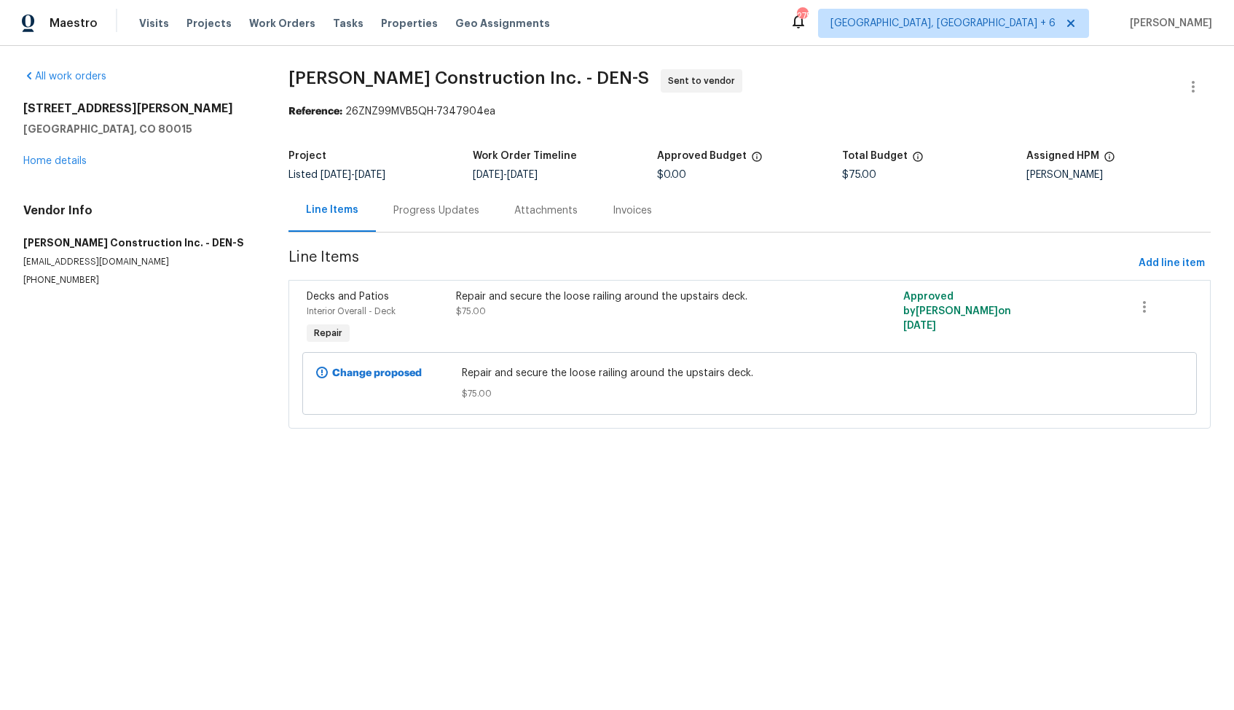
click at [434, 213] on div "Progress Updates" at bounding box center [436, 210] width 86 height 15
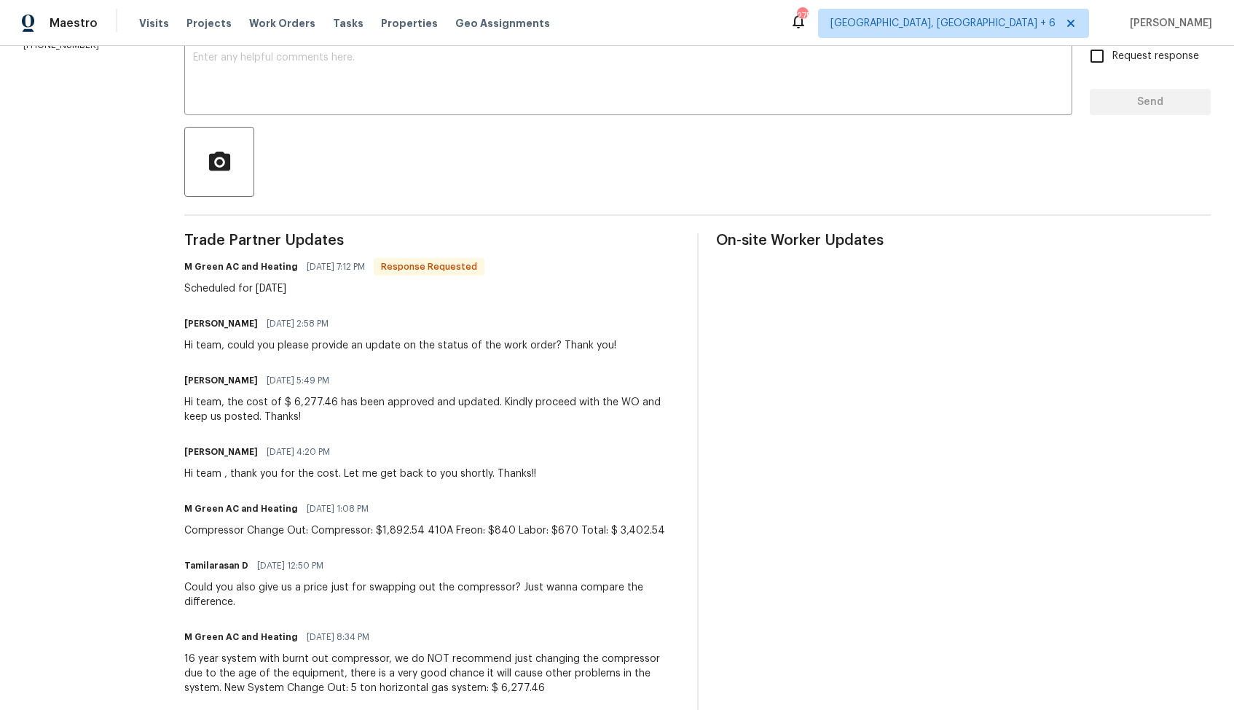
scroll to position [450, 0]
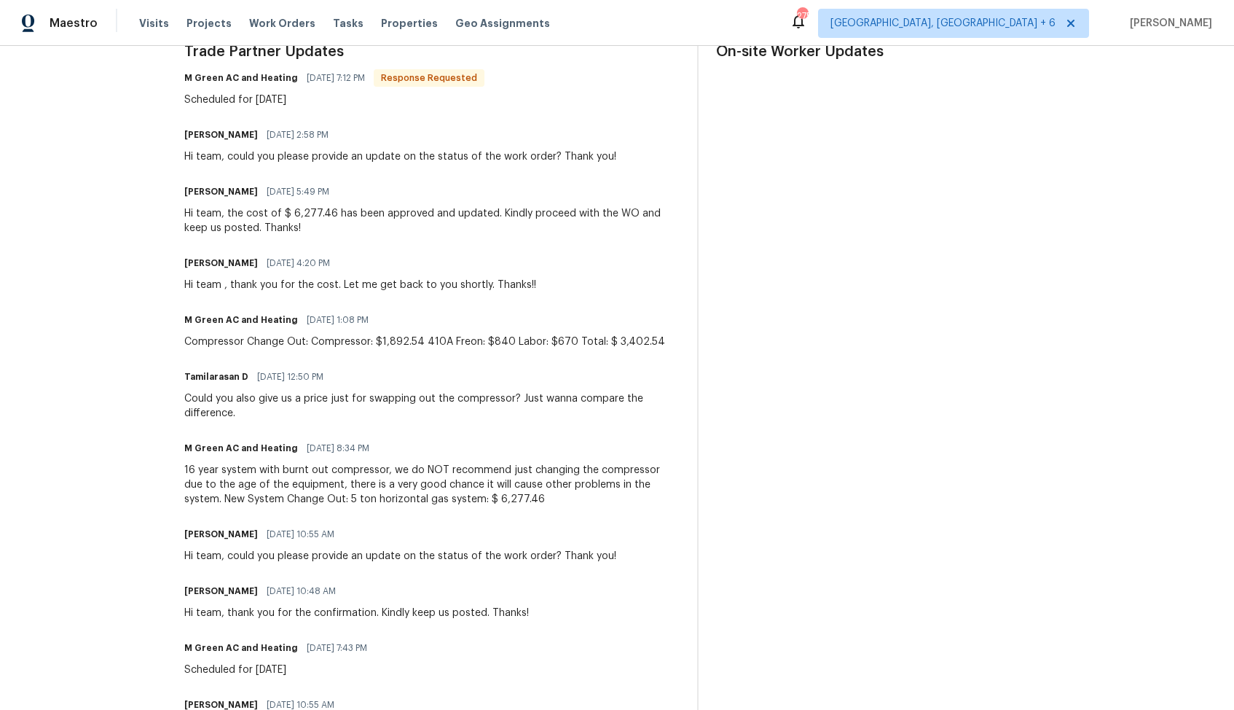
click at [357, 401] on div "Could you also give us a price just for swapping out the compressor? Just wanna…" at bounding box center [431, 405] width 495 height 29
drag, startPoint x: 211, startPoint y: 399, endPoint x: 272, endPoint y: 412, distance: 62.6
click at [272, 412] on div "Could you also give us a price just for swapping out the compressor? Just wanna…" at bounding box center [431, 405] width 495 height 29
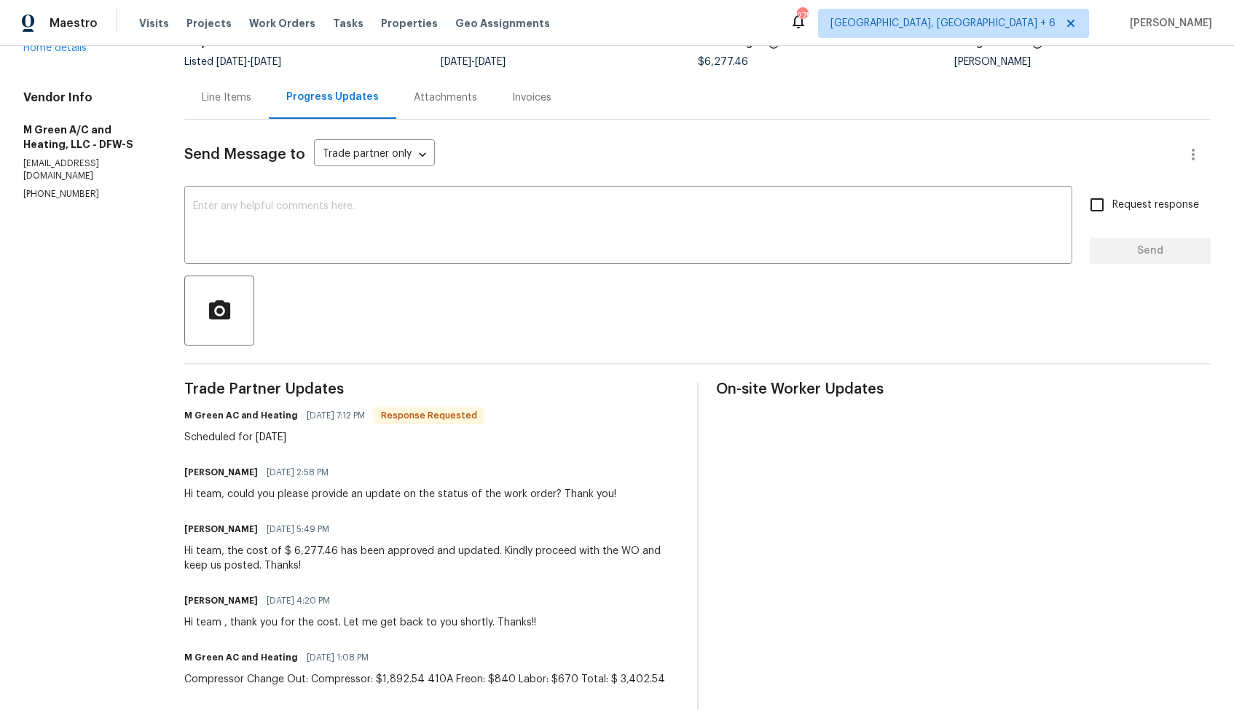
scroll to position [0, 0]
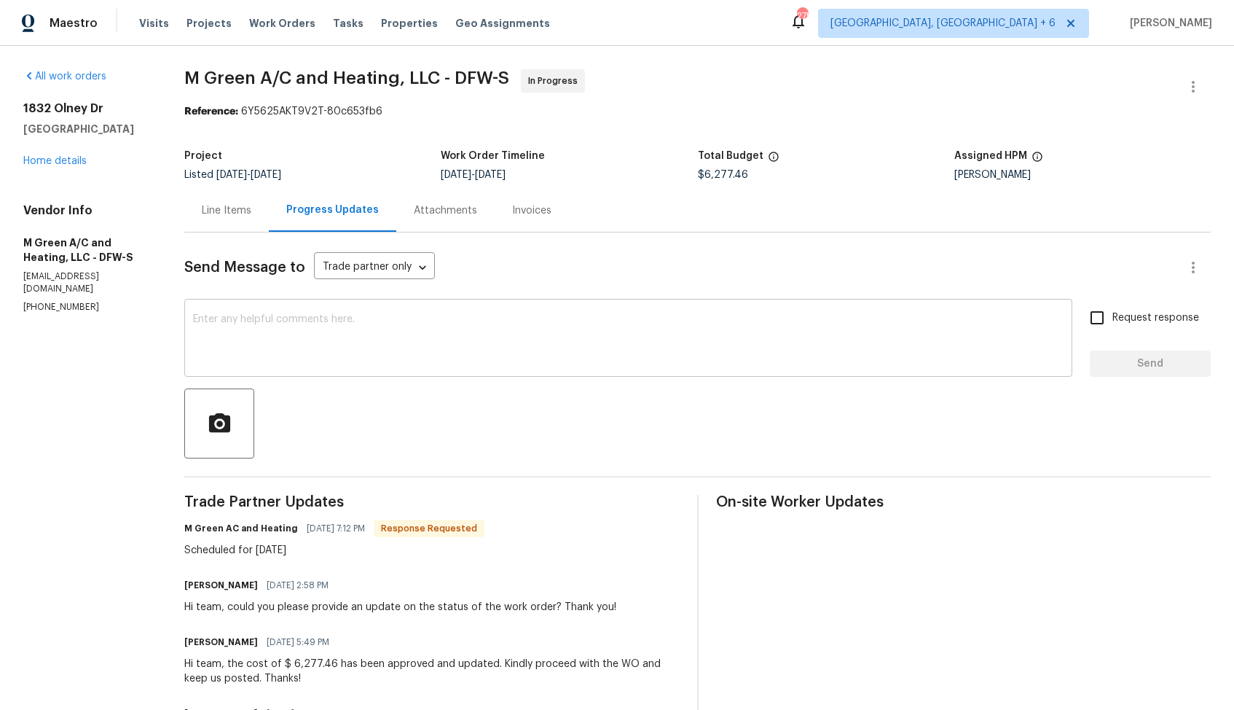
click at [385, 330] on textarea at bounding box center [628, 339] width 871 height 51
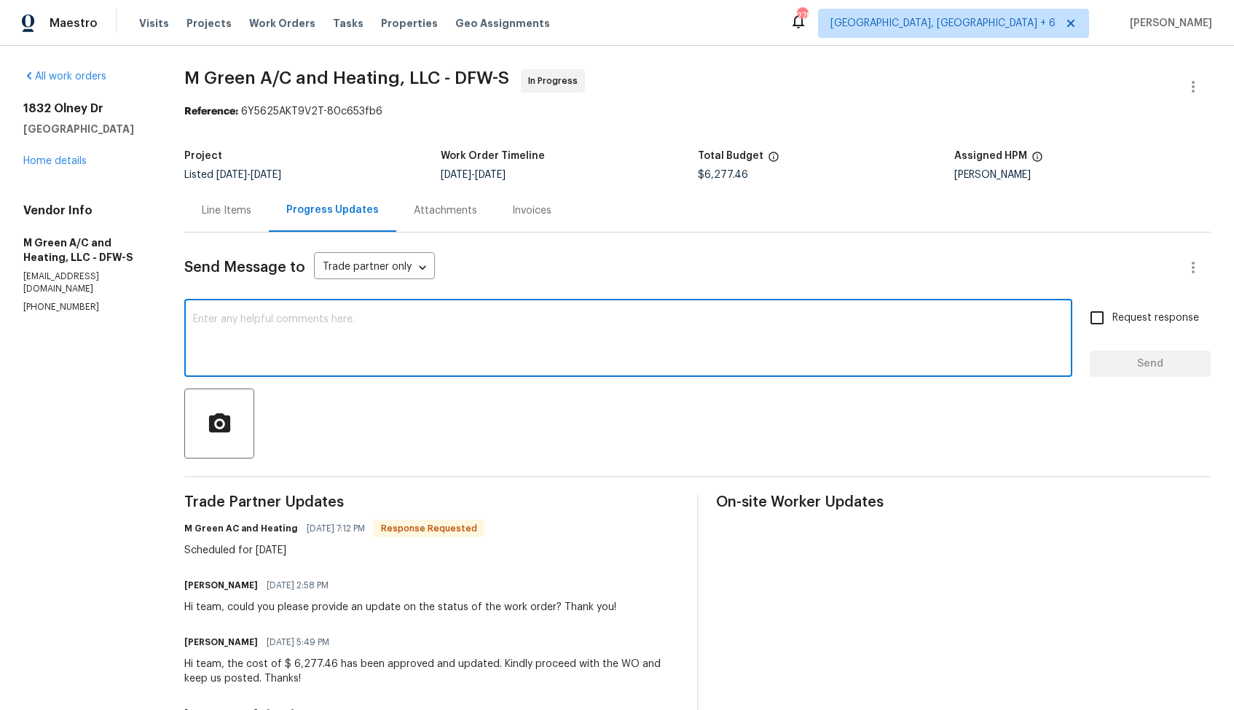
click at [552, 342] on textarea at bounding box center [628, 339] width 871 height 51
type textarea "Hi team, thank you for the confirmation. Kindly keep us posted. Thanks!"
click at [1105, 321] on input "Request response" at bounding box center [1097, 317] width 31 height 31
checkbox input "true"
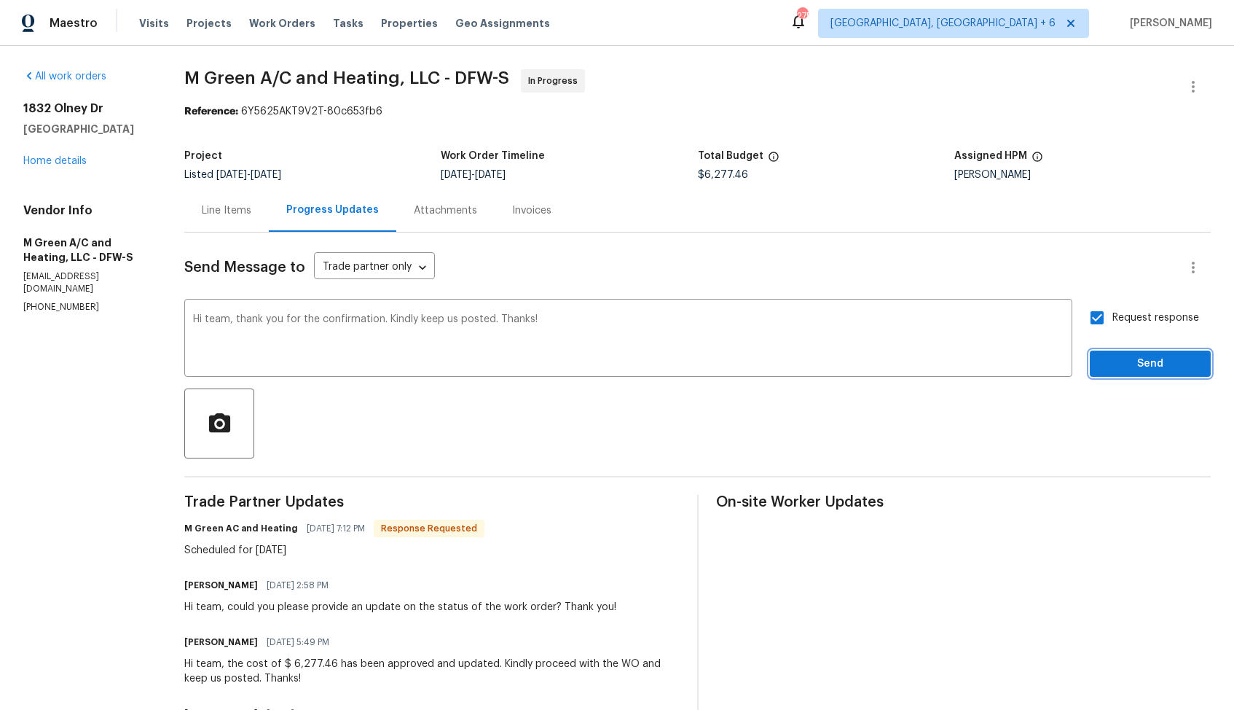
click at [1113, 361] on span "Send" at bounding box center [1151, 364] width 98 height 18
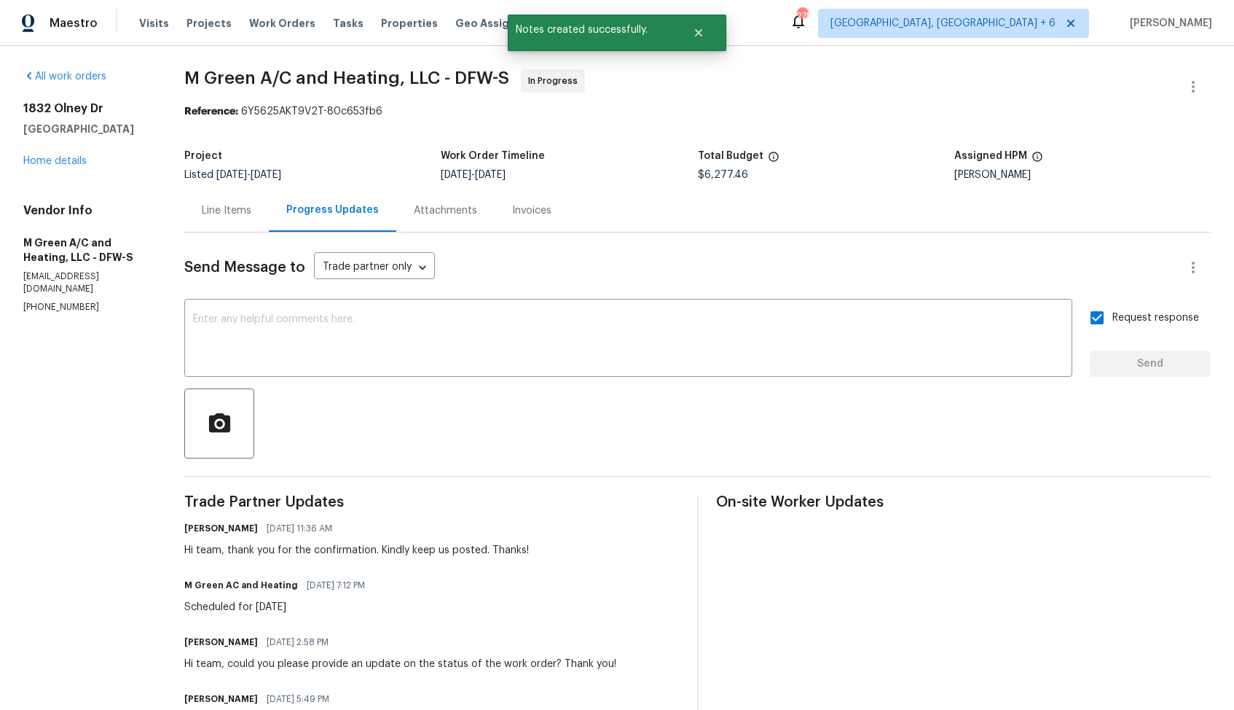
click at [283, 606] on div "Scheduled for [DATE]" at bounding box center [278, 607] width 189 height 15
copy div "Scheduled for [DATE]"
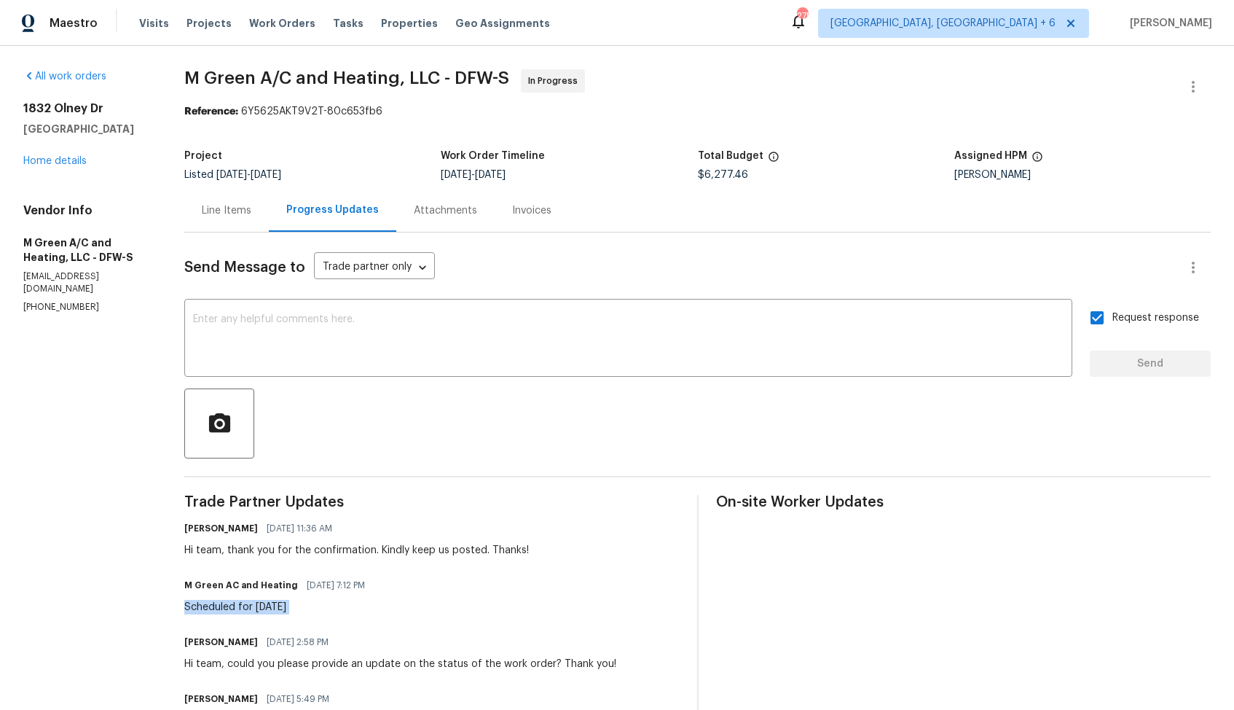
copy div "Scheduled for [DATE]"
click at [251, 141] on section "M Green A/C and Heating, LLC - DFW-S In Progress Reference: 6Y5625AKT9V2T-80c65…" at bounding box center [697, 685] width 1027 height 1233
click at [48, 159] on link "Home details" at bounding box center [54, 161] width 63 height 10
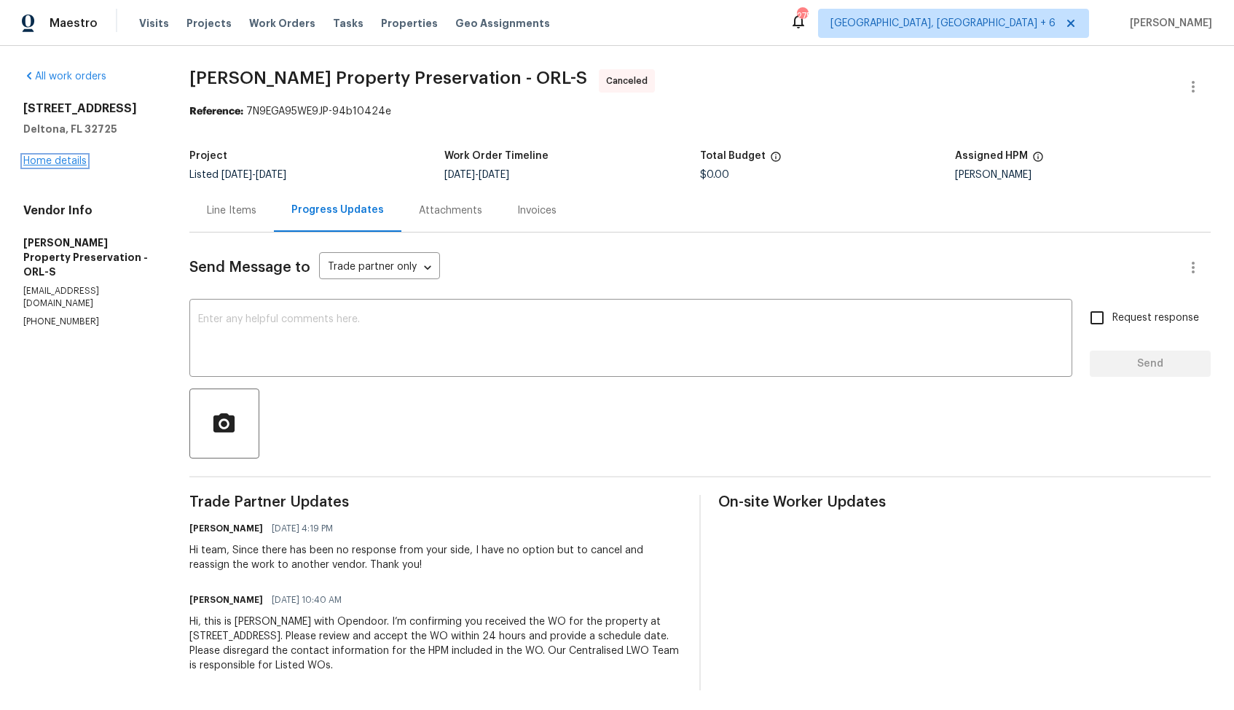
click at [77, 159] on link "Home details" at bounding box center [54, 161] width 63 height 10
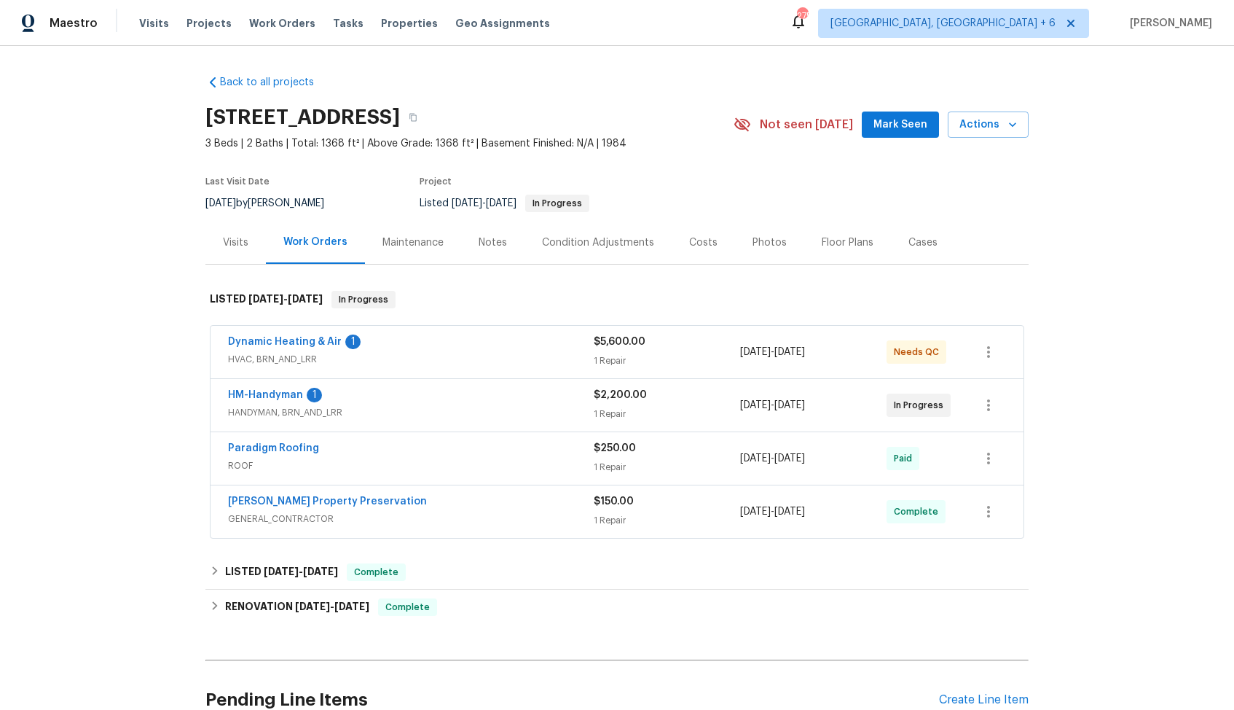
click at [446, 342] on div "Dynamic Heating & Air 1" at bounding box center [411, 342] width 366 height 17
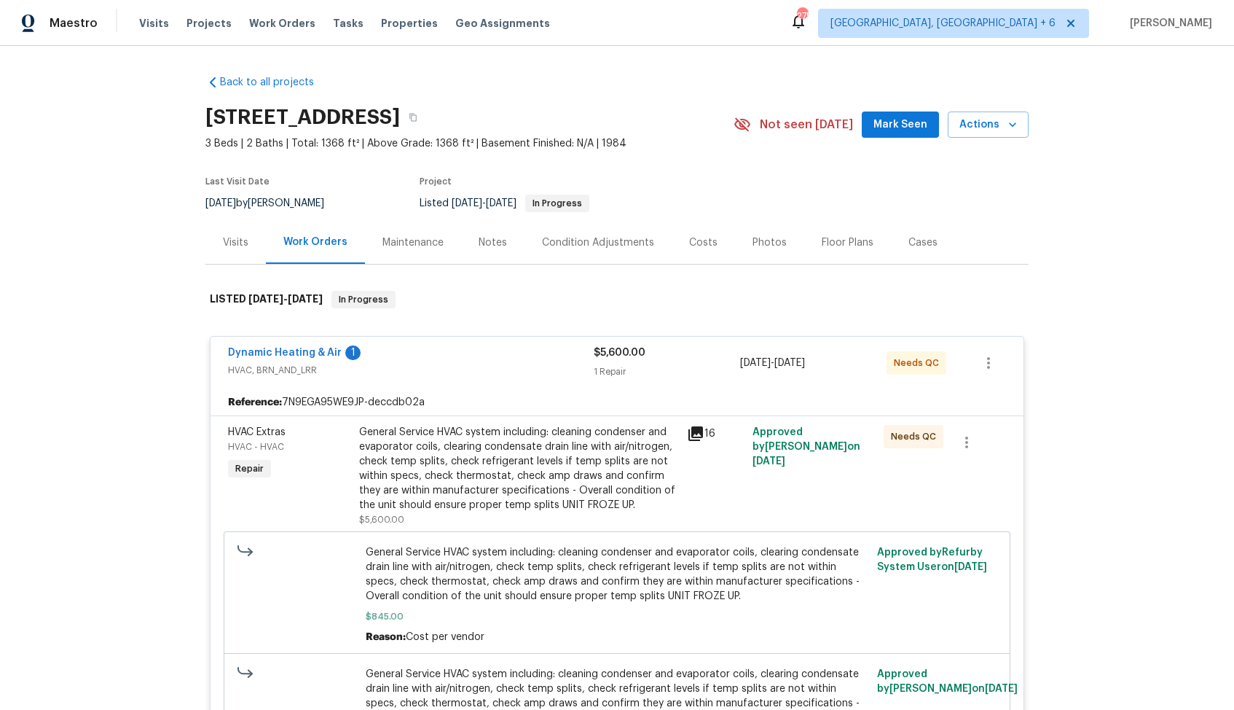
click at [463, 353] on div "Dynamic Heating & Air 1" at bounding box center [411, 353] width 366 height 17
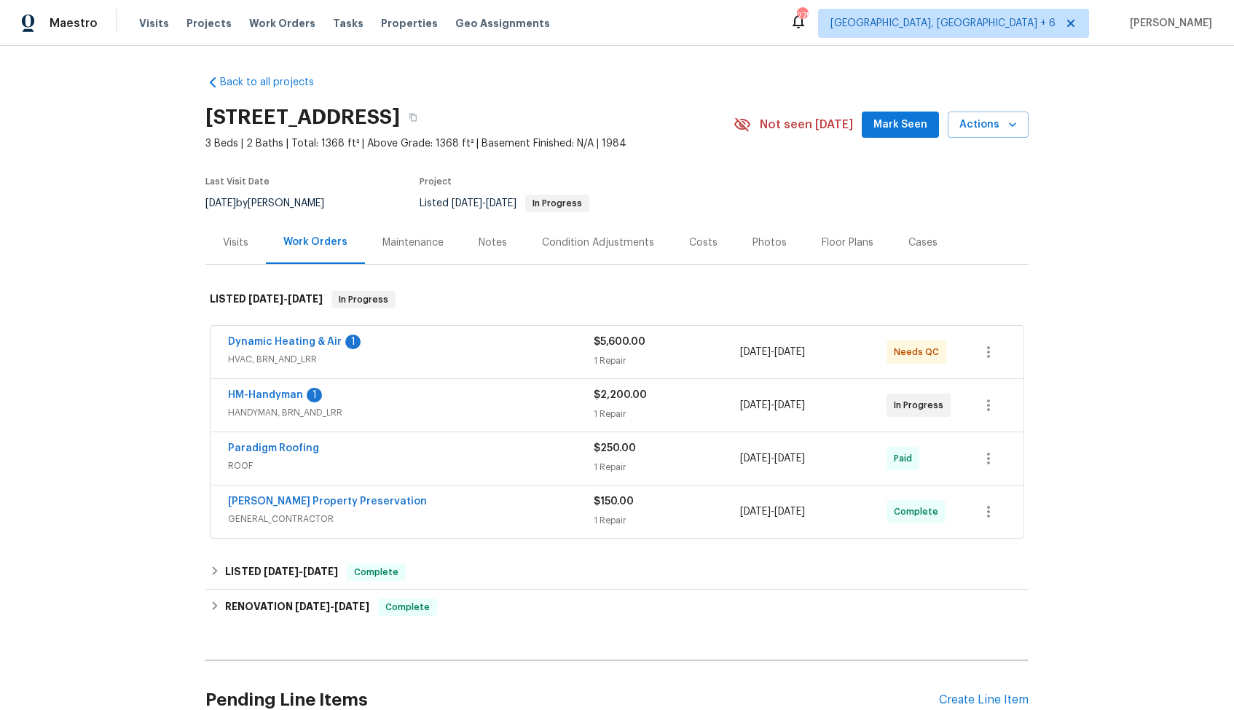
click at [427, 395] on div "HM-Handyman 1" at bounding box center [411, 396] width 366 height 17
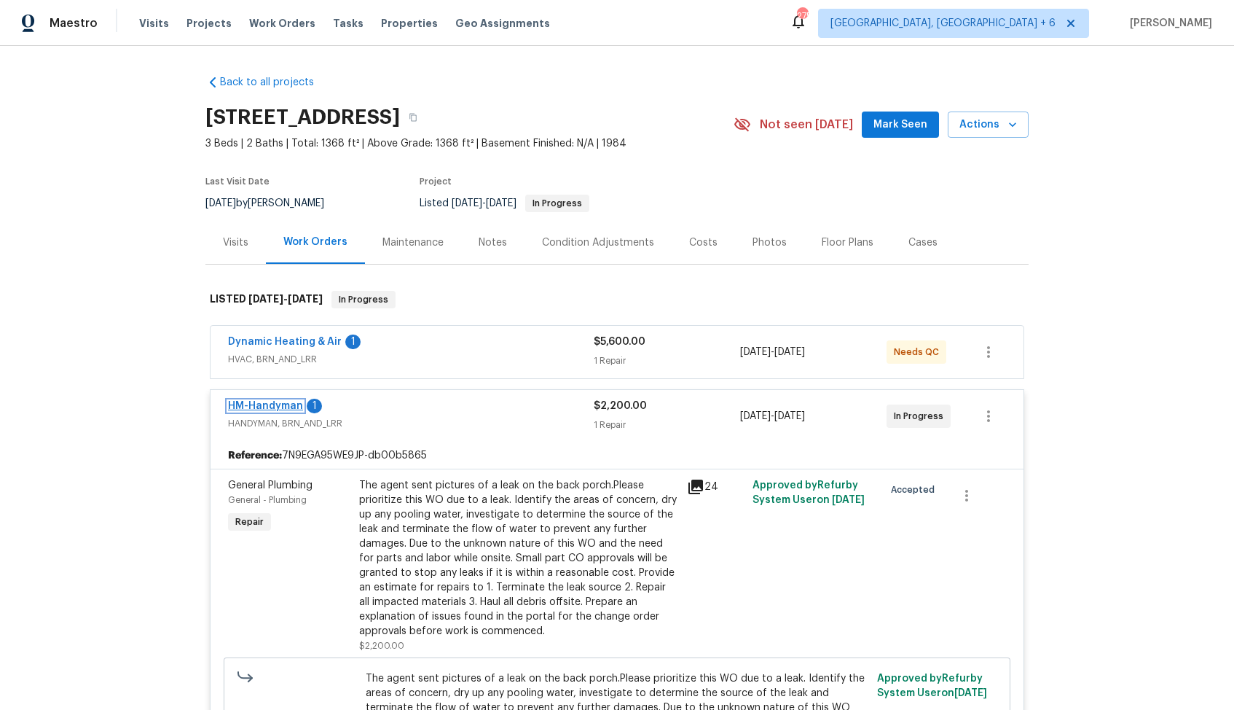
click at [264, 407] on link "HM-Handyman" at bounding box center [265, 406] width 75 height 10
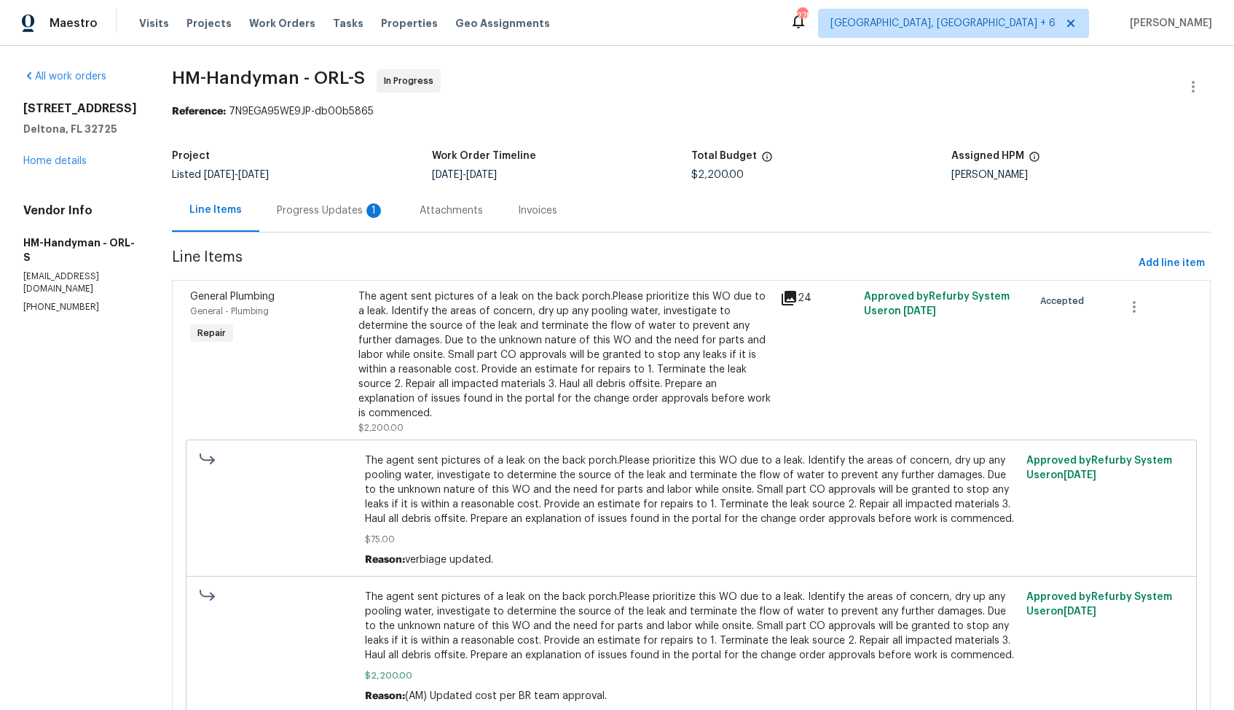
scroll to position [64, 0]
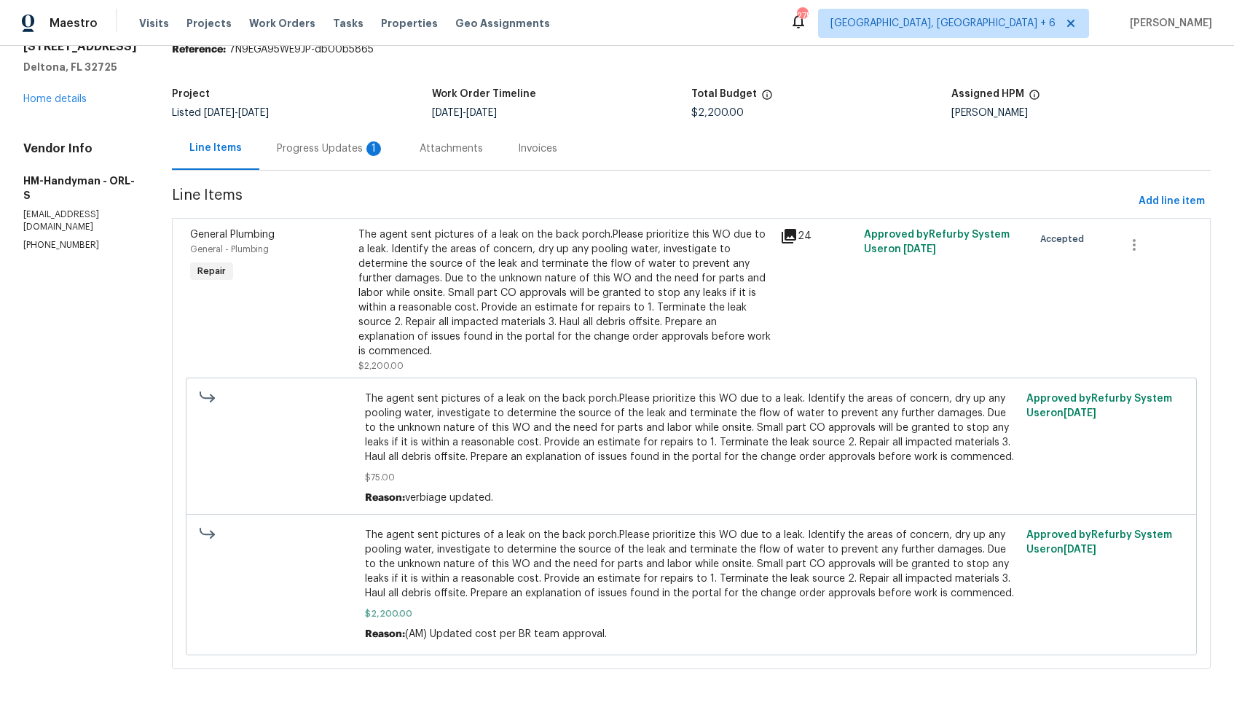
click at [329, 154] on div "Progress Updates 1" at bounding box center [330, 148] width 143 height 43
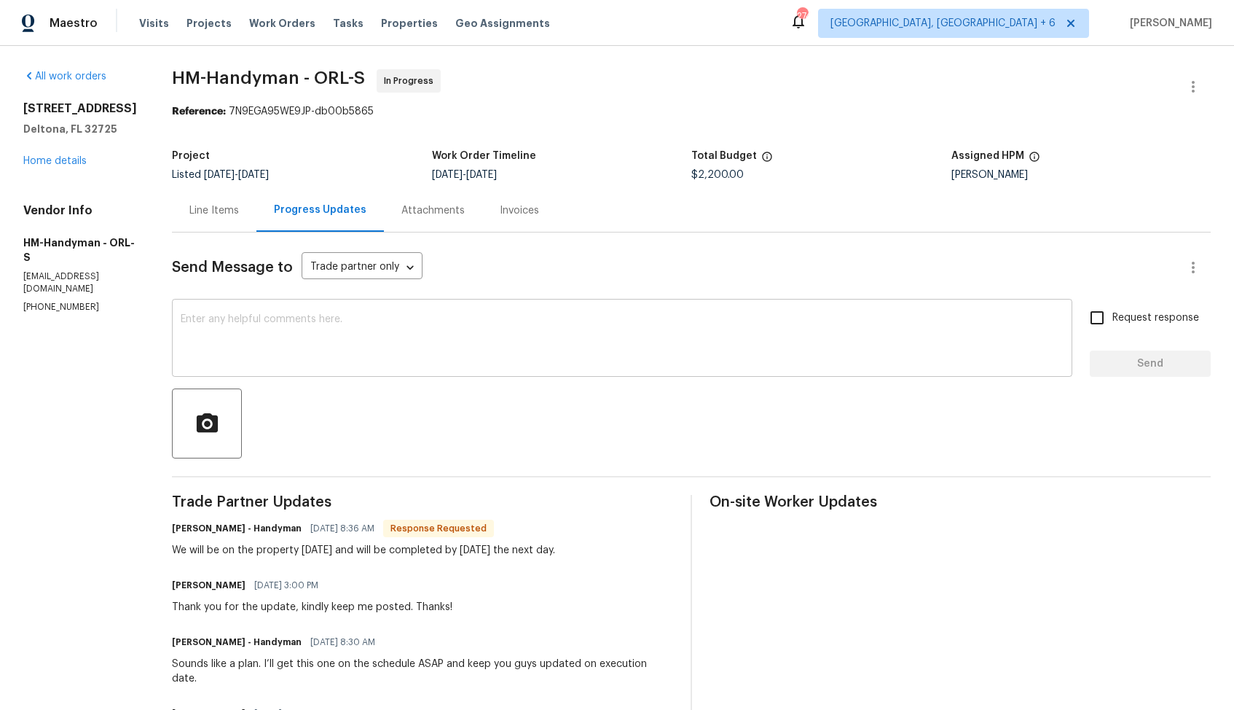
click at [351, 337] on textarea at bounding box center [622, 339] width 883 height 51
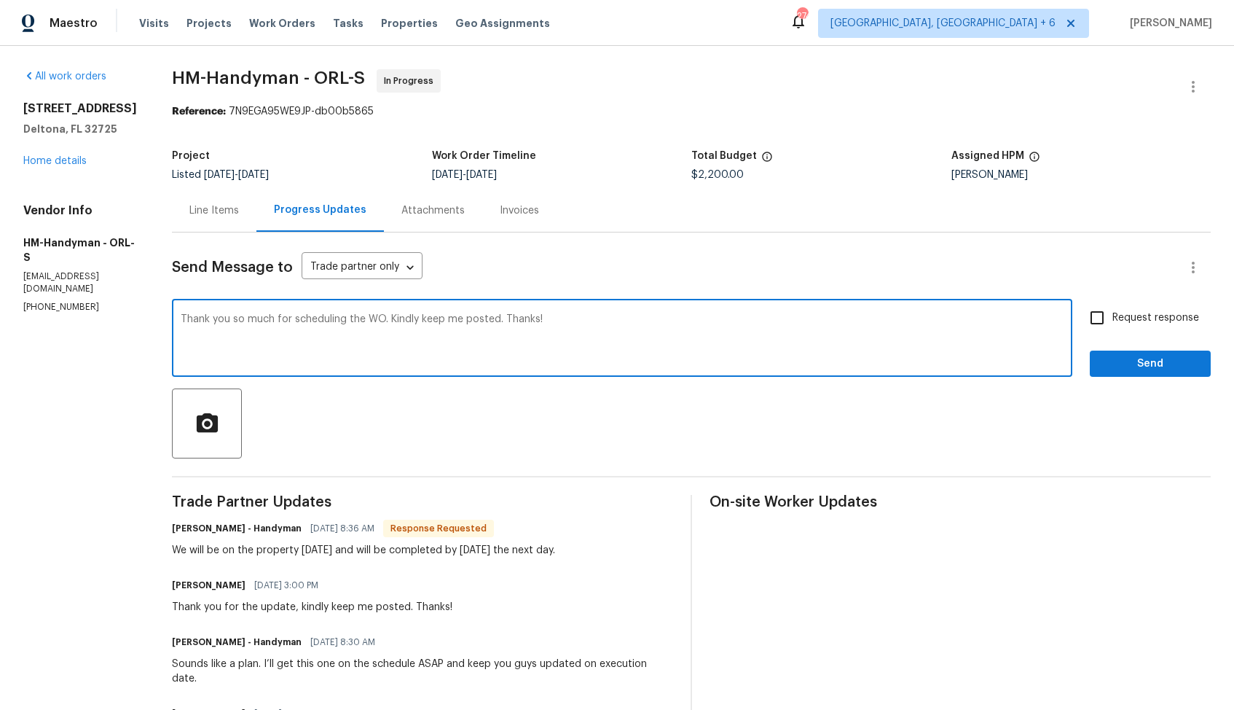
type textarea "Thank you so much for scheduling the WO. Kindly keep me posted. Thanks!"
click at [1089, 313] on input "Request response" at bounding box center [1097, 317] width 31 height 31
checkbox input "true"
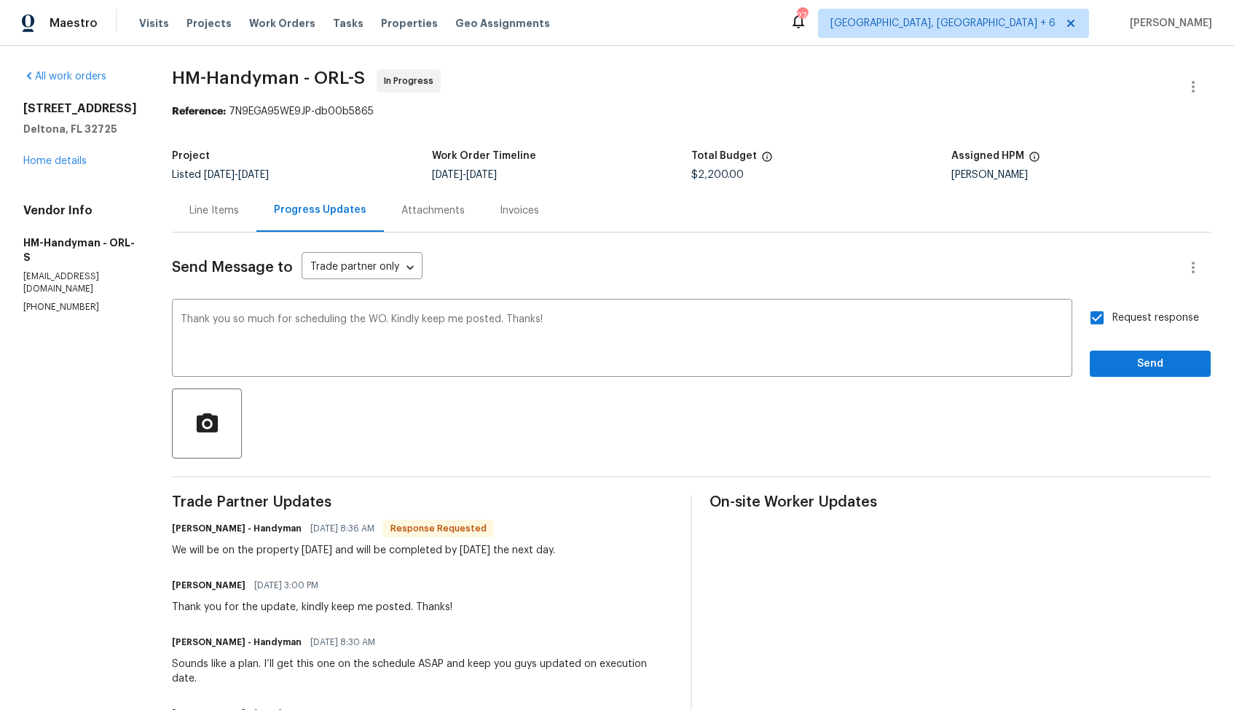
click at [1115, 335] on div "Request response Send" at bounding box center [1150, 339] width 121 height 74
click at [1114, 355] on span "Send" at bounding box center [1151, 364] width 98 height 18
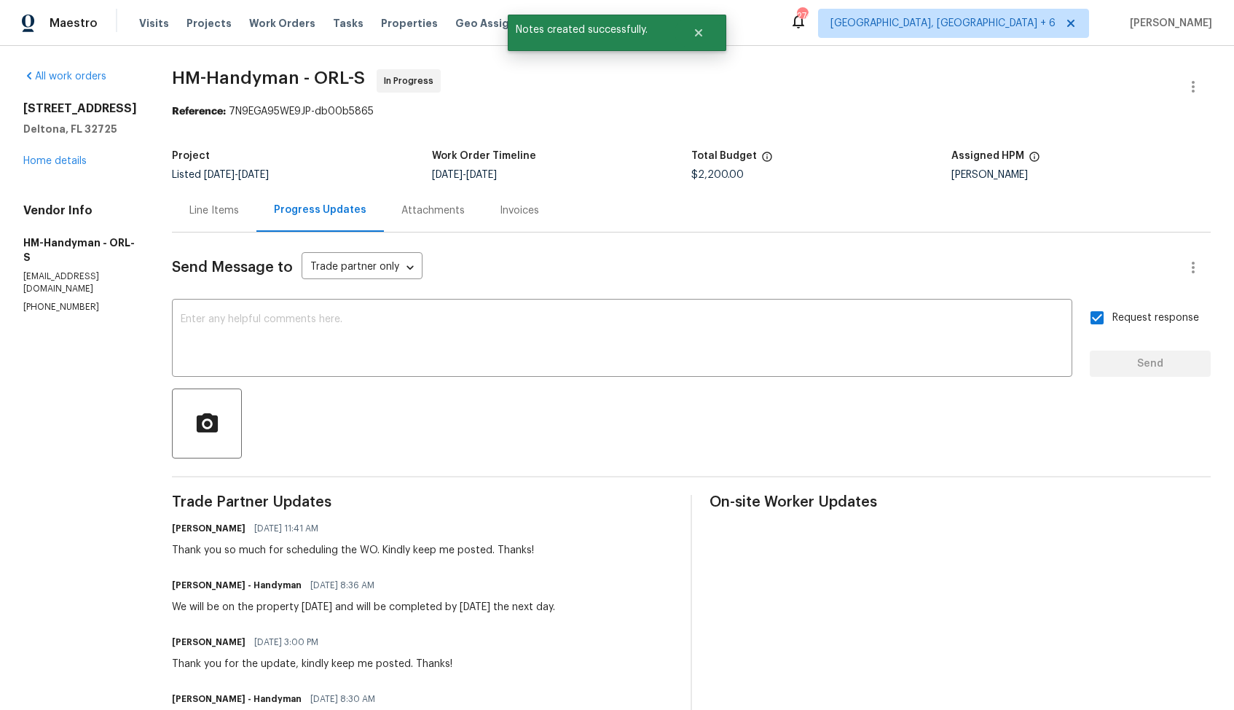
click at [277, 612] on div "We will be on the property [DATE] and will be completed by [DATE] the next day." at bounding box center [363, 607] width 383 height 15
copy div "We will be on the property [DATE] and will be completed by [DATE] the next day."
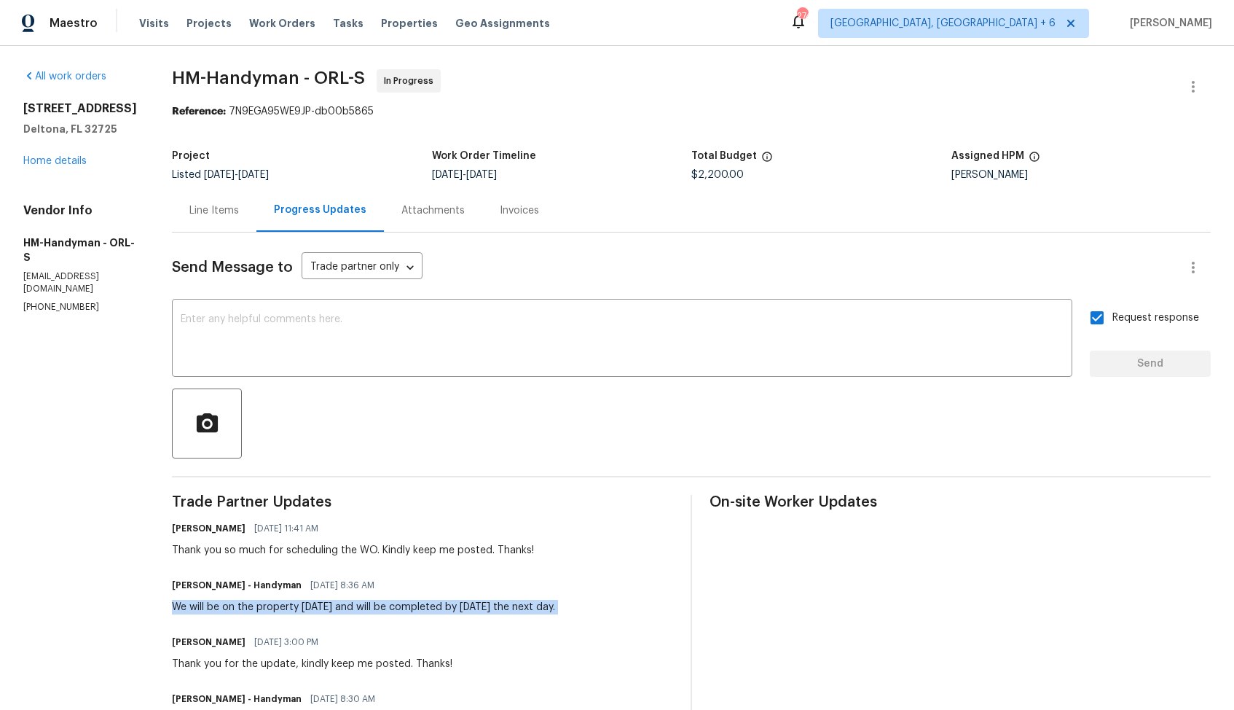
click at [101, 153] on div "[STREET_ADDRESS] Home details" at bounding box center [80, 134] width 114 height 67
click at [36, 165] on link "Home details" at bounding box center [54, 161] width 63 height 10
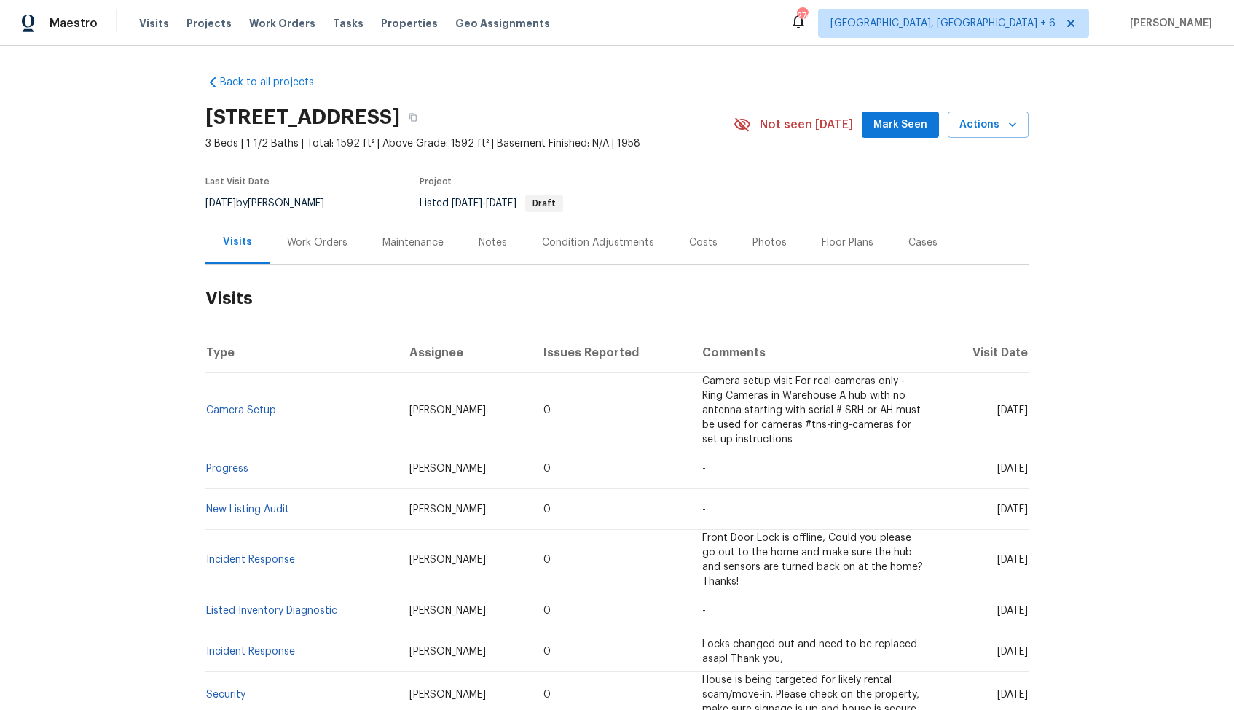
click at [316, 241] on div "Work Orders" at bounding box center [317, 242] width 60 height 15
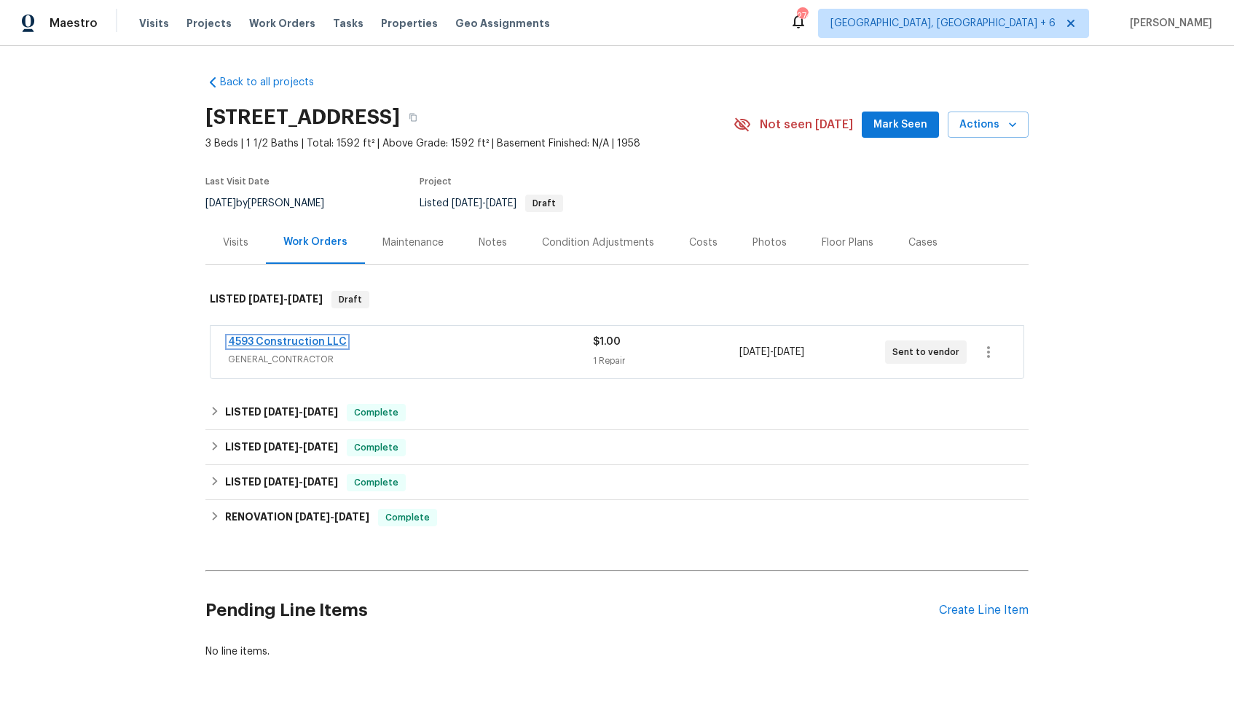
click at [282, 337] on link "4593 Construction LLC" at bounding box center [287, 342] width 119 height 10
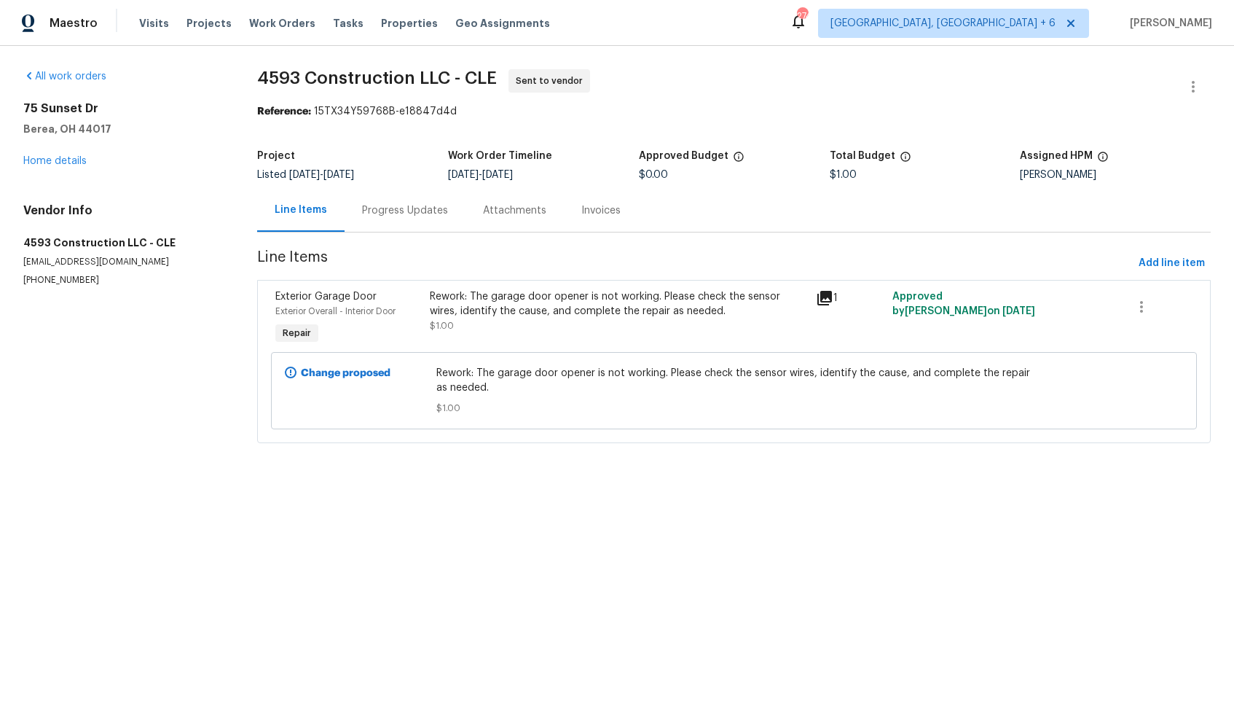
click at [388, 206] on div "Progress Updates" at bounding box center [405, 210] width 86 height 15
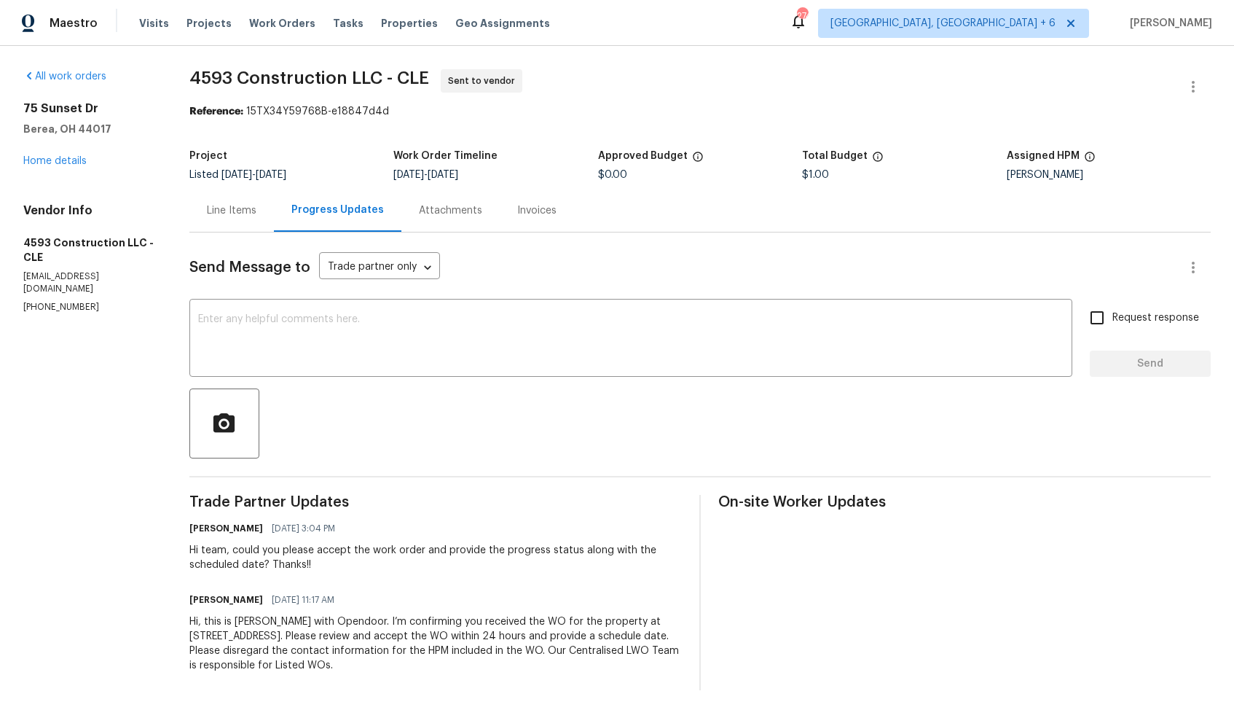
click at [68, 301] on p "(216) 855-0092" at bounding box center [88, 307] width 131 height 12
copy p "(216) 855-0092"
click at [131, 214] on h4 "Vendor Info" at bounding box center [88, 210] width 131 height 15
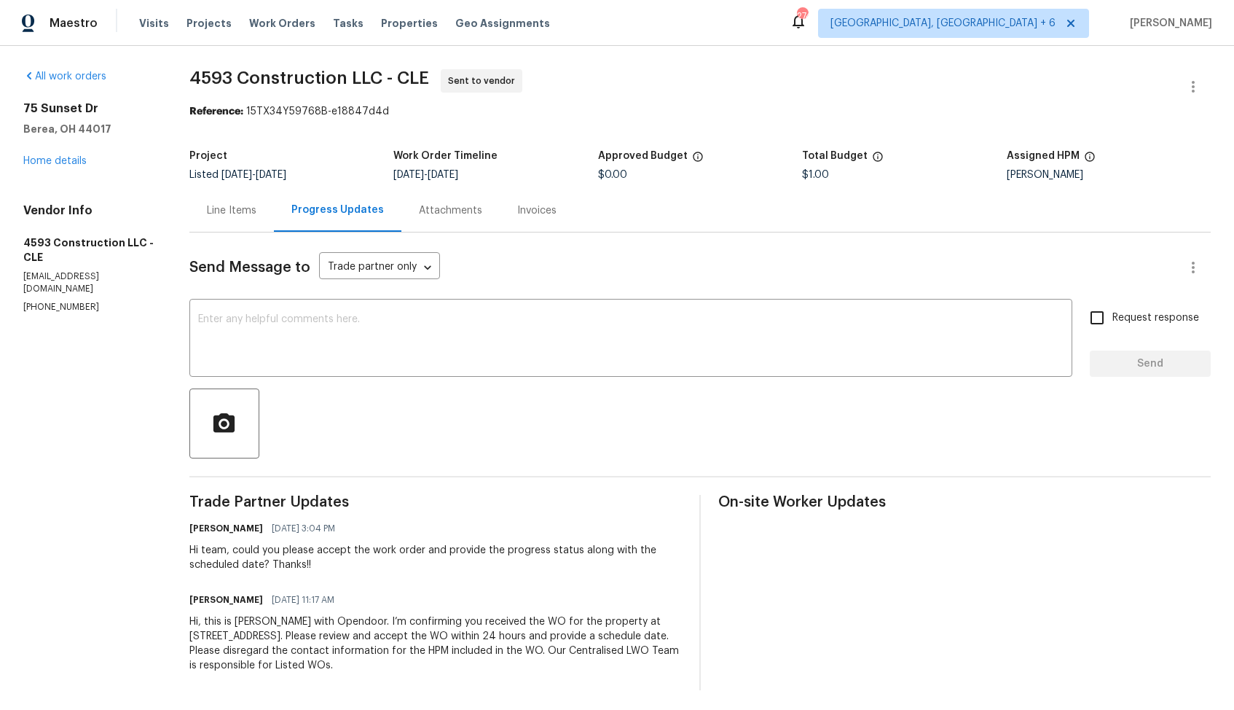
click at [217, 201] on div "Line Items" at bounding box center [231, 210] width 85 height 43
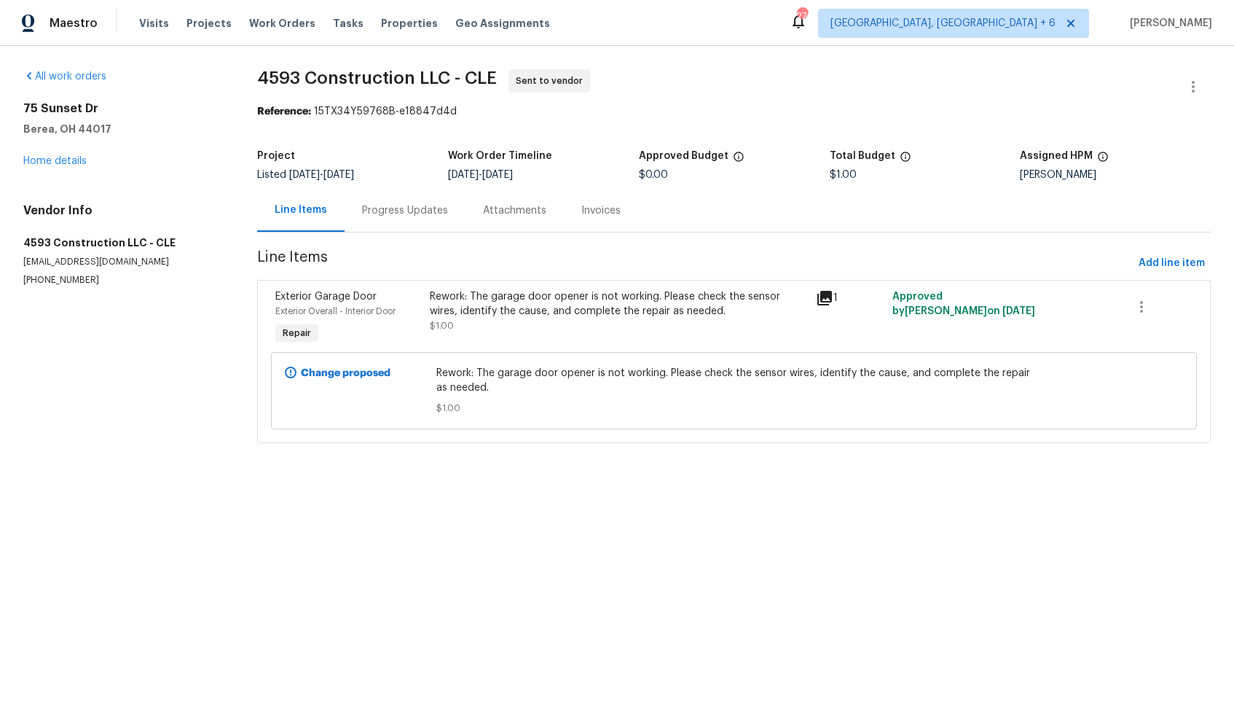
click at [222, 344] on section "All work orders 75 Sunset Dr Berea, OH 44017 Home details Vendor Info 4593 Cons…" at bounding box center [122, 264] width 199 height 391
click at [393, 214] on div "Progress Updates" at bounding box center [405, 210] width 86 height 15
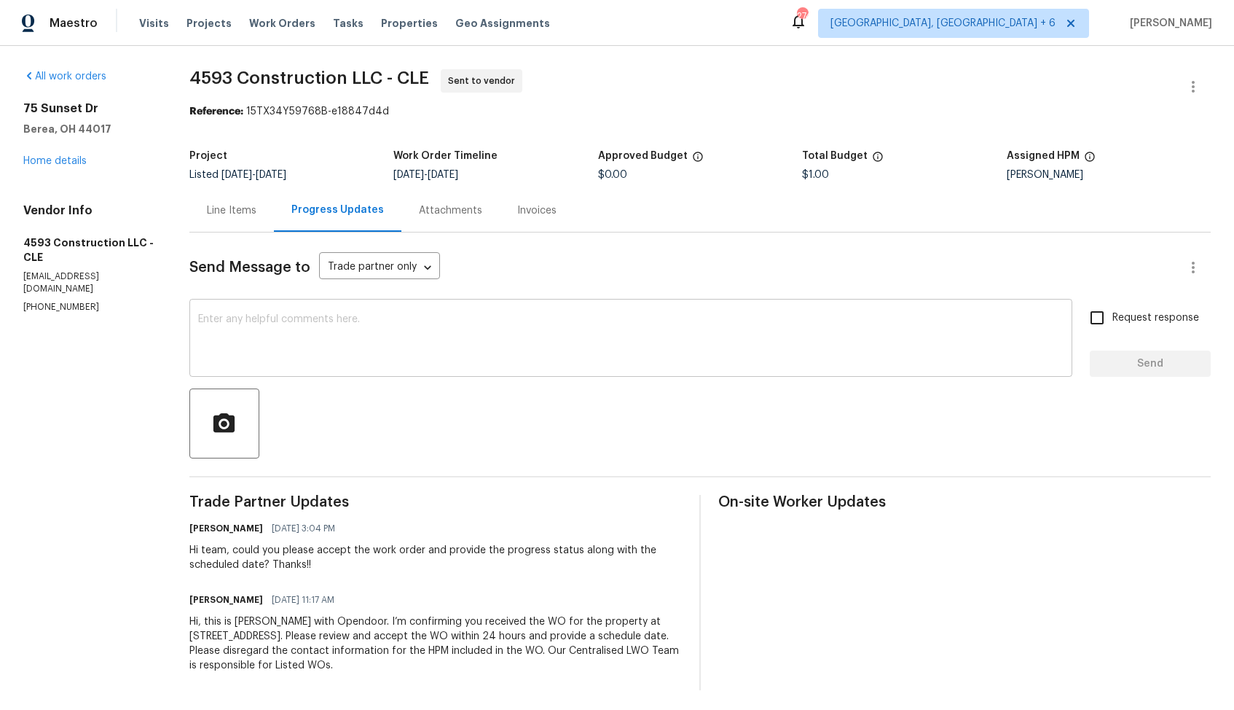
scroll to position [4, 0]
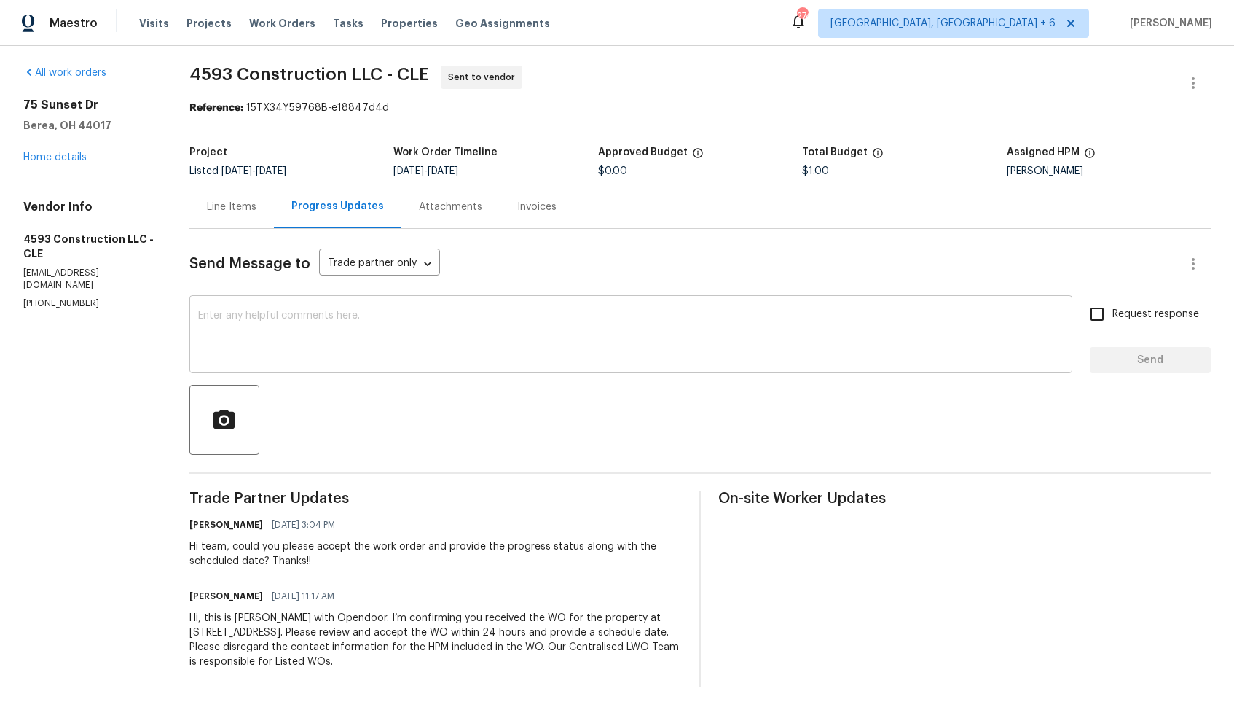
click at [447, 350] on textarea at bounding box center [631, 335] width 866 height 51
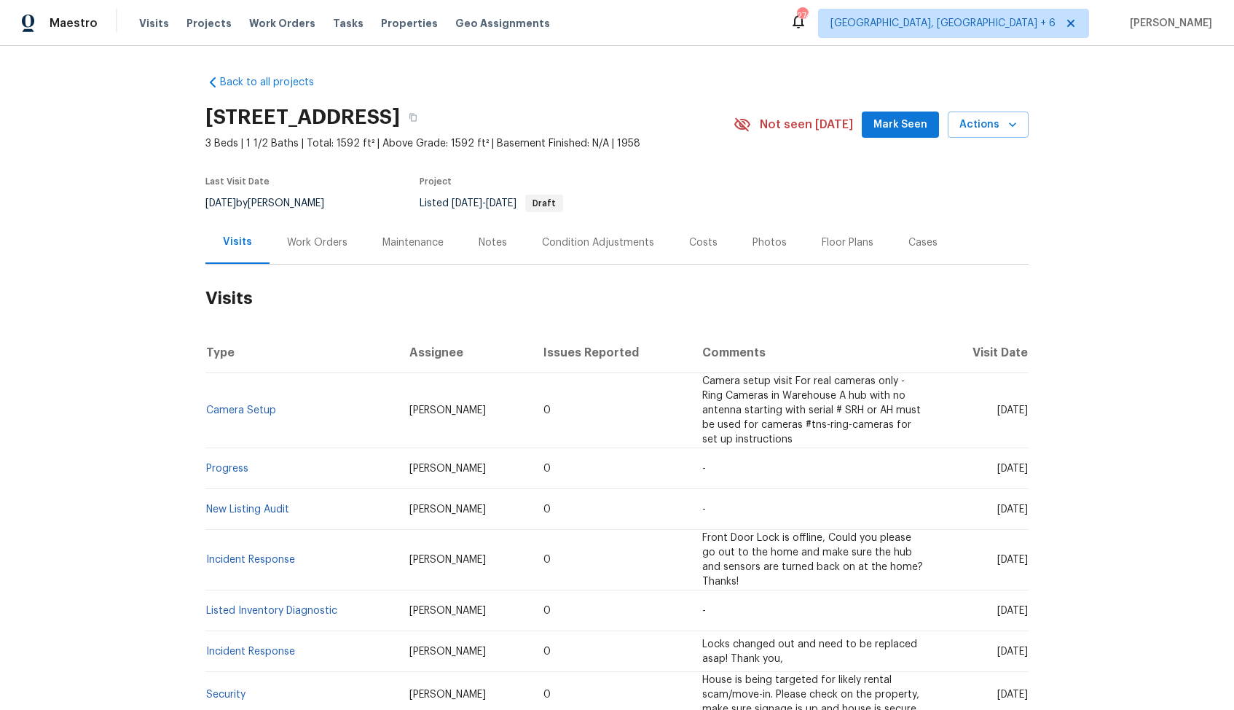
click at [345, 238] on div "Work Orders" at bounding box center [317, 242] width 95 height 43
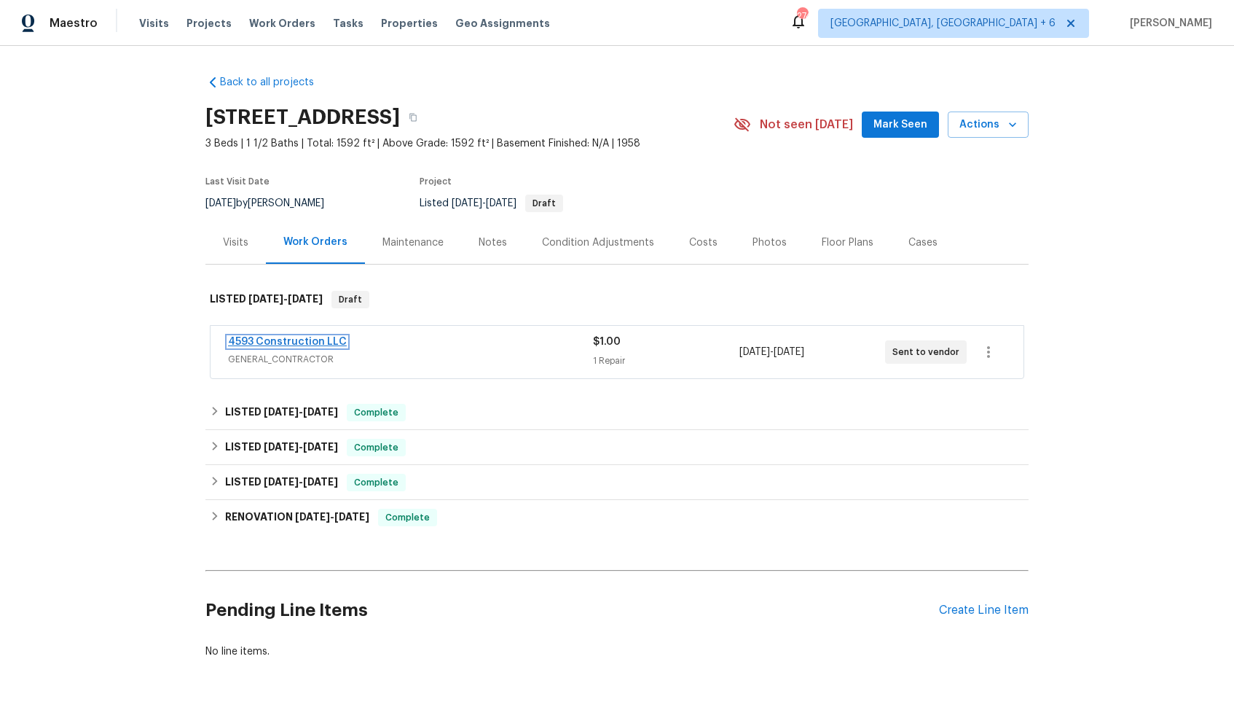
click at [289, 337] on link "4593 Construction LLC" at bounding box center [287, 342] width 119 height 10
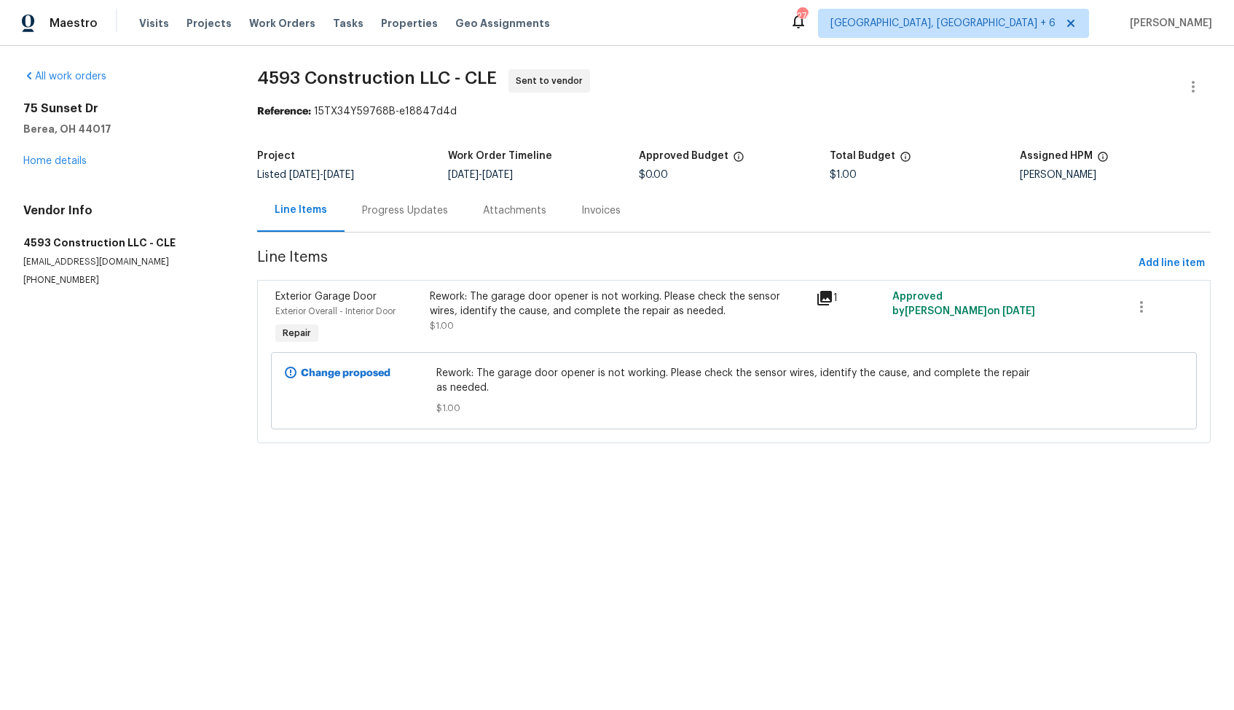
click at [415, 210] on div "Progress Updates" at bounding box center [405, 210] width 86 height 15
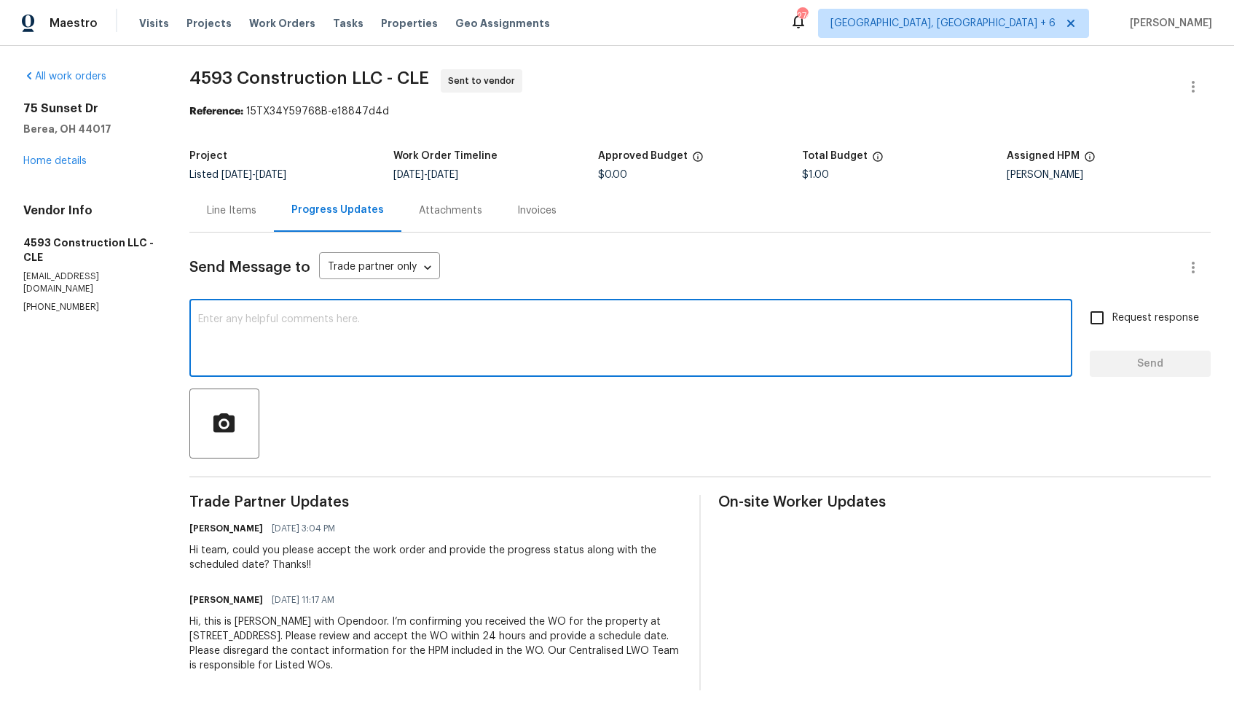
click at [452, 359] on textarea at bounding box center [631, 339] width 866 height 51
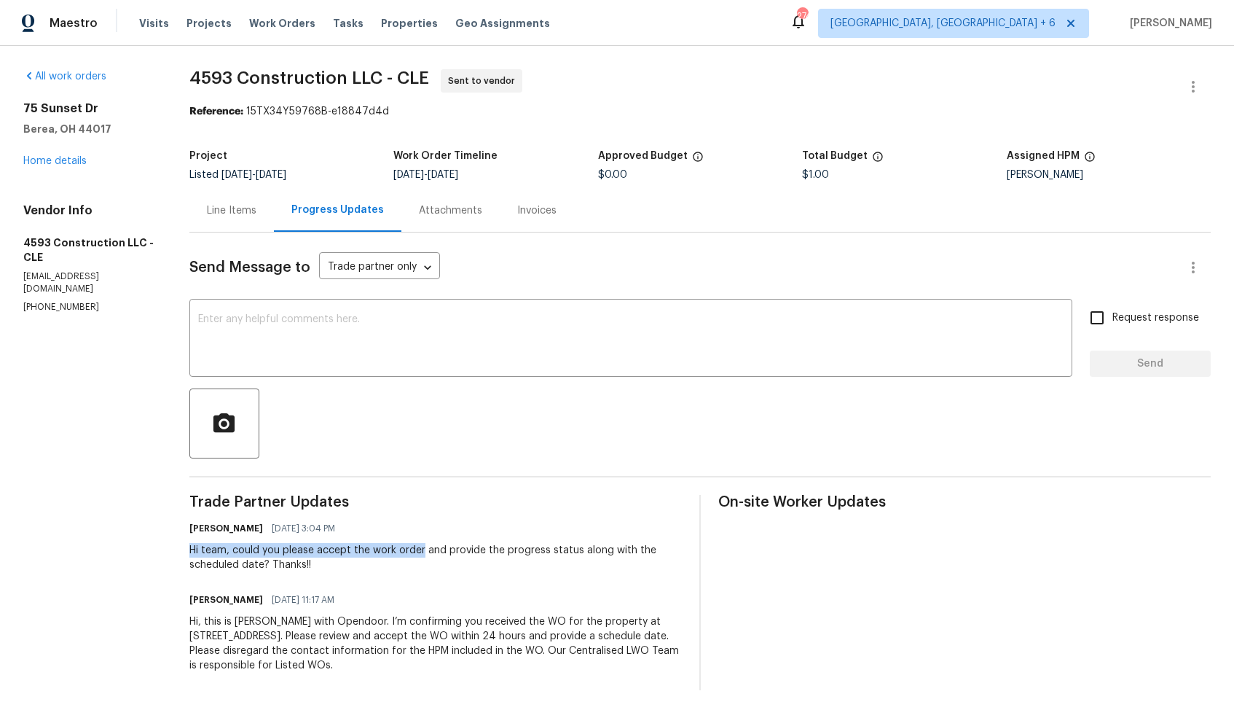
drag, startPoint x: 191, startPoint y: 548, endPoint x: 423, endPoint y: 555, distance: 231.8
click at [422, 555] on div "Hi team, could you please accept the work order and provide the progress status…" at bounding box center [435, 557] width 493 height 29
click at [188, 547] on div "All work orders [STREET_ADDRESS][PERSON_NAME] Home details Vendor Info 4593 Con…" at bounding box center [617, 379] width 1234 height 667
drag, startPoint x: 192, startPoint y: 549, endPoint x: 233, endPoint y: 552, distance: 41.6
click at [233, 552] on div "Hi team, could you please accept the work order and provide the progress status…" at bounding box center [435, 557] width 493 height 29
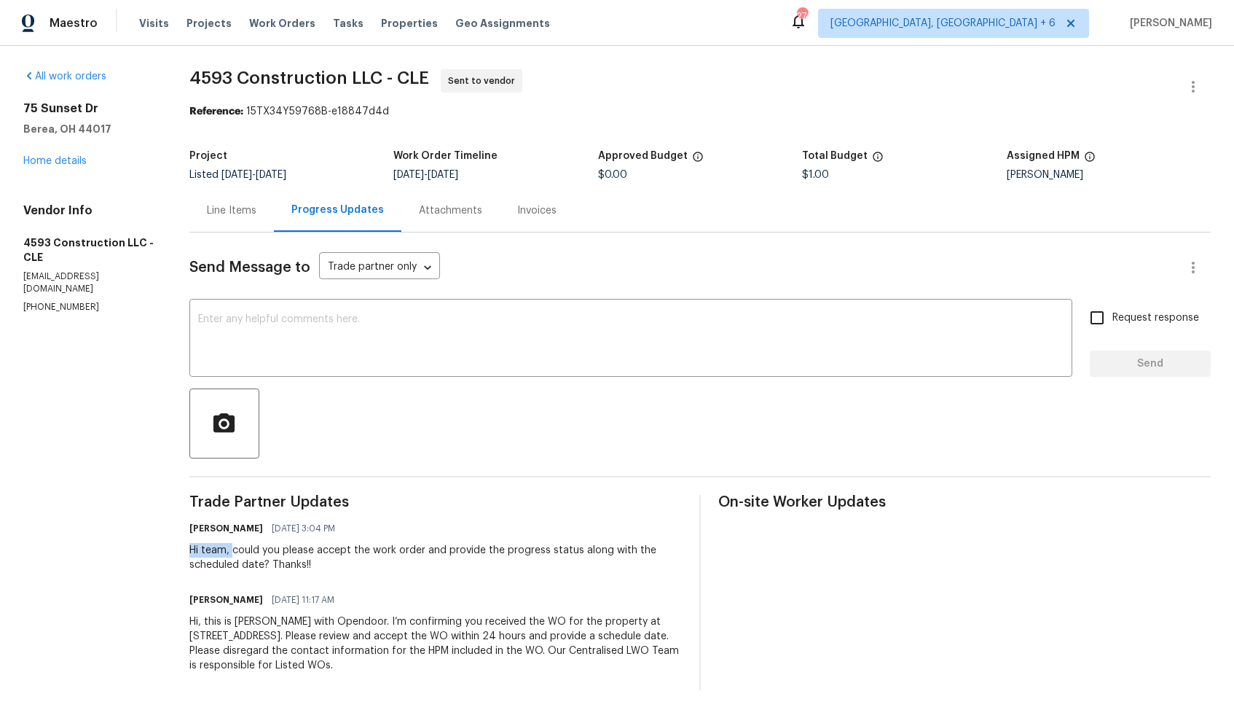
copy div "Hi team,"
click at [504, 343] on textarea at bounding box center [631, 339] width 866 height 51
paste textarea "Hi team,"
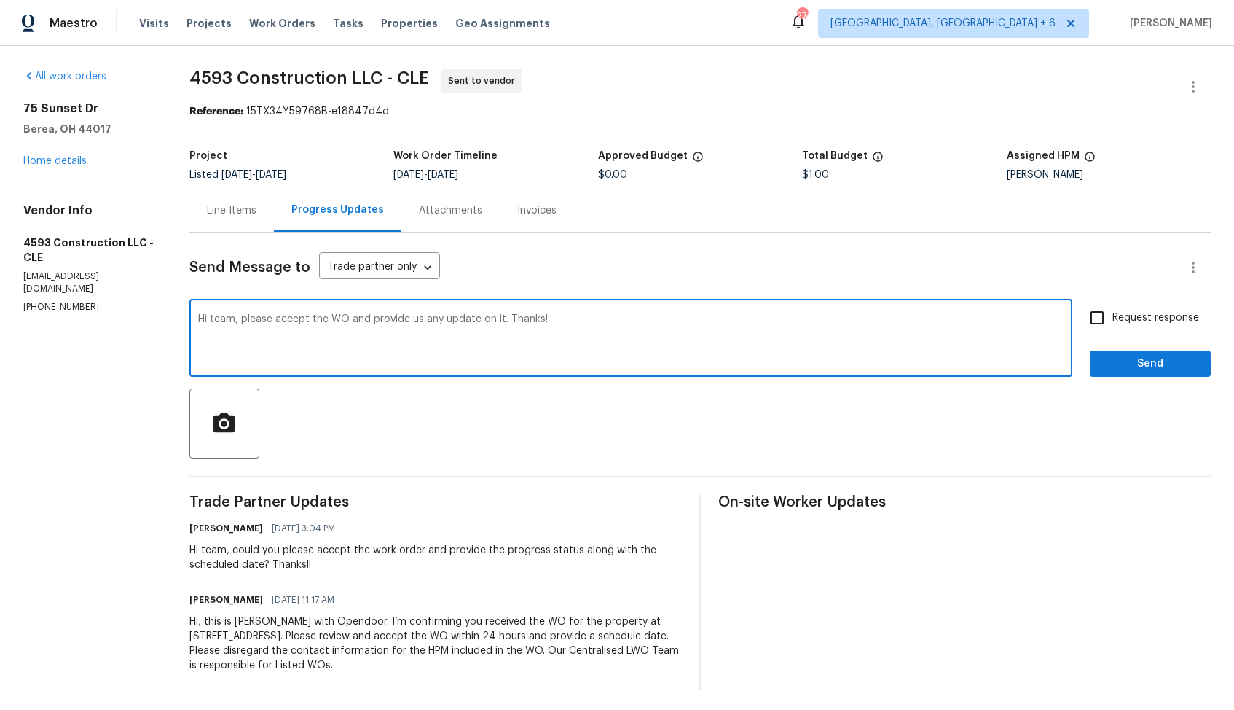
click at [504, 343] on textarea "Hi team, please accept the WO and provide us any update on it. Thanks!" at bounding box center [631, 339] width 866 height 51
type textarea "Hi team, please accept the WO and provide us any update on it. Thanks!"
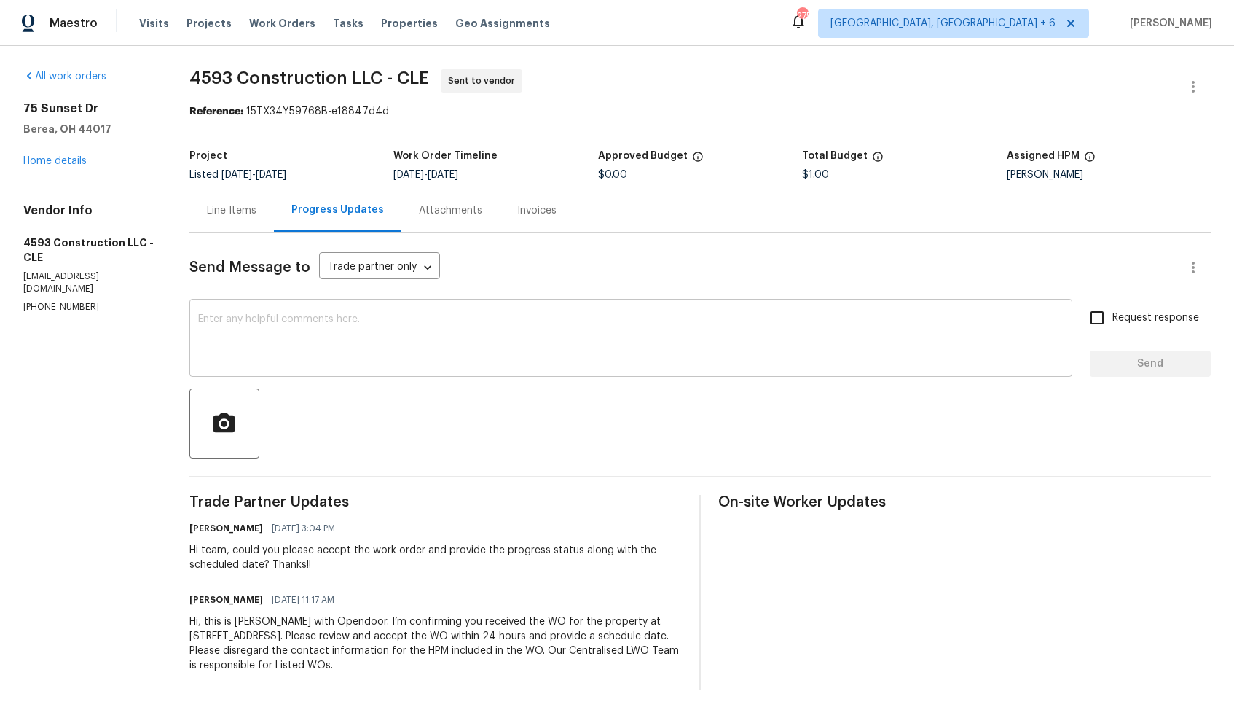
click at [457, 342] on textarea at bounding box center [631, 339] width 866 height 51
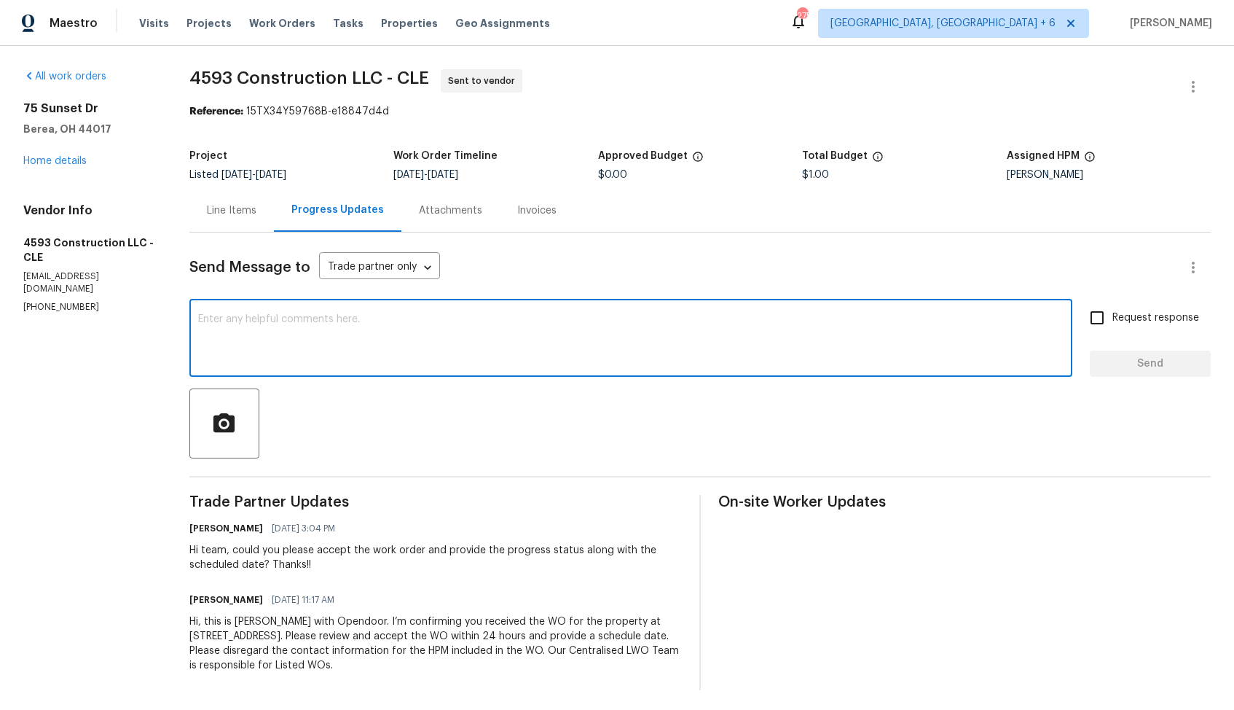
click at [457, 342] on textarea at bounding box center [631, 339] width 866 height 51
paste textarea "Hi team, Please accept the WO and provide us with any updates on it. Thanks!"
type textarea "Hi team, Please accept the WO and provide us with any updates on it. Thanks!"
click at [1100, 318] on input "Request response" at bounding box center [1097, 317] width 31 height 31
checkbox input "true"
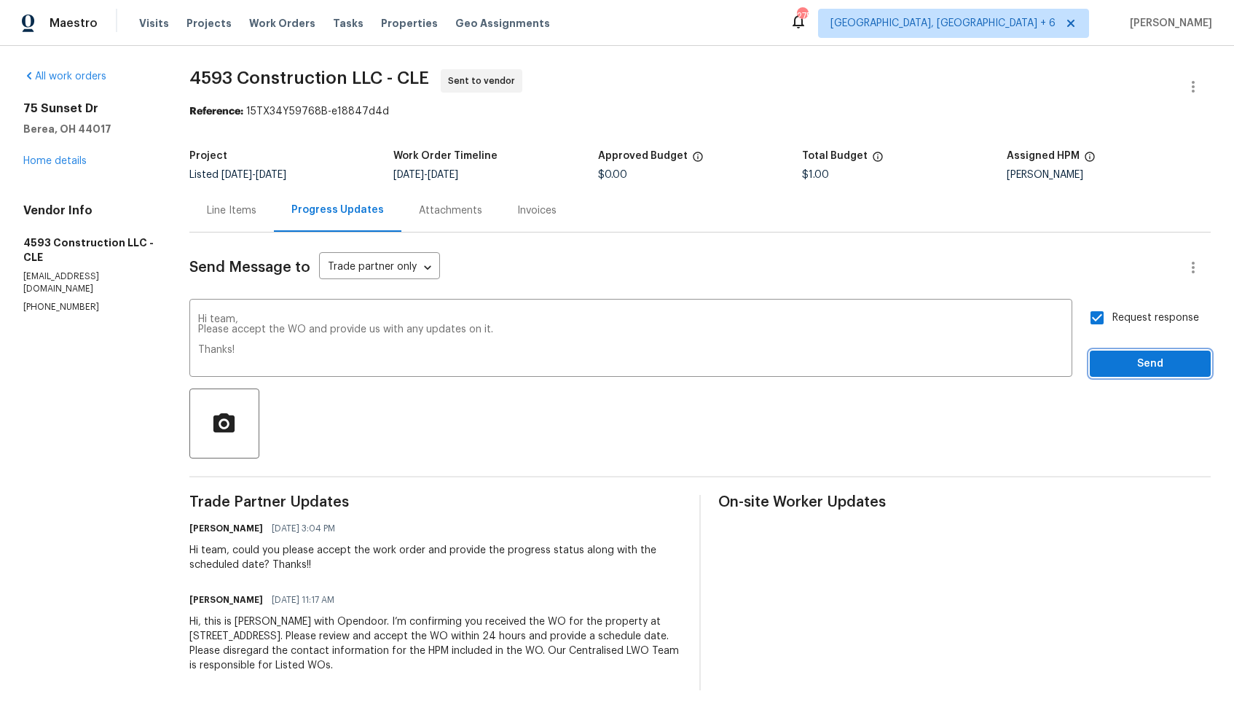
click at [1125, 361] on span "Send" at bounding box center [1151, 364] width 98 height 18
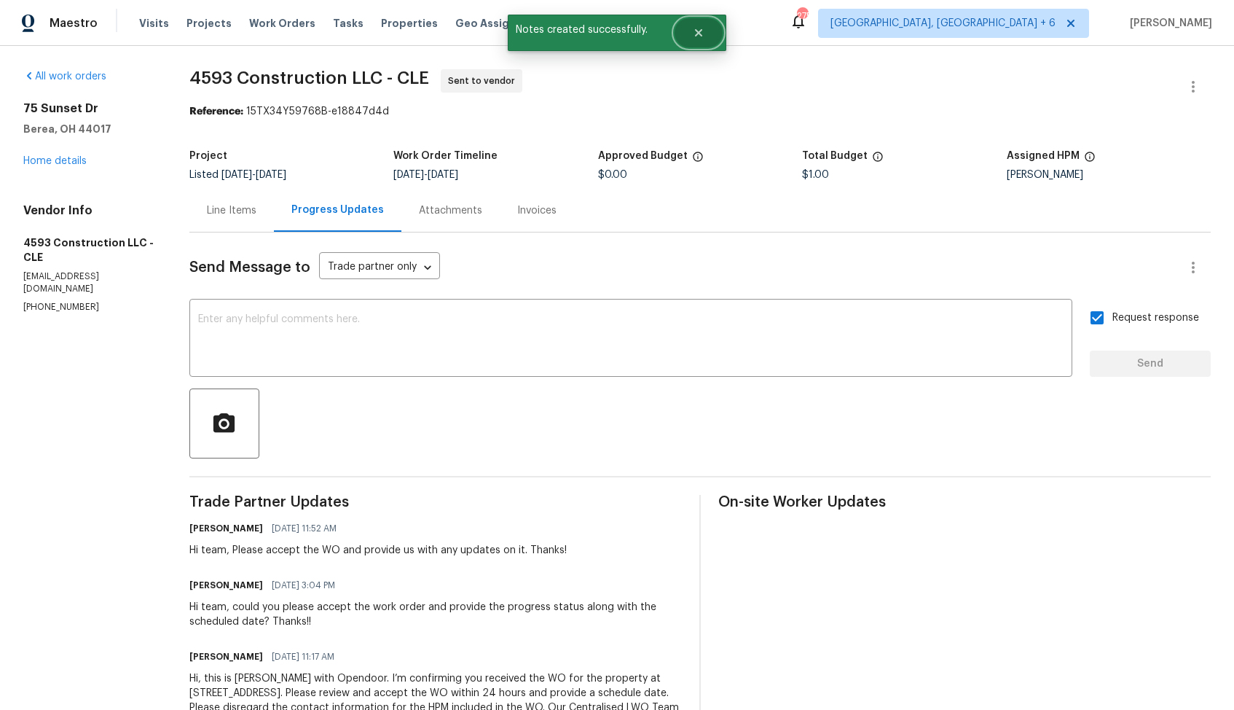
click at [708, 42] on button "Close" at bounding box center [699, 32] width 48 height 29
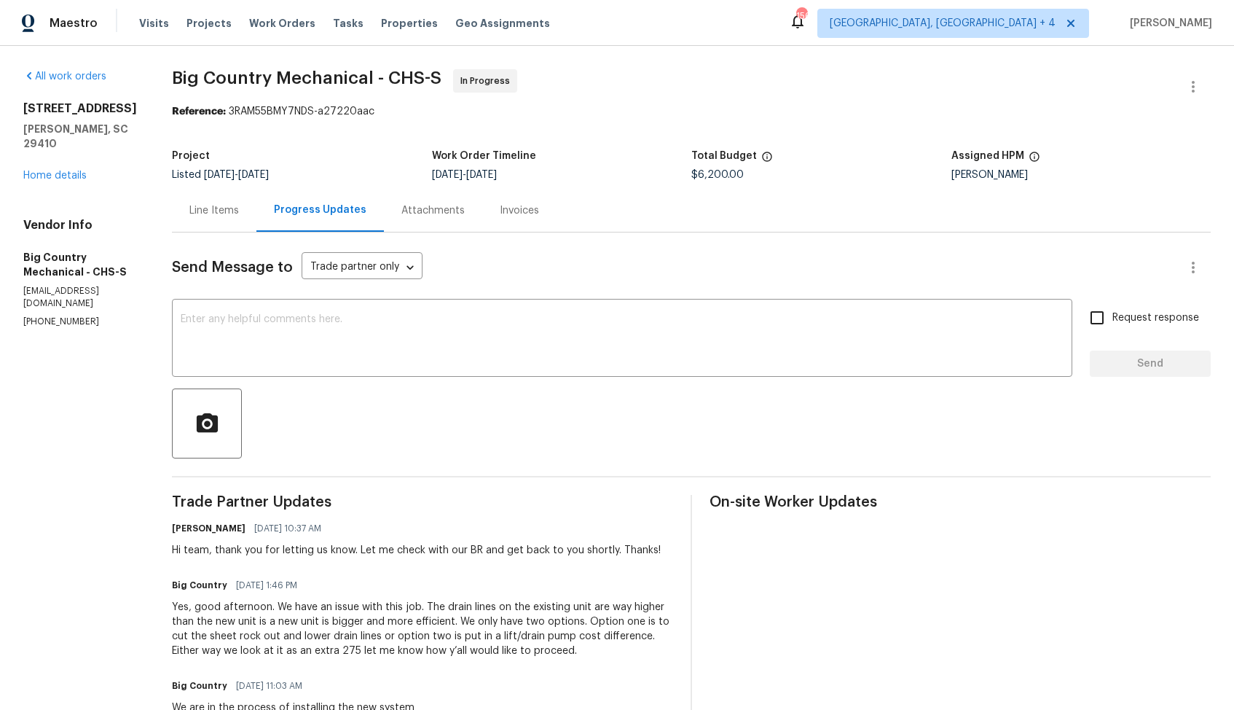
click at [208, 218] on div "Line Items" at bounding box center [214, 210] width 85 height 43
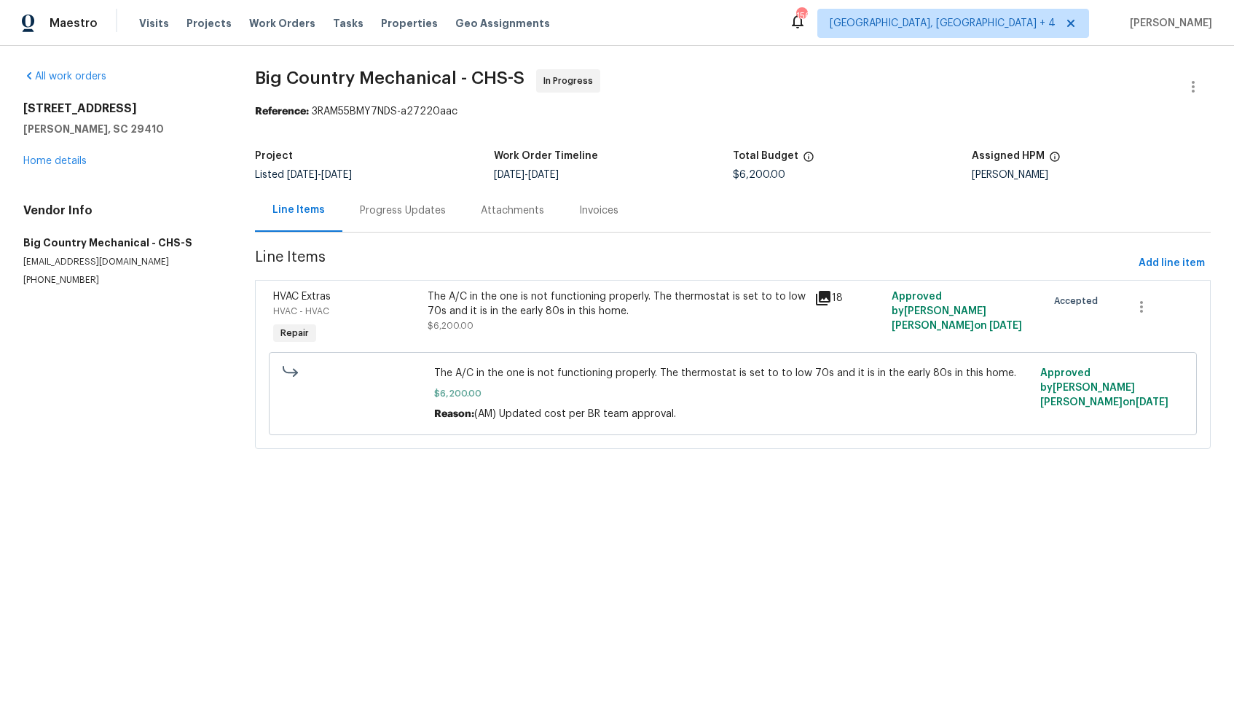
click at [415, 209] on div "Progress Updates" at bounding box center [403, 210] width 86 height 15
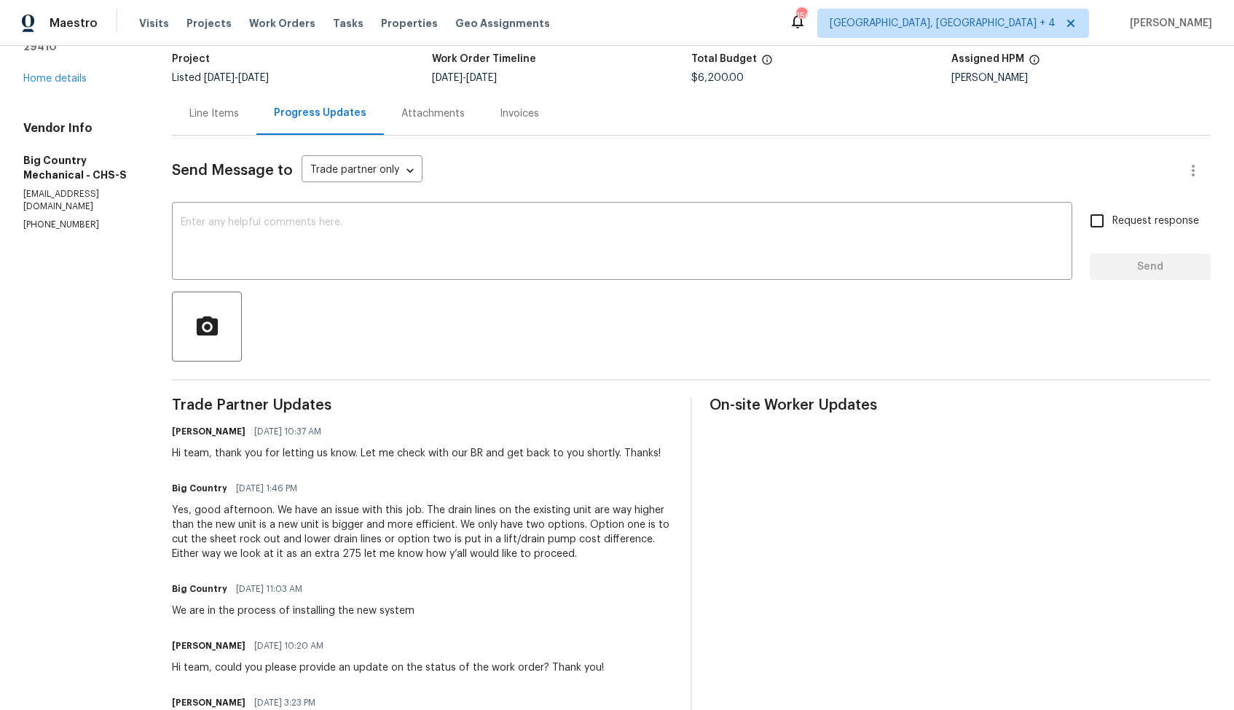
scroll to position [98, 0]
drag, startPoint x: 299, startPoint y: 554, endPoint x: 317, endPoint y: 554, distance: 17.5
click at [317, 554] on div "Yes, good afternoon. We have an issue with this job. The drain lines on the exi…" at bounding box center [422, 530] width 501 height 58
click at [336, 552] on div "Yes, good afternoon. We have an issue with this job. The drain lines on the exi…" at bounding box center [422, 530] width 501 height 58
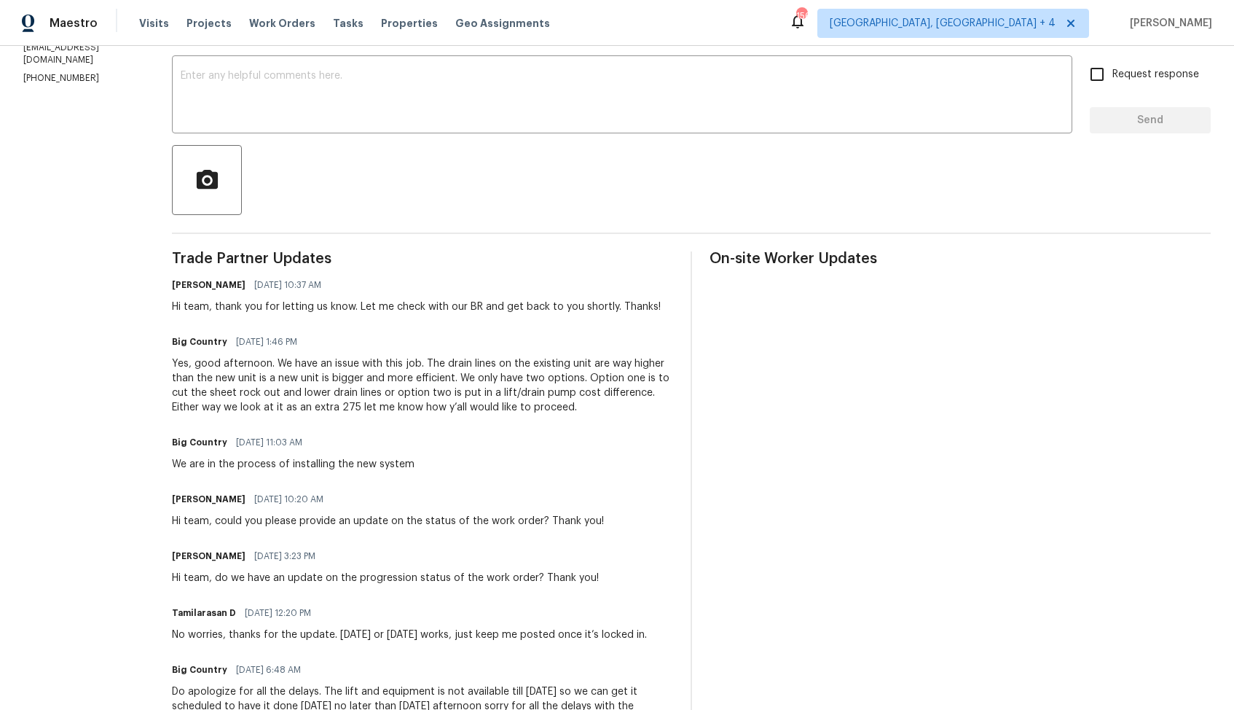
scroll to position [0, 0]
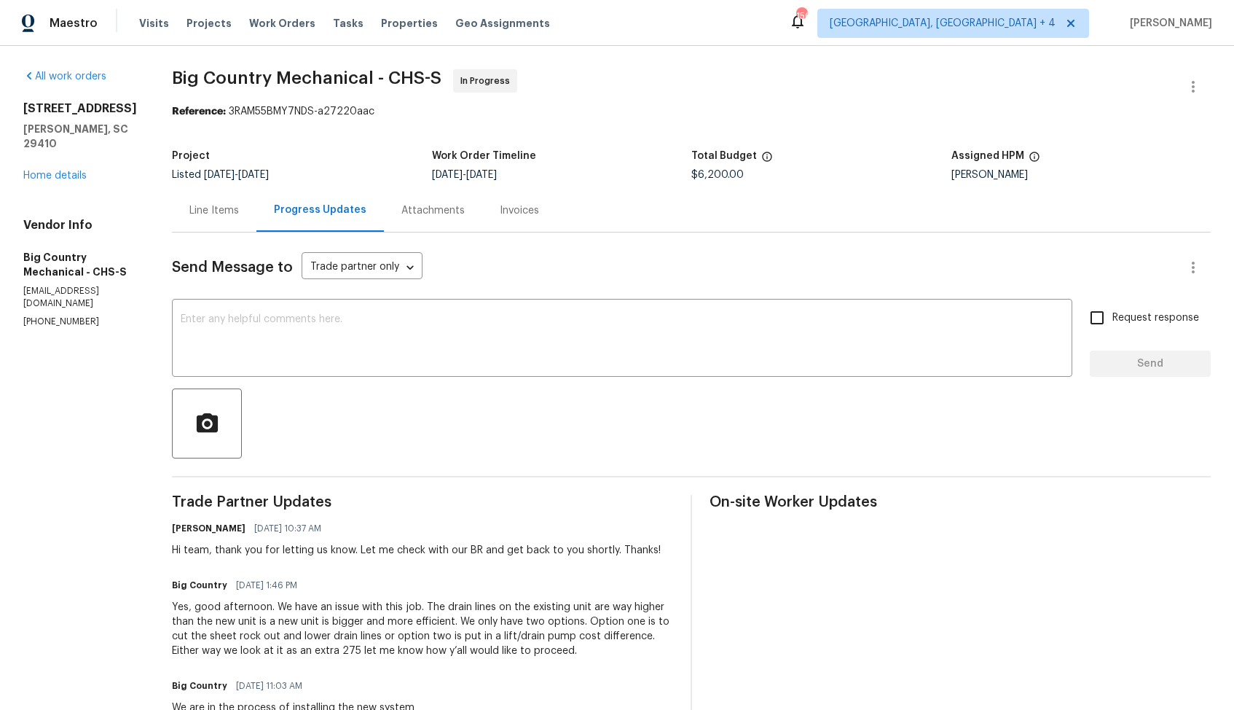
click at [576, 225] on div "Line Items Progress Updates Attachments Invoices" at bounding box center [691, 211] width 1039 height 44
click at [592, 174] on div "[DATE] - [DATE]" at bounding box center [562, 175] width 260 height 10
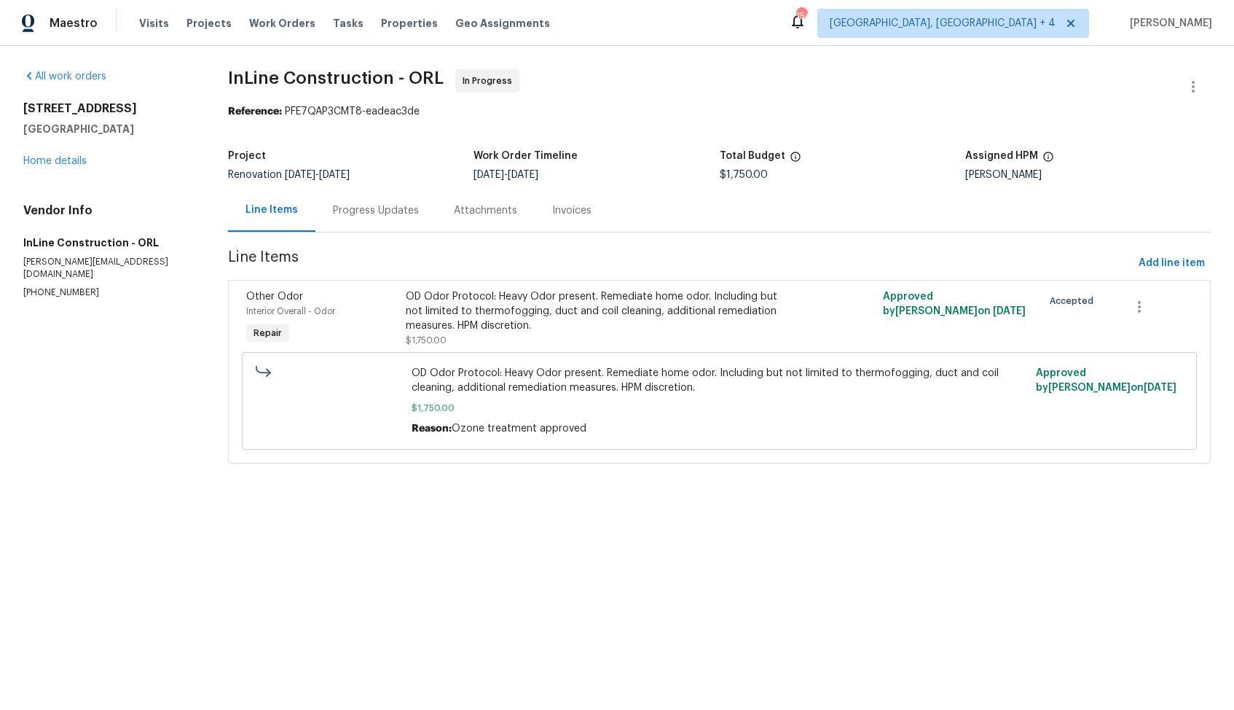
click at [376, 214] on div "Progress Updates" at bounding box center [376, 210] width 86 height 15
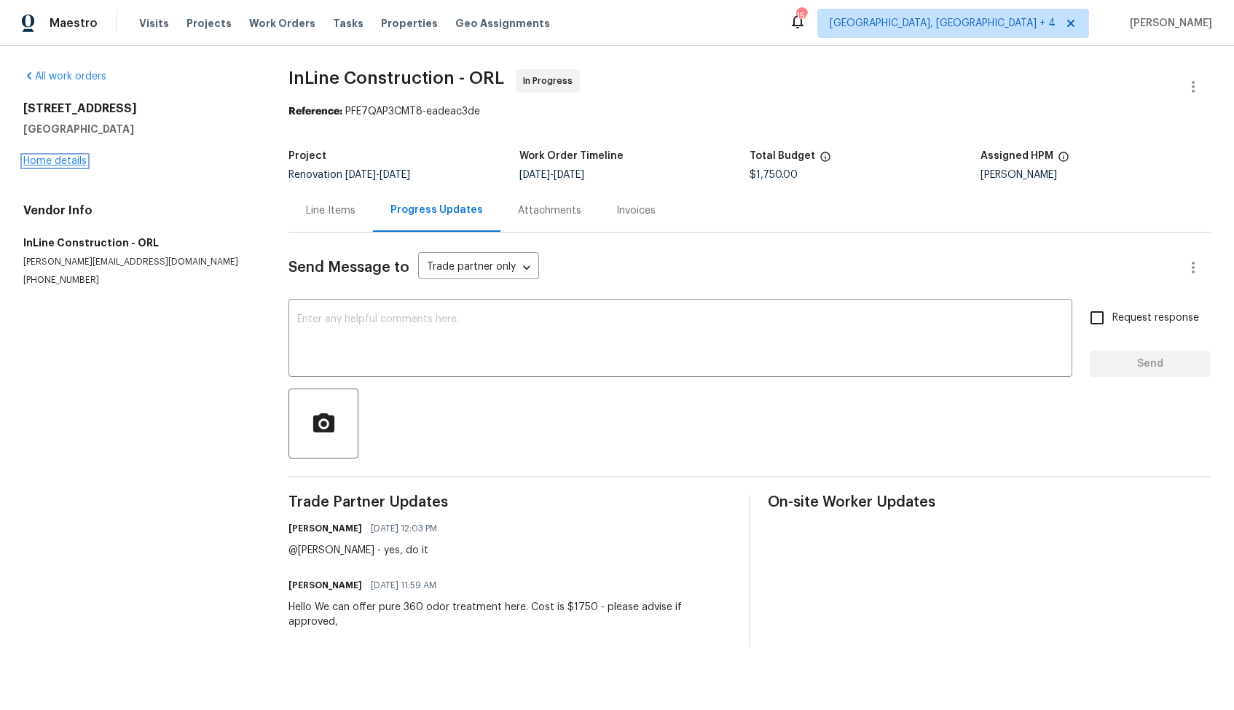
click at [71, 162] on link "Home details" at bounding box center [54, 161] width 63 height 10
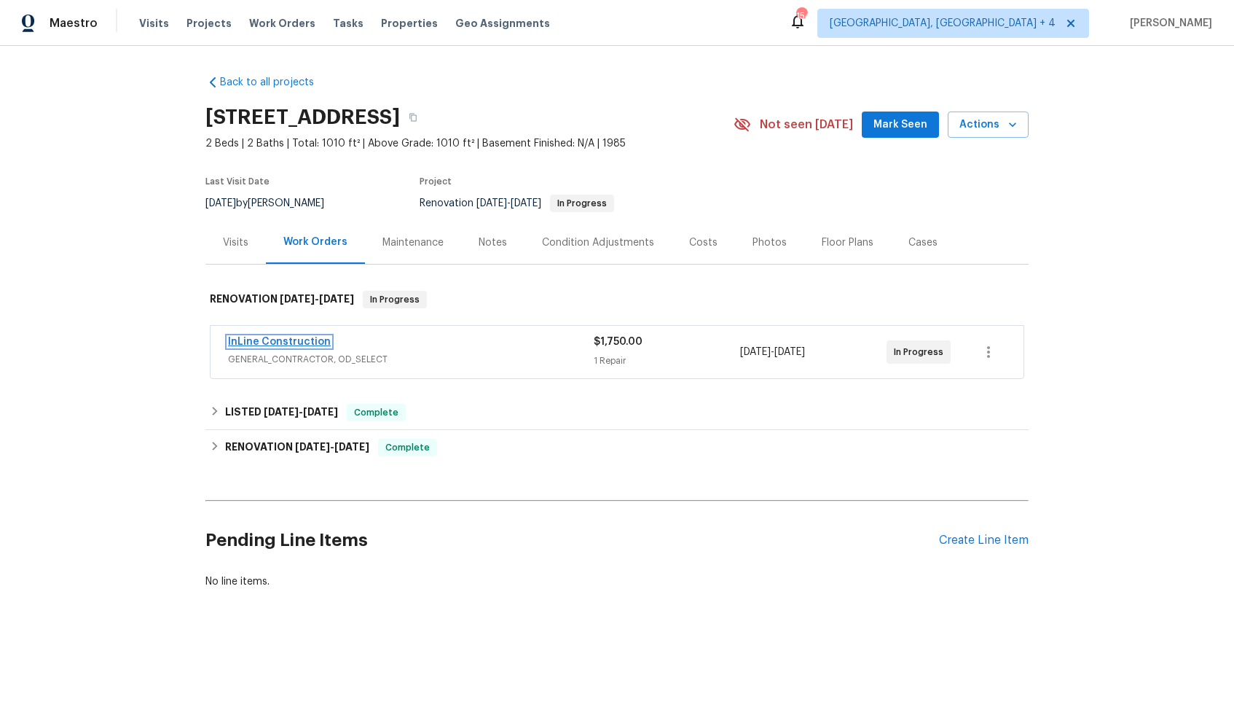
click at [293, 347] on link "InLine Construction" at bounding box center [279, 342] width 103 height 10
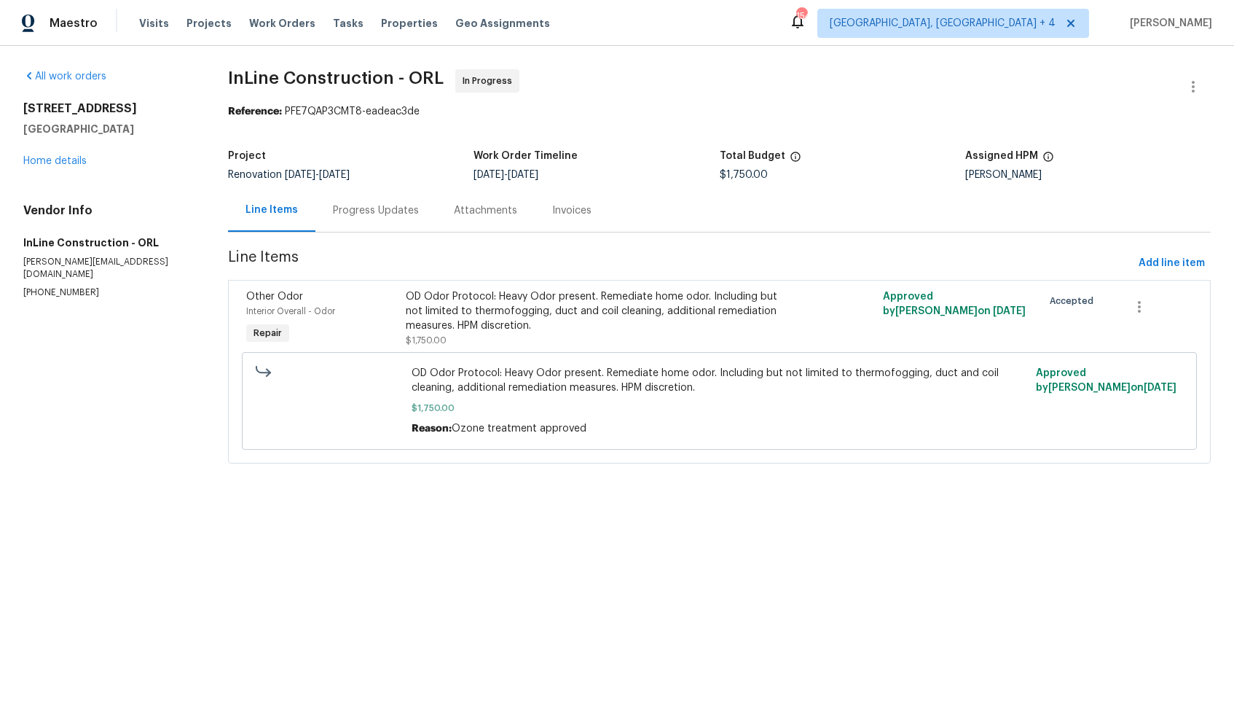
click at [380, 157] on div "Project" at bounding box center [351, 160] width 246 height 19
click at [383, 204] on div "Progress Updates" at bounding box center [376, 210] width 86 height 15
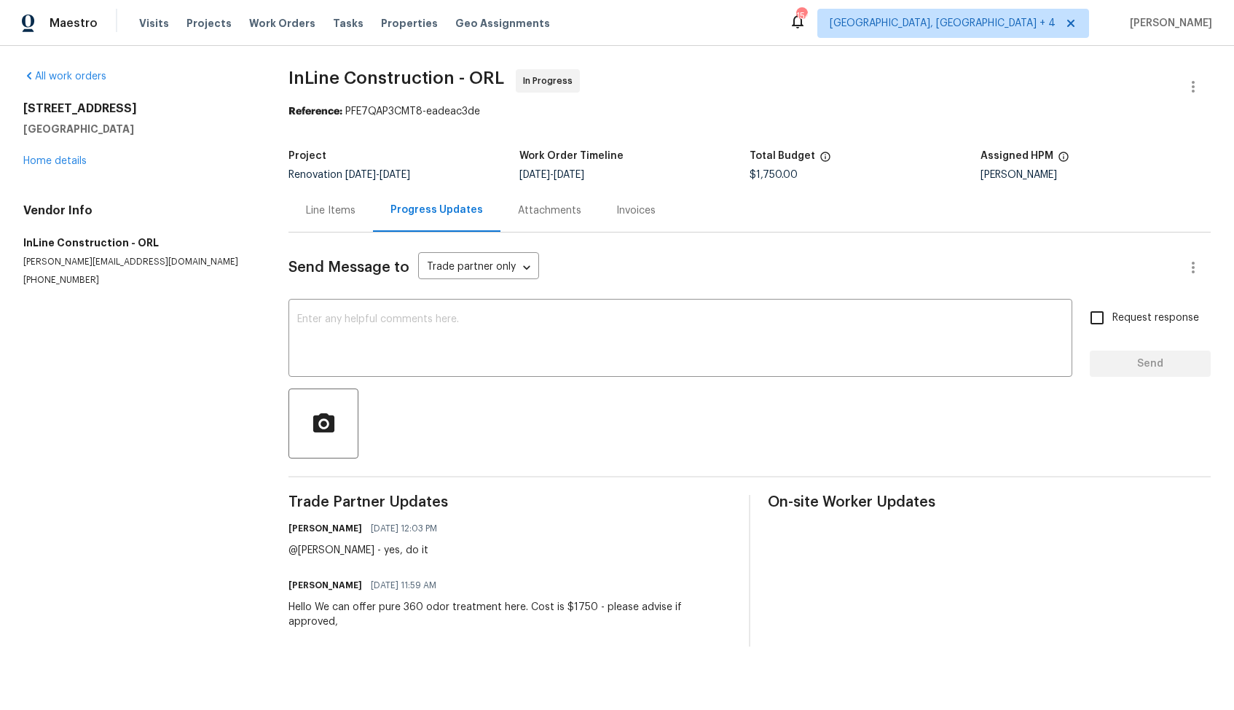
click at [329, 214] on div "Line Items" at bounding box center [331, 210] width 50 height 15
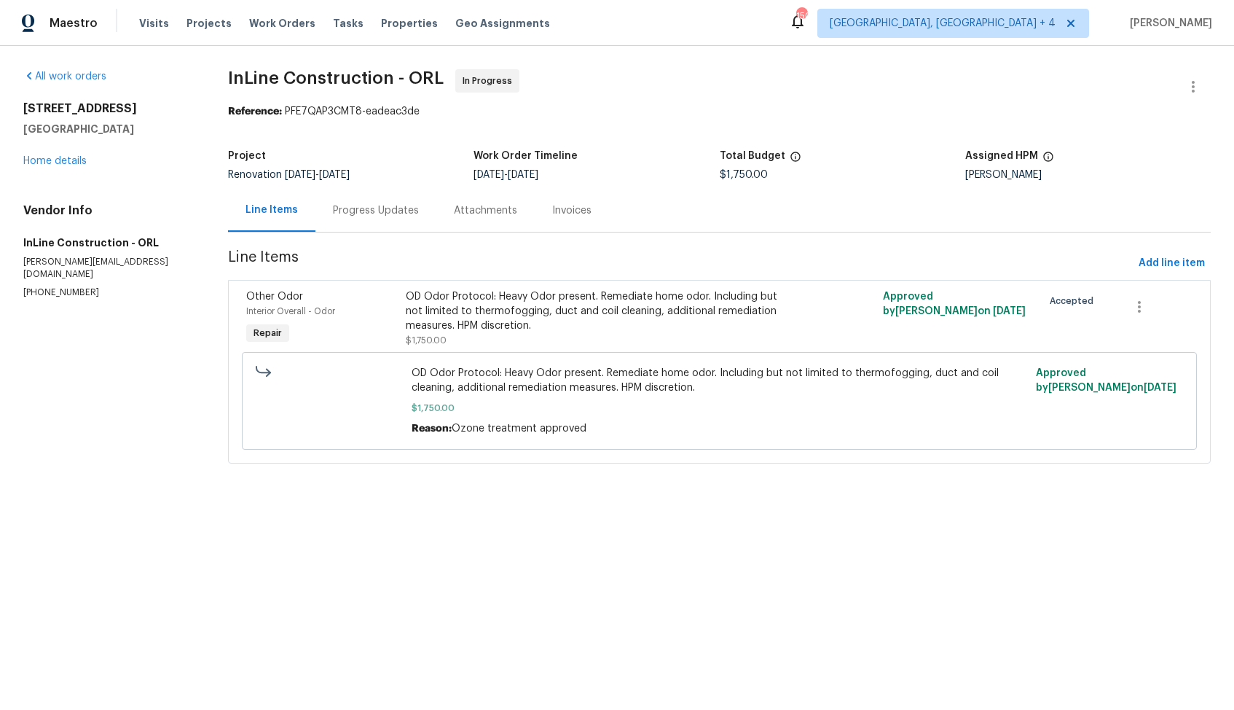
click at [627, 136] on section "InLine Construction - ORL In Progress Reference: PFE7QAP3CMT8-eadeac3de Project…" at bounding box center [719, 275] width 983 height 412
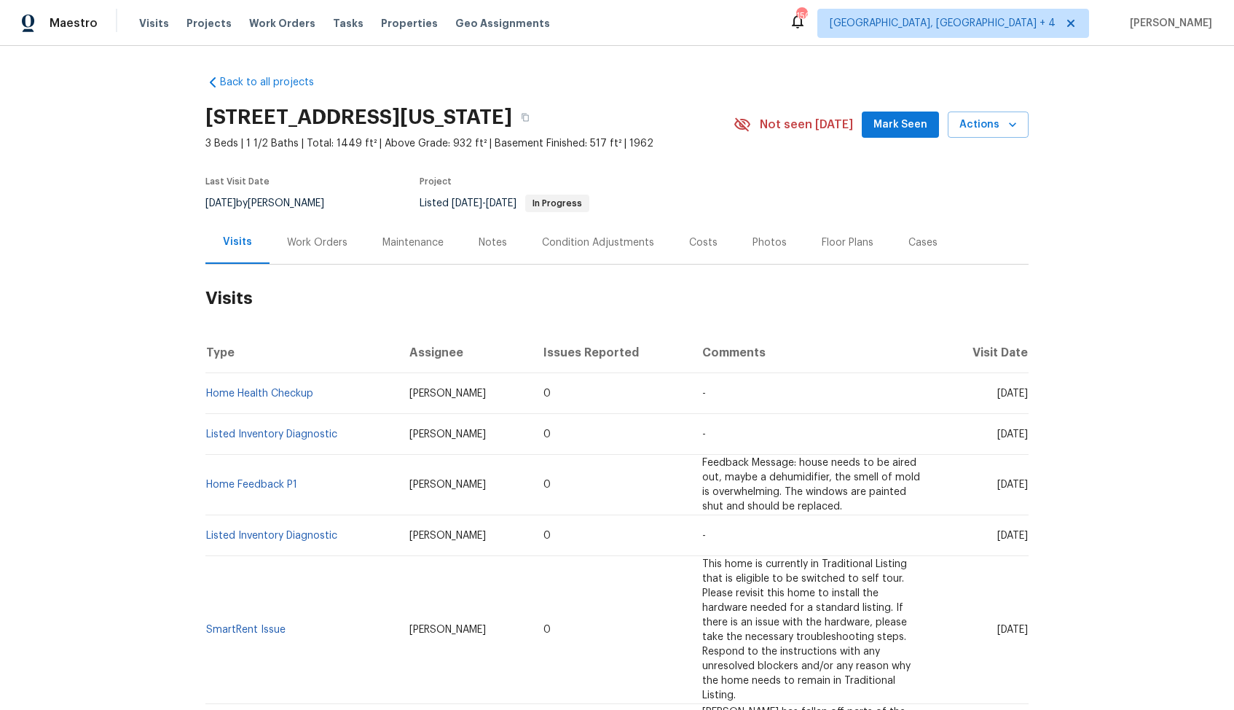
click at [329, 240] on div "Work Orders" at bounding box center [317, 242] width 60 height 15
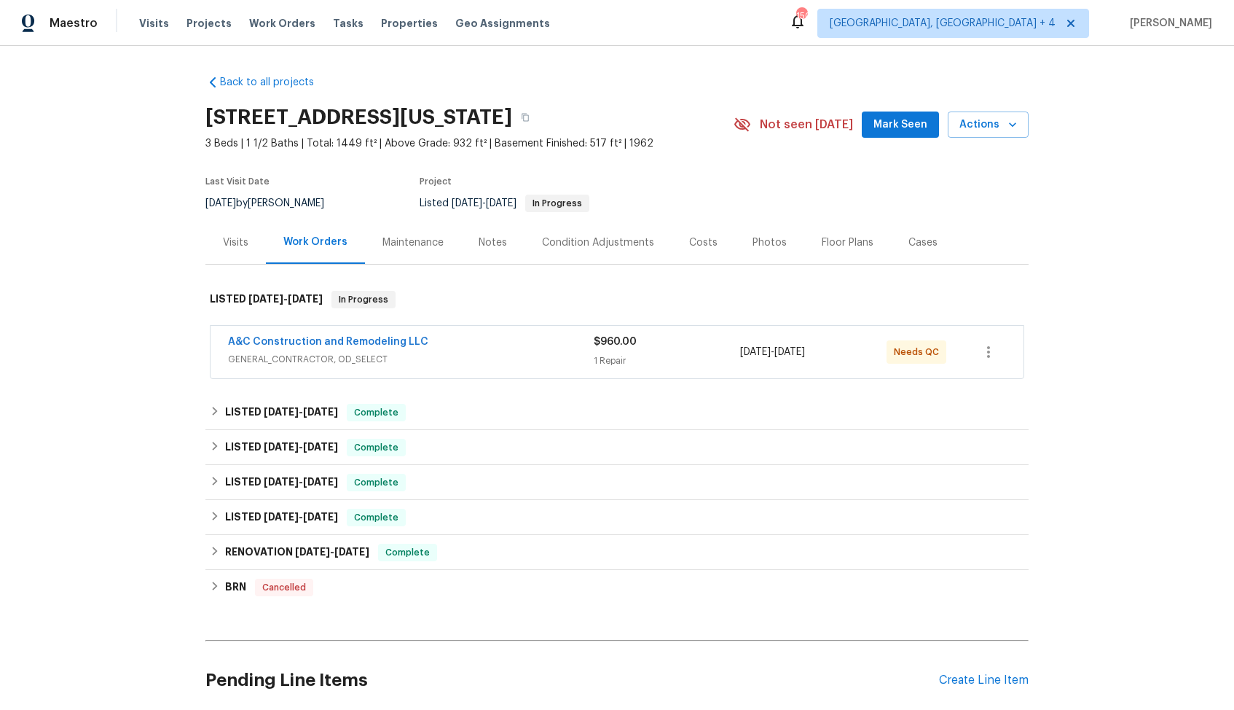
click at [472, 341] on div "A&C Construction and Remodeling LLC" at bounding box center [411, 342] width 366 height 17
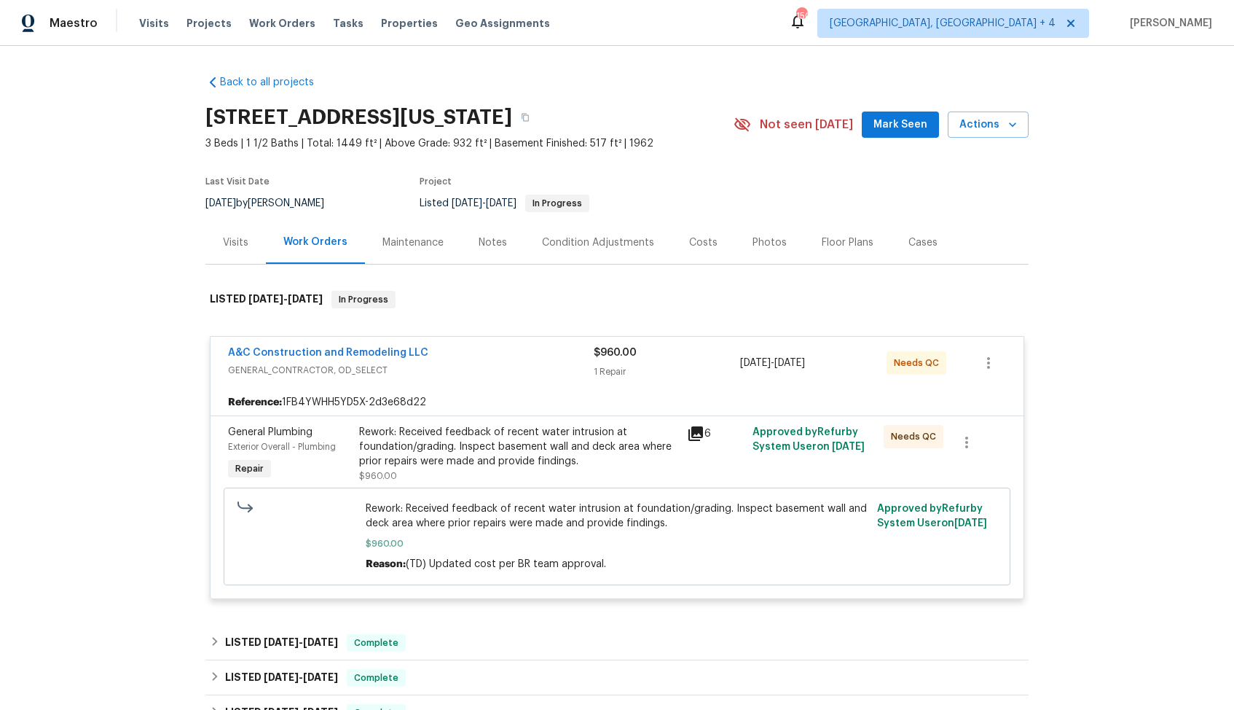
click at [454, 356] on div "A&C Construction and Remodeling LLC" at bounding box center [411, 353] width 366 height 17
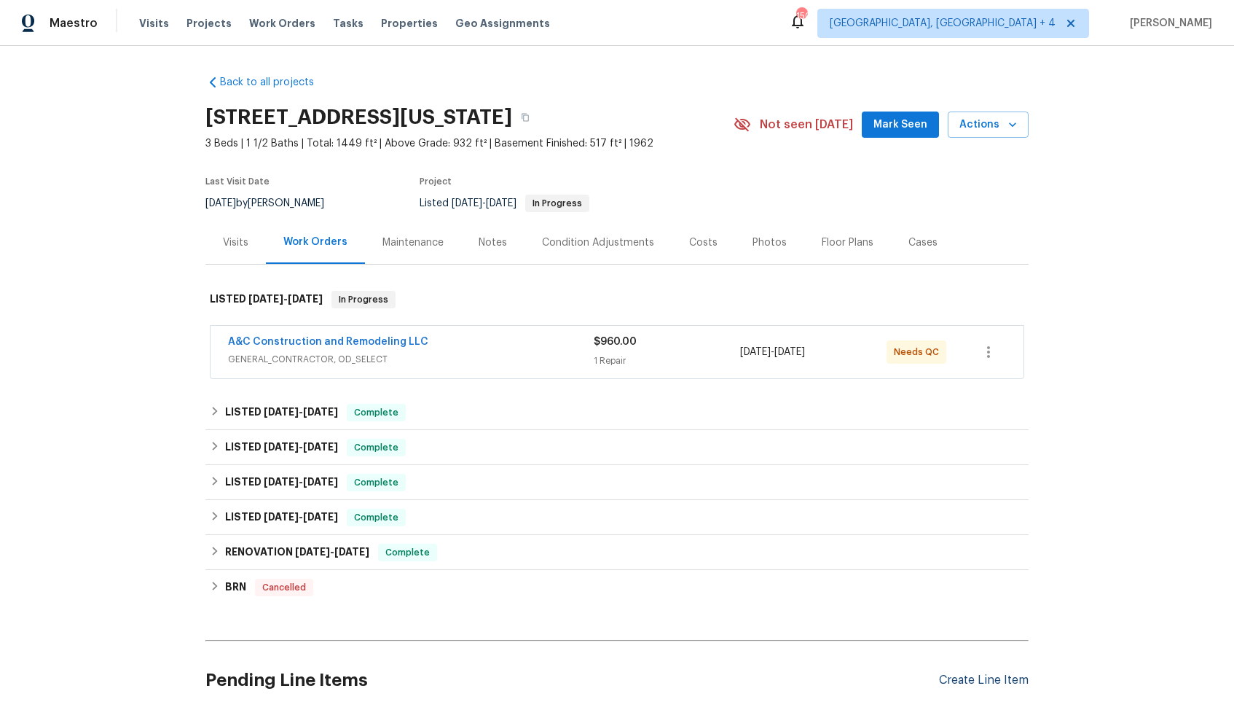
click at [971, 681] on div "Create Line Item" at bounding box center [984, 680] width 90 height 14
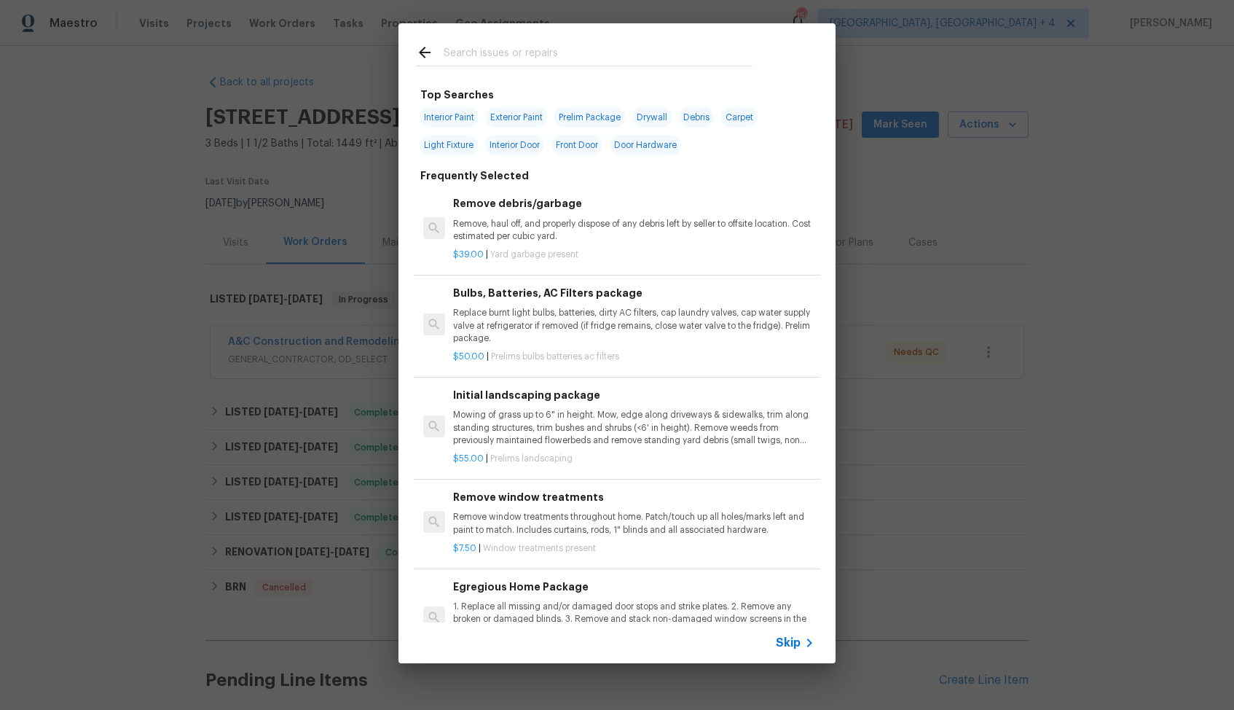
click at [529, 58] on input "text" at bounding box center [598, 55] width 309 height 22
type input "w"
type input "deck"
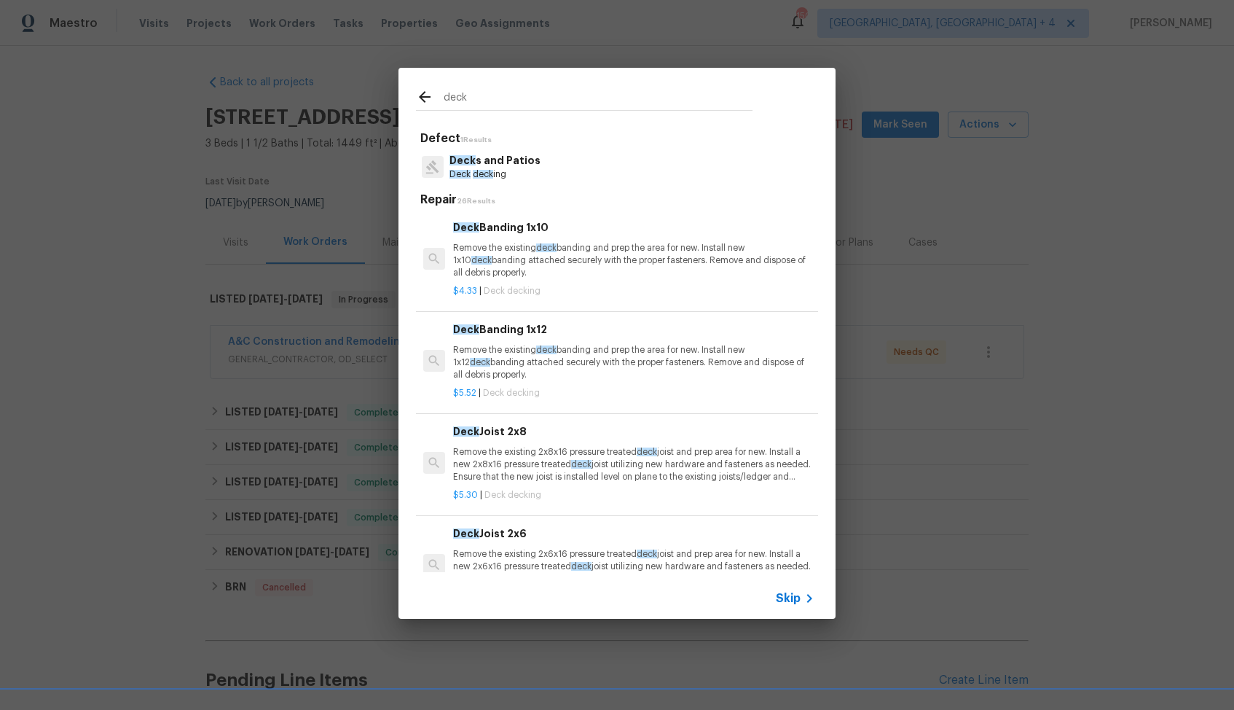
click at [502, 168] on p "Deck deck ing" at bounding box center [495, 174] width 91 height 12
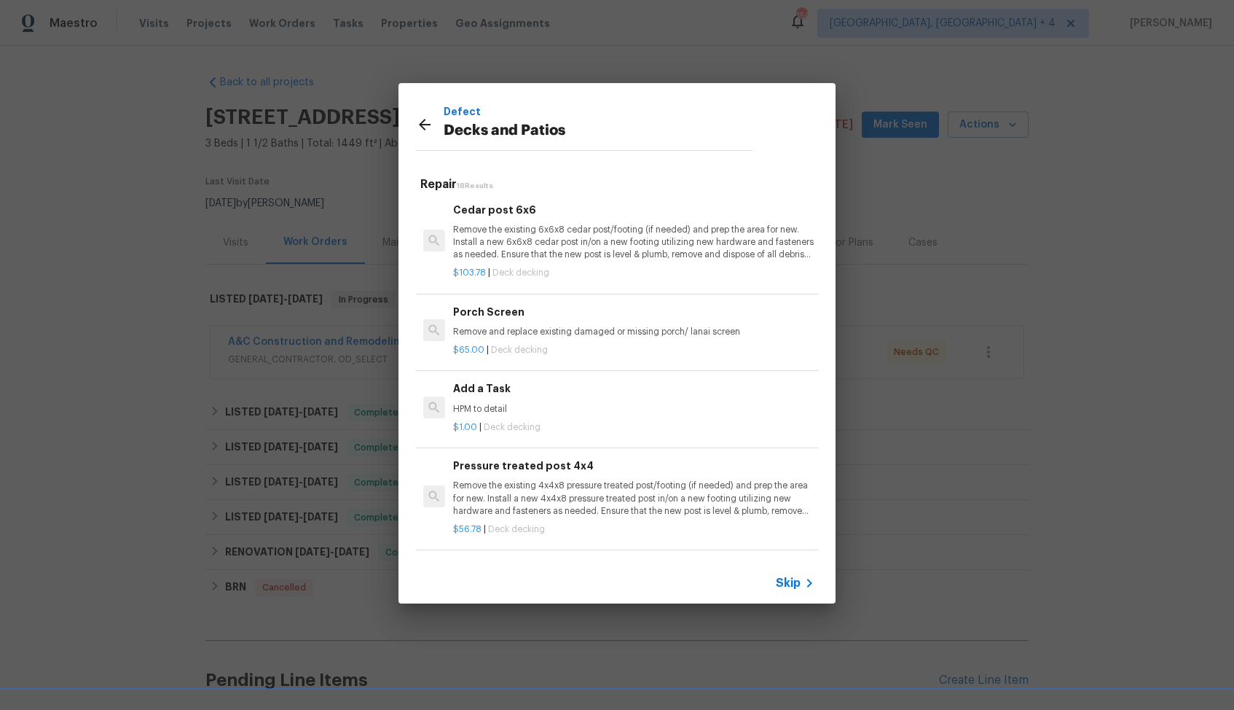
scroll to position [1352, 0]
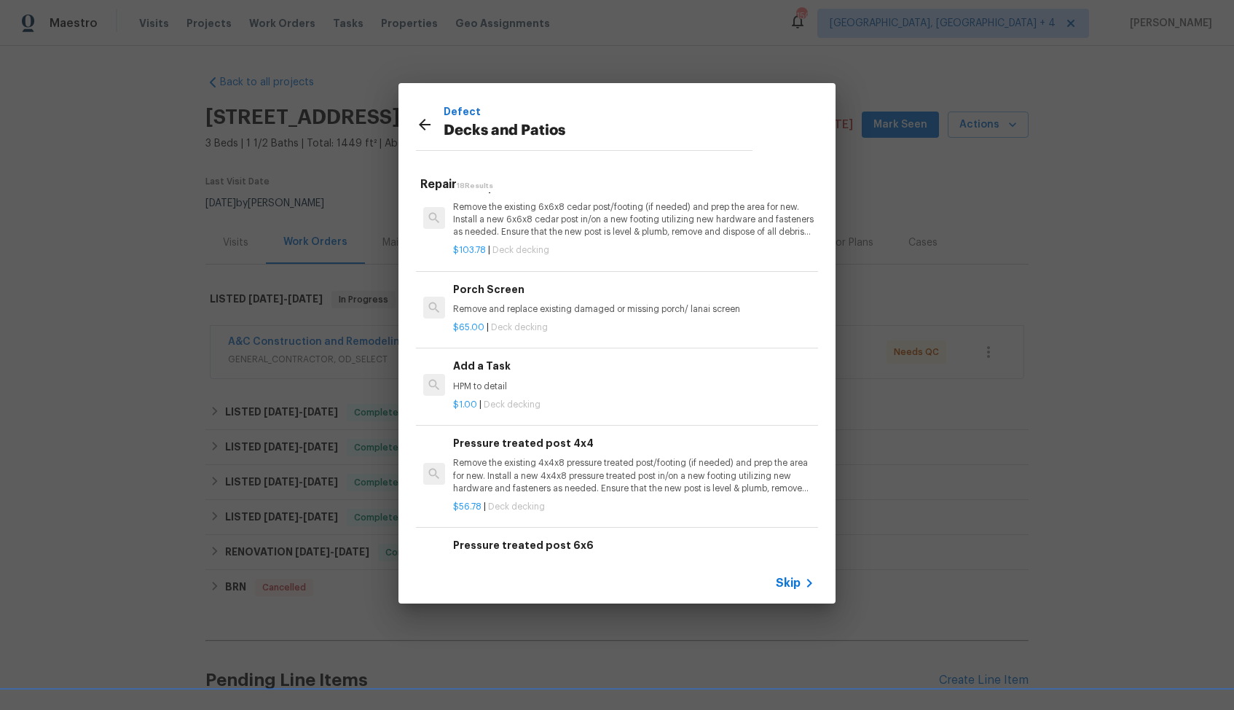
click at [527, 373] on h6 "Add a Task" at bounding box center [633, 366] width 361 height 16
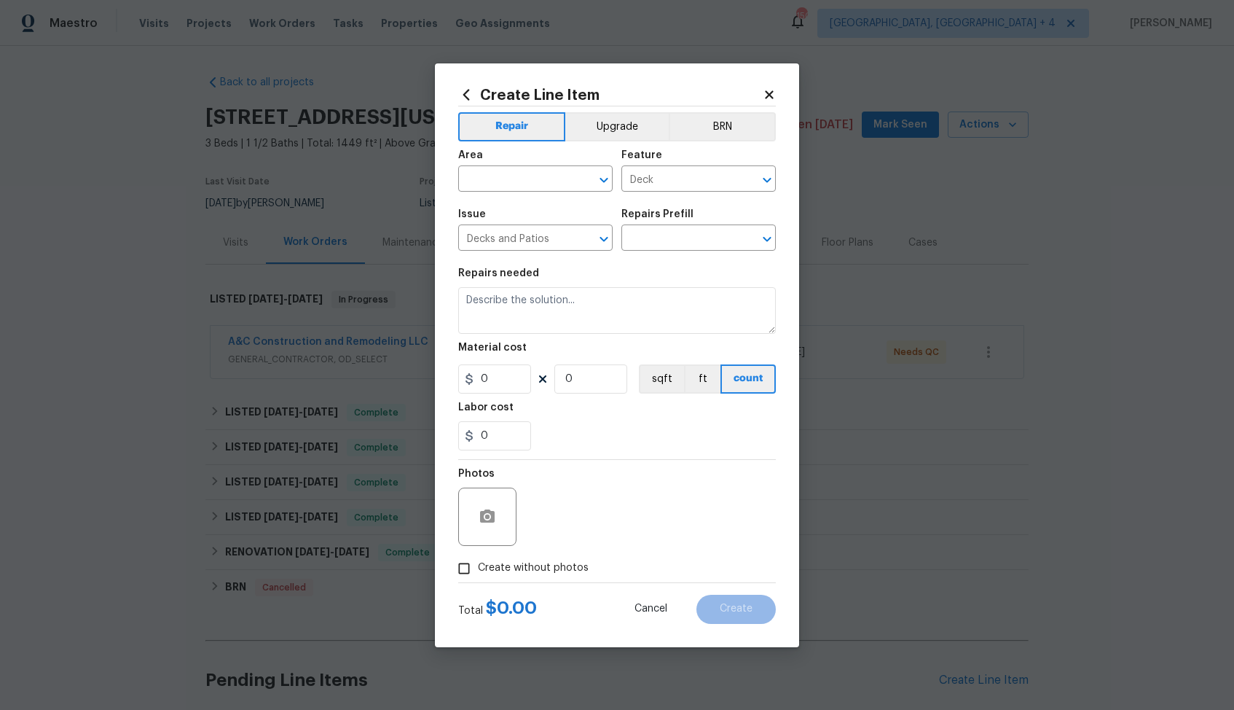
type input "Add a Task $1.00"
type textarea "HPM to detail"
type input "1"
click at [522, 190] on input "text" at bounding box center [515, 180] width 114 height 23
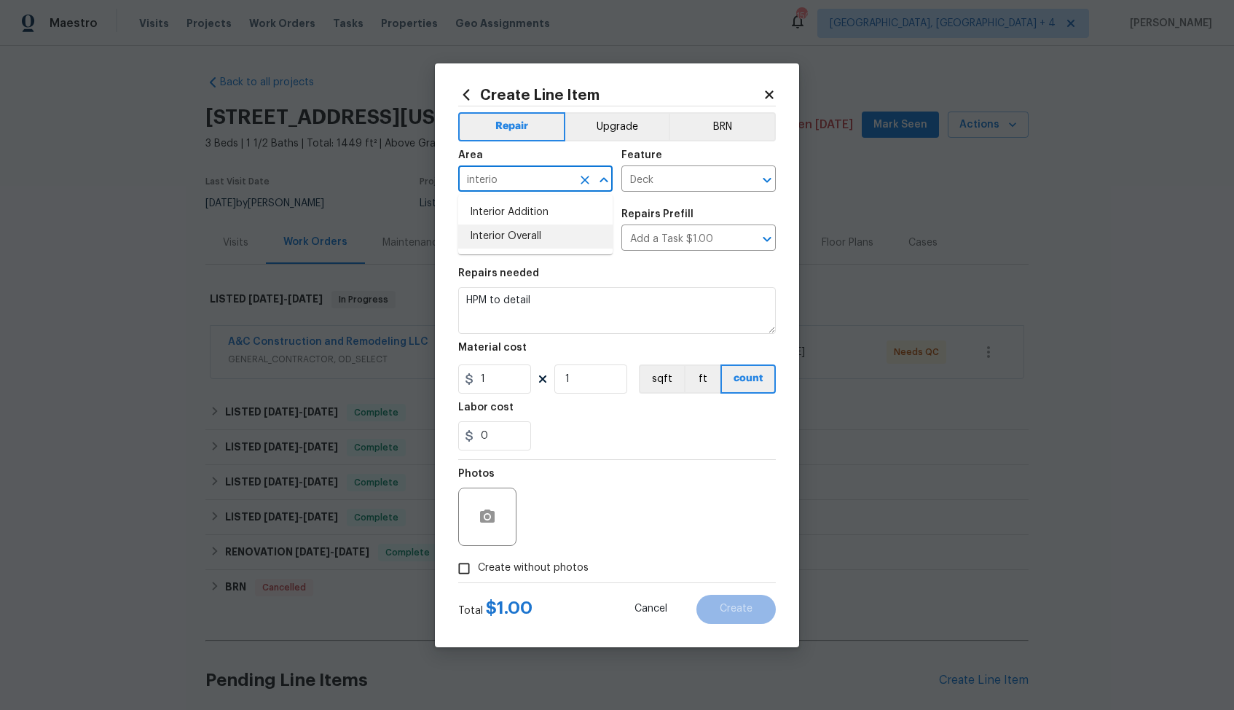
click at [513, 229] on li "Interior Overall" at bounding box center [535, 236] width 154 height 24
type input "Interior Overall"
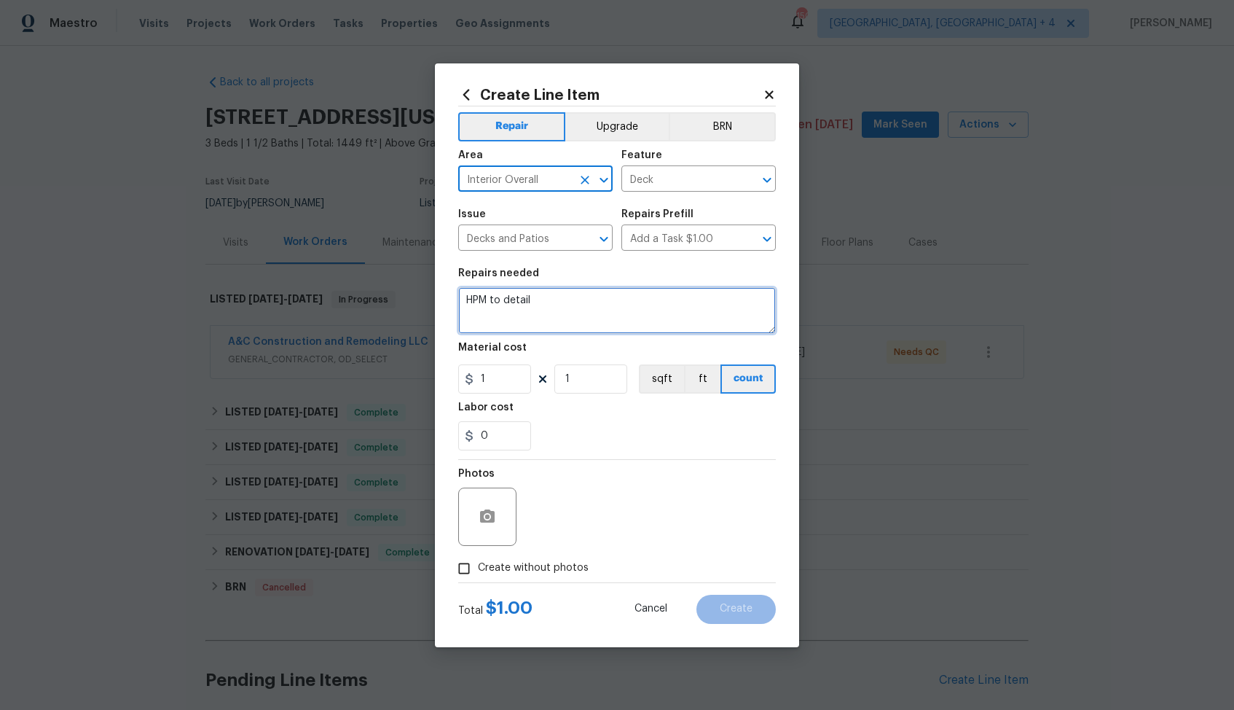
click at [533, 306] on textarea "HPM to detail" at bounding box center [617, 310] width 318 height 47
click at [595, 314] on textarea at bounding box center [617, 310] width 318 height 47
paste textarea "1. Replace all two-prong outlets throughout the home. 2. Inspect and repair the…"
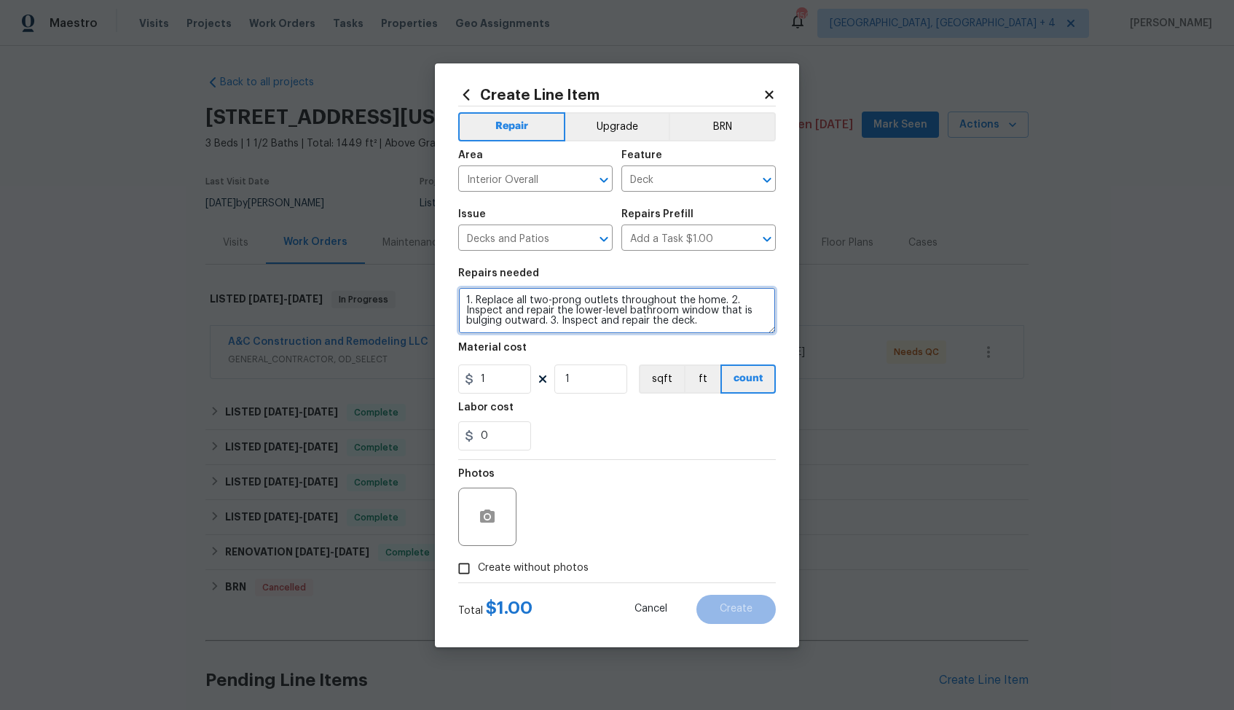
type textarea "1. Replace all two-prong outlets throughout the home. 2. Inspect and repair the…"
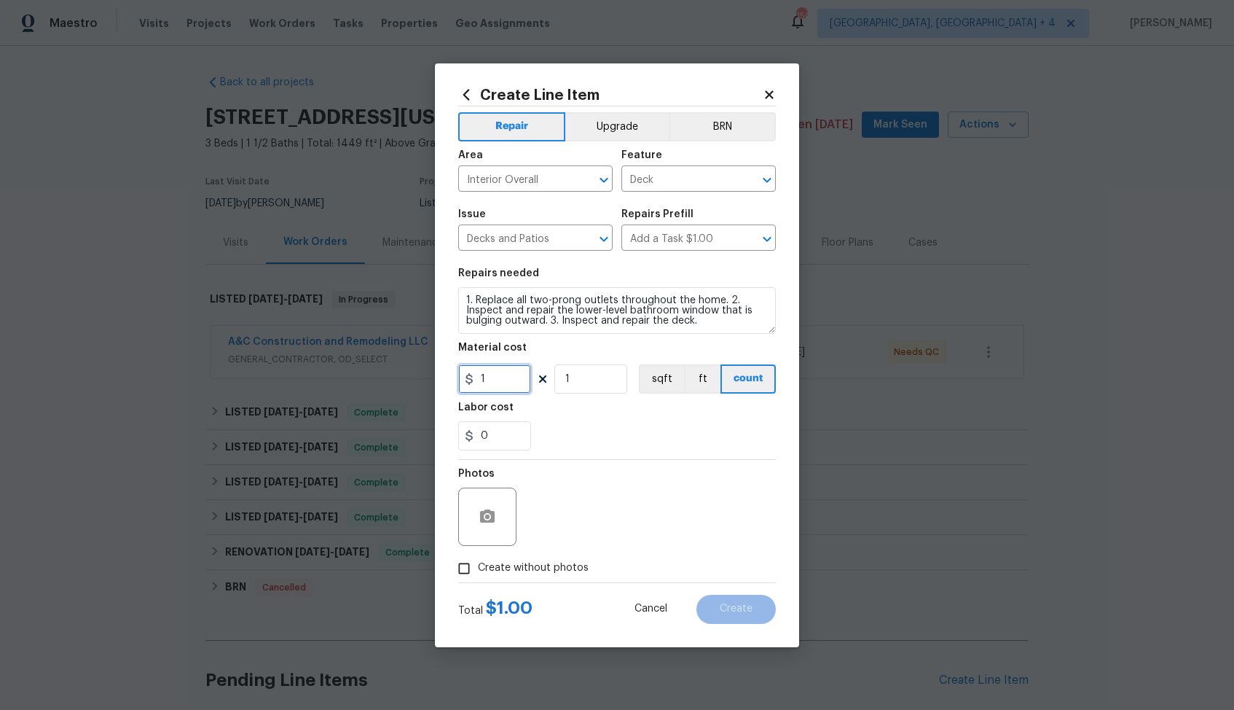
click at [493, 374] on input "1" at bounding box center [494, 378] width 73 height 29
type input "100"
click at [530, 567] on span "Create without photos" at bounding box center [533, 567] width 111 height 15
click at [478, 567] on input "Create without photos" at bounding box center [464, 569] width 28 height 28
checkbox input "true"
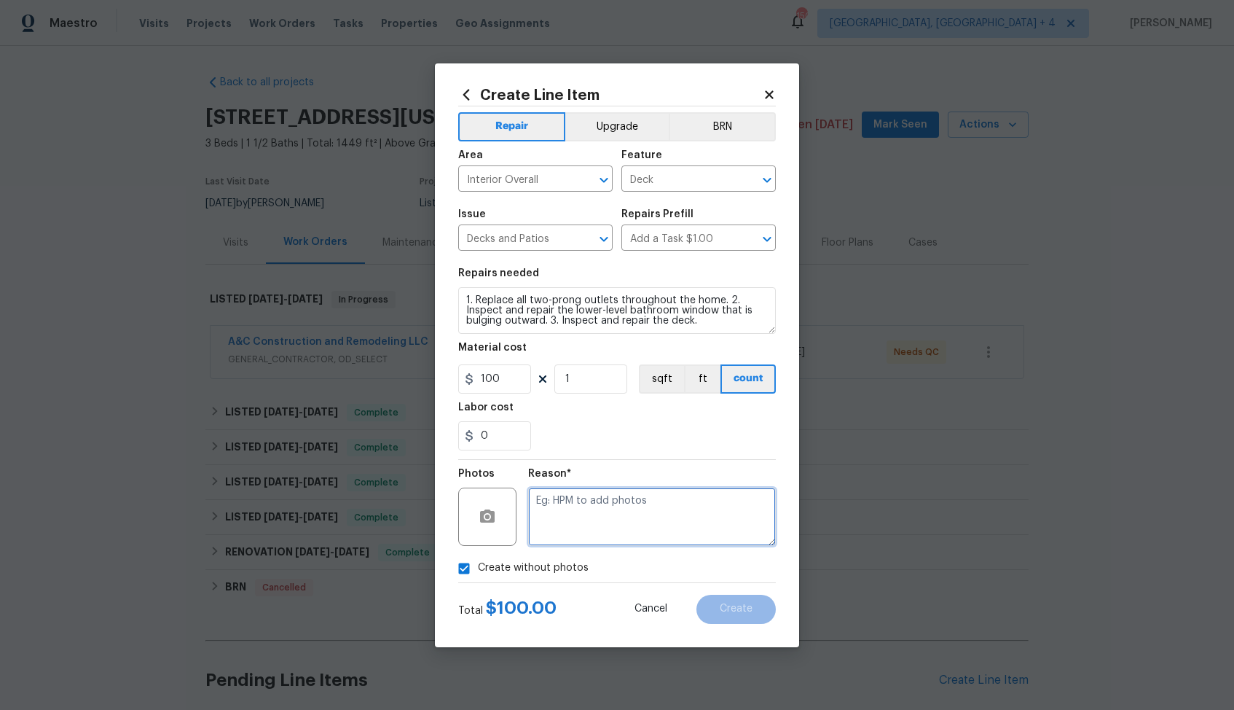
click at [662, 509] on textarea at bounding box center [652, 516] width 248 height 58
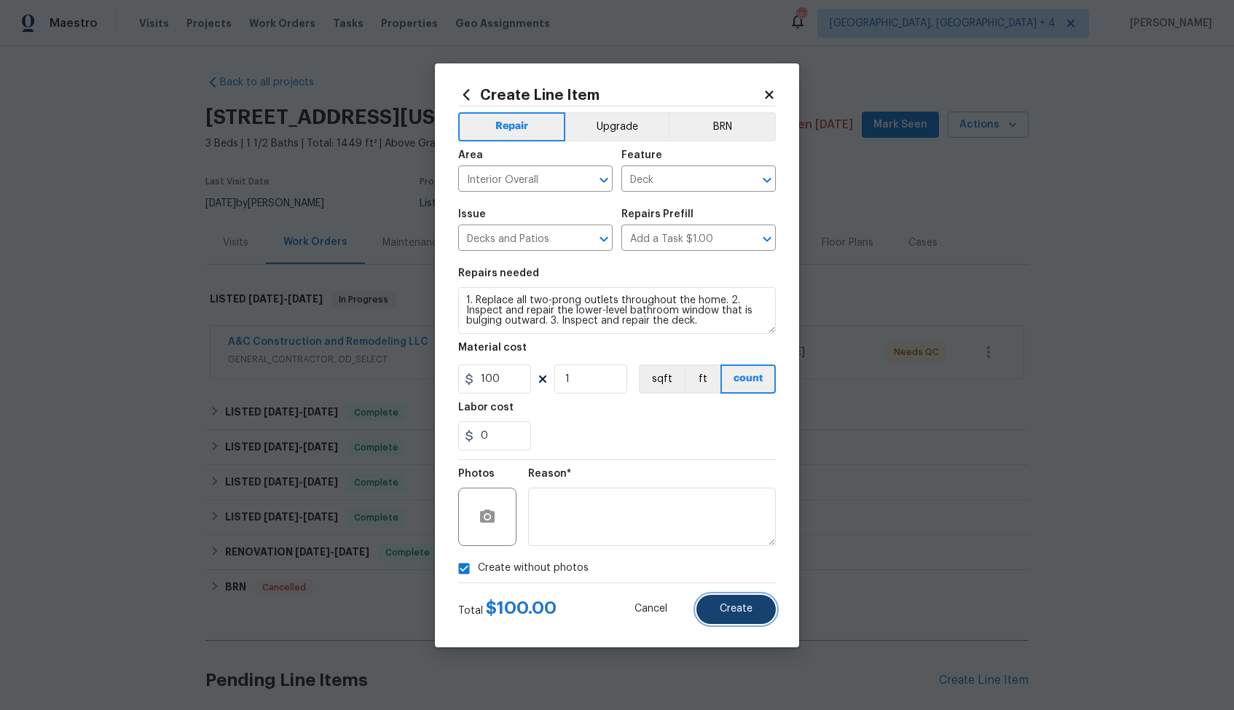
click at [723, 607] on span "Create" at bounding box center [736, 608] width 33 height 11
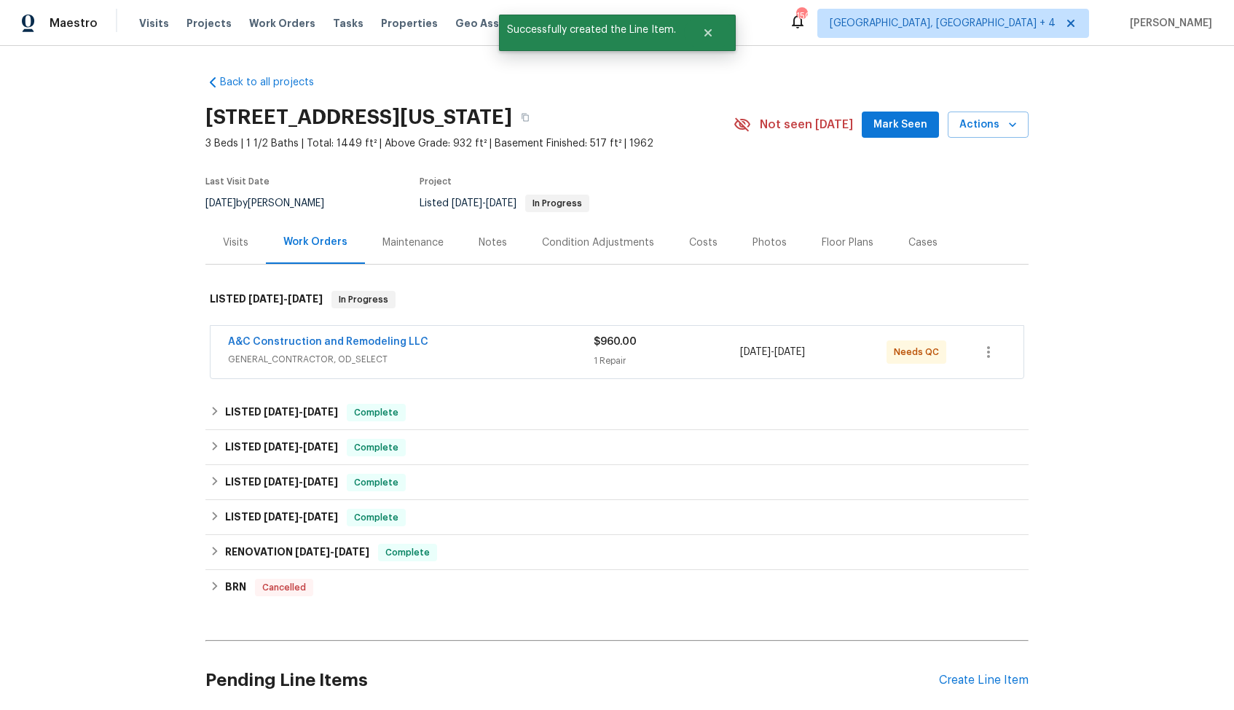
scroll to position [313, 0]
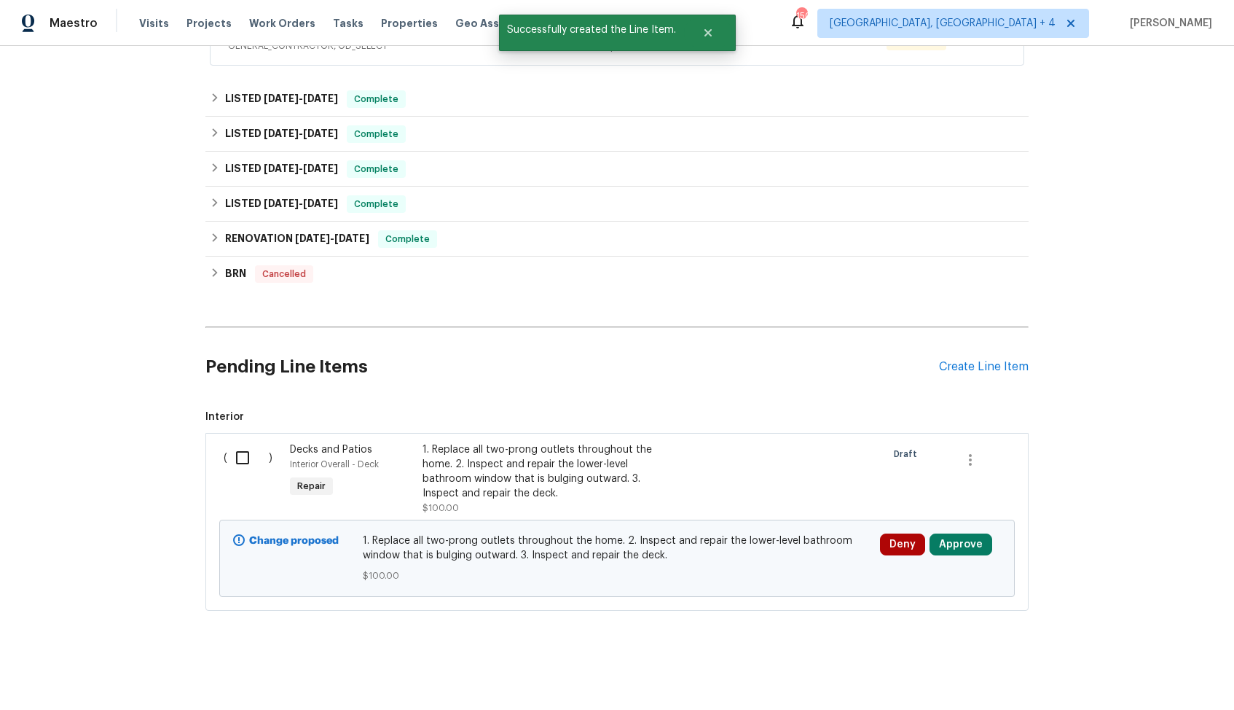
click at [242, 467] on input "checkbox" at bounding box center [248, 457] width 42 height 31
checkbox input "true"
click at [1137, 669] on span "Create Work Order" at bounding box center [1150, 674] width 97 height 18
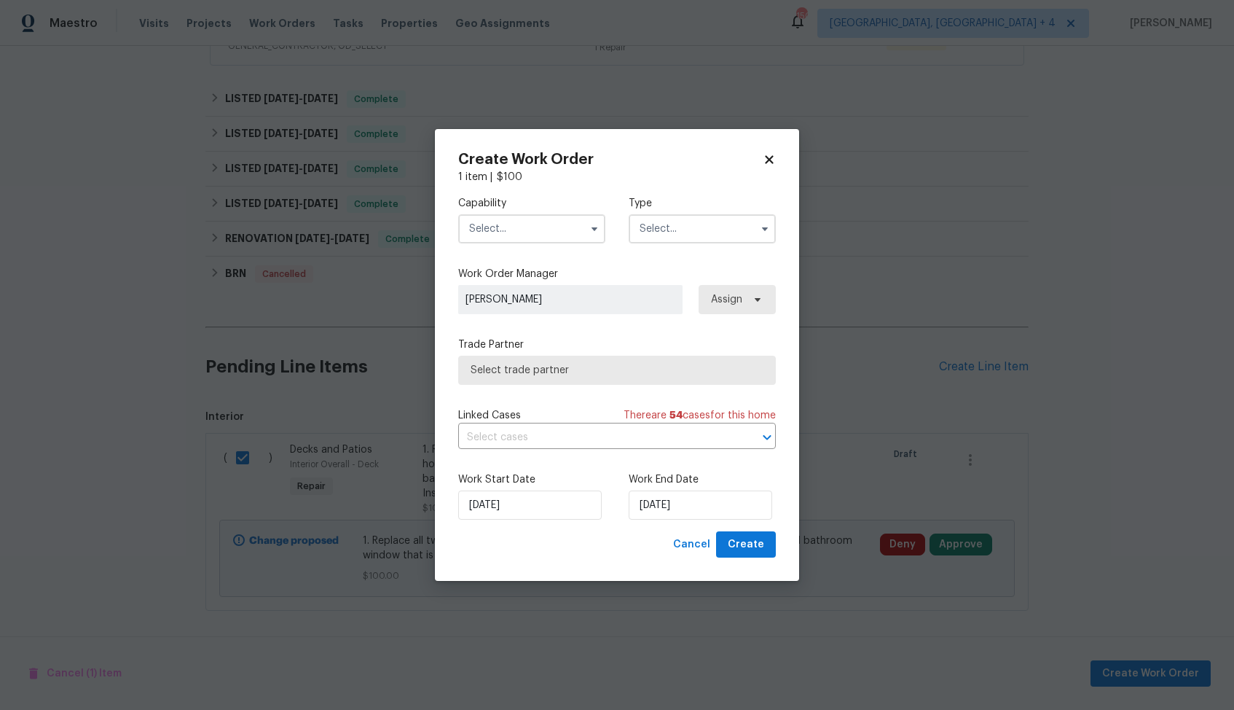
click at [509, 218] on input "text" at bounding box center [531, 228] width 147 height 29
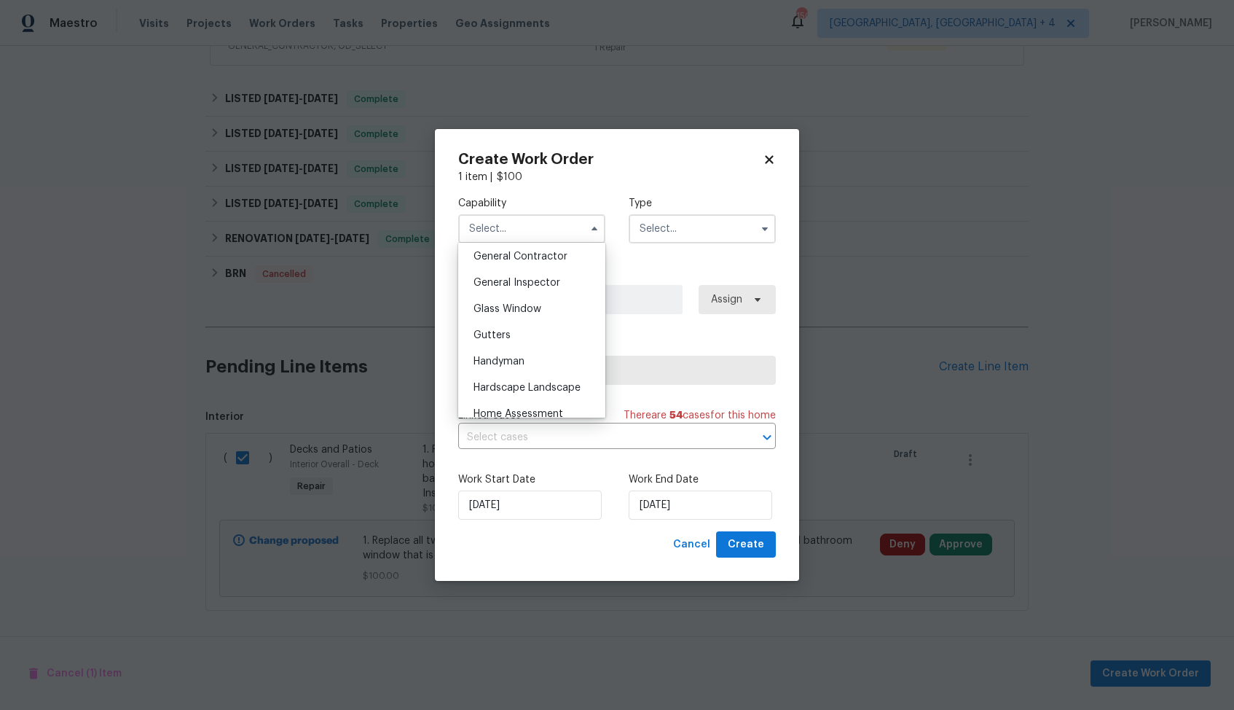
scroll to position [744, 0]
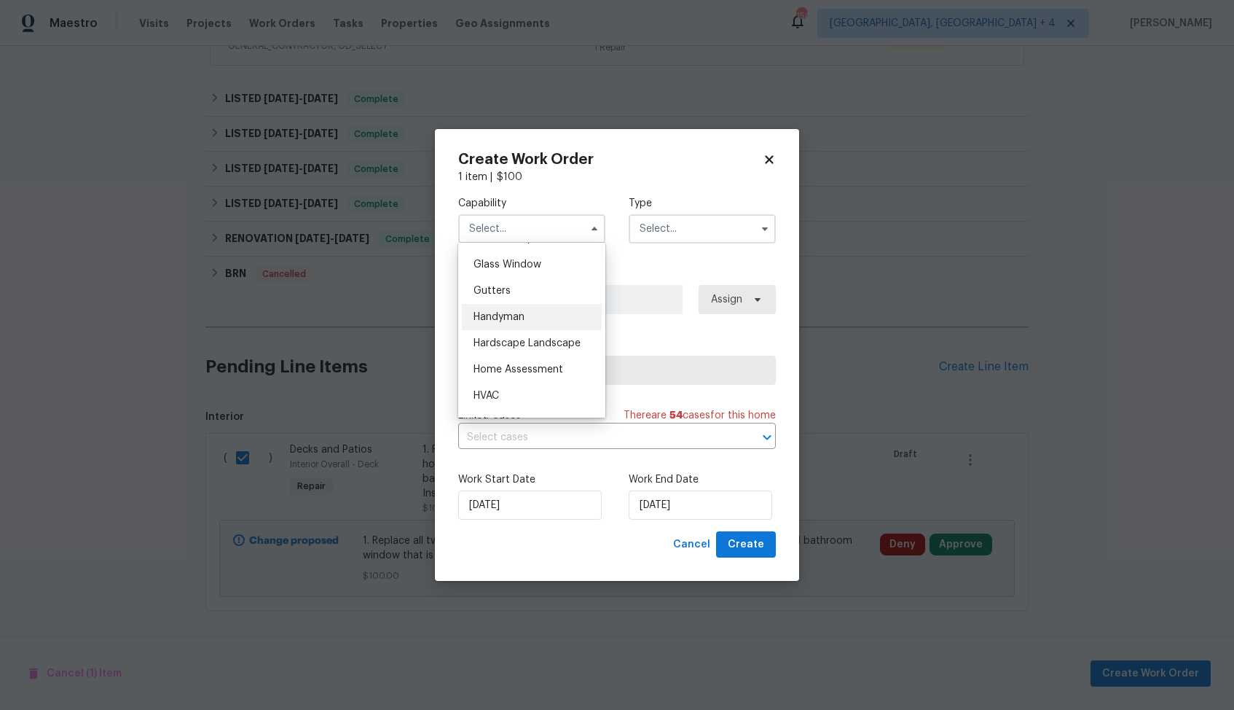
click at [520, 307] on div "Handyman" at bounding box center [532, 317] width 140 height 26
type input "Handyman"
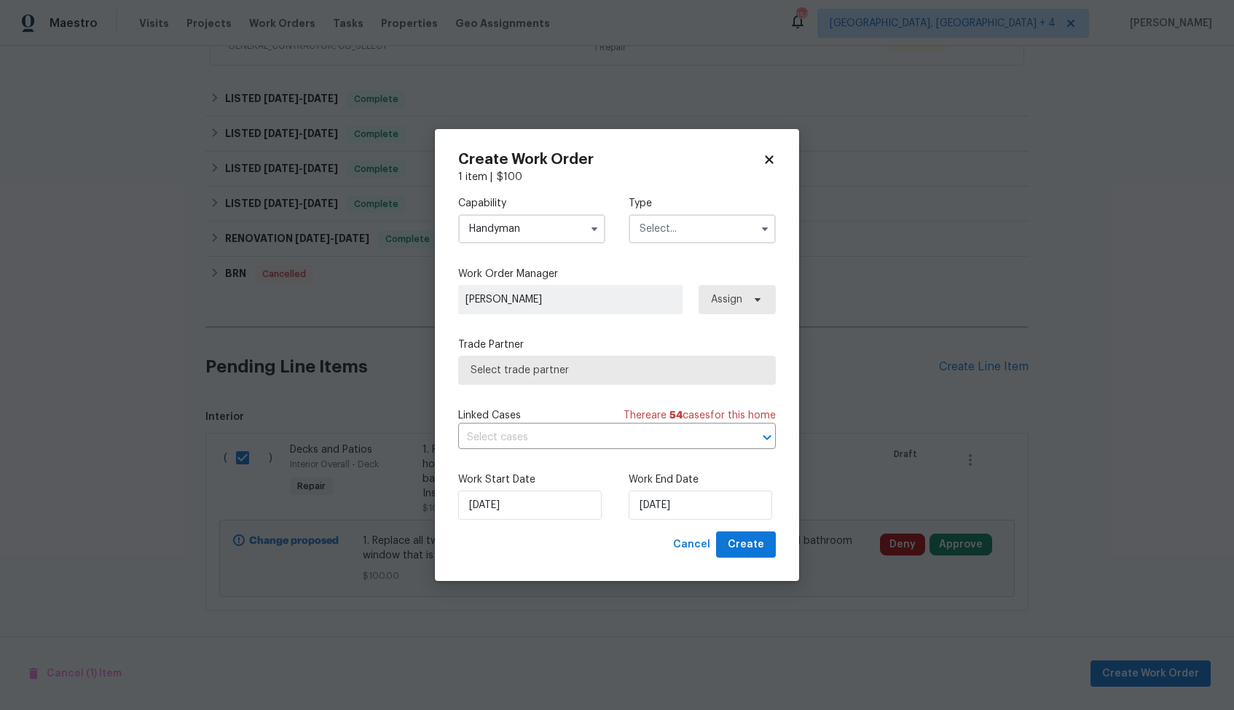
click at [710, 238] on input "text" at bounding box center [702, 228] width 147 height 29
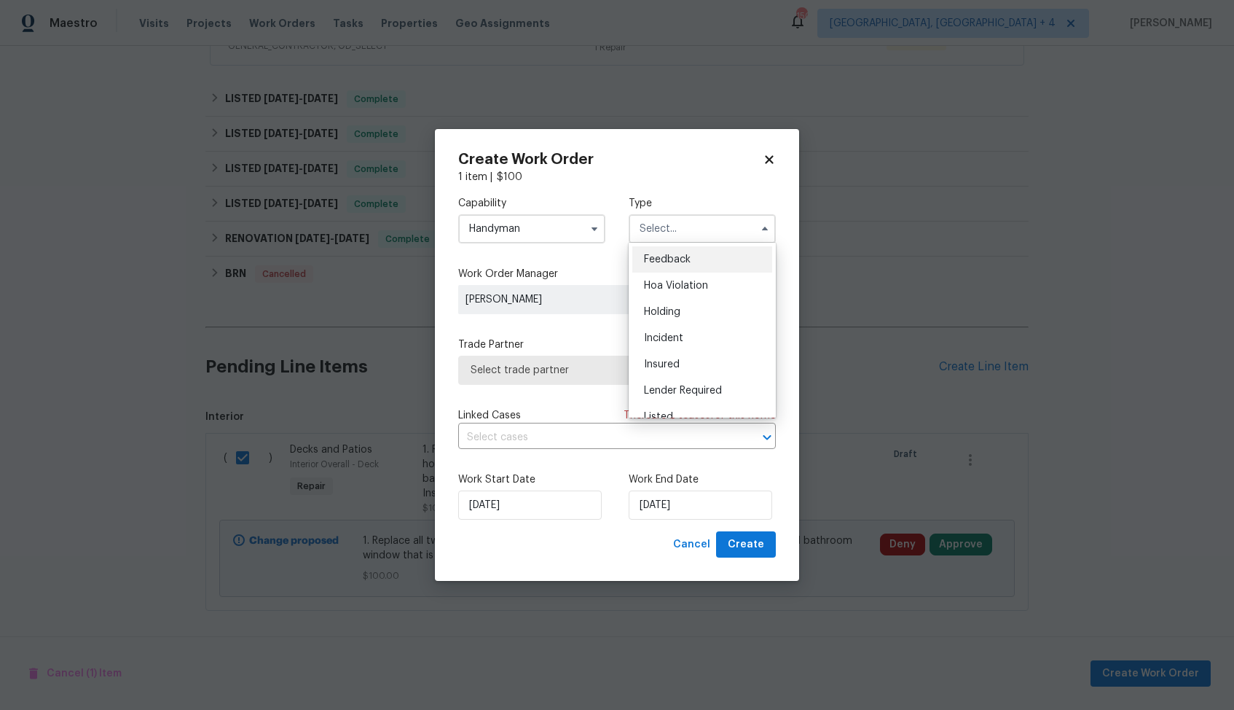
click at [680, 259] on span "Feedback" at bounding box center [667, 259] width 47 height 10
type input "Feedback"
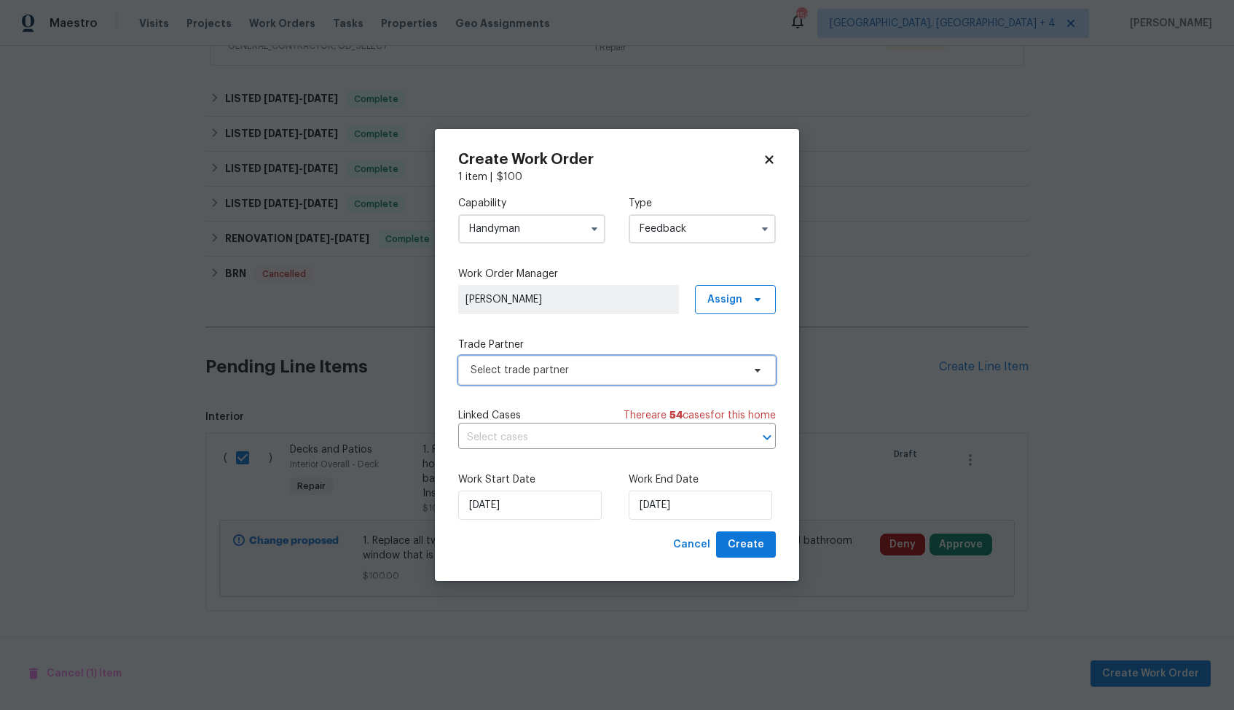
click at [565, 365] on span "Select trade partner" at bounding box center [607, 370] width 272 height 15
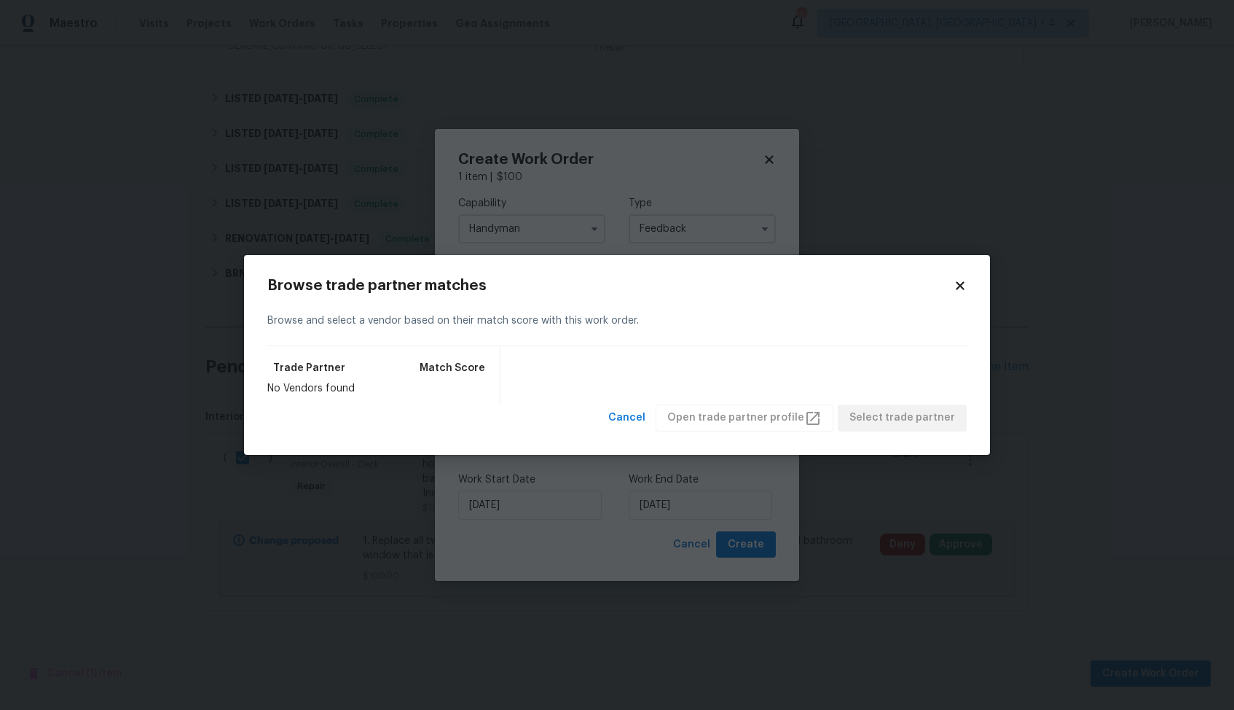
click at [548, 204] on body "Maestro Visits Projects Work Orders Tasks Properties Geo Assignments [STREET_AD…" at bounding box center [617, 355] width 1234 height 710
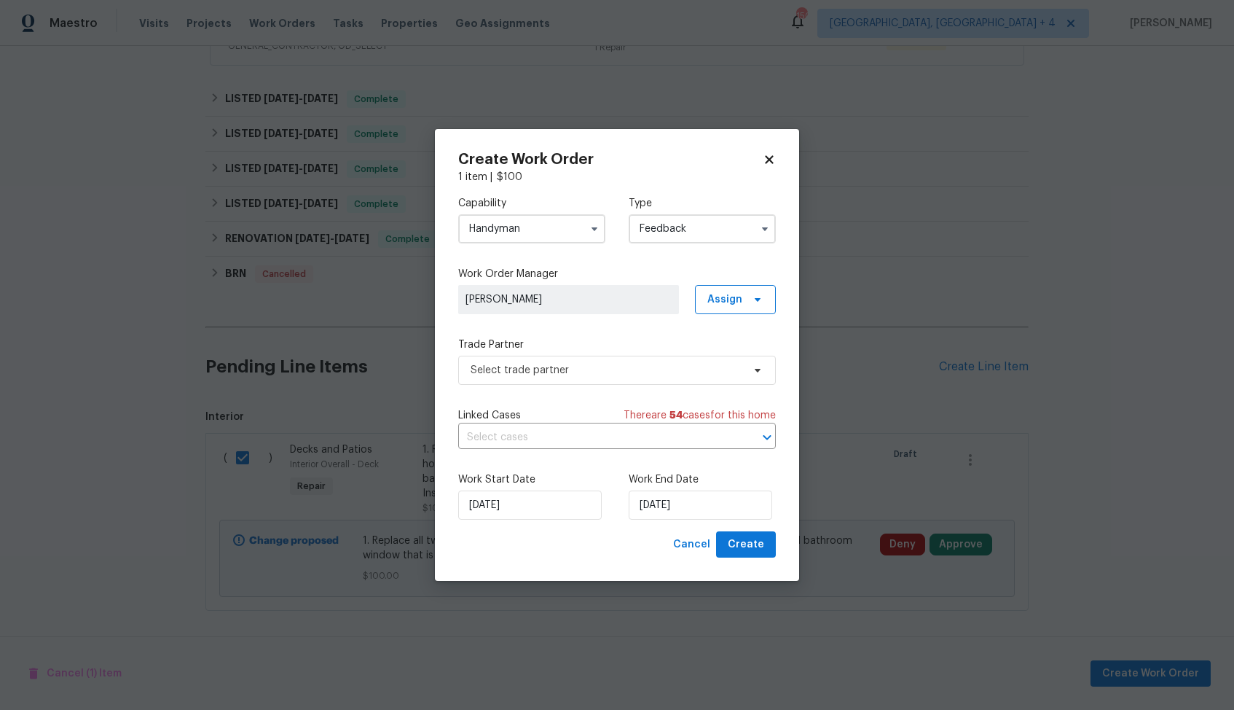
click at [548, 226] on input "Handyman" at bounding box center [531, 228] width 147 height 29
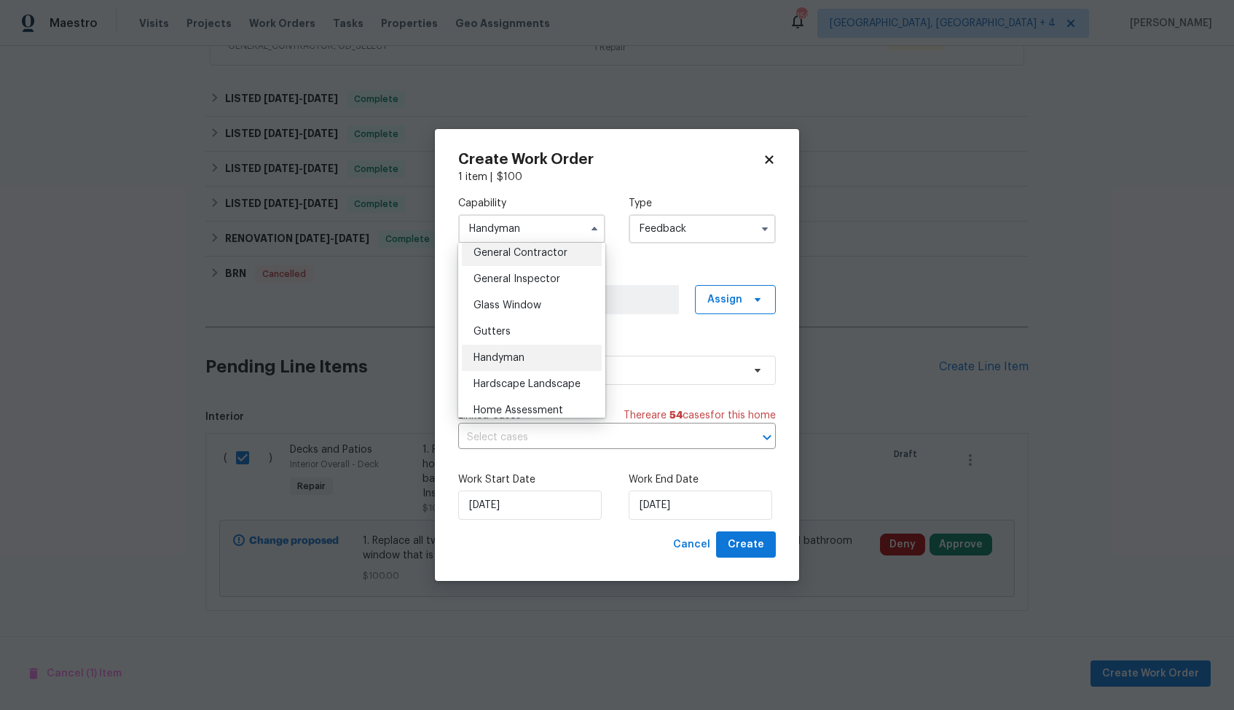
click at [555, 251] on span "General Contractor" at bounding box center [521, 253] width 94 height 10
type input "General Contractor"
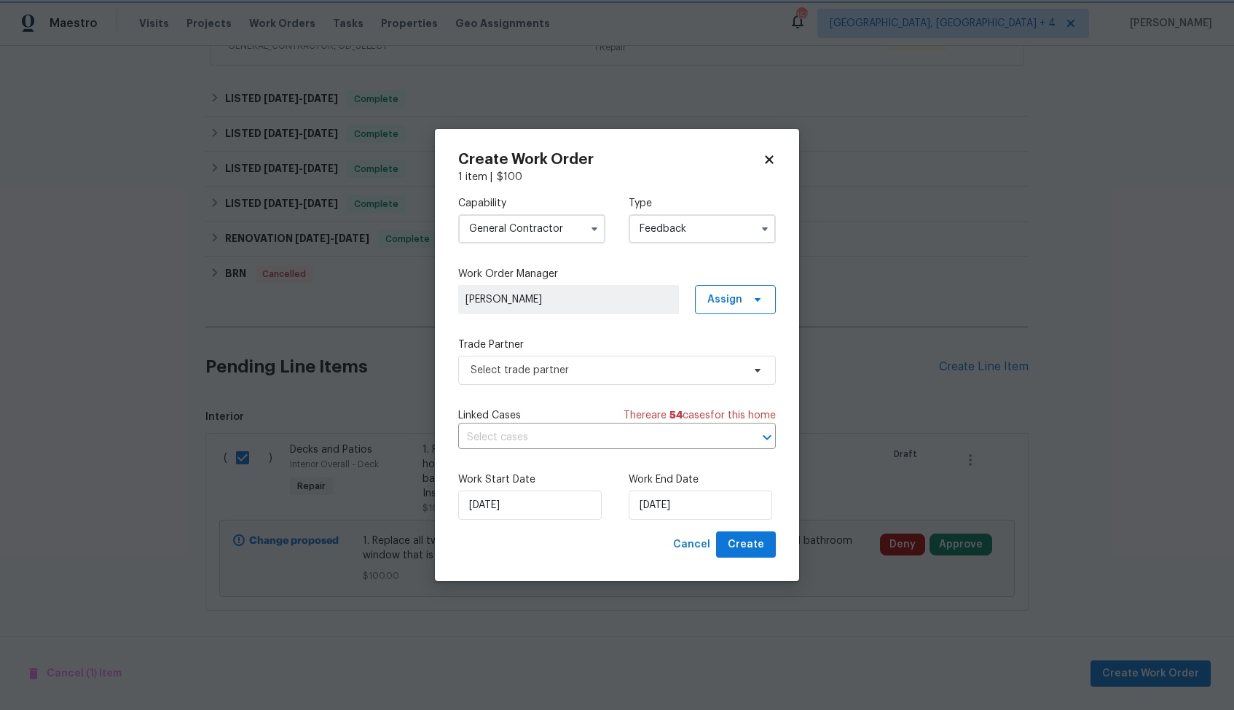
scroll to position [670, 0]
click at [523, 377] on span "Select trade partner" at bounding box center [607, 370] width 272 height 15
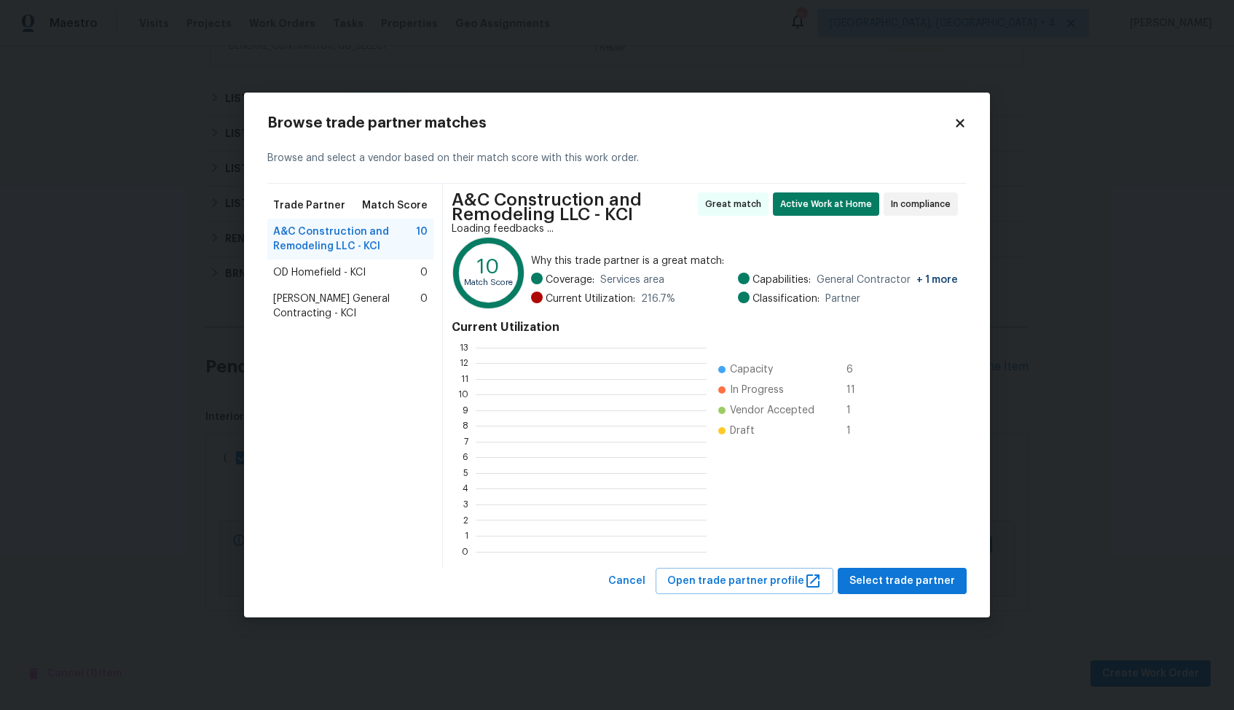
scroll to position [204, 231]
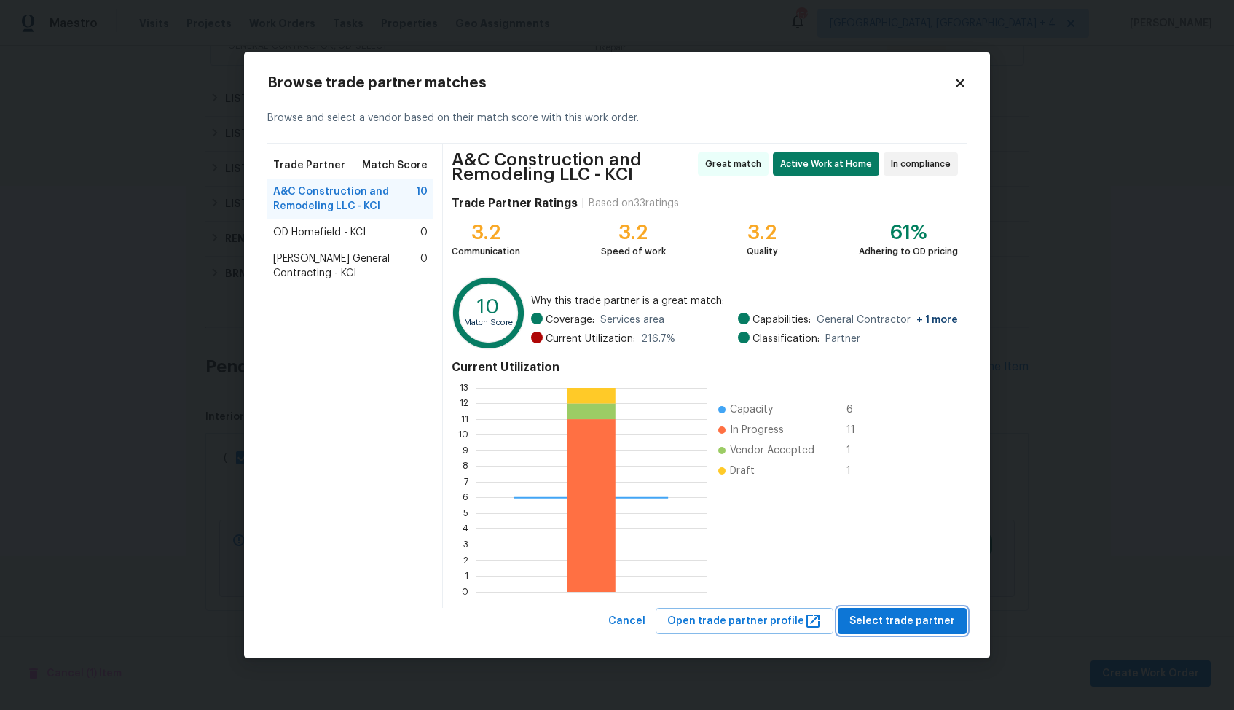
click at [888, 622] on span "Select trade partner" at bounding box center [903, 621] width 106 height 18
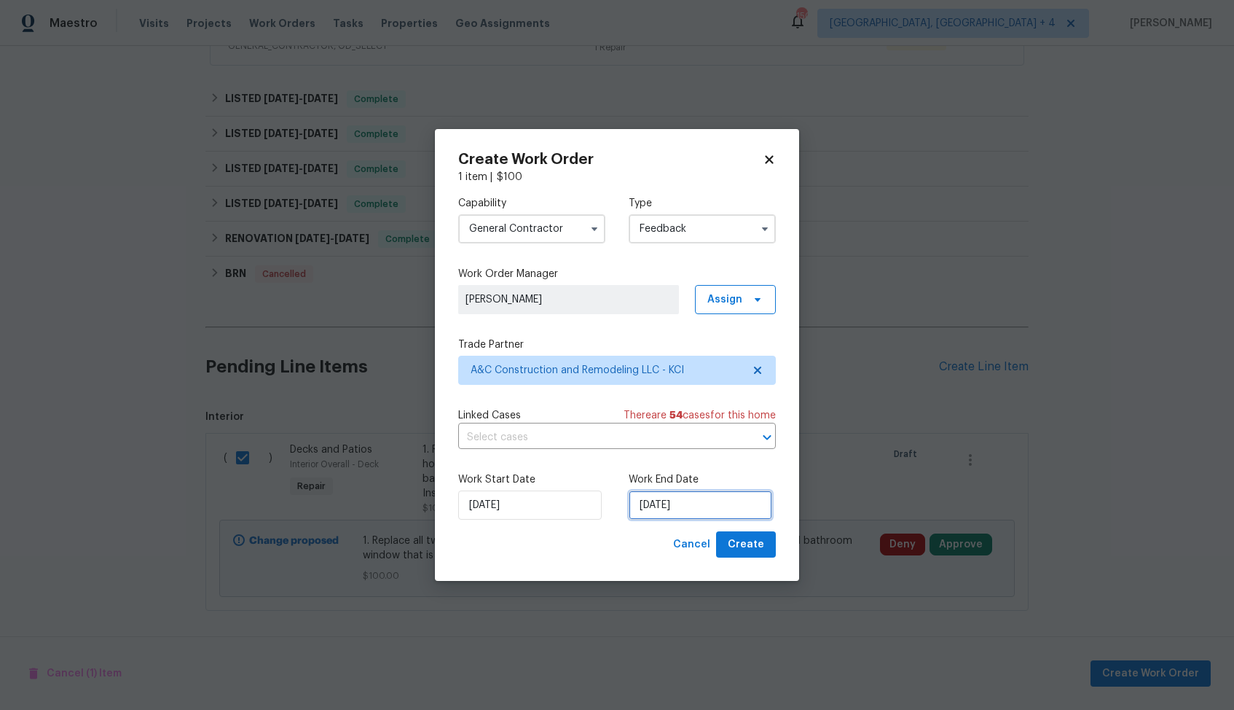
click at [677, 505] on input "[DATE]" at bounding box center [701, 504] width 144 height 29
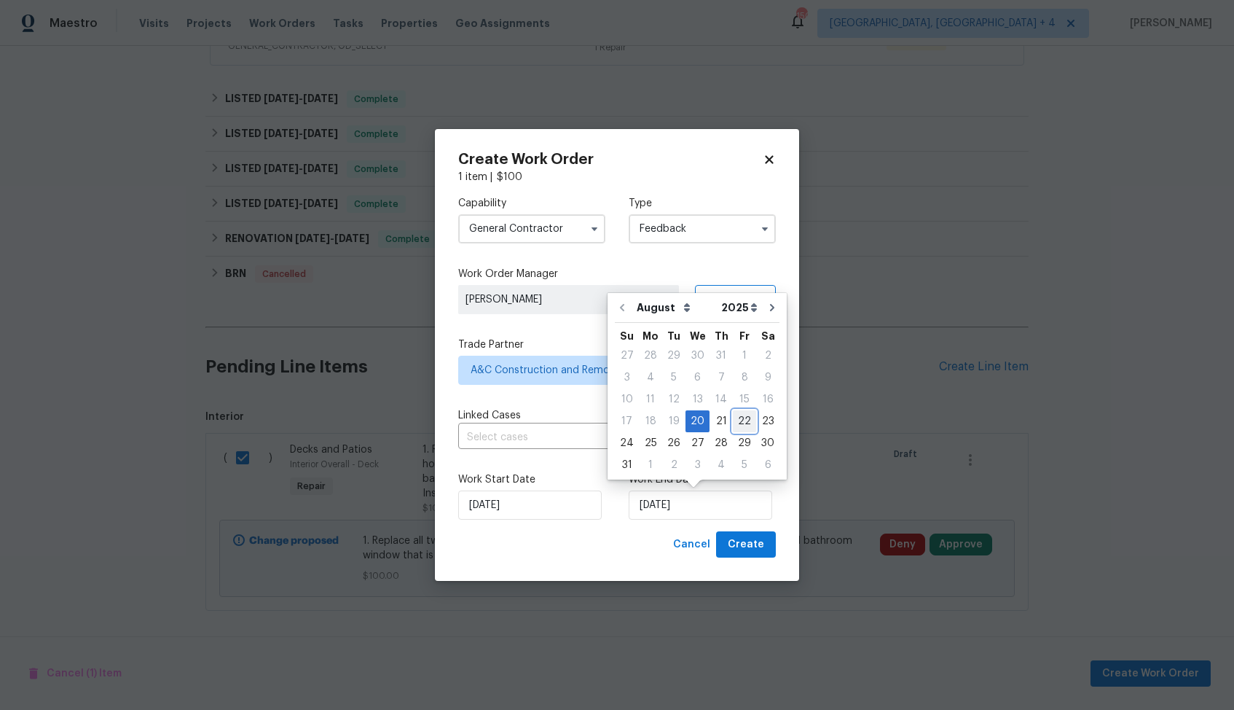
click at [738, 420] on div "22" at bounding box center [744, 421] width 23 height 20
type input "[DATE]"
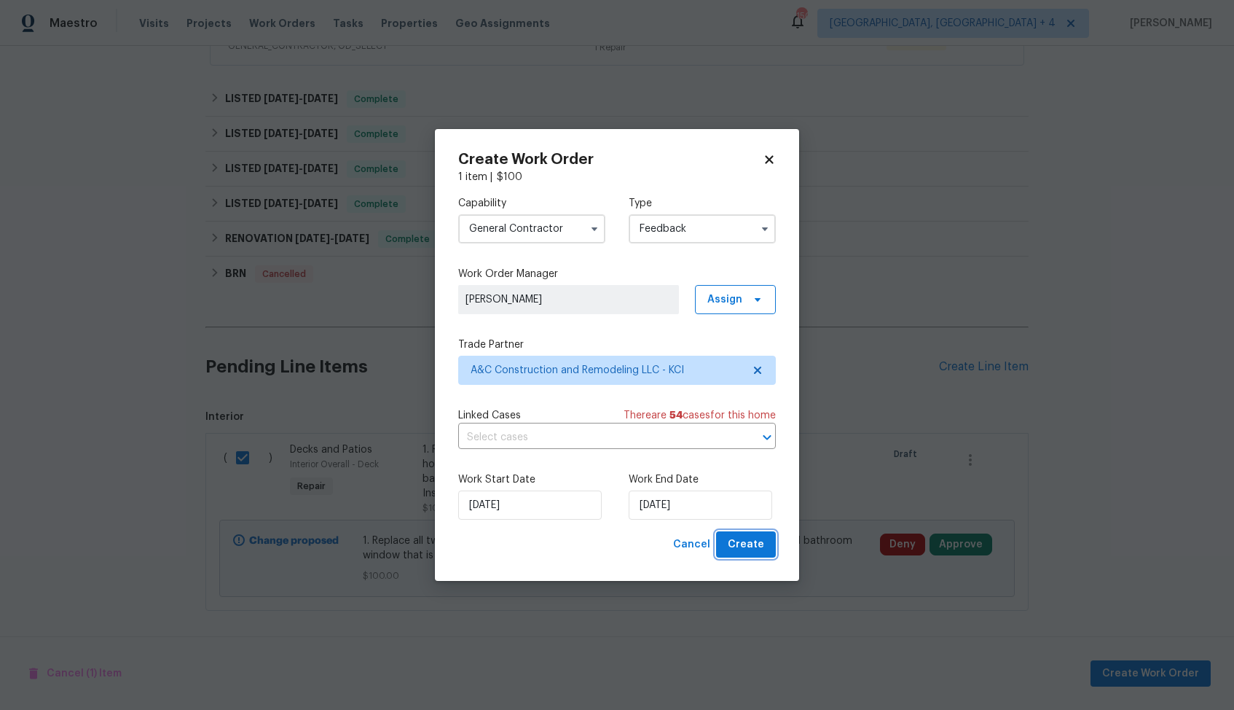
click at [748, 547] on span "Create" at bounding box center [746, 545] width 36 height 18
checkbox input "false"
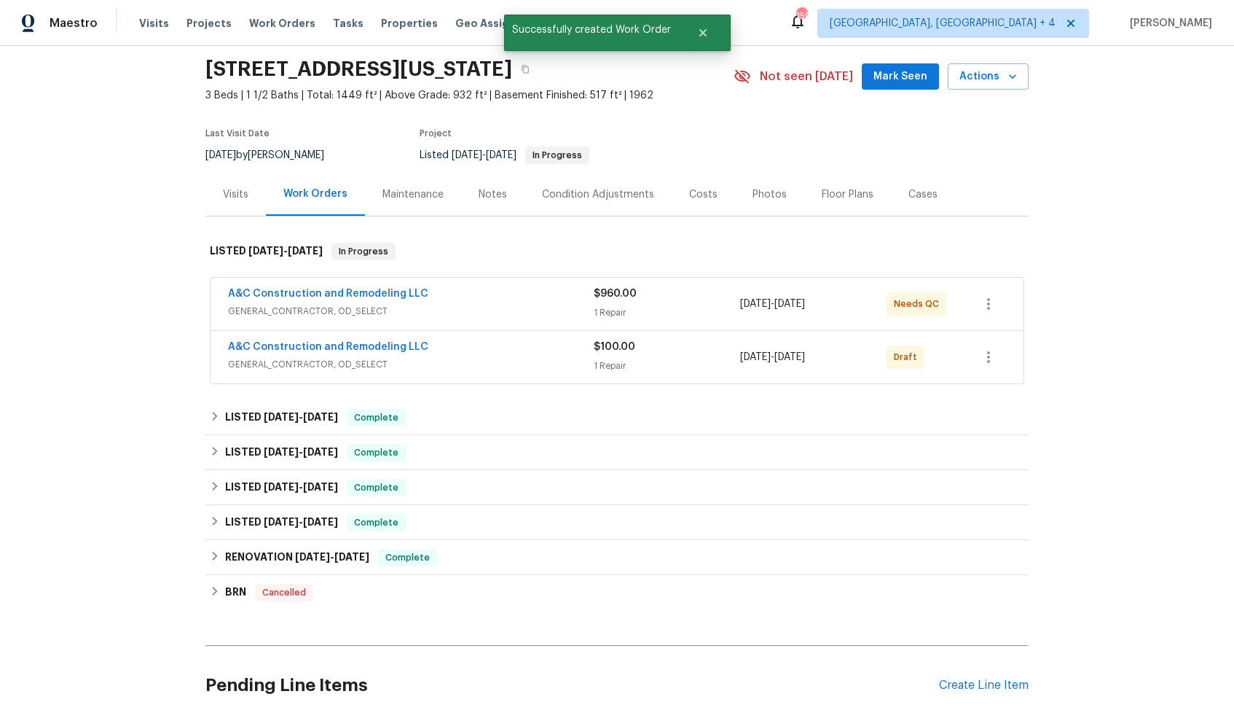
scroll to position [0, 0]
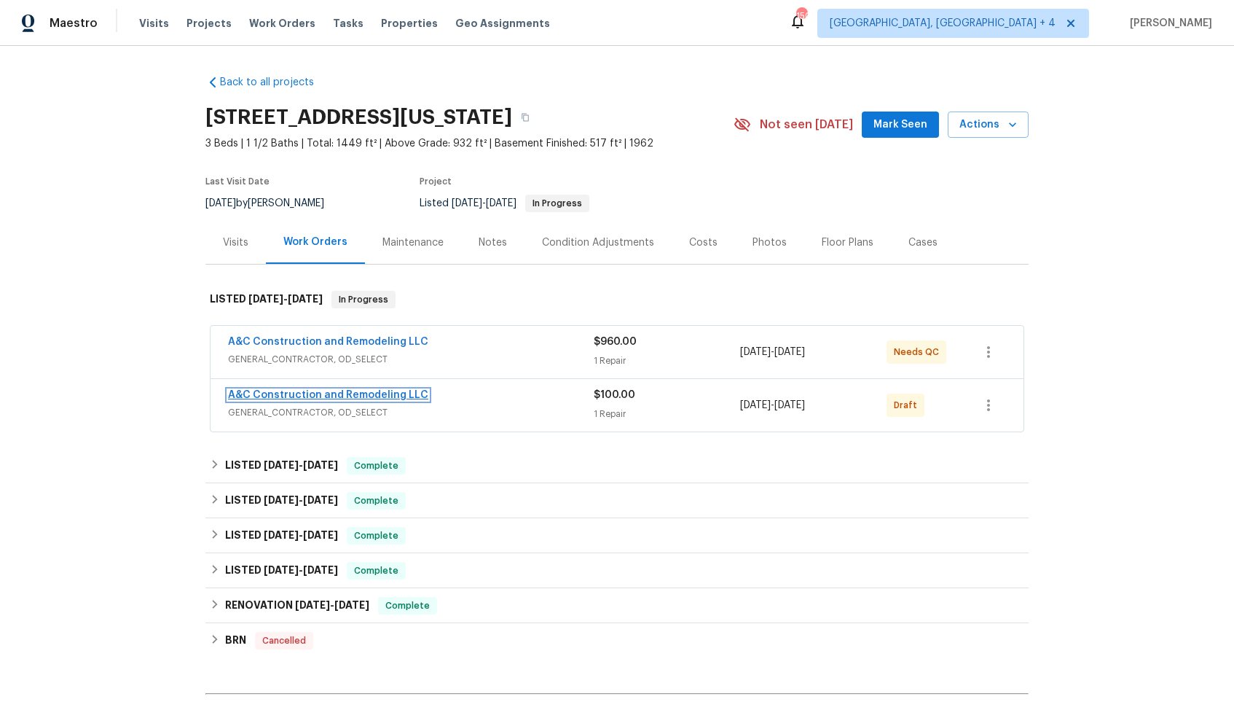
click at [309, 396] on link "A&C Construction and Remodeling LLC" at bounding box center [328, 395] width 200 height 10
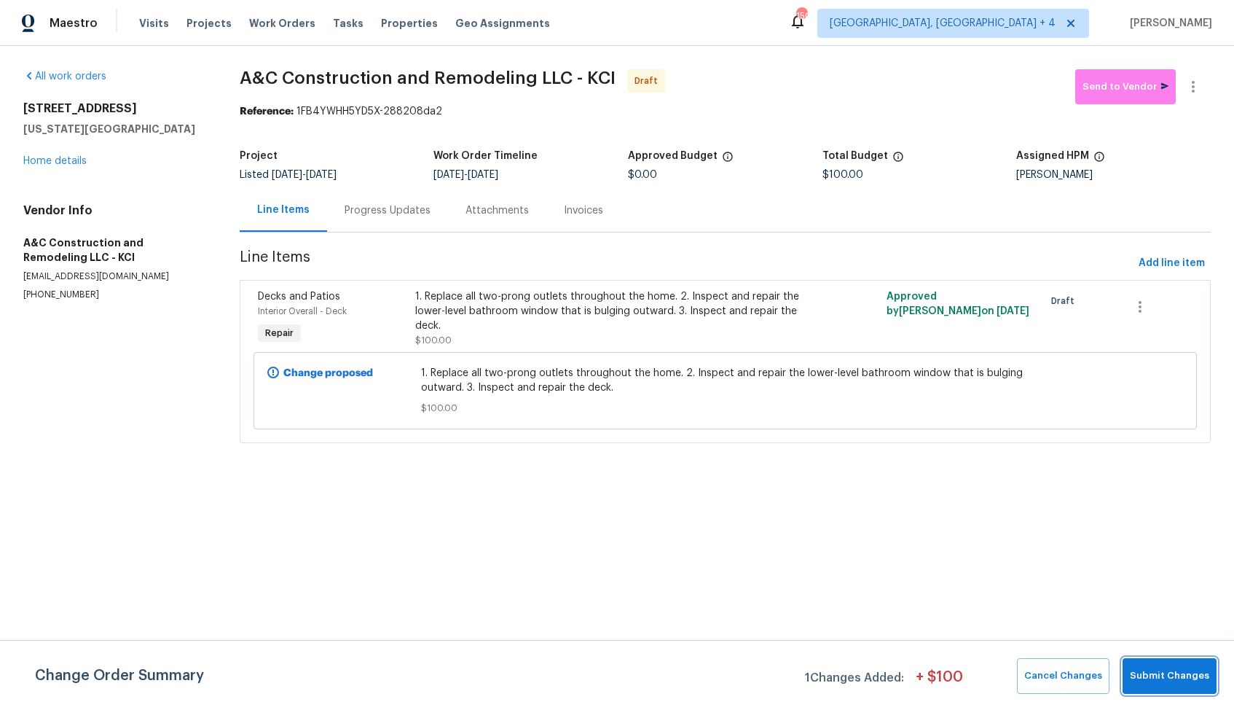
click at [1162, 680] on span "Submit Changes" at bounding box center [1169, 675] width 79 height 17
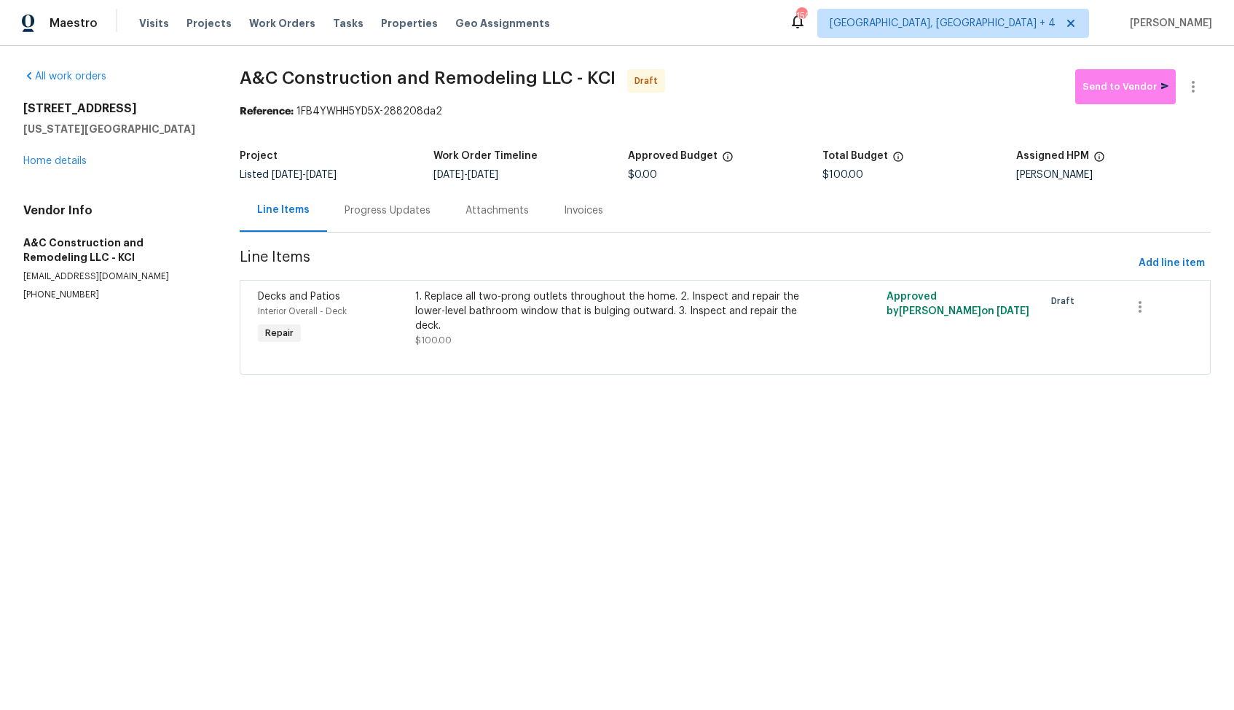
click at [392, 225] on div "Progress Updates" at bounding box center [387, 210] width 121 height 43
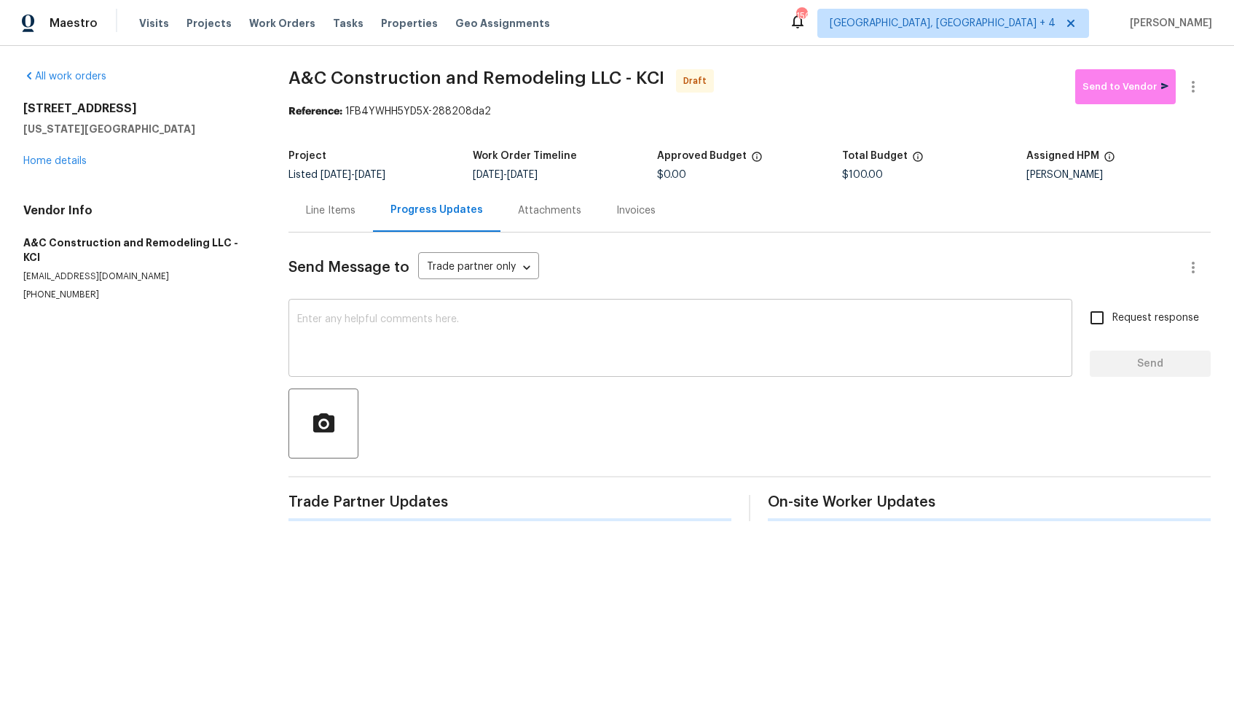
click at [448, 353] on textarea at bounding box center [680, 339] width 767 height 51
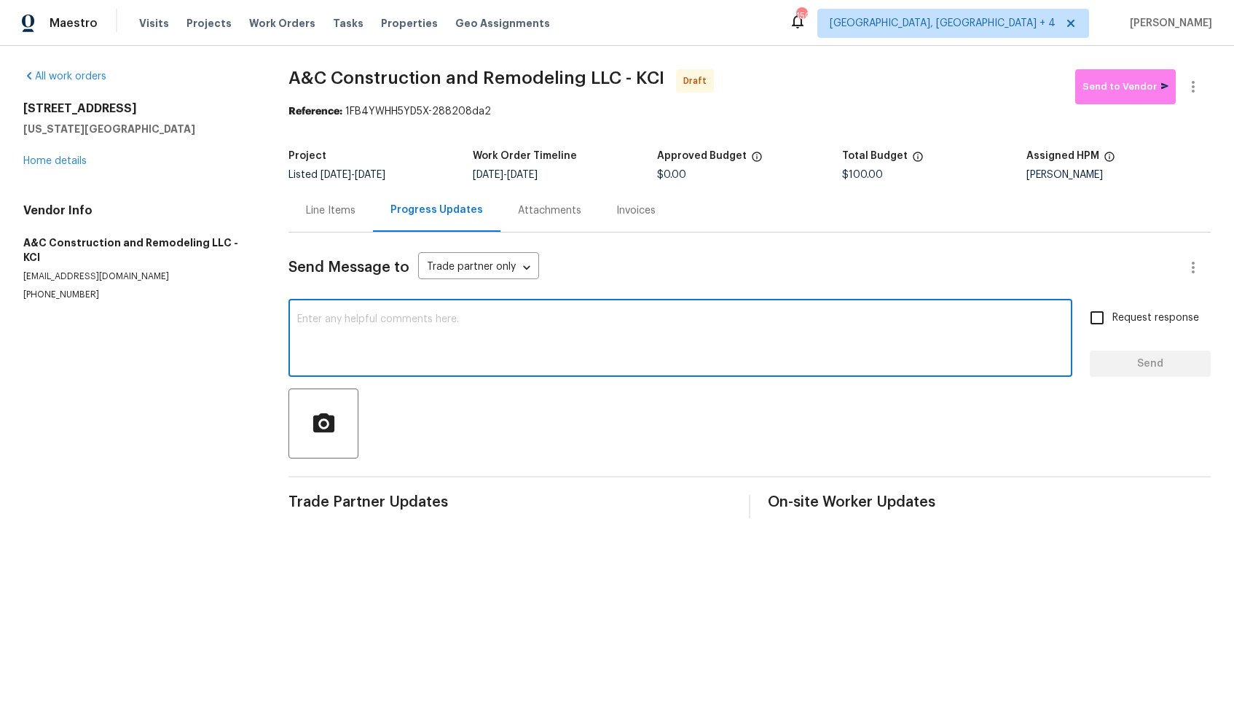
paste textarea "Hi, this is [PERSON_NAME] with Opendoor. I’m confirming you received the WO for…"
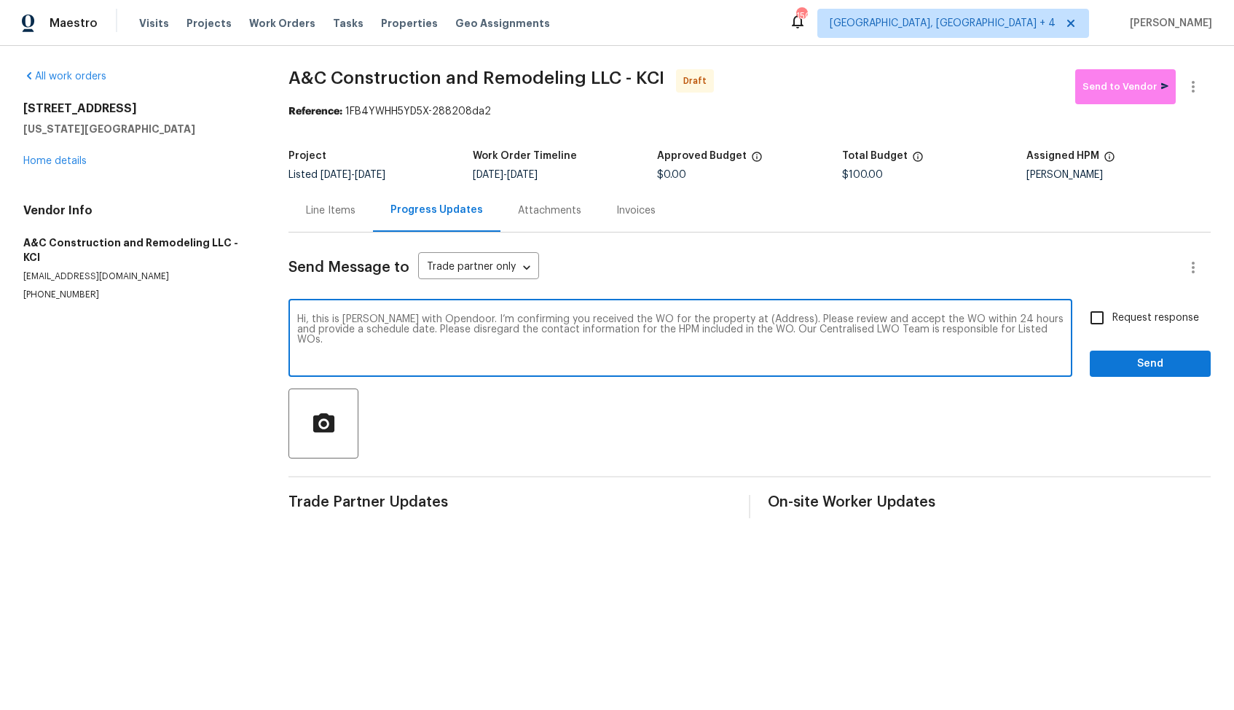
drag, startPoint x: 764, startPoint y: 323, endPoint x: 718, endPoint y: 317, distance: 47.0
click at [718, 317] on textarea "Hi, this is [PERSON_NAME] with Opendoor. I’m confirming you received the WO for…" at bounding box center [680, 339] width 767 height 51
paste textarea "[STREET_ADDRESS][US_STATE]"
type textarea "Hi, this is [PERSON_NAME] with Opendoor. I’m confirming you received the WO for…"
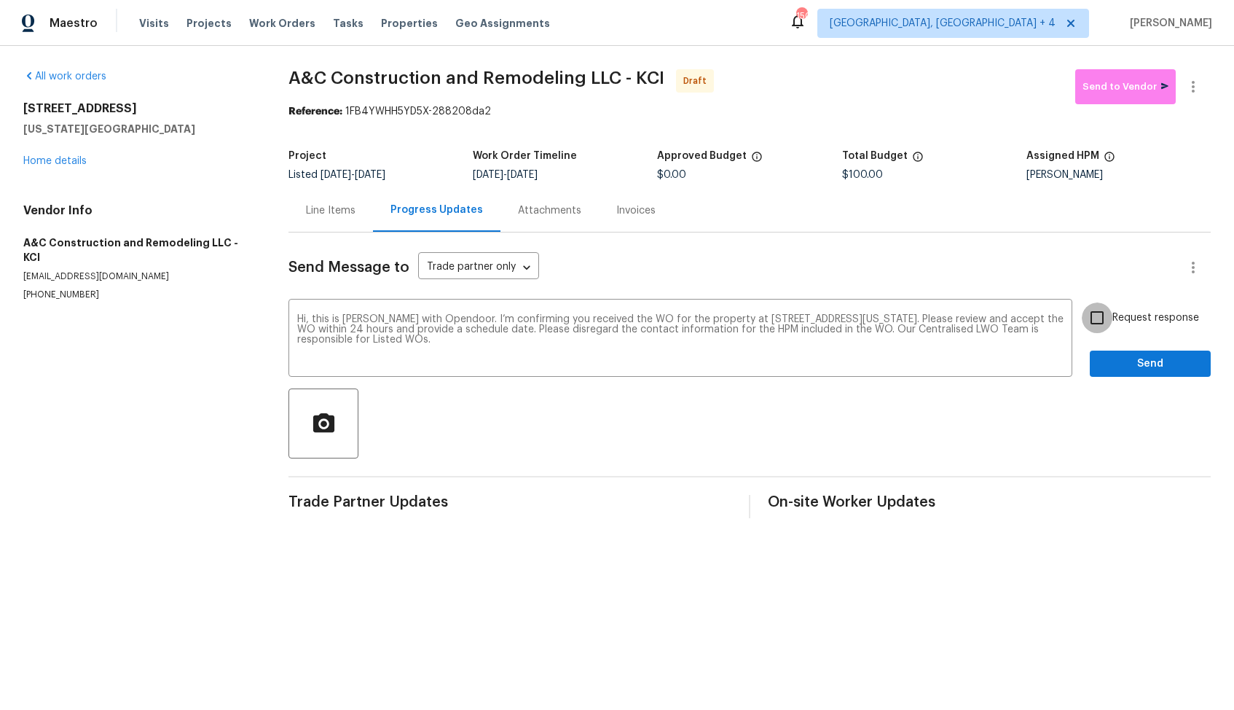
click at [1097, 313] on input "Request response" at bounding box center [1097, 317] width 31 height 31
checkbox input "true"
click at [1125, 377] on div "Send Message to Trade partner only Trade partner only ​ Hi, this is [PERSON_NAM…" at bounding box center [750, 375] width 922 height 286
click at [1140, 365] on span "Send" at bounding box center [1151, 364] width 98 height 18
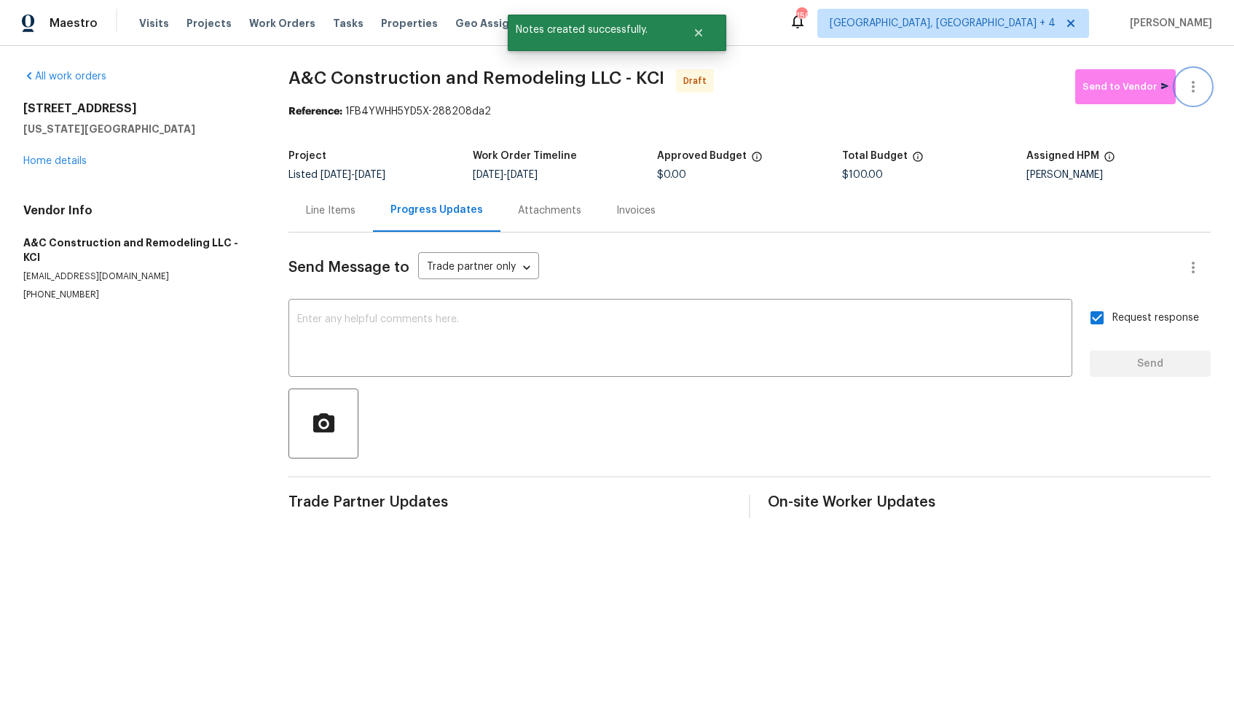
click at [1199, 78] on icon "button" at bounding box center [1193, 86] width 17 height 17
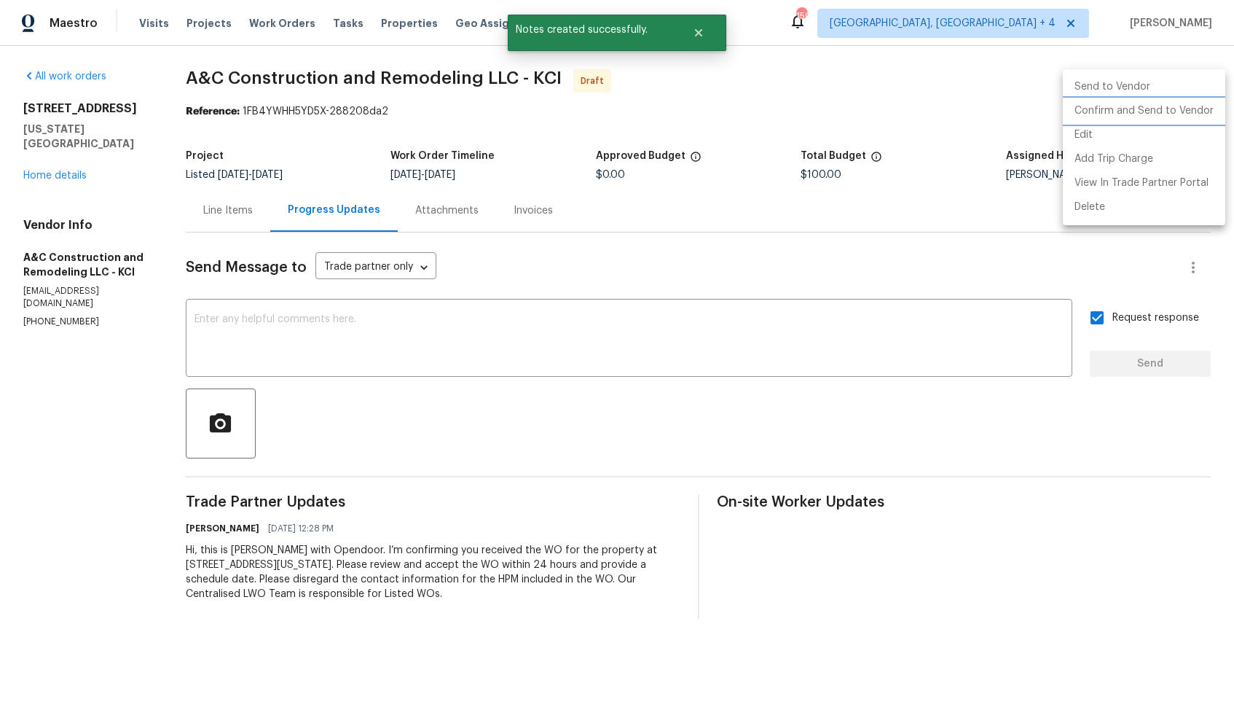
click at [1130, 109] on li "Confirm and Send to Vendor" at bounding box center [1144, 111] width 162 height 24
click at [871, 102] on div at bounding box center [617, 355] width 1234 height 710
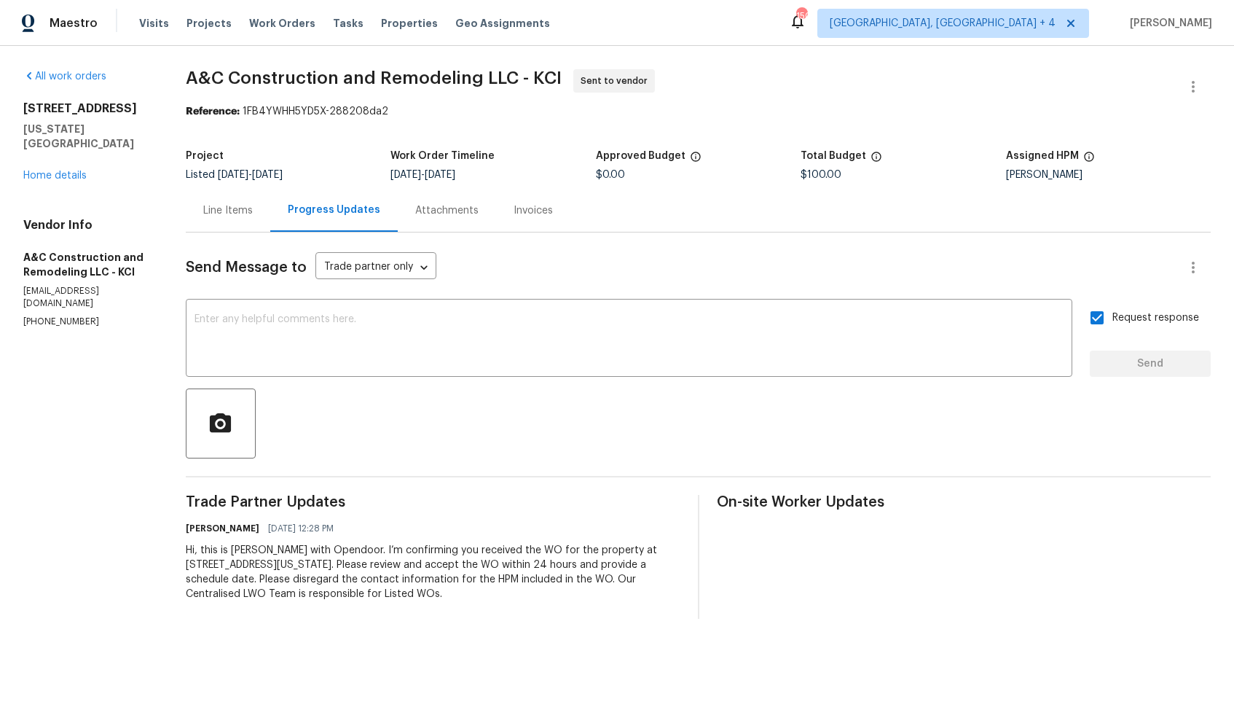
click at [309, 80] on span "A&C Construction and Remodeling LLC - KCI" at bounding box center [374, 77] width 376 height 17
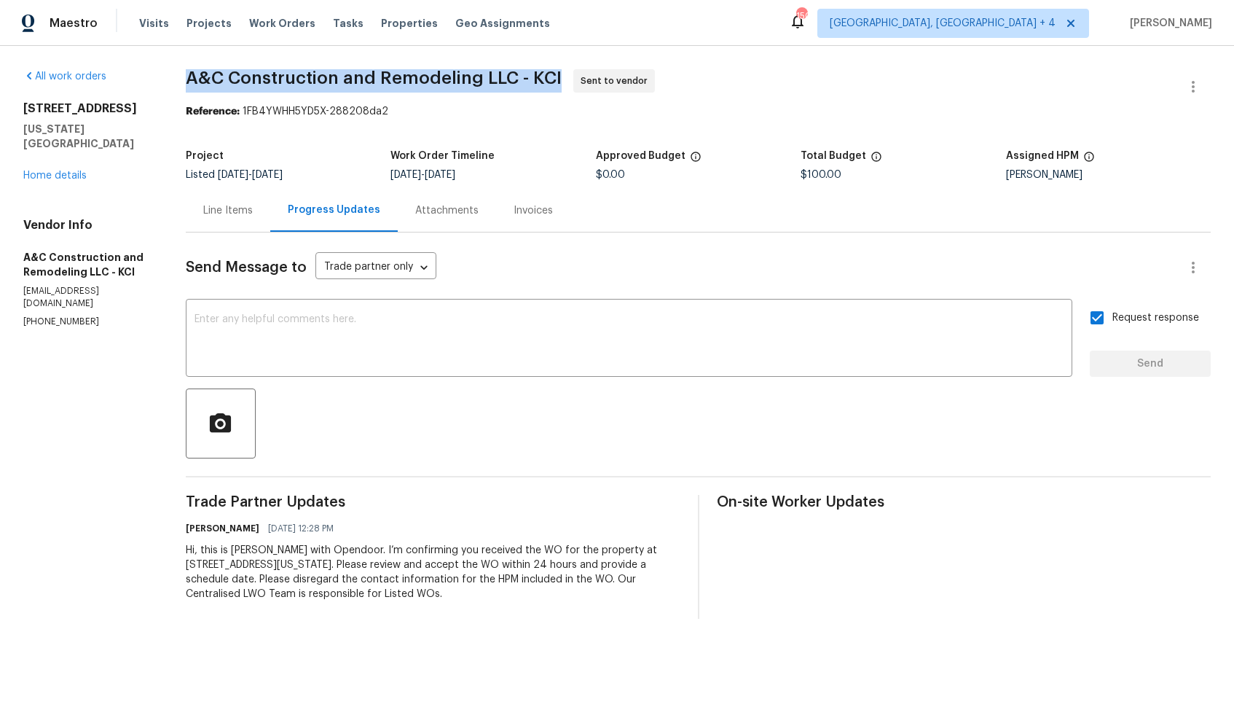
copy span "A&C Construction and Remodeling LLC - KCI"
click at [388, 137] on section "A&C Construction and Remodeling LLC - KCI Sent to vendor Reference: 1FB4YWHH5YD…" at bounding box center [698, 343] width 1025 height 549
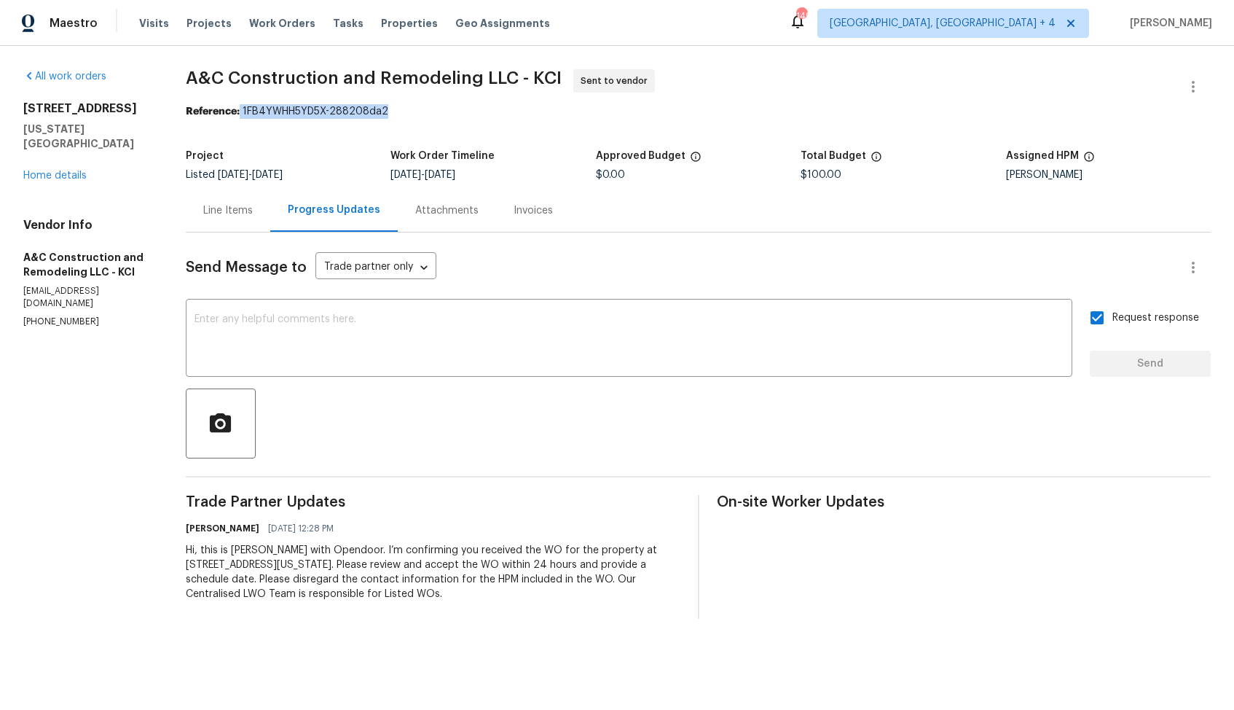
drag, startPoint x: 253, startPoint y: 111, endPoint x: 498, endPoint y: 111, distance: 245.6
click at [498, 111] on div "Reference: 1FB4YWHH5YD5X-288208da2" at bounding box center [698, 111] width 1025 height 15
copy div "1FB4YWHH5YD5X-288208da2"
